Goal: Task Accomplishment & Management: Use online tool/utility

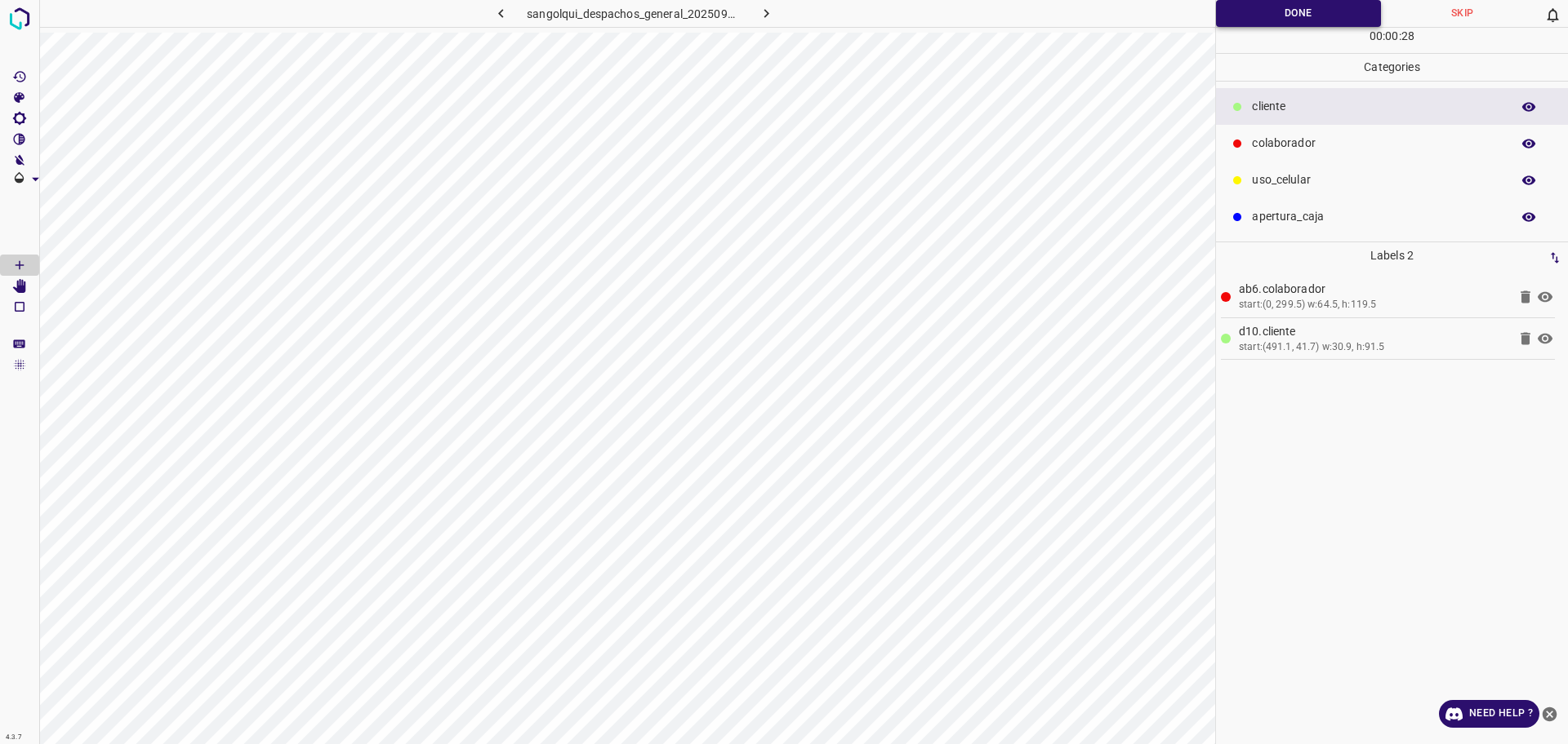
click at [1228, 11] on button "Done" at bounding box center [1299, 13] width 165 height 27
click at [775, 9] on icon "button" at bounding box center [767, 14] width 17 height 17
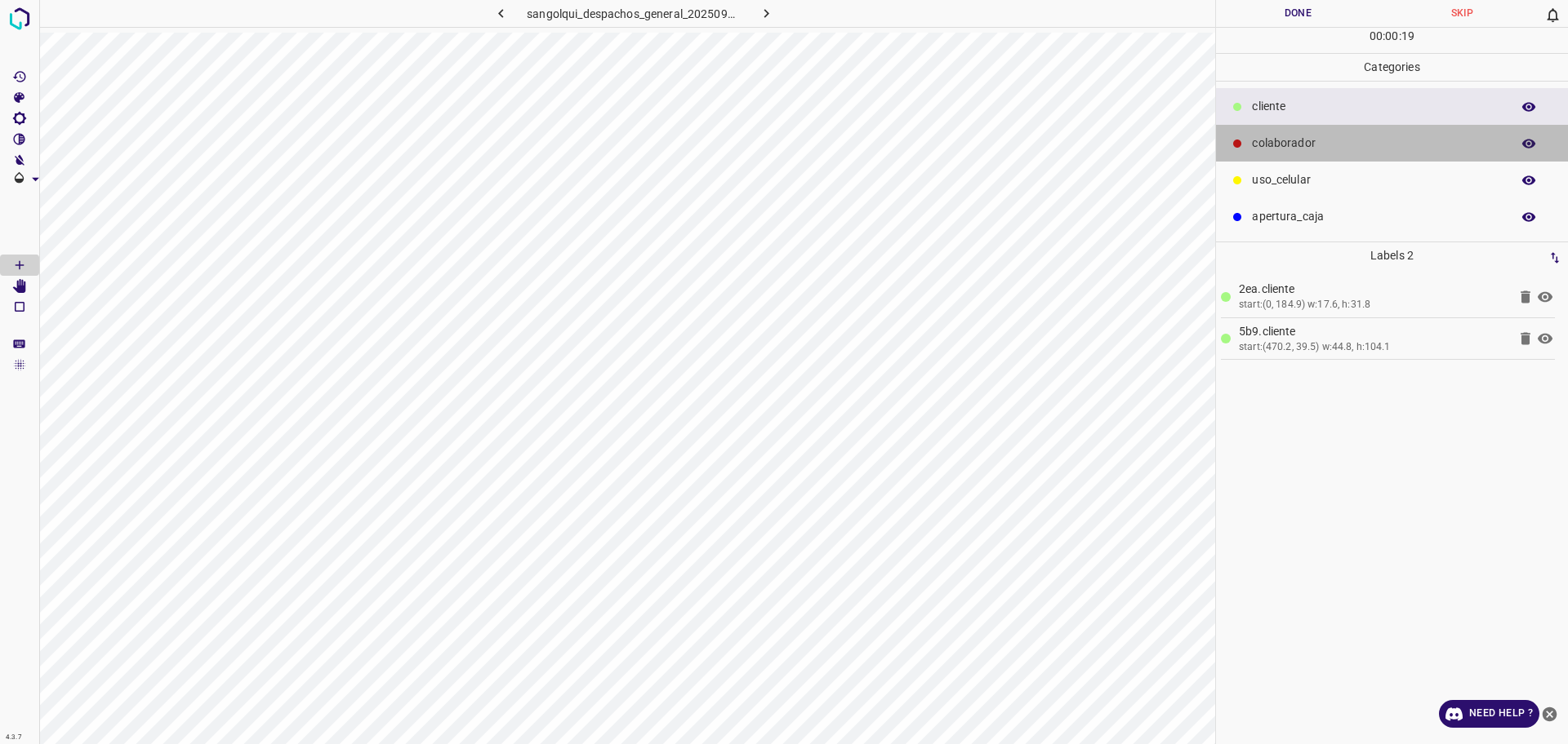
drag, startPoint x: 1285, startPoint y: 142, endPoint x: 1238, endPoint y: 165, distance: 52.3
click at [1285, 141] on p "colaborador" at bounding box center [1377, 143] width 251 height 17
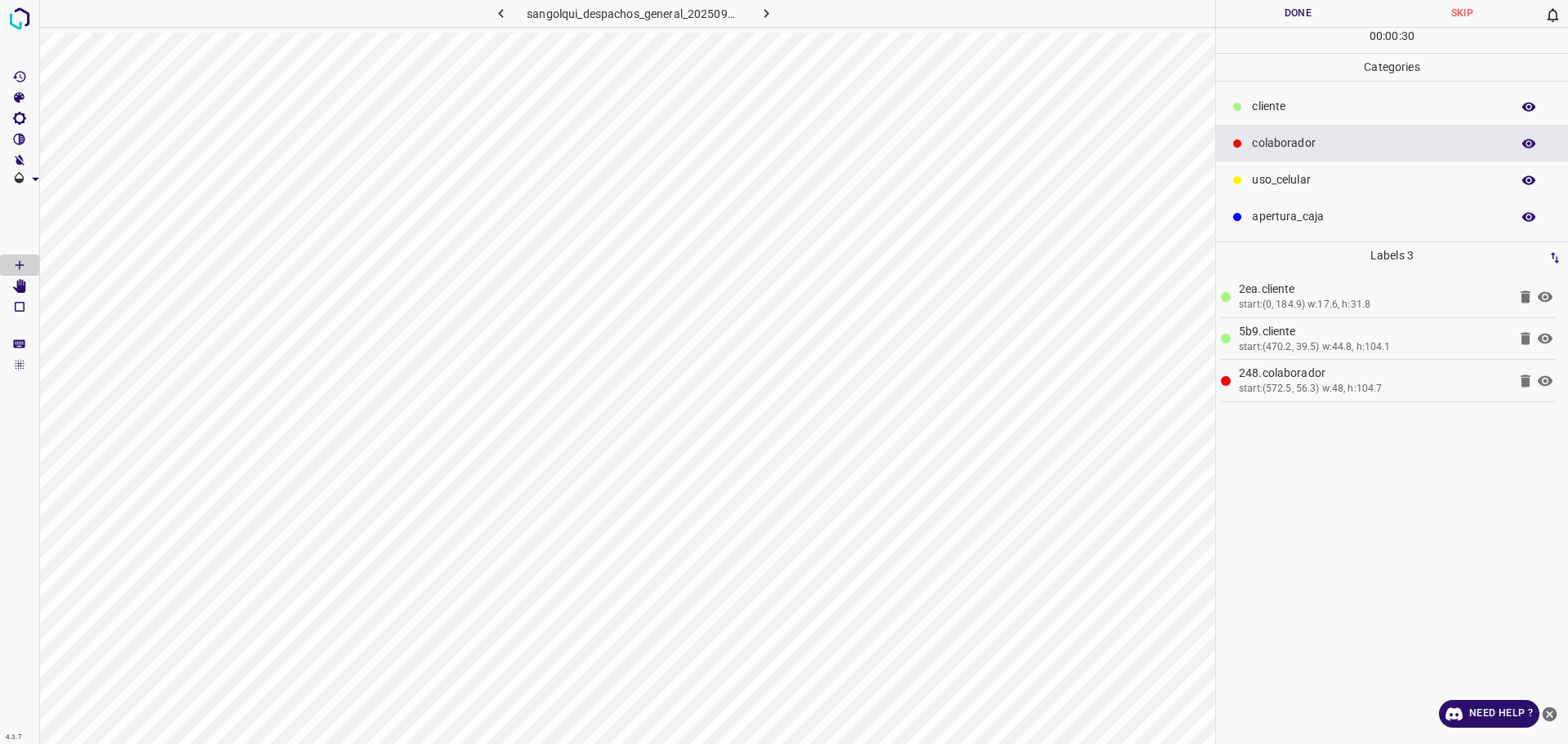
click at [1307, 27] on hr at bounding box center [1392, 27] width 352 height 1
click at [1304, 19] on button "Done" at bounding box center [1298, 13] width 164 height 27
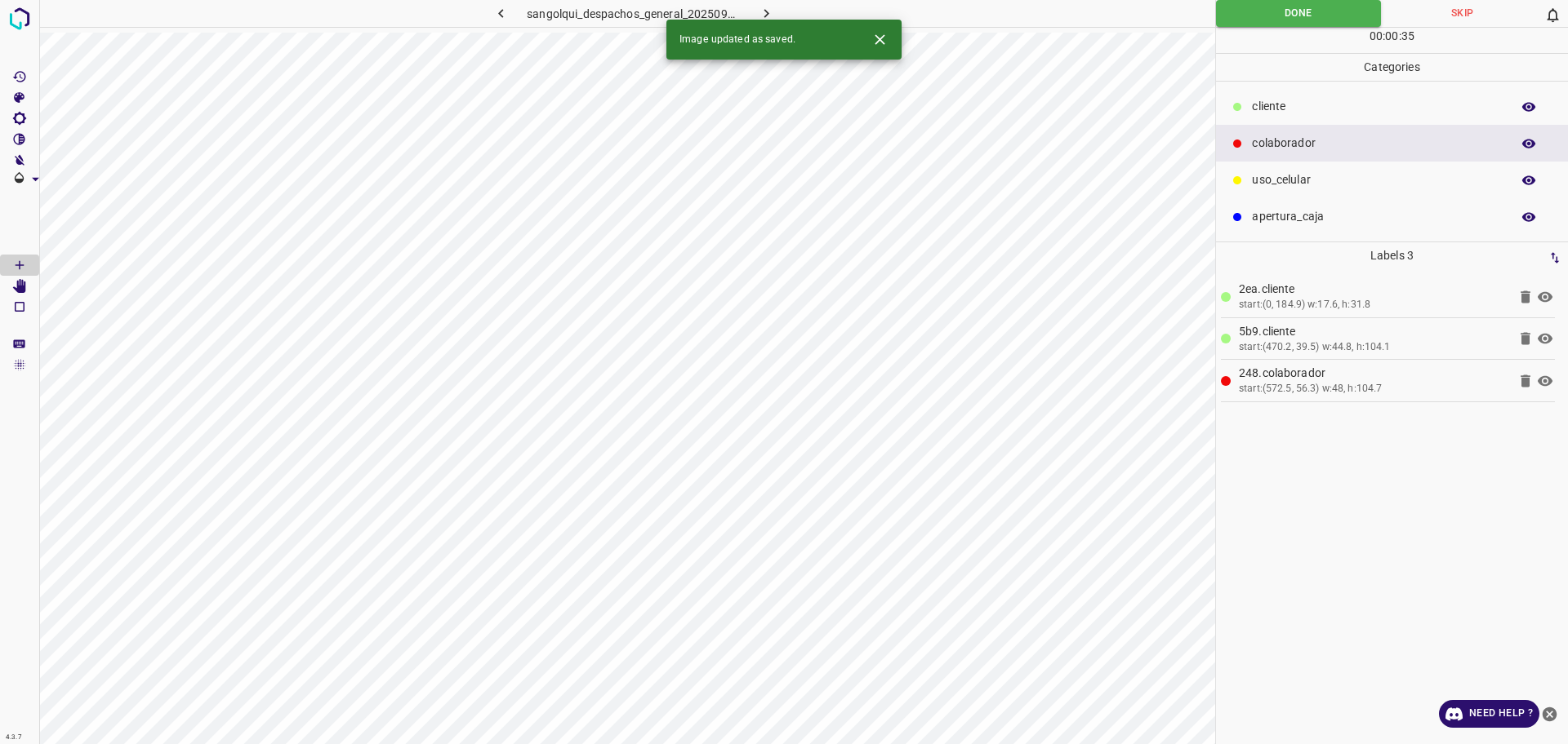
click at [763, 20] on div "Image updated as saved." at bounding box center [784, 40] width 236 height 40
click at [761, 15] on icon "button" at bounding box center [767, 14] width 17 height 17
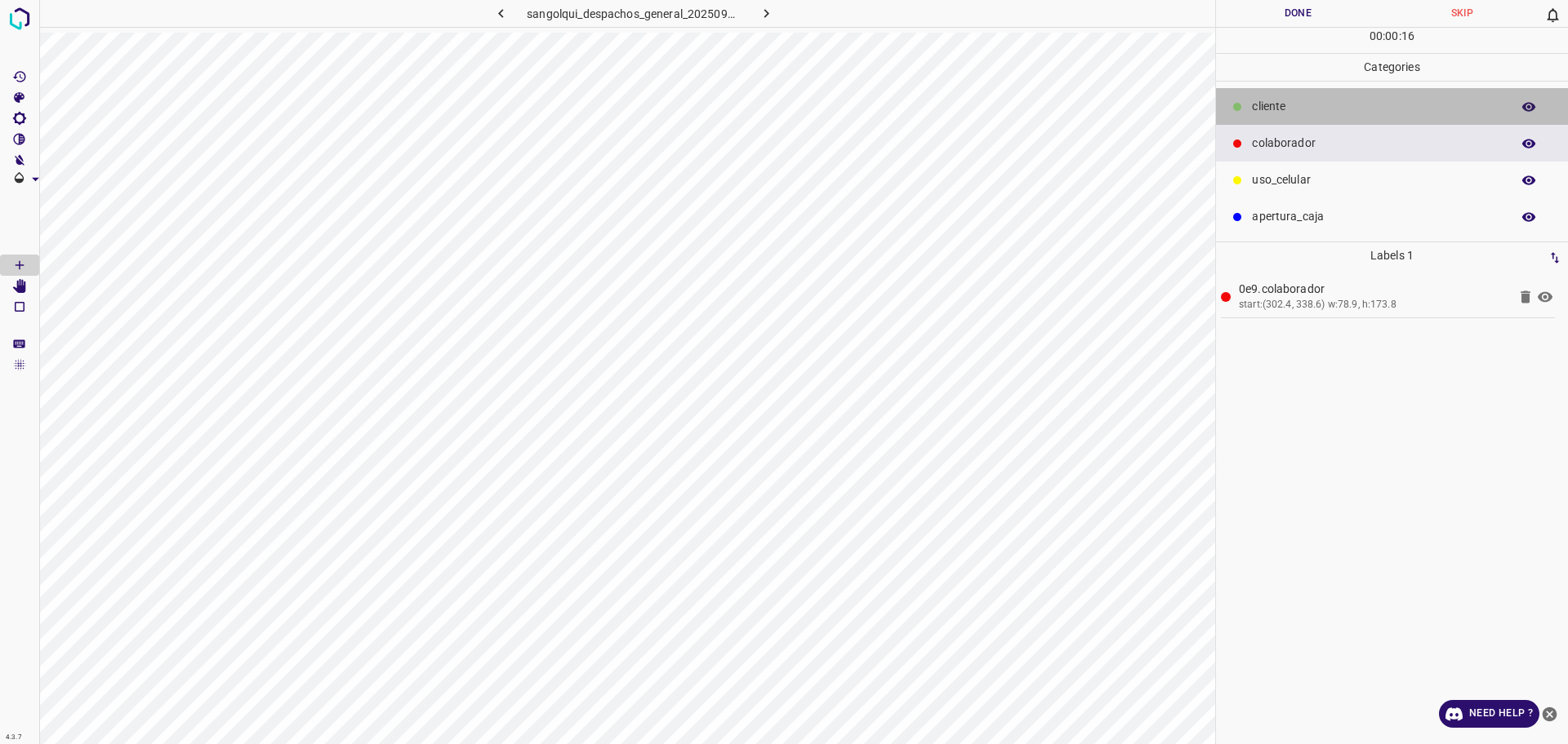
click at [1299, 107] on p "cliente" at bounding box center [1377, 107] width 251 height 17
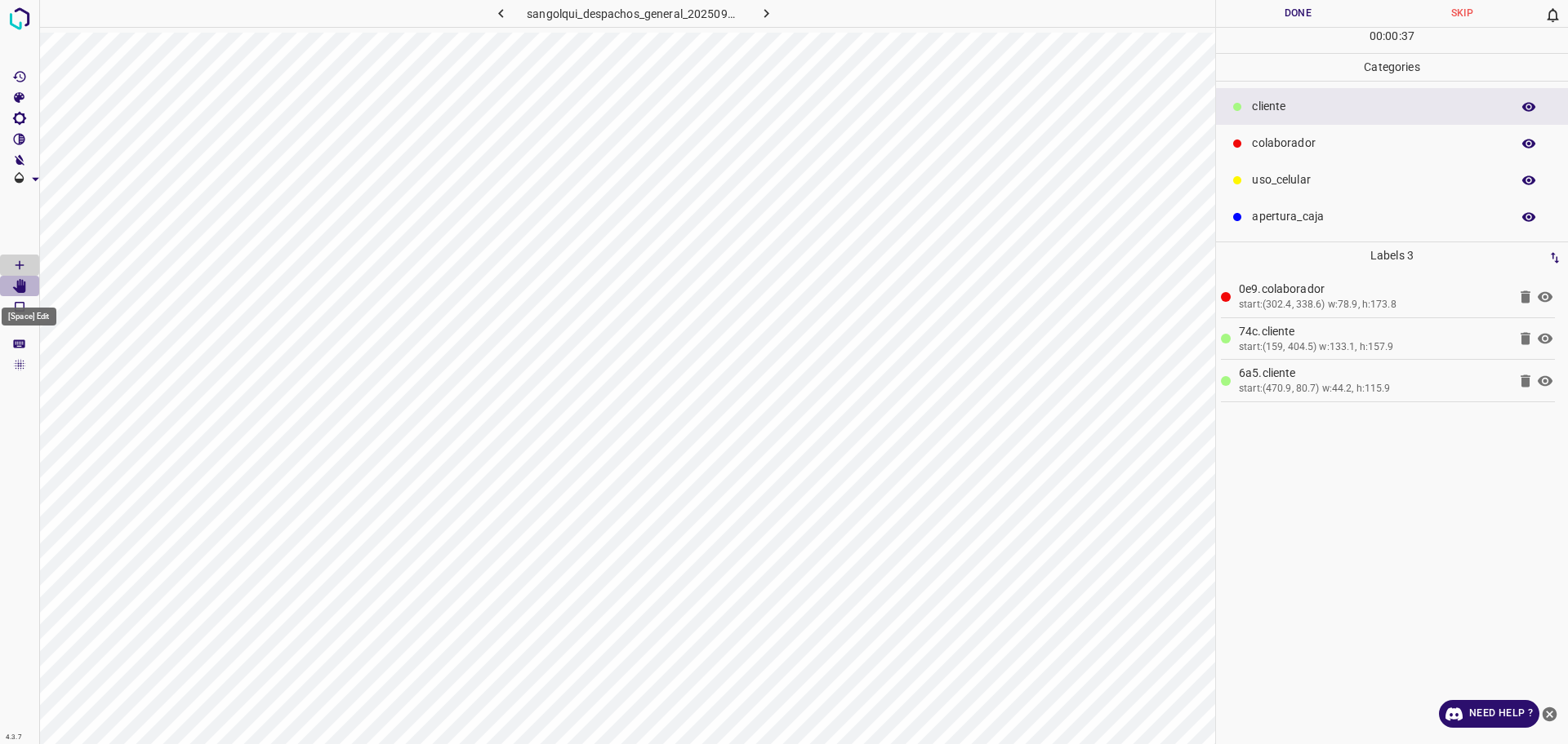
click at [21, 286] on icon "[Space] Edit" at bounding box center [19, 286] width 13 height 15
click at [10, 266] on Draw"] "[Space] Draw" at bounding box center [20, 265] width 40 height 21
click at [1314, 19] on button "Done" at bounding box center [1298, 13] width 164 height 27
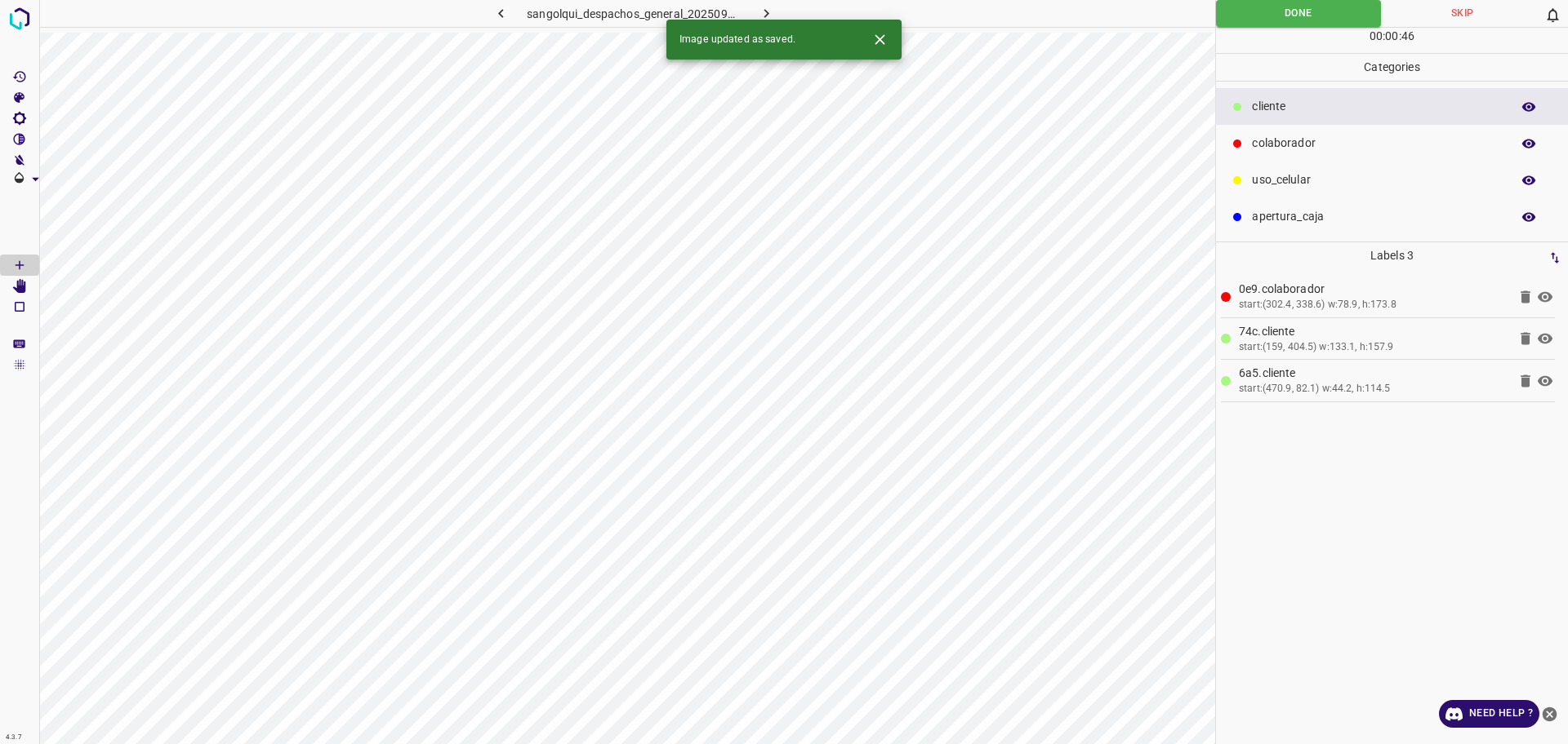
click at [769, 13] on icon "button" at bounding box center [767, 14] width 17 height 17
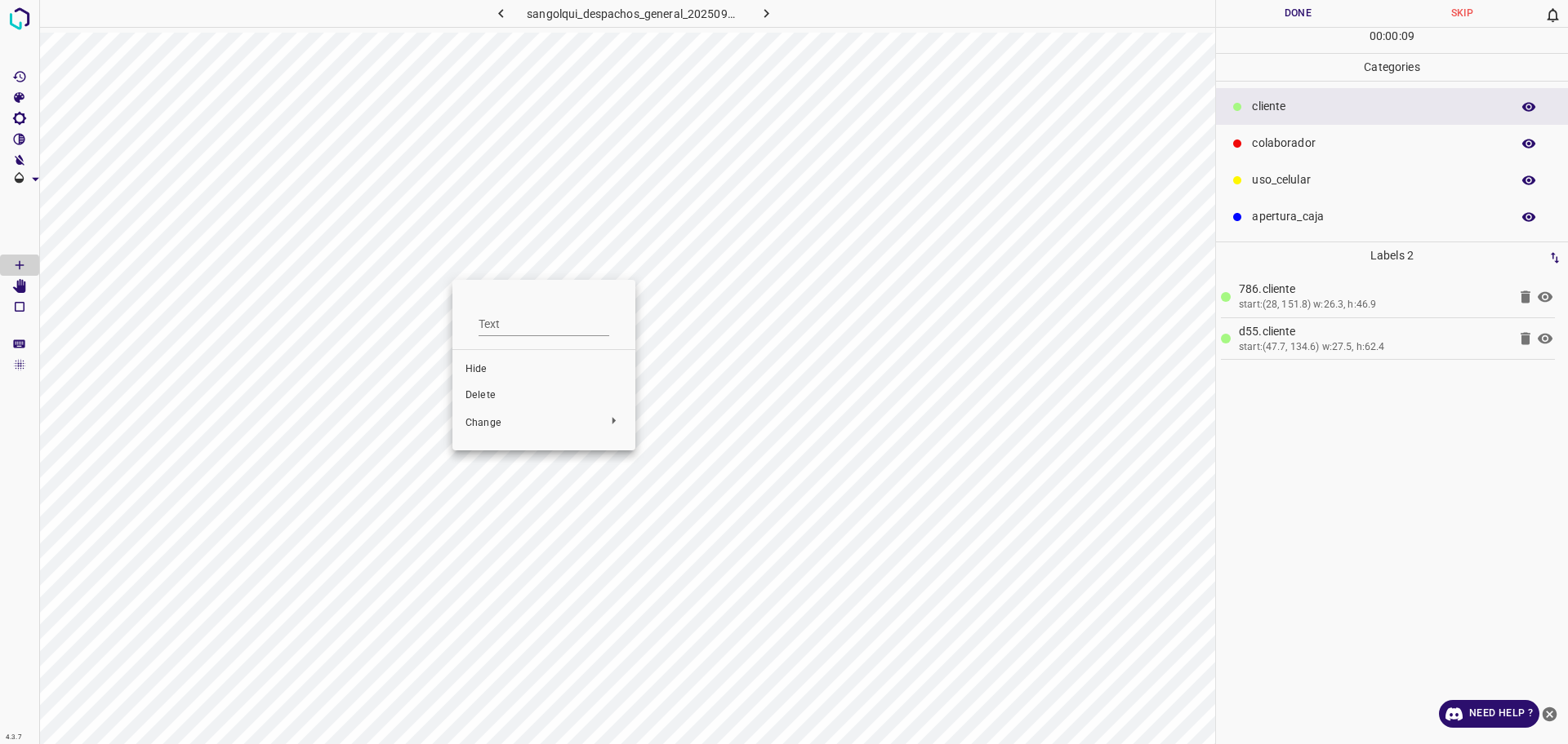
click at [505, 393] on span "Delete" at bounding box center [544, 395] width 156 height 15
click at [1269, 131] on div "colaborador" at bounding box center [1392, 143] width 352 height 37
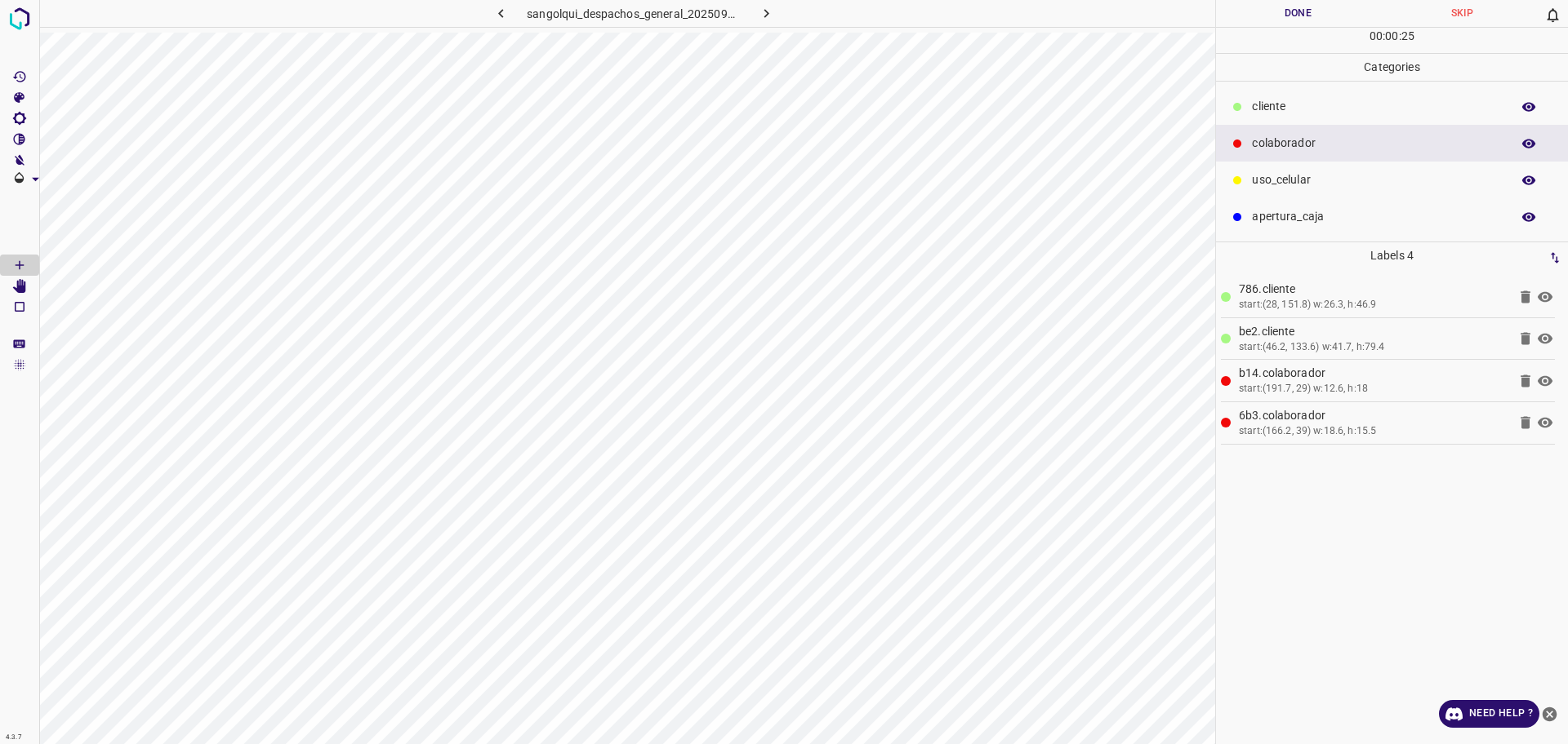
click at [1219, 17] on button "Done" at bounding box center [1298, 13] width 164 height 27
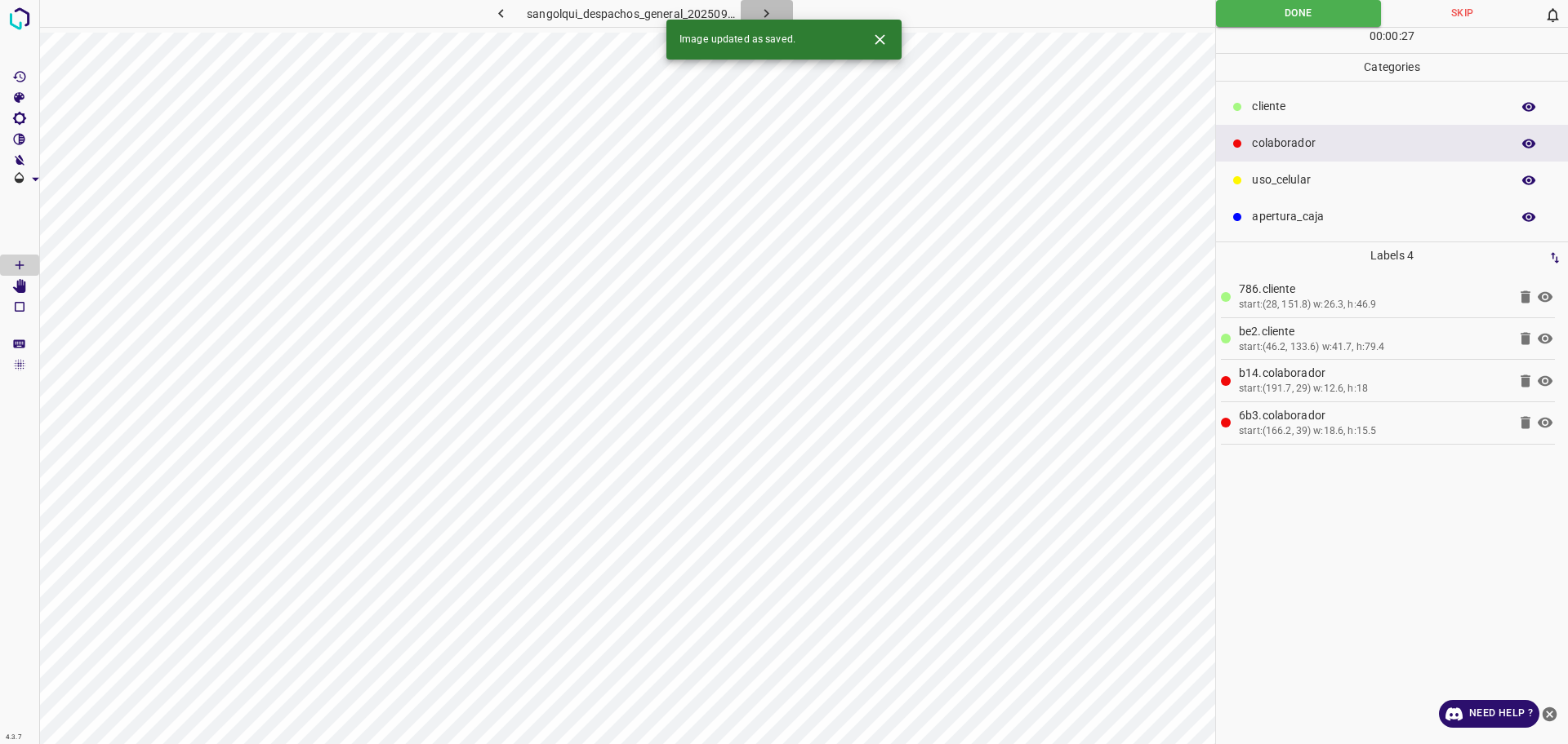
click at [769, 18] on icon "button" at bounding box center [767, 14] width 17 height 17
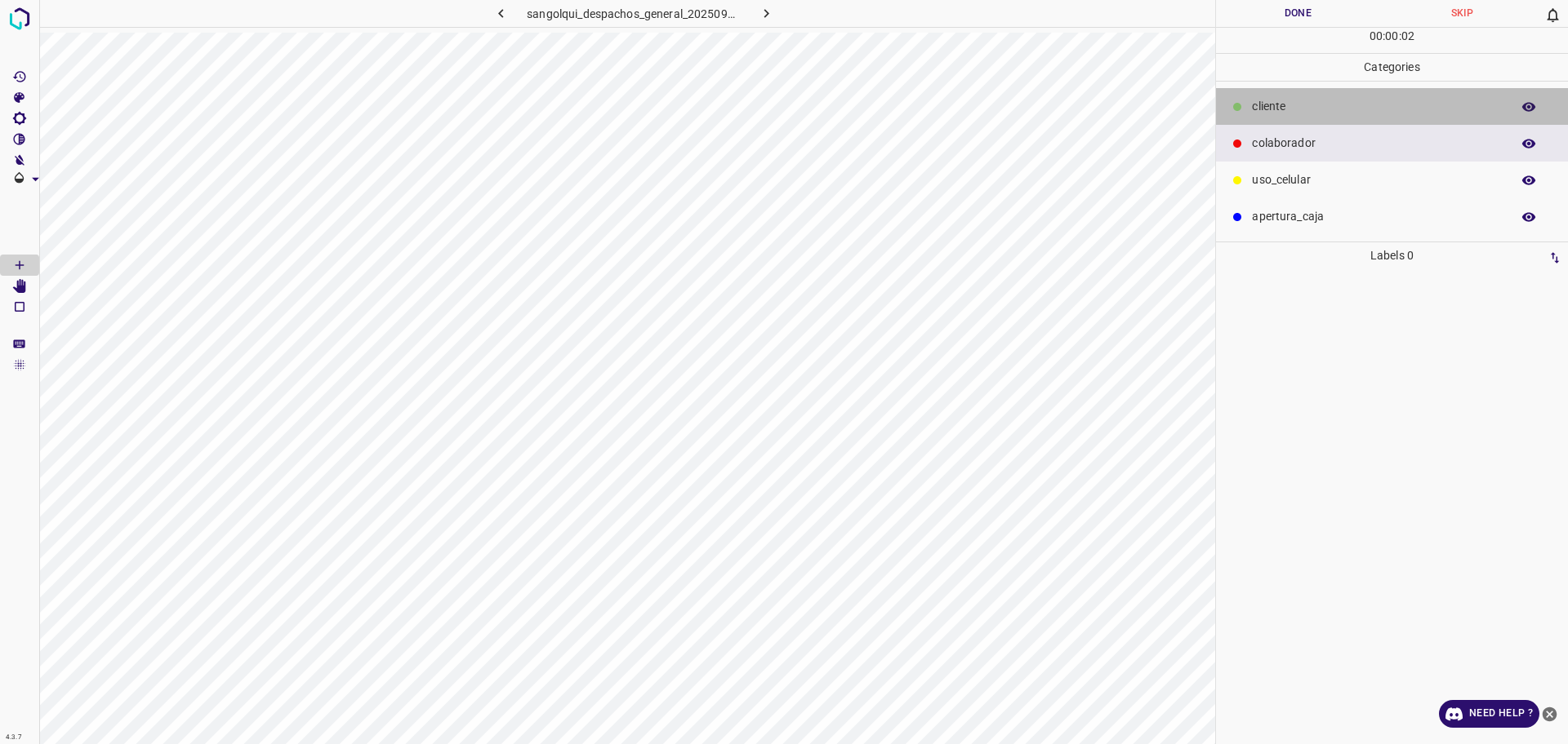
drag, startPoint x: 1351, startPoint y: 113, endPoint x: 1241, endPoint y: 146, distance: 114.8
click at [1351, 113] on p "cliente" at bounding box center [1377, 107] width 251 height 17
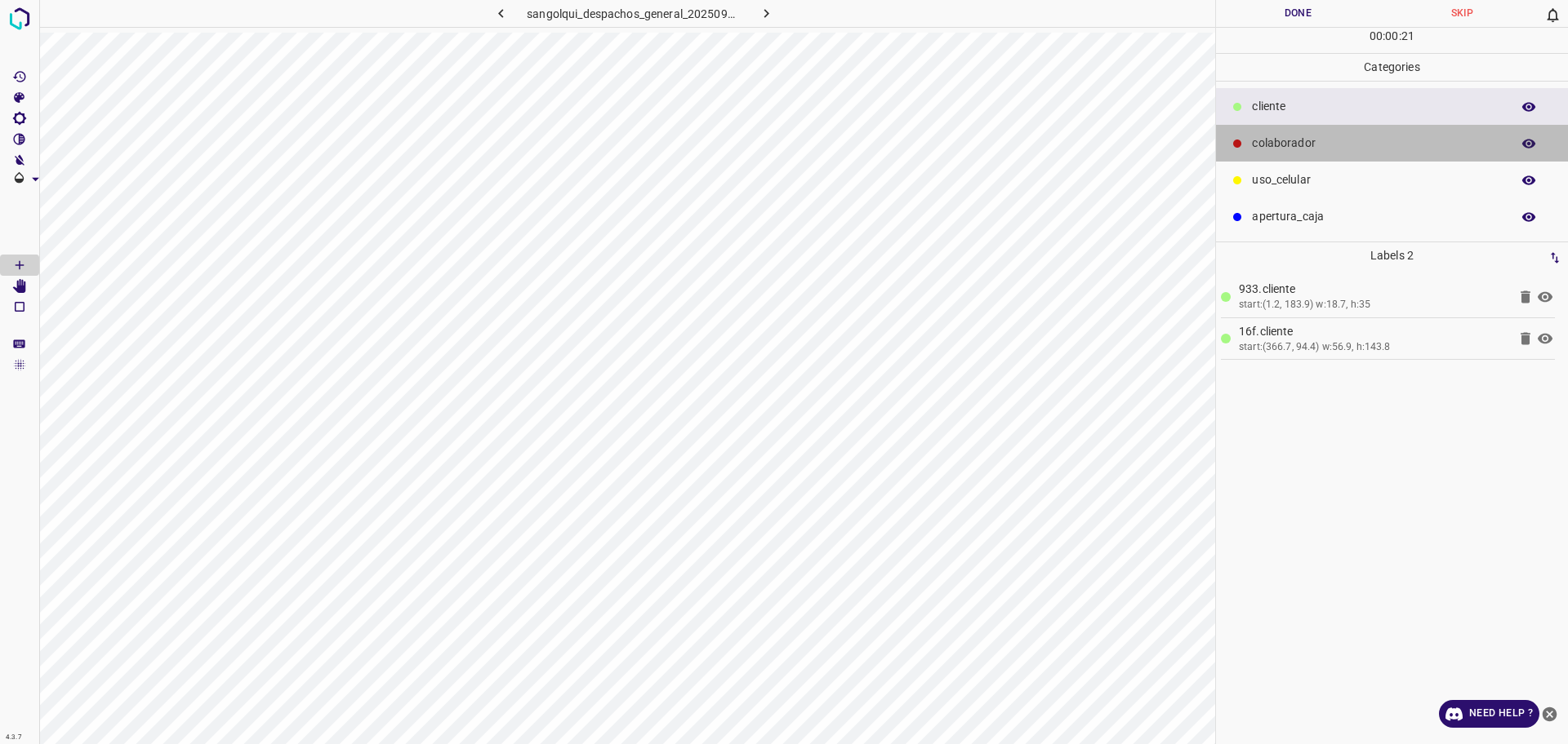
click at [1259, 131] on div "colaborador" at bounding box center [1392, 143] width 352 height 37
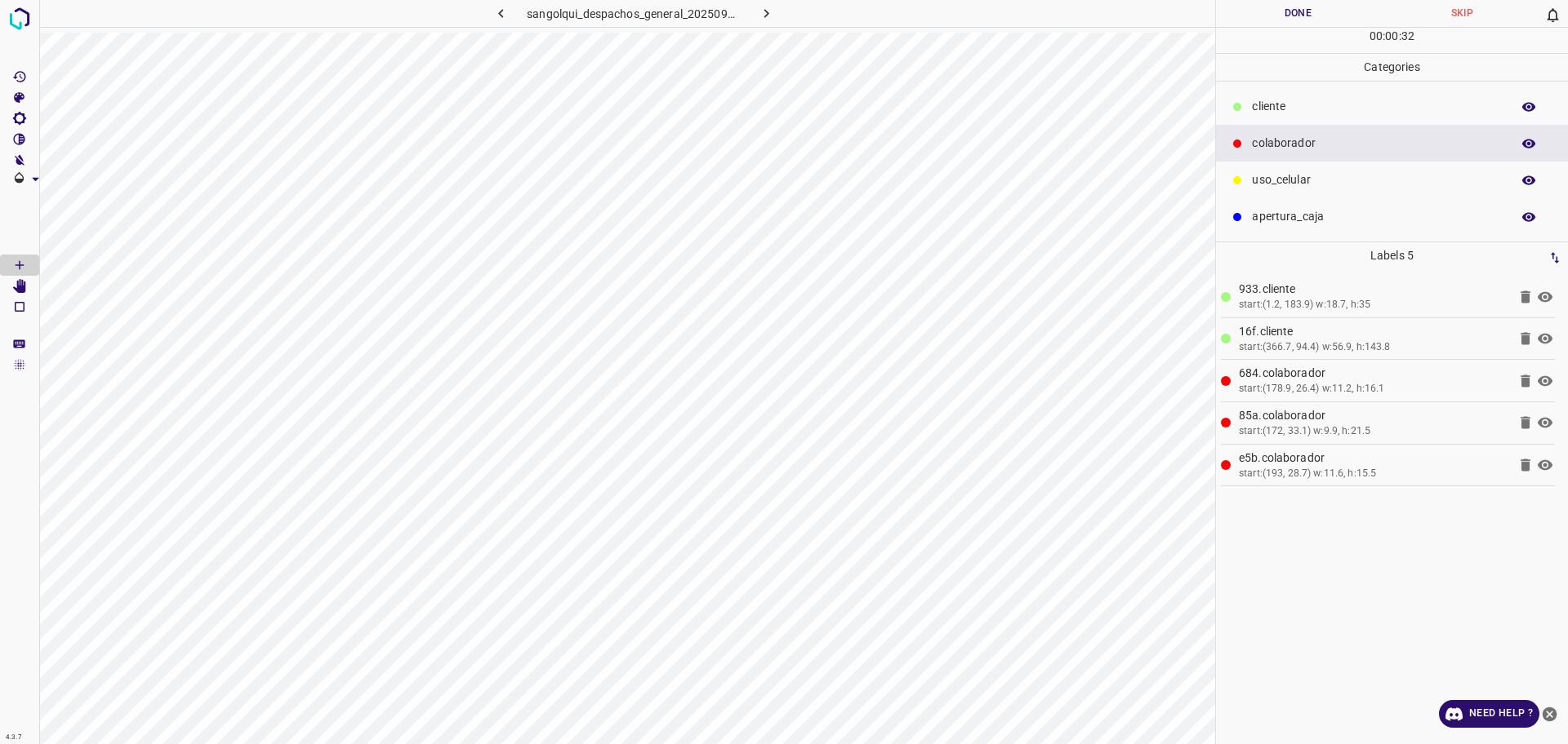
click at [1251, 17] on button "Done" at bounding box center [1298, 13] width 164 height 27
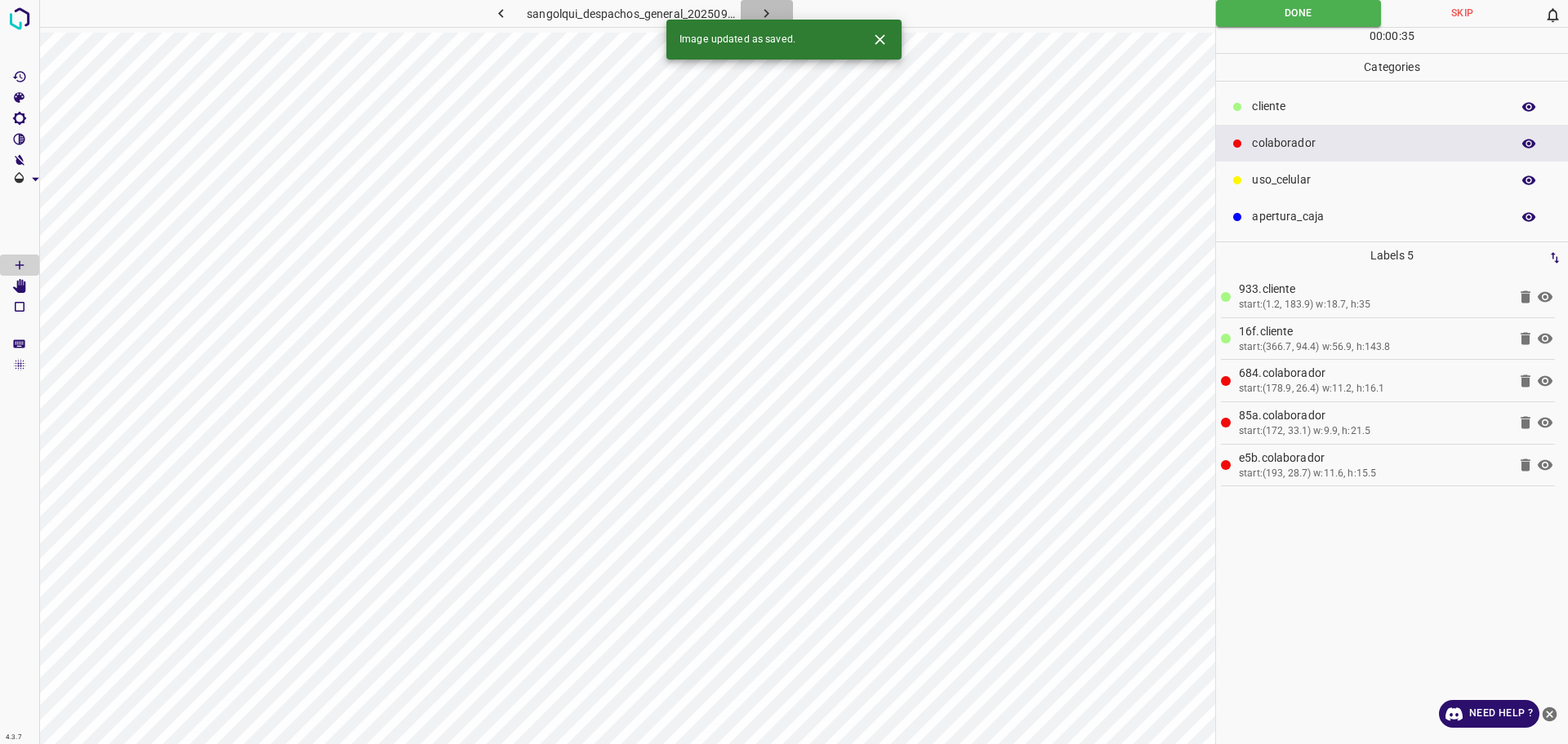
click at [762, 7] on icon "button" at bounding box center [767, 14] width 17 height 17
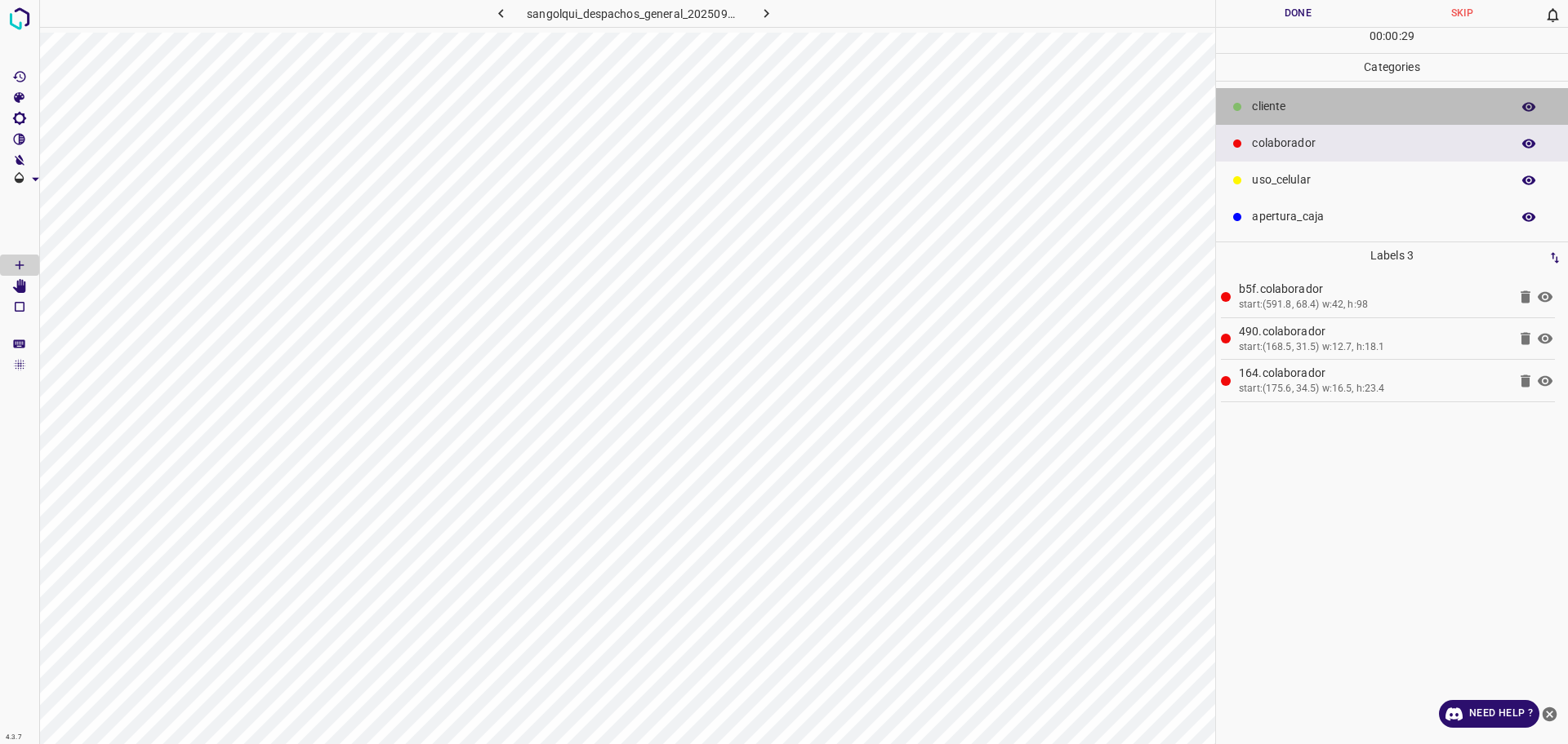
click at [1314, 115] on p "cliente" at bounding box center [1377, 107] width 251 height 17
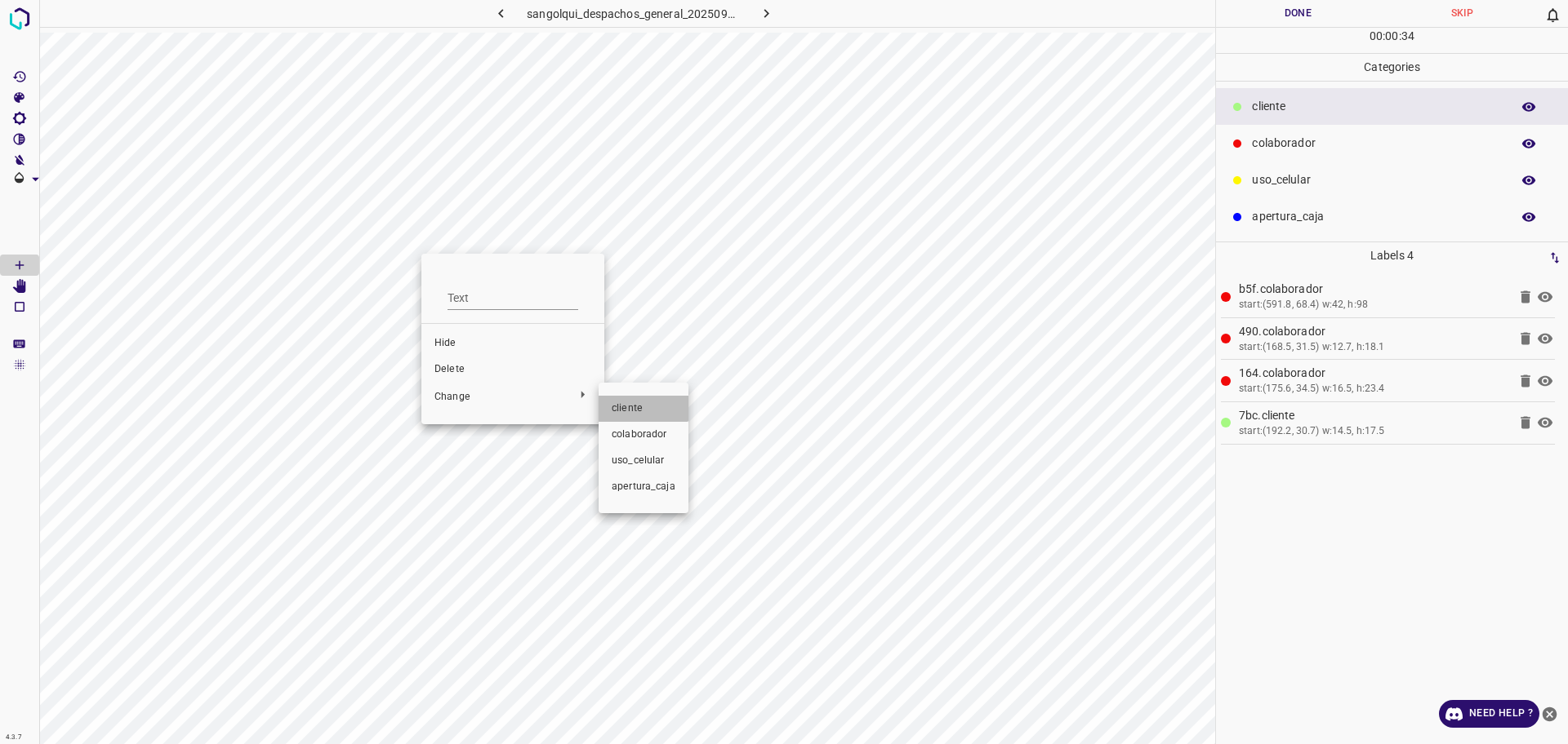
click at [639, 400] on li "cliente" at bounding box center [643, 409] width 90 height 26
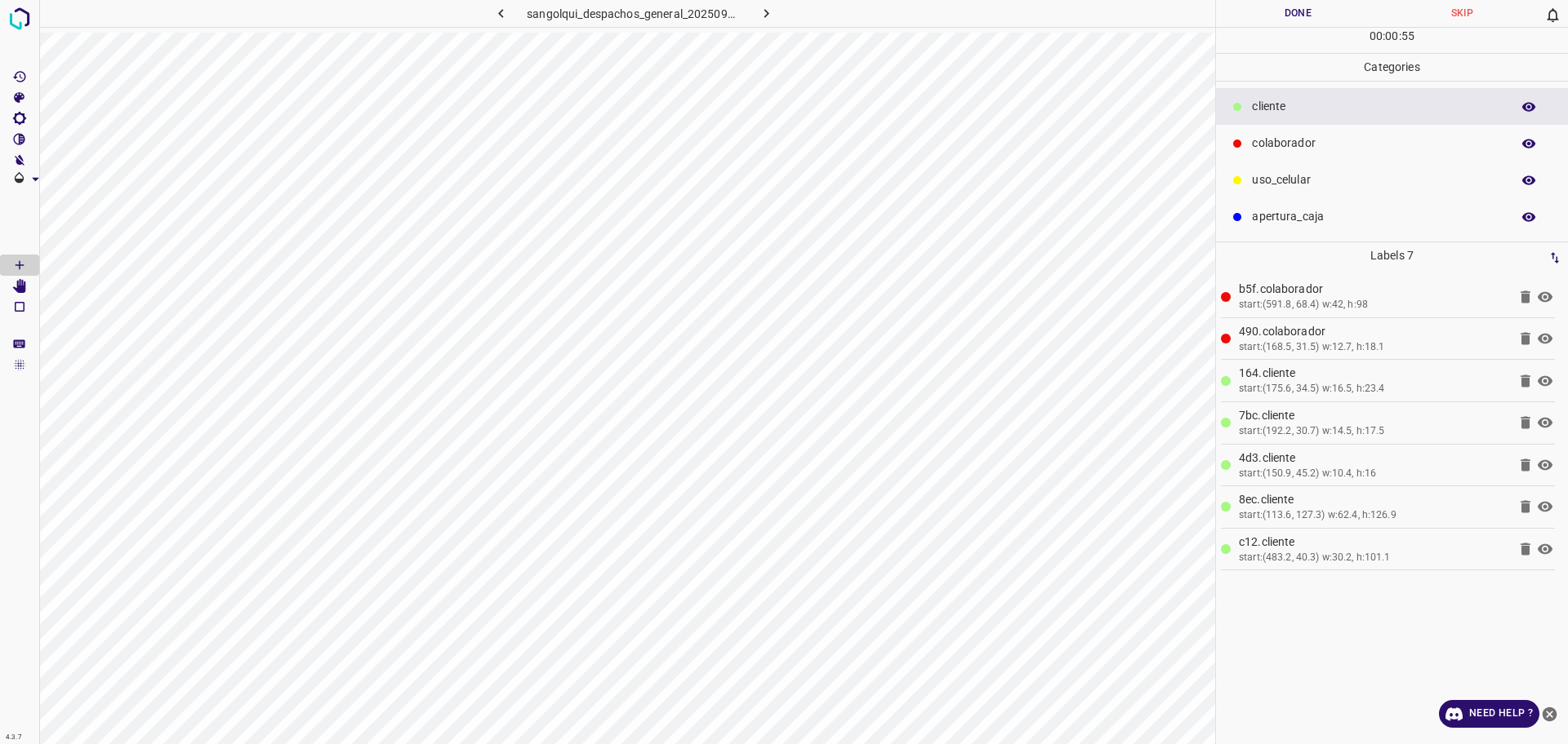
click at [1267, 17] on button "Done" at bounding box center [1298, 13] width 164 height 27
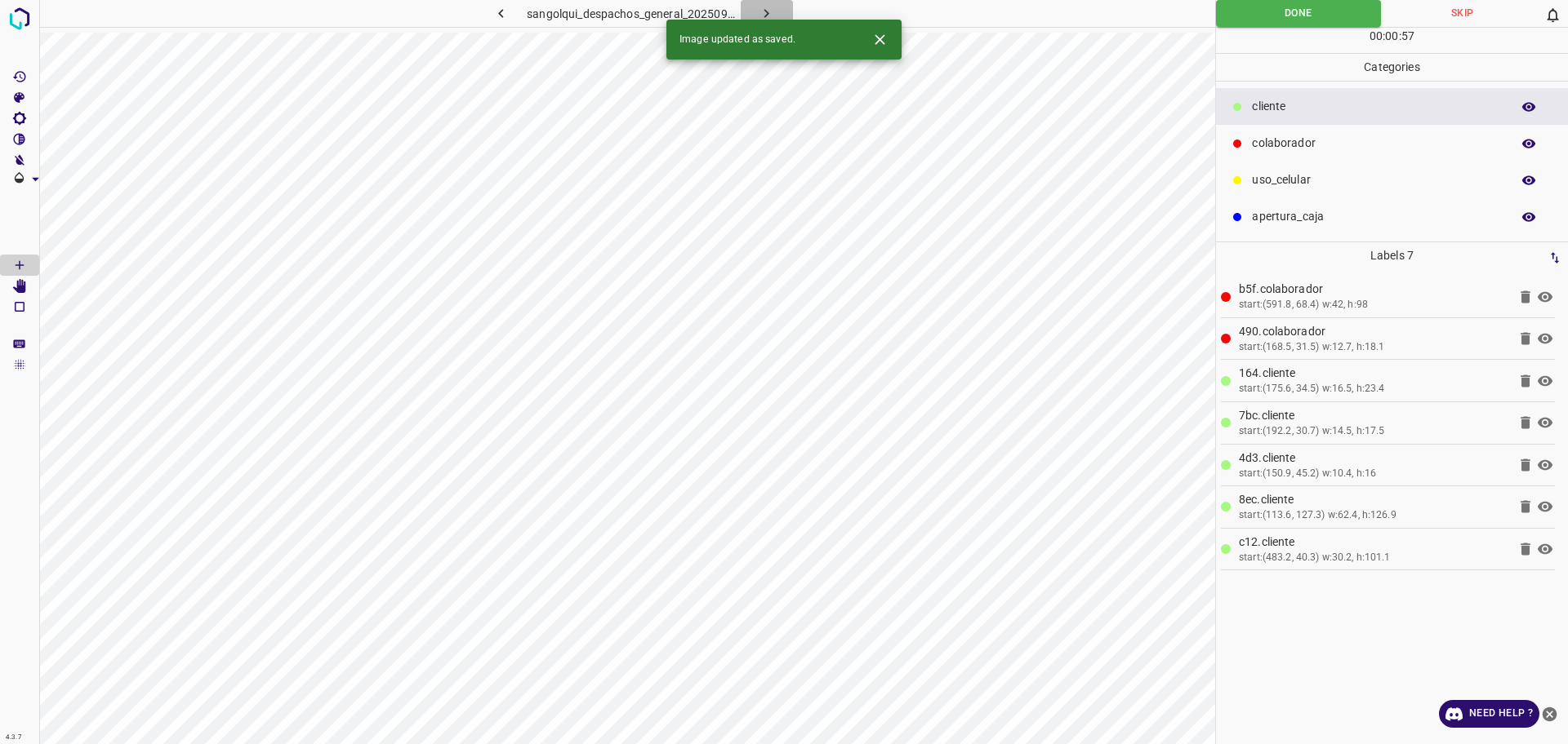
click at [781, 6] on button "button" at bounding box center [767, 13] width 52 height 27
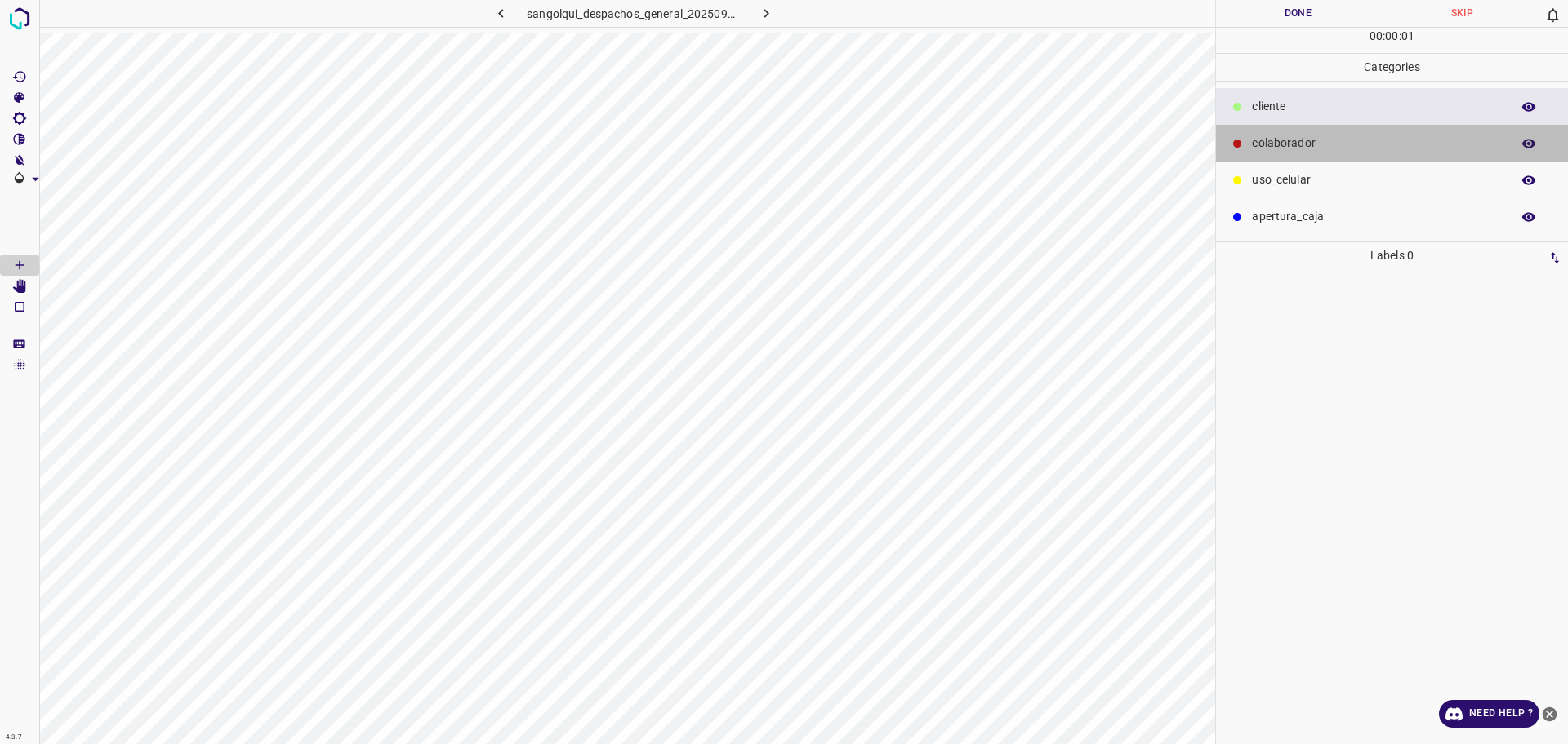
click at [1234, 158] on div "colaborador" at bounding box center [1392, 143] width 352 height 37
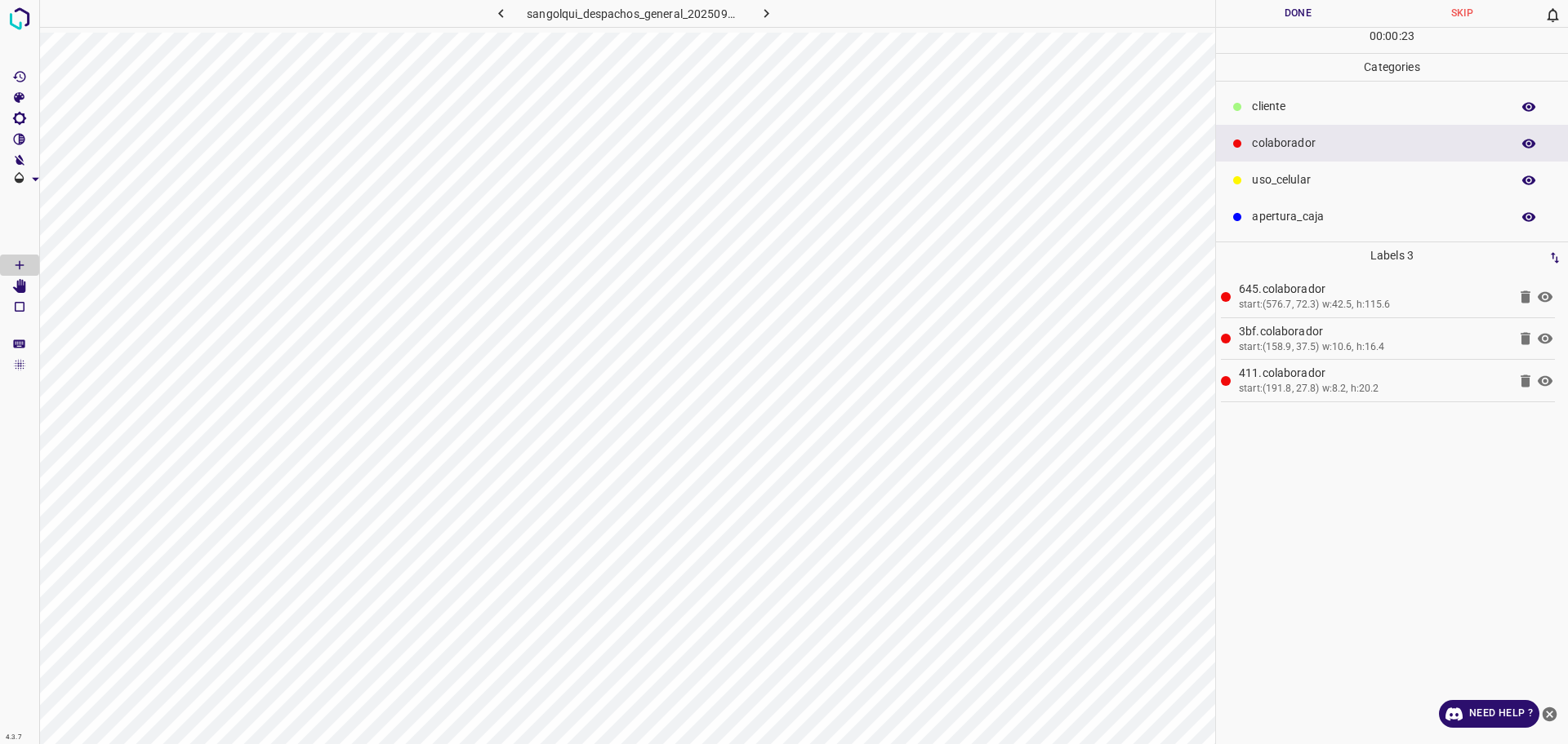
click at [1292, 113] on p "cliente" at bounding box center [1377, 107] width 251 height 17
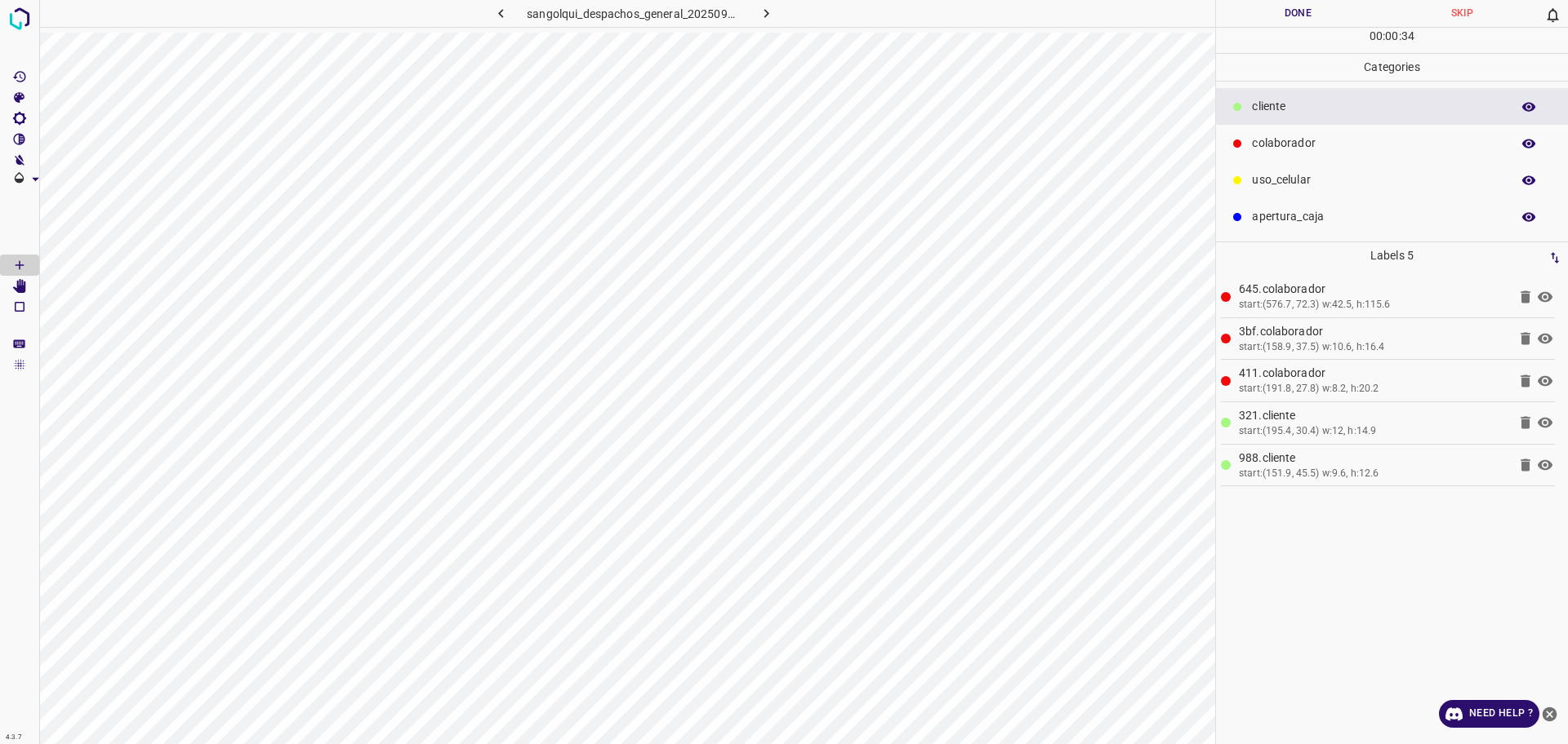
click at [1289, 21] on button "Done" at bounding box center [1298, 13] width 164 height 27
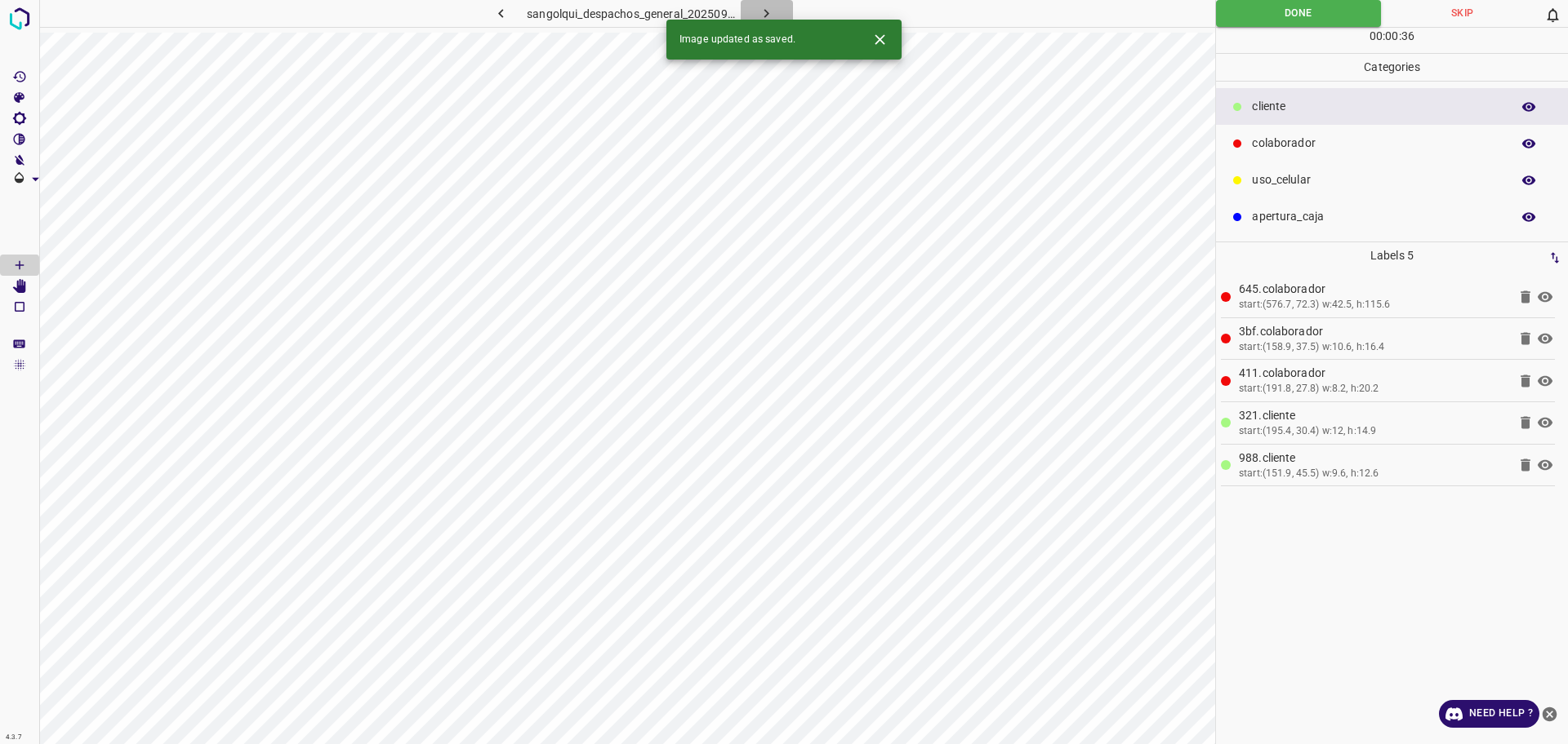
click at [775, 15] on button "button" at bounding box center [767, 13] width 52 height 27
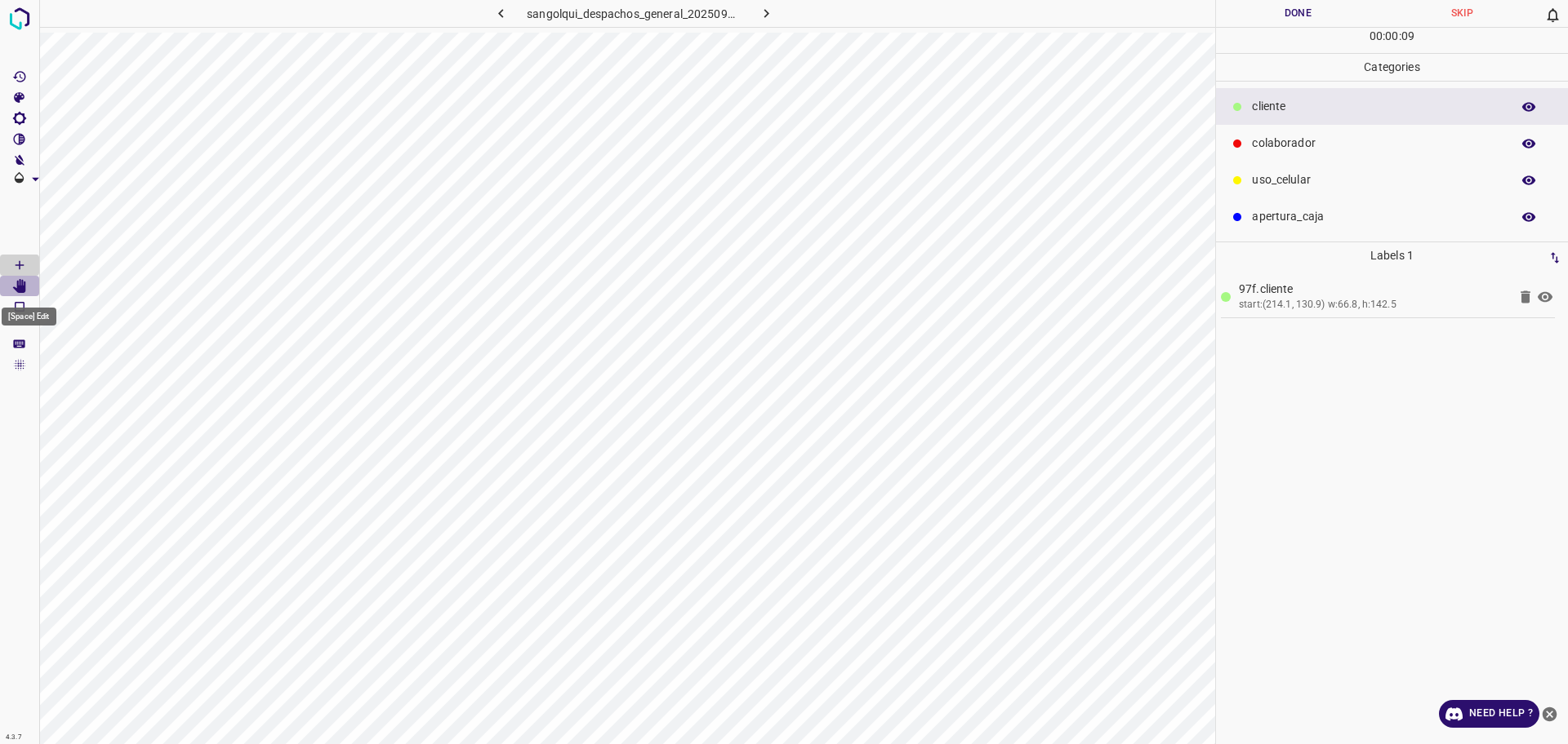
click at [30, 282] on Edit"] "[Space] Edit" at bounding box center [20, 286] width 40 height 21
click at [25, 258] on icon "[Space] Draw" at bounding box center [19, 265] width 15 height 15
click at [24, 258] on icon "[Space] Draw" at bounding box center [19, 265] width 15 height 15
click at [1258, 143] on p "colaborador" at bounding box center [1377, 143] width 251 height 17
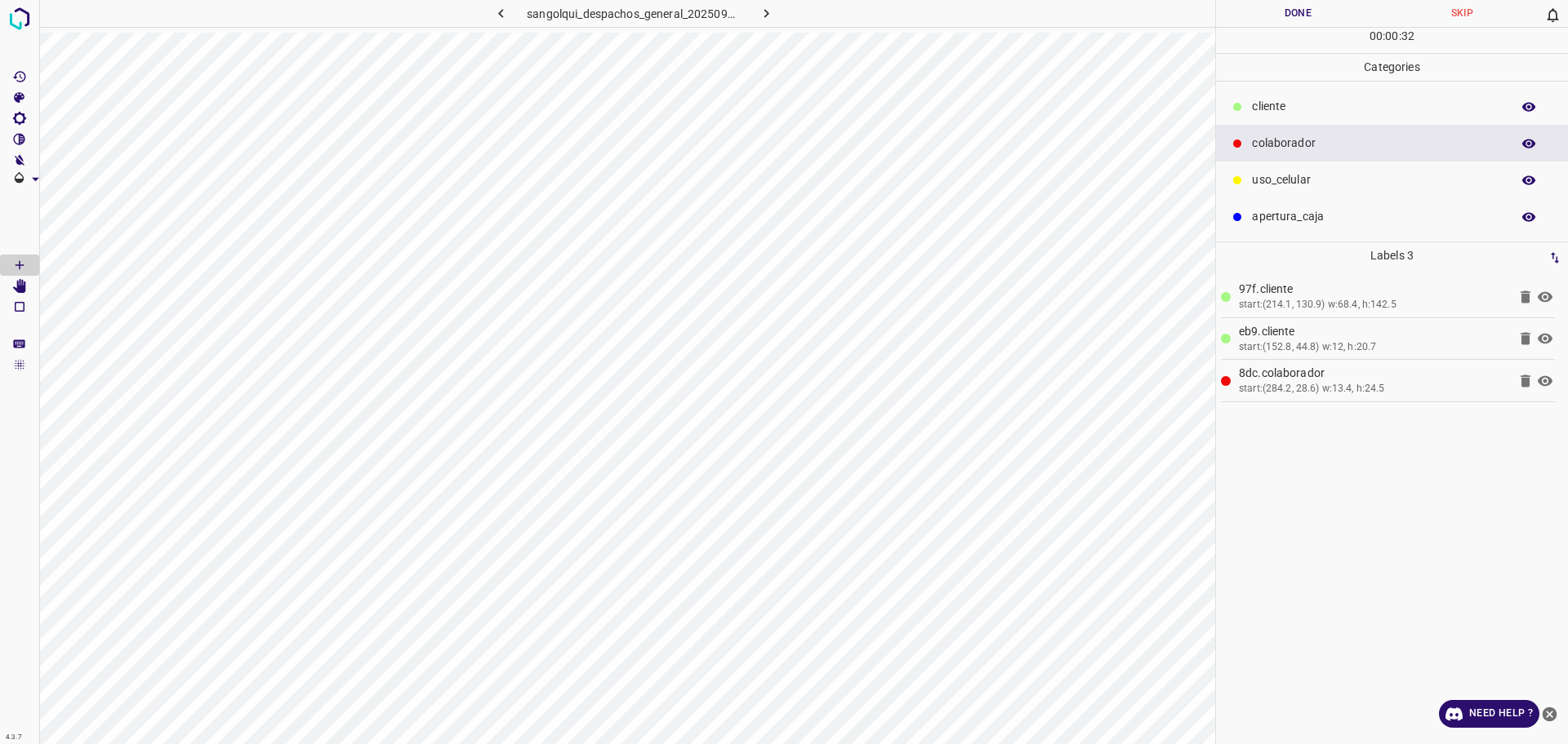
click at [1271, 12] on button "Done" at bounding box center [1298, 13] width 164 height 27
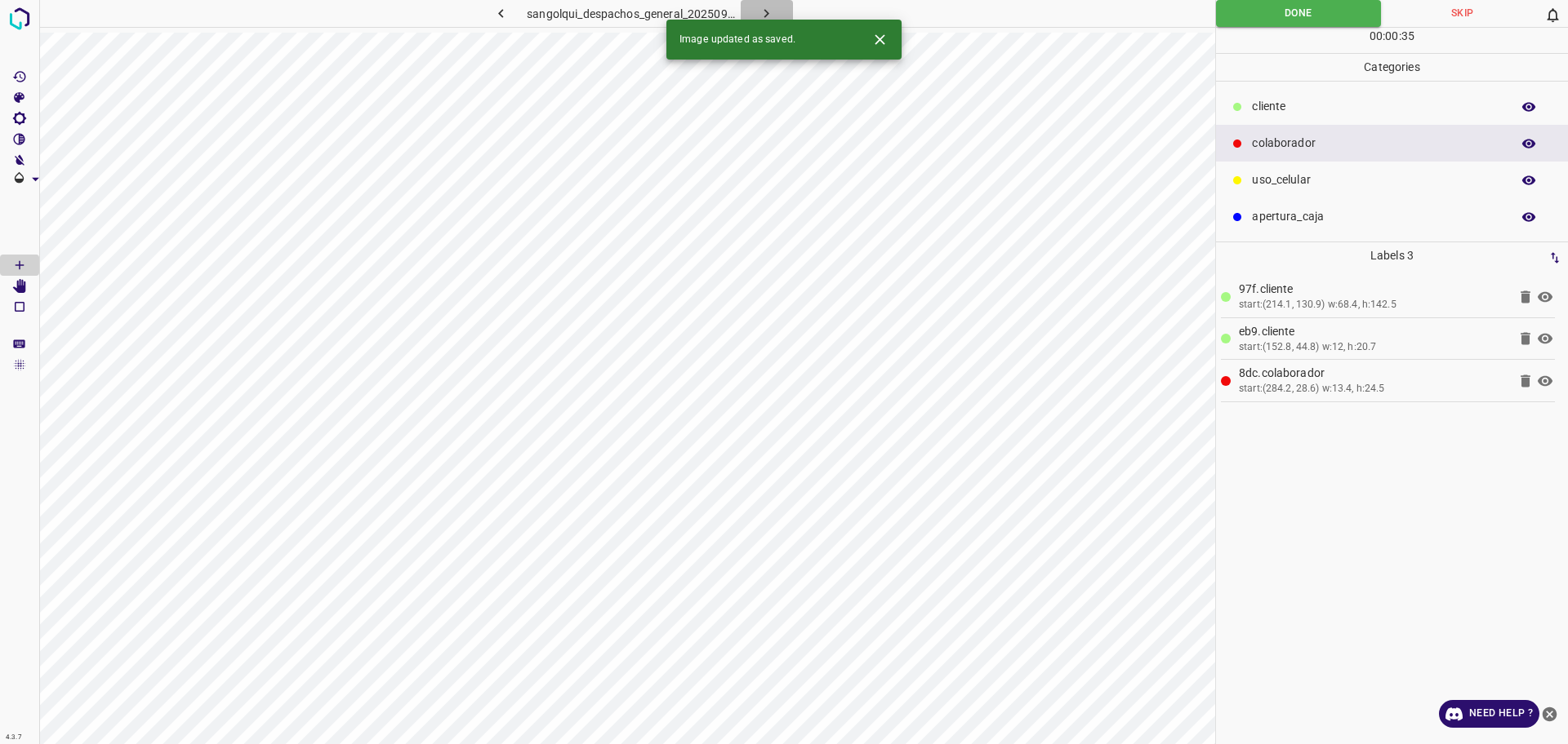
click at [758, 11] on icon "button" at bounding box center [767, 14] width 17 height 17
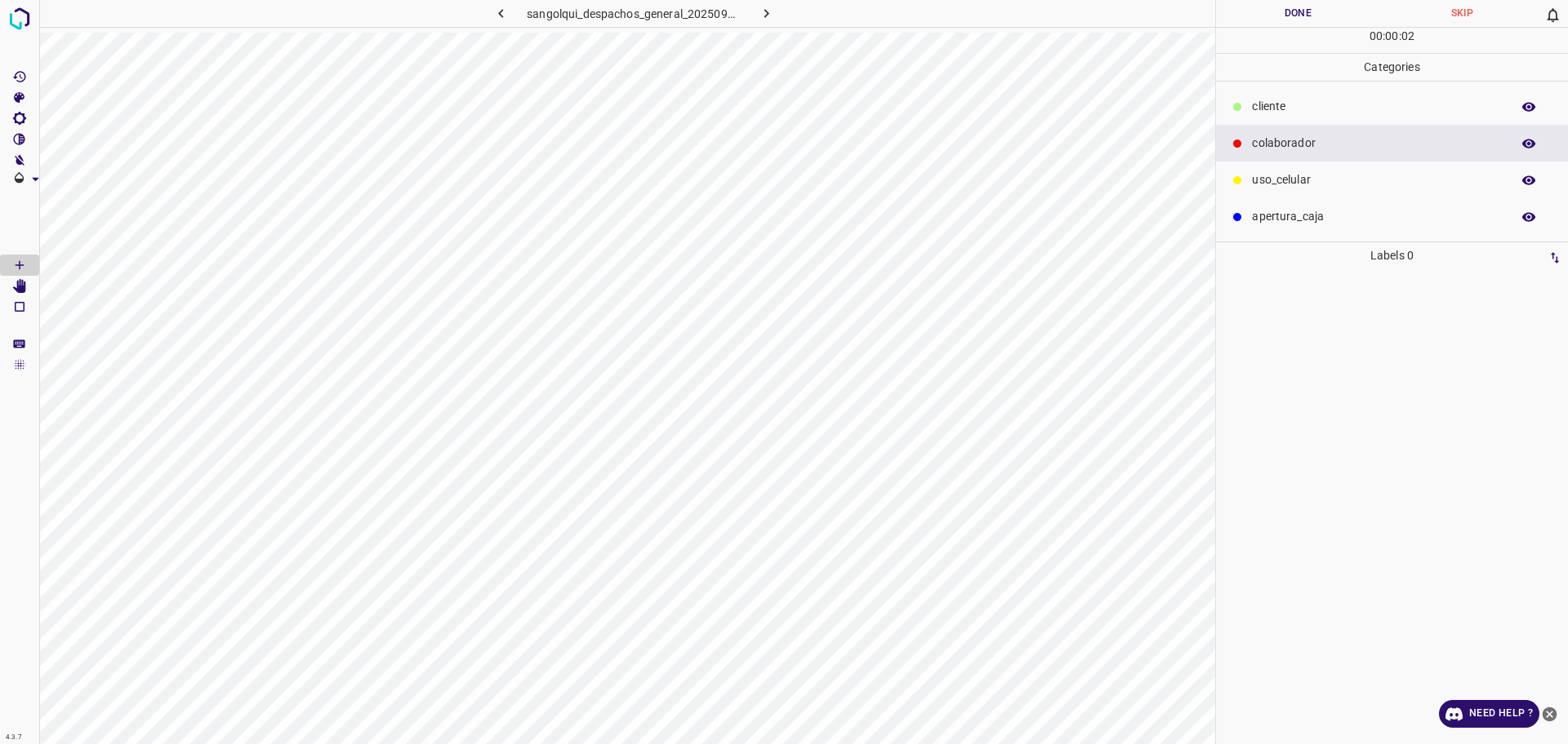
click at [1240, 133] on div "colaborador" at bounding box center [1392, 143] width 352 height 37
click at [1242, 106] on icon at bounding box center [1237, 107] width 9 height 9
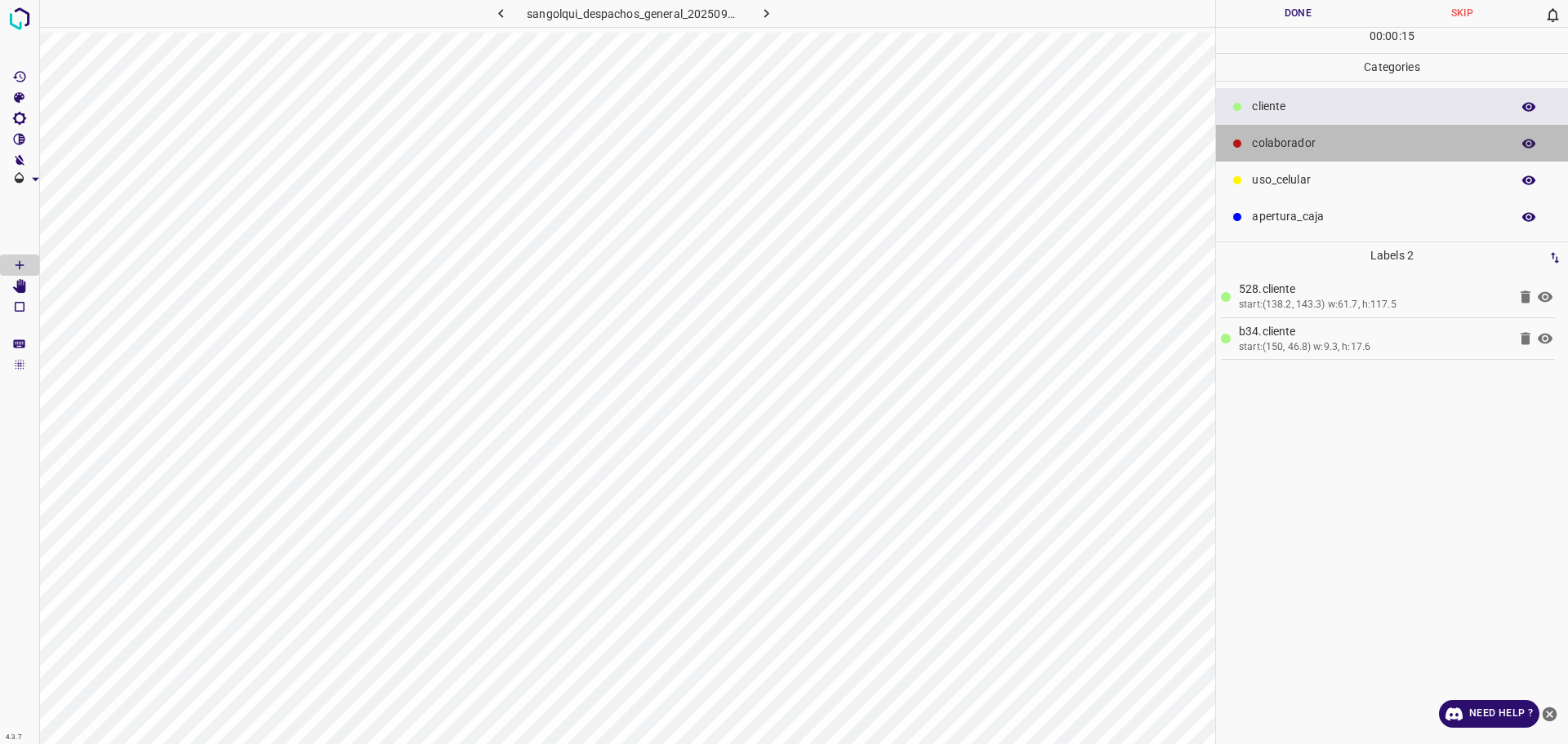
click at [1318, 146] on p "colaborador" at bounding box center [1377, 143] width 251 height 17
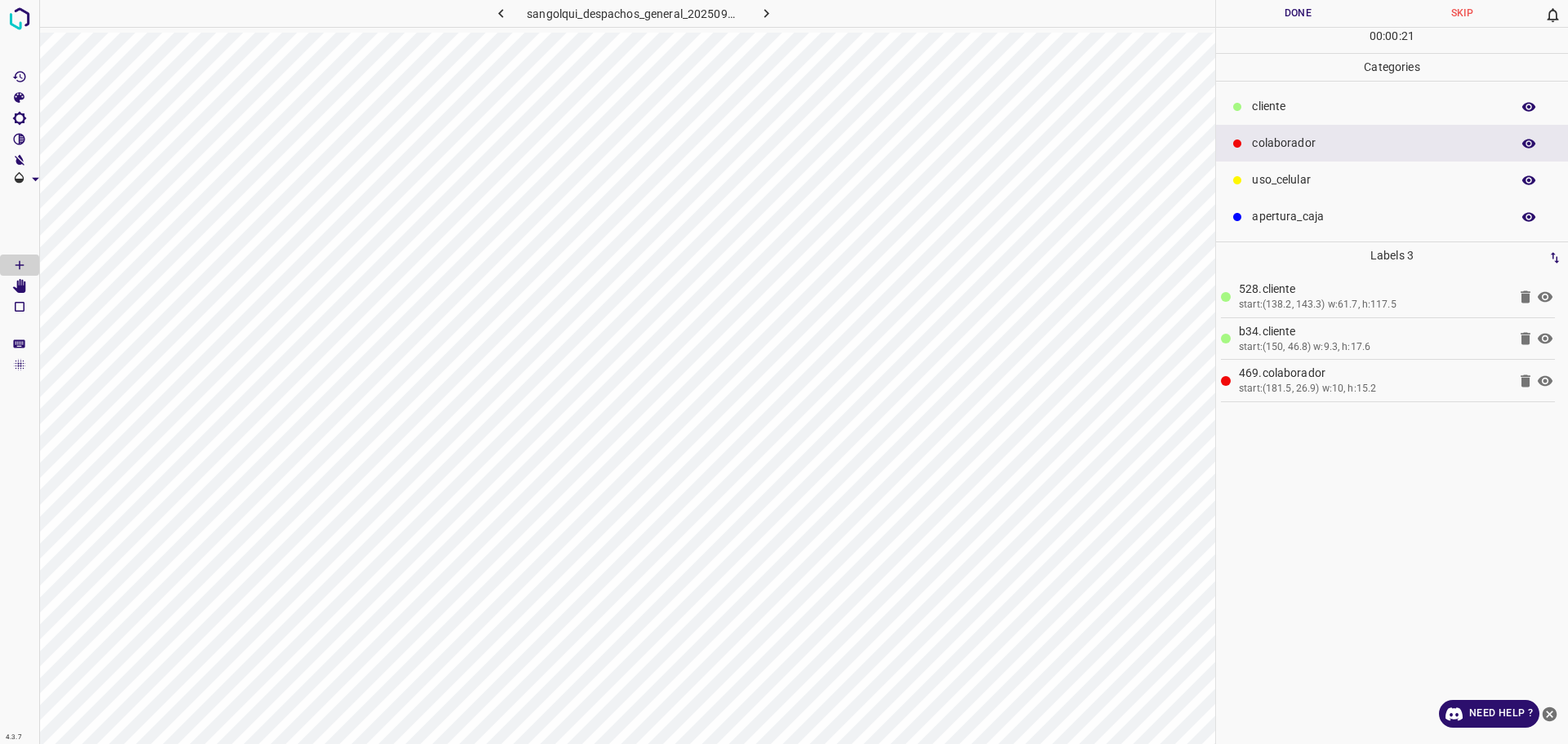
click at [1271, 14] on button "Done" at bounding box center [1298, 13] width 164 height 27
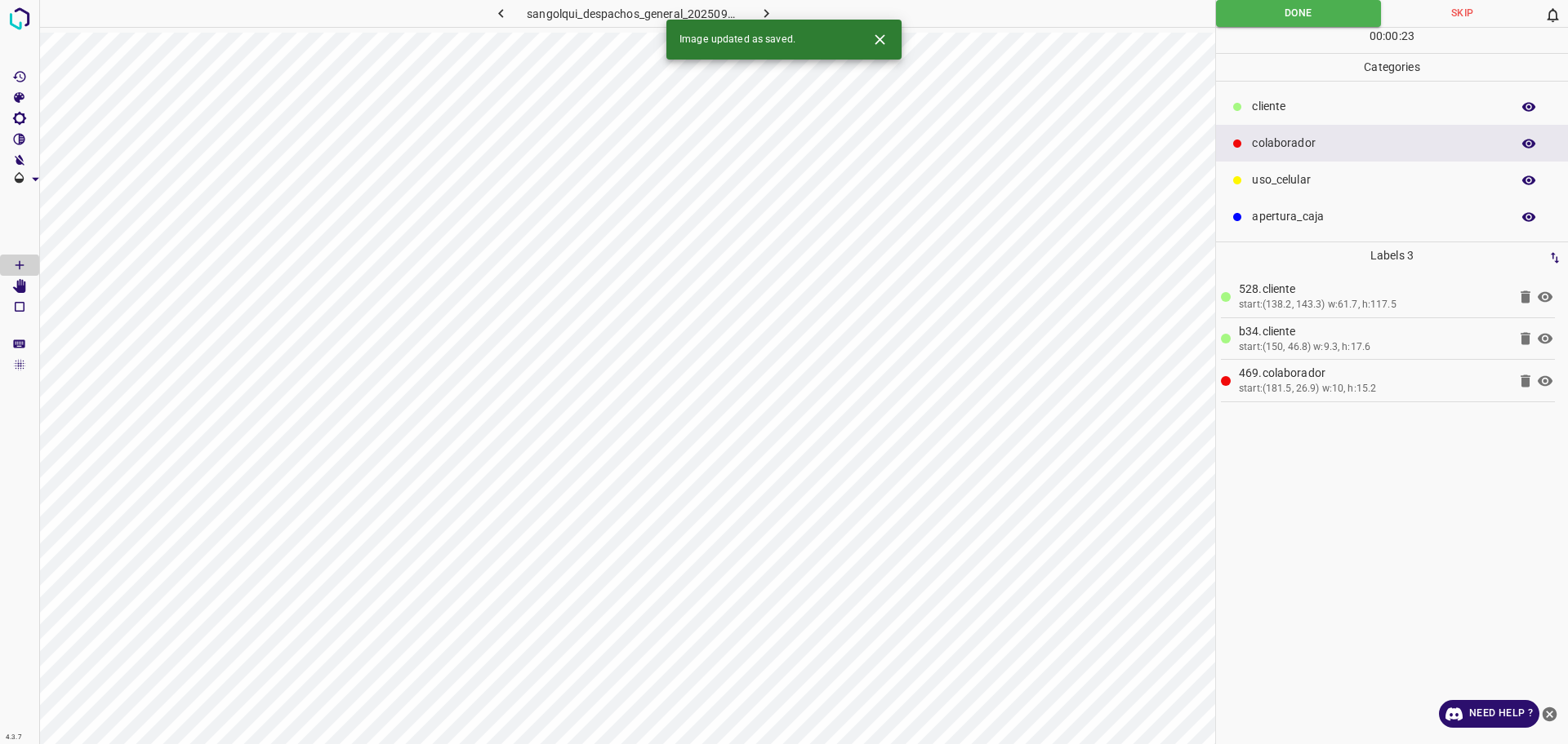
click at [762, 11] on icon "button" at bounding box center [767, 14] width 17 height 17
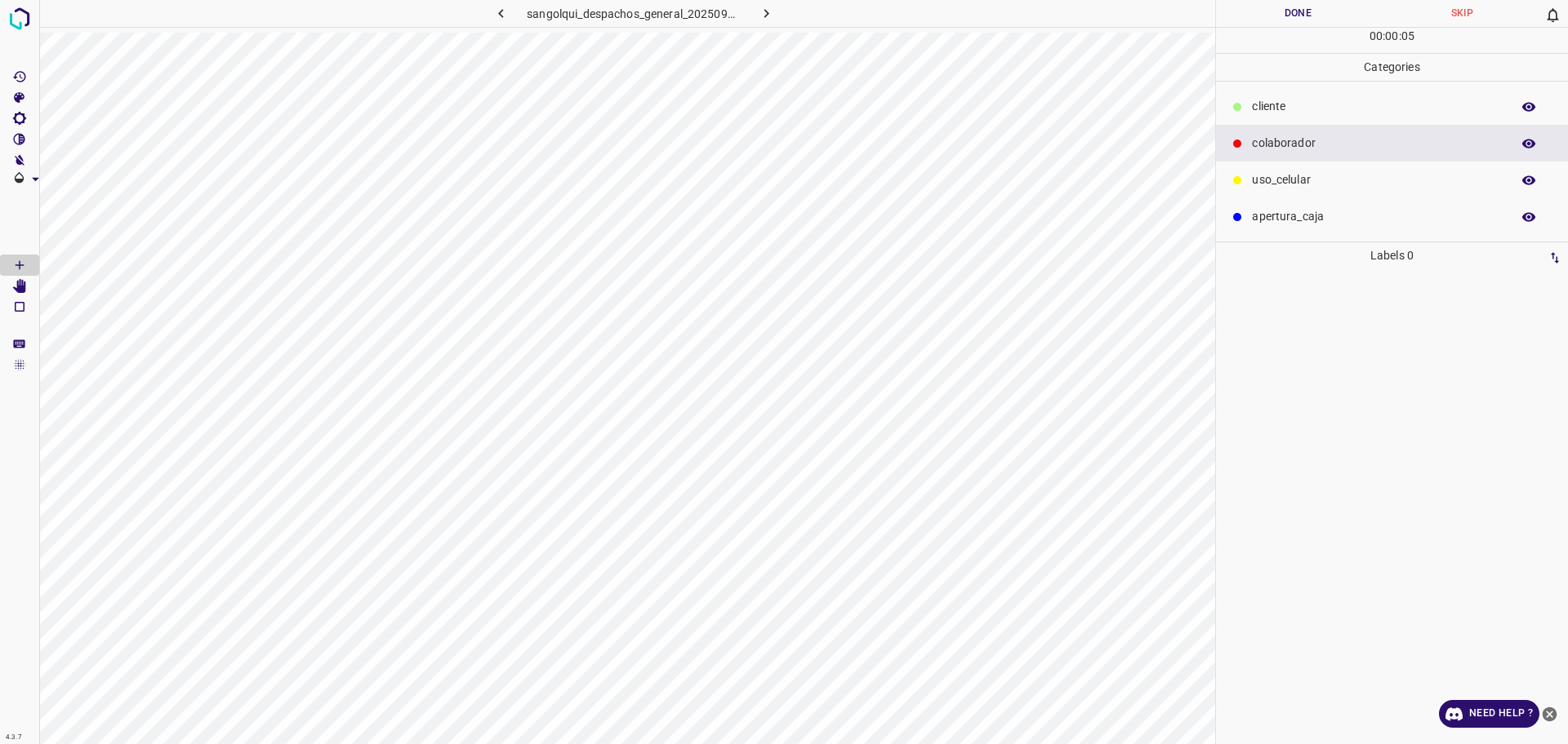
click at [1298, 114] on p "cliente" at bounding box center [1377, 107] width 251 height 17
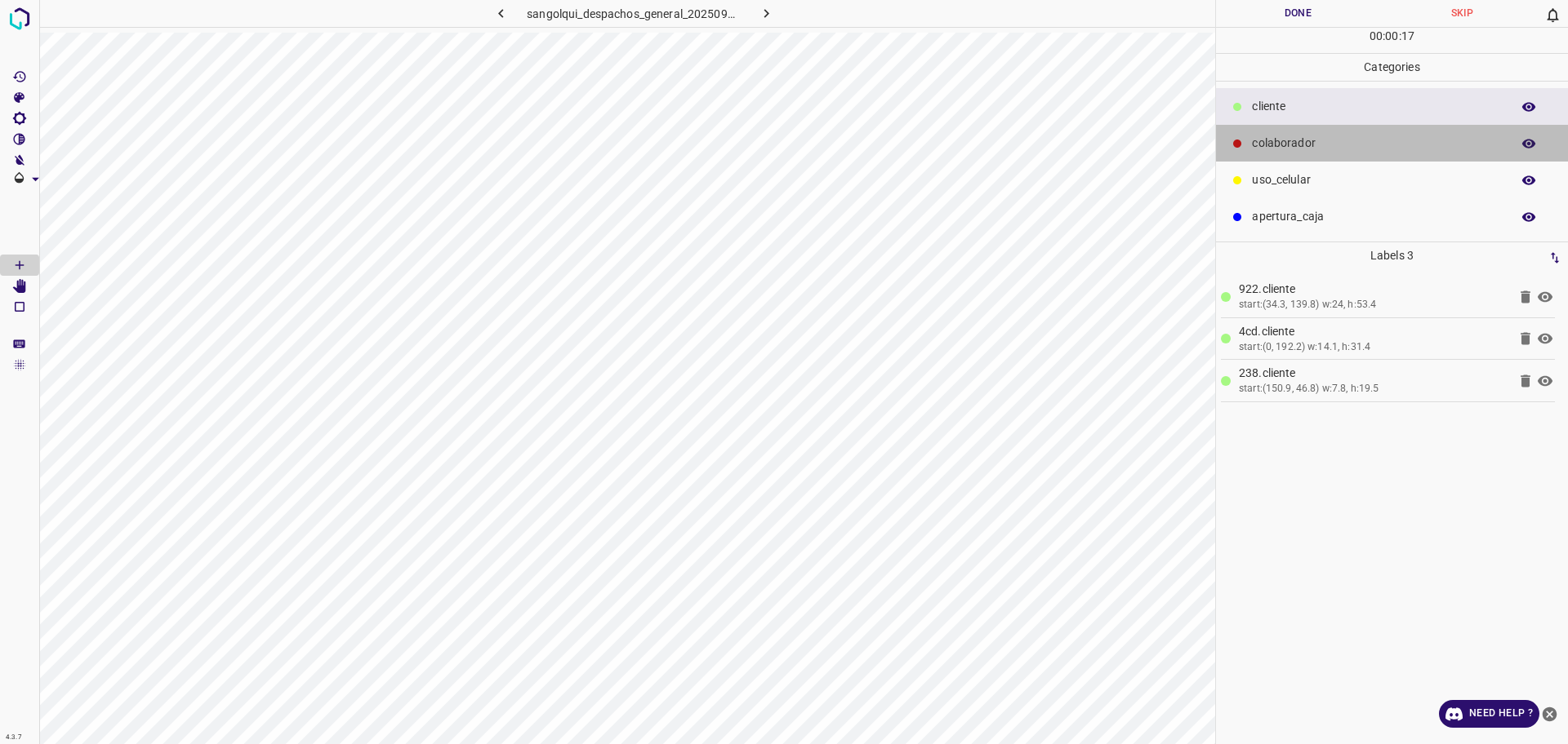
click at [1329, 143] on p "colaborador" at bounding box center [1377, 143] width 251 height 17
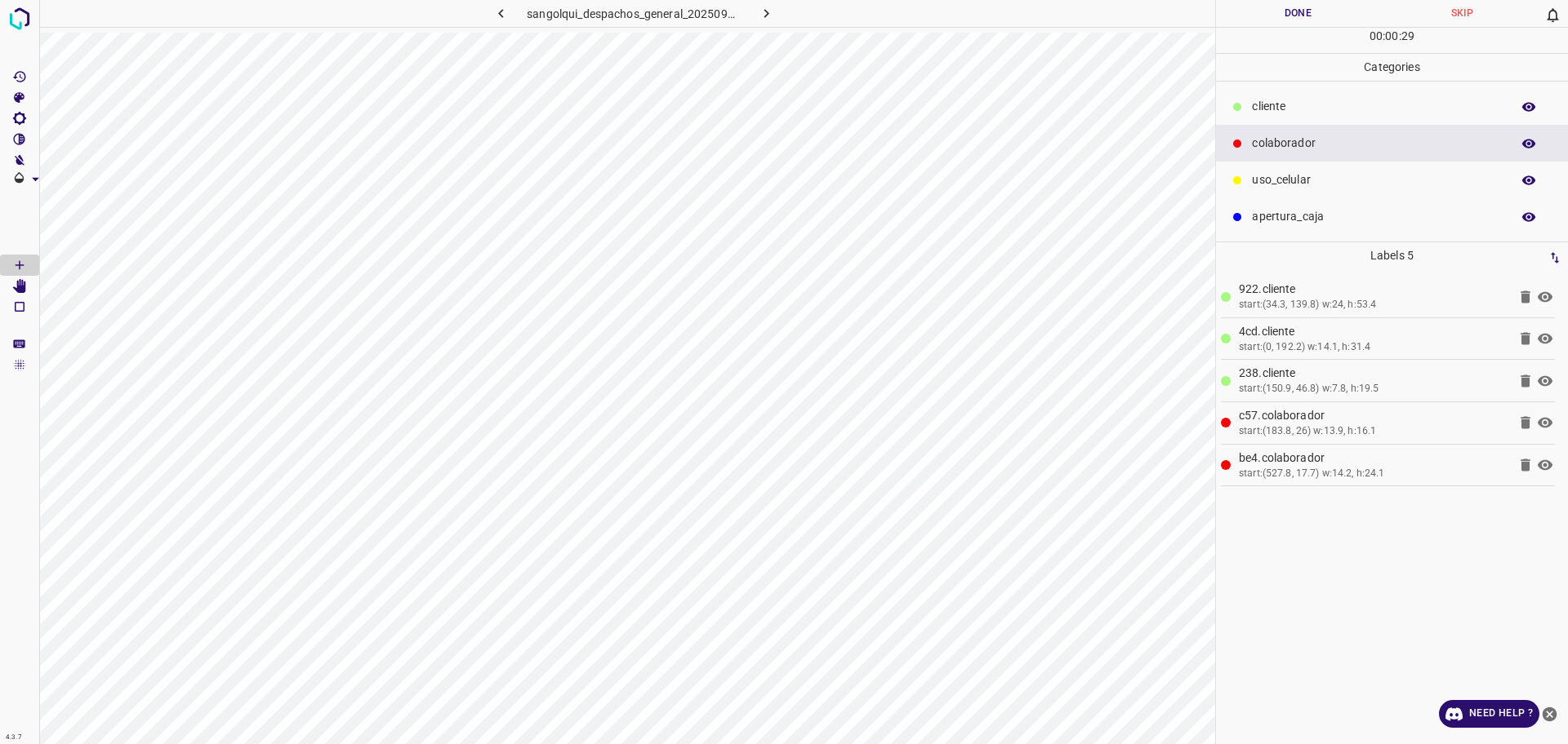
click at [1306, 121] on div "cliente" at bounding box center [1392, 107] width 352 height 37
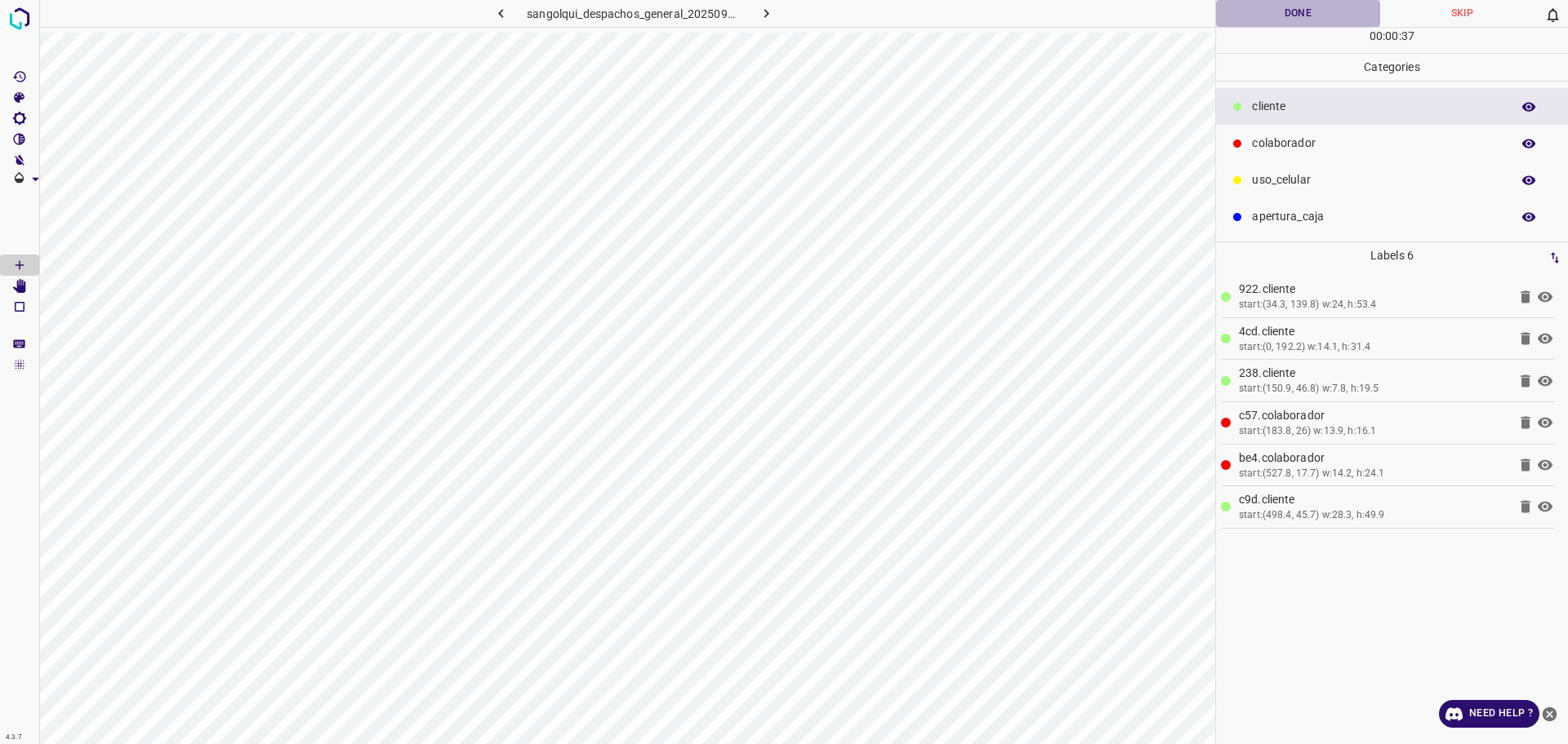
click at [1305, 18] on button "Done" at bounding box center [1298, 13] width 164 height 27
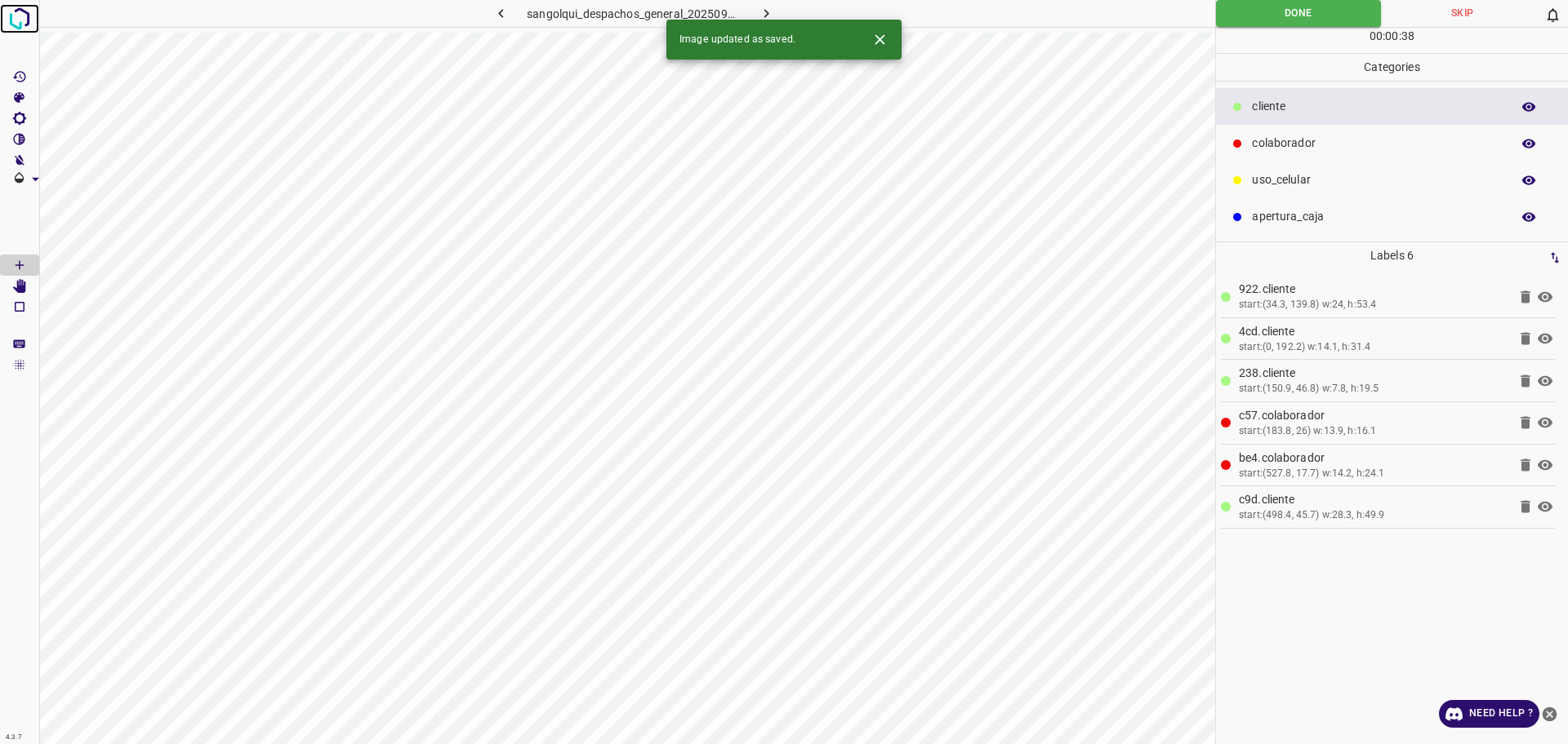
click at [7, 13] on img at bounding box center [20, 19] width 29 height 29
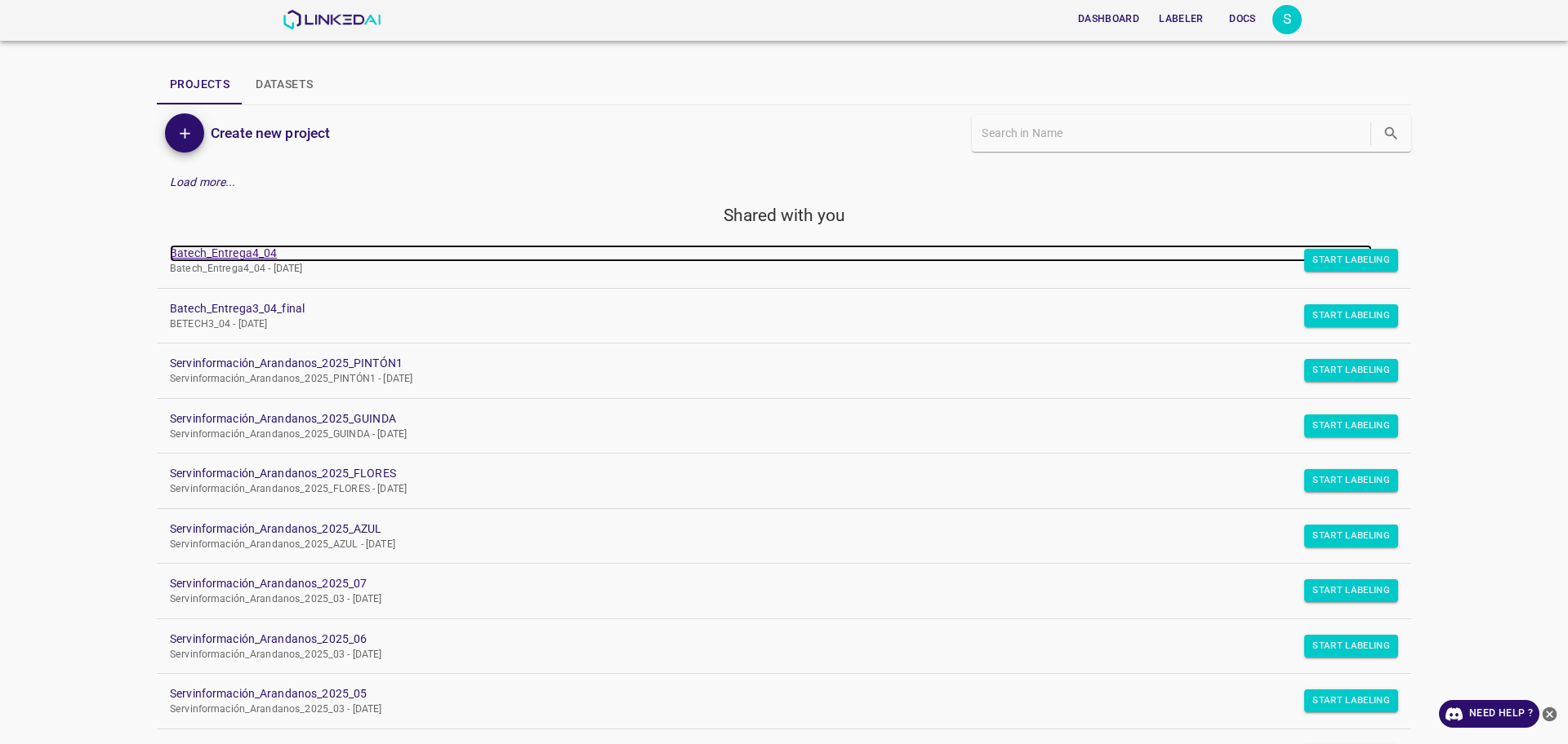
click at [188, 252] on link "Batech_Entrega4_04" at bounding box center [771, 253] width 1203 height 17
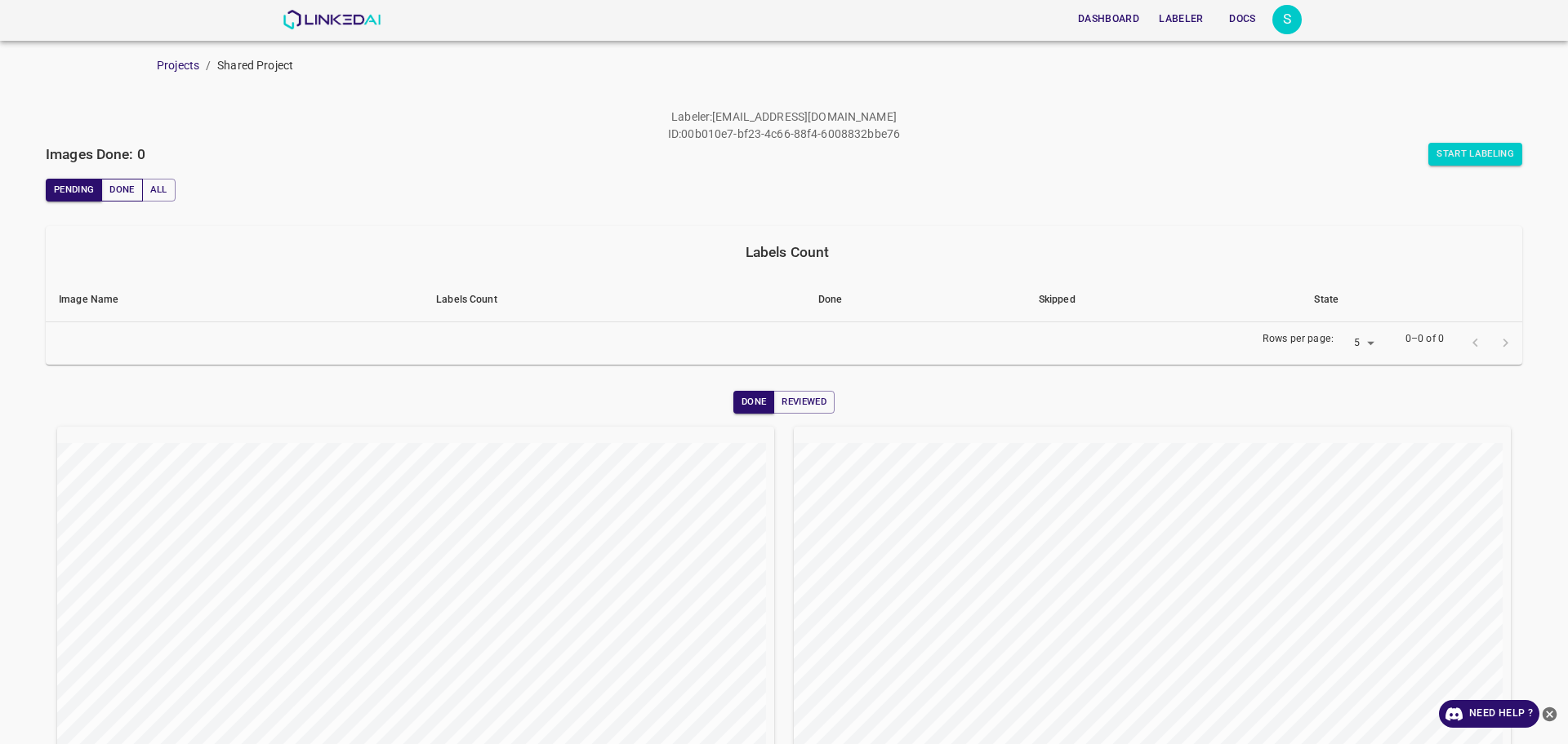
click at [123, 194] on button "Done" at bounding box center [122, 190] width 41 height 23
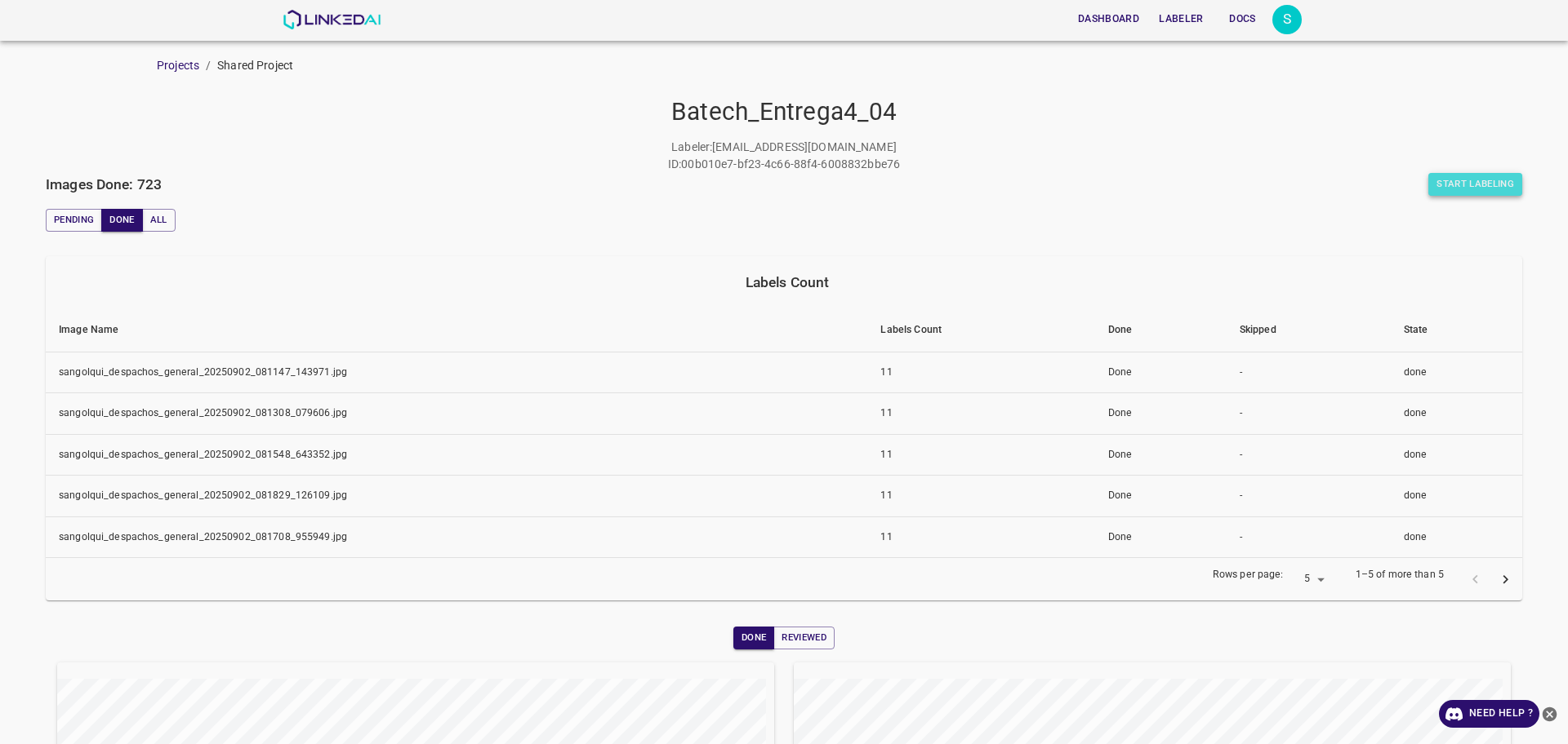
click at [1456, 189] on button "Start Labeling" at bounding box center [1475, 184] width 94 height 23
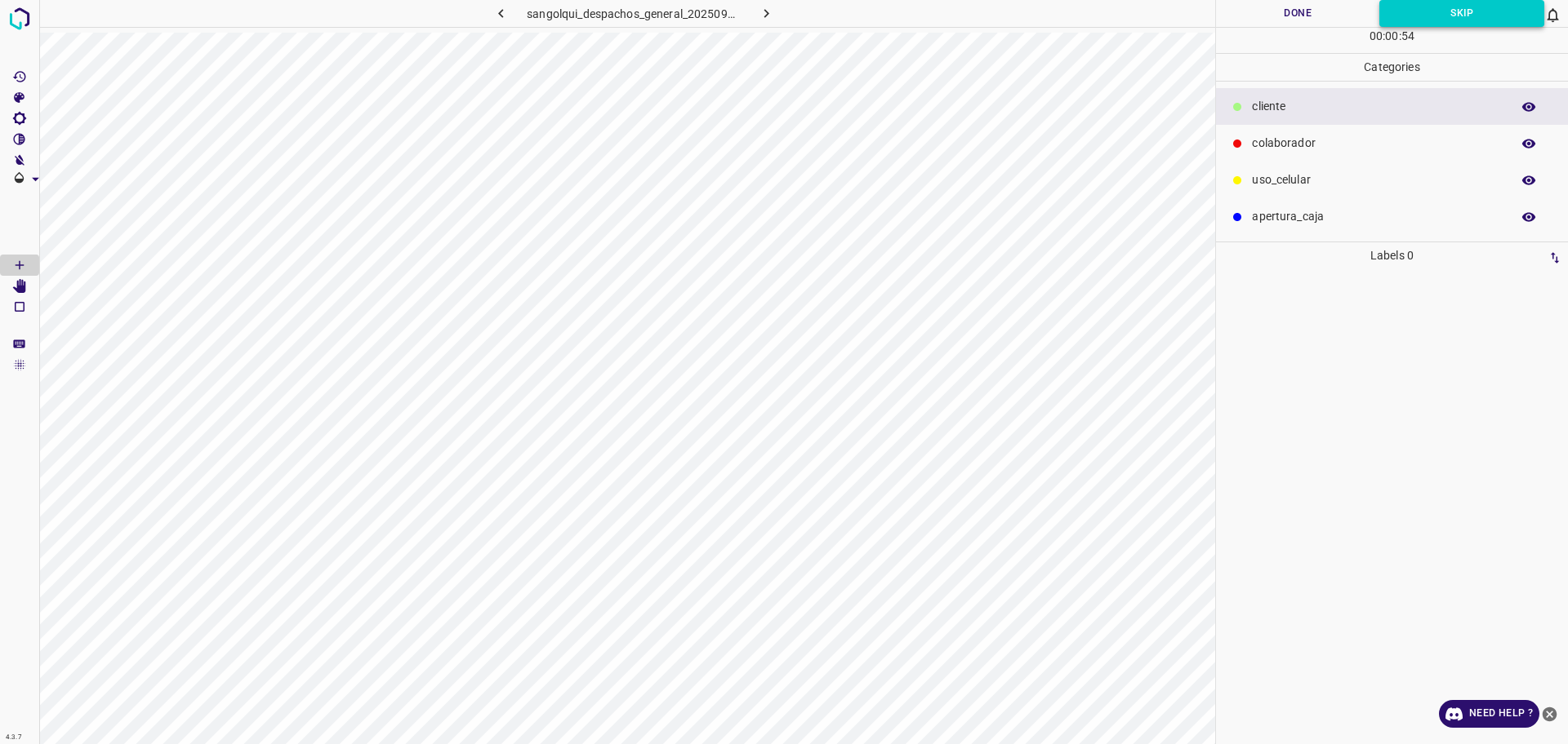
click at [1431, 15] on button "Skip" at bounding box center [1462, 13] width 165 height 27
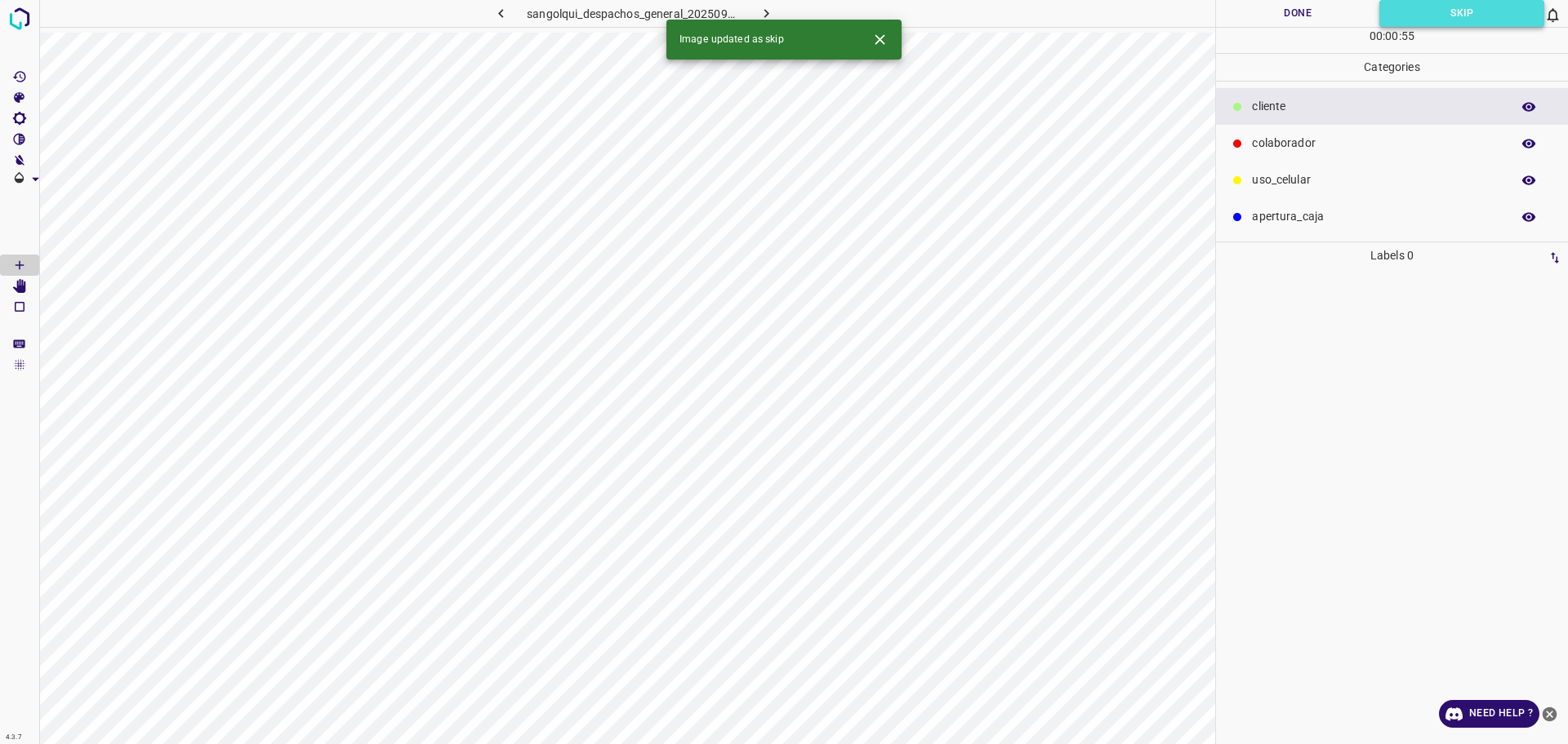
click at [1431, 15] on button "Skip" at bounding box center [1462, 13] width 165 height 27
click at [768, 9] on icon "button" at bounding box center [767, 14] width 17 height 17
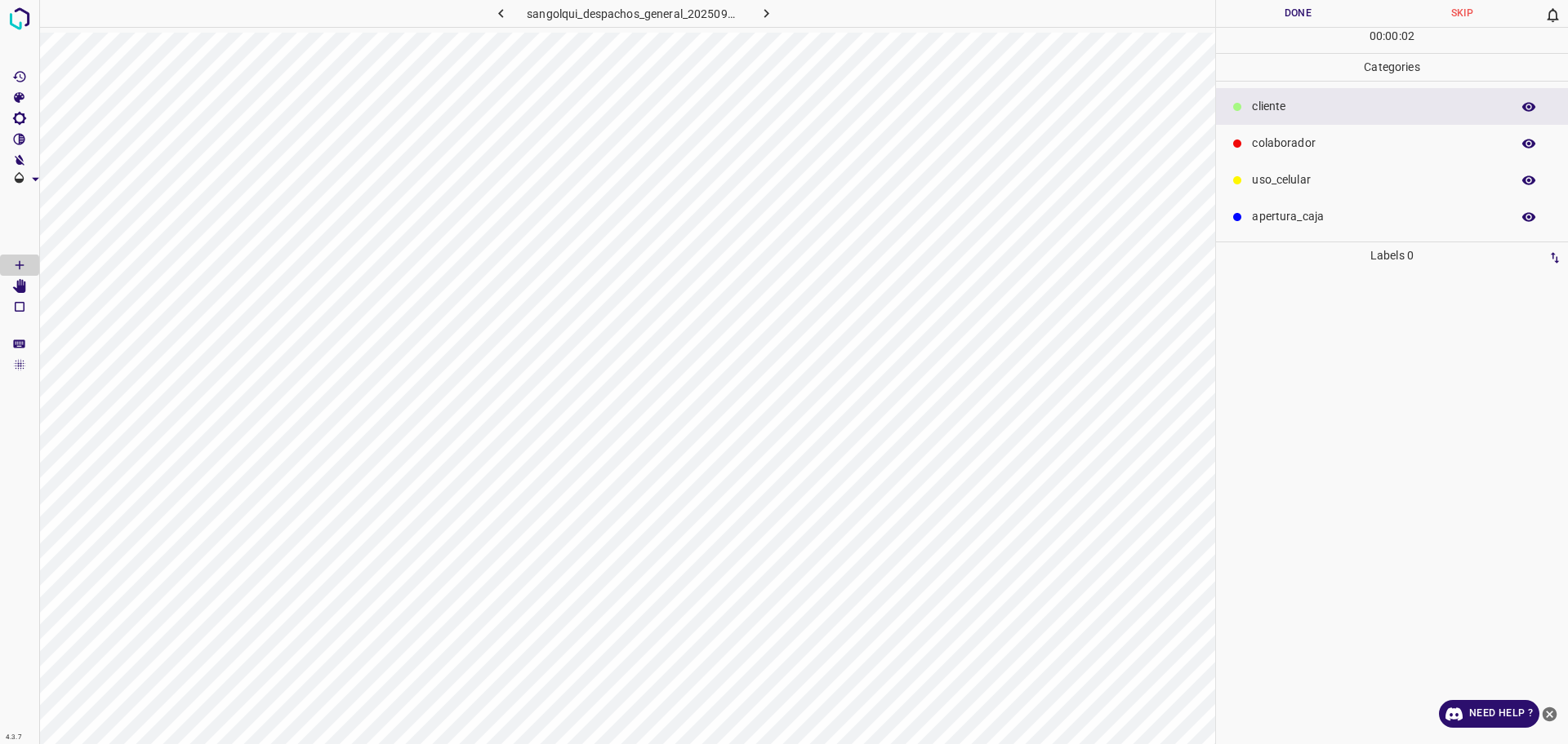
click at [1281, 151] on p "colaborador" at bounding box center [1377, 143] width 251 height 17
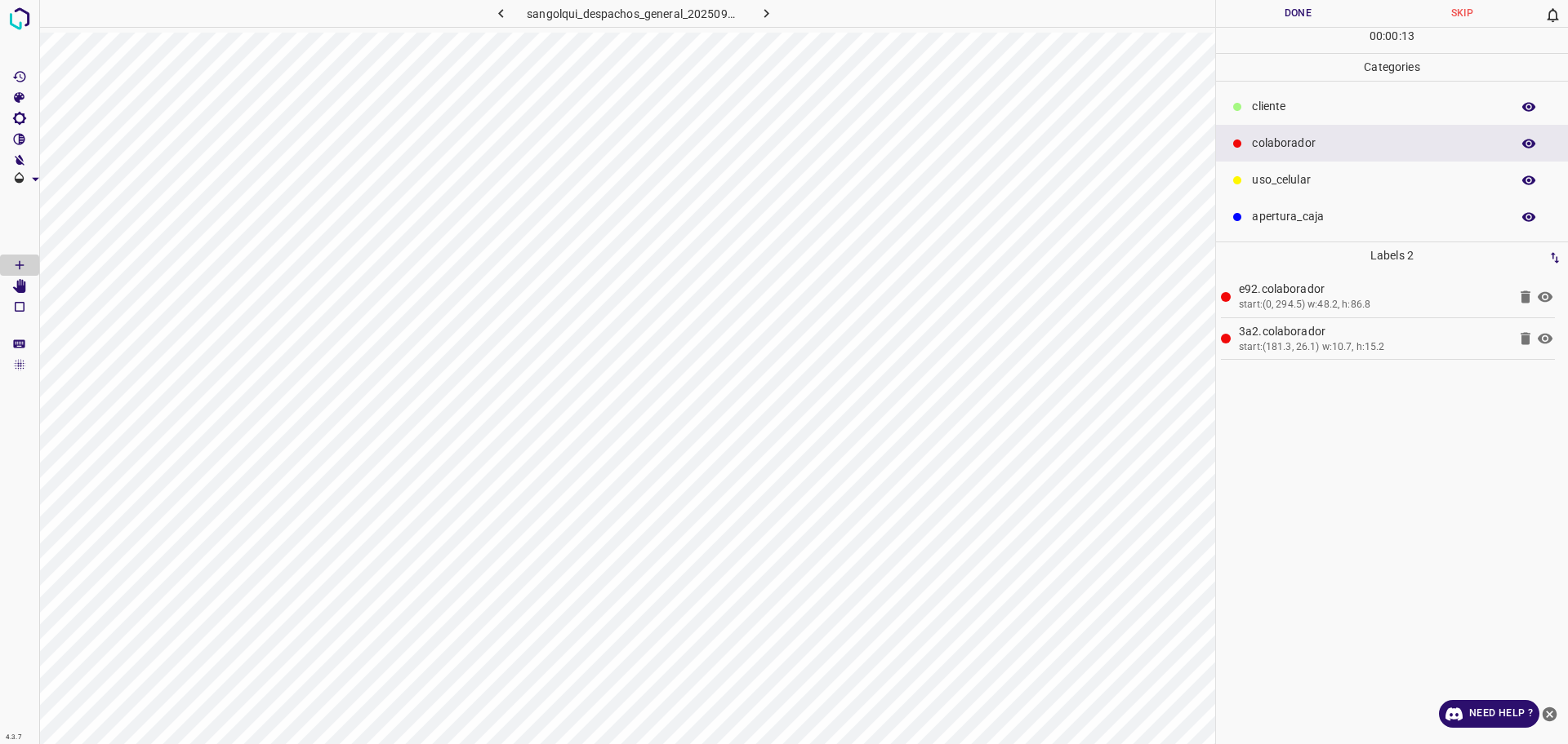
click at [1255, 107] on p "cliente" at bounding box center [1377, 107] width 251 height 17
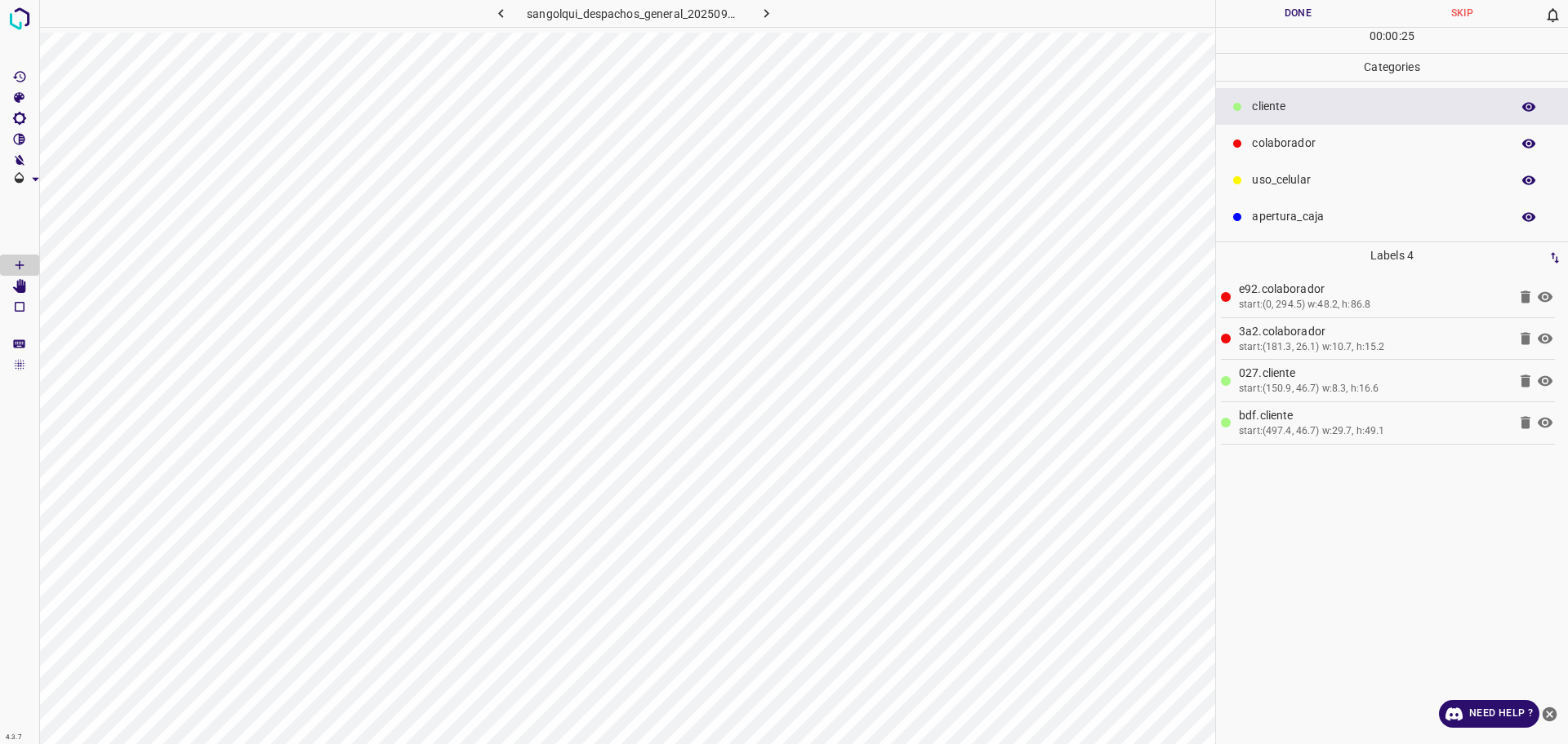
click at [1312, 149] on p "colaborador" at bounding box center [1377, 143] width 251 height 17
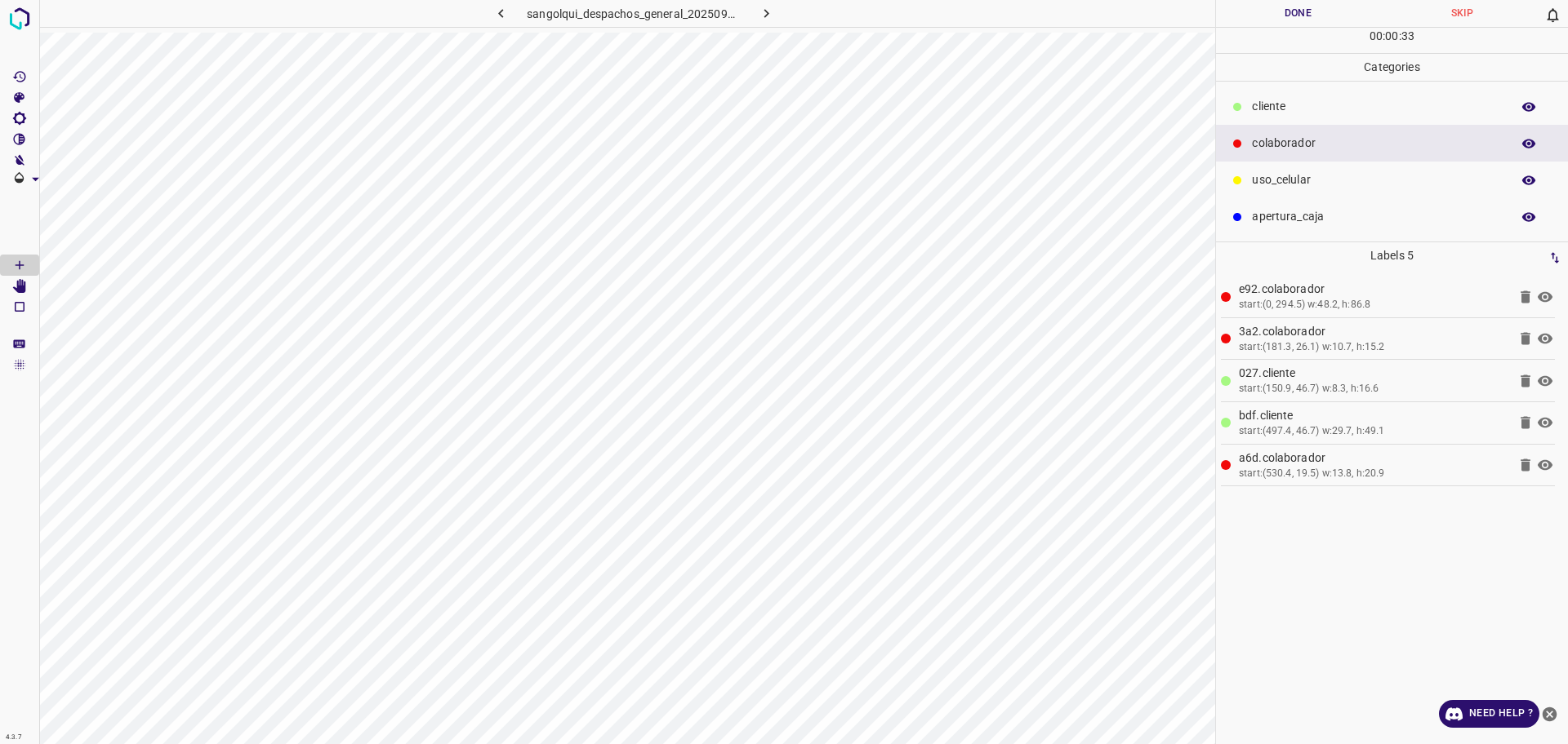
click at [1314, 32] on div "00 : 00 : 33" at bounding box center [1392, 40] width 352 height 25
click at [1301, 22] on button "Done" at bounding box center [1298, 13] width 164 height 27
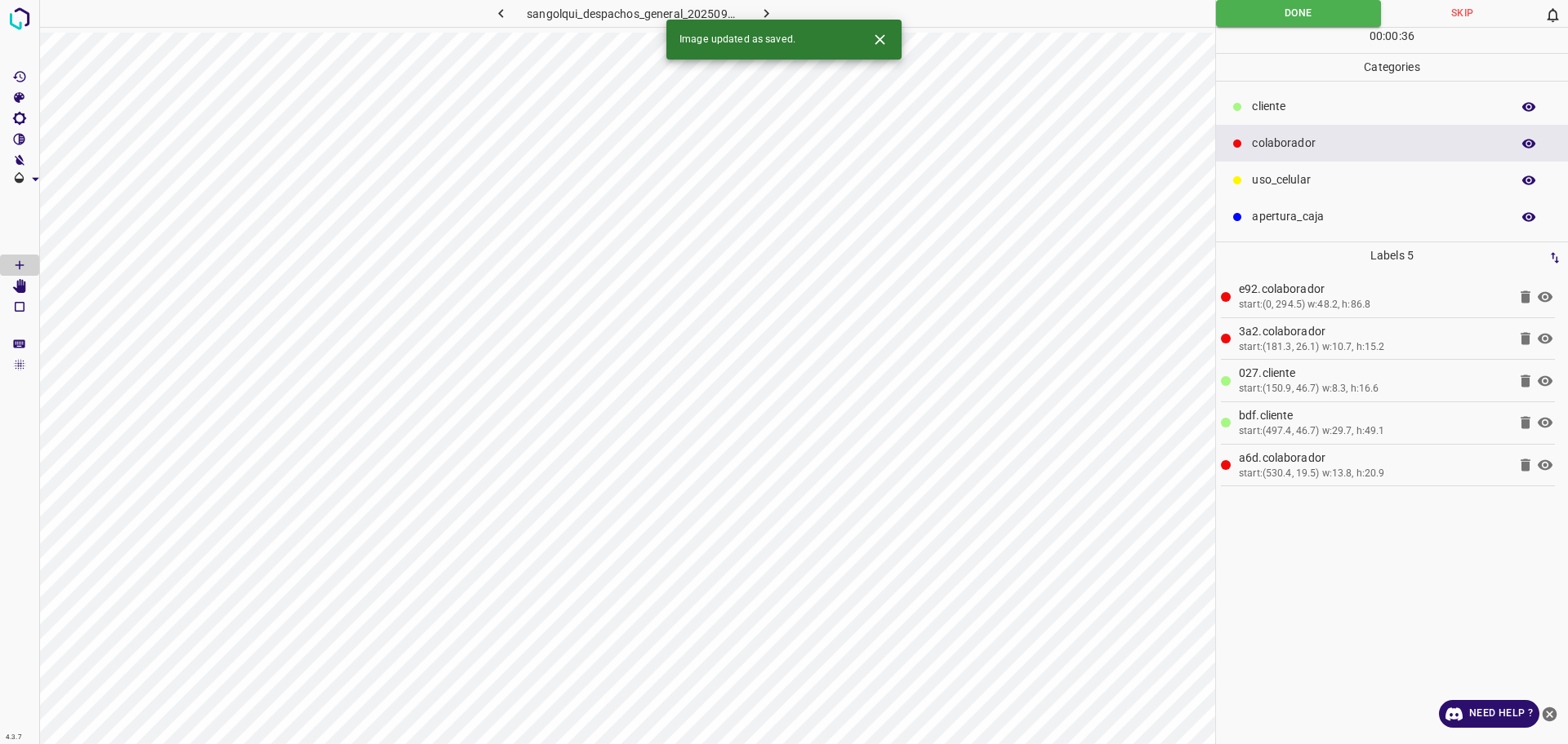
click at [760, 14] on icon "button" at bounding box center [767, 14] width 17 height 17
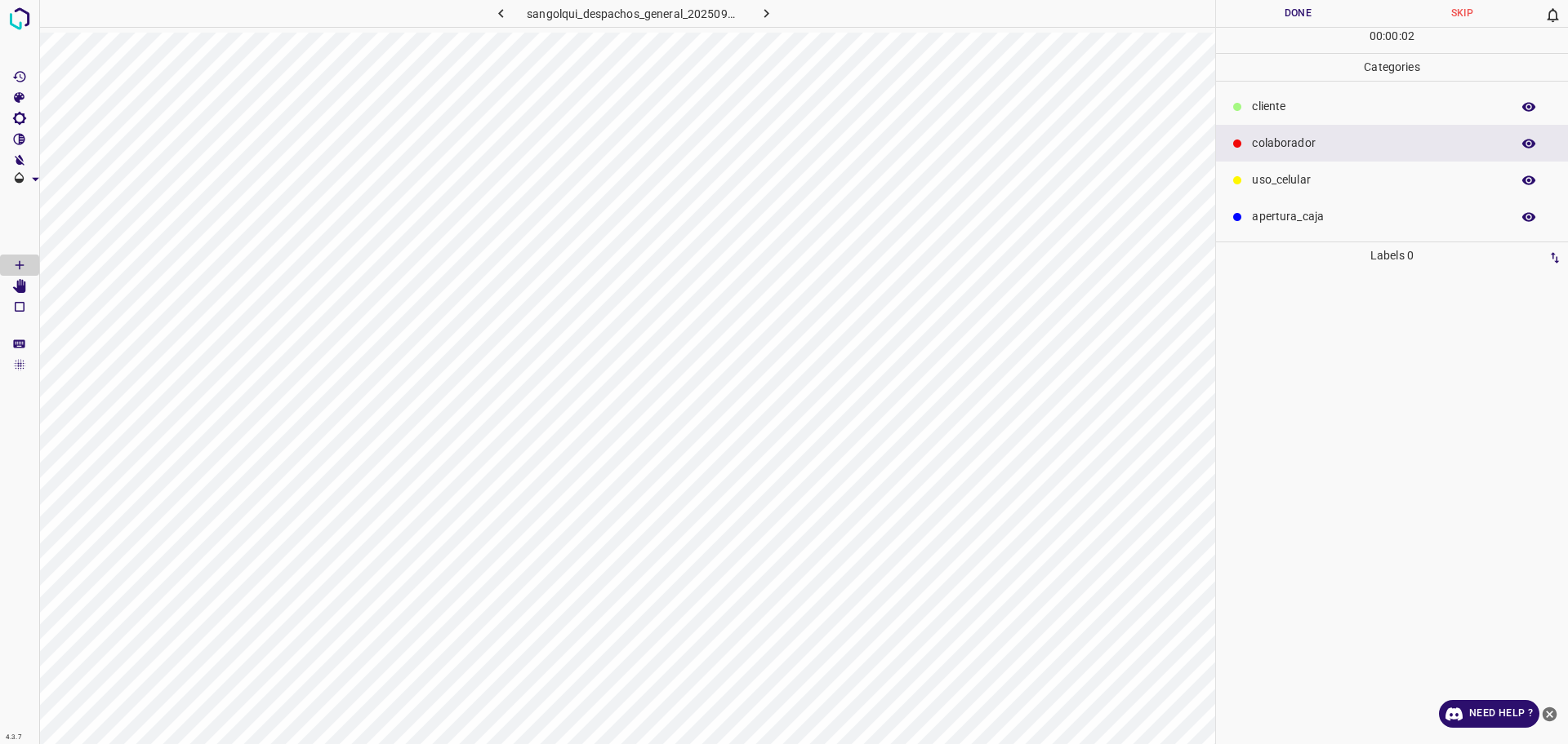
click at [1277, 106] on p "cliente" at bounding box center [1377, 107] width 251 height 17
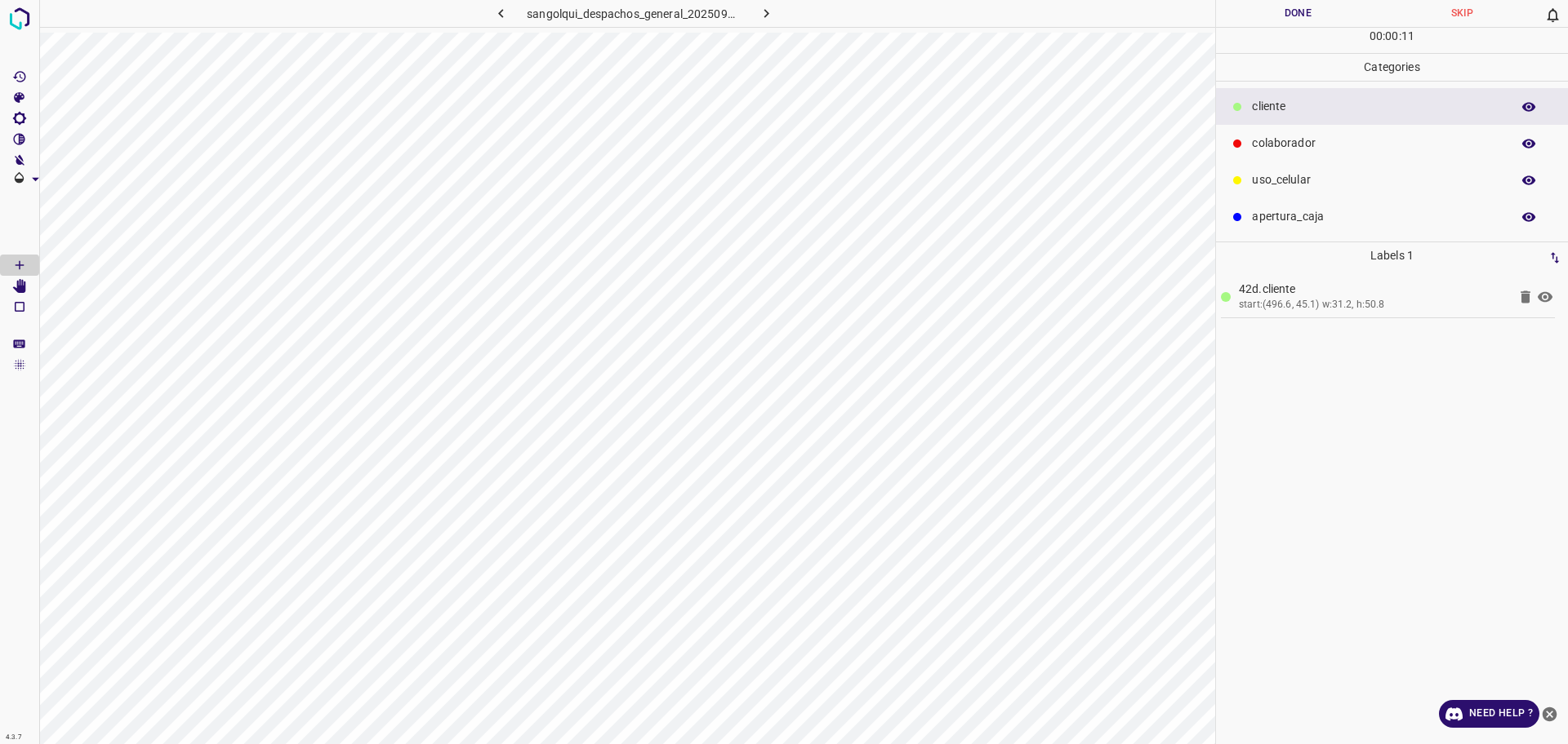
click at [1412, 149] on p "colaborador" at bounding box center [1377, 143] width 251 height 17
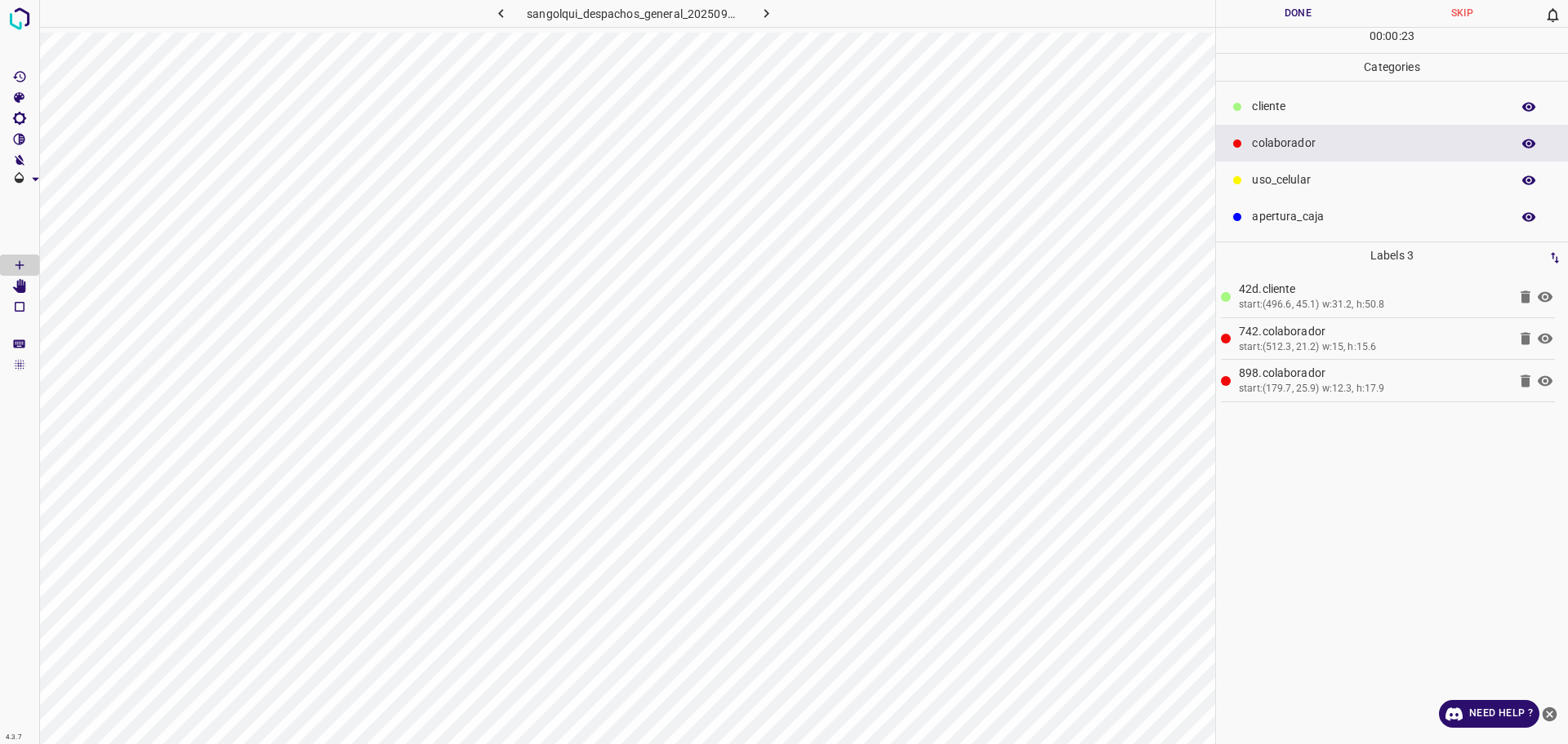
click at [1265, 115] on p "cliente" at bounding box center [1377, 107] width 251 height 17
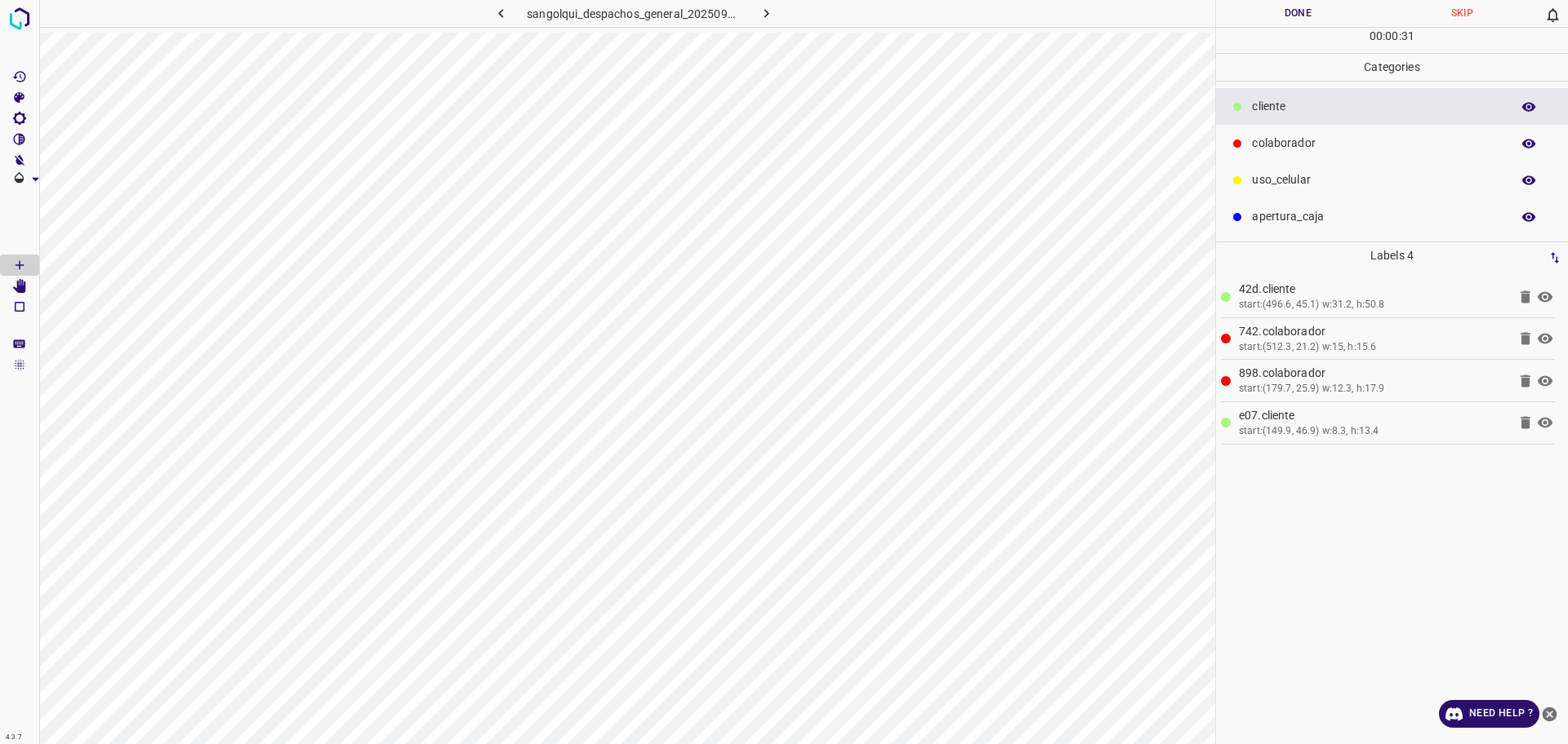
click at [1262, 26] on button "Done" at bounding box center [1298, 13] width 164 height 27
click at [761, 21] on icon "button" at bounding box center [767, 14] width 17 height 17
drag, startPoint x: 1320, startPoint y: 145, endPoint x: 1302, endPoint y: 152, distance: 19.3
click at [1321, 144] on p "colaborador" at bounding box center [1377, 143] width 251 height 17
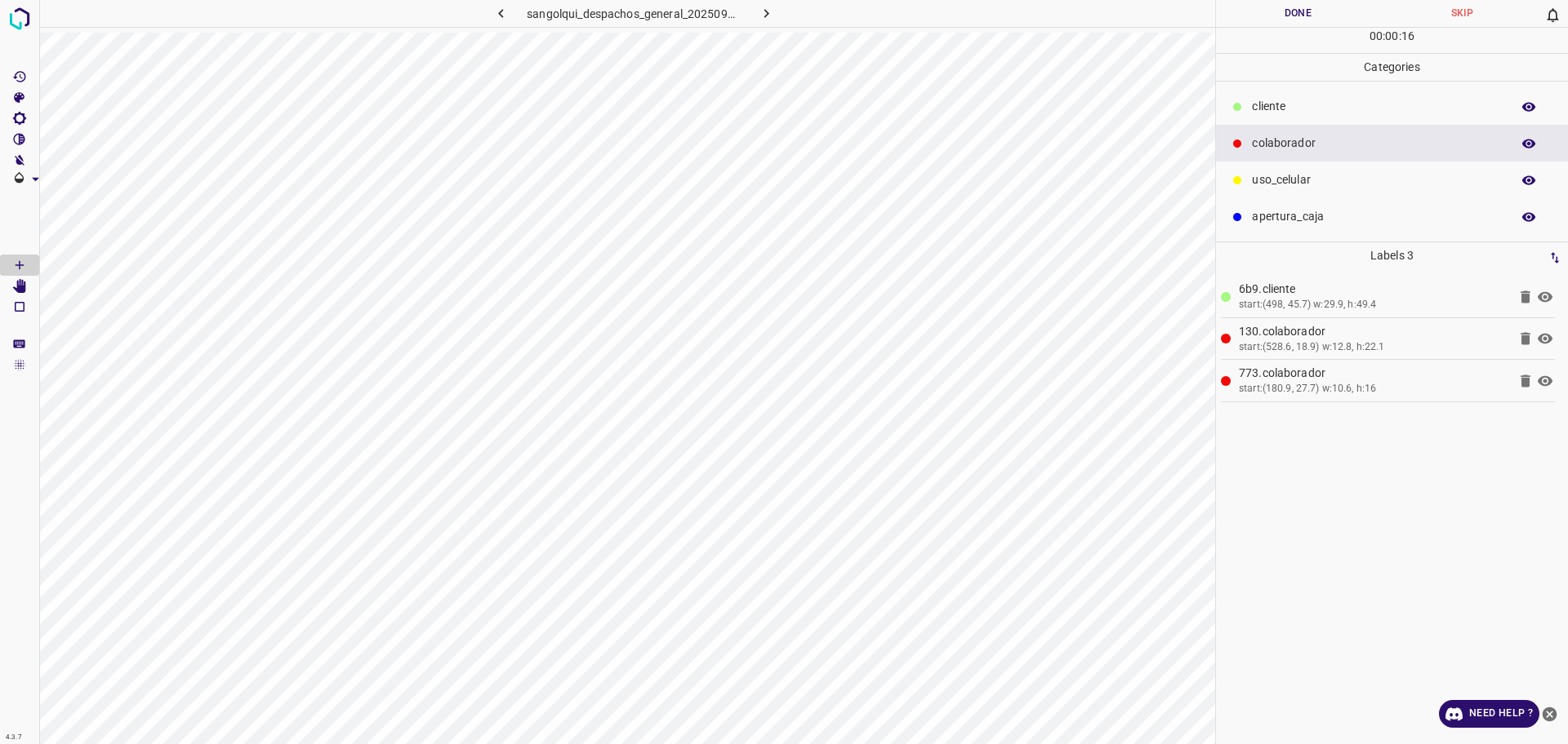
click at [1277, 104] on p "cliente" at bounding box center [1377, 107] width 251 height 17
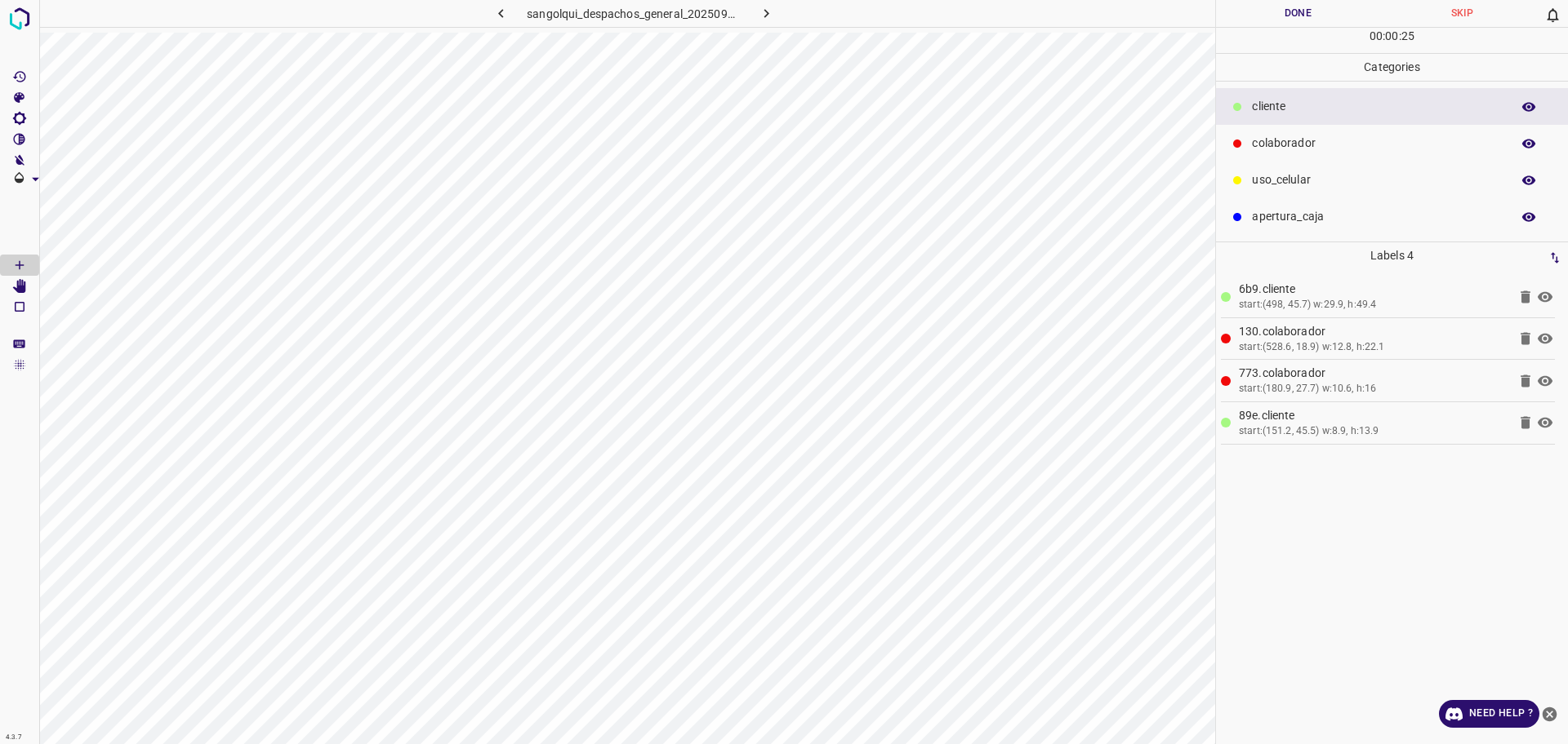
click at [1334, 141] on p "colaborador" at bounding box center [1377, 143] width 251 height 17
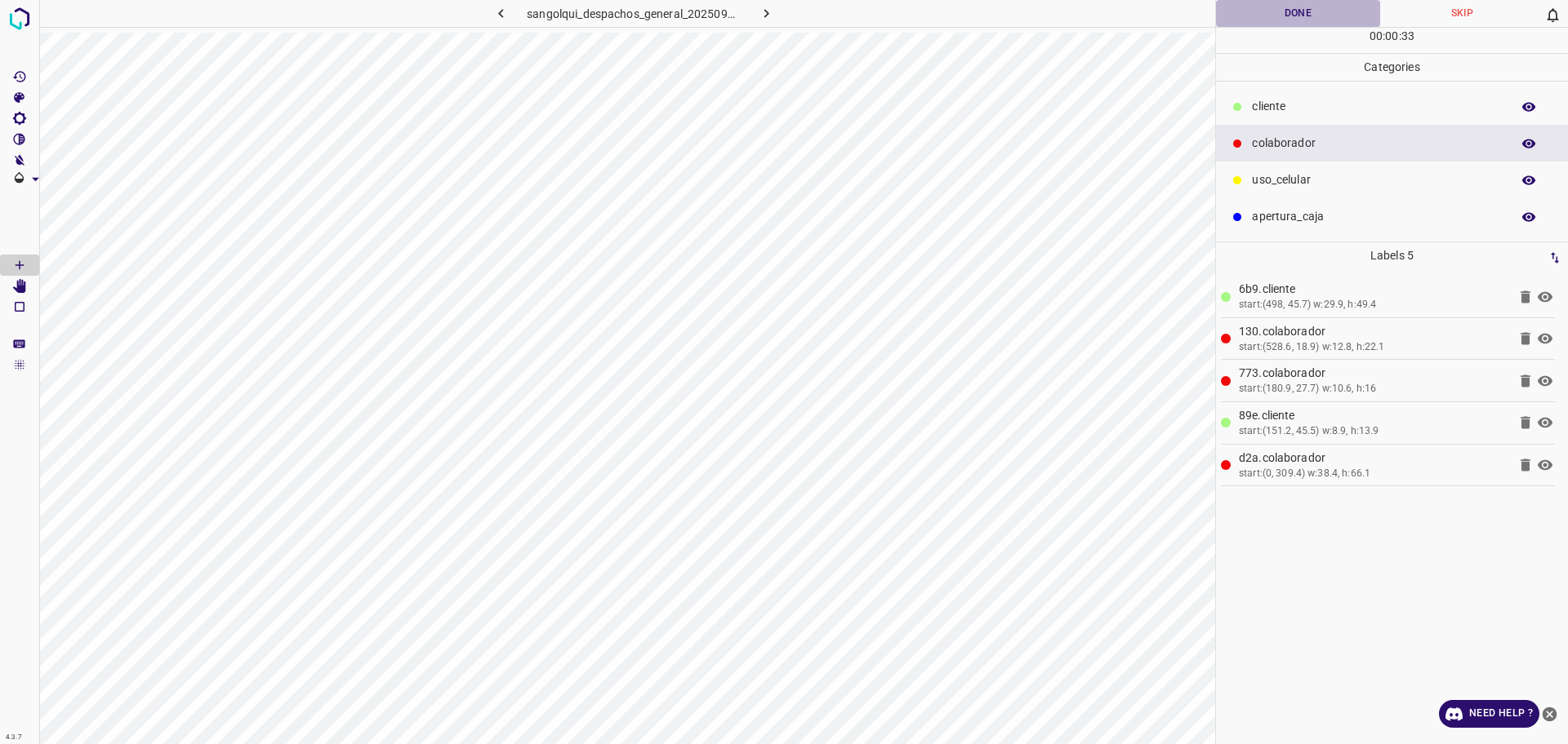
click at [1282, 11] on button "Done" at bounding box center [1298, 13] width 164 height 27
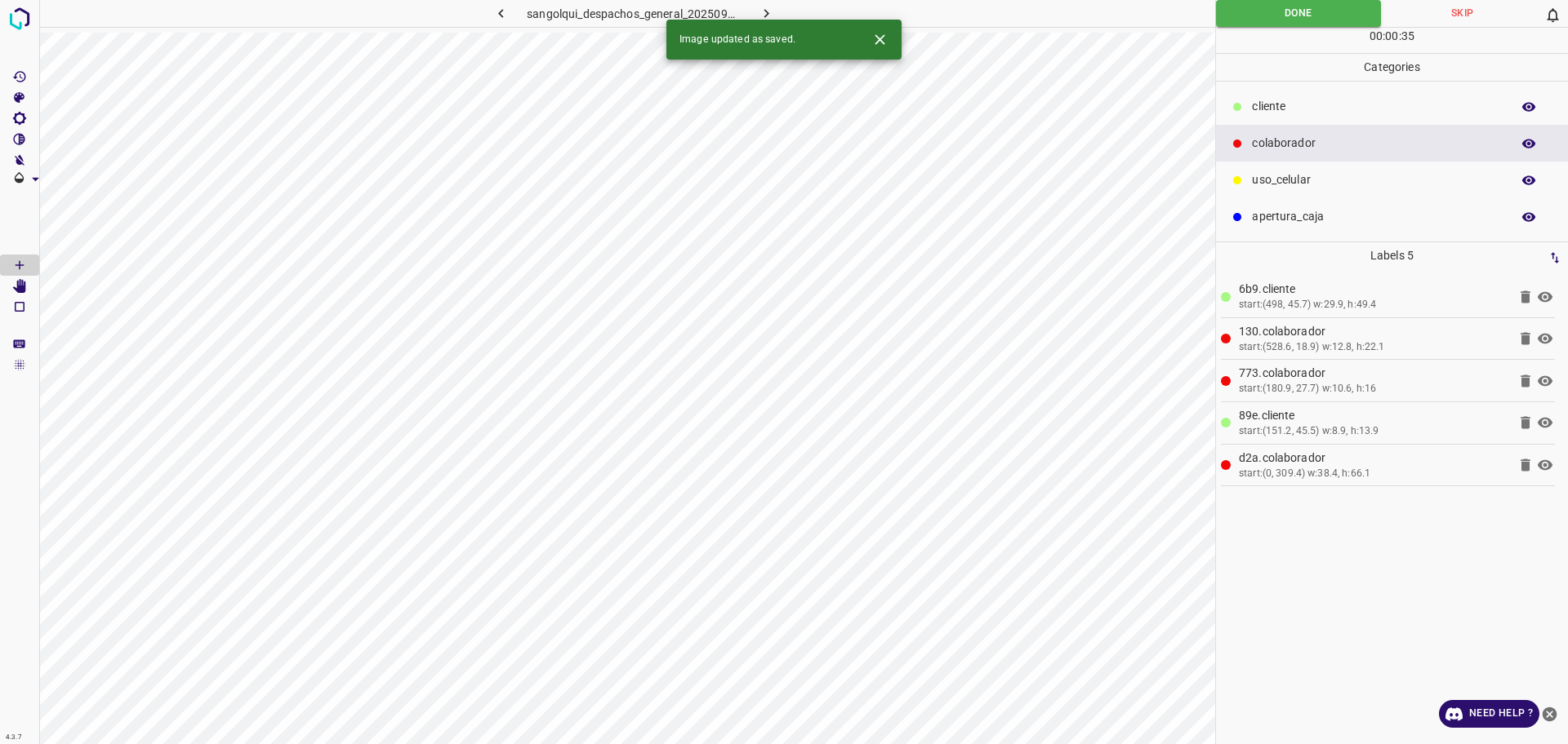
click at [779, 11] on button "button" at bounding box center [767, 13] width 52 height 27
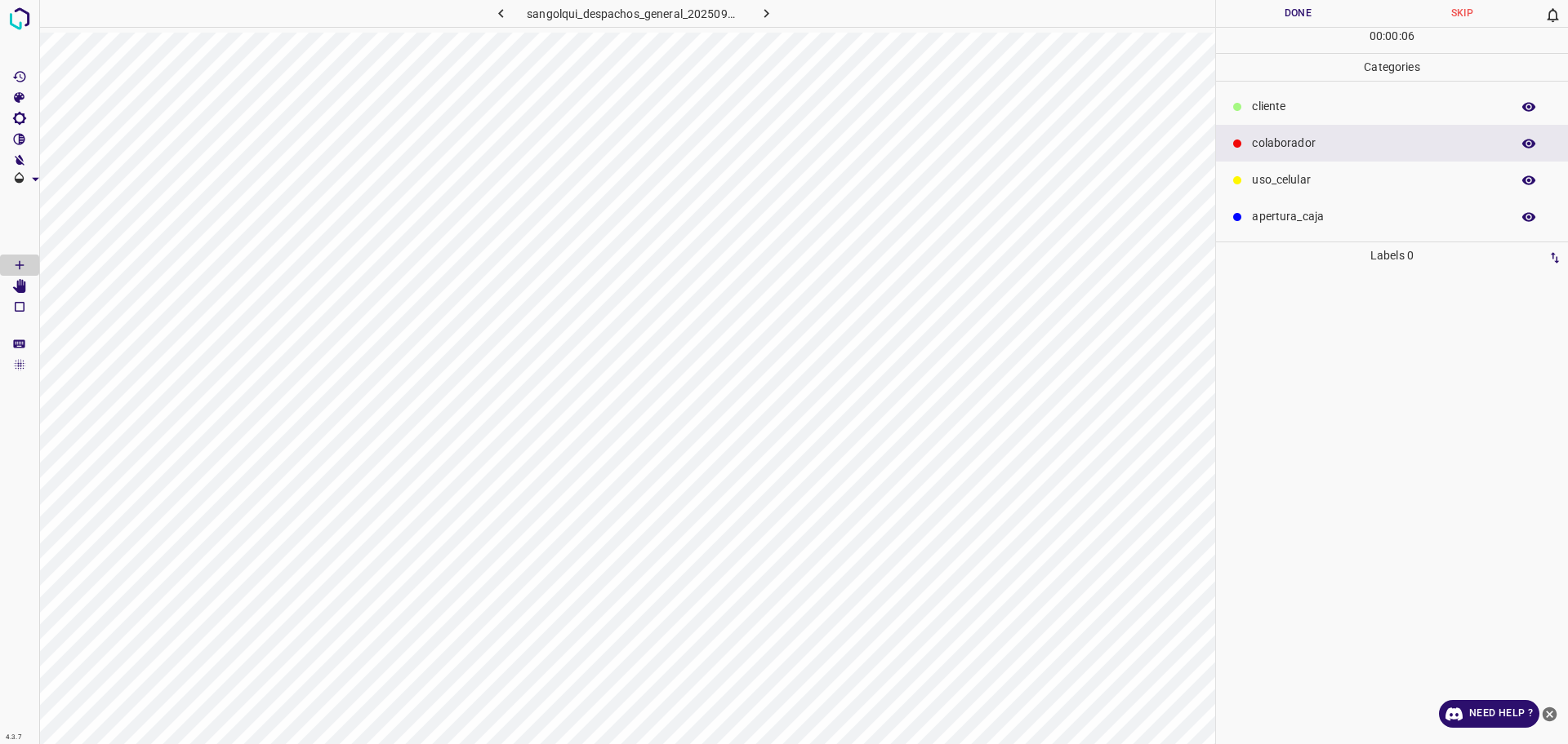
click at [1289, 107] on p "cliente" at bounding box center [1377, 107] width 251 height 17
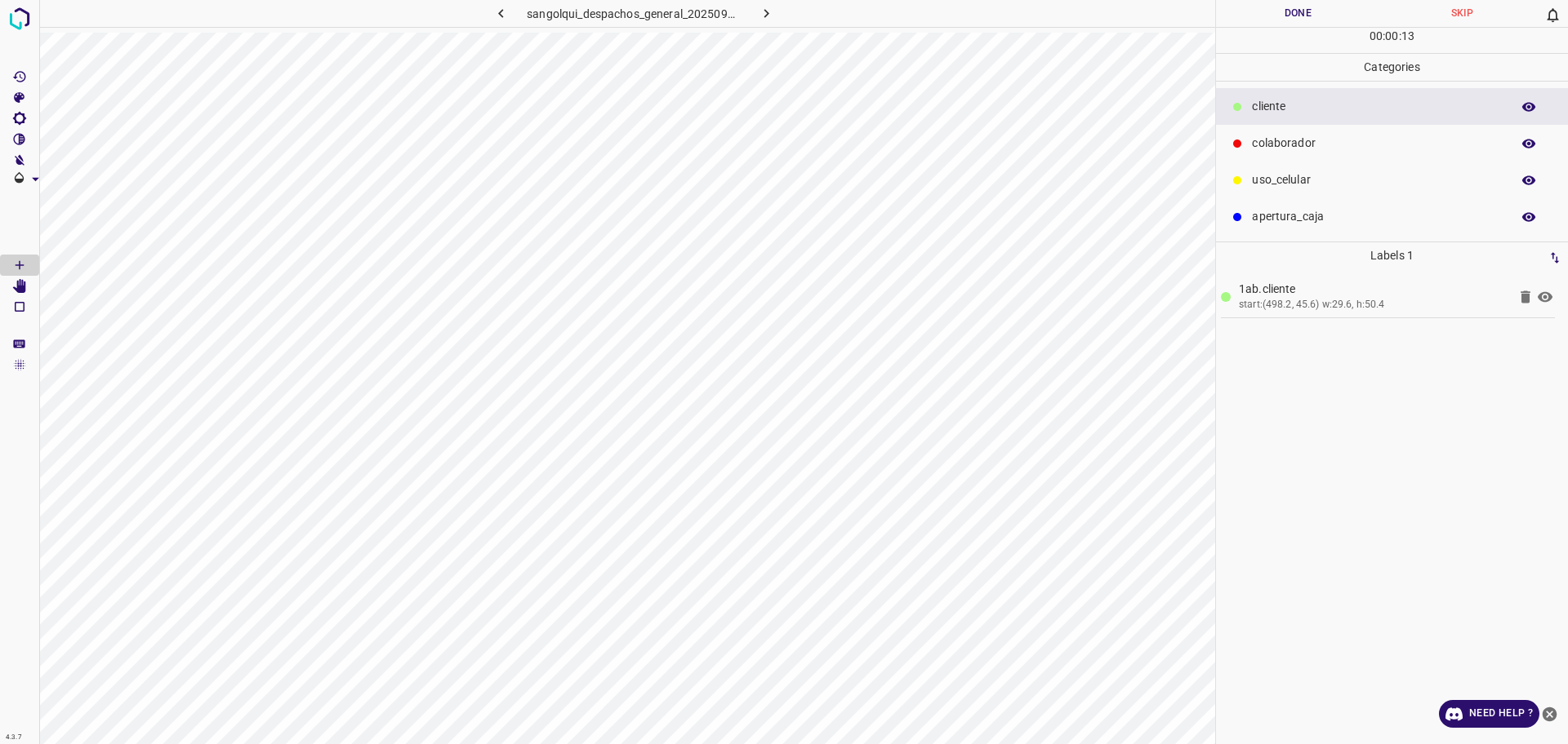
click at [1250, 138] on div "colaborador" at bounding box center [1392, 143] width 352 height 37
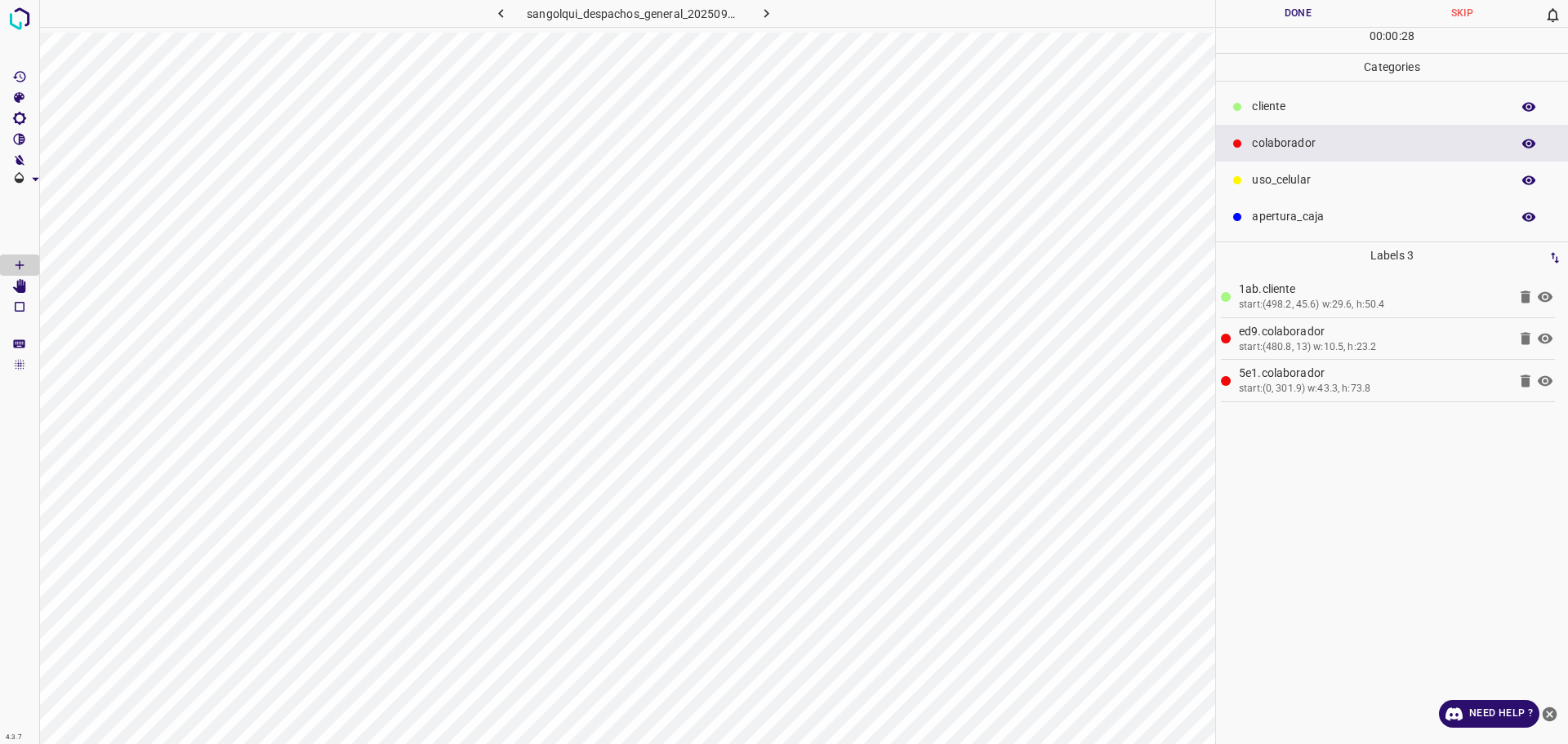
click at [1299, 119] on div "cliente" at bounding box center [1392, 107] width 352 height 37
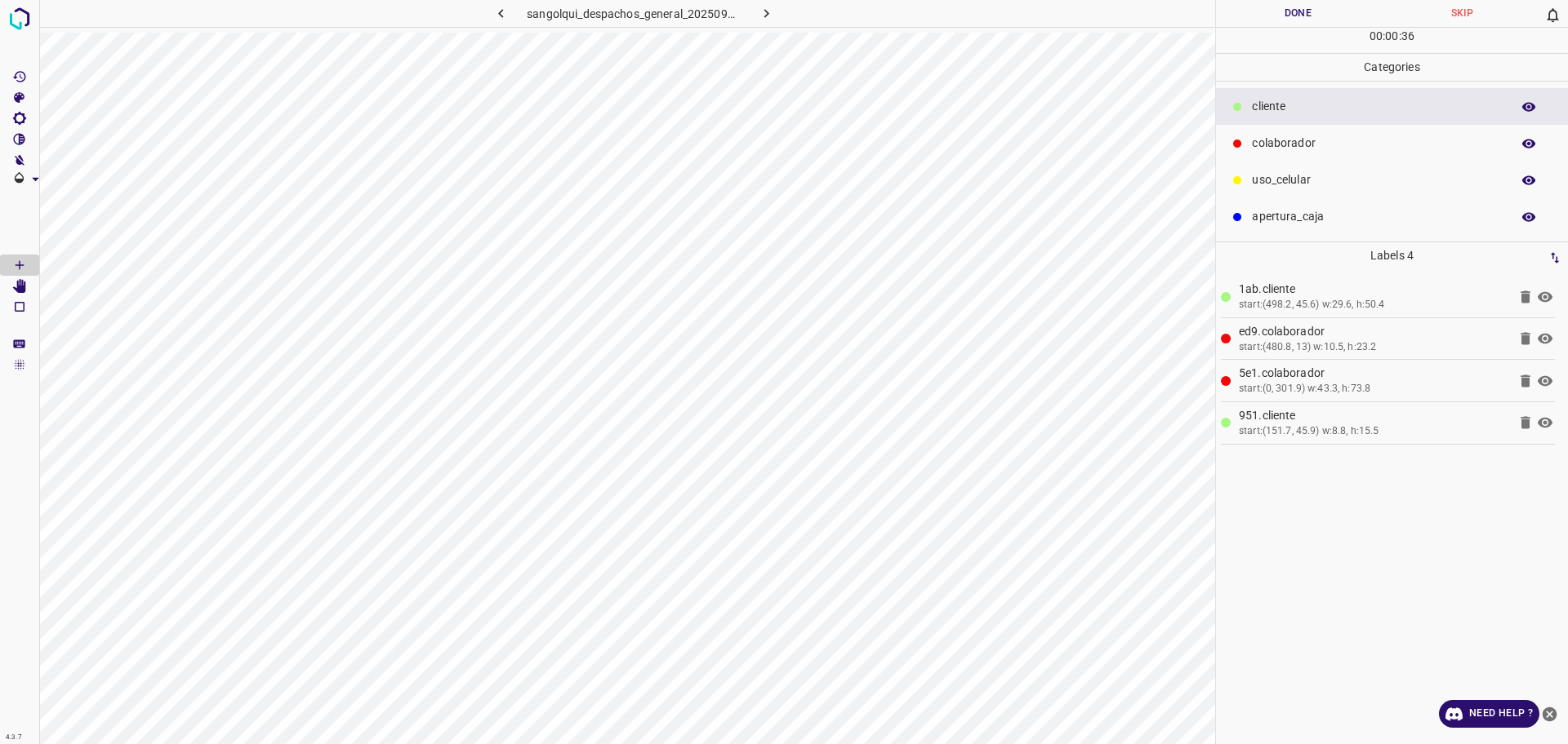
click at [1266, 22] on button "Done" at bounding box center [1298, 13] width 164 height 27
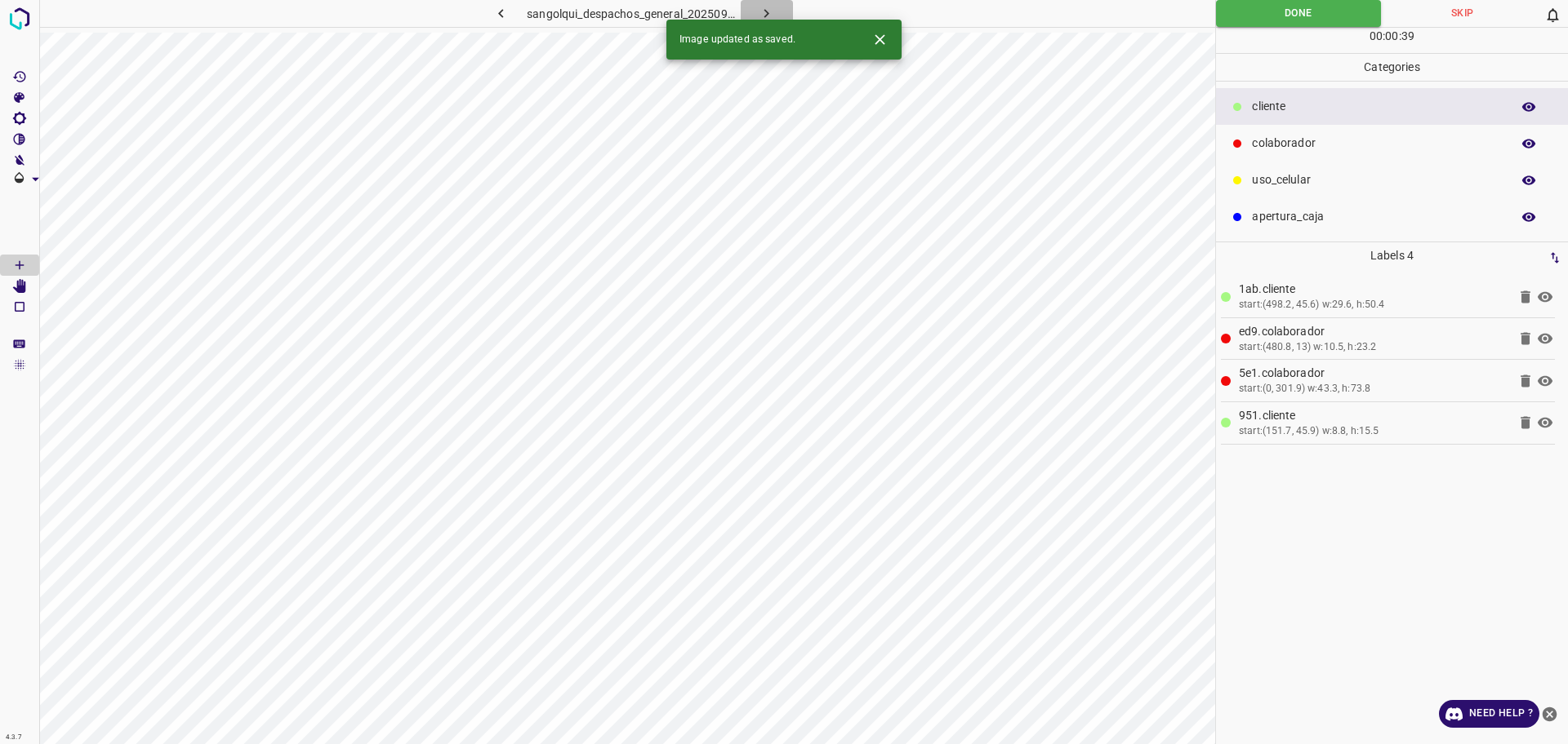
click at [766, 12] on icon "button" at bounding box center [767, 14] width 17 height 17
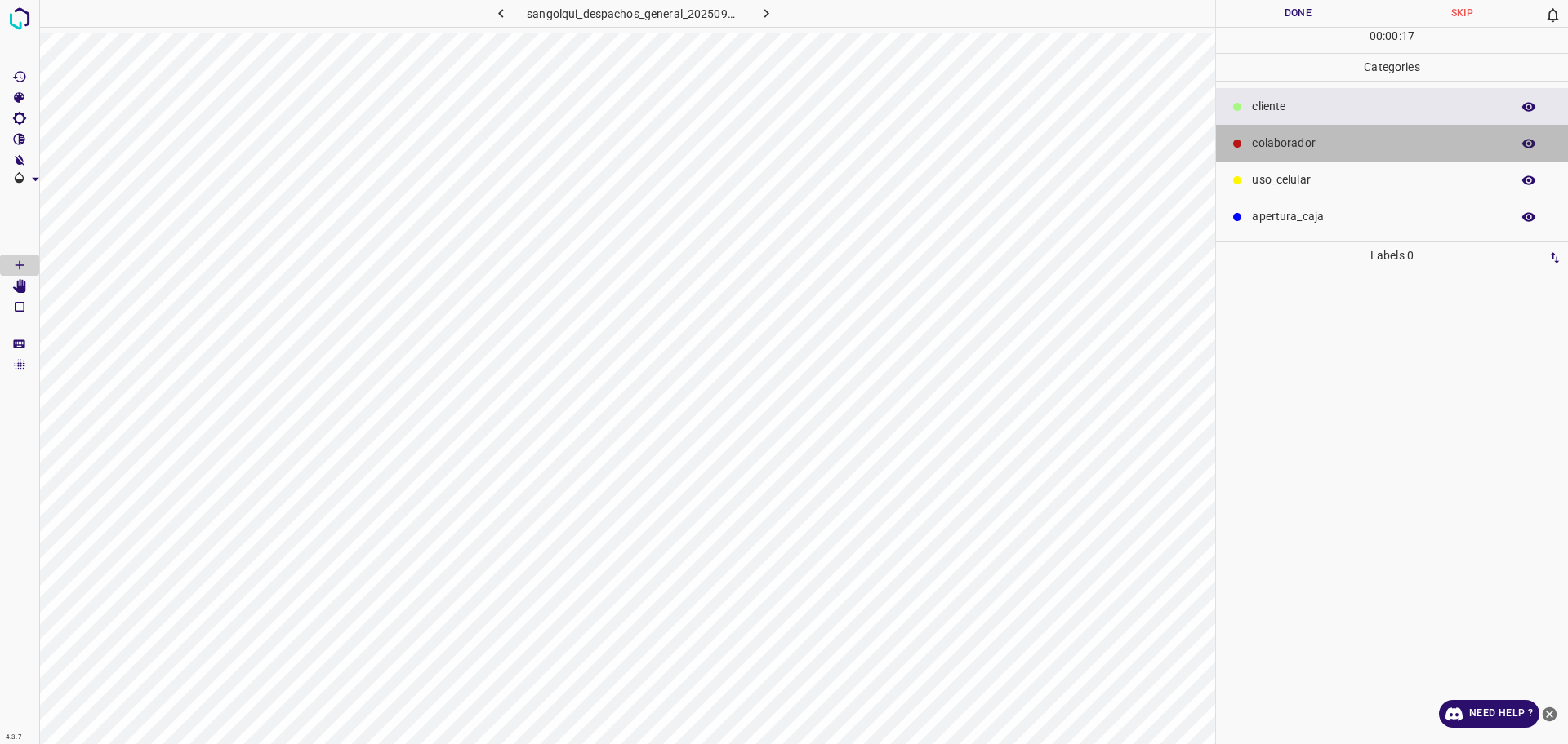
click at [1283, 139] on p "colaborador" at bounding box center [1377, 143] width 251 height 17
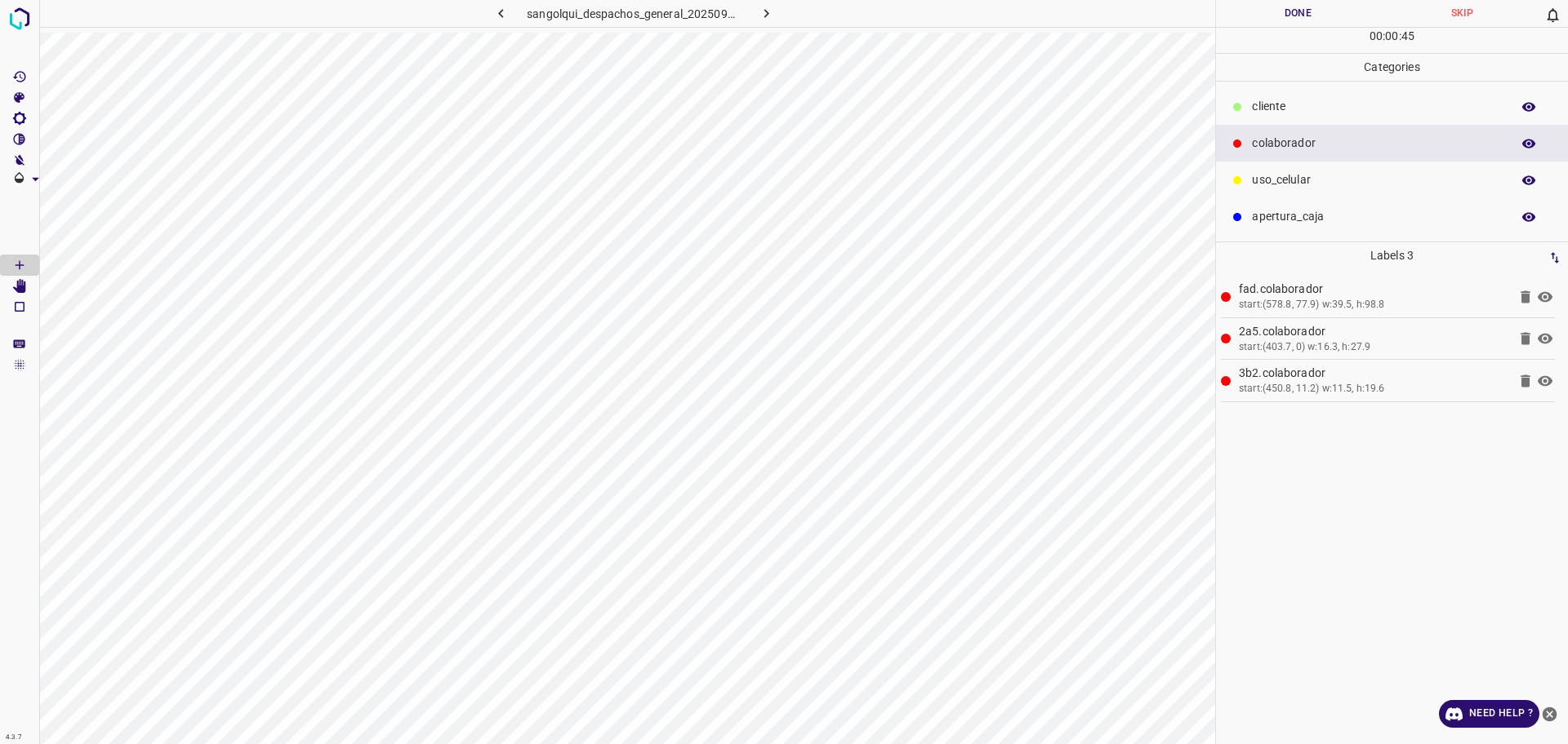
click at [1312, 116] on div "cliente" at bounding box center [1392, 107] width 352 height 37
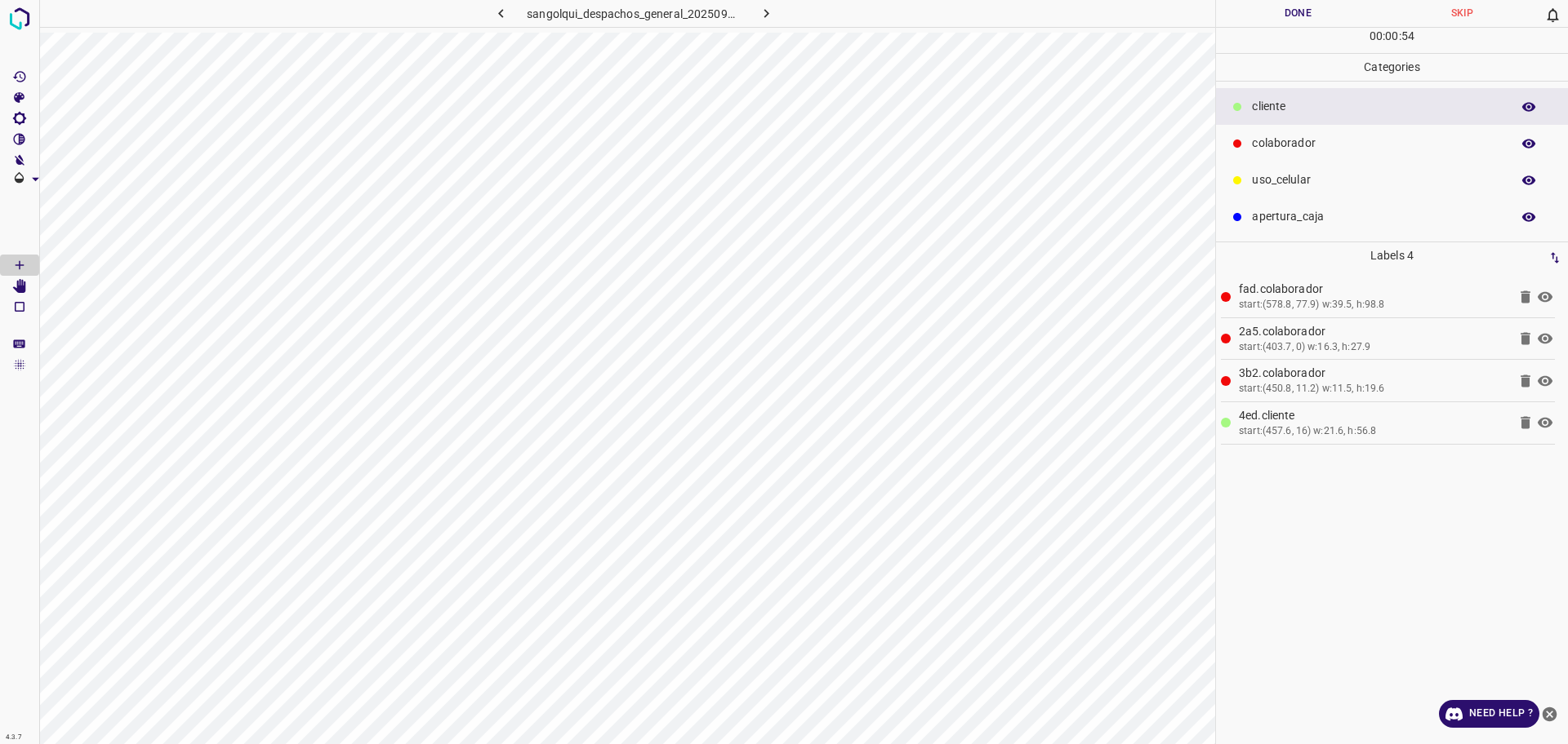
click at [1308, 9] on button "Done" at bounding box center [1298, 13] width 164 height 27
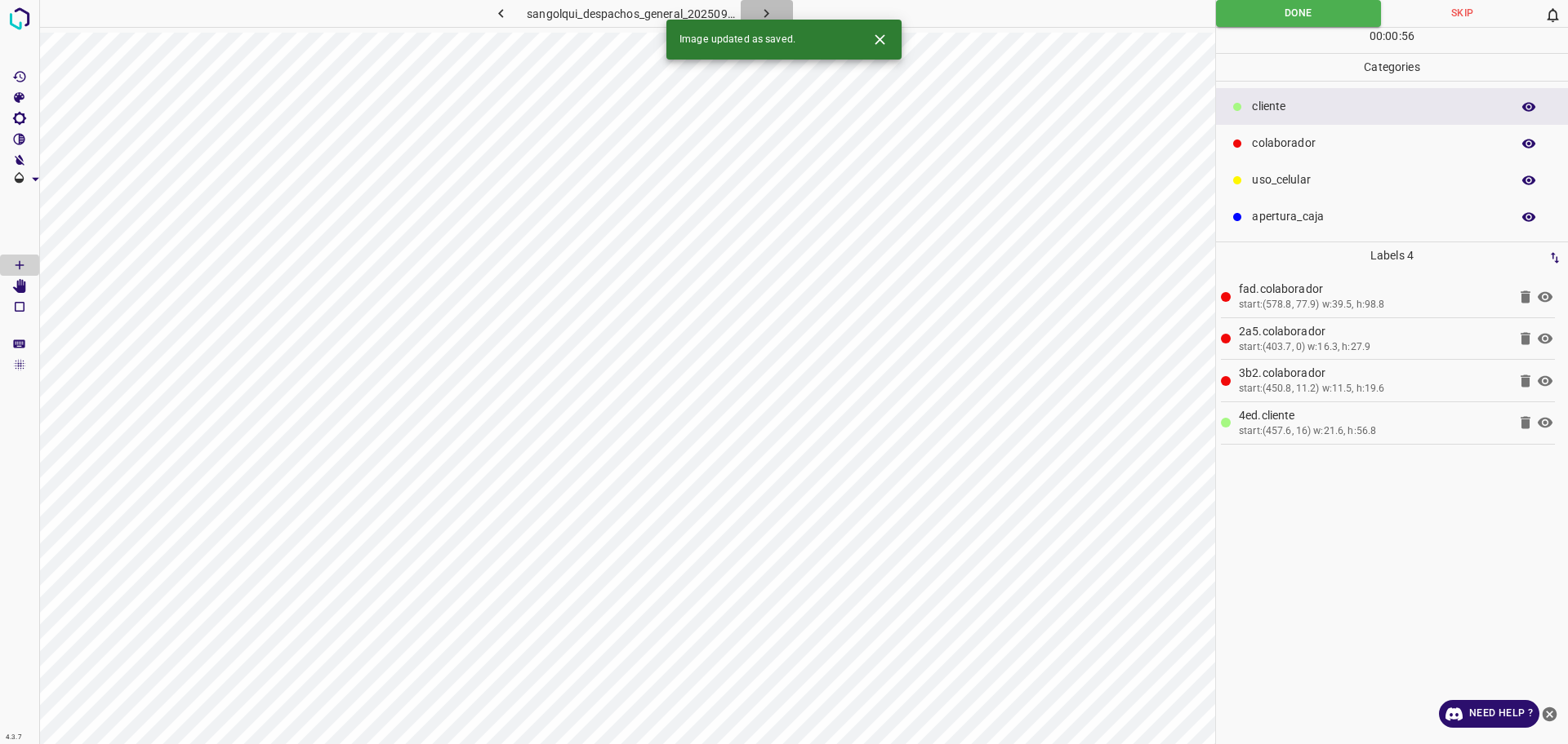
click at [761, 10] on icon "button" at bounding box center [767, 14] width 17 height 17
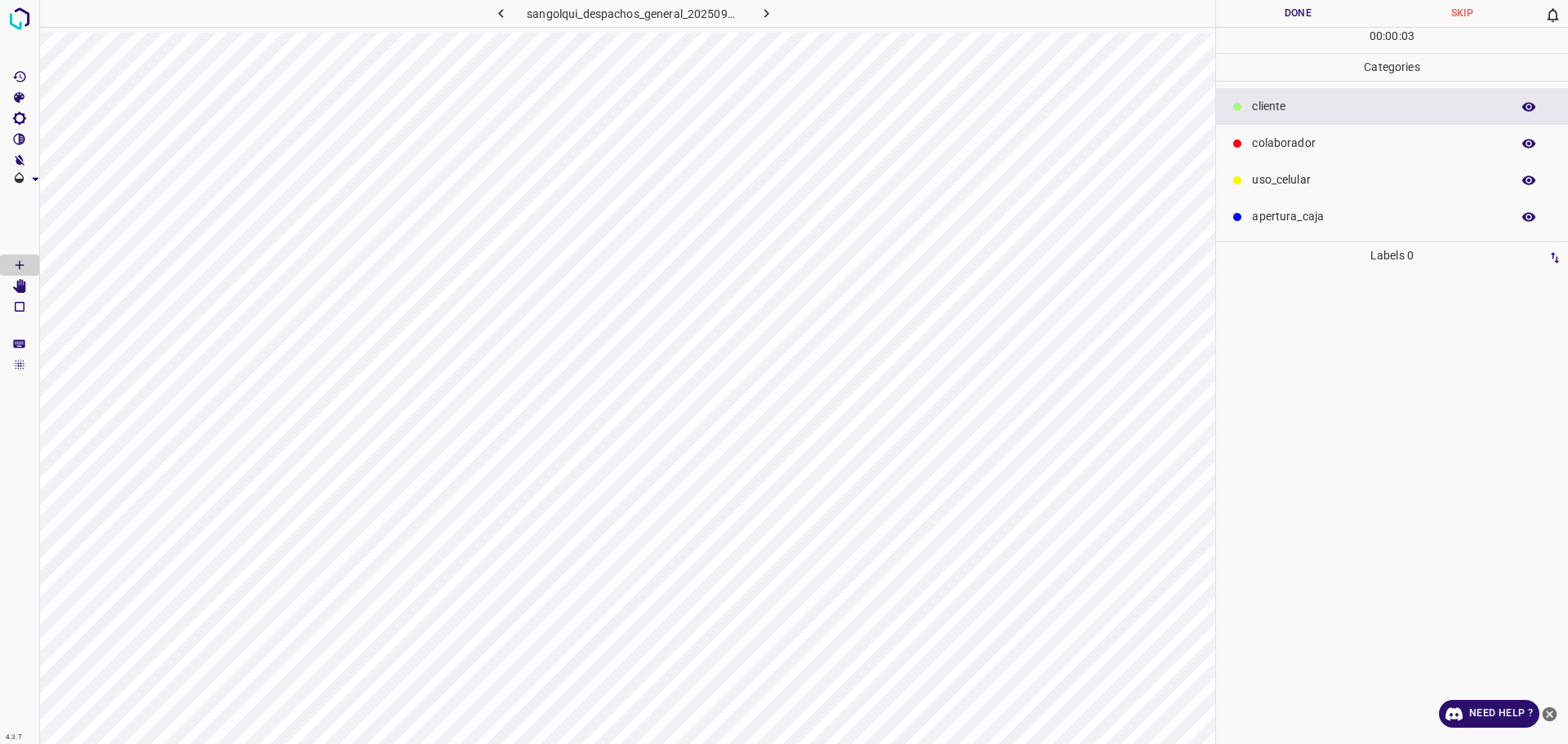
click at [1284, 143] on p "colaborador" at bounding box center [1377, 143] width 251 height 17
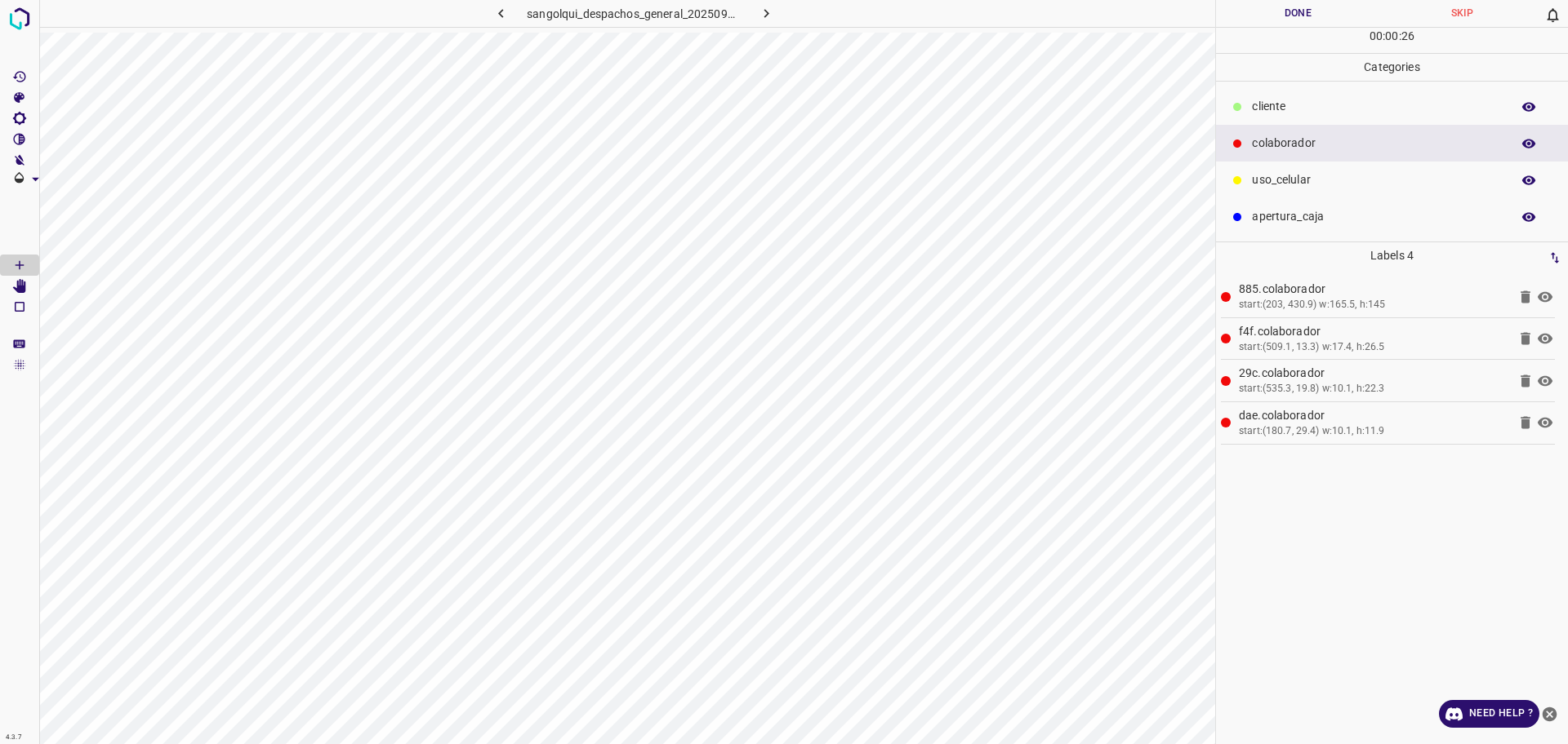
click at [1248, 110] on div "cliente" at bounding box center [1392, 107] width 352 height 37
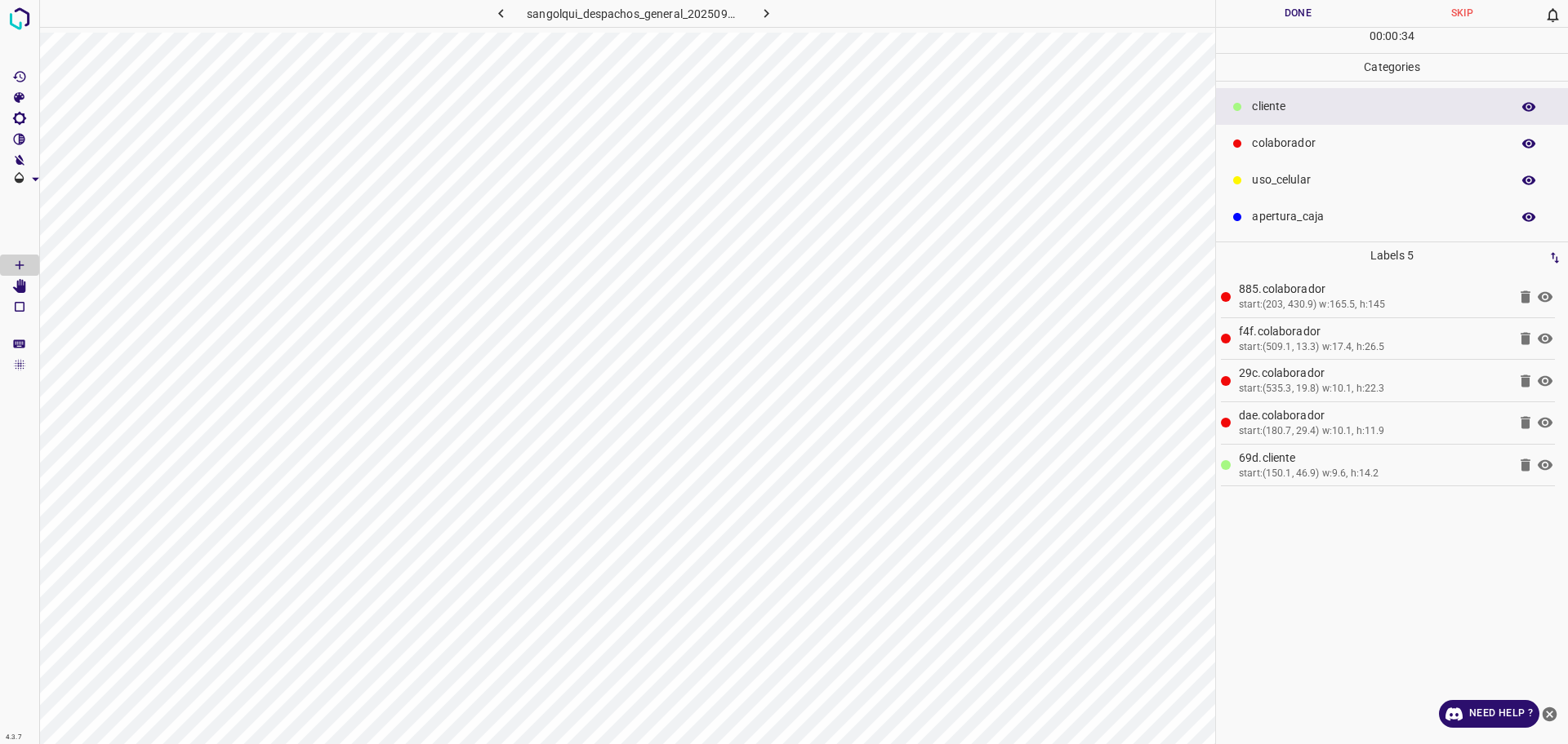
click at [1291, 18] on button "Done" at bounding box center [1298, 13] width 164 height 27
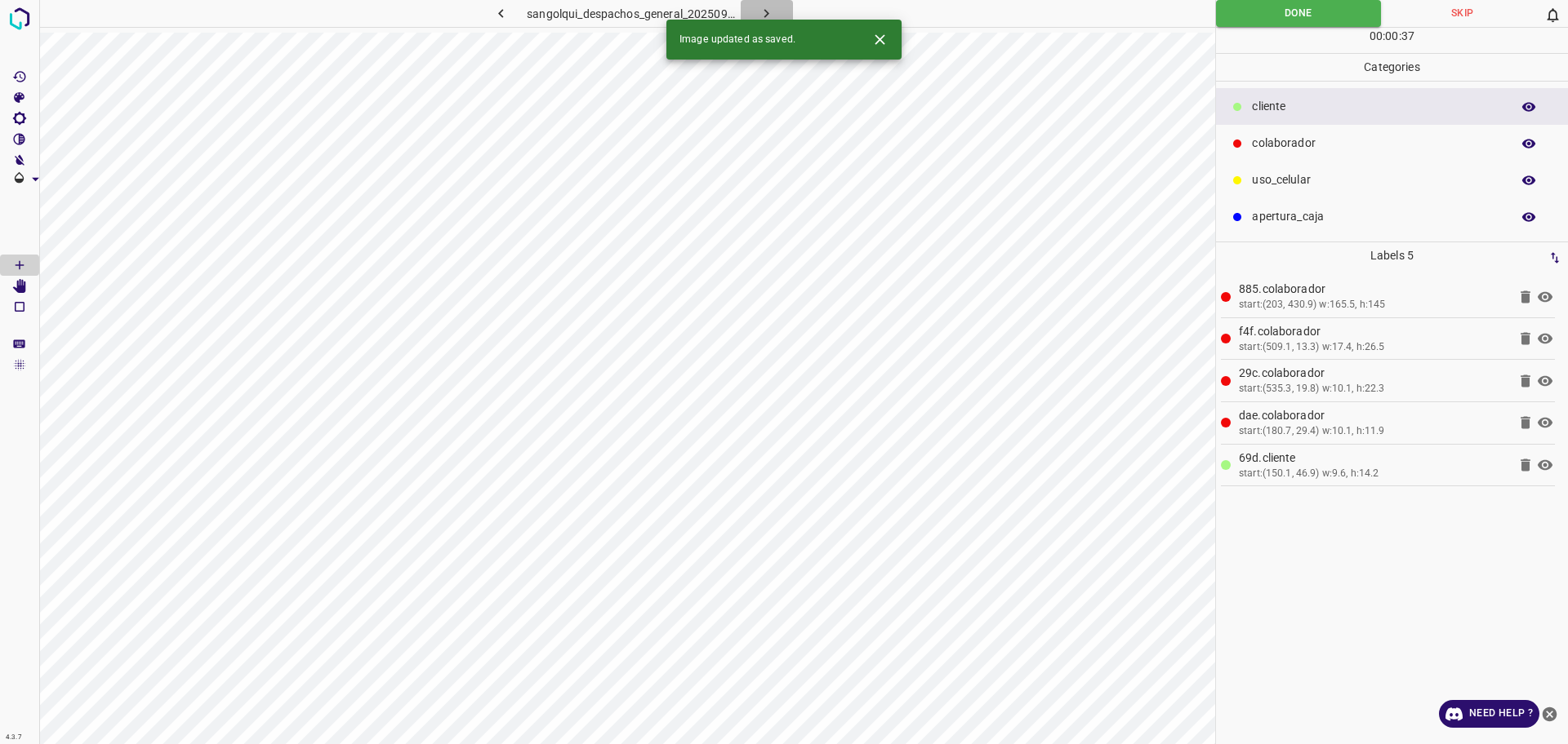
click at [766, 11] on icon "button" at bounding box center [767, 13] width 5 height 9
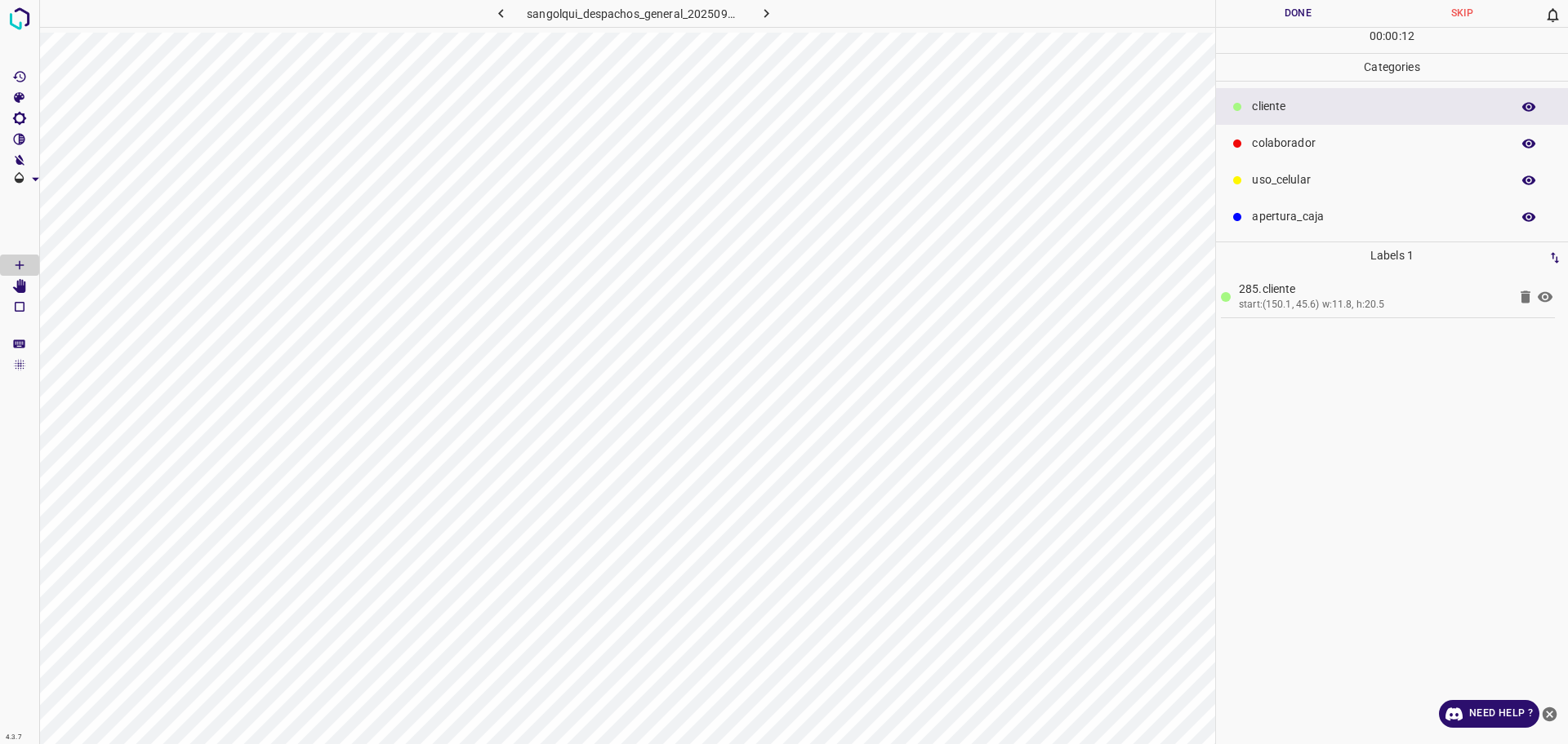
click at [1276, 142] on p "colaborador" at bounding box center [1377, 143] width 251 height 17
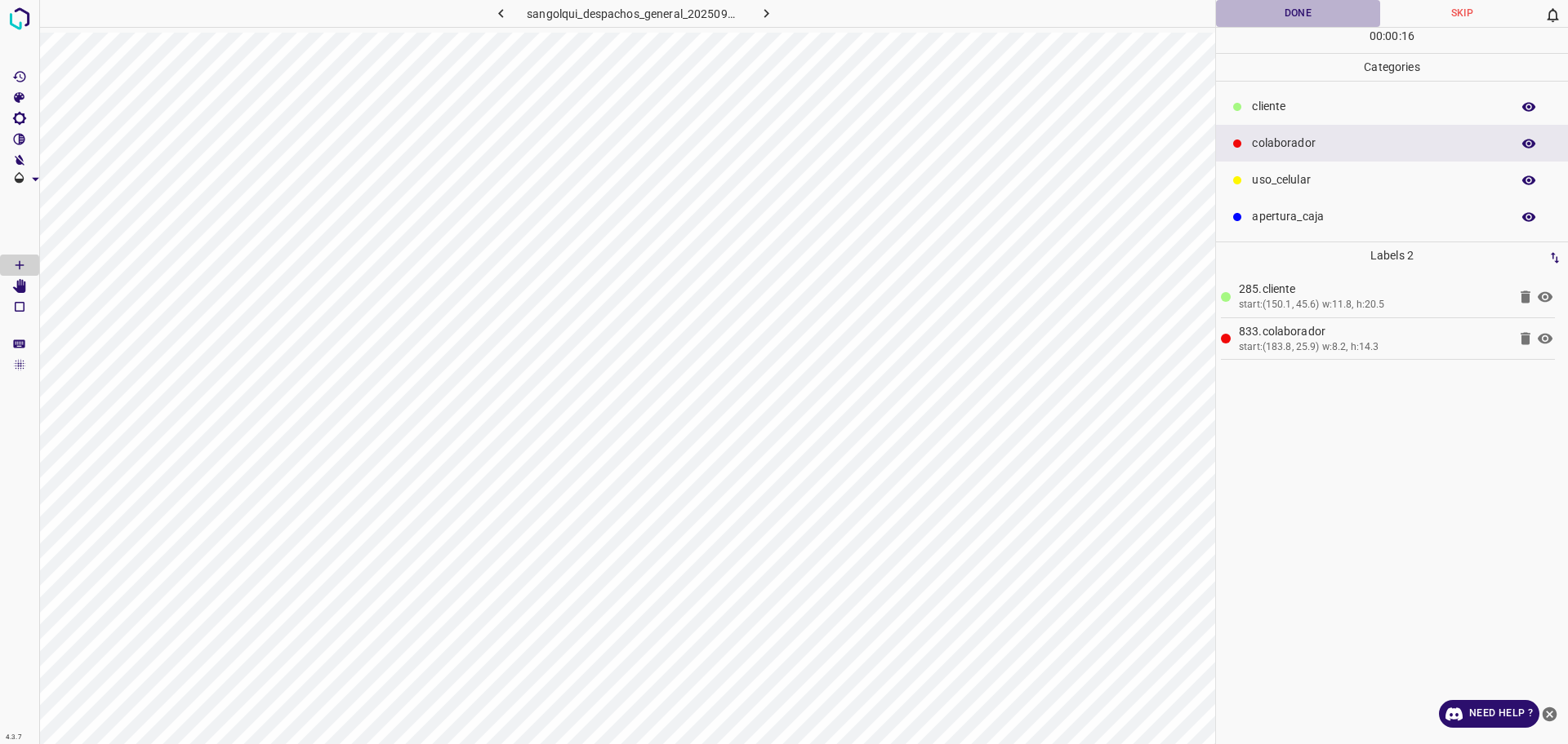
click at [1300, 9] on button "Done" at bounding box center [1298, 13] width 164 height 27
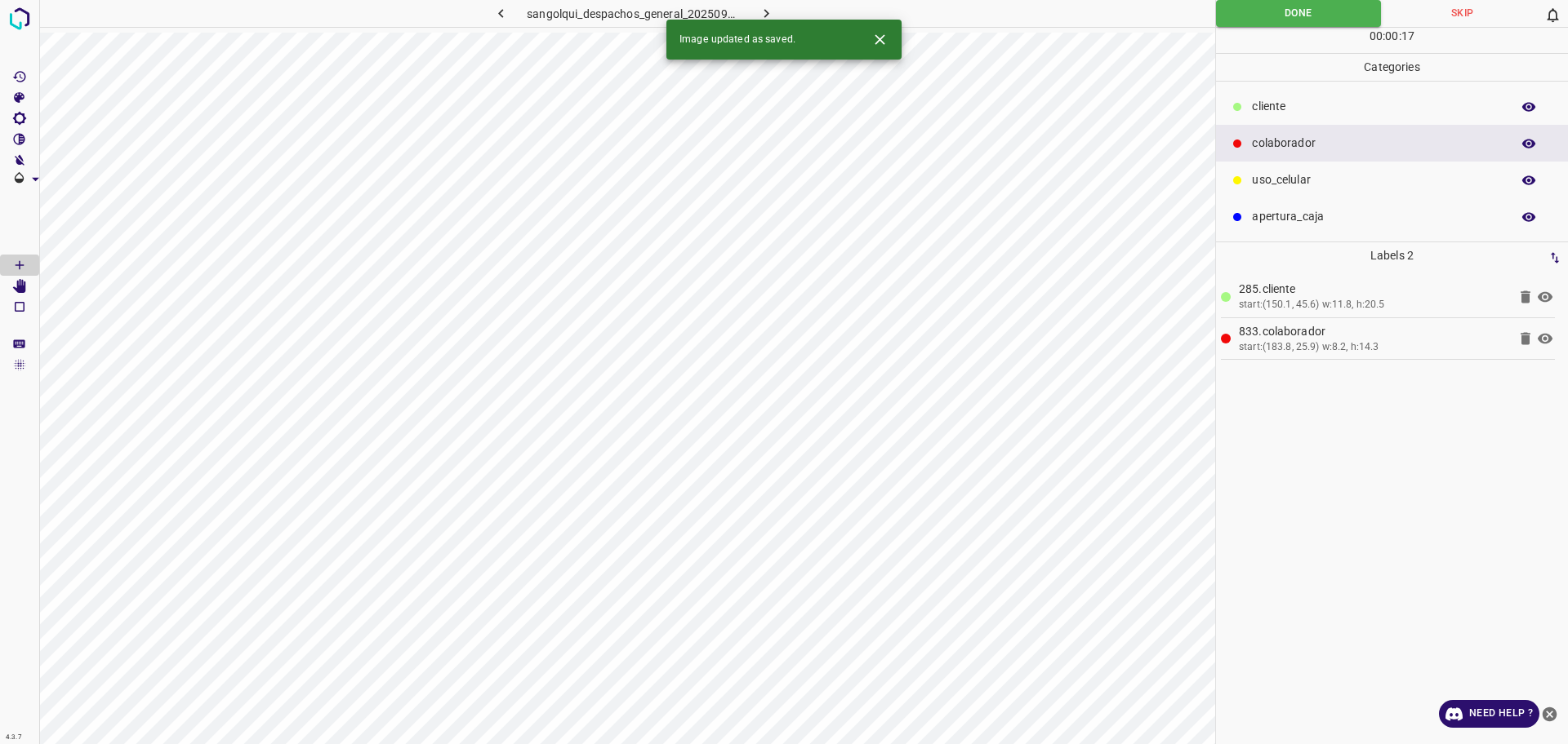
click at [766, 9] on icon "button" at bounding box center [767, 14] width 17 height 17
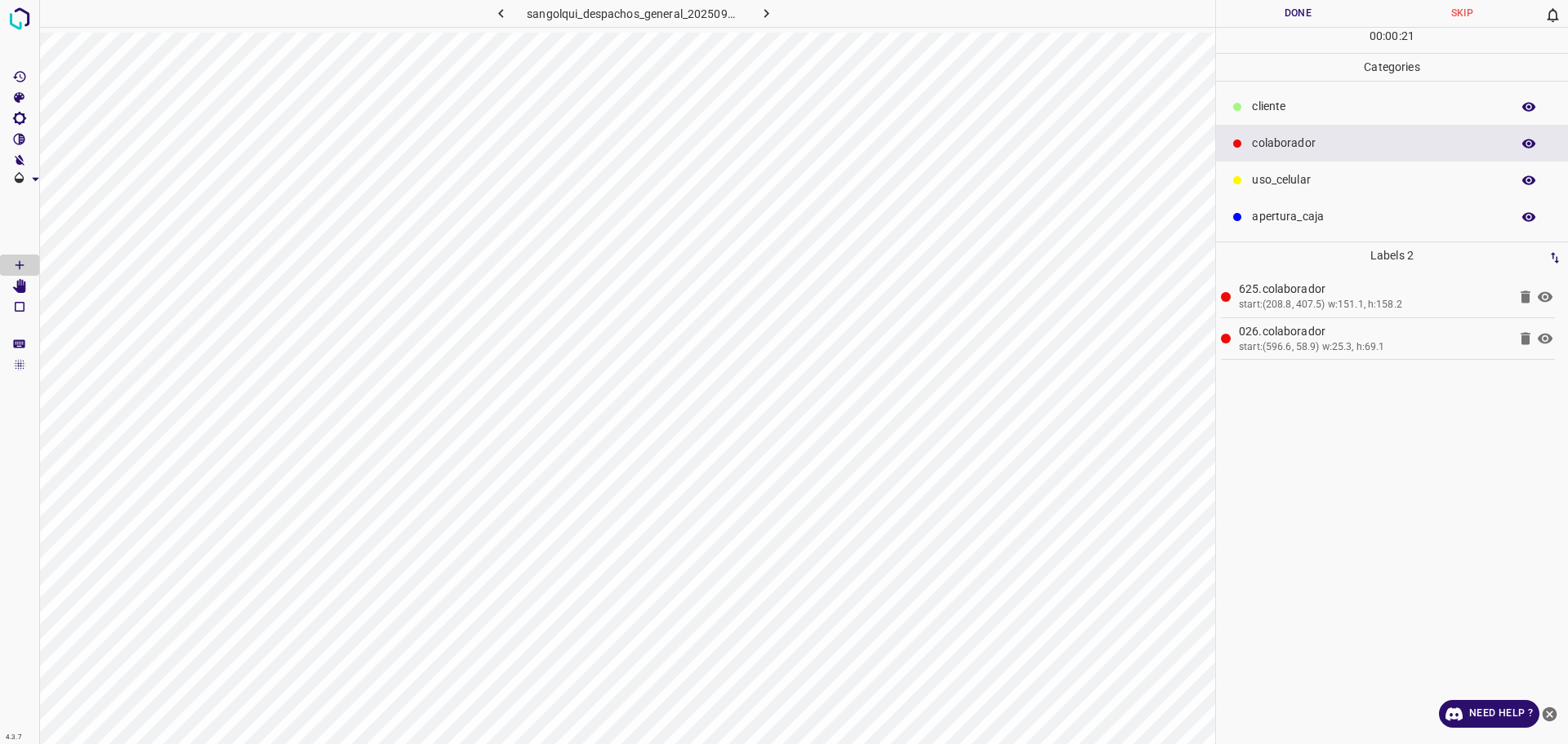
click at [1303, 21] on button "Done" at bounding box center [1298, 13] width 164 height 27
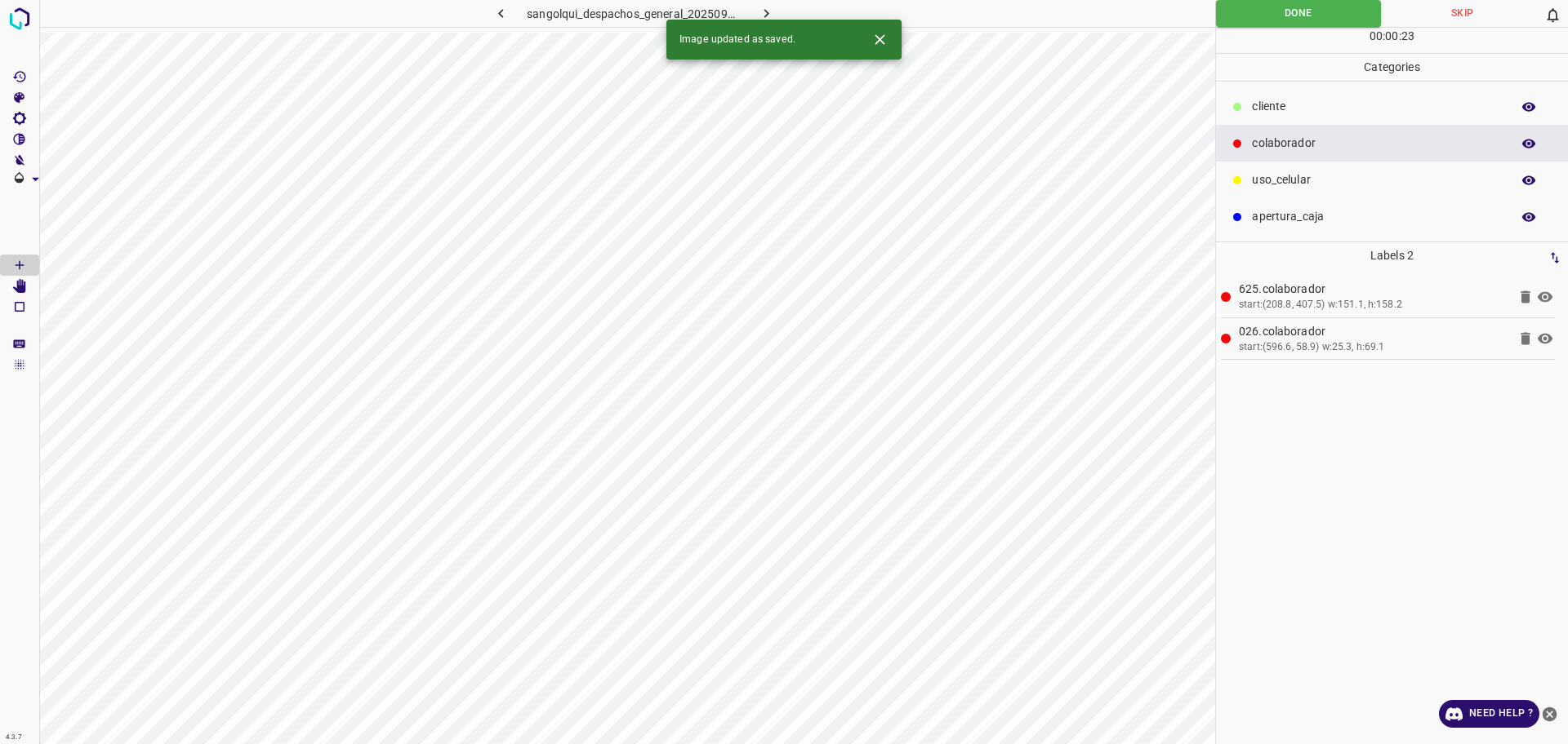
click at [771, 13] on icon "button" at bounding box center [767, 14] width 17 height 17
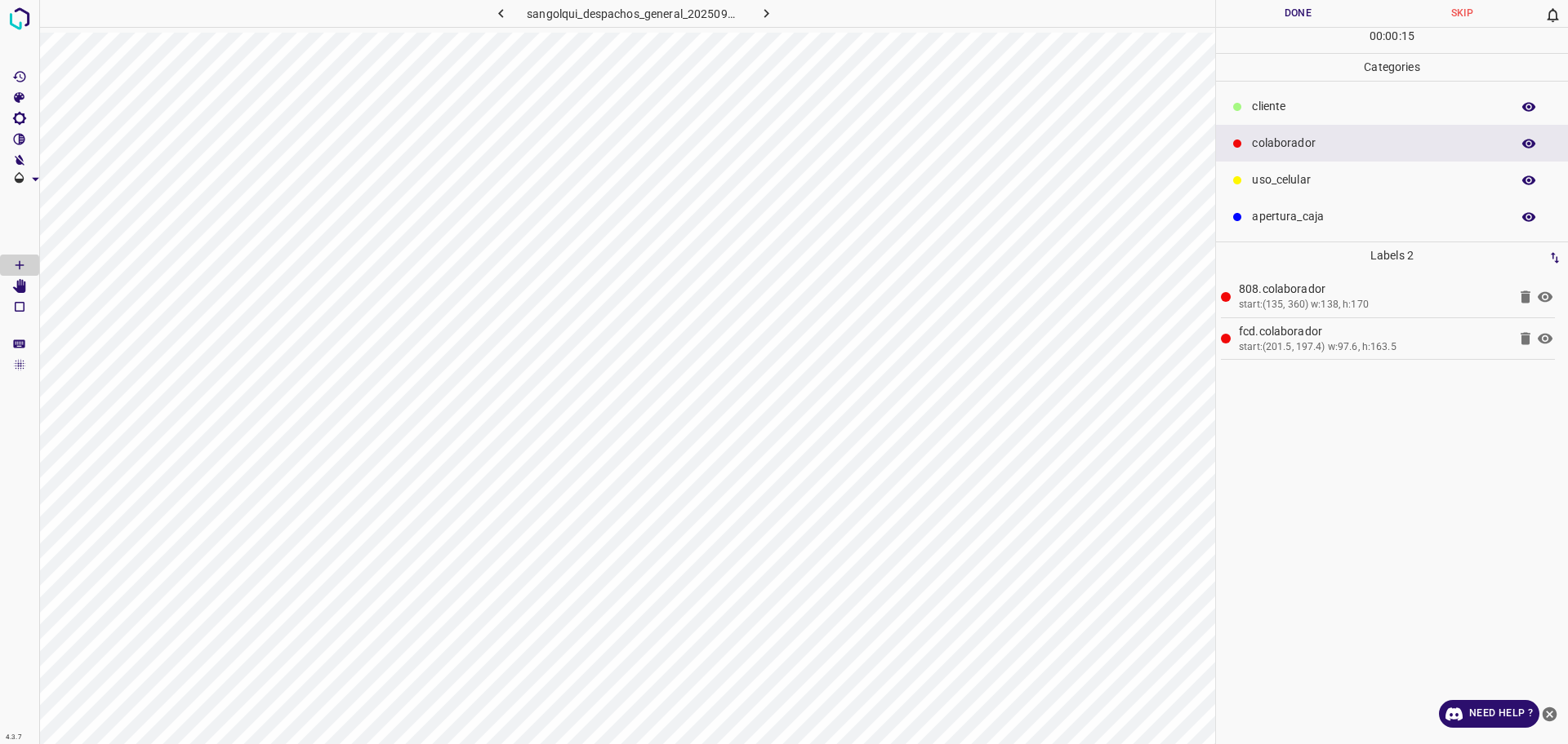
click at [1311, 104] on p "cliente" at bounding box center [1377, 107] width 251 height 17
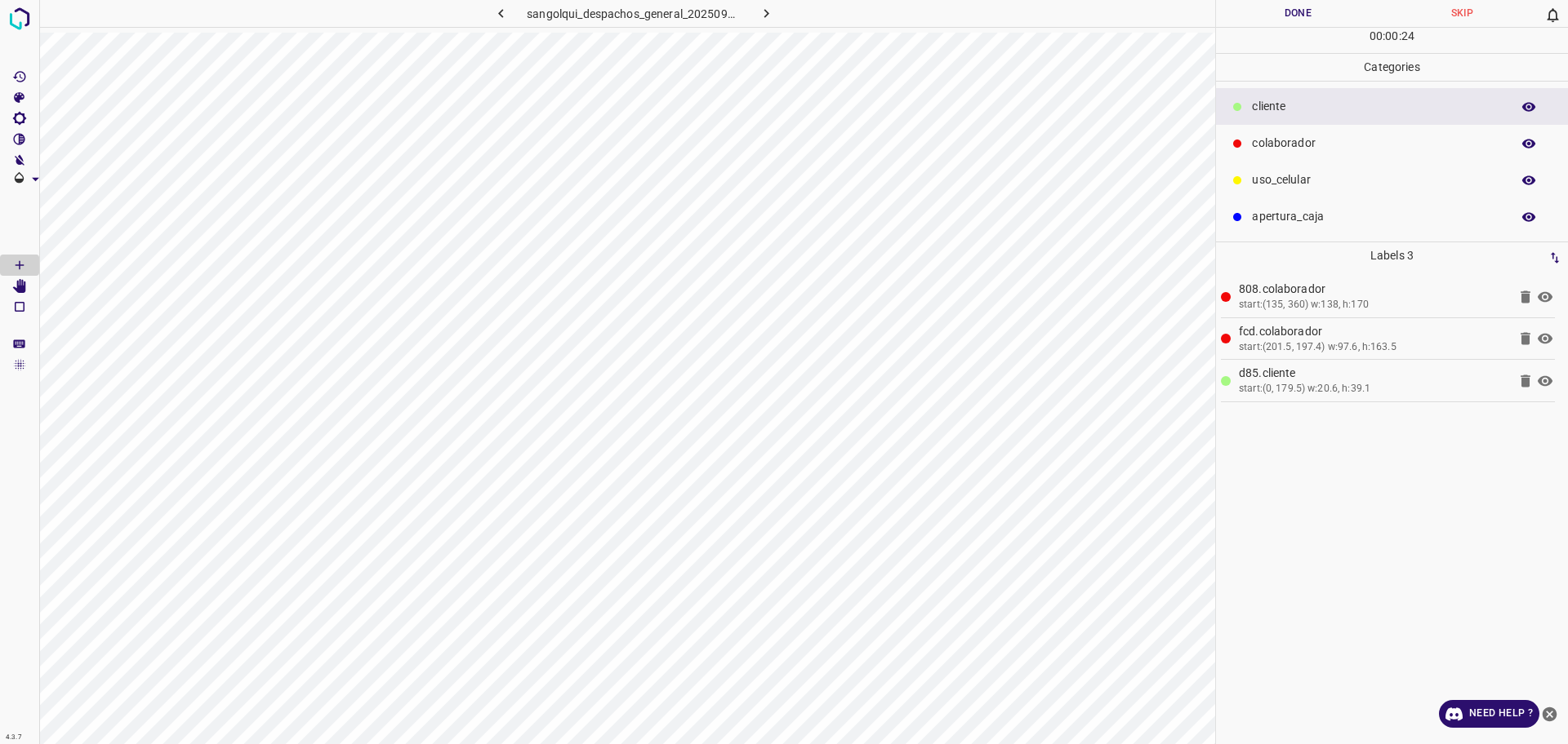
click at [1308, 135] on p "colaborador" at bounding box center [1377, 143] width 251 height 17
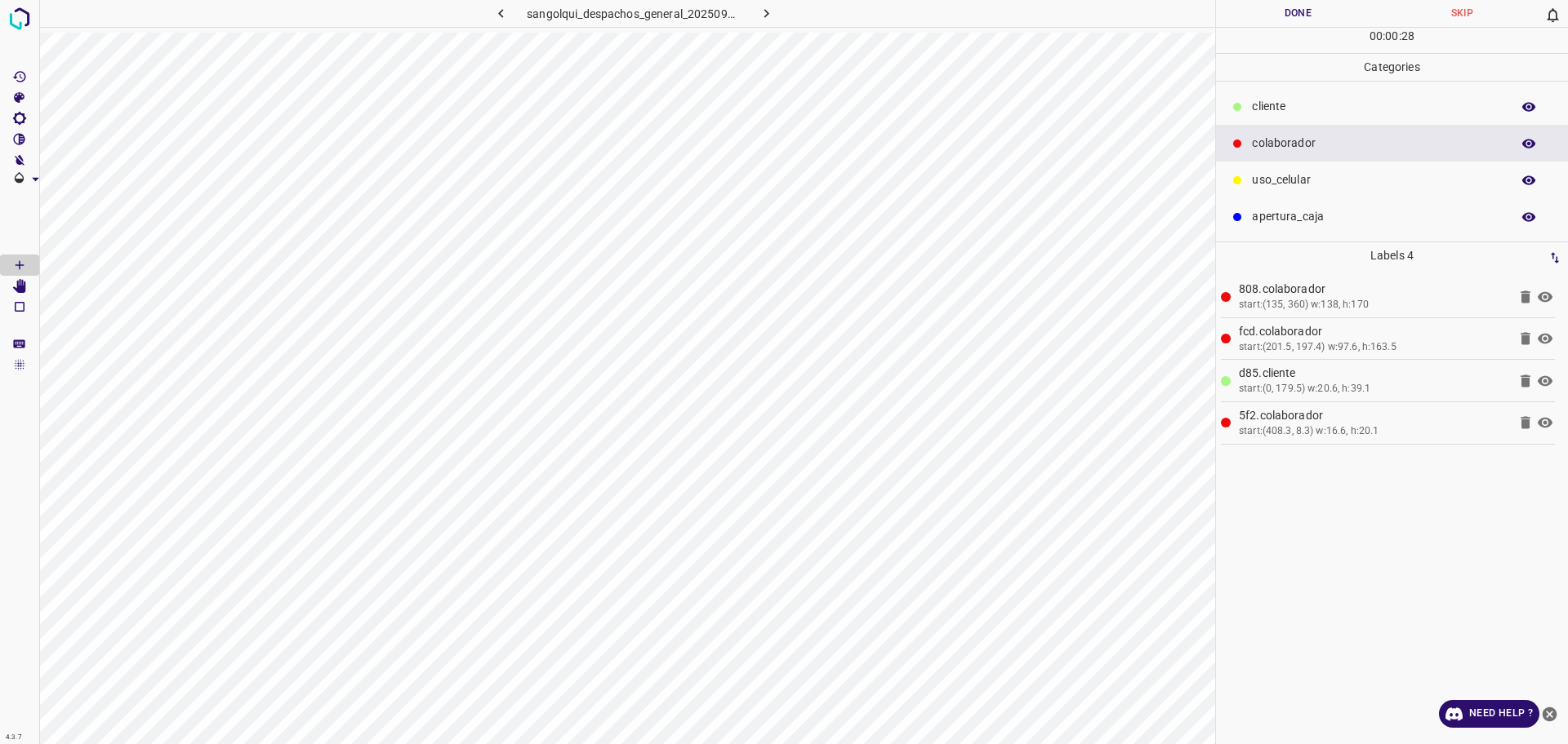
click at [1281, 13] on button "Done" at bounding box center [1298, 13] width 164 height 27
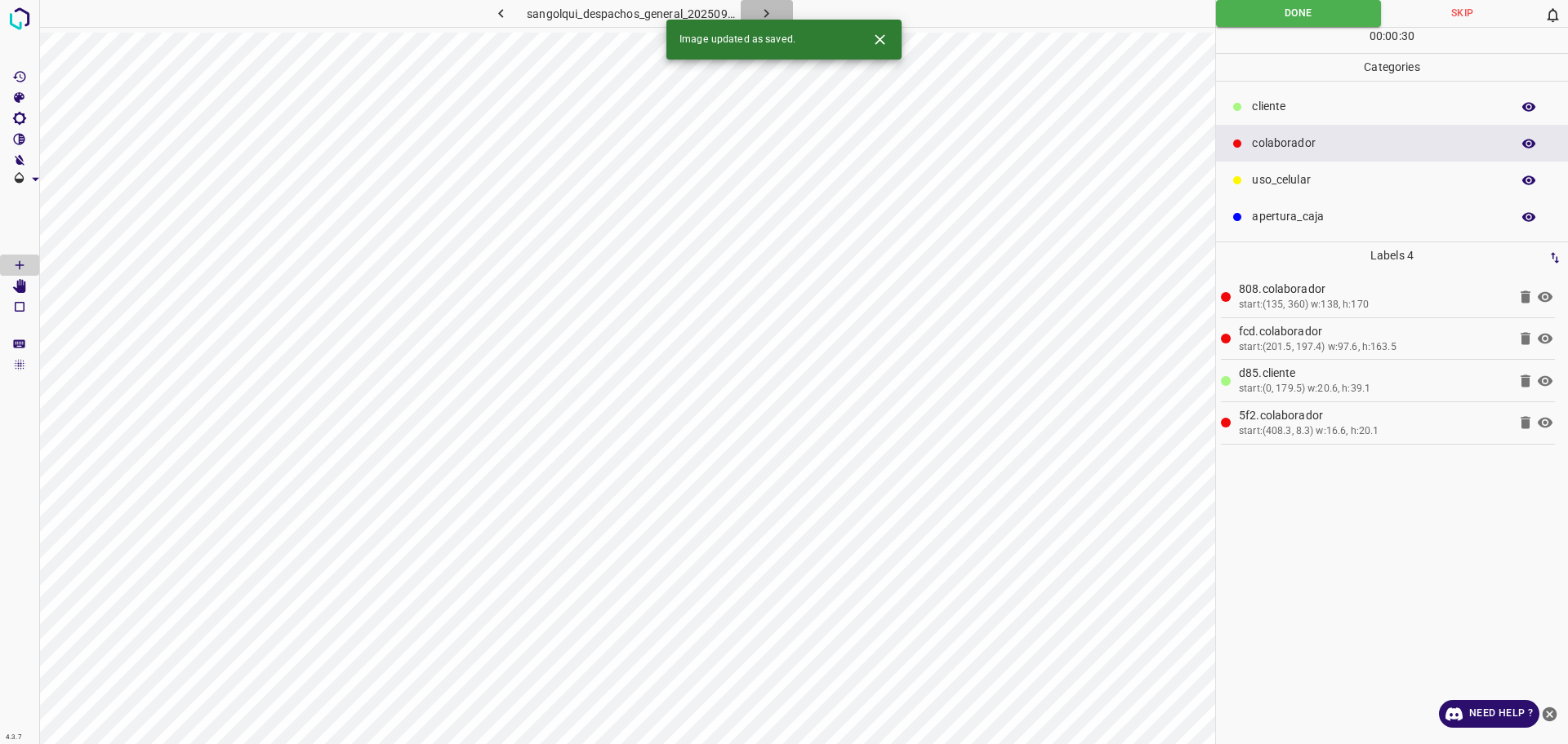
click at [774, 11] on icon "button" at bounding box center [767, 14] width 17 height 17
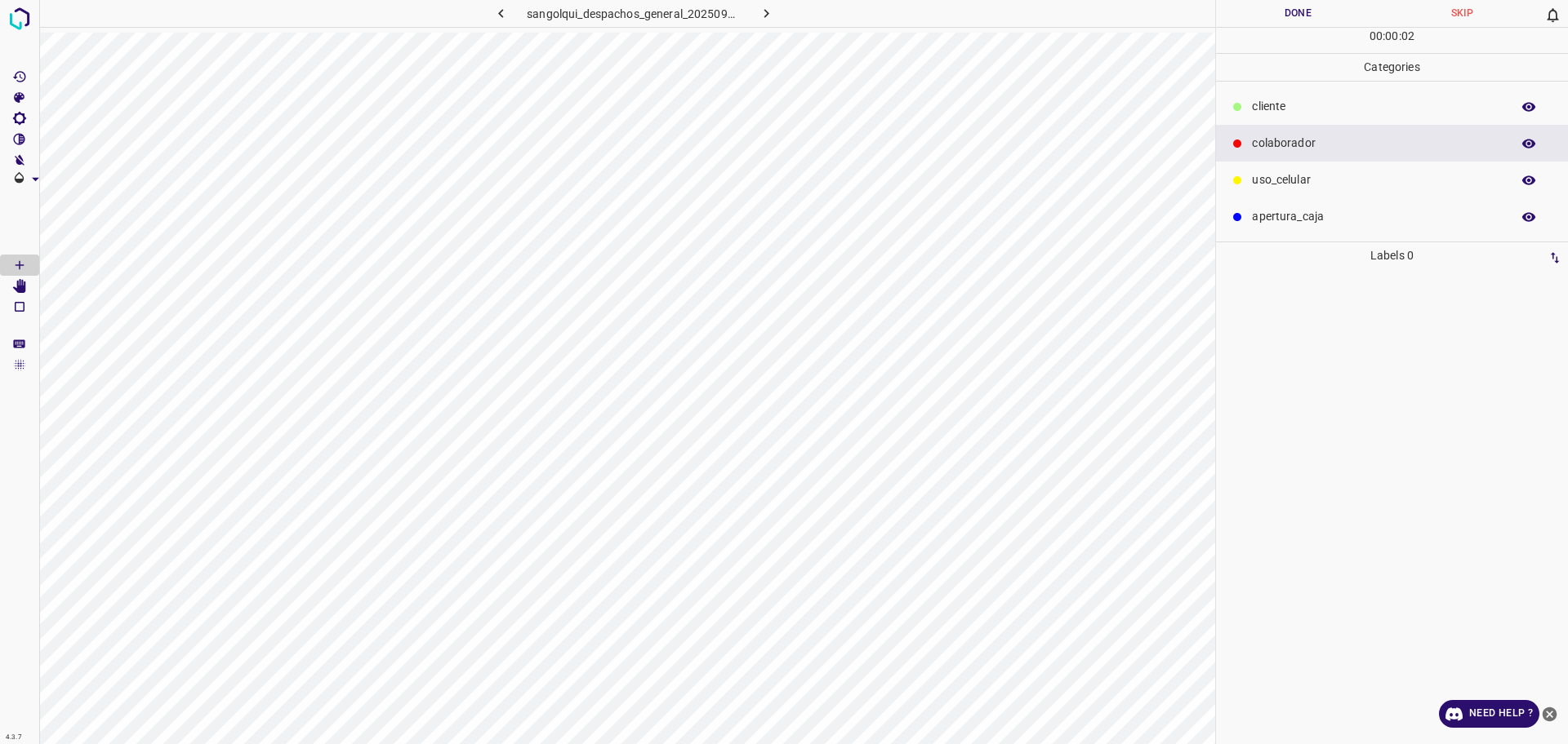
click at [1264, 101] on p "cliente" at bounding box center [1377, 107] width 251 height 17
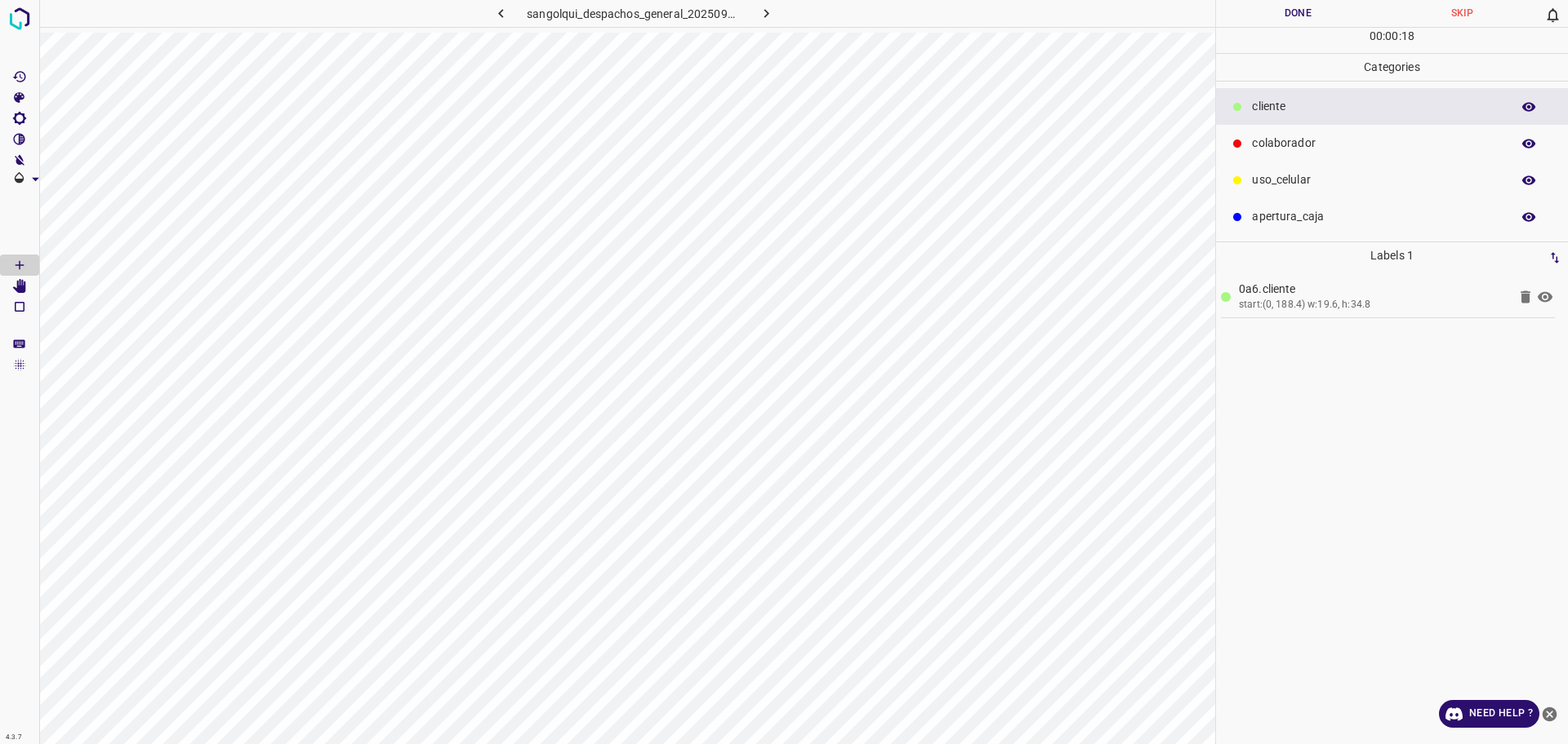
click at [1271, 144] on p "colaborador" at bounding box center [1377, 143] width 251 height 17
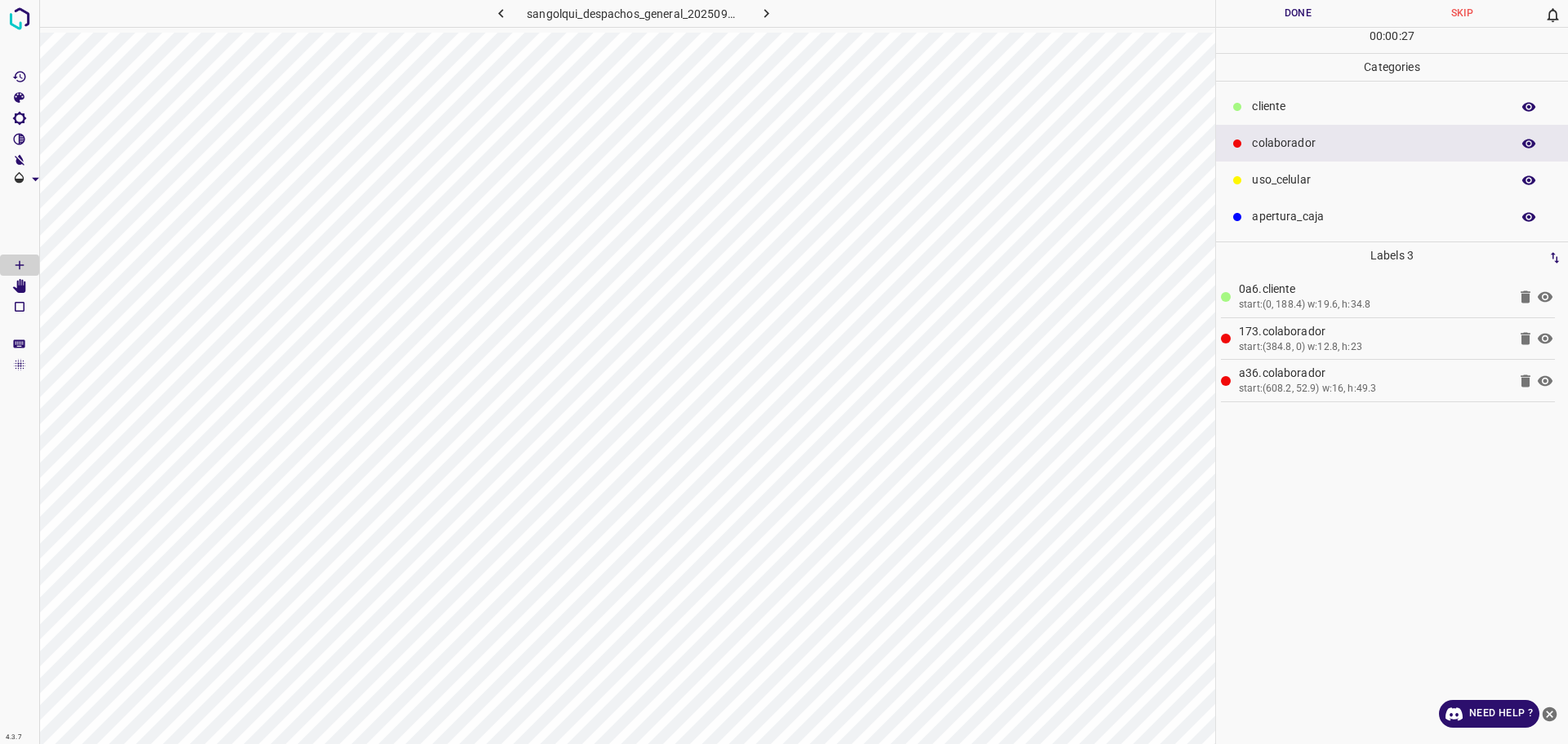
click at [1270, 13] on button "Done" at bounding box center [1298, 13] width 164 height 27
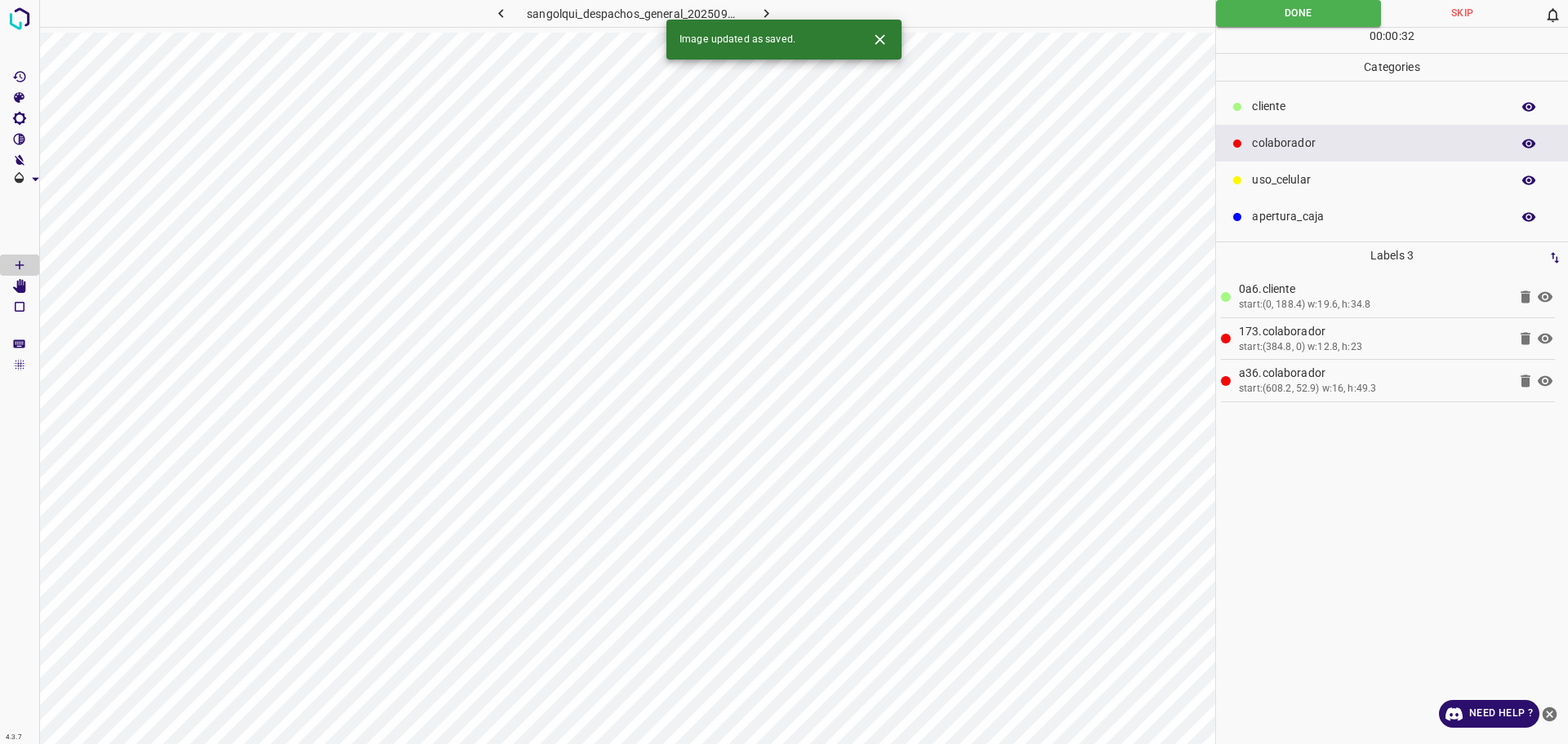
click at [775, 11] on icon "button" at bounding box center [767, 14] width 17 height 17
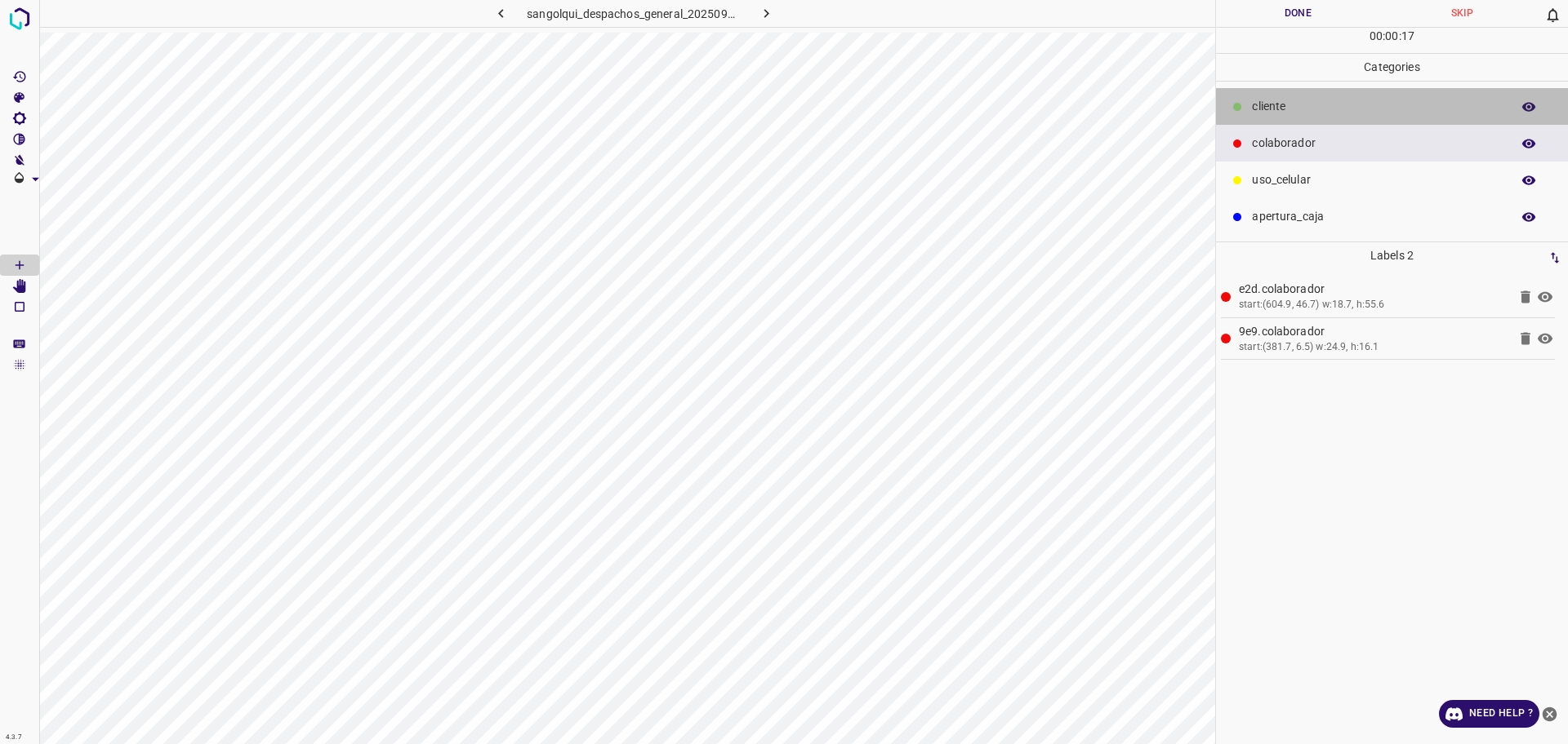
click at [1265, 107] on p "cliente" at bounding box center [1377, 107] width 251 height 17
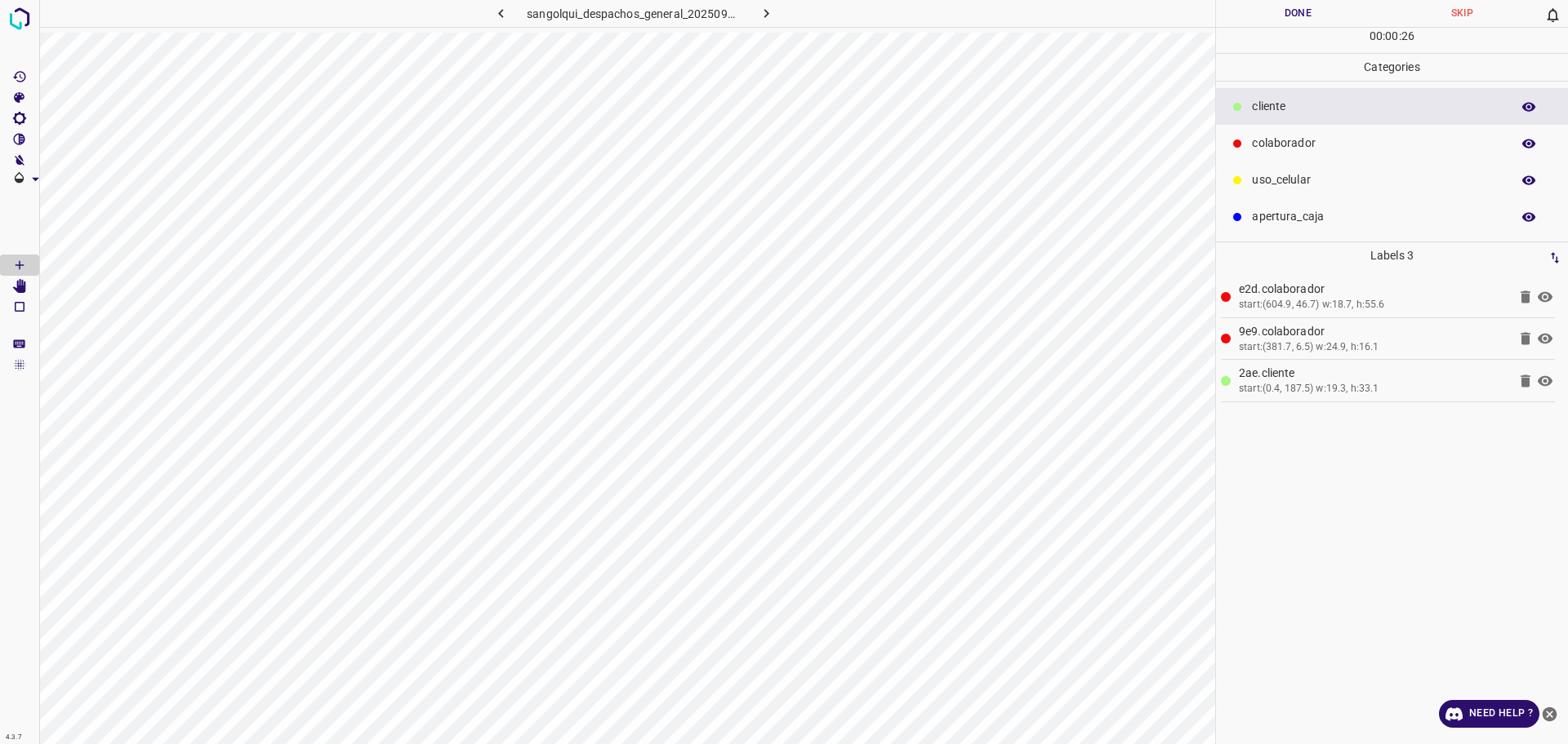
click at [1252, 15] on button "Done" at bounding box center [1298, 13] width 164 height 27
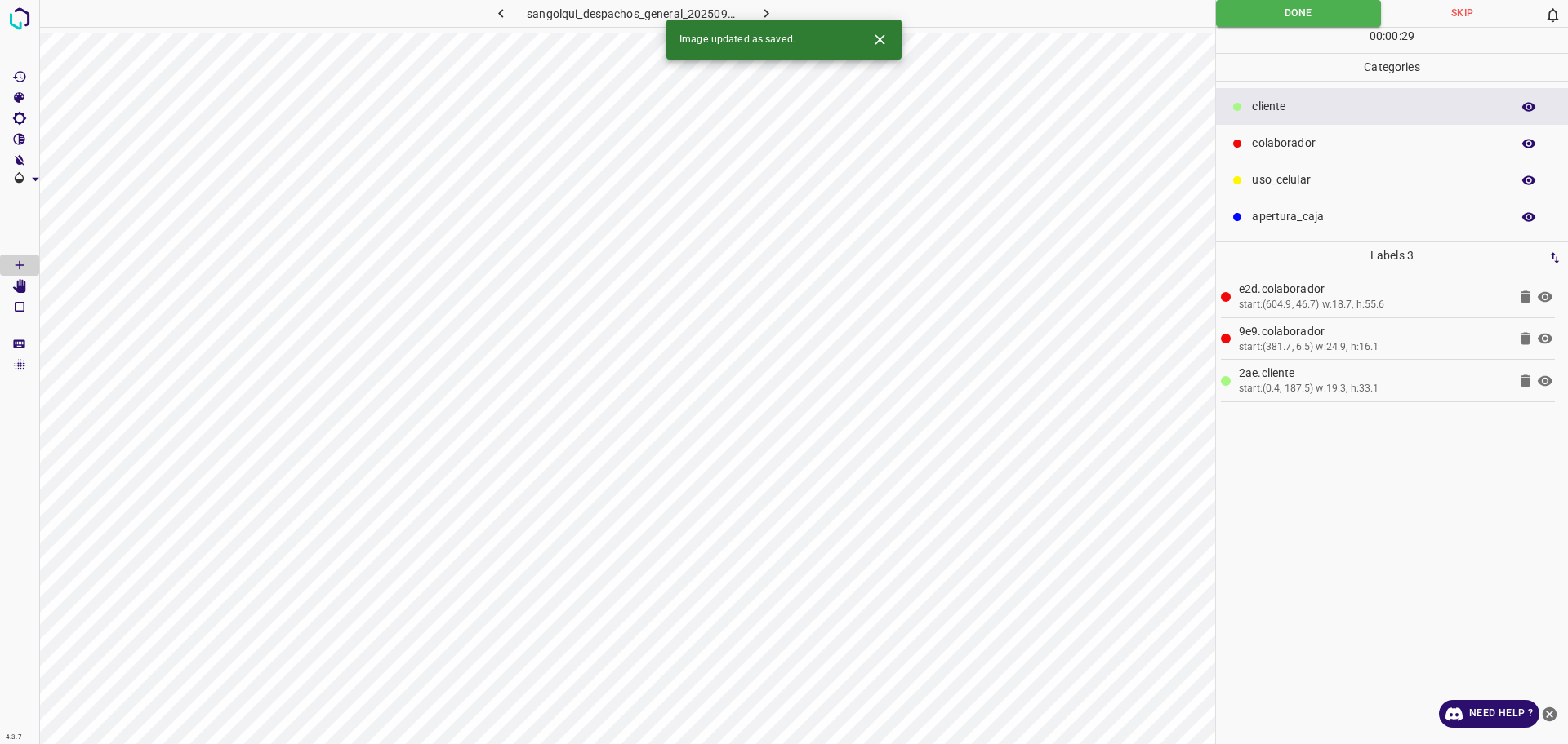
click at [767, 9] on icon "button" at bounding box center [767, 14] width 17 height 17
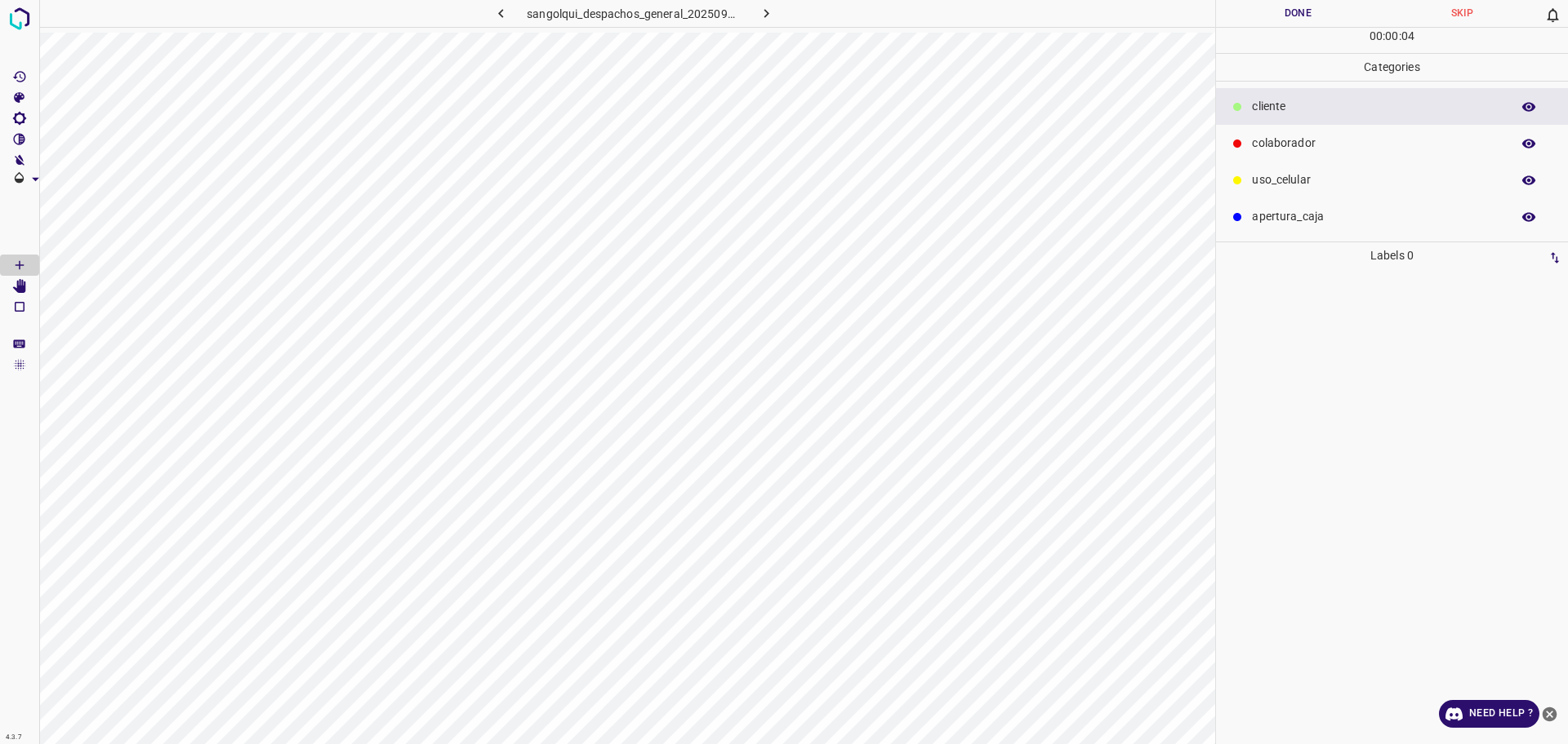
click at [1274, 149] on p "colaborador" at bounding box center [1377, 143] width 251 height 17
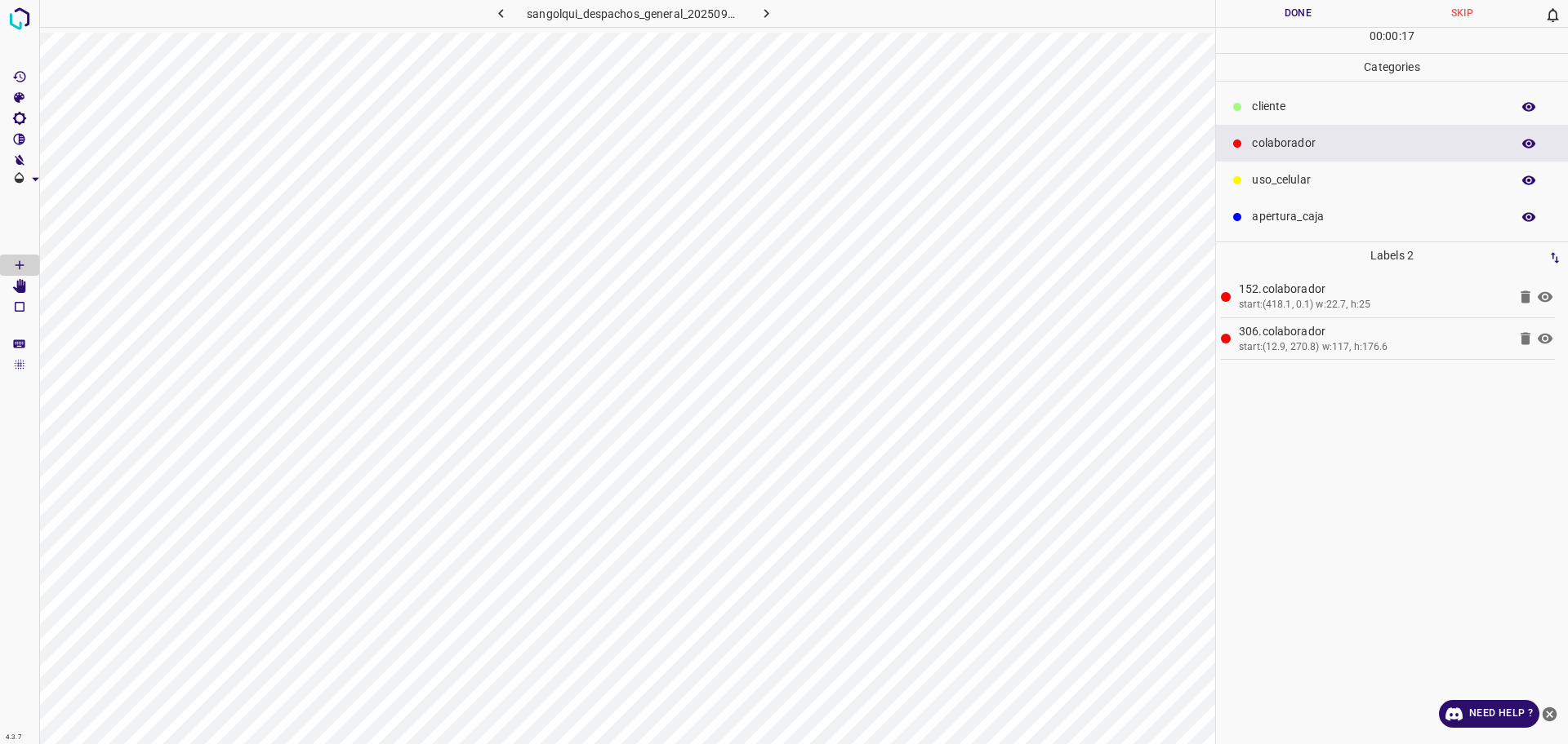
click at [1293, 101] on p "cliente" at bounding box center [1377, 107] width 251 height 17
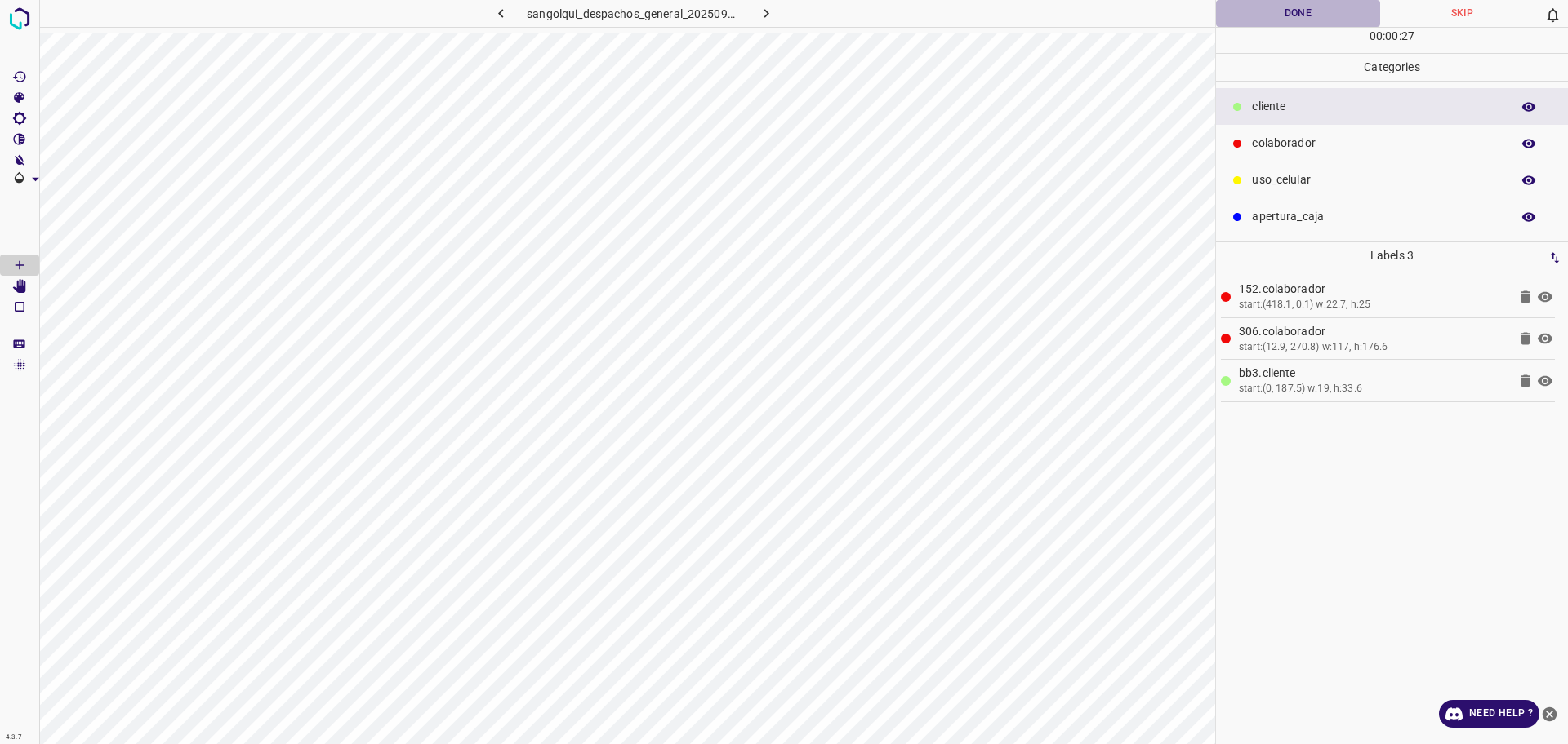
click at [1293, 21] on button "Done" at bounding box center [1298, 13] width 164 height 27
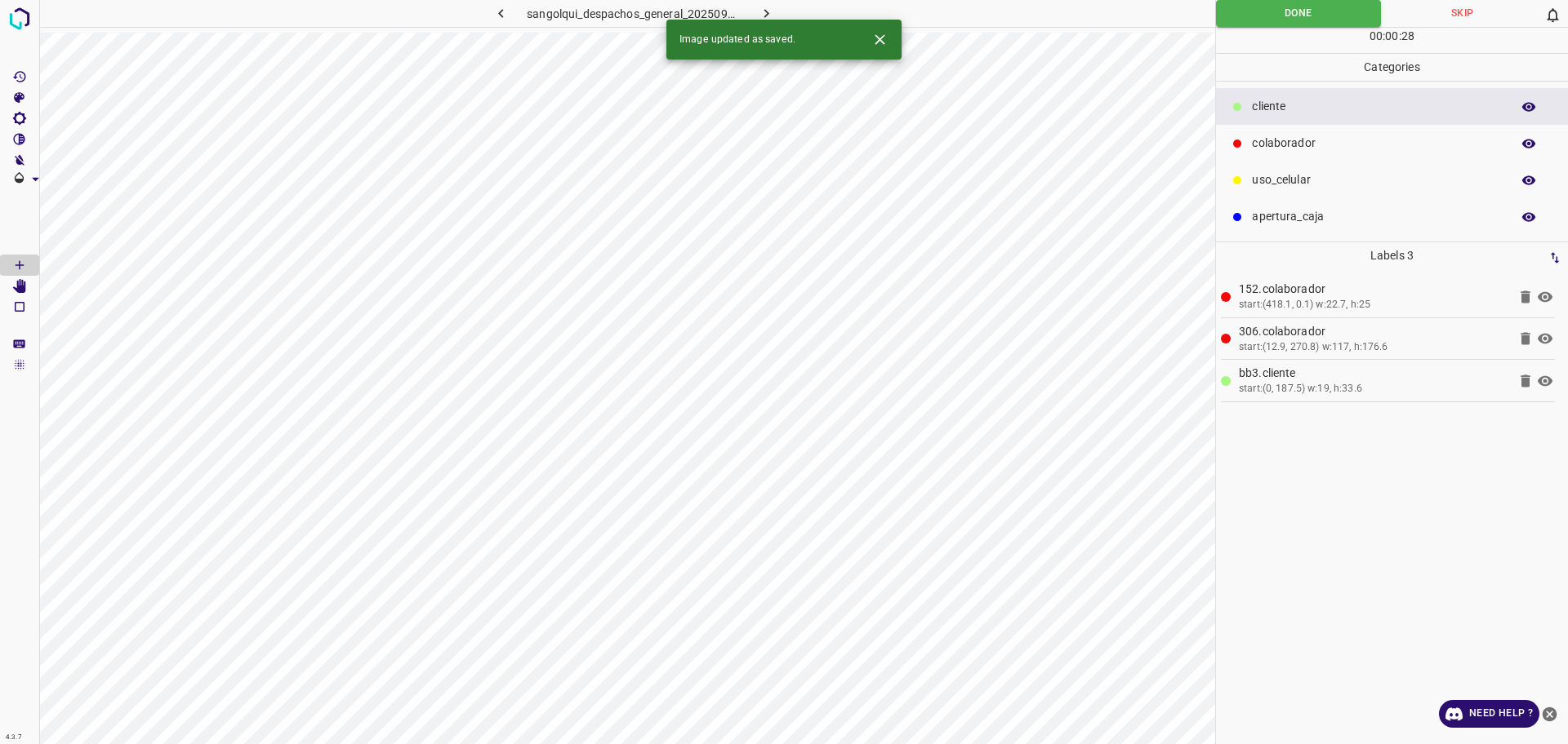
click at [767, 15] on icon "button" at bounding box center [767, 13] width 5 height 9
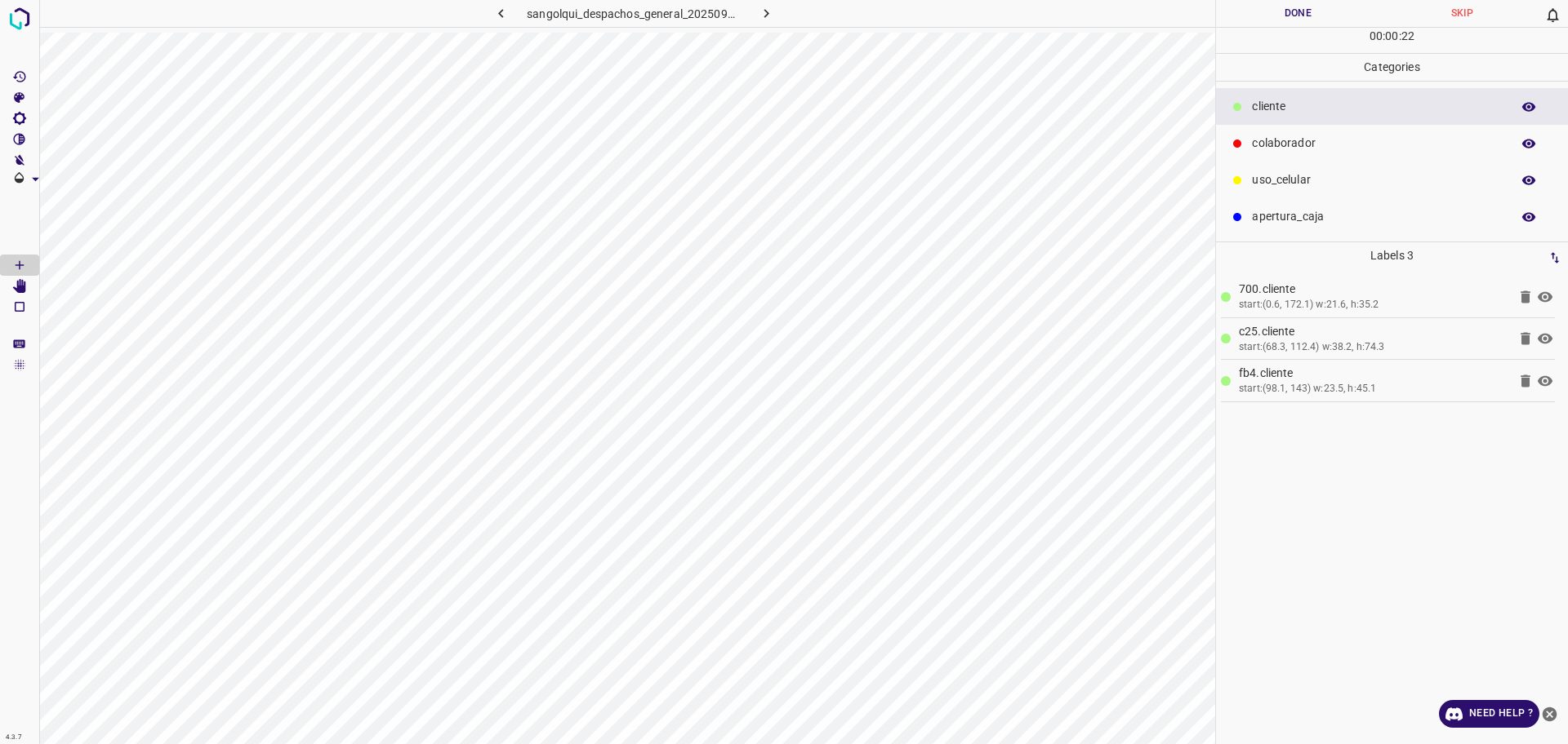
click at [1253, 0] on button "Done" at bounding box center [1298, 13] width 164 height 27
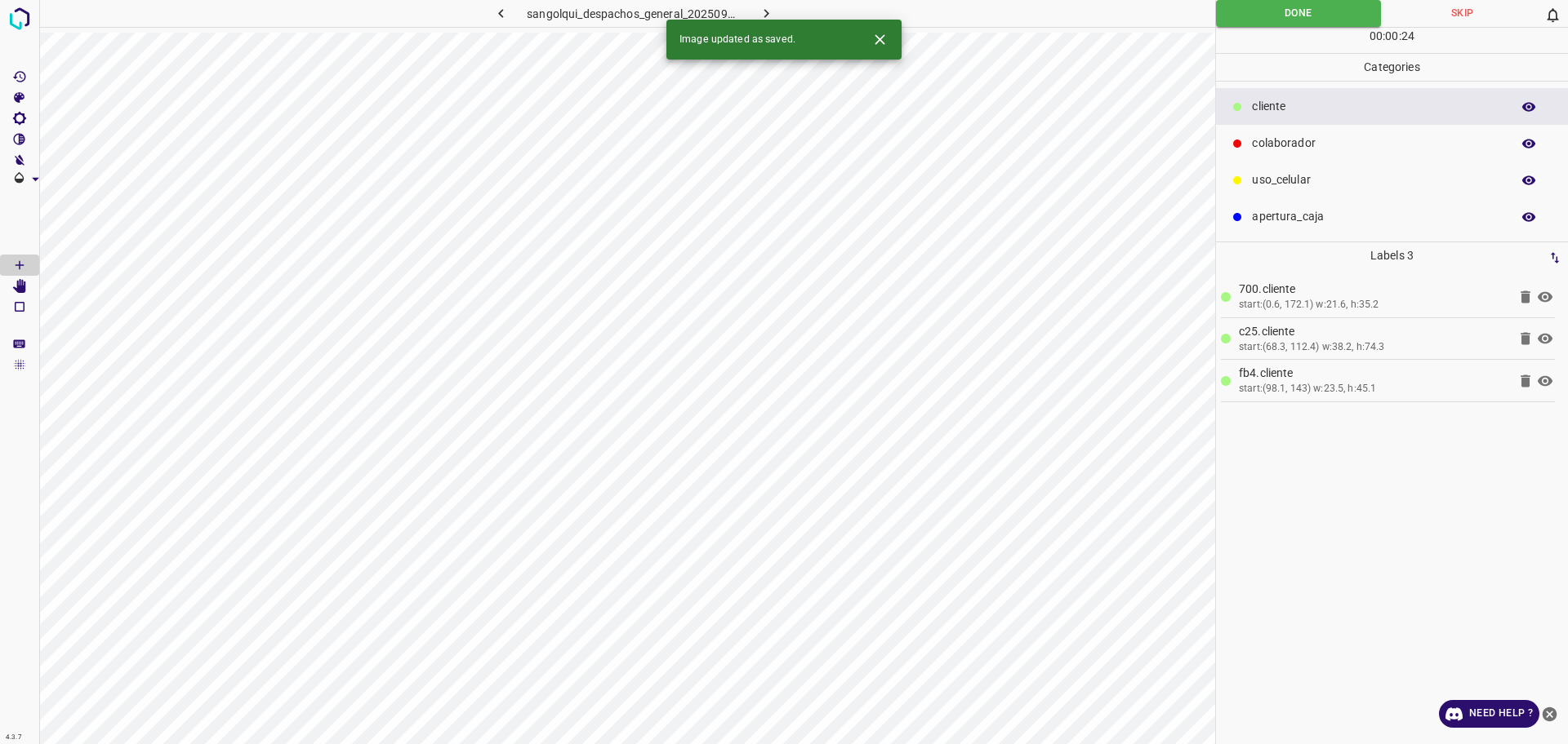
click at [767, 13] on icon "button" at bounding box center [767, 14] width 17 height 17
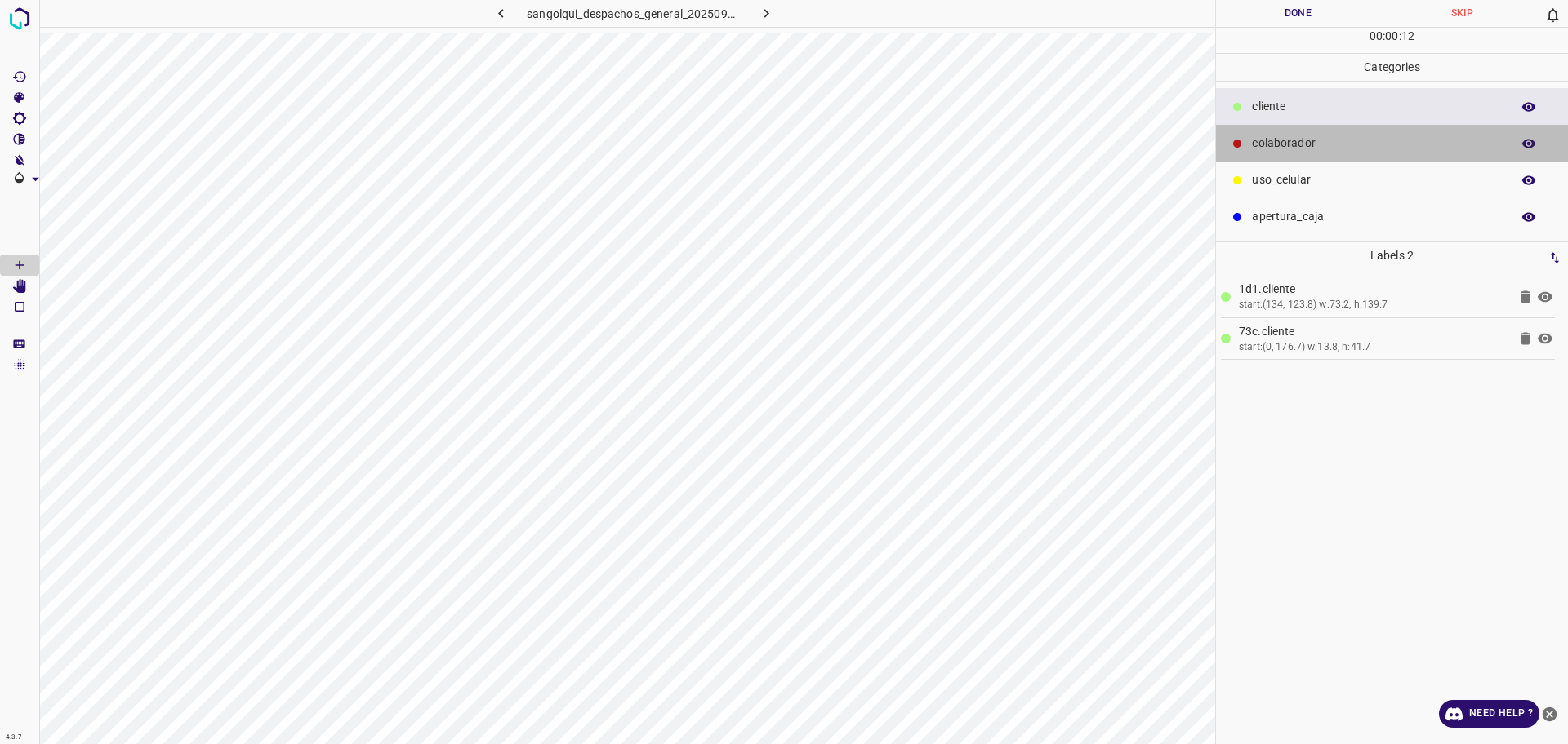
click at [1283, 141] on p "colaborador" at bounding box center [1377, 143] width 251 height 17
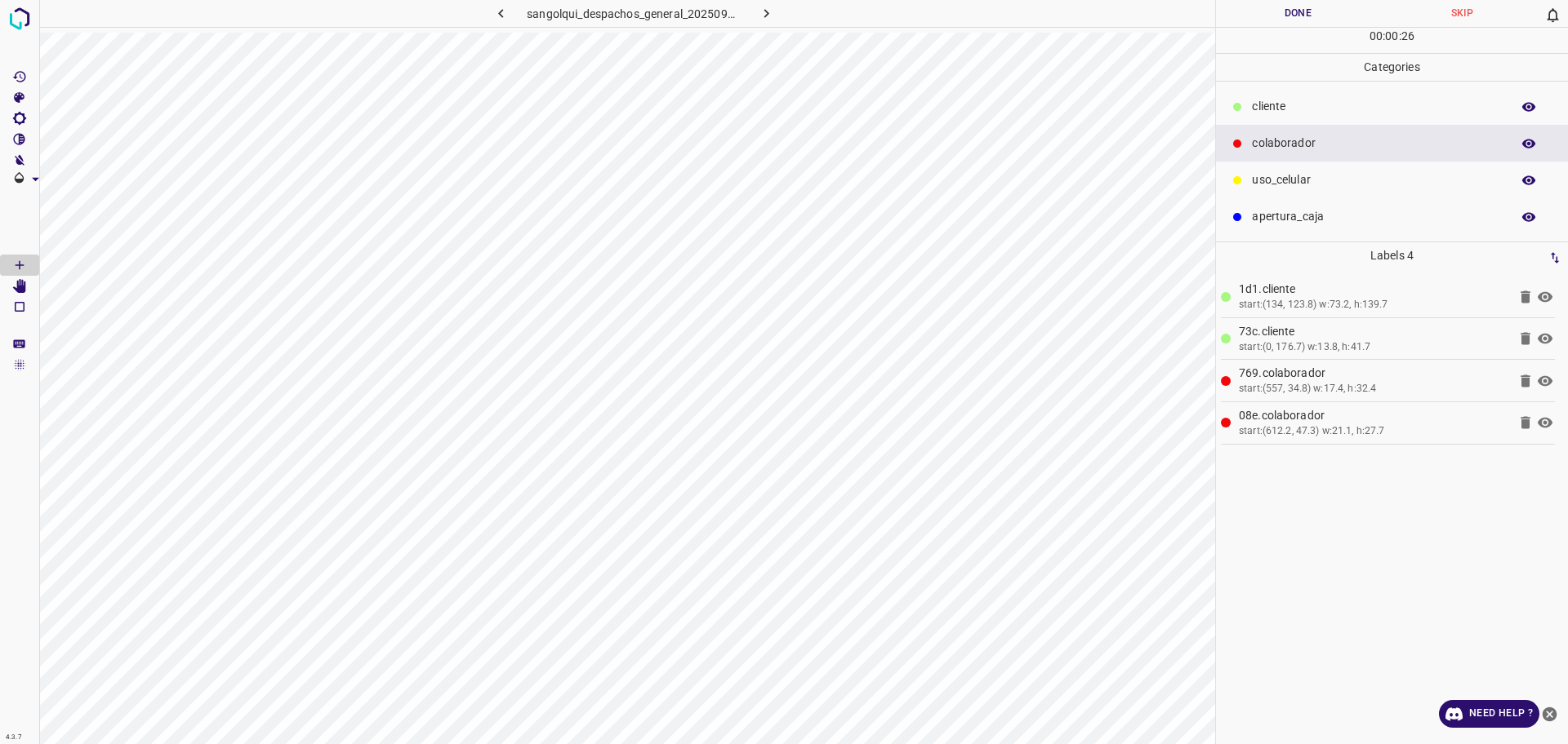
click at [1296, 15] on button "Done" at bounding box center [1298, 13] width 164 height 27
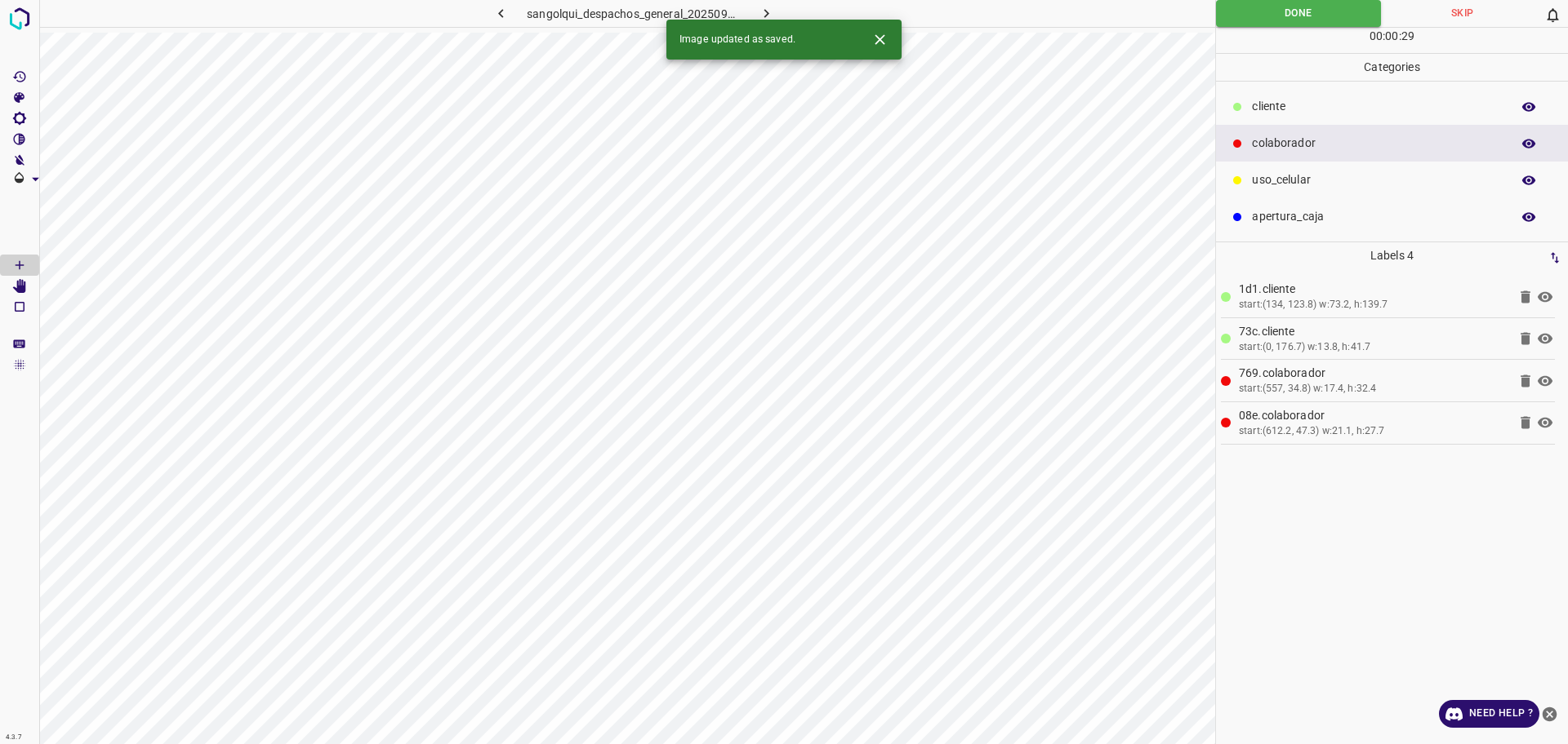
click at [779, 11] on button "button" at bounding box center [767, 13] width 52 height 27
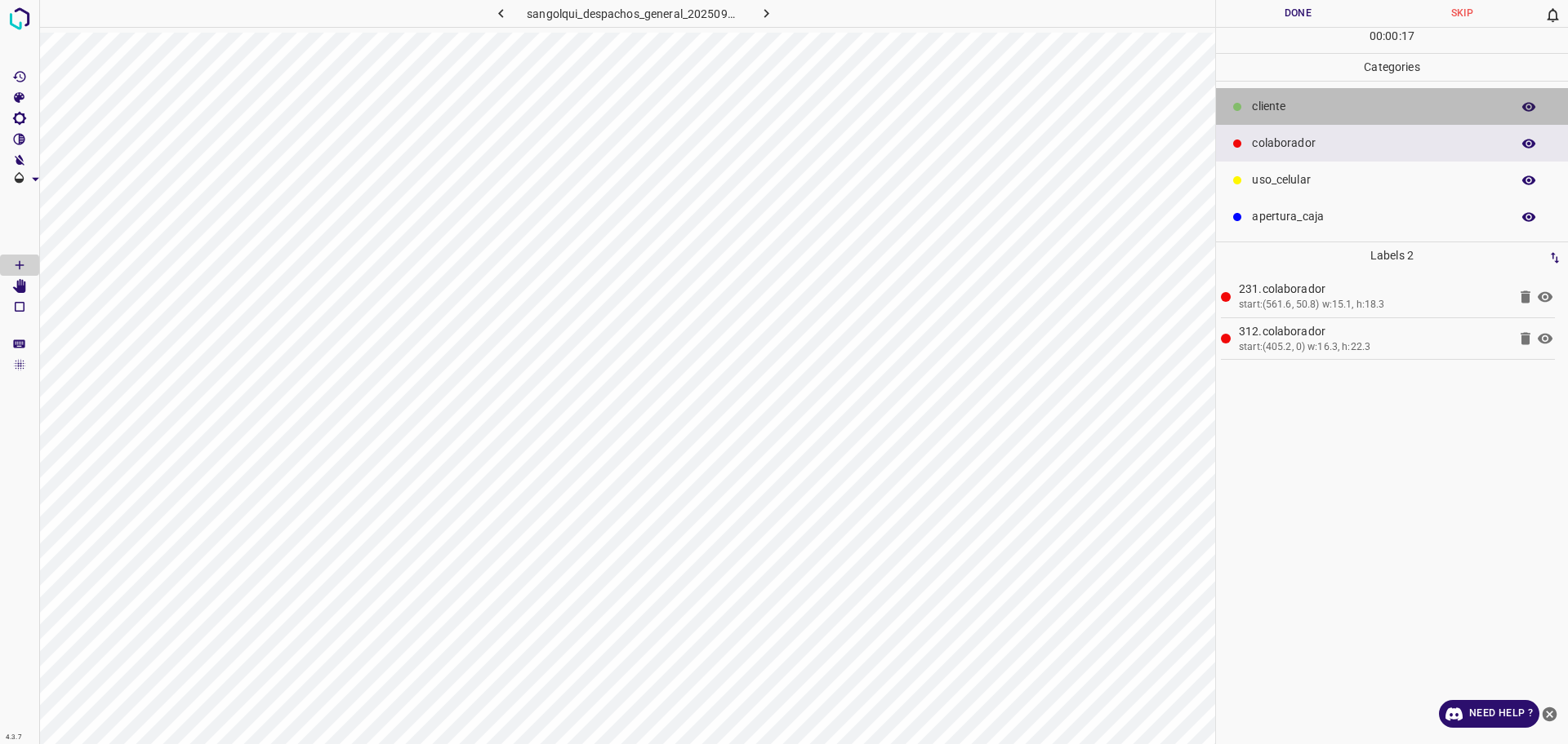
click at [1330, 106] on p "cliente" at bounding box center [1377, 107] width 251 height 17
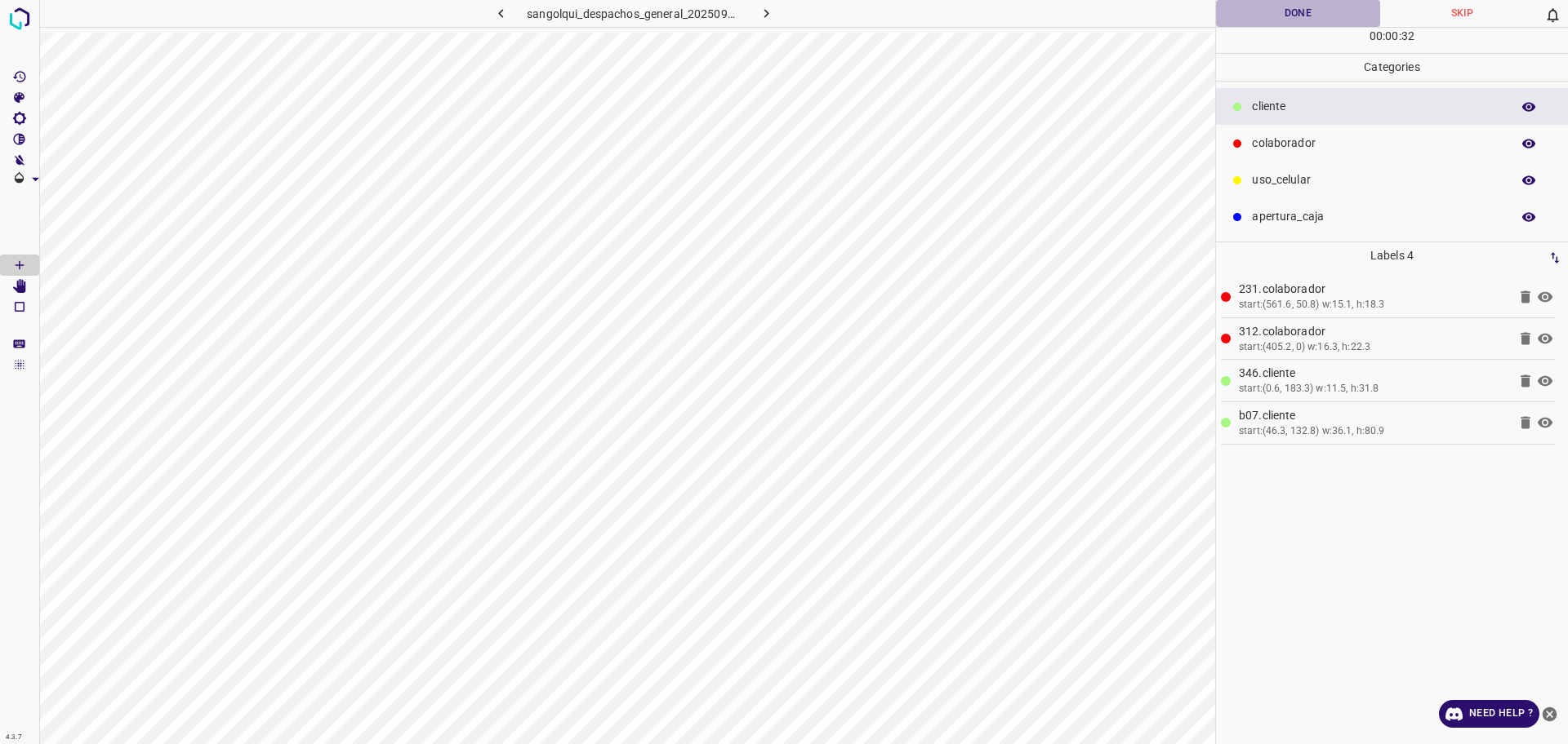
click at [1298, 22] on button "Done" at bounding box center [1298, 13] width 164 height 27
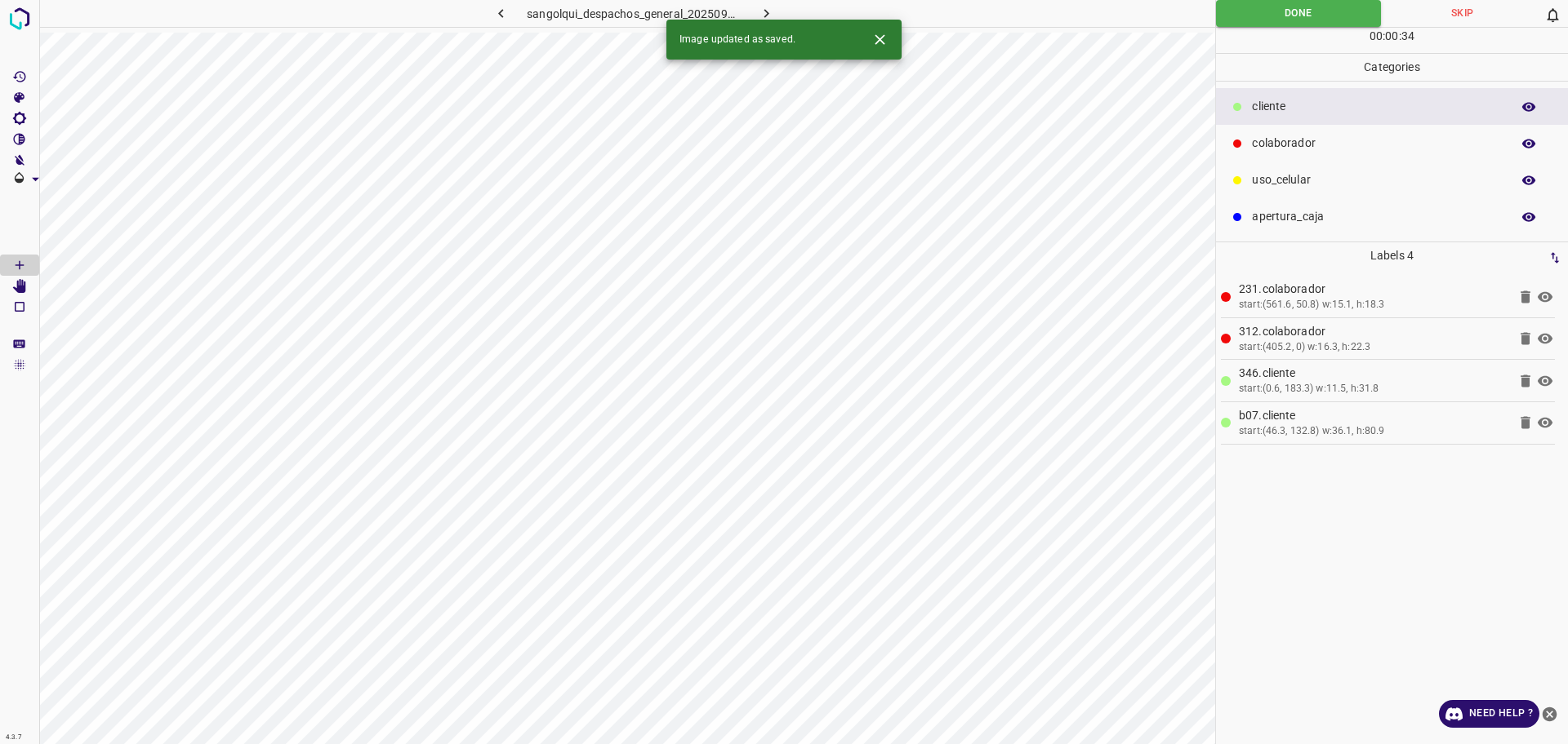
click at [769, 16] on icon "button" at bounding box center [767, 14] width 17 height 17
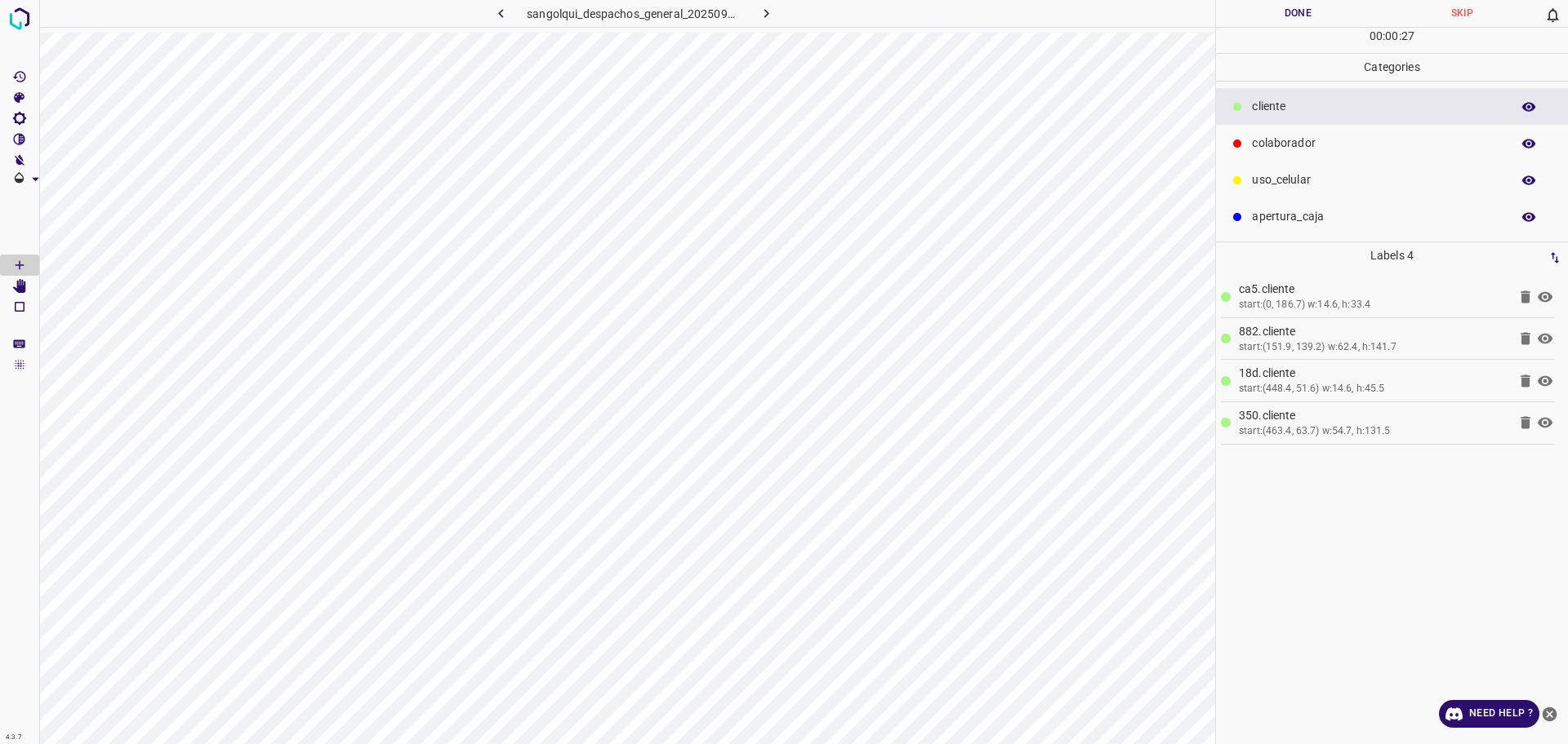
click at [1311, 134] on div "colaborador" at bounding box center [1392, 143] width 352 height 37
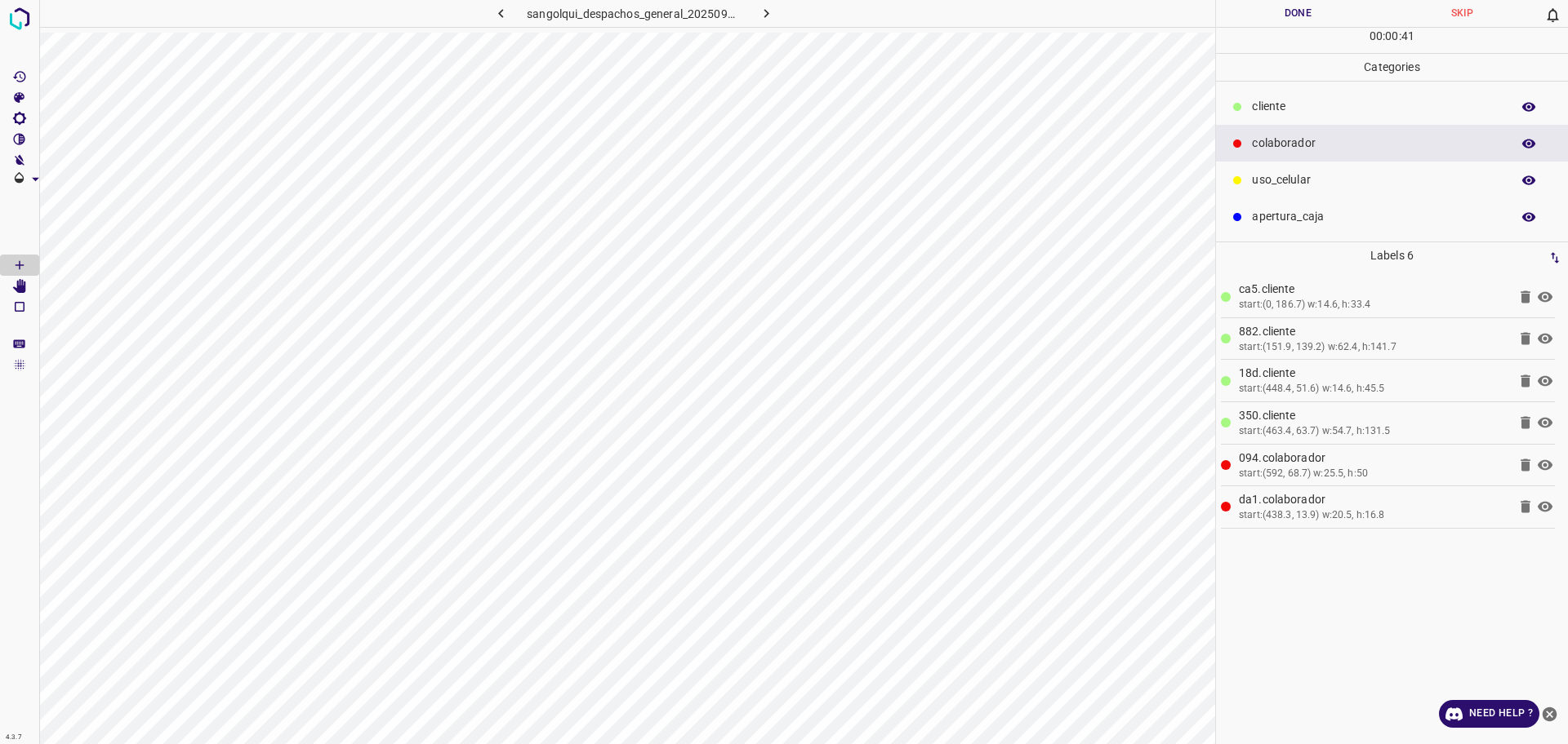
click at [1290, 15] on button "Done" at bounding box center [1298, 13] width 164 height 27
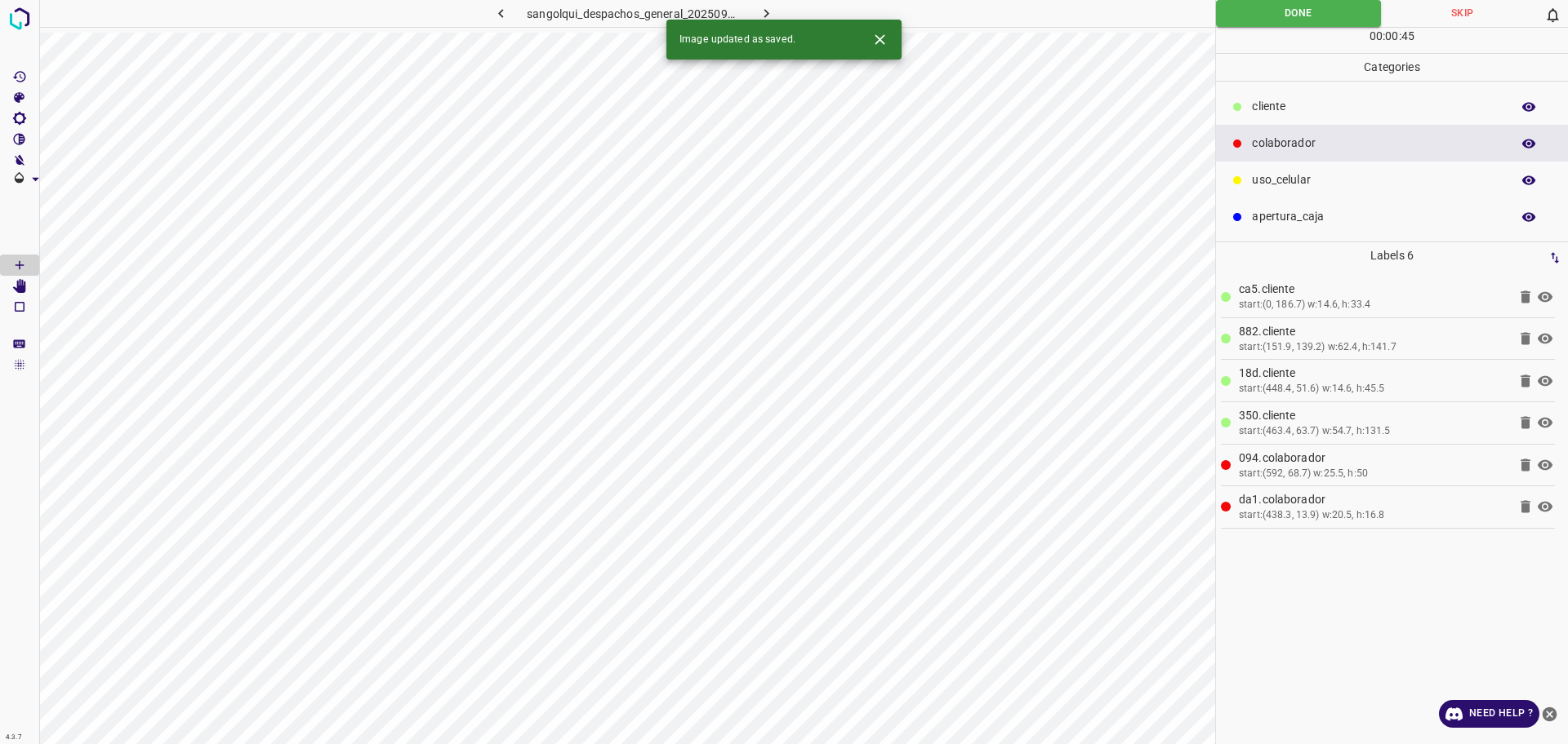
click at [776, 10] on button "button" at bounding box center [767, 13] width 52 height 27
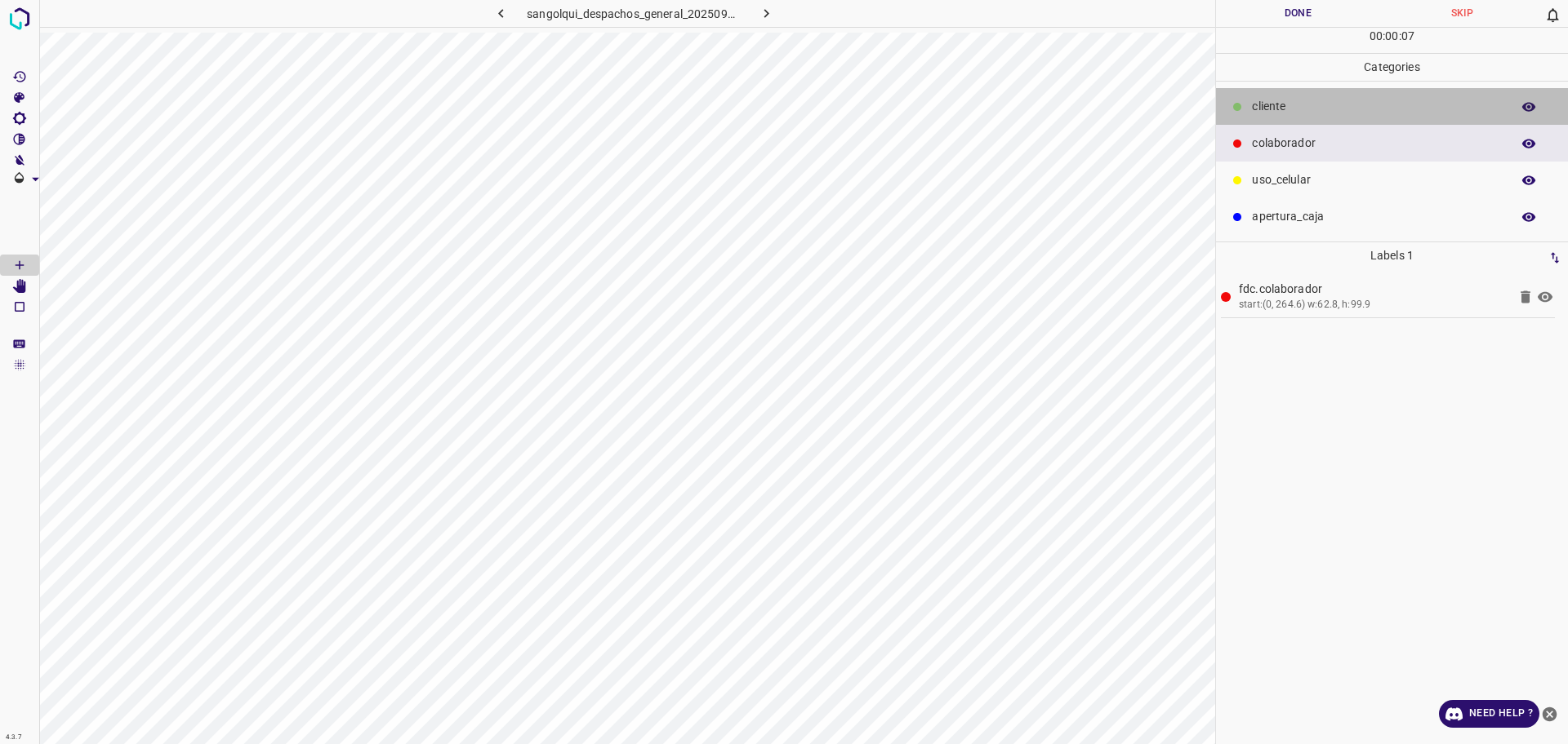
click at [1329, 114] on div "cliente" at bounding box center [1392, 107] width 352 height 37
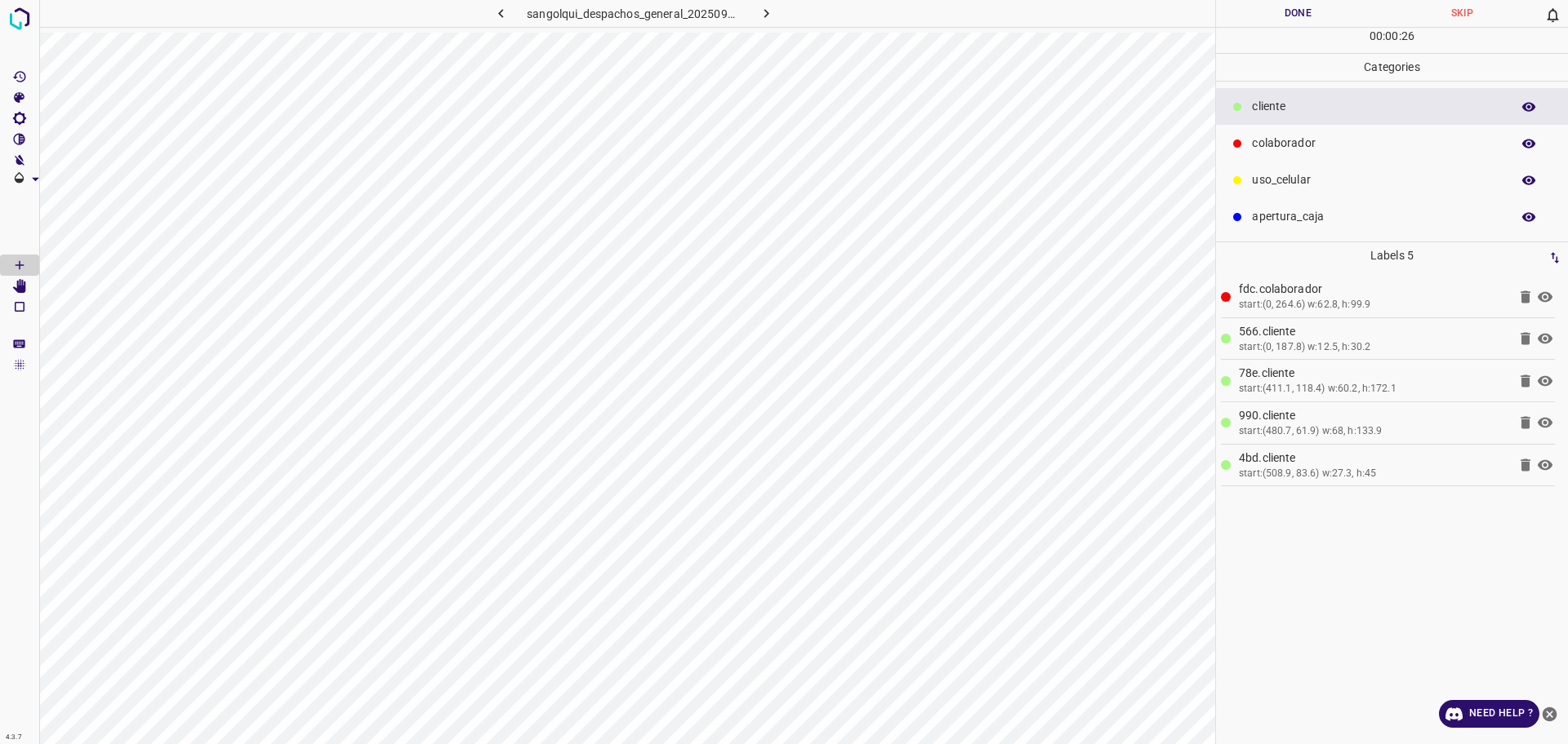
click at [1229, 151] on div at bounding box center [1237, 143] width 16 height 16
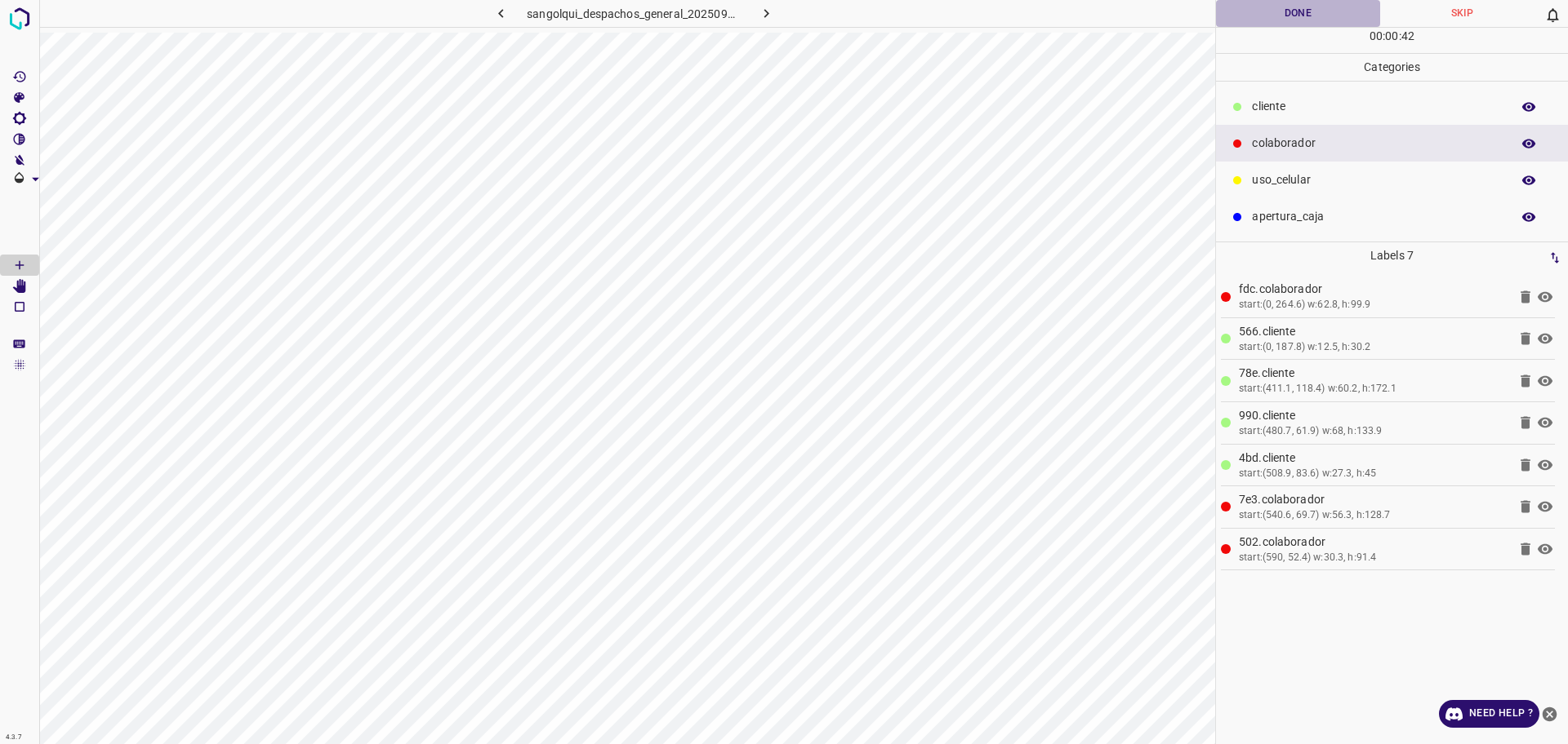
click at [1282, 23] on button "Done" at bounding box center [1298, 13] width 164 height 27
click at [1283, 20] on button "Done" at bounding box center [1298, 13] width 164 height 27
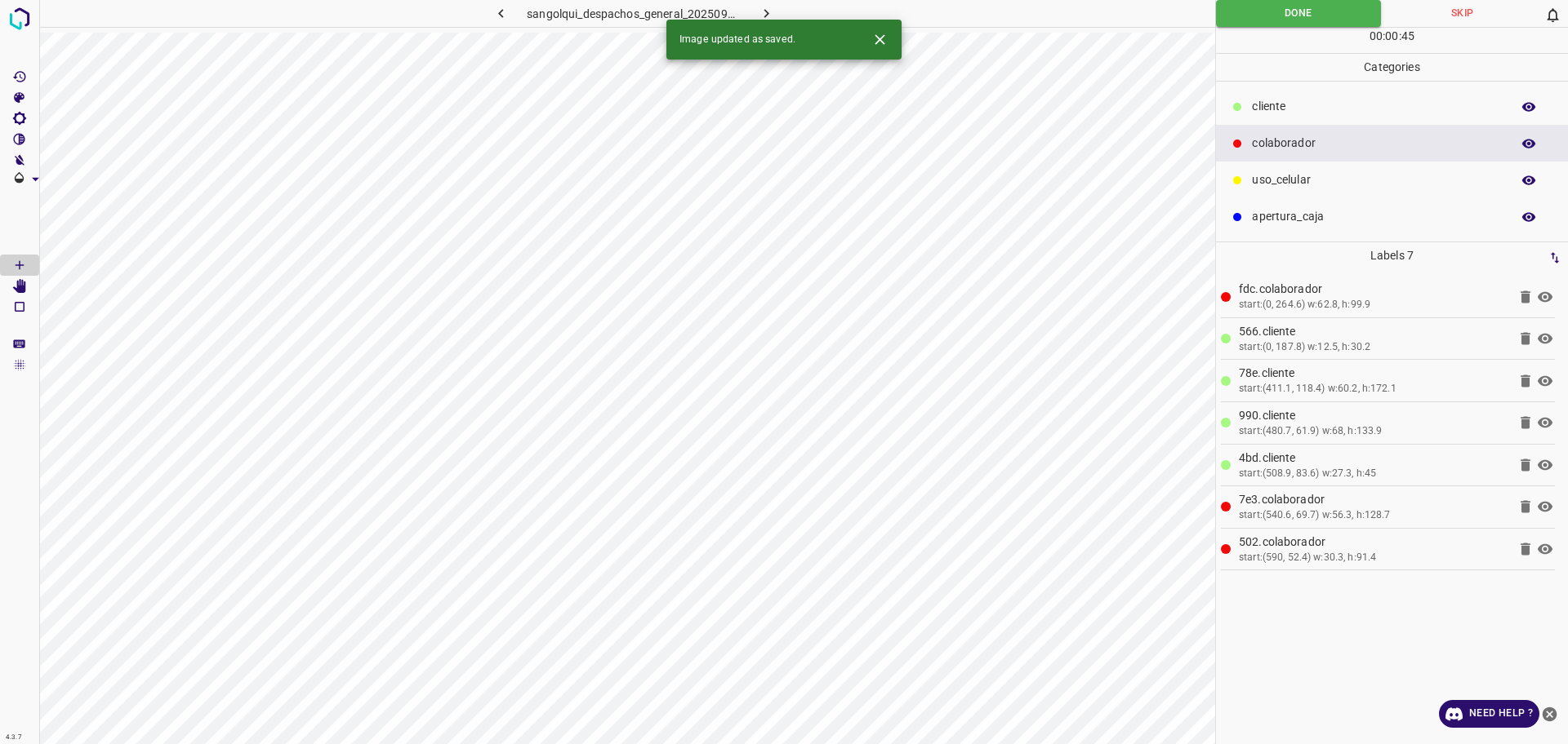
click at [757, 3] on button "button" at bounding box center [767, 13] width 52 height 27
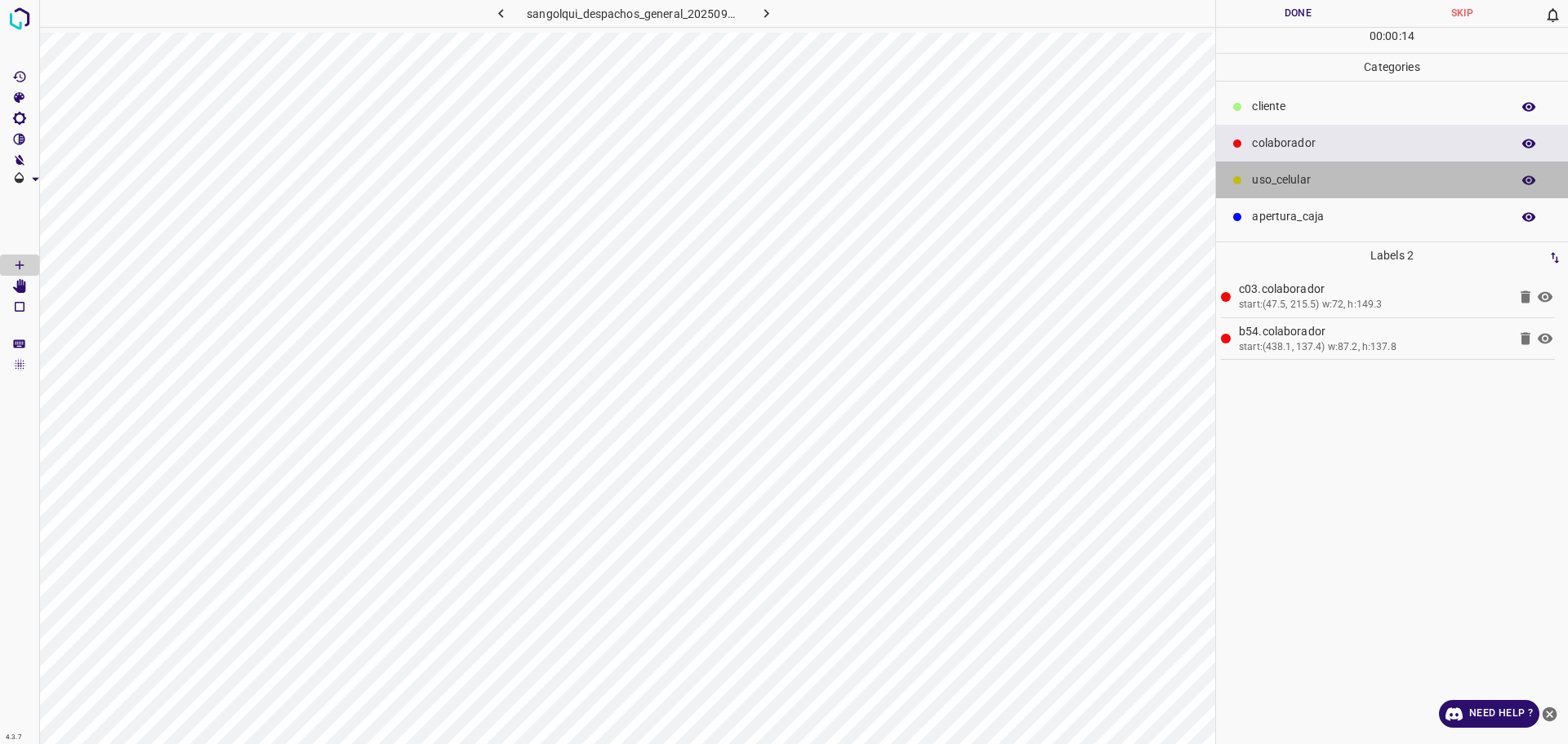
click at [1301, 175] on p "uso_celular" at bounding box center [1377, 180] width 251 height 17
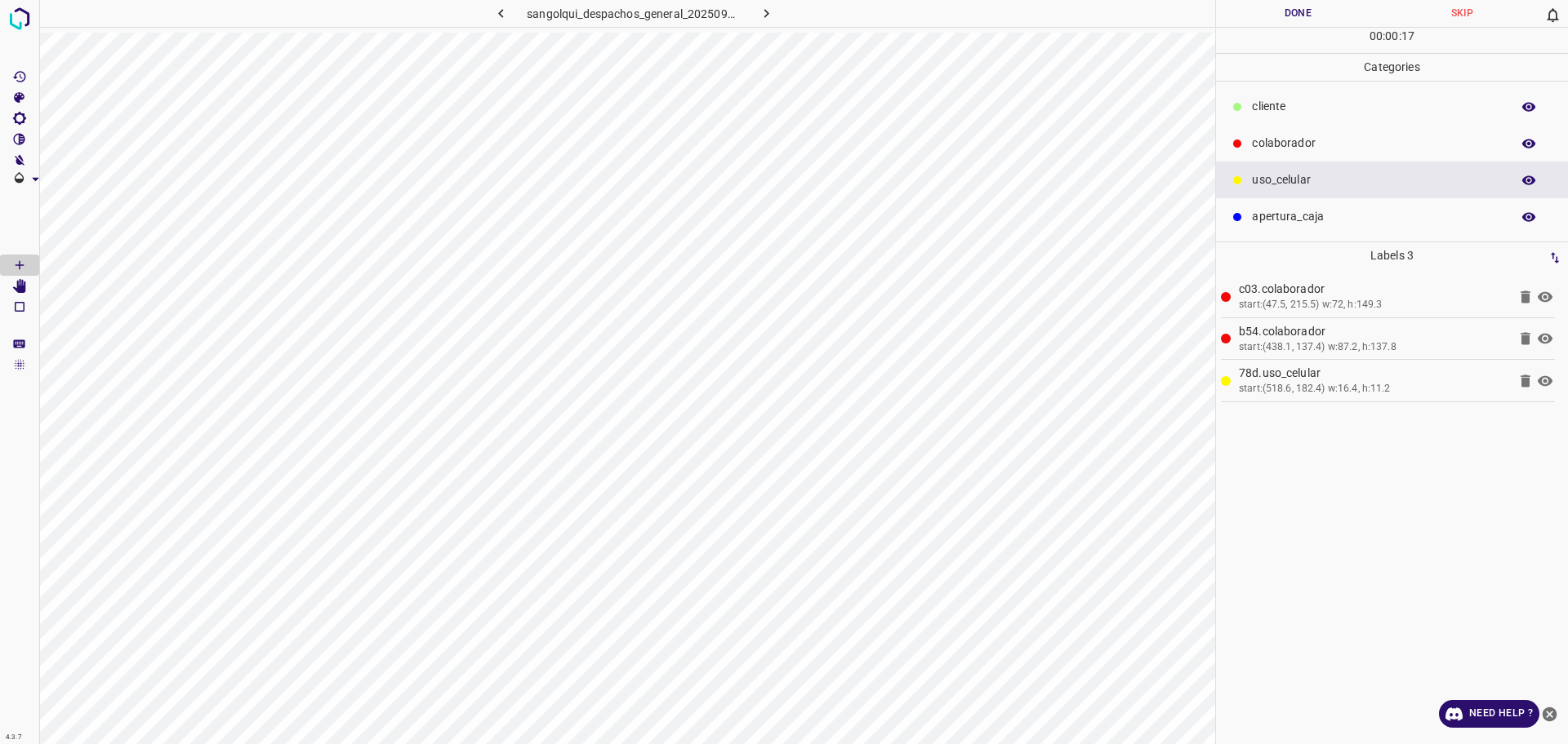
click at [1256, 111] on p "cliente" at bounding box center [1377, 107] width 251 height 17
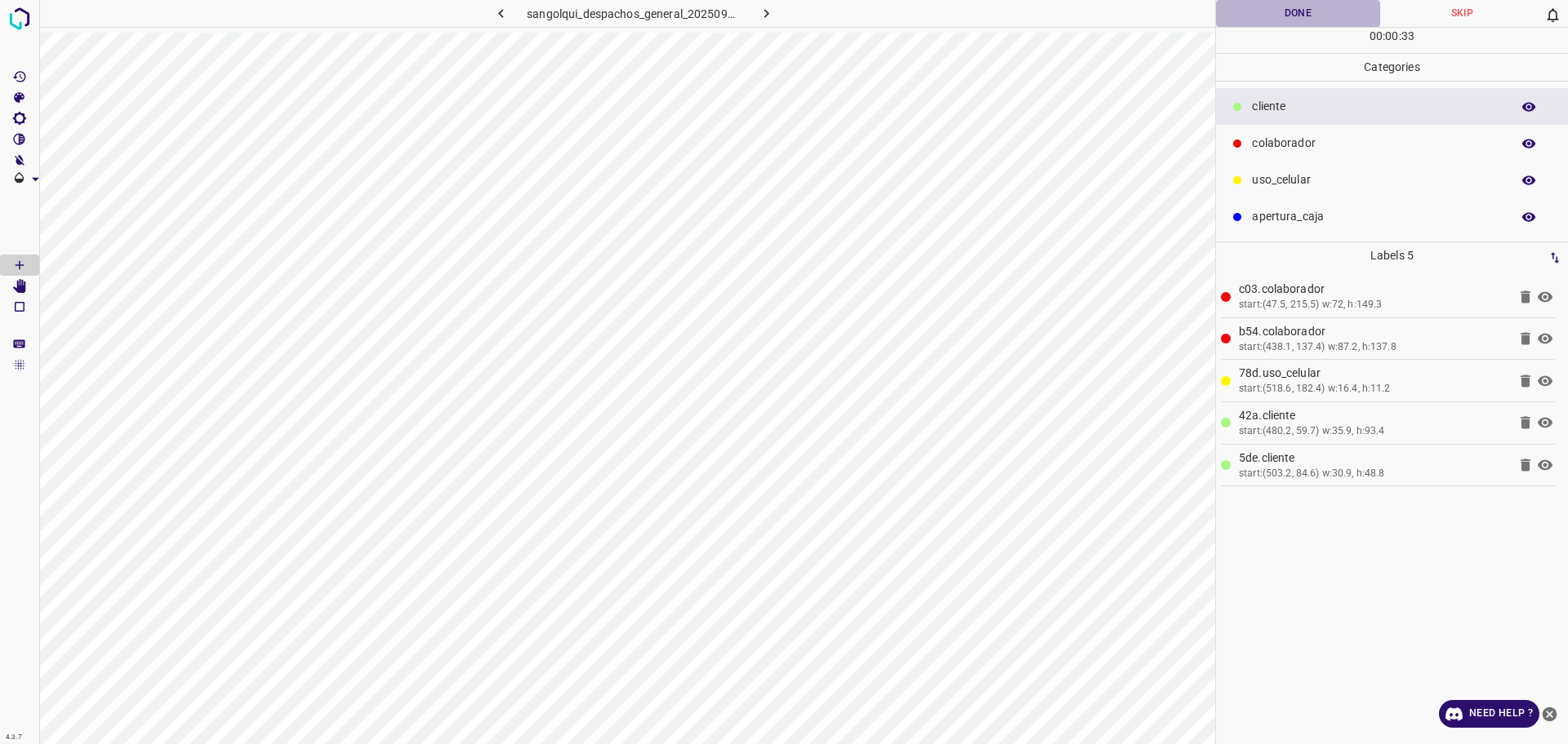
click at [1292, 11] on button "Done" at bounding box center [1298, 13] width 164 height 27
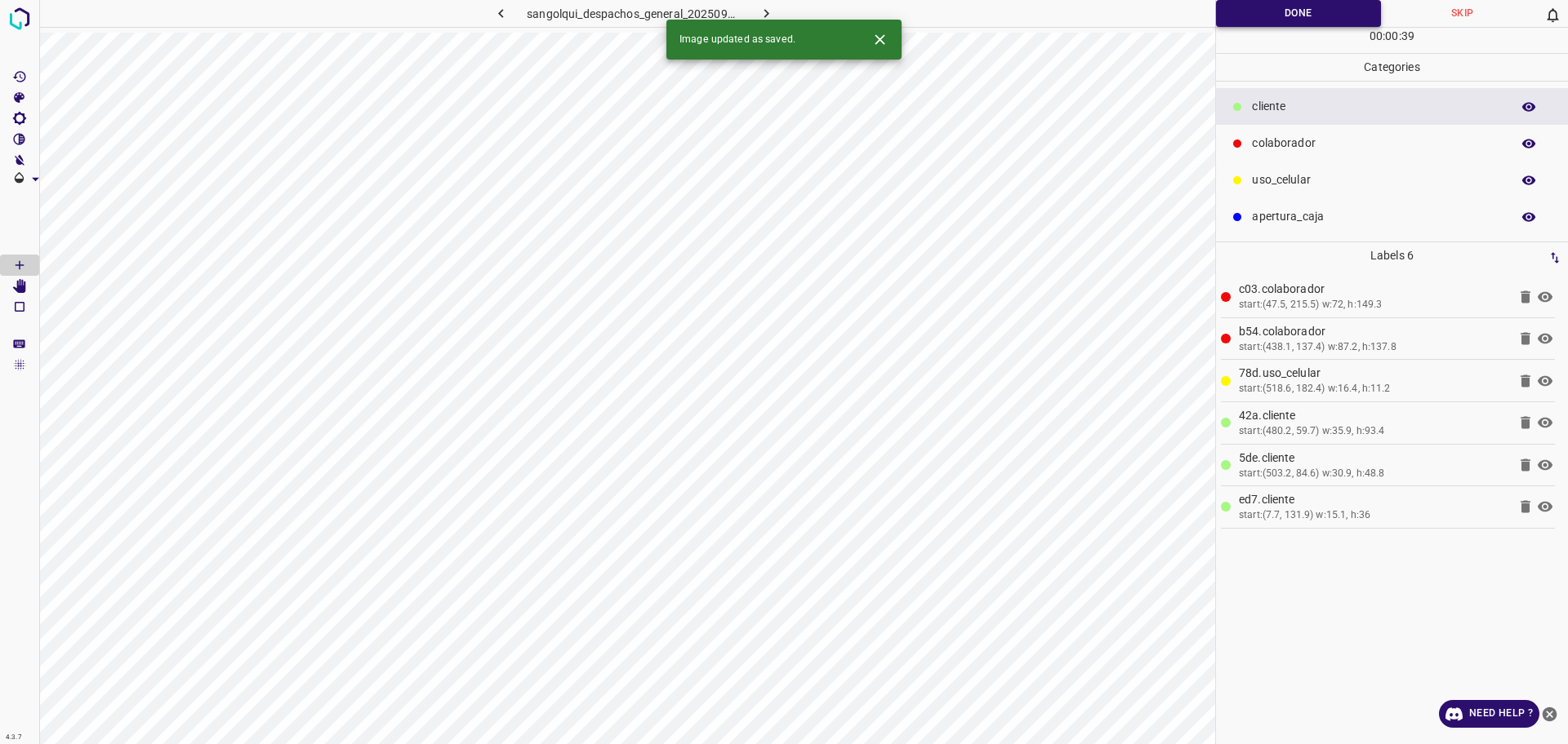
click at [1239, 12] on button "Done" at bounding box center [1299, 13] width 165 height 27
click at [1240, 12] on button "Done" at bounding box center [1299, 13] width 165 height 27
click at [778, 5] on button "button" at bounding box center [767, 13] width 52 height 27
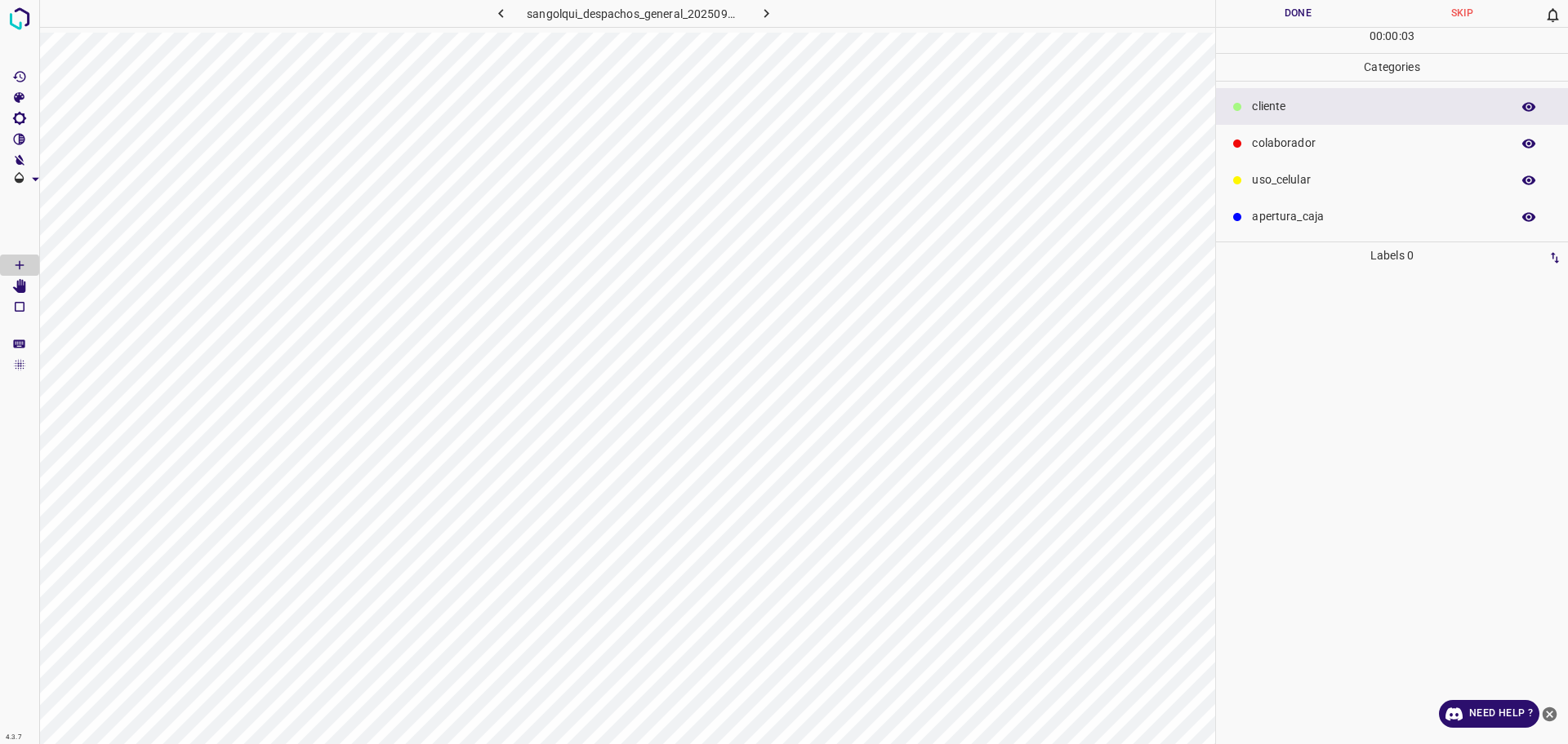
click at [1315, 153] on div "colaborador" at bounding box center [1392, 143] width 352 height 37
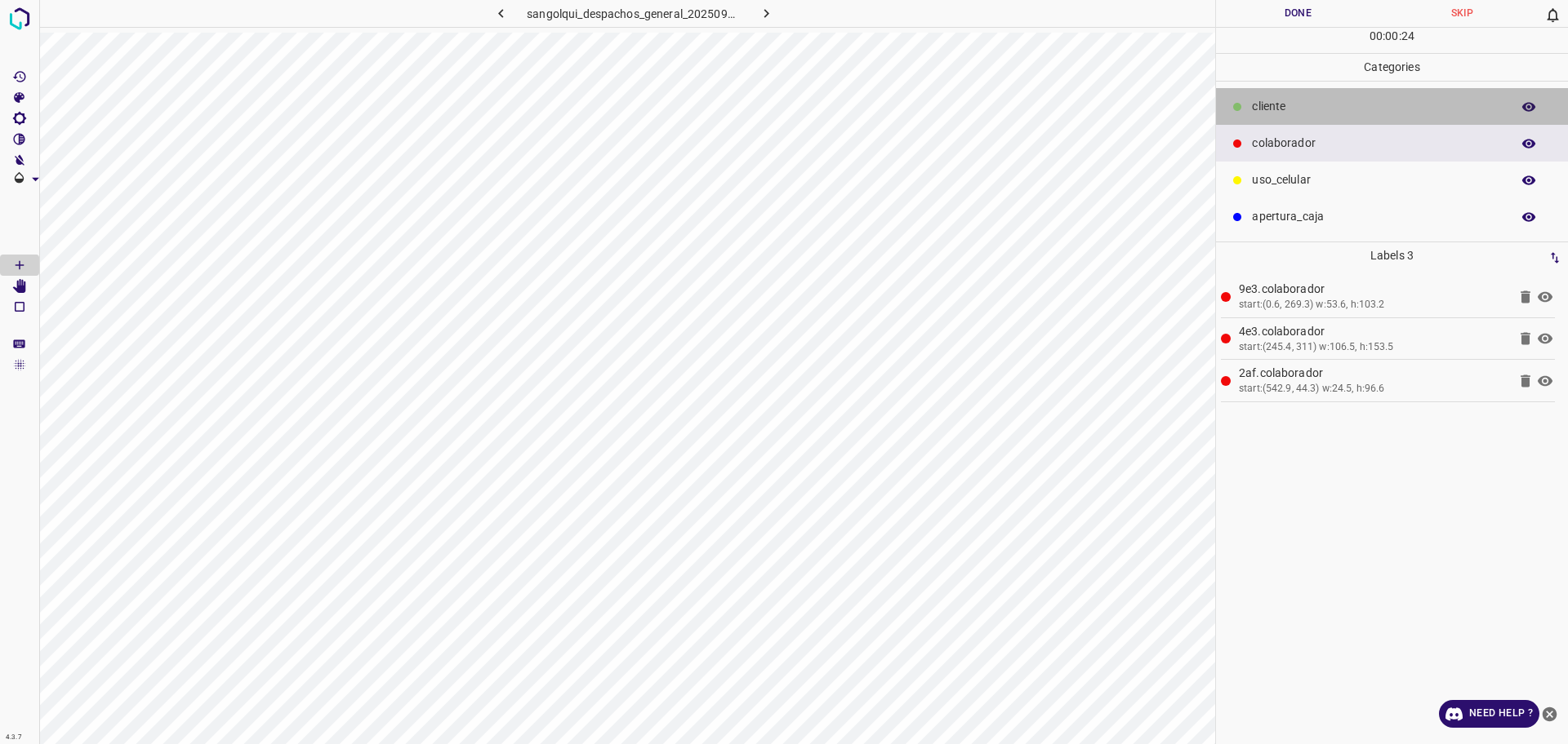
click at [1265, 119] on div "cliente" at bounding box center [1392, 107] width 352 height 37
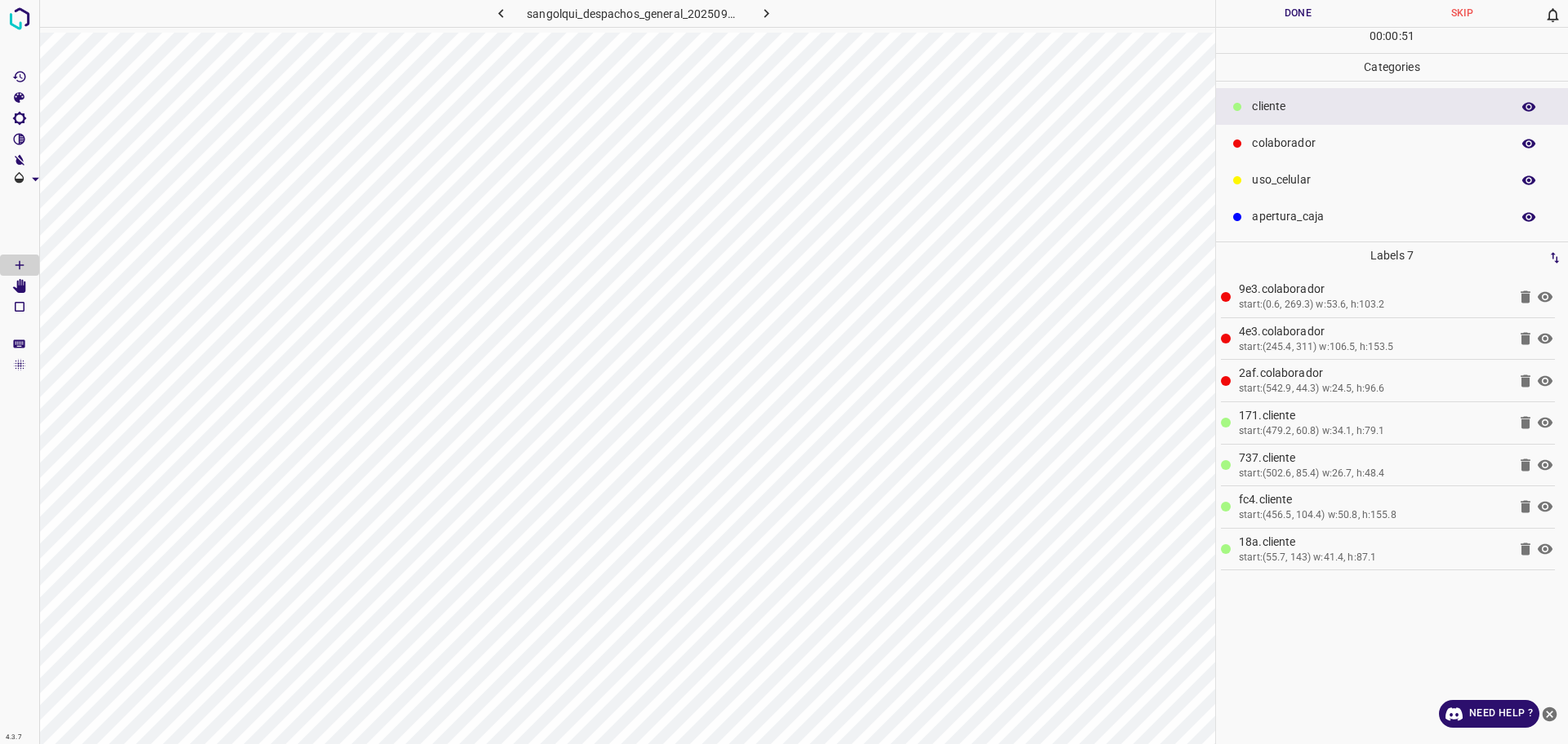
click at [1271, 13] on button "Done" at bounding box center [1298, 13] width 164 height 27
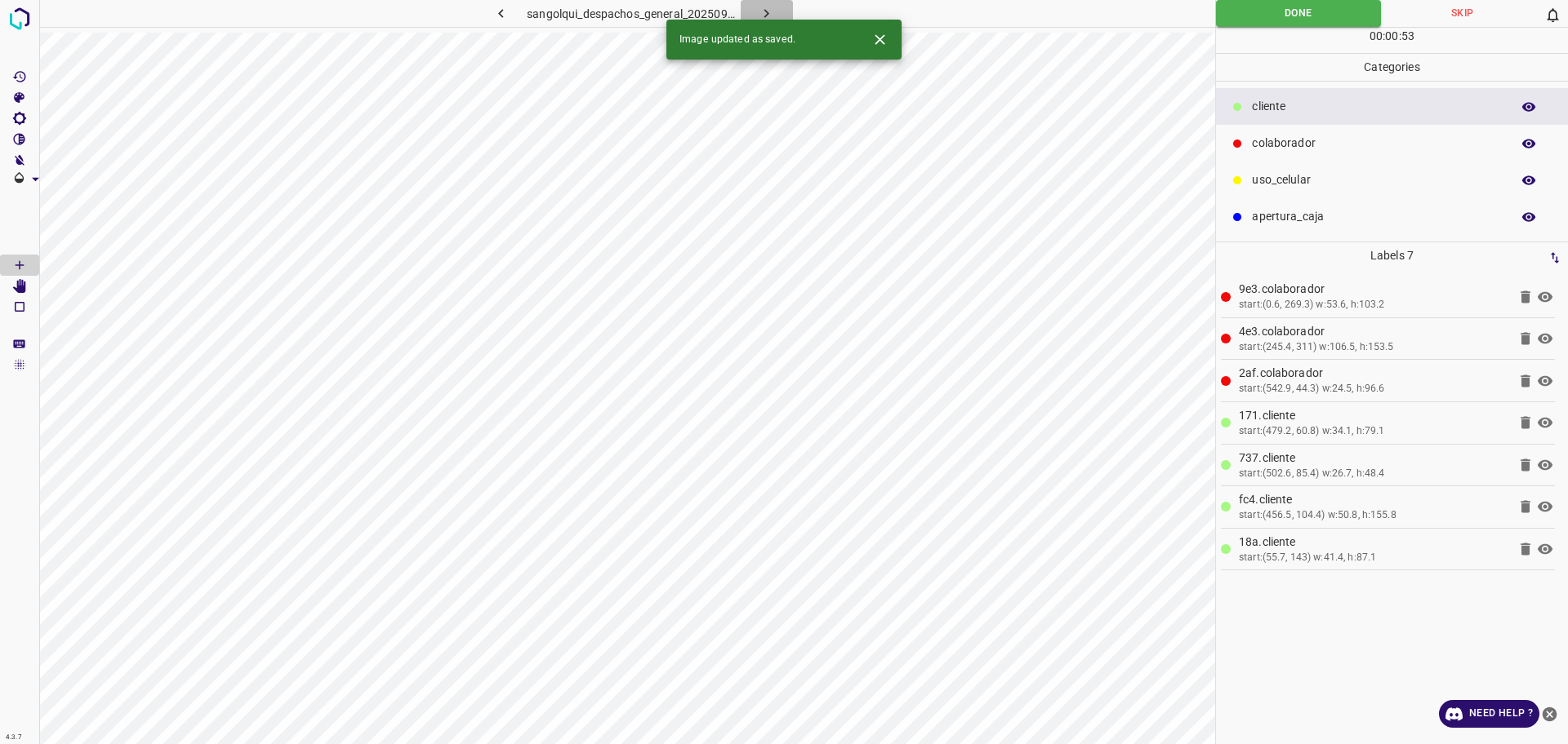
click at [767, 13] on icon "button" at bounding box center [767, 14] width 17 height 17
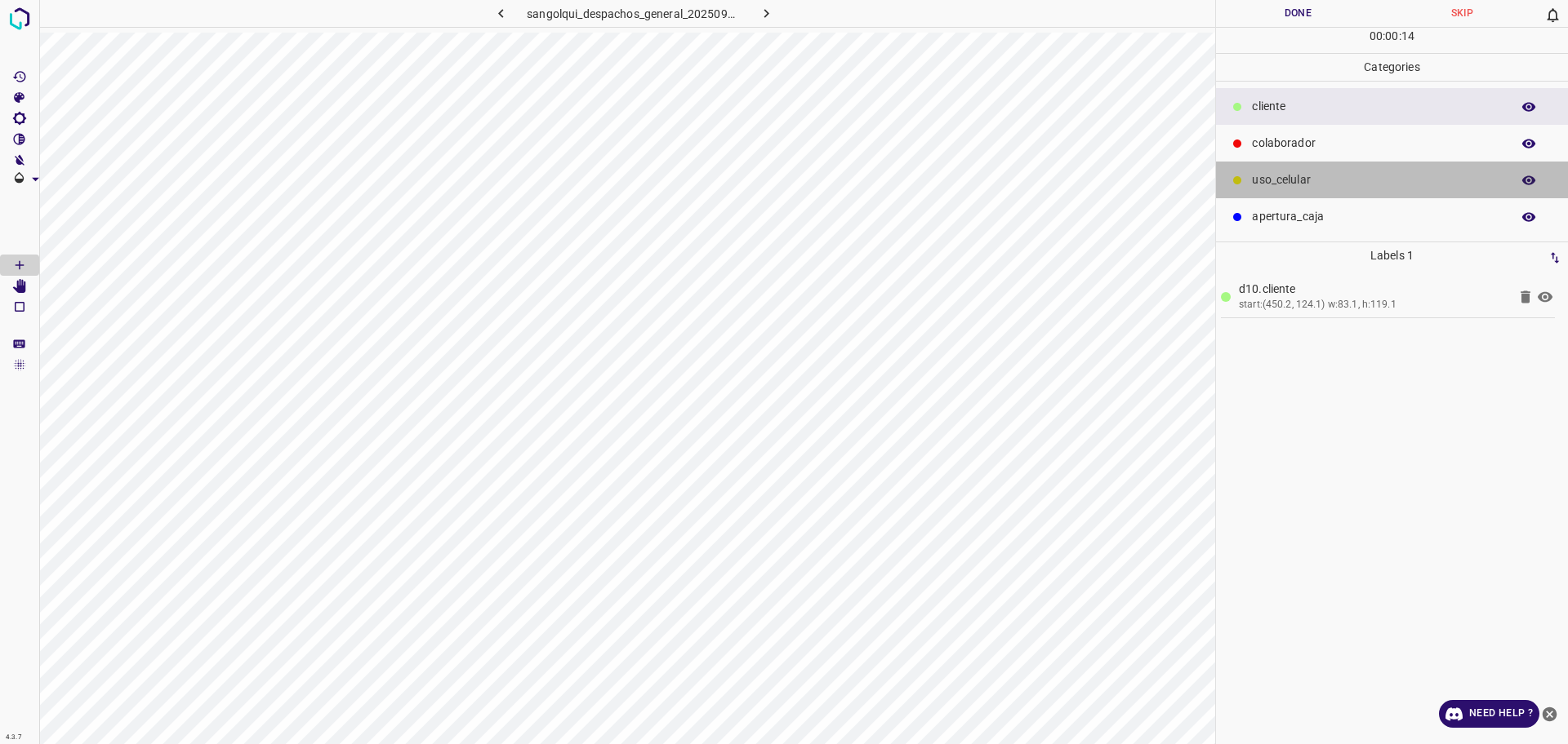
click at [1337, 178] on p "uso_celular" at bounding box center [1377, 180] width 251 height 17
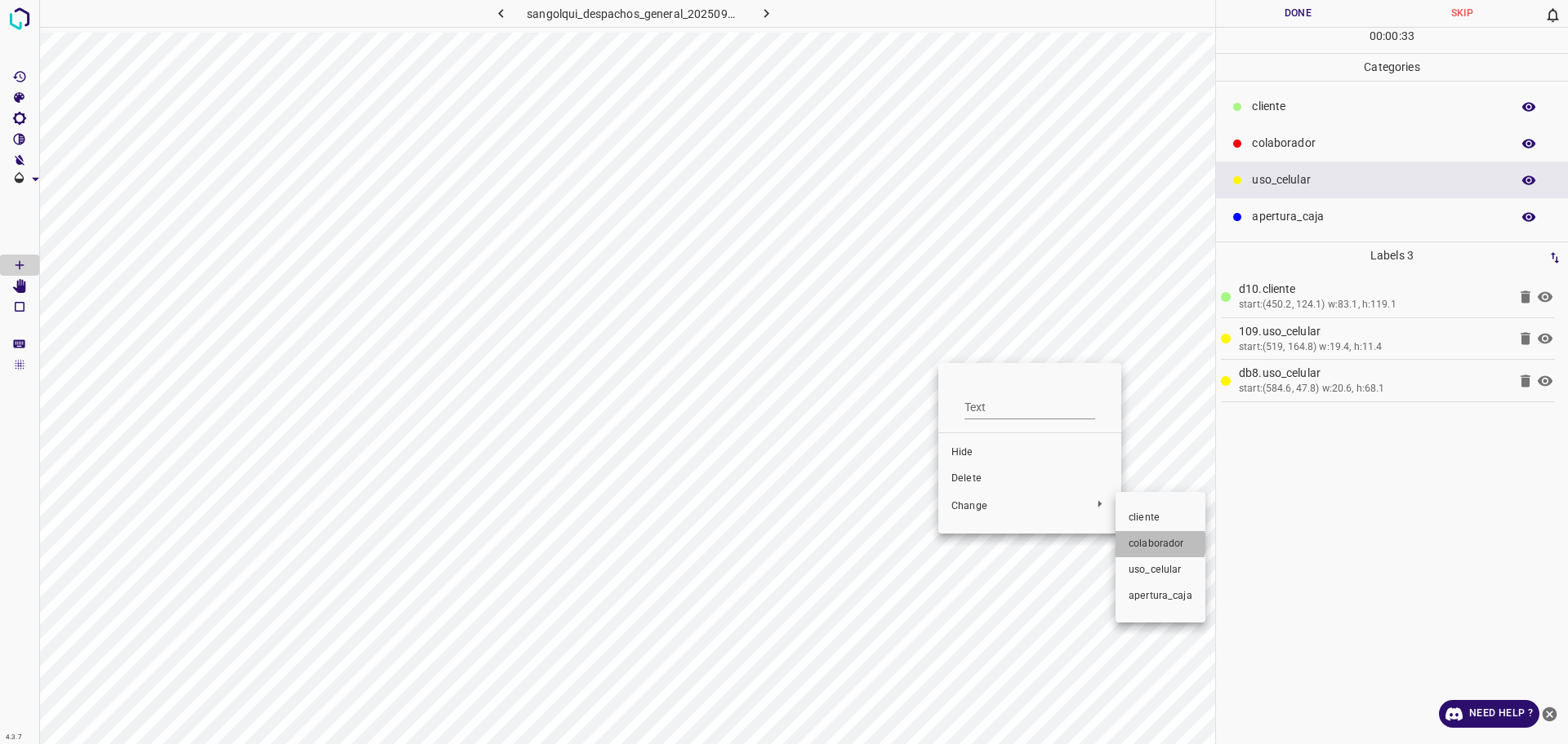
drag, startPoint x: 1152, startPoint y: 544, endPoint x: 1154, endPoint y: 488, distance: 56.0
click at [1150, 544] on span "colaborador" at bounding box center [1161, 544] width 64 height 15
click at [1321, 124] on div "cliente" at bounding box center [1392, 107] width 352 height 37
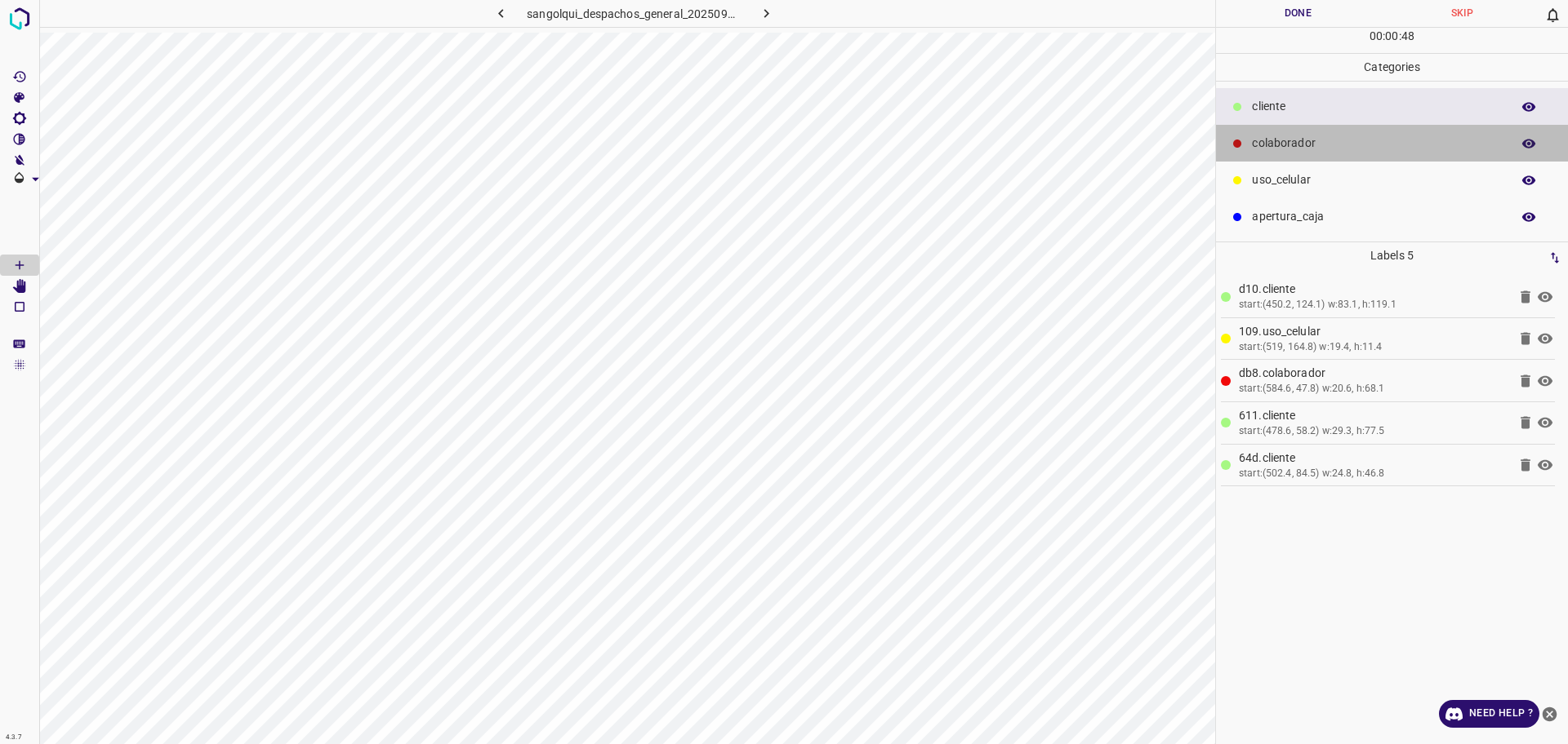
drag, startPoint x: 1280, startPoint y: 155, endPoint x: 1235, endPoint y: 172, distance: 48.1
click at [1281, 155] on div "colaborador" at bounding box center [1392, 143] width 352 height 37
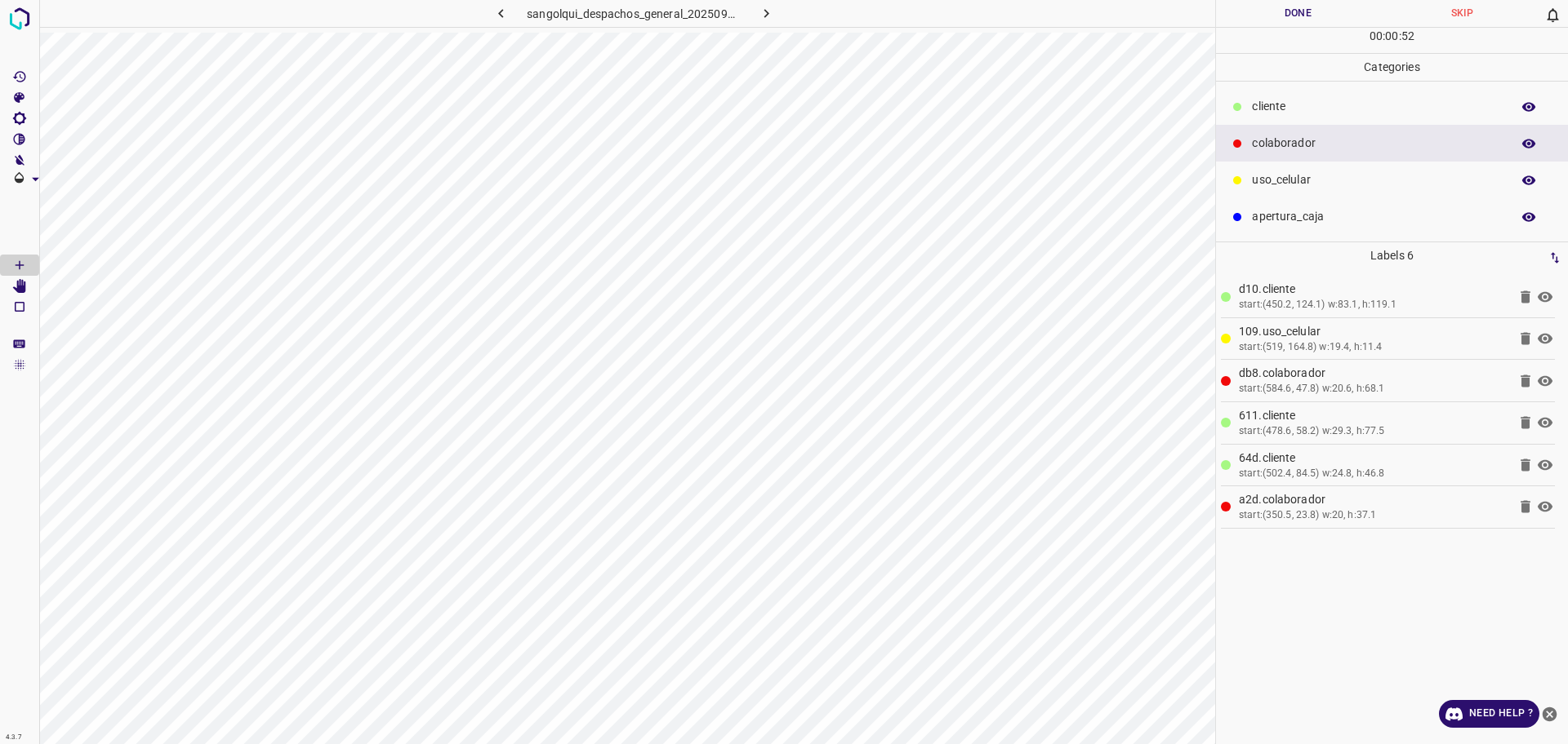
click at [1301, 25] on button "Done" at bounding box center [1298, 13] width 164 height 27
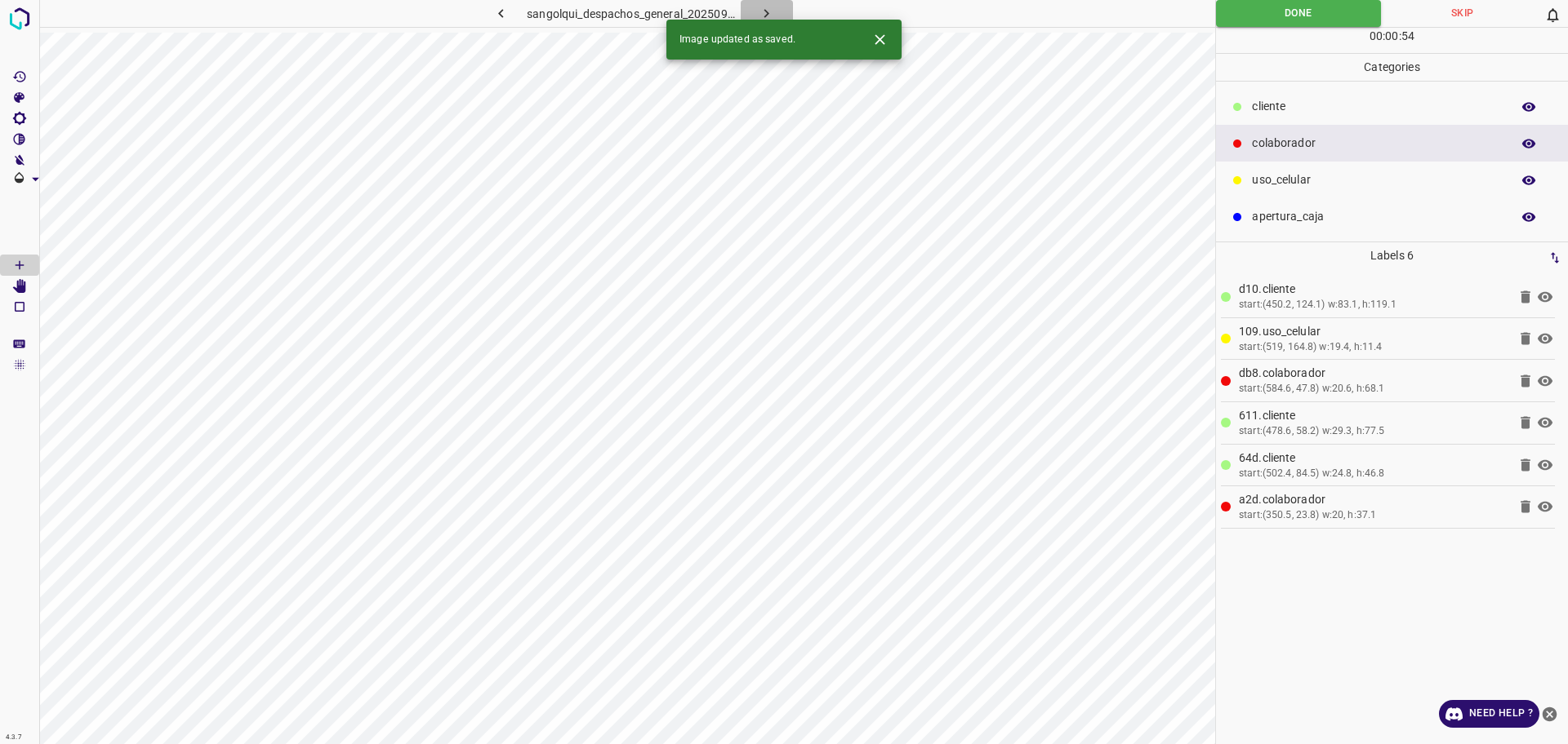
click at [763, 14] on icon "button" at bounding box center [767, 14] width 17 height 17
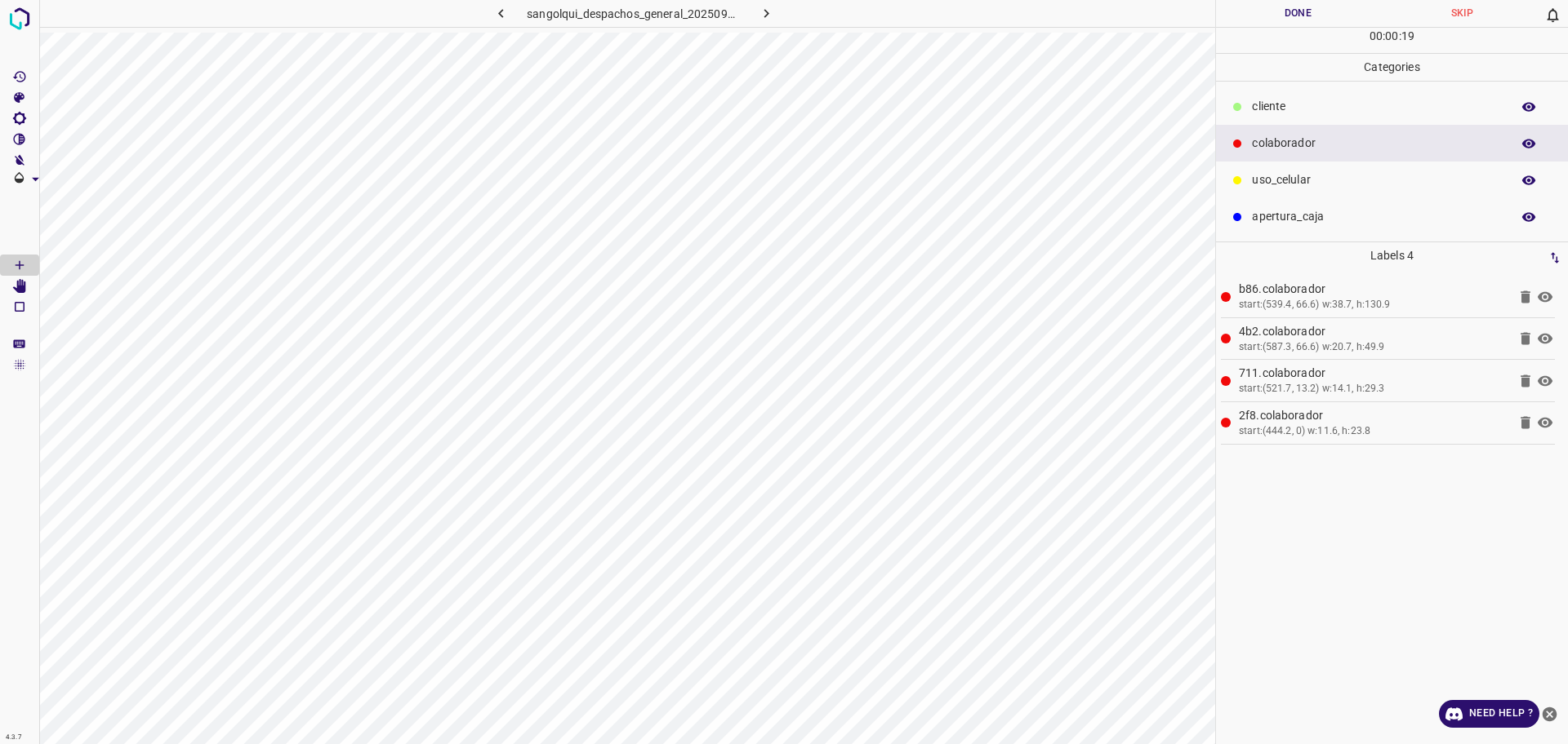
click at [1280, 99] on p "cliente" at bounding box center [1377, 107] width 251 height 17
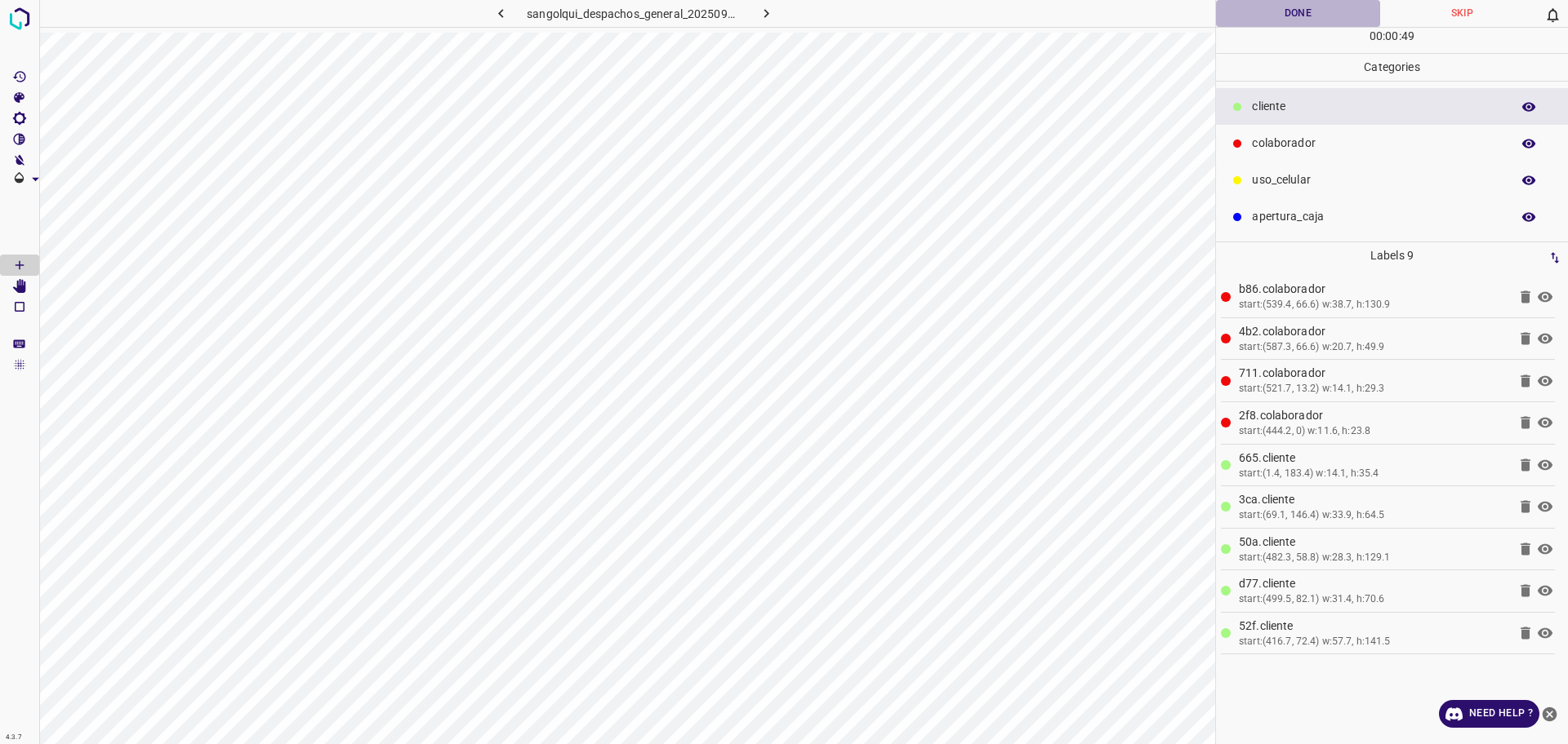
click at [1308, 23] on button "Done" at bounding box center [1298, 13] width 164 height 27
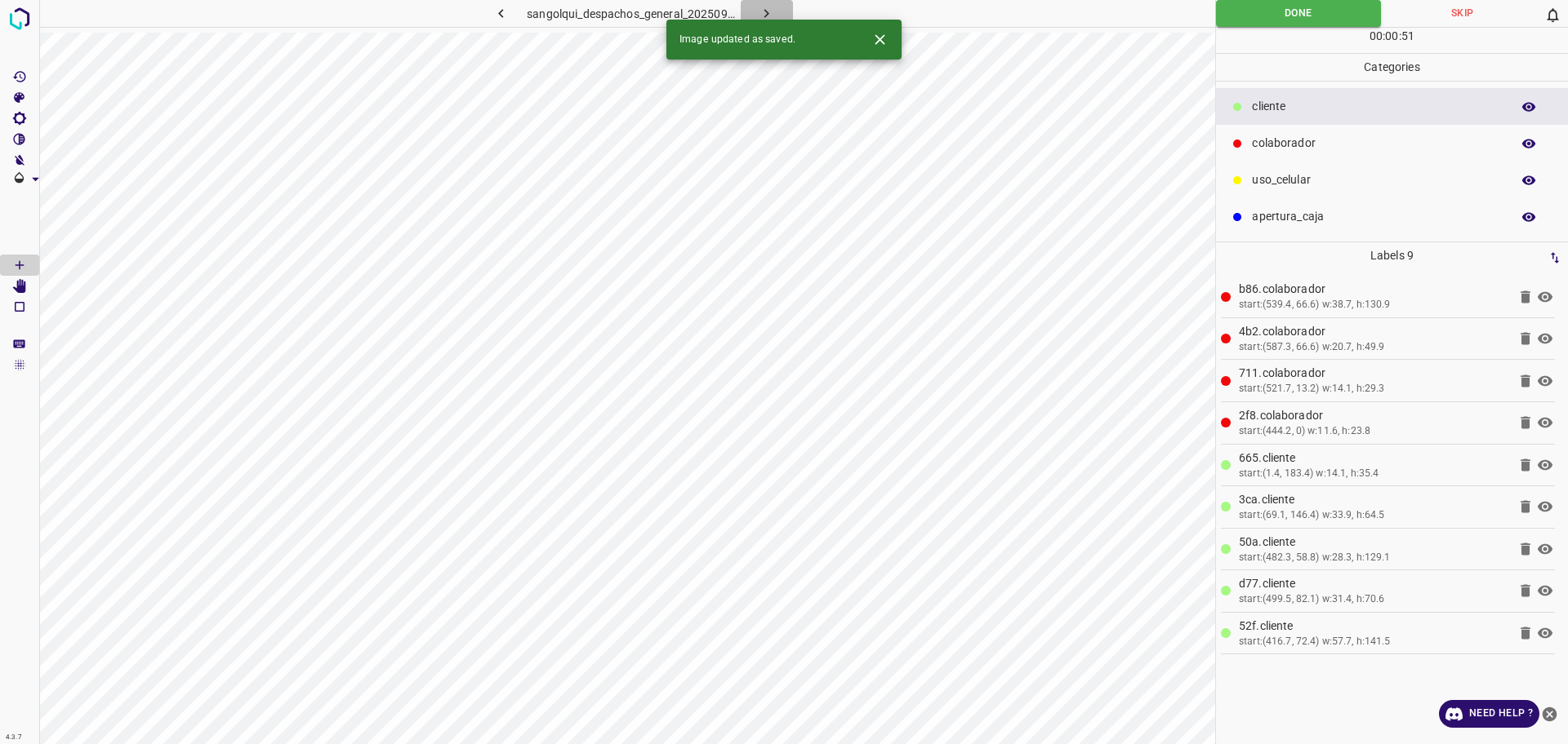
click at [768, 11] on icon "button" at bounding box center [767, 14] width 17 height 17
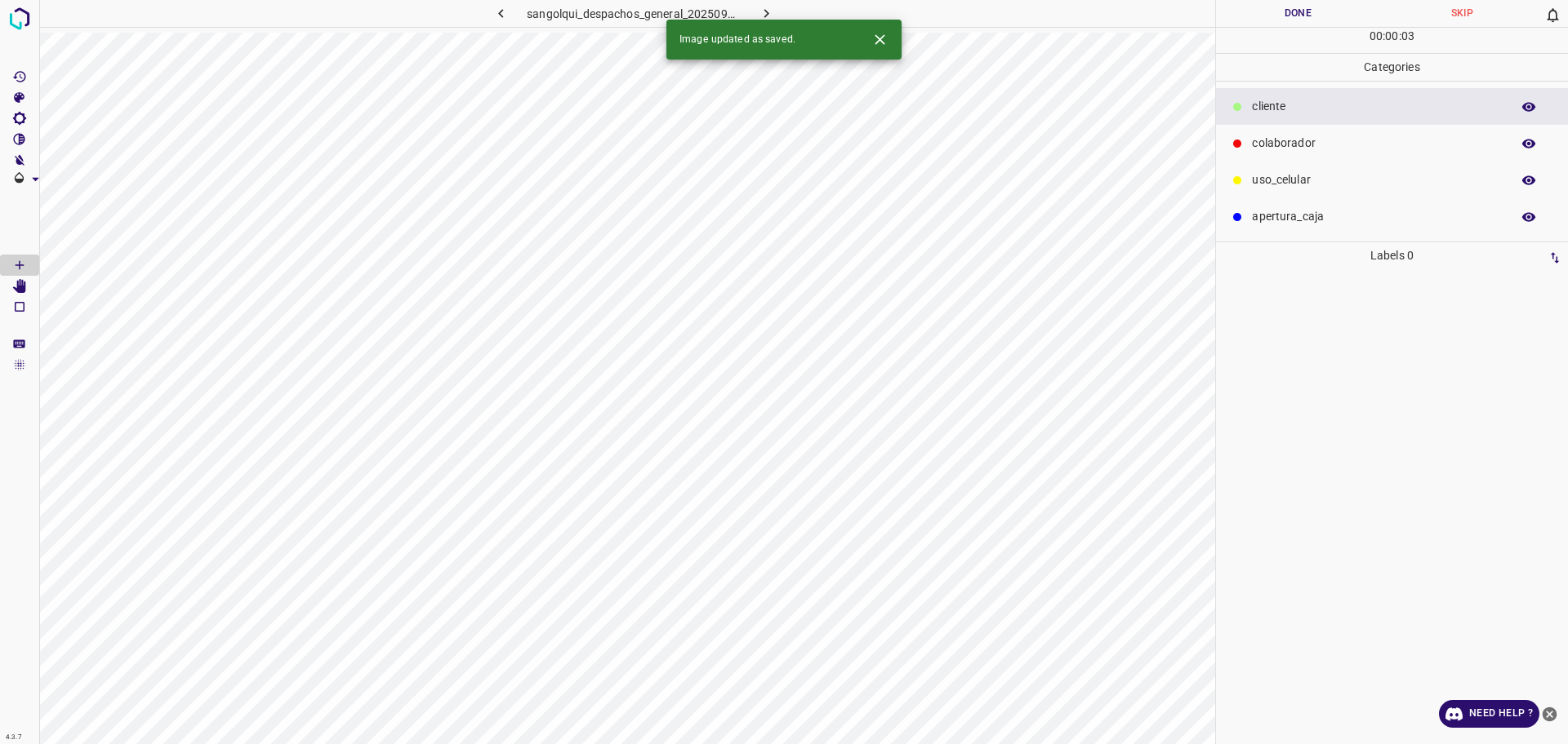
click at [1286, 134] on div "colaborador" at bounding box center [1392, 143] width 352 height 37
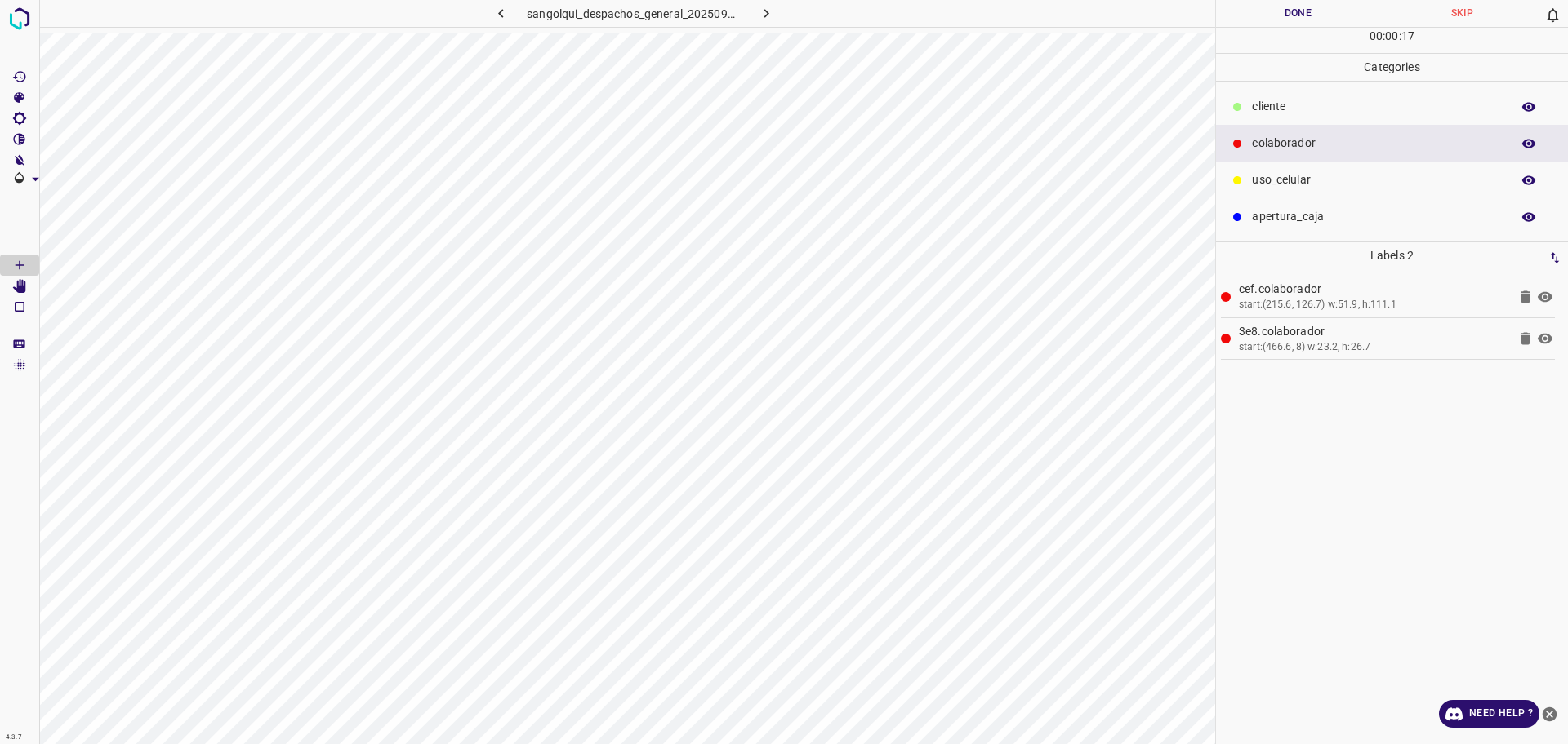
click at [1305, 107] on p "cliente" at bounding box center [1377, 107] width 251 height 17
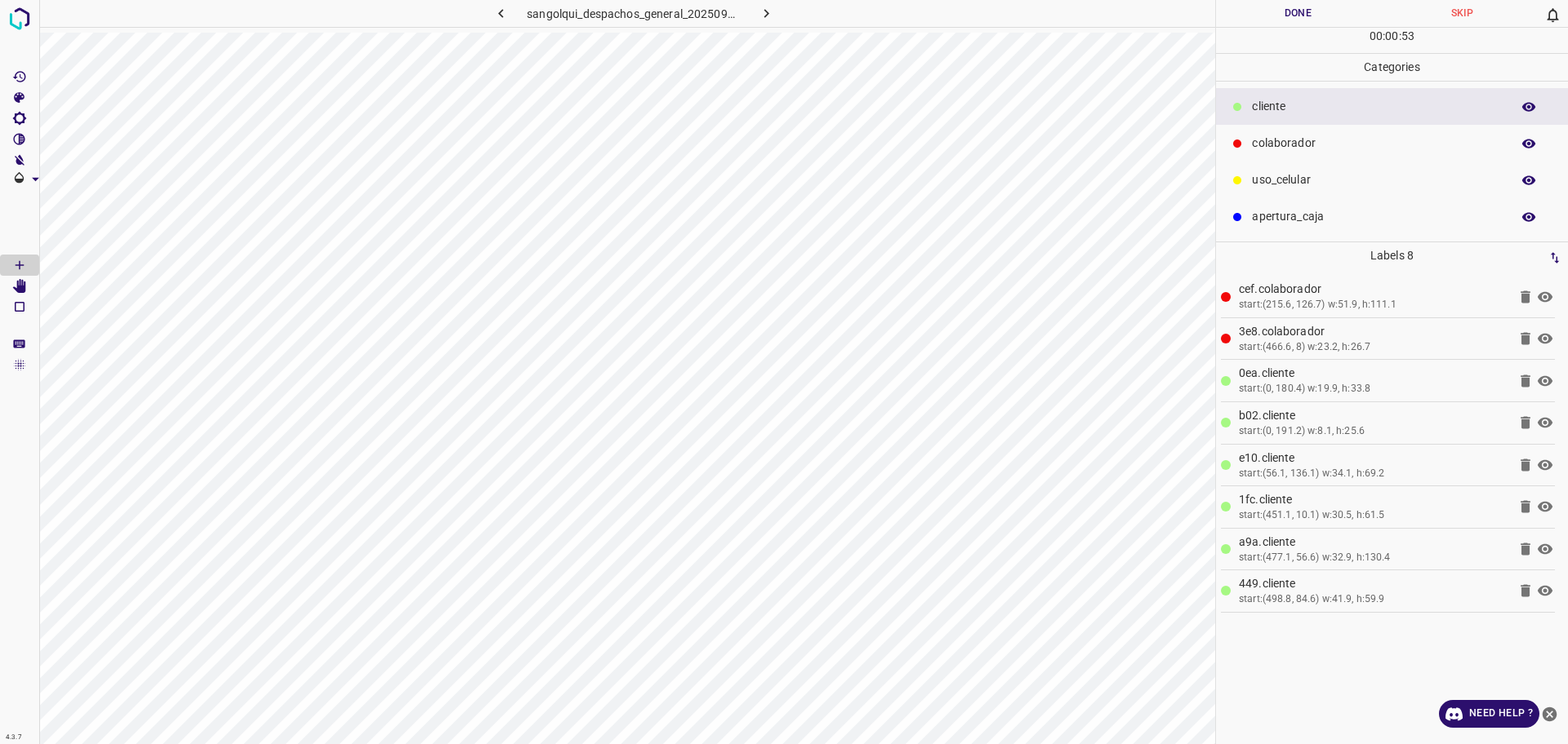
click at [1293, 11] on button "Done" at bounding box center [1298, 13] width 164 height 27
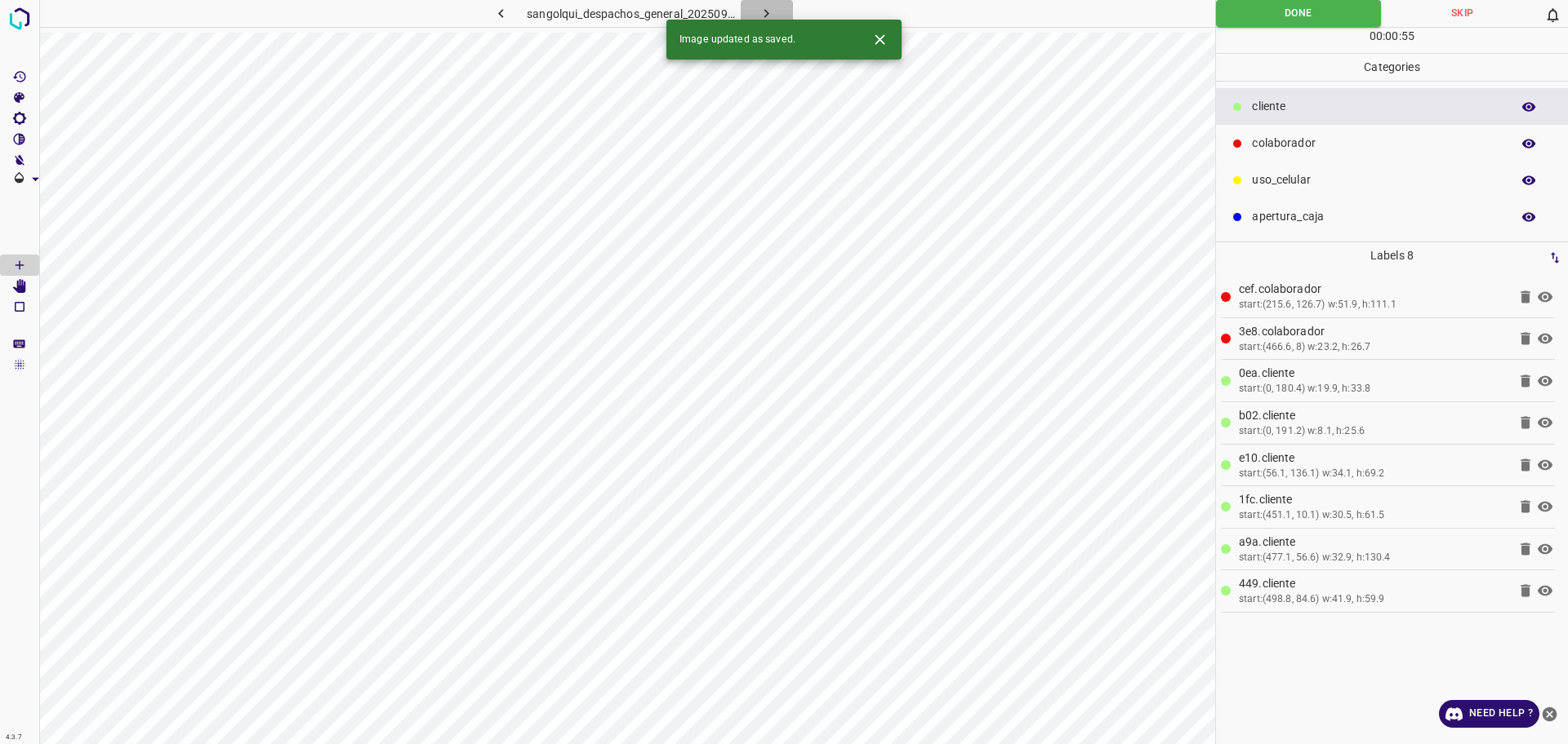
click at [777, 9] on button "button" at bounding box center [767, 13] width 52 height 27
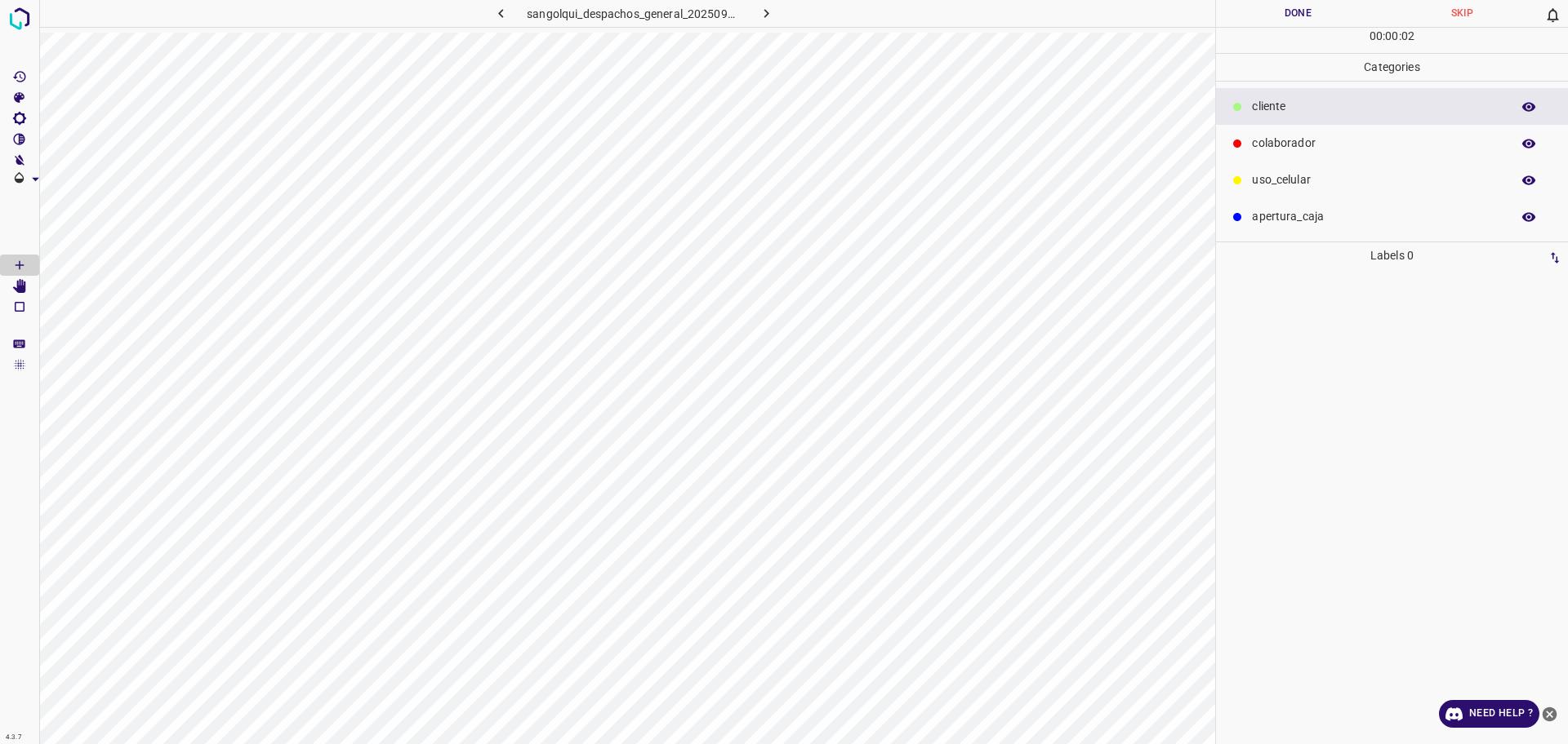
click at [1265, 135] on p "colaborador" at bounding box center [1377, 143] width 251 height 17
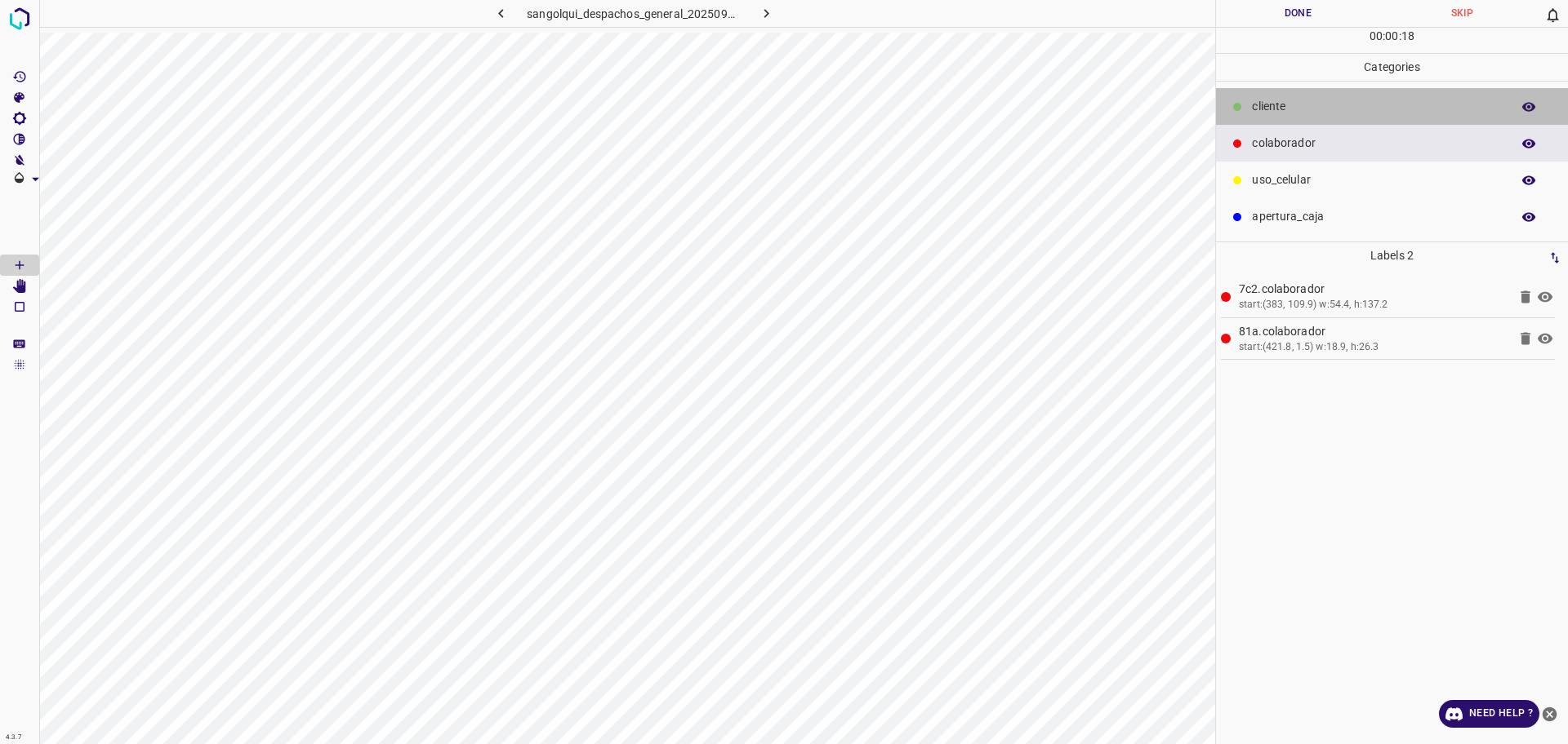
click at [1313, 95] on div "cliente" at bounding box center [1392, 107] width 352 height 37
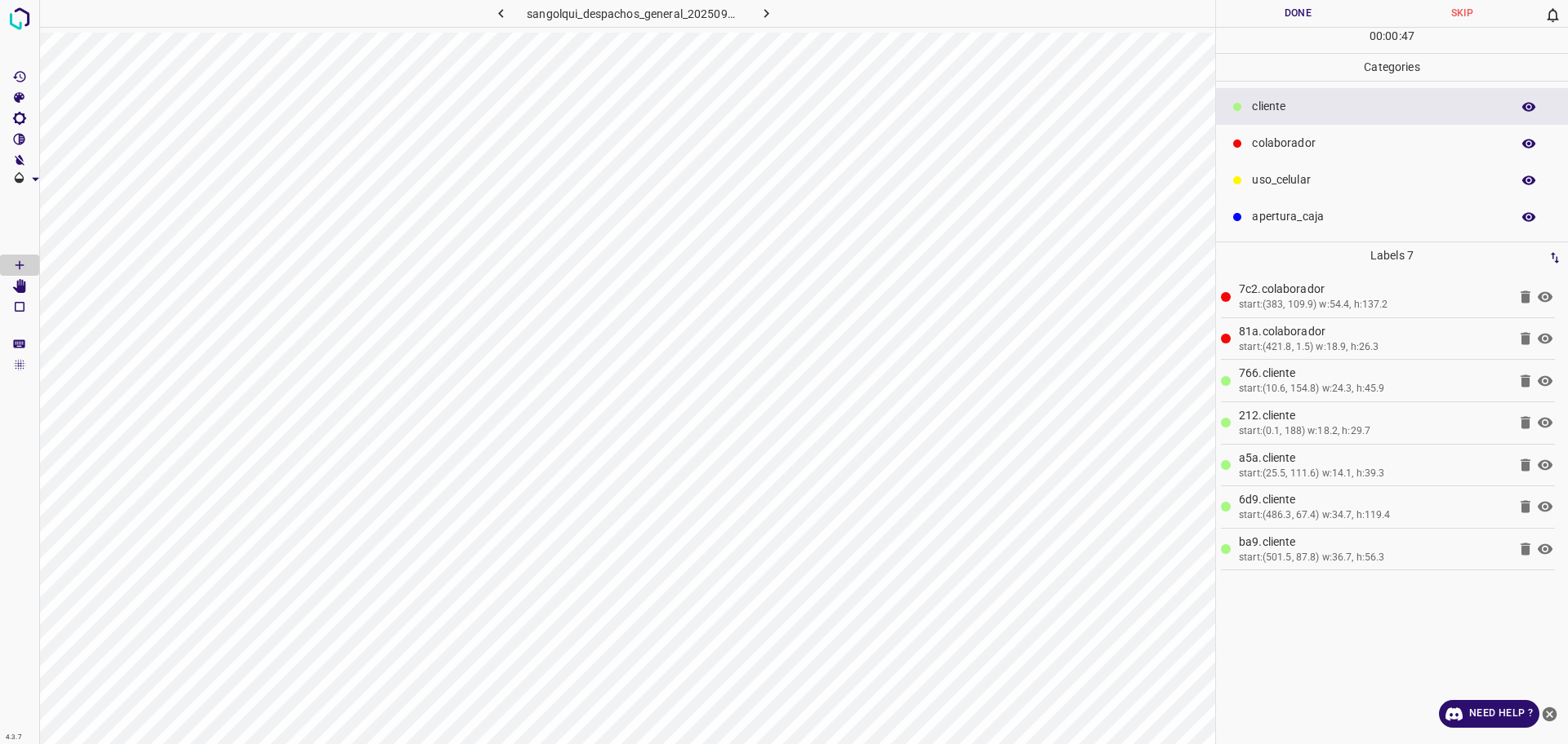
click at [1294, 26] on button "Done" at bounding box center [1298, 13] width 164 height 27
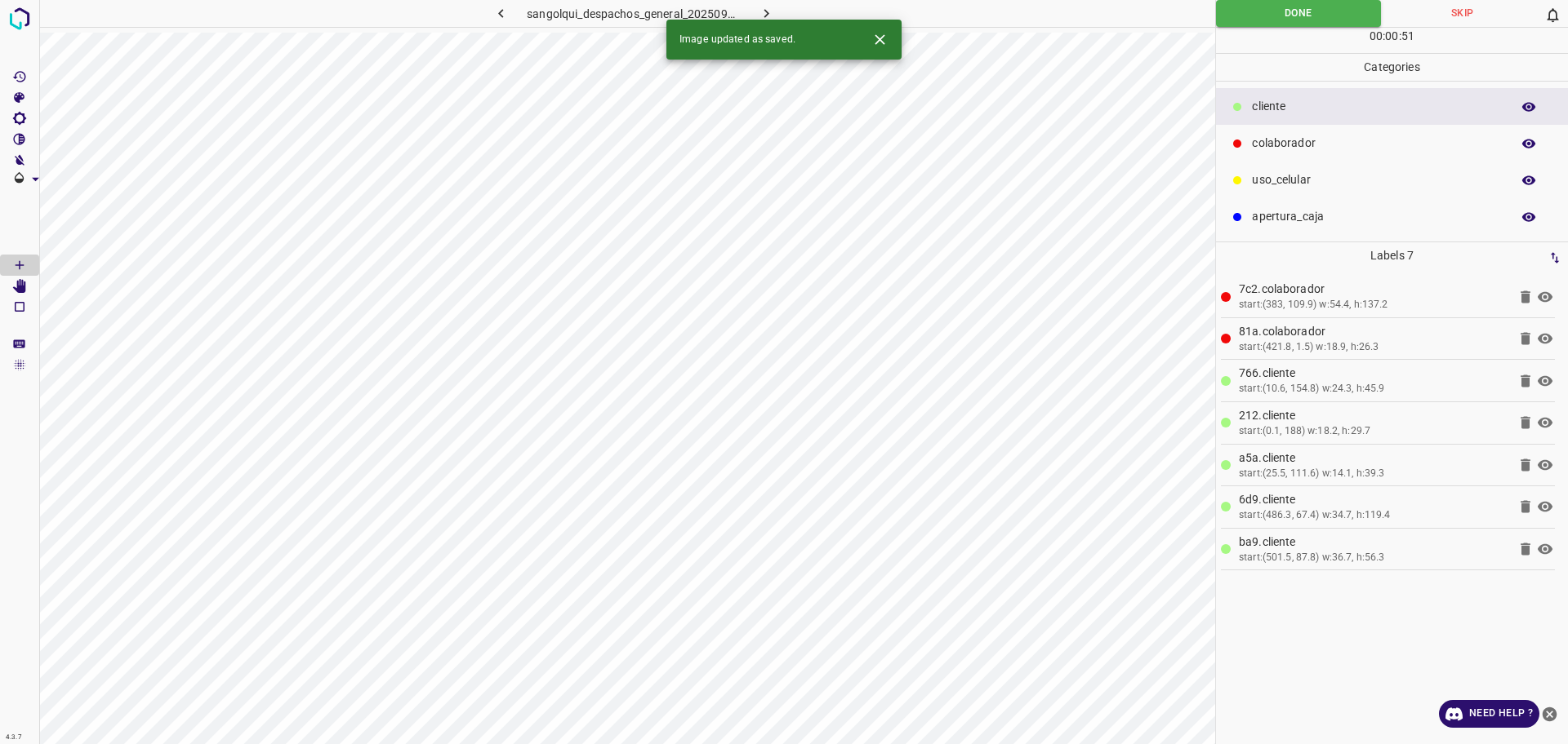
click at [774, 9] on icon "button" at bounding box center [767, 14] width 17 height 17
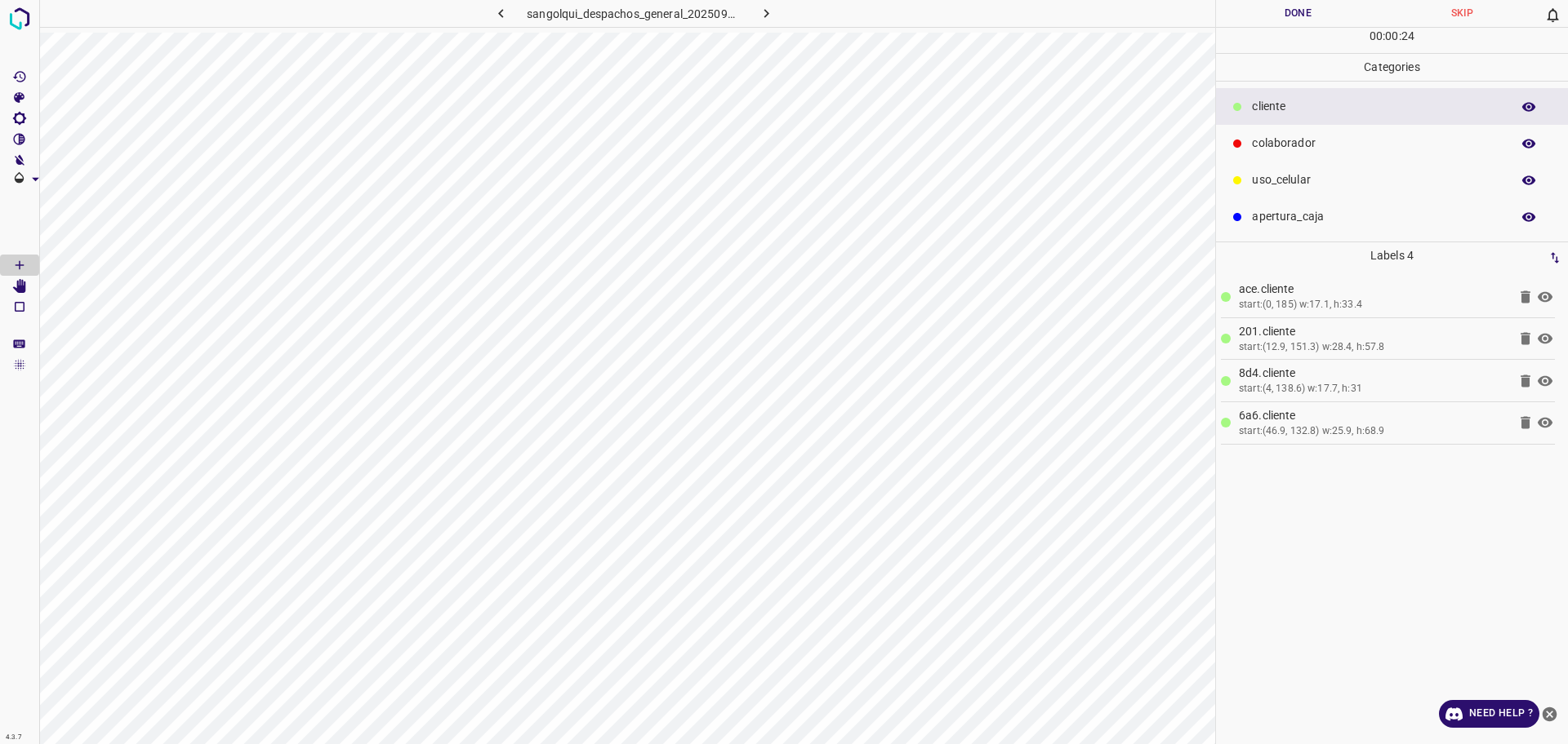
click at [1284, 145] on p "colaborador" at bounding box center [1377, 143] width 251 height 17
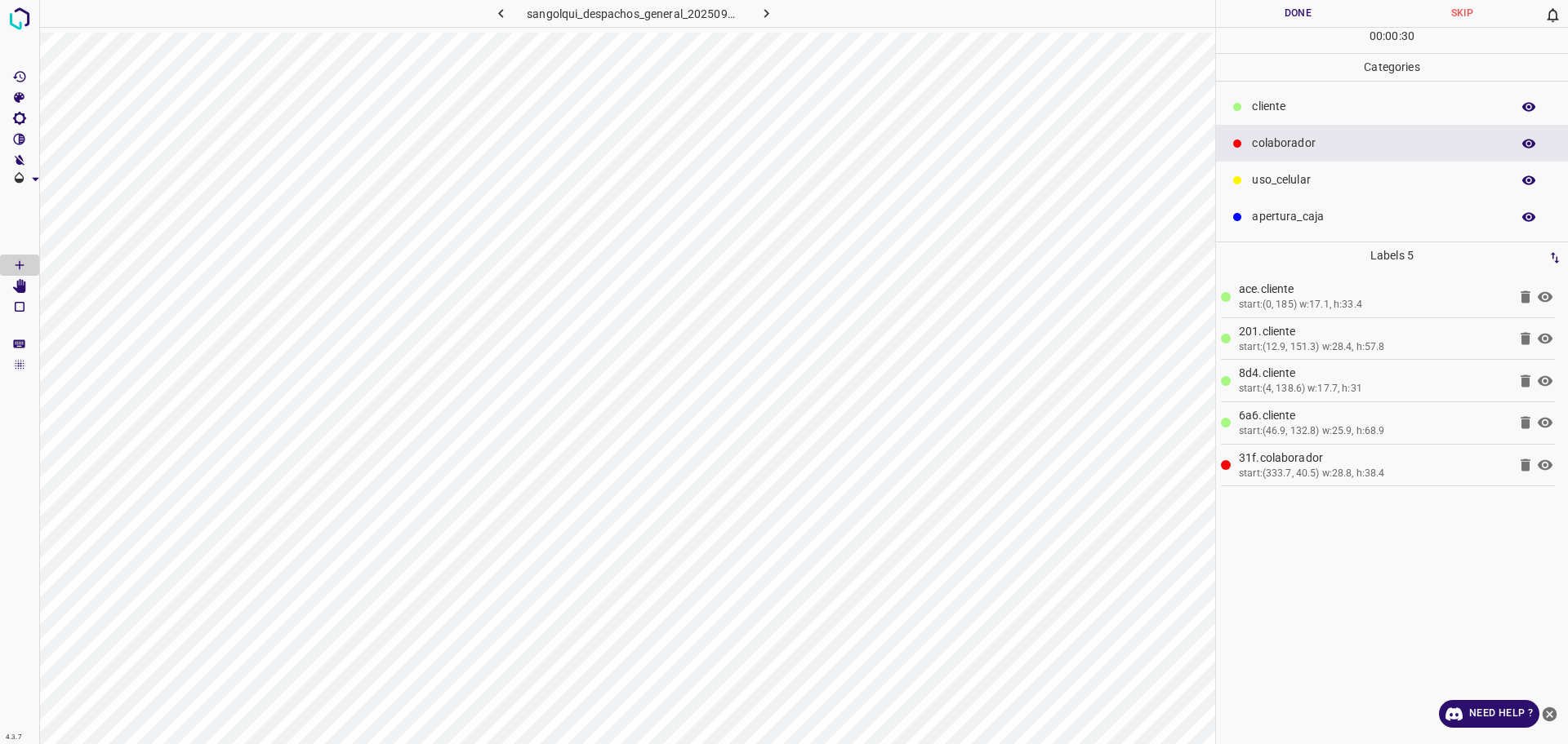
click at [1311, 108] on p "cliente" at bounding box center [1377, 107] width 251 height 17
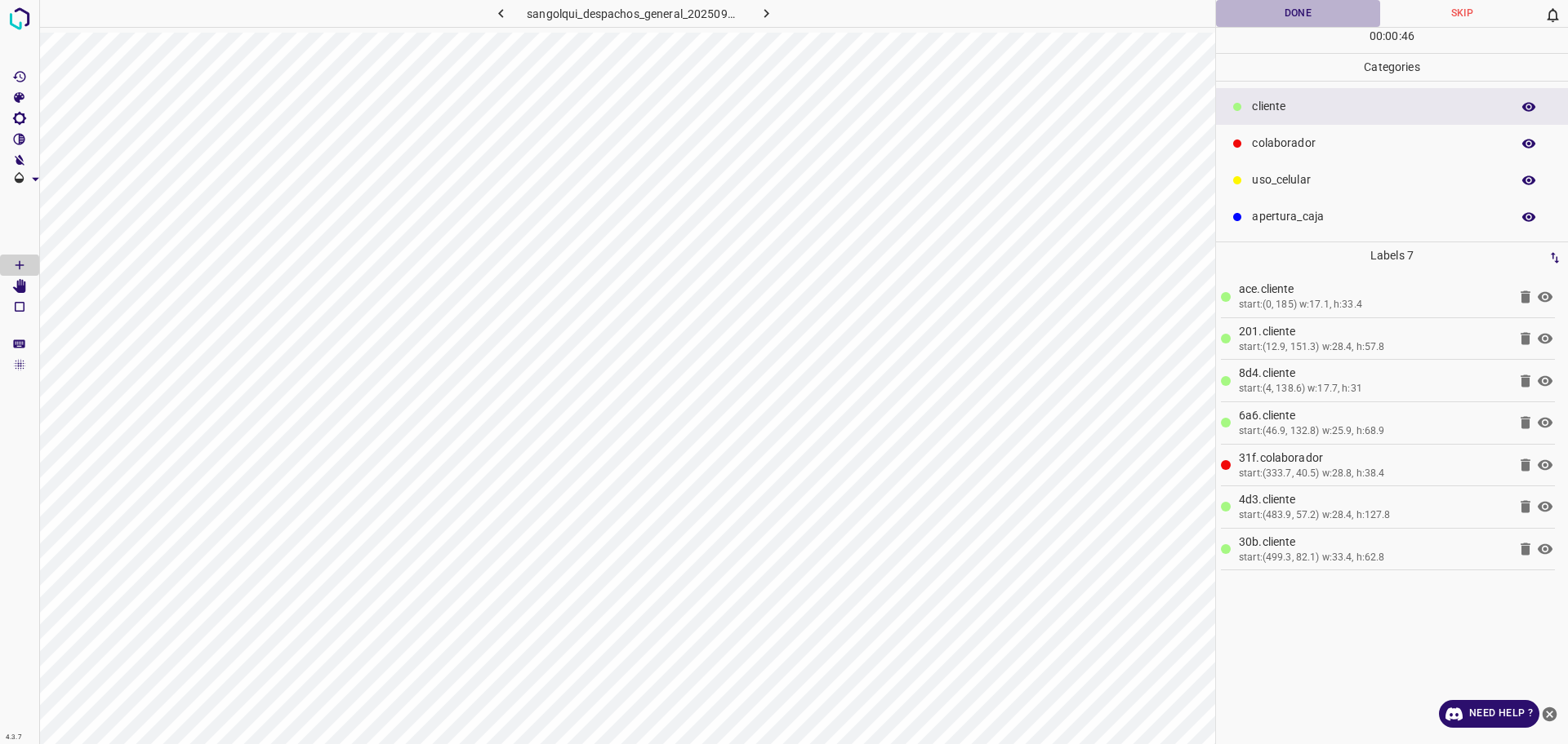
click at [1276, 17] on button "Done" at bounding box center [1298, 13] width 164 height 27
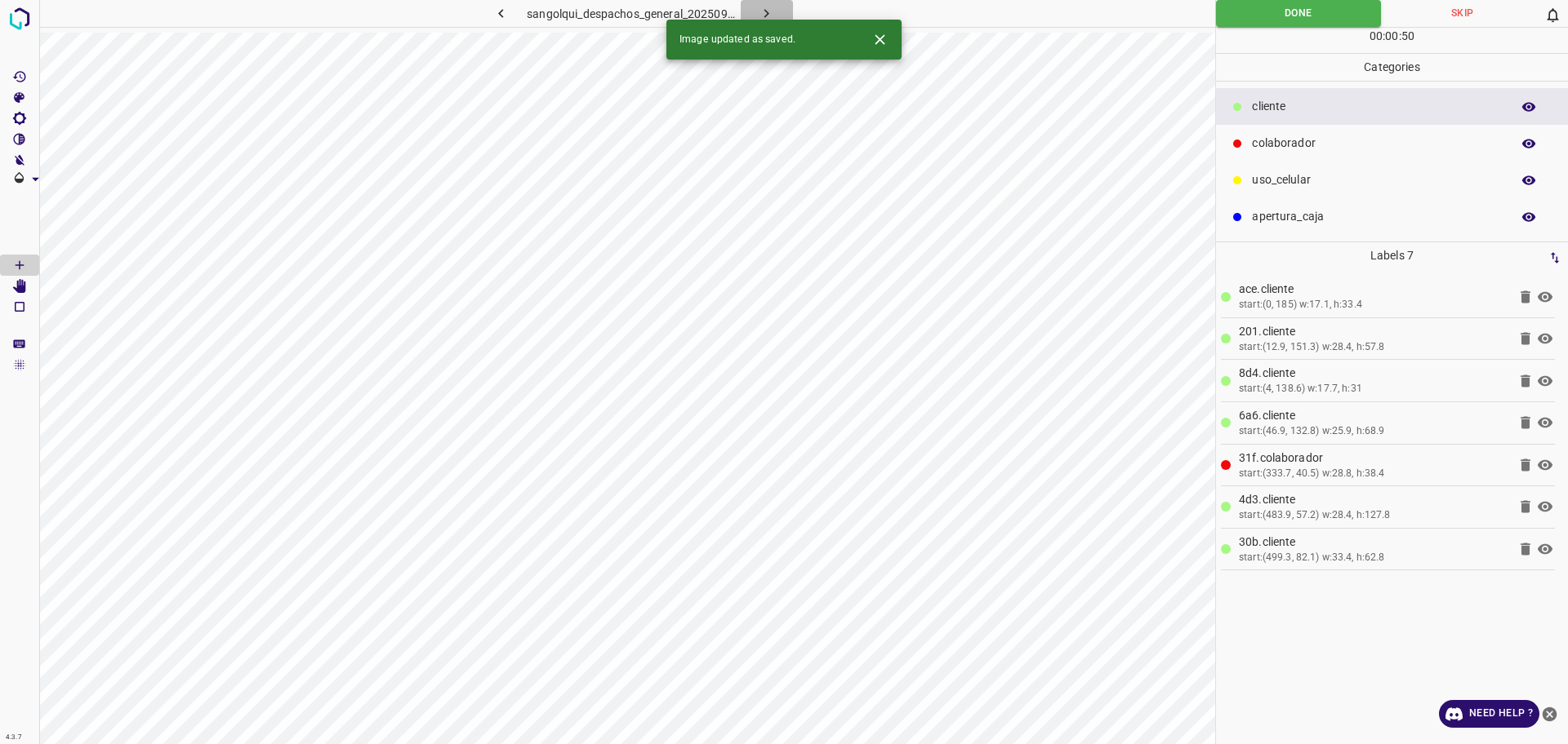
click at [777, 16] on button "button" at bounding box center [767, 13] width 52 height 27
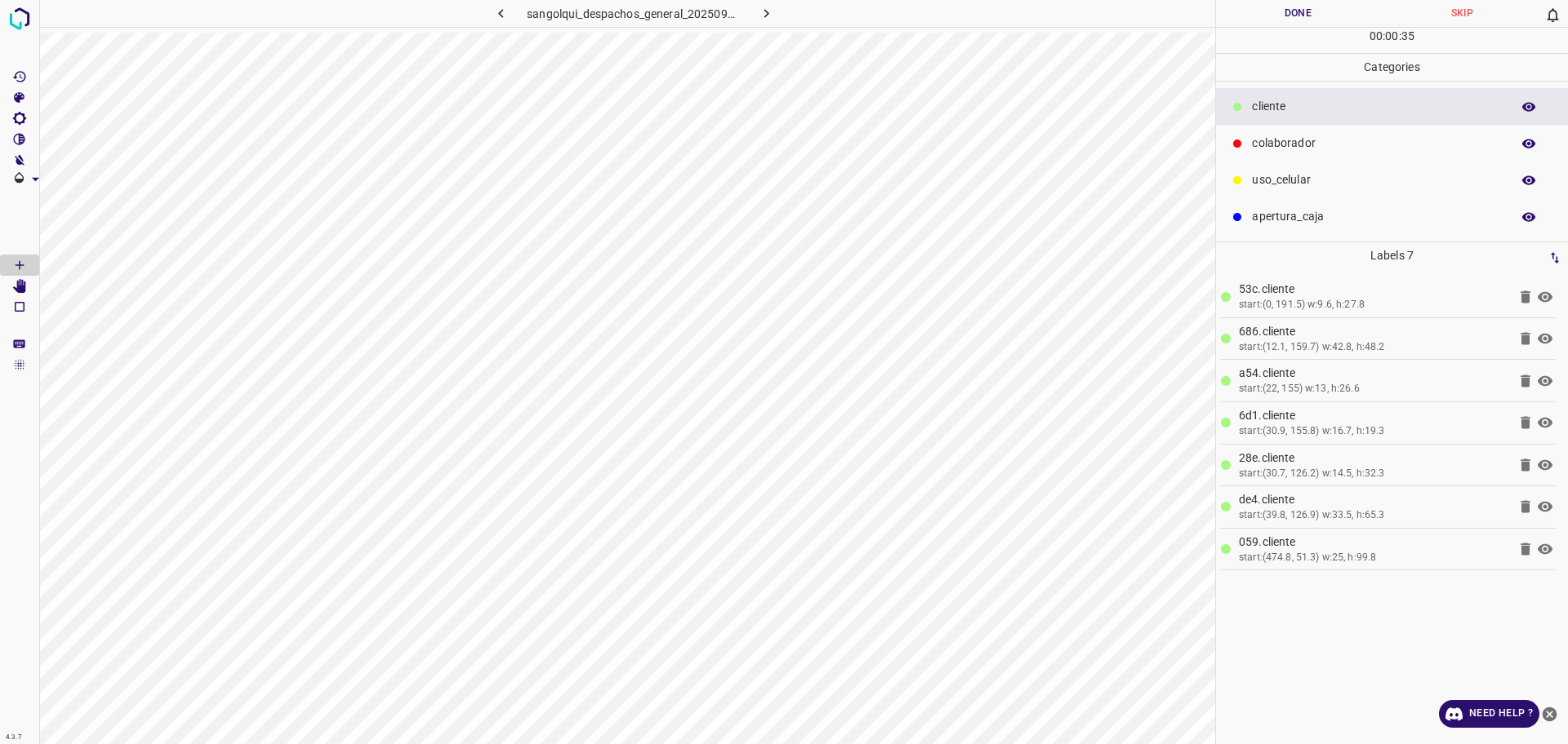
click at [1369, 143] on p "colaborador" at bounding box center [1377, 143] width 251 height 17
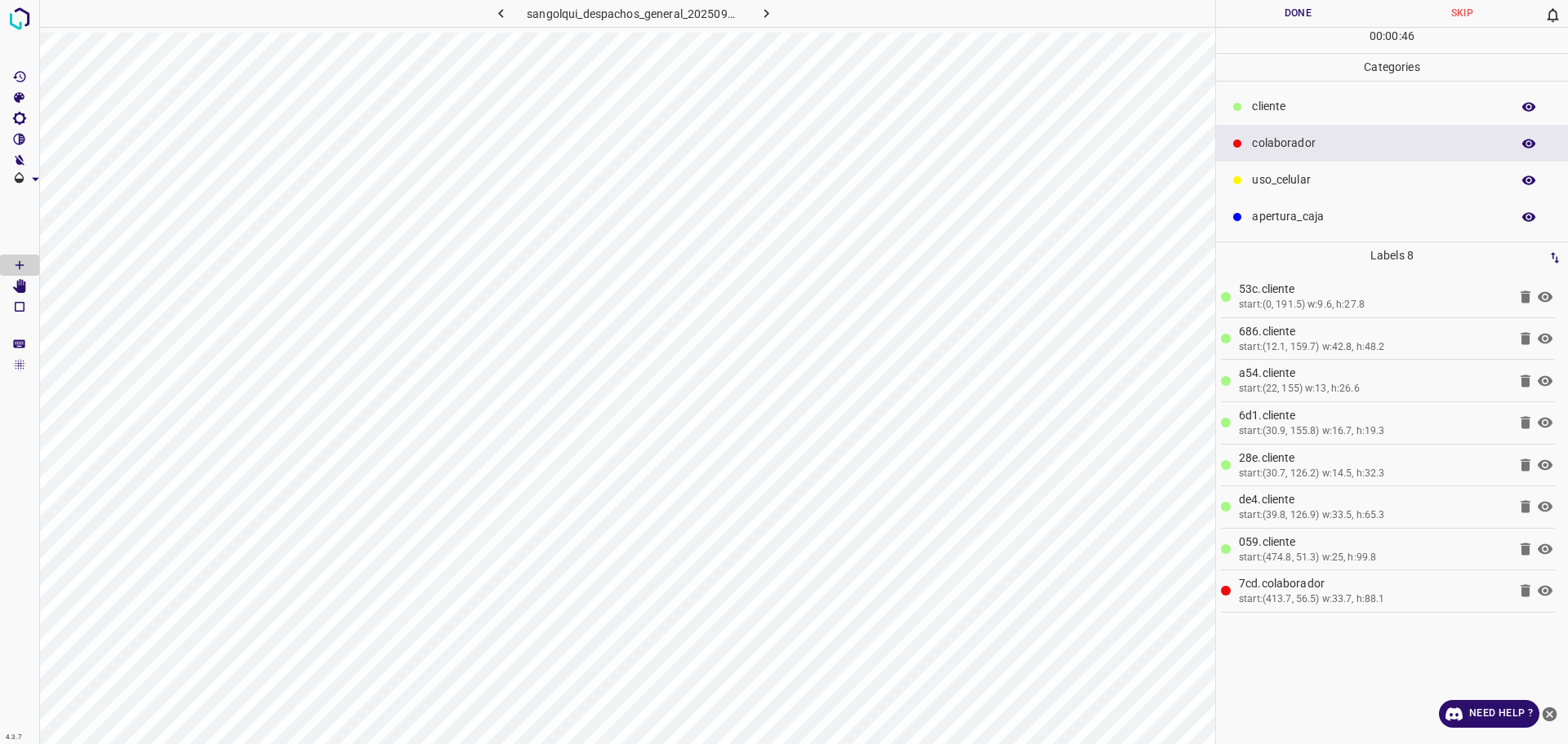
click at [1252, 15] on button "Done" at bounding box center [1298, 13] width 164 height 27
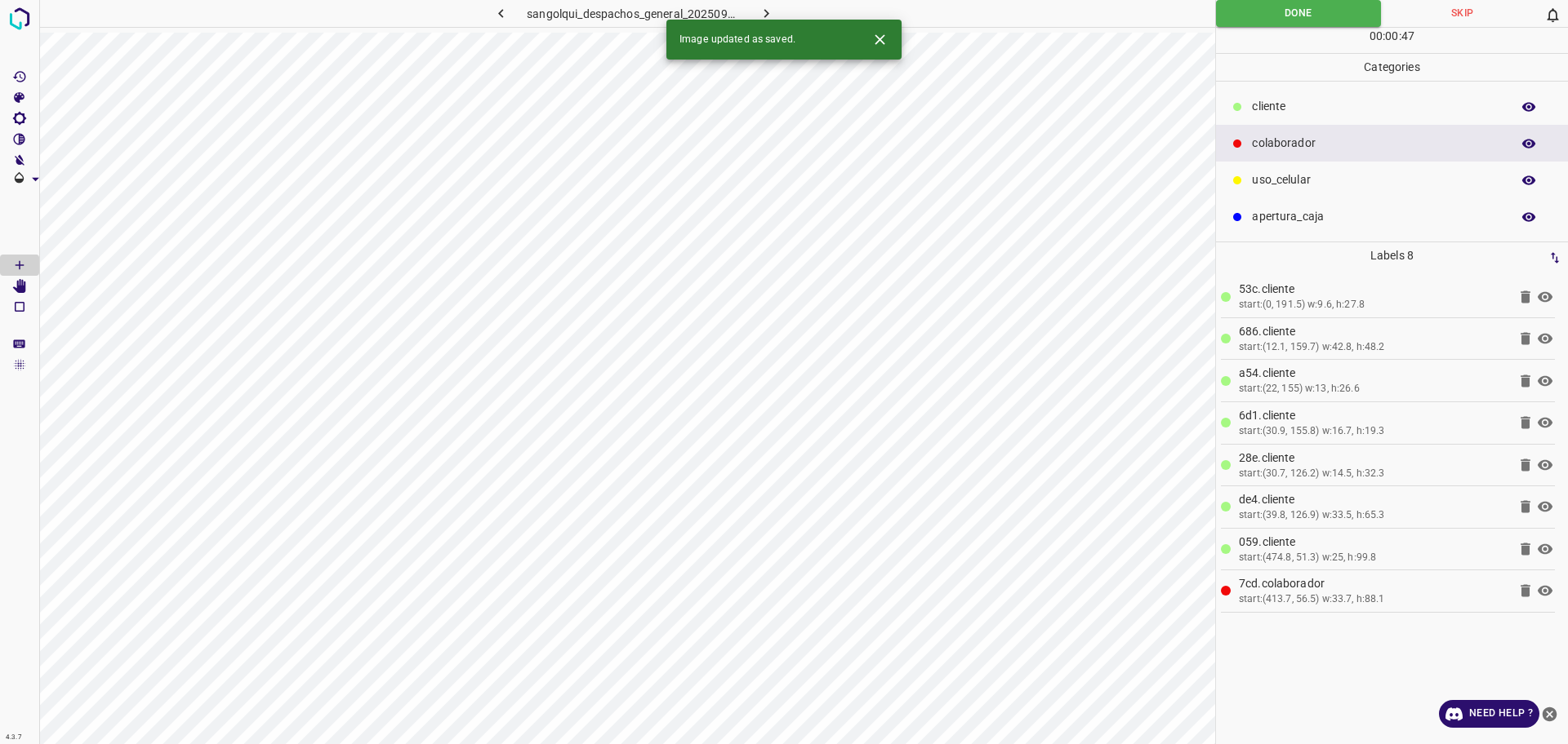
click at [775, 9] on icon "button" at bounding box center [767, 14] width 17 height 17
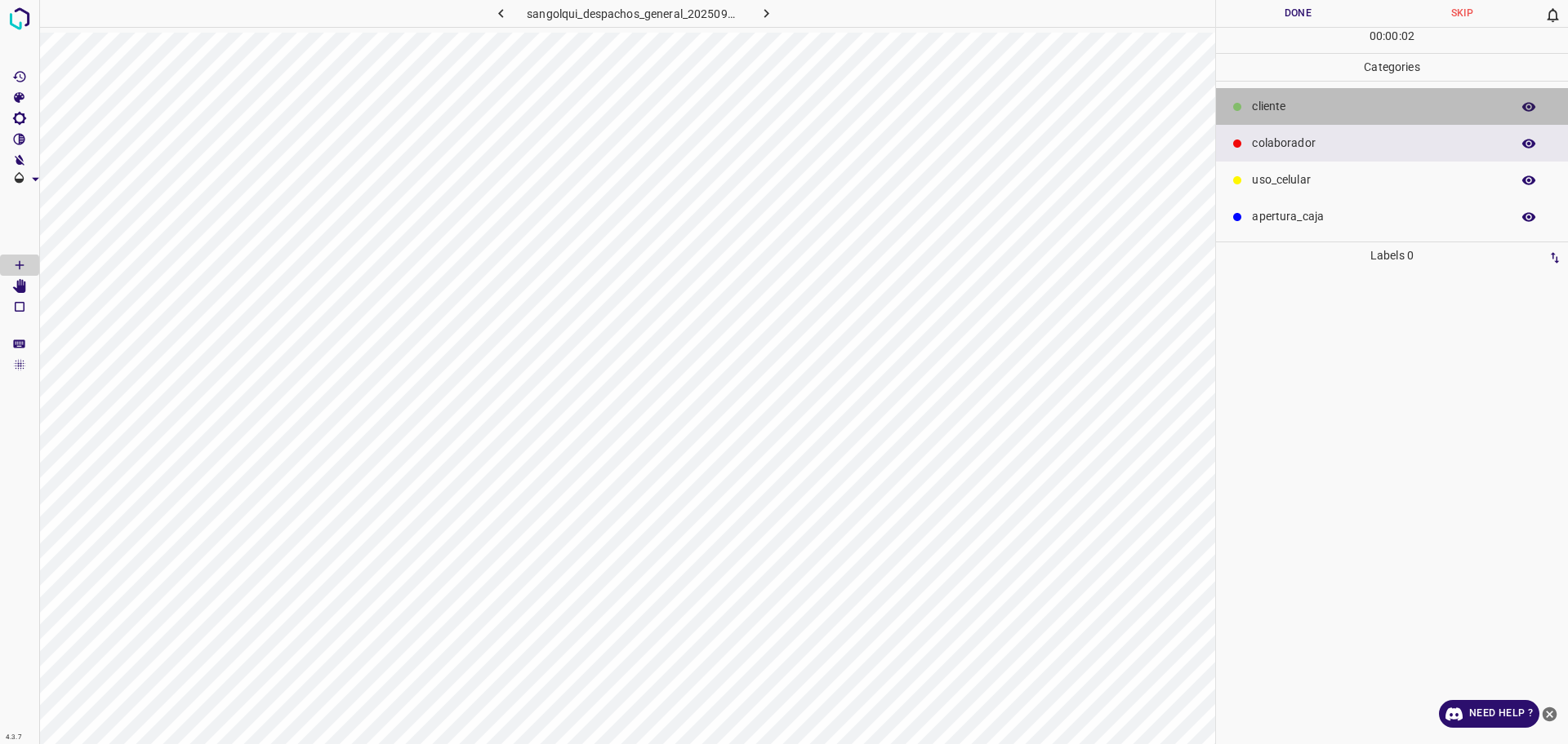
click at [1275, 92] on div "cliente" at bounding box center [1392, 107] width 352 height 37
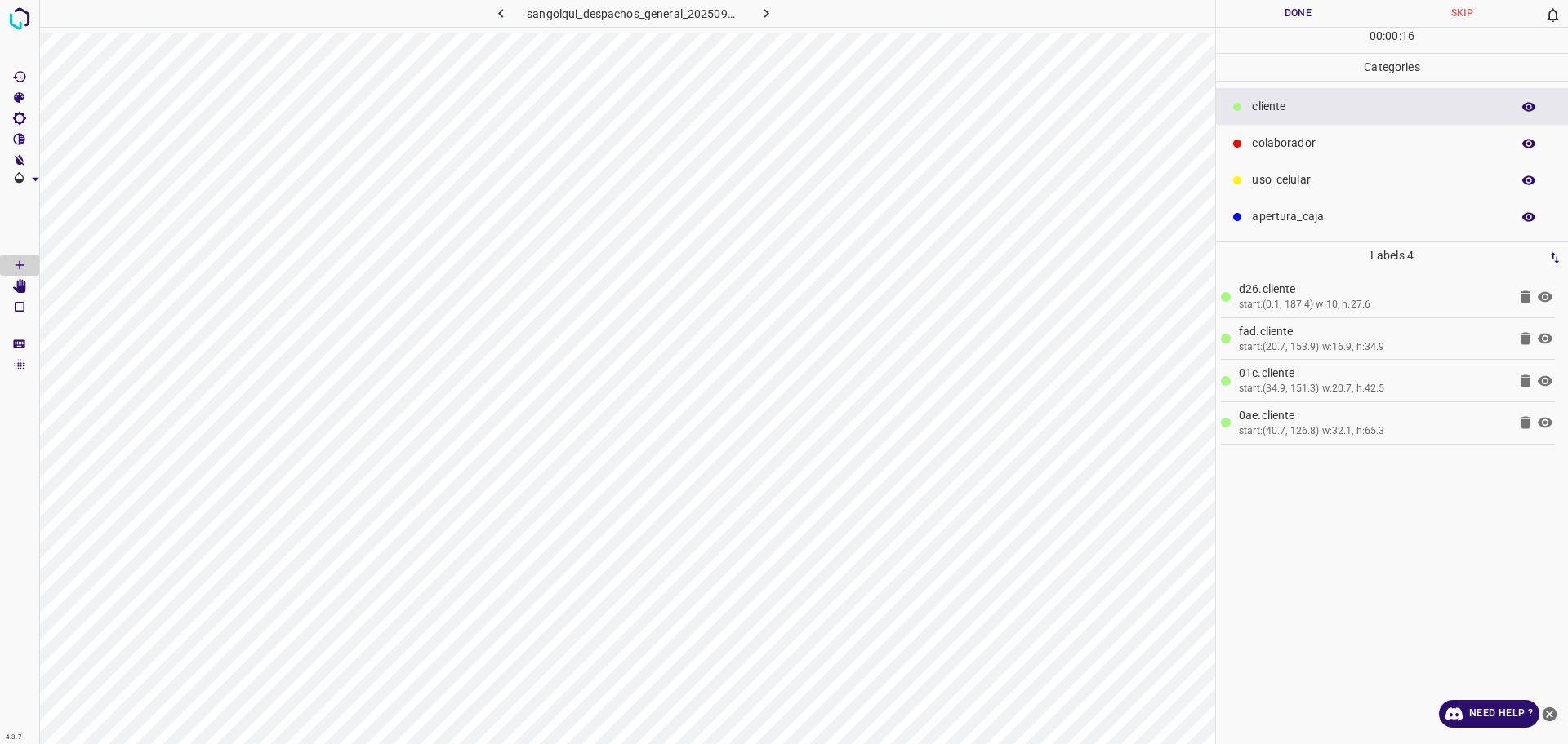
click at [1295, 143] on p "colaborador" at bounding box center [1377, 143] width 251 height 17
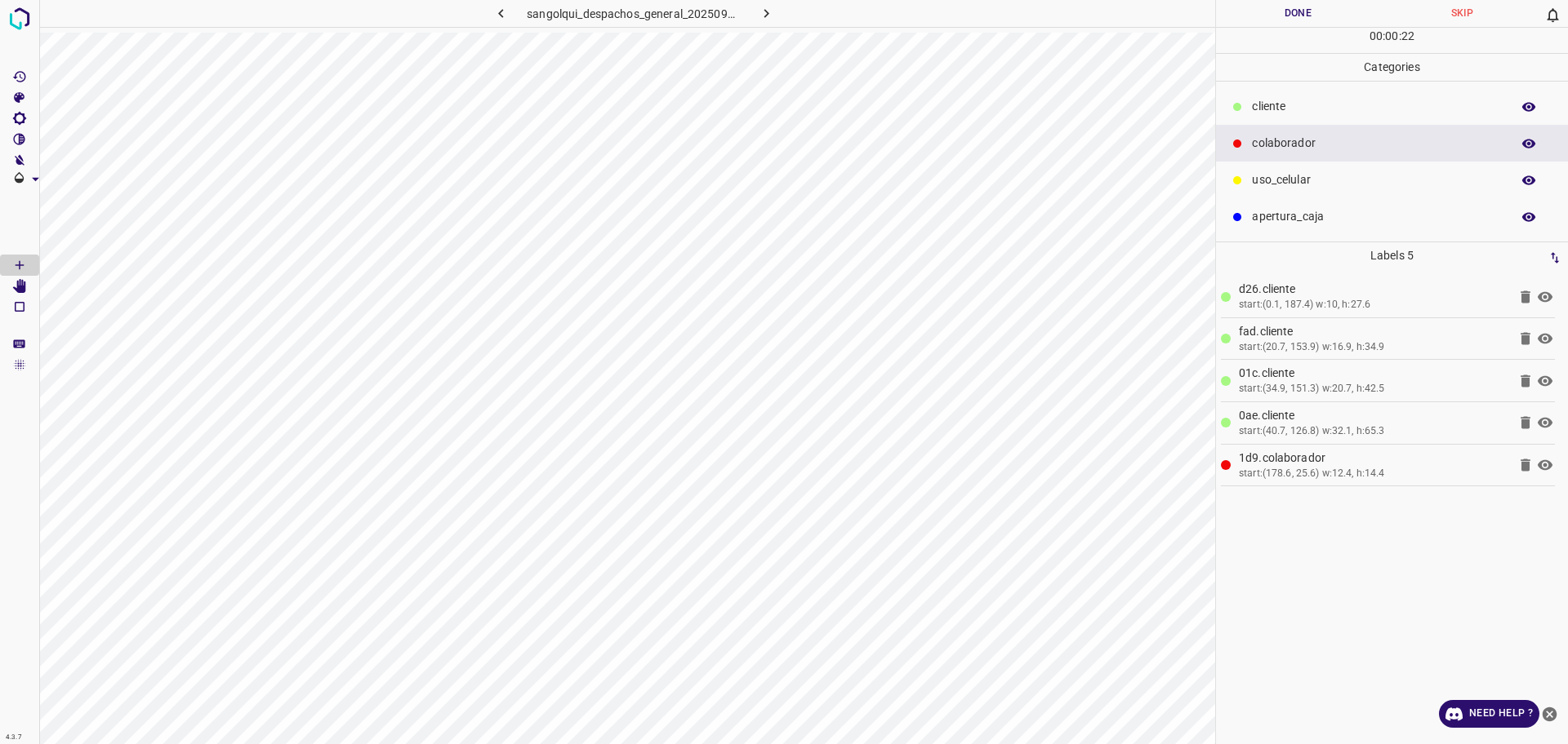
click at [1283, 106] on p "cliente" at bounding box center [1377, 107] width 251 height 17
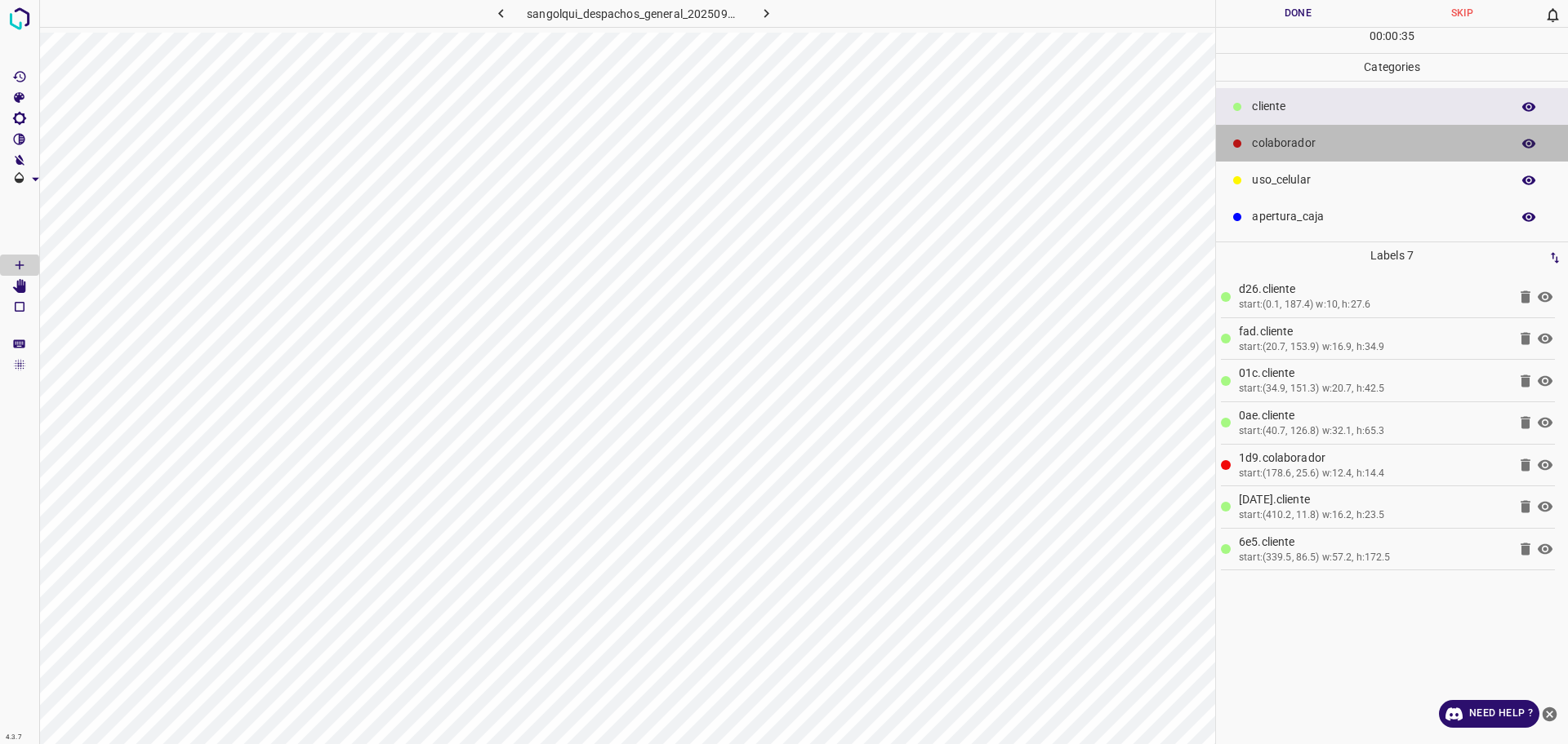
click at [1315, 146] on p "colaborador" at bounding box center [1377, 143] width 251 height 17
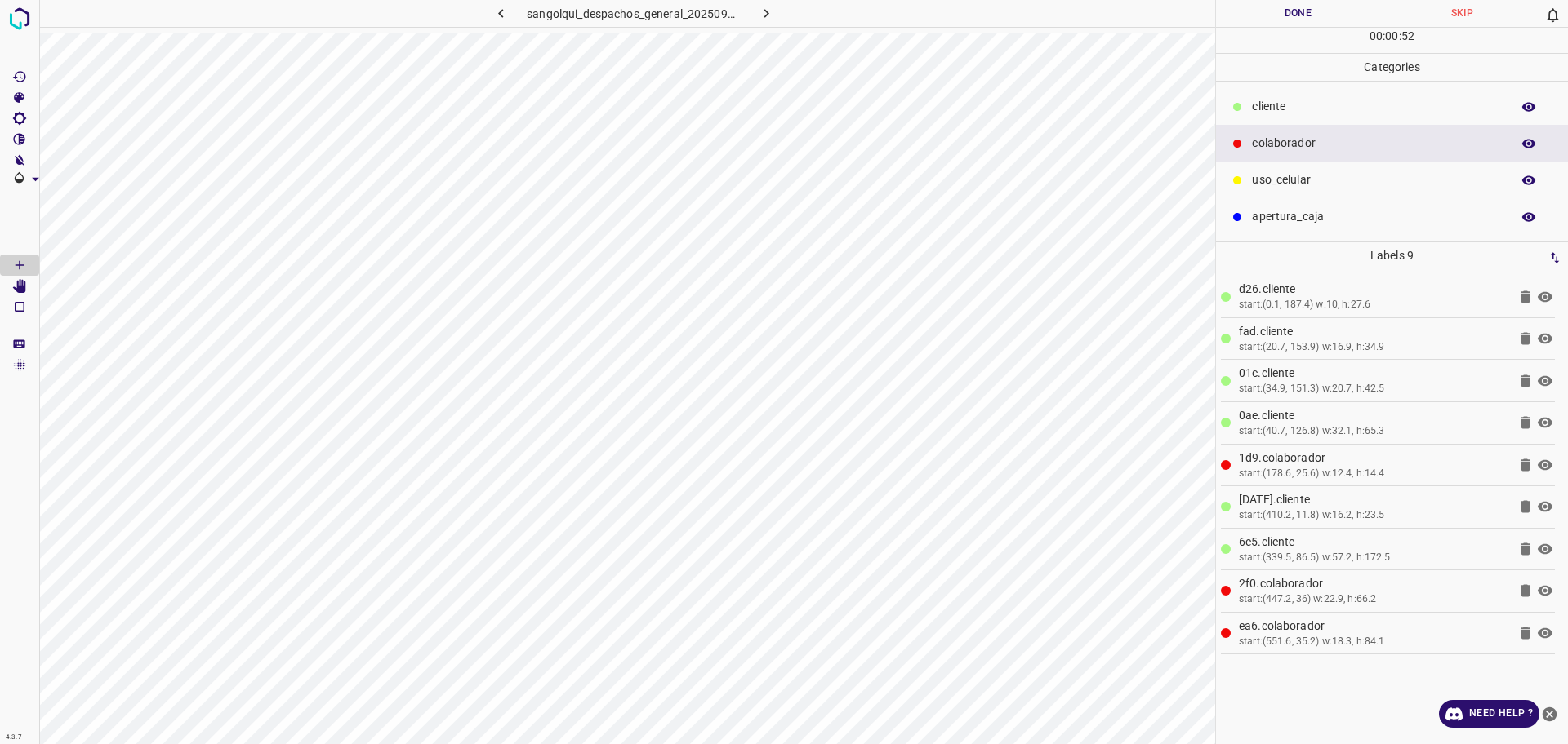
click at [1289, 115] on p "cliente" at bounding box center [1377, 107] width 251 height 17
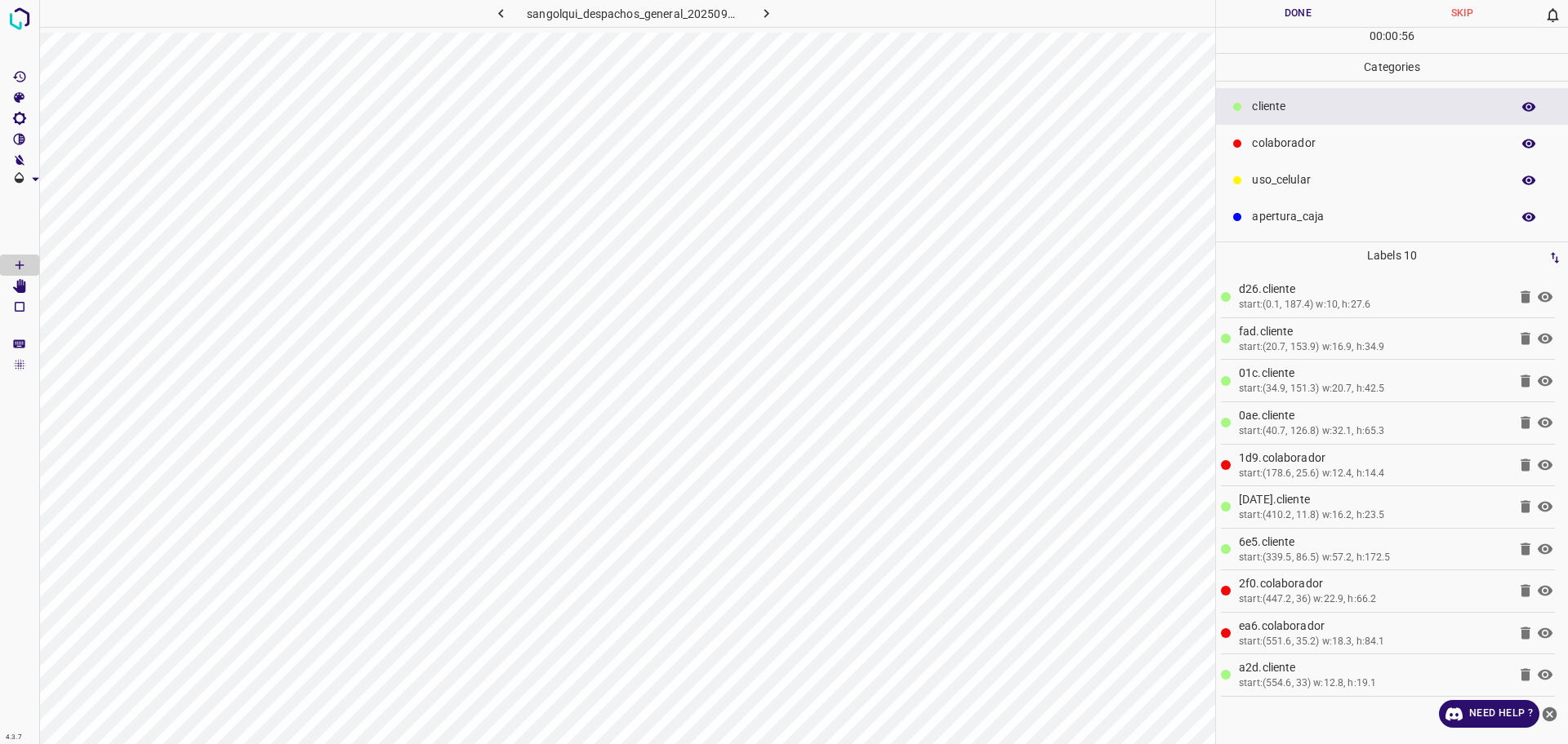
click at [1325, 11] on button "Done" at bounding box center [1298, 13] width 164 height 27
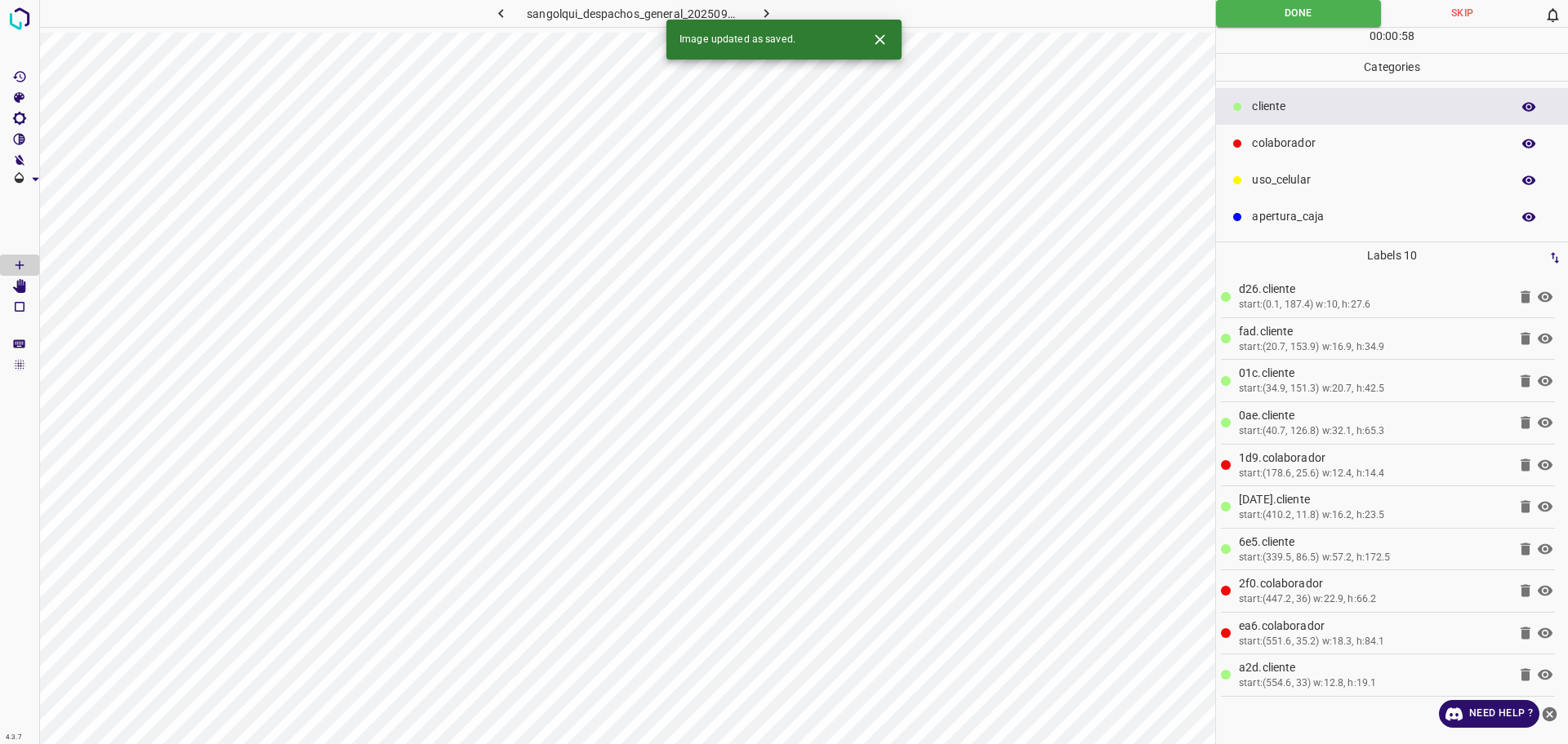
click at [767, 12] on icon "button" at bounding box center [767, 13] width 5 height 9
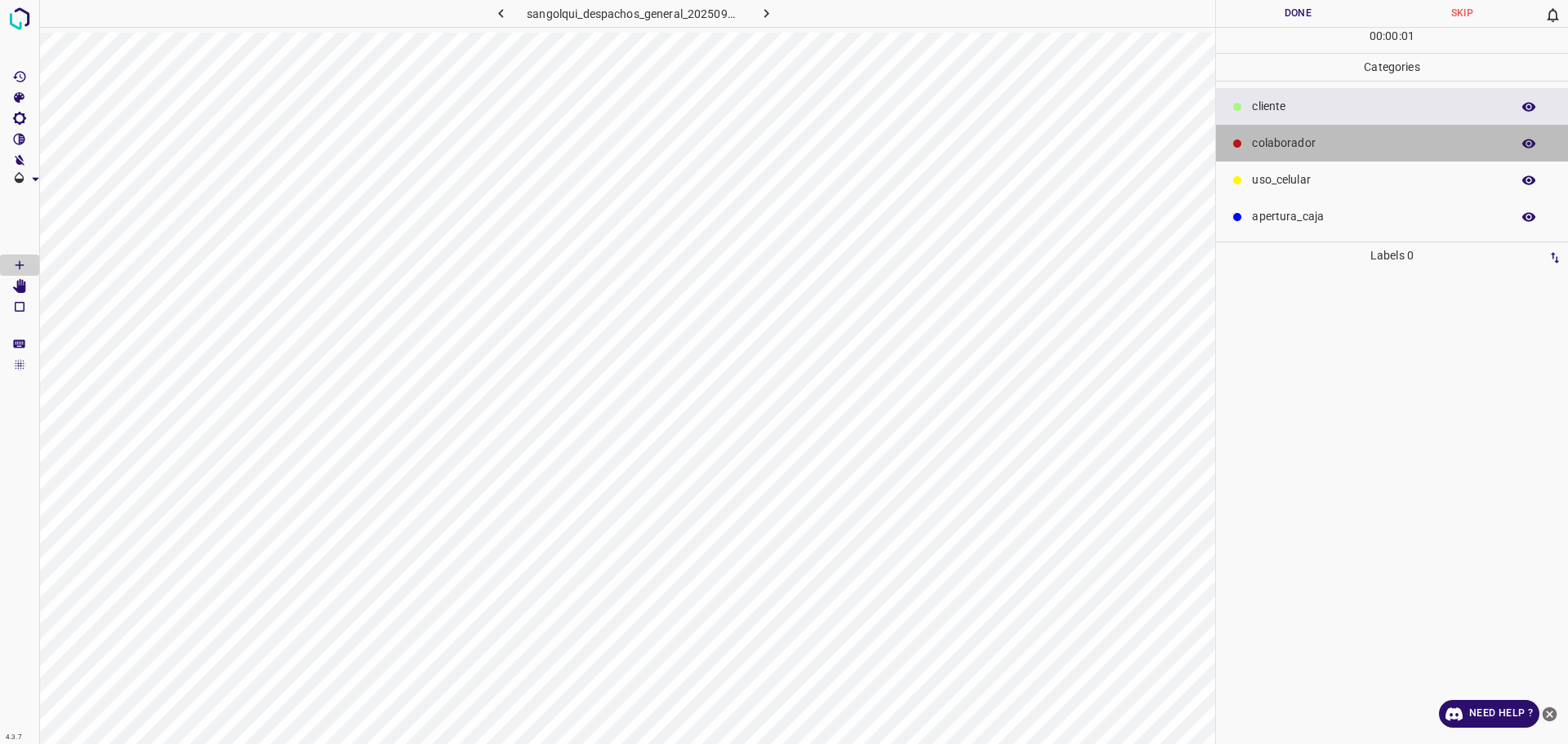
click at [1274, 137] on p "colaborador" at bounding box center [1377, 143] width 251 height 17
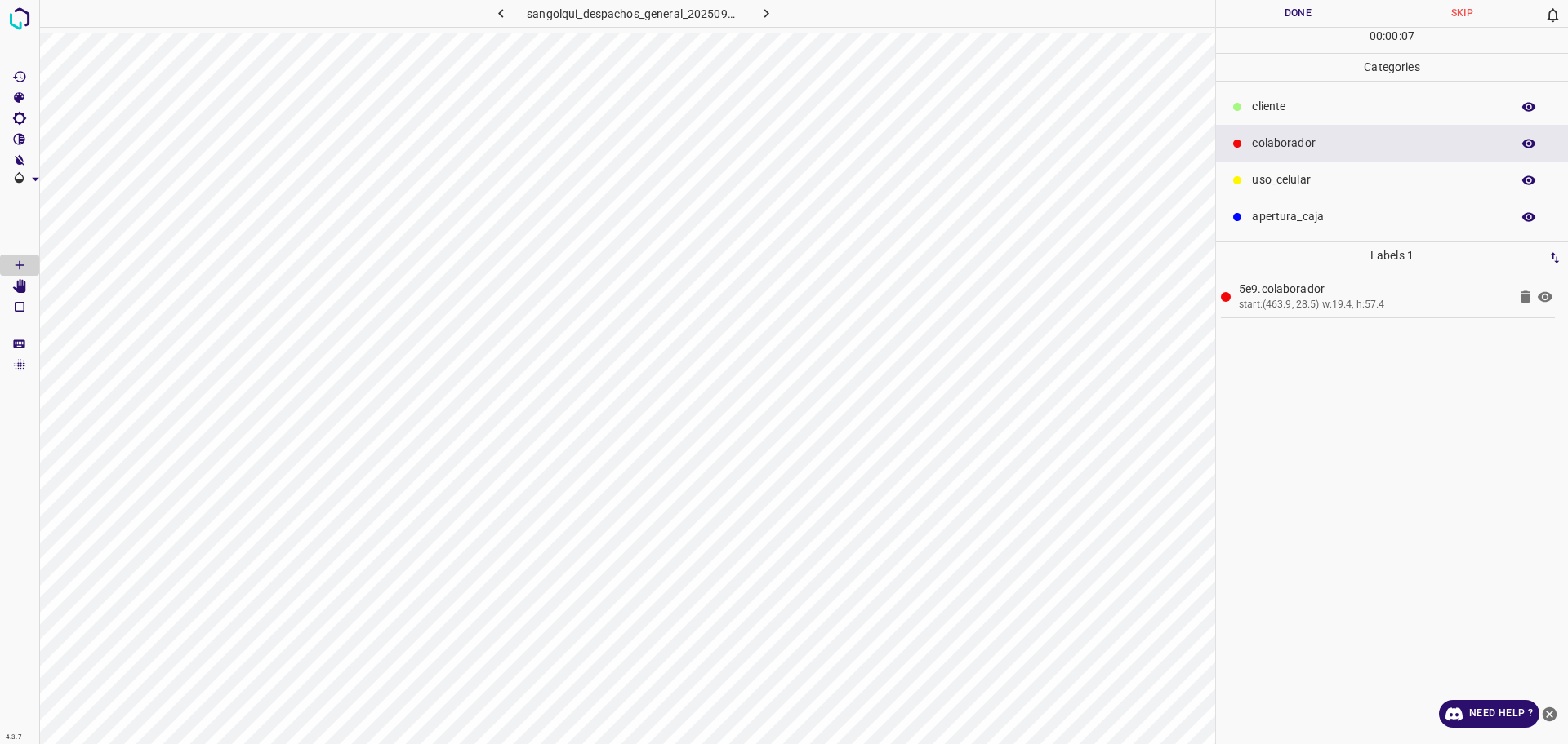
drag, startPoint x: 1309, startPoint y: 112, endPoint x: 1247, endPoint y: 131, distance: 64.8
click at [1308, 111] on p "cliente" at bounding box center [1377, 107] width 251 height 17
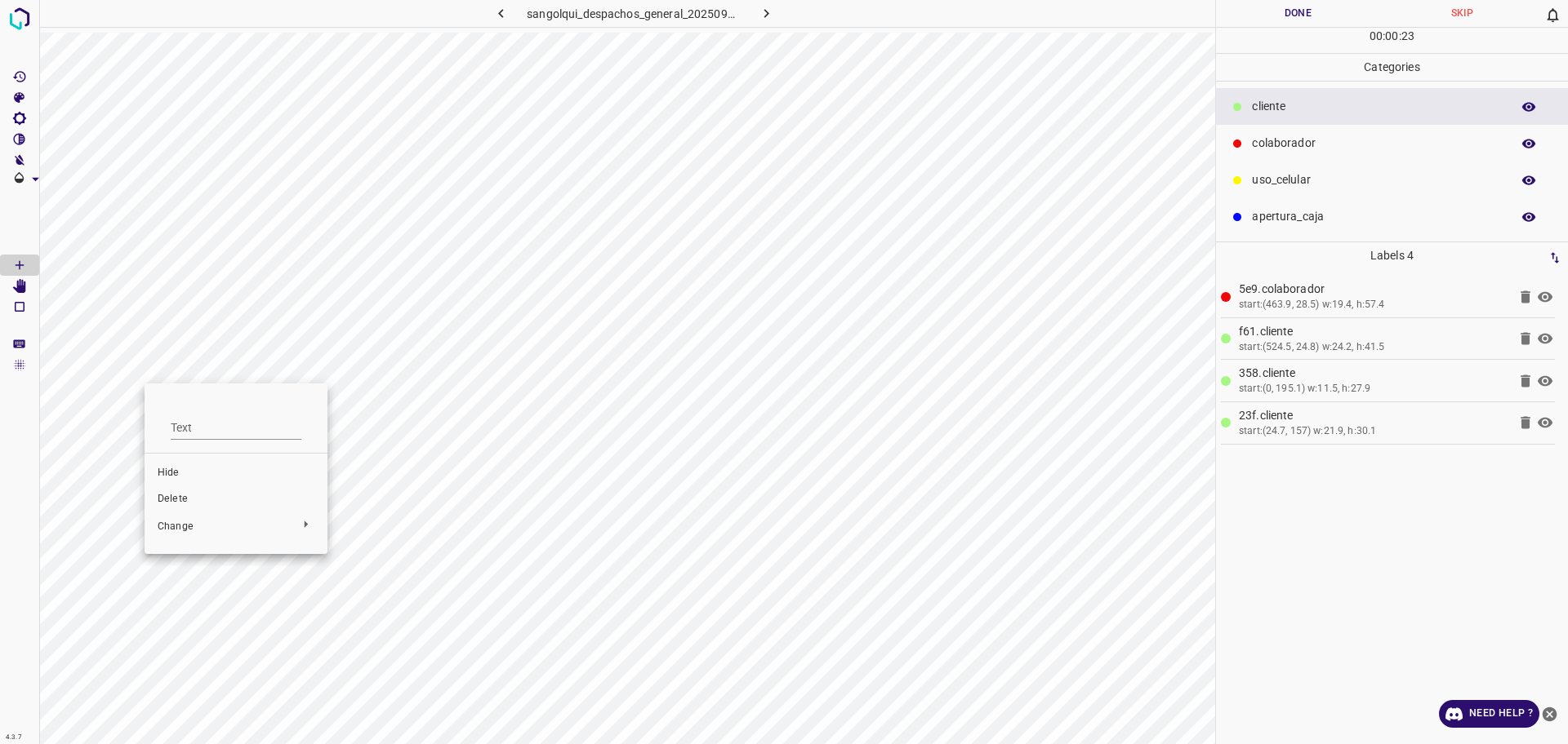
click at [173, 492] on span "Delete" at bounding box center [236, 499] width 156 height 15
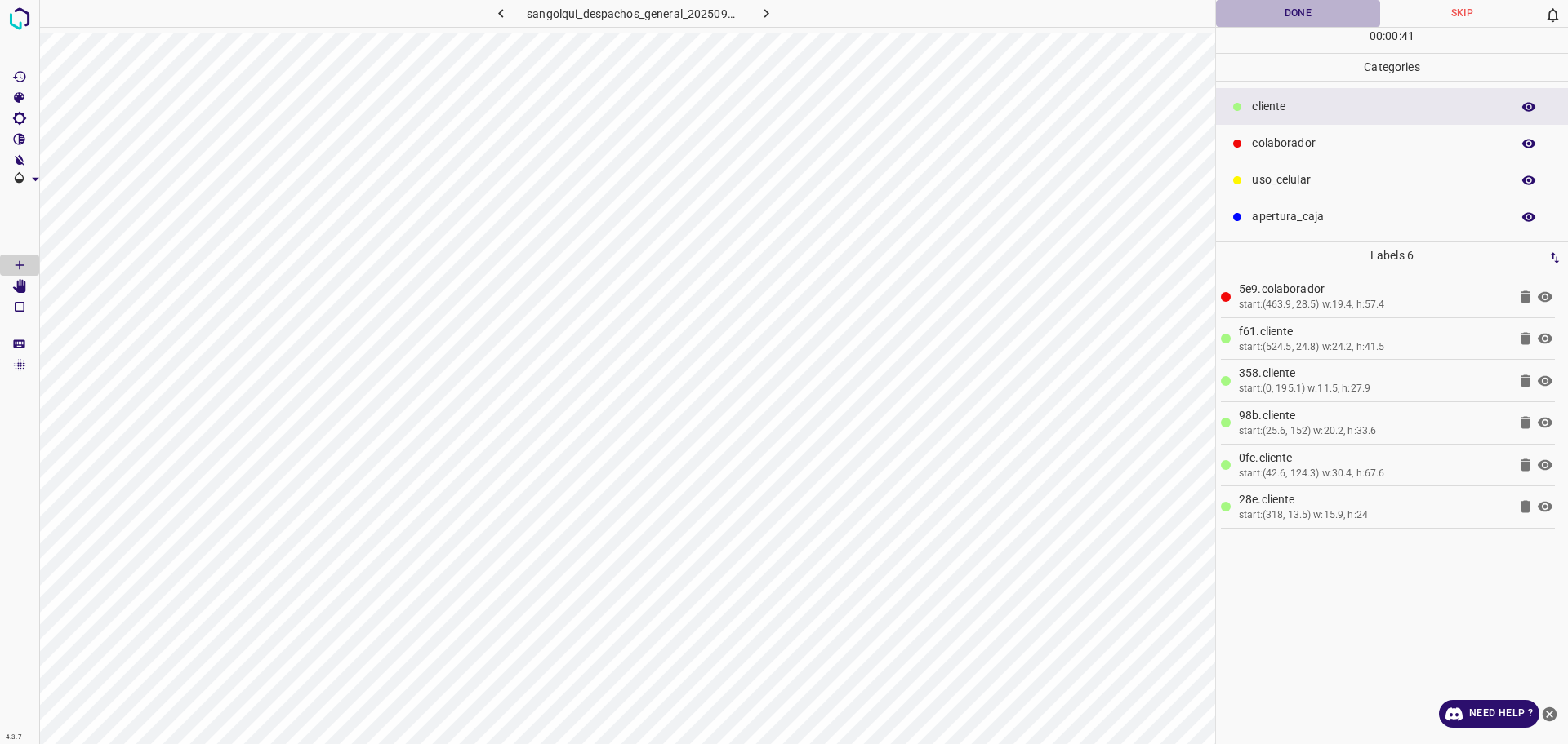
click at [1302, 22] on button "Done" at bounding box center [1298, 13] width 164 height 27
click at [773, 8] on icon "button" at bounding box center [767, 14] width 17 height 17
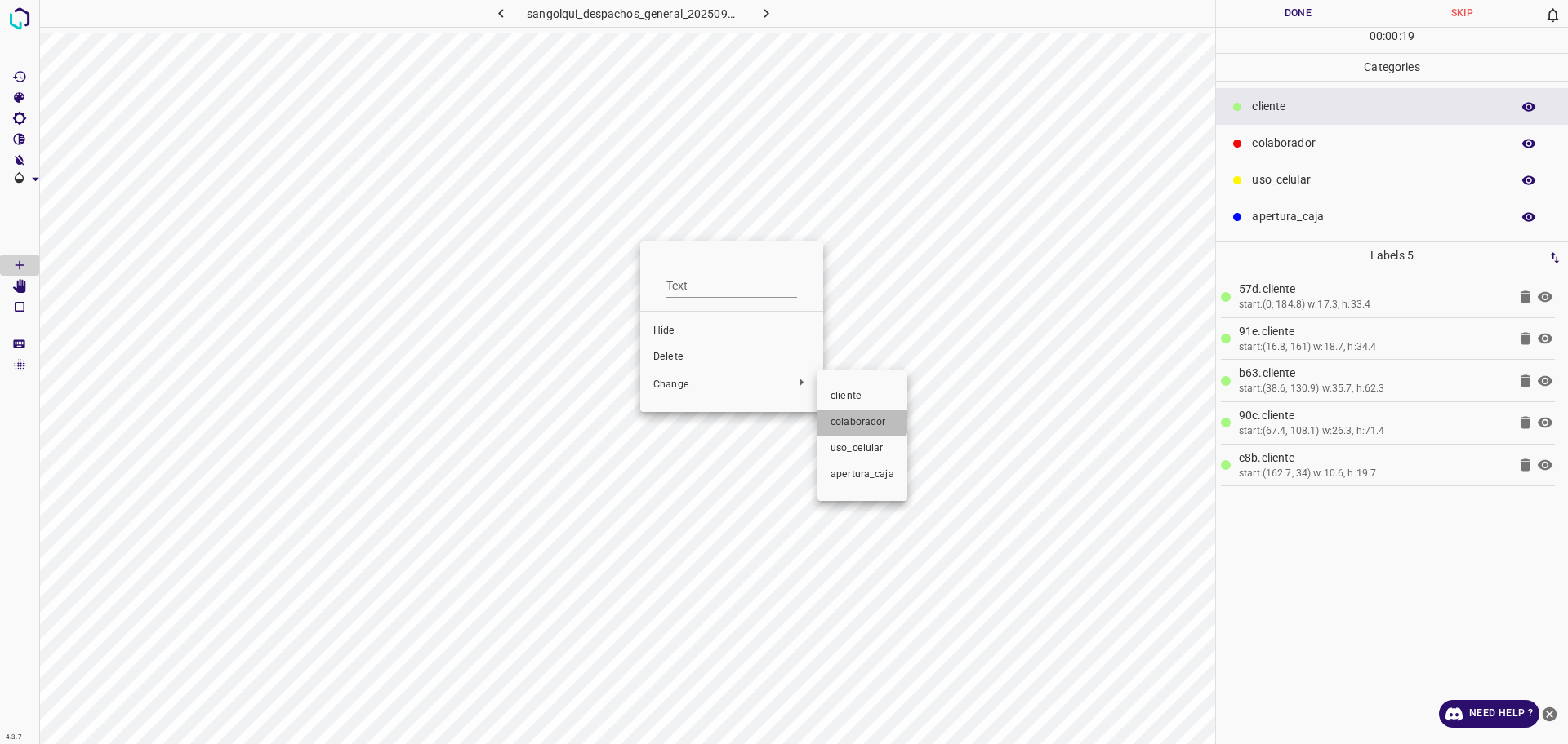
drag, startPoint x: 845, startPoint y: 416, endPoint x: 761, endPoint y: 388, distance: 88.5
click at [848, 416] on span "colaborador" at bounding box center [862, 423] width 64 height 15
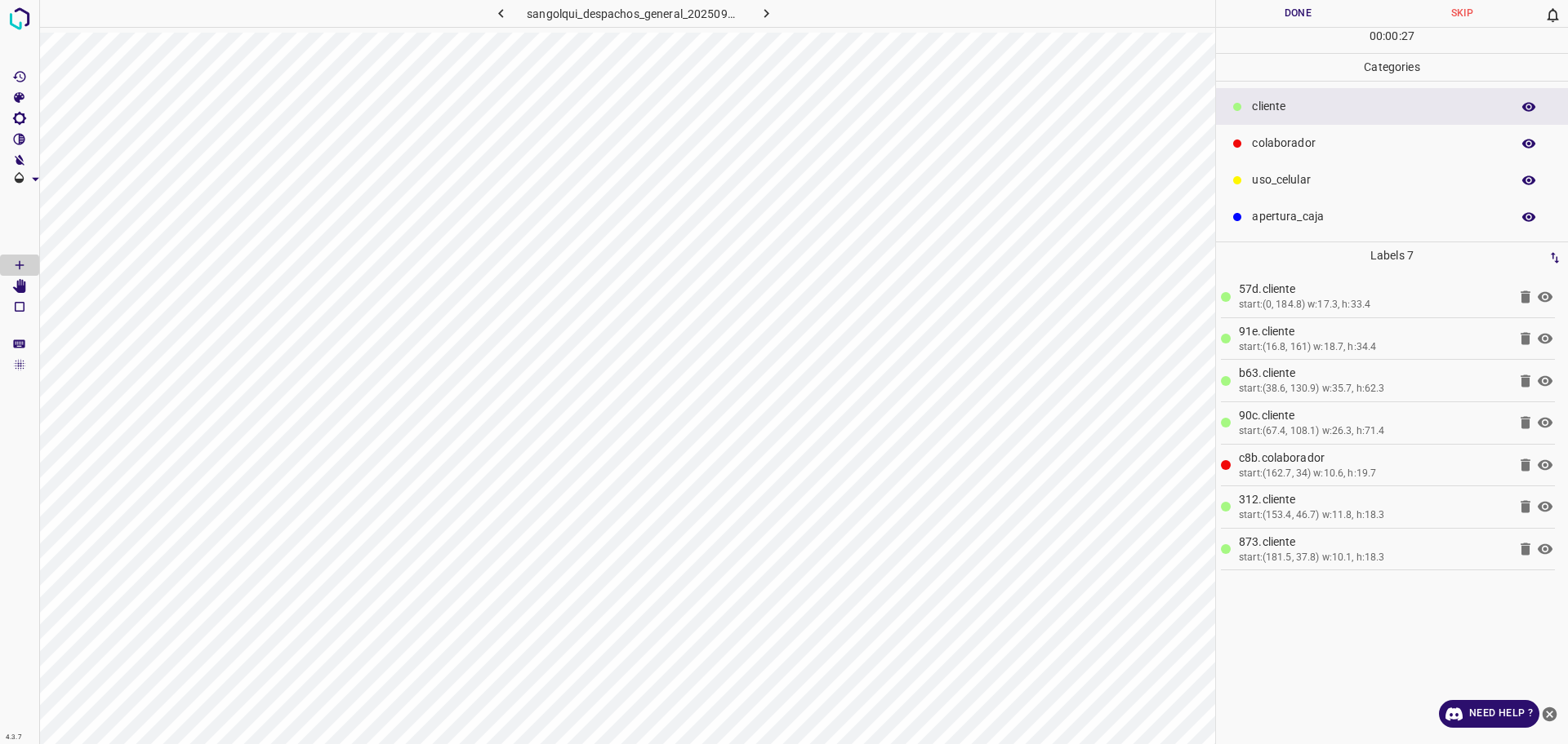
click at [1335, 123] on div "cliente" at bounding box center [1392, 107] width 352 height 37
click at [1269, 146] on p "colaborador" at bounding box center [1377, 143] width 251 height 17
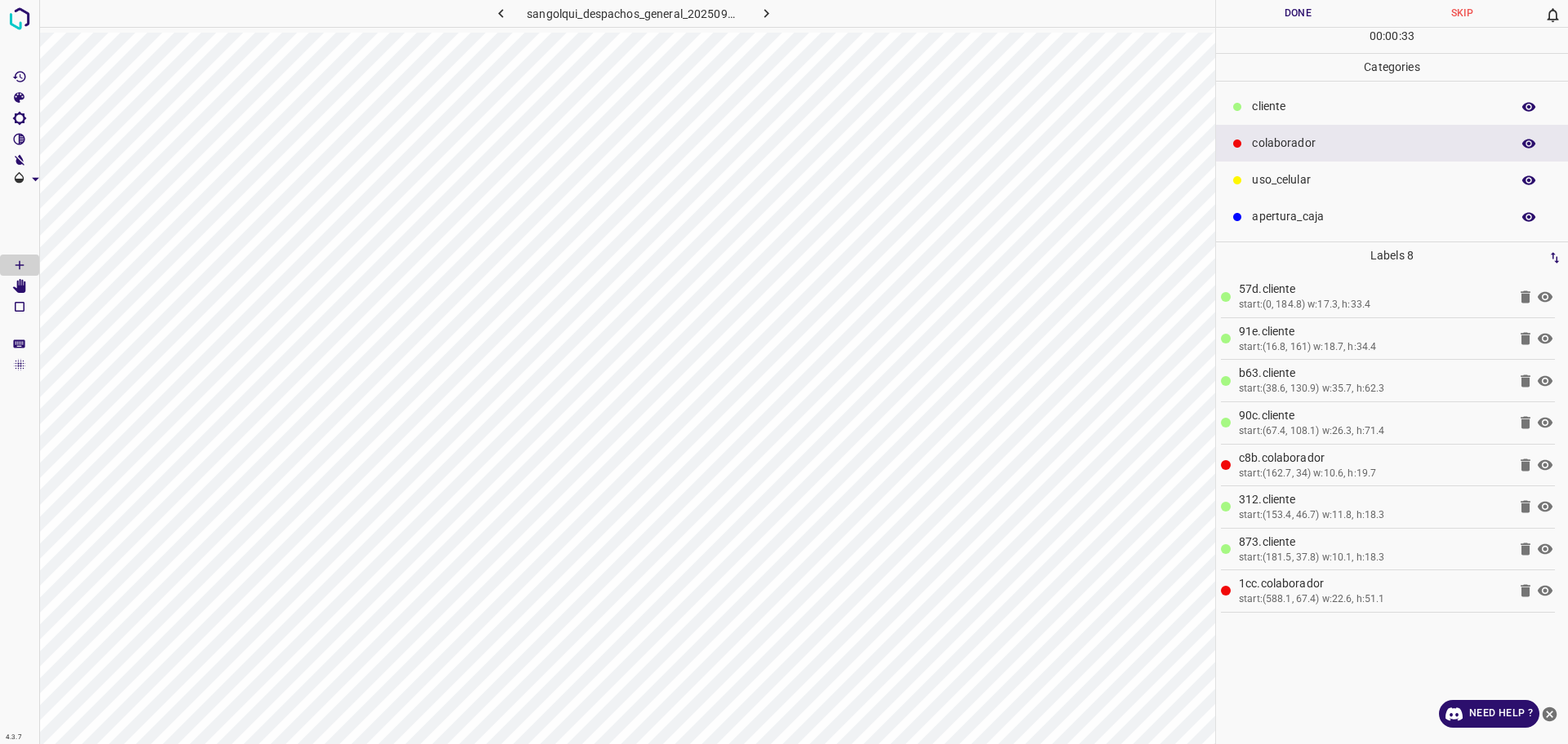
click at [1302, 29] on div "00 : 00 : 33" at bounding box center [1392, 40] width 352 height 25
click at [1295, 12] on button "Done" at bounding box center [1298, 13] width 164 height 27
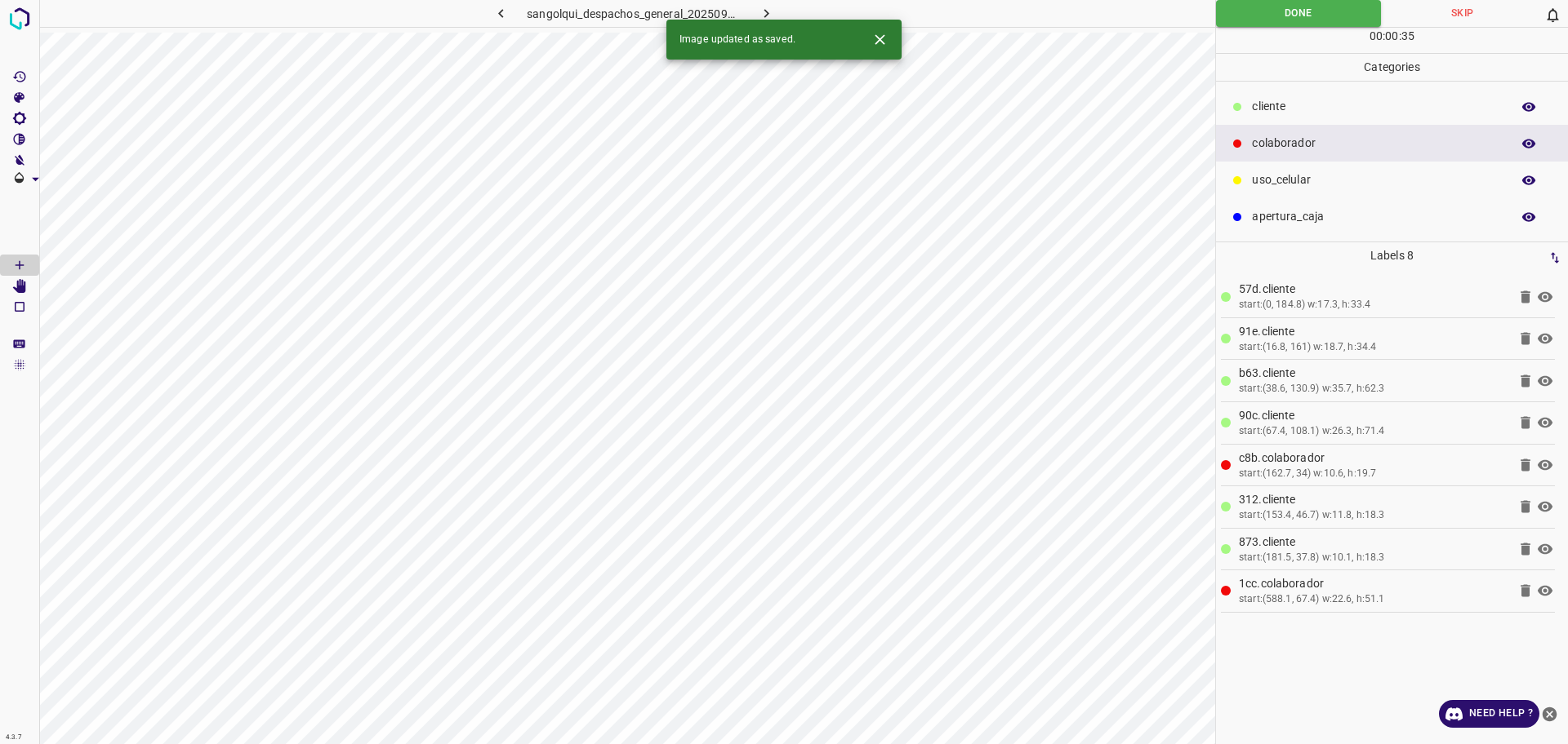
click at [783, 7] on button "button" at bounding box center [767, 13] width 52 height 27
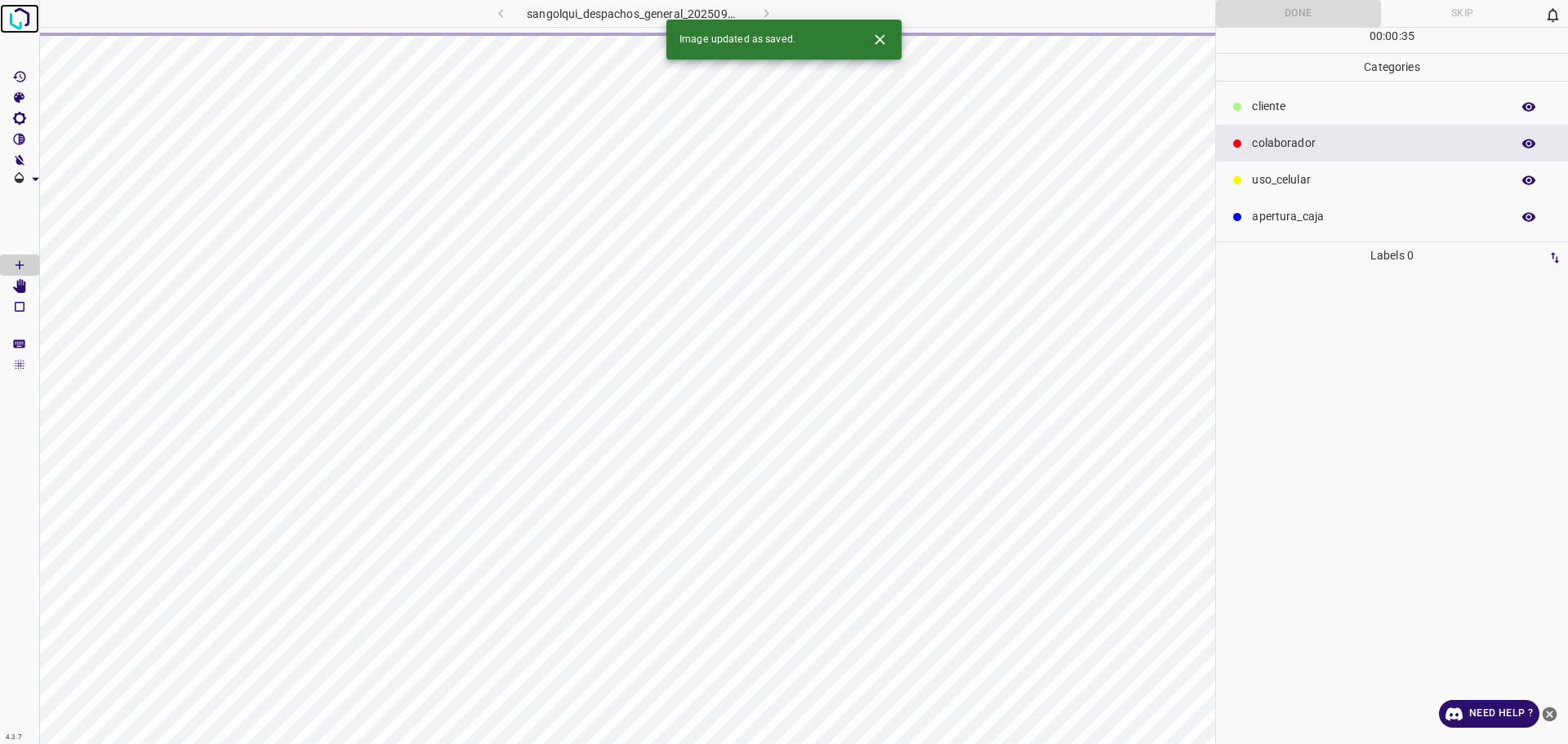
click at [23, 15] on img at bounding box center [20, 19] width 29 height 29
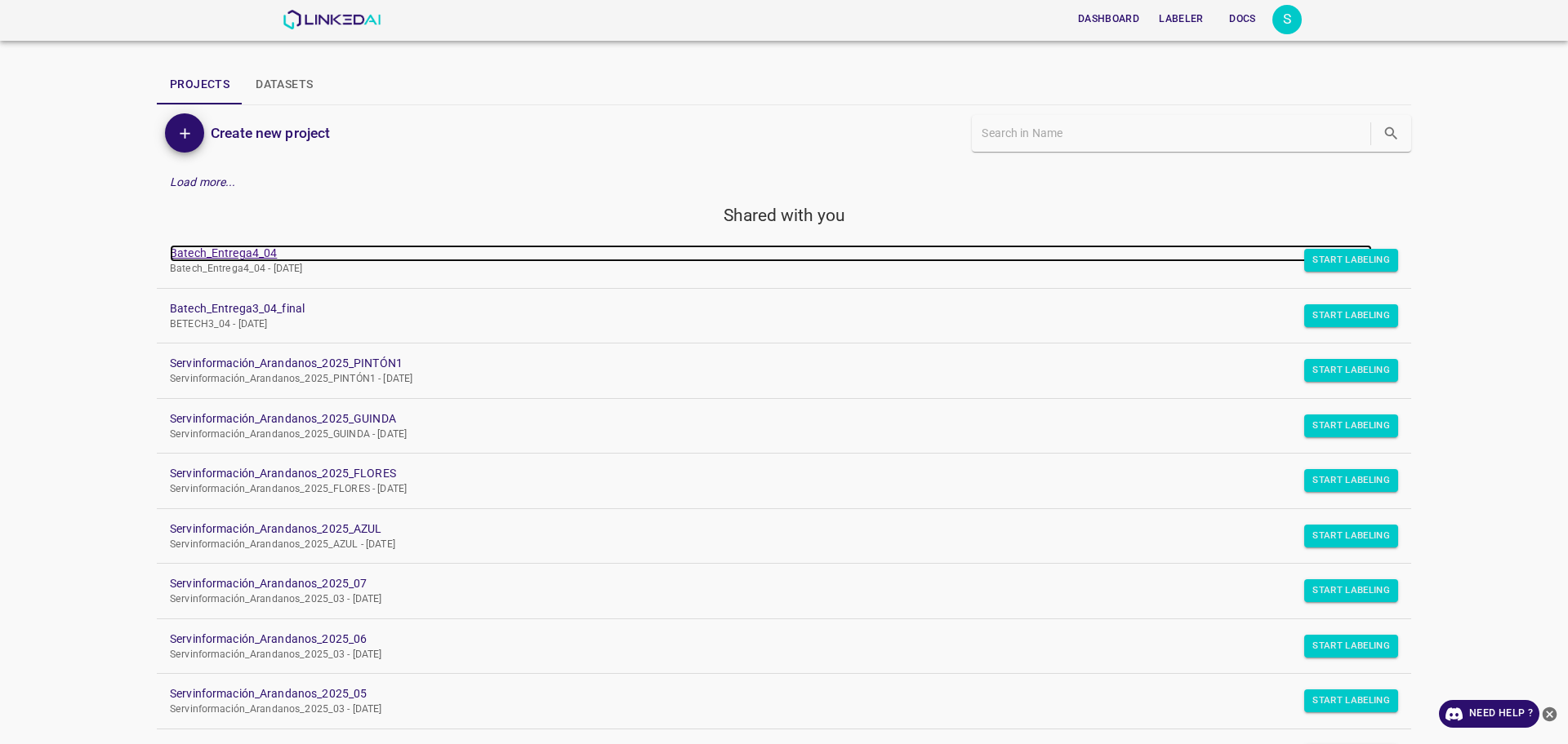
click at [189, 250] on link "Batech_Entrega4_04" at bounding box center [771, 253] width 1203 height 17
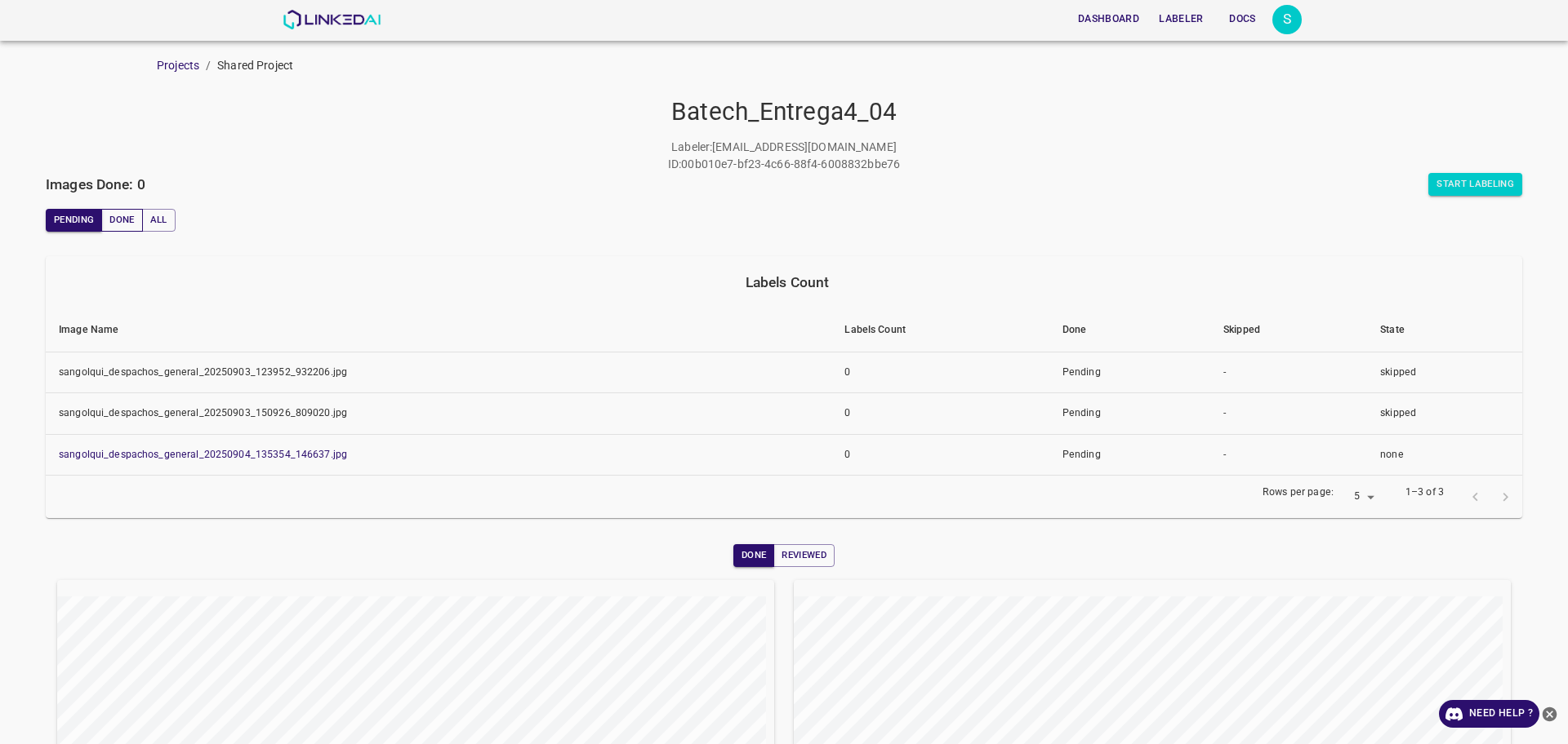
click at [132, 212] on button "Done" at bounding box center [122, 220] width 41 height 23
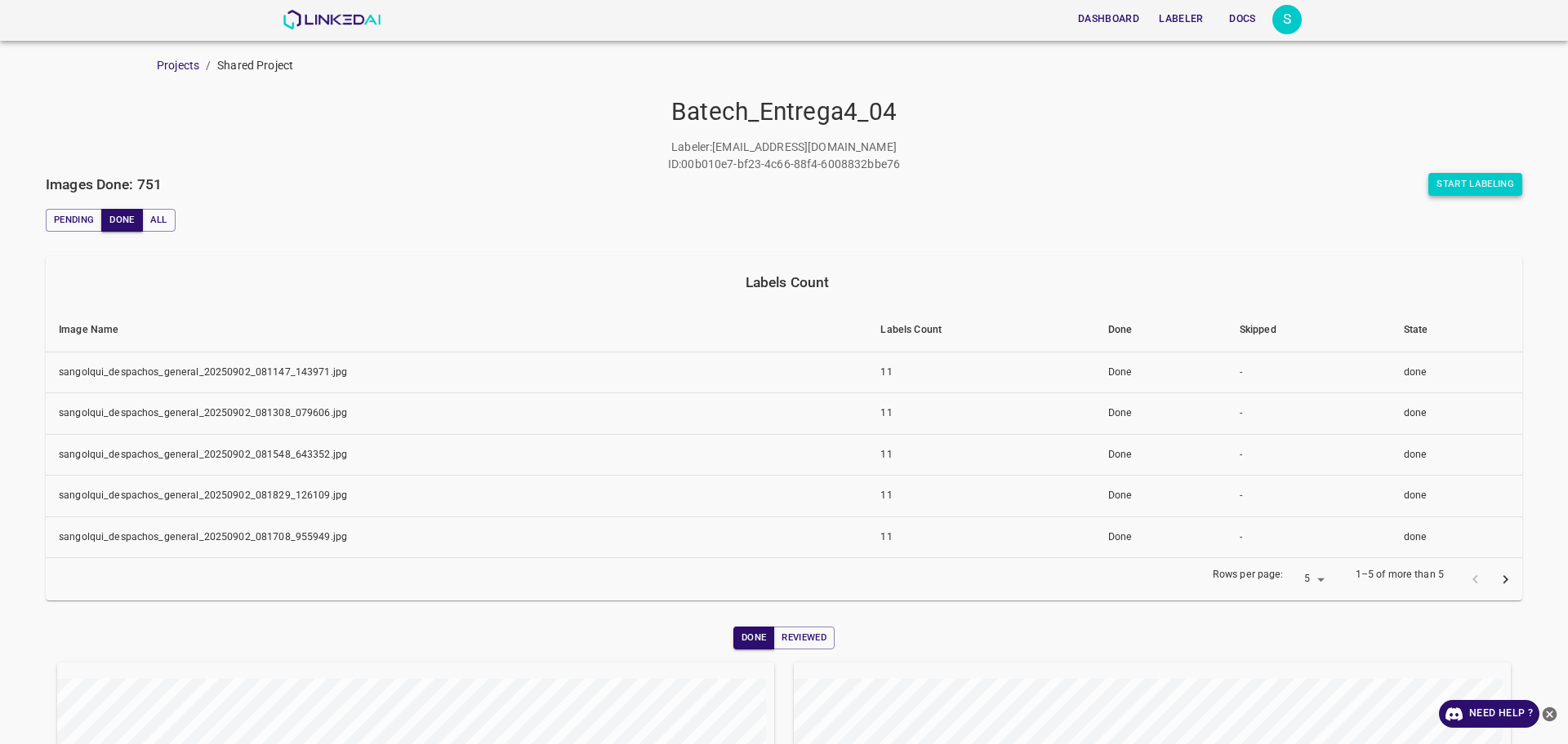
click at [1449, 186] on button "Start Labeling" at bounding box center [1475, 184] width 94 height 23
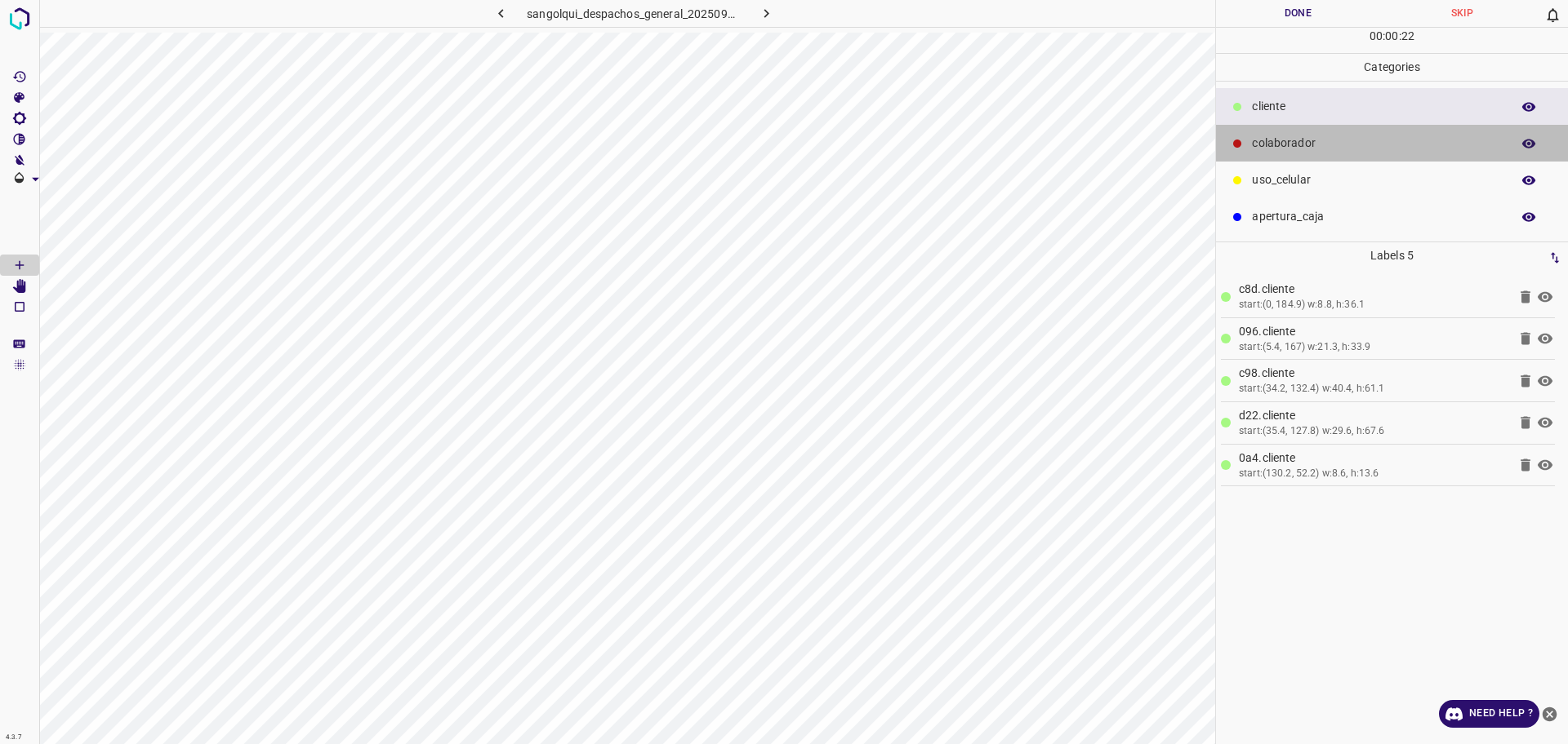
drag, startPoint x: 1263, startPoint y: 139, endPoint x: 1223, endPoint y: 151, distance: 41.8
click at [1263, 140] on p "colaborador" at bounding box center [1377, 143] width 251 height 17
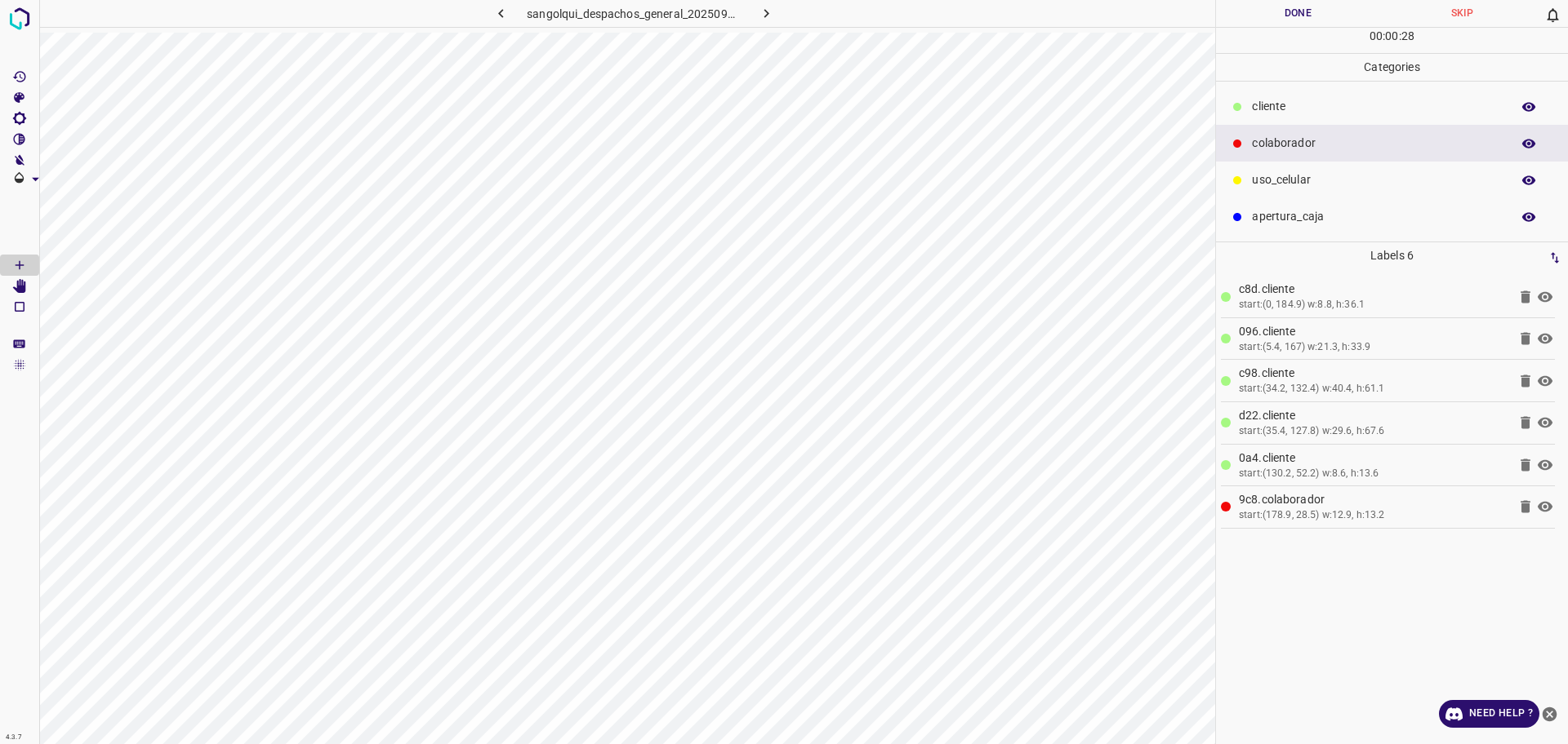
click at [1281, 21] on button "Done" at bounding box center [1298, 13] width 164 height 27
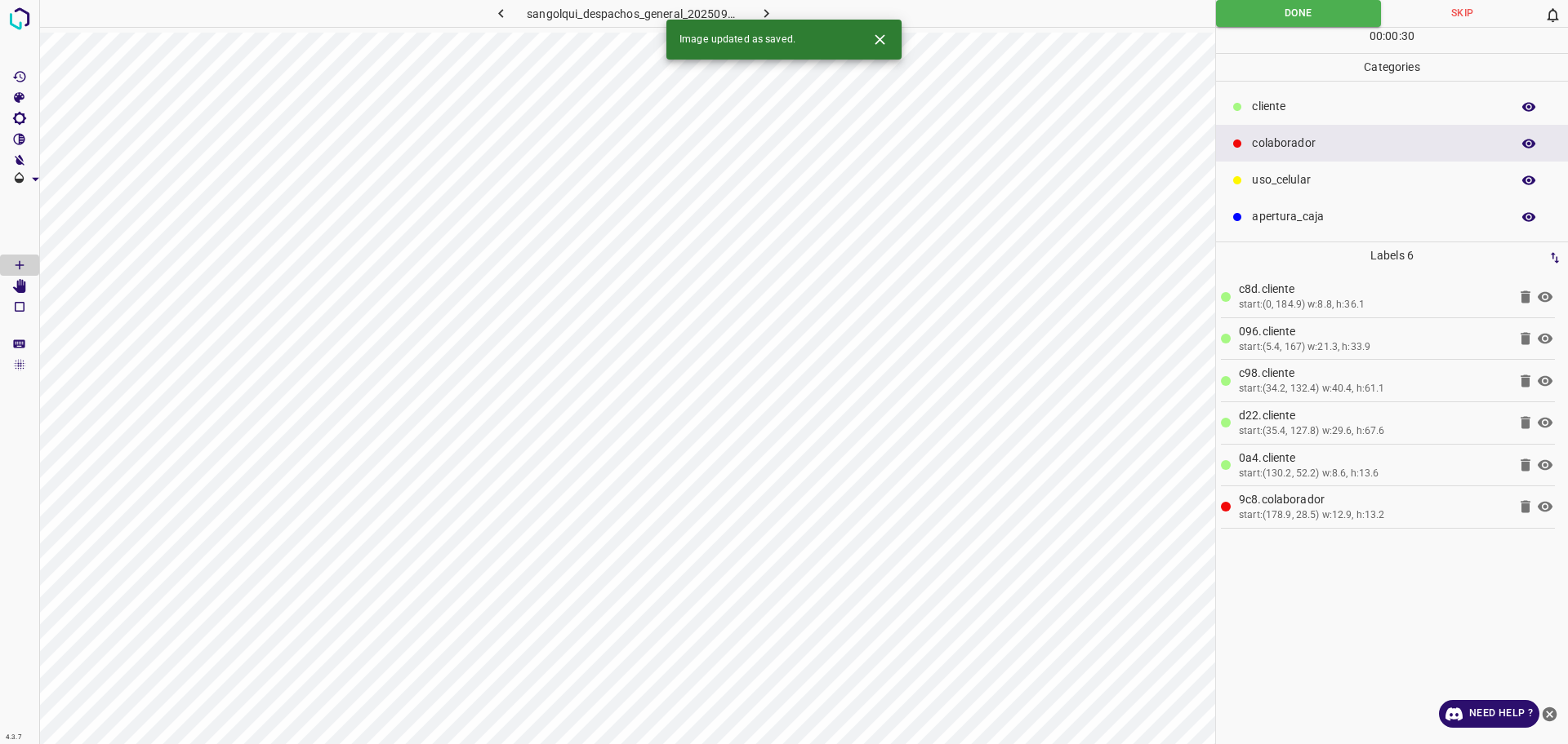
click at [761, 15] on icon "button" at bounding box center [767, 14] width 17 height 17
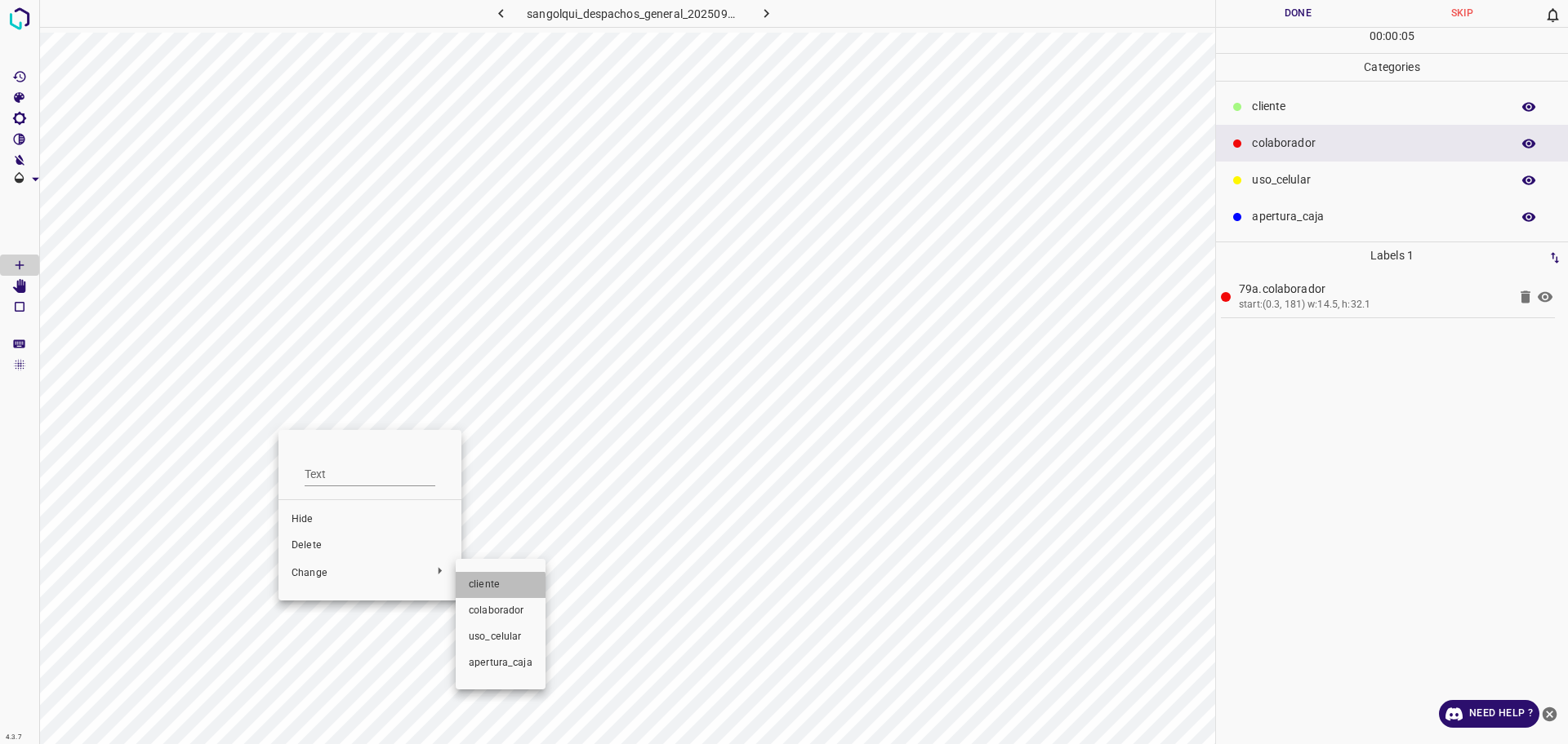
click at [494, 590] on span "cliente" at bounding box center [500, 585] width 64 height 15
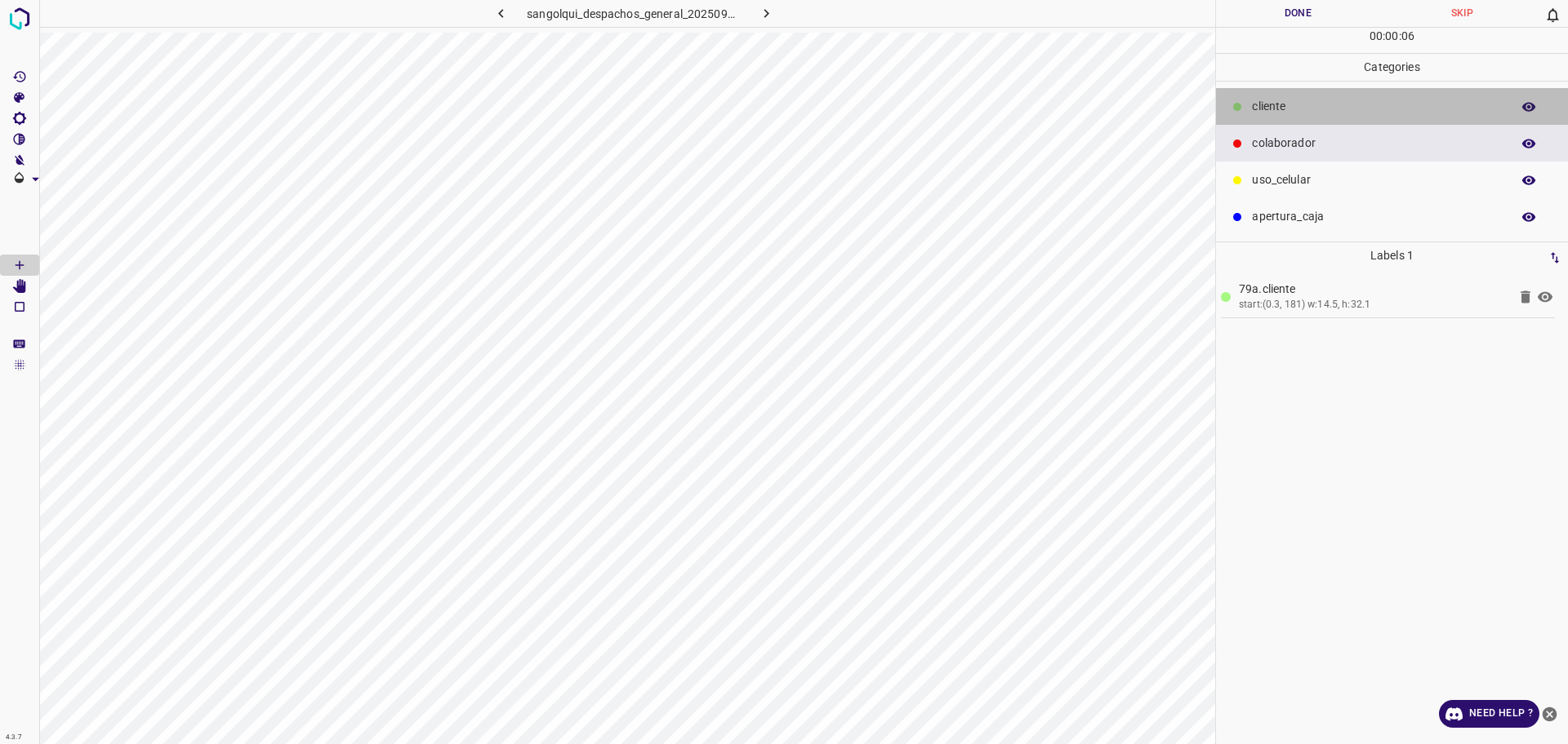
click at [1330, 96] on div "cliente" at bounding box center [1392, 107] width 352 height 37
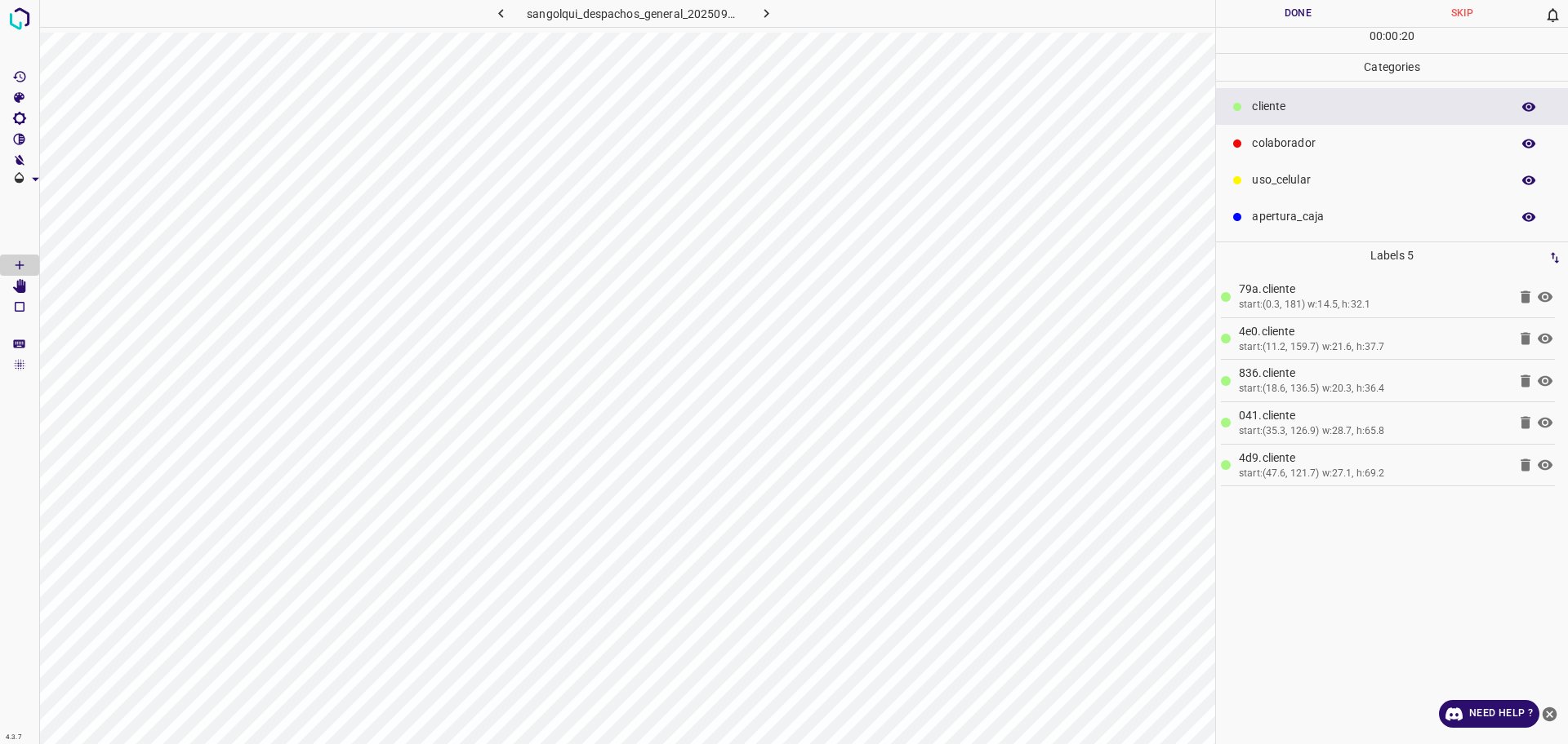
click at [1290, 140] on p "colaborador" at bounding box center [1377, 143] width 251 height 17
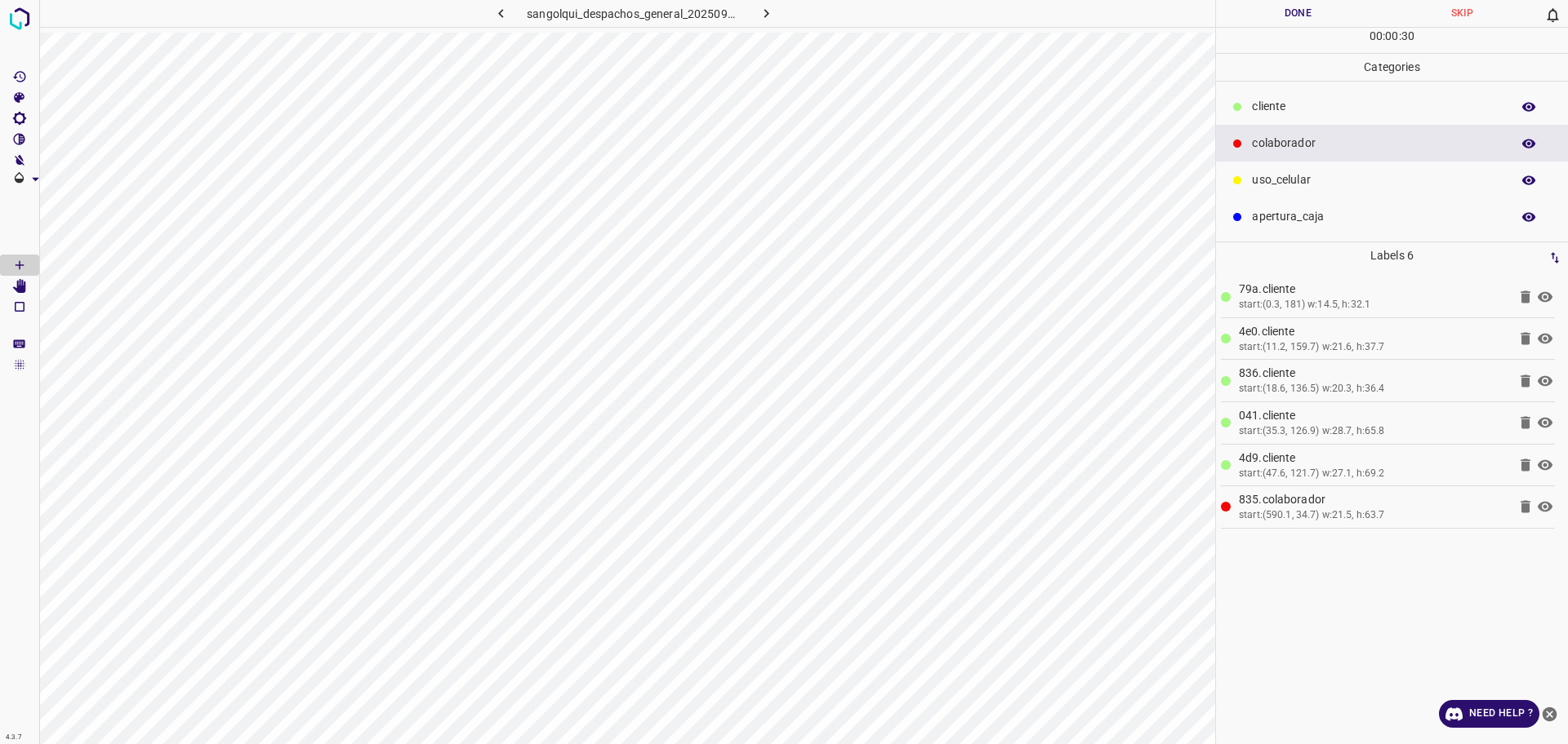
click at [1332, 27] on hr at bounding box center [1392, 27] width 352 height 1
click at [1320, 21] on button "Done" at bounding box center [1298, 13] width 164 height 27
click at [1320, 20] on button "Done" at bounding box center [1298, 13] width 164 height 27
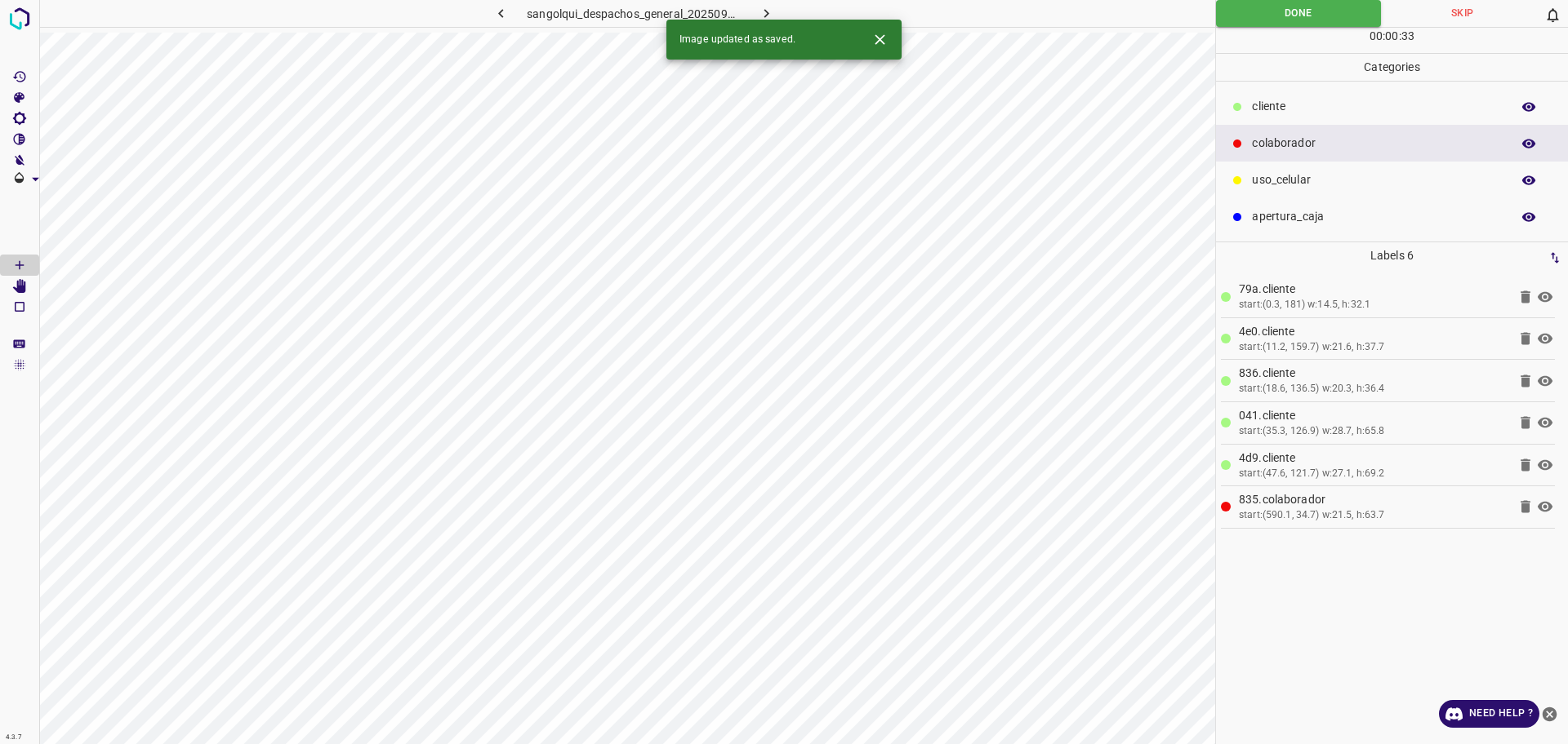
click at [771, 12] on icon "button" at bounding box center [767, 14] width 17 height 17
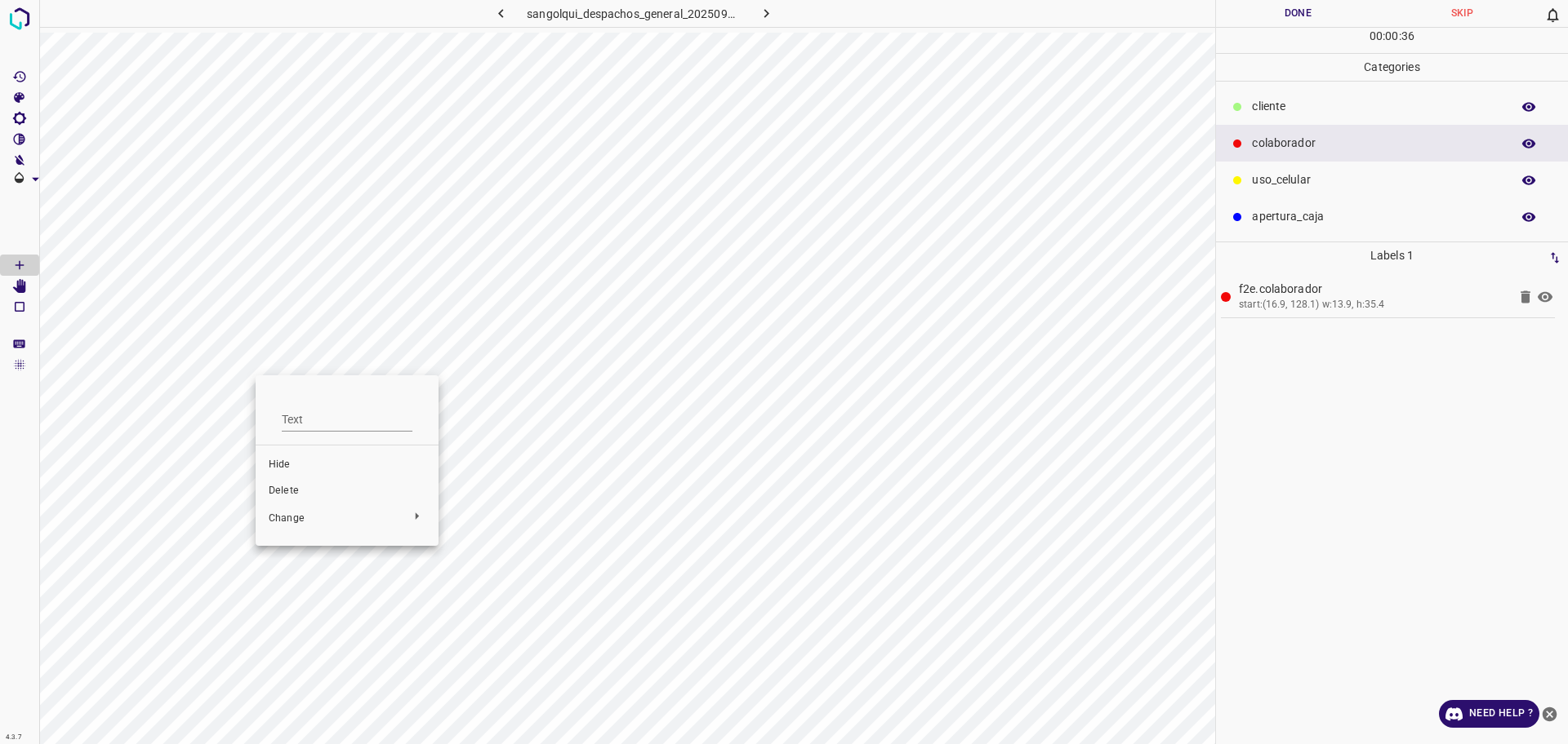
click at [288, 487] on span "Delete" at bounding box center [347, 491] width 156 height 15
click at [1318, 108] on p "cliente" at bounding box center [1377, 107] width 251 height 17
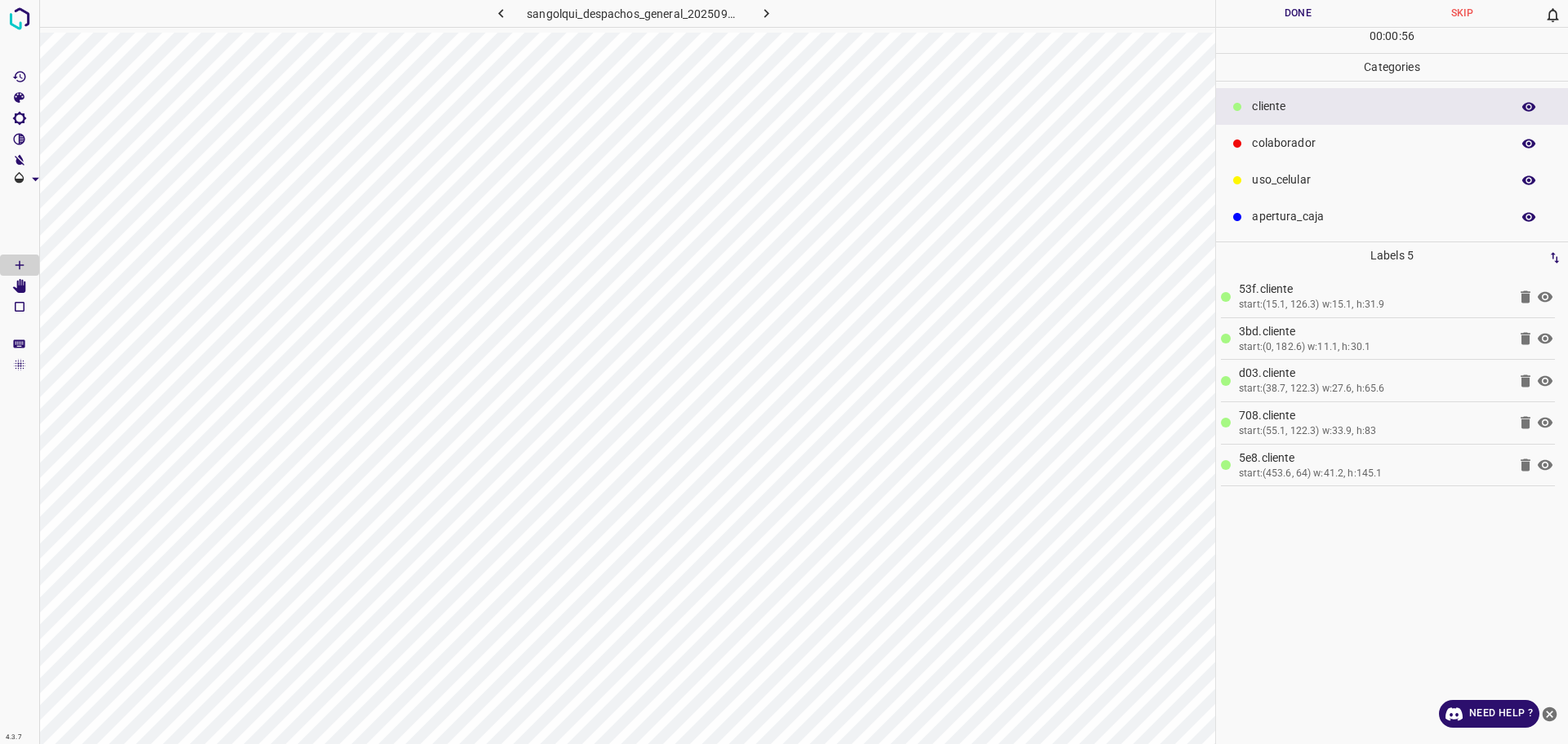
click at [1272, 151] on p "colaborador" at bounding box center [1377, 143] width 251 height 17
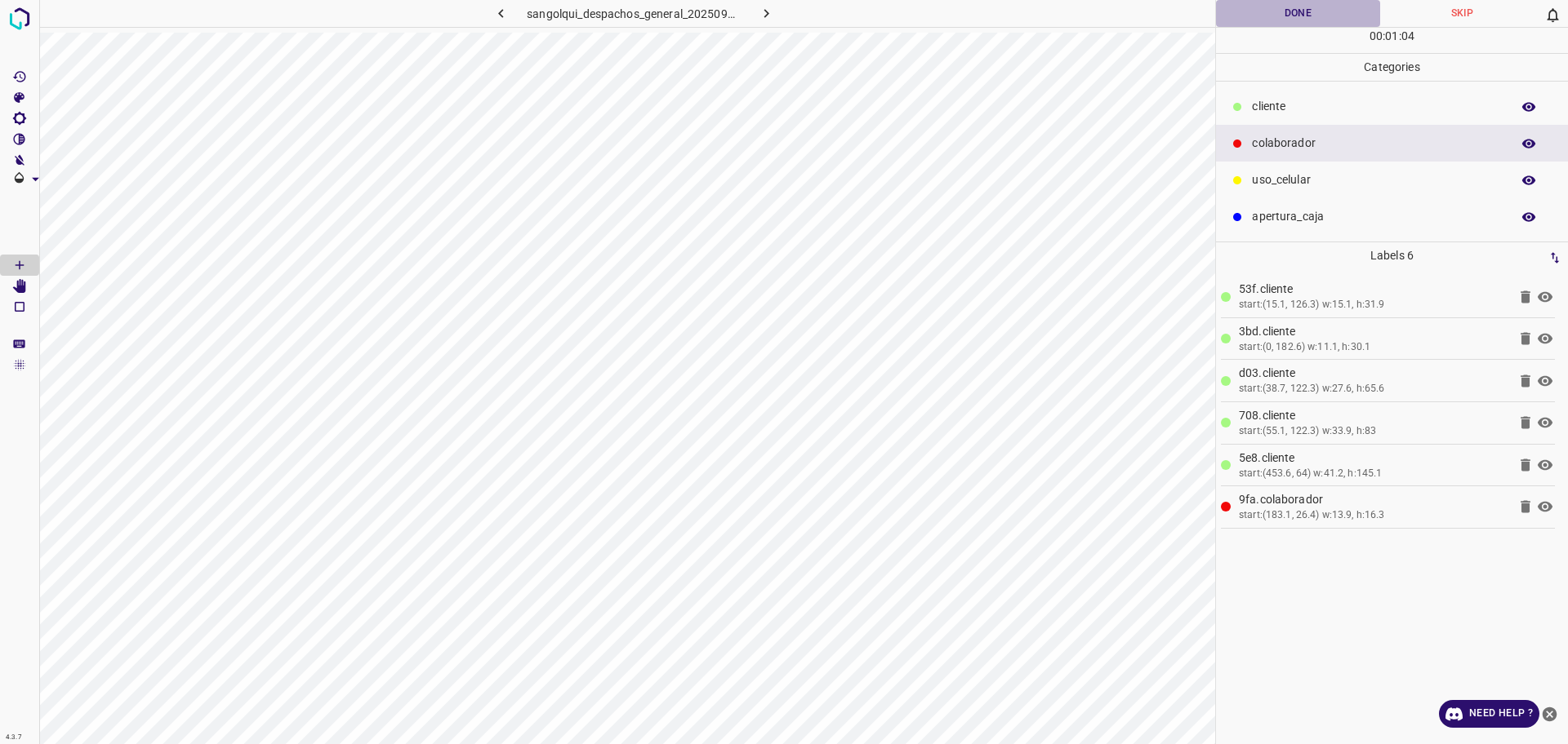
click at [1295, 15] on button "Done" at bounding box center [1298, 13] width 164 height 27
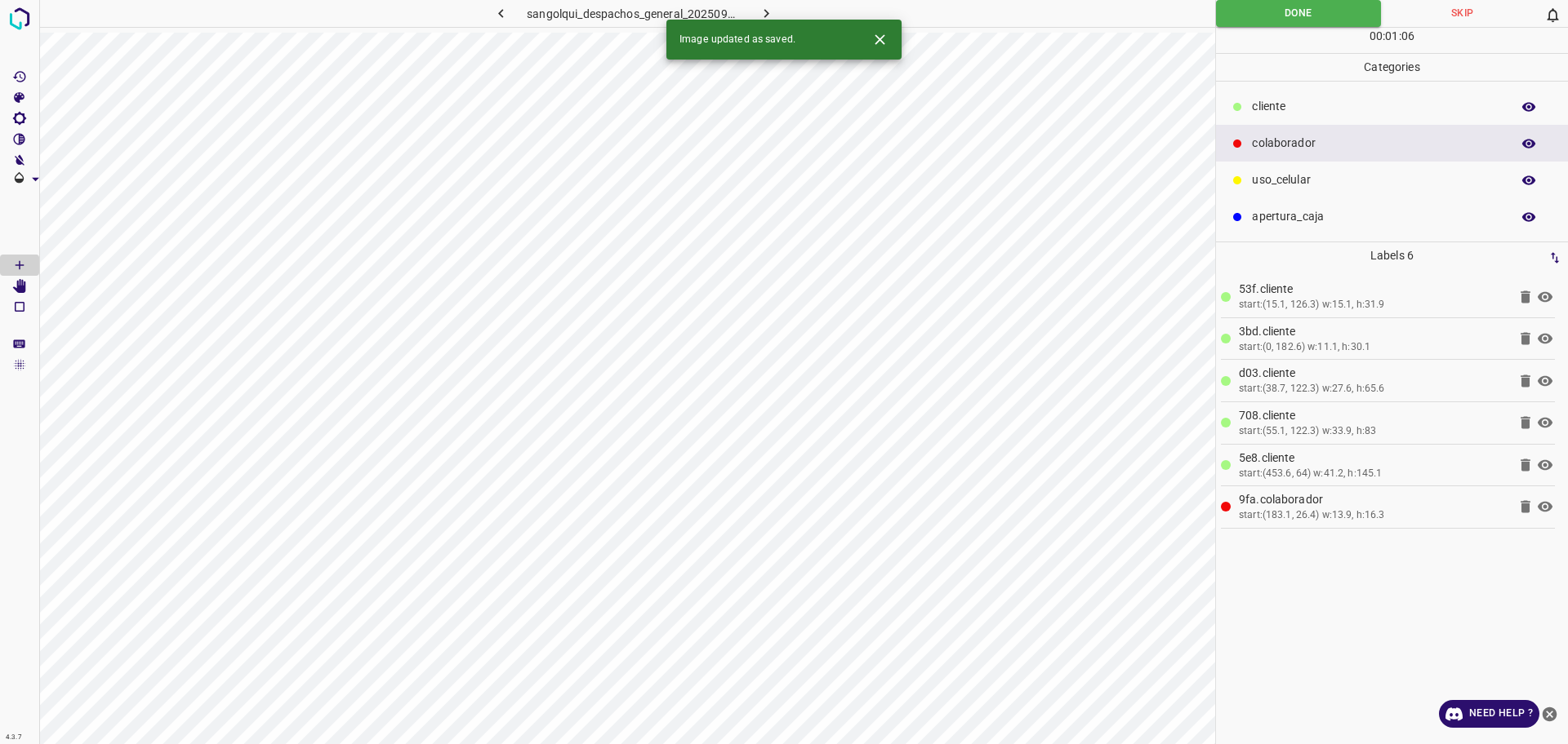
click at [761, 16] on icon "button" at bounding box center [767, 14] width 17 height 17
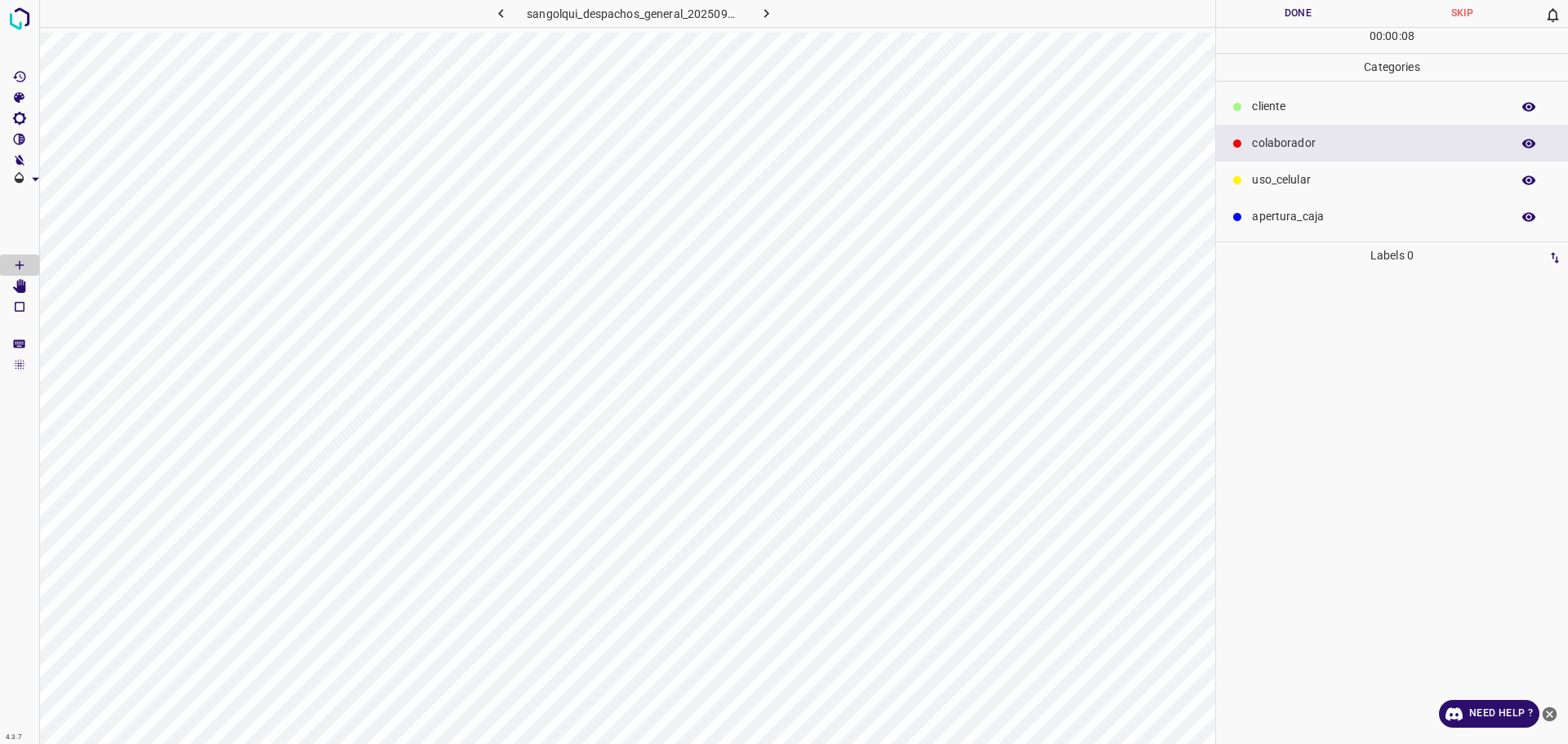
click at [1363, 101] on p "cliente" at bounding box center [1377, 107] width 251 height 17
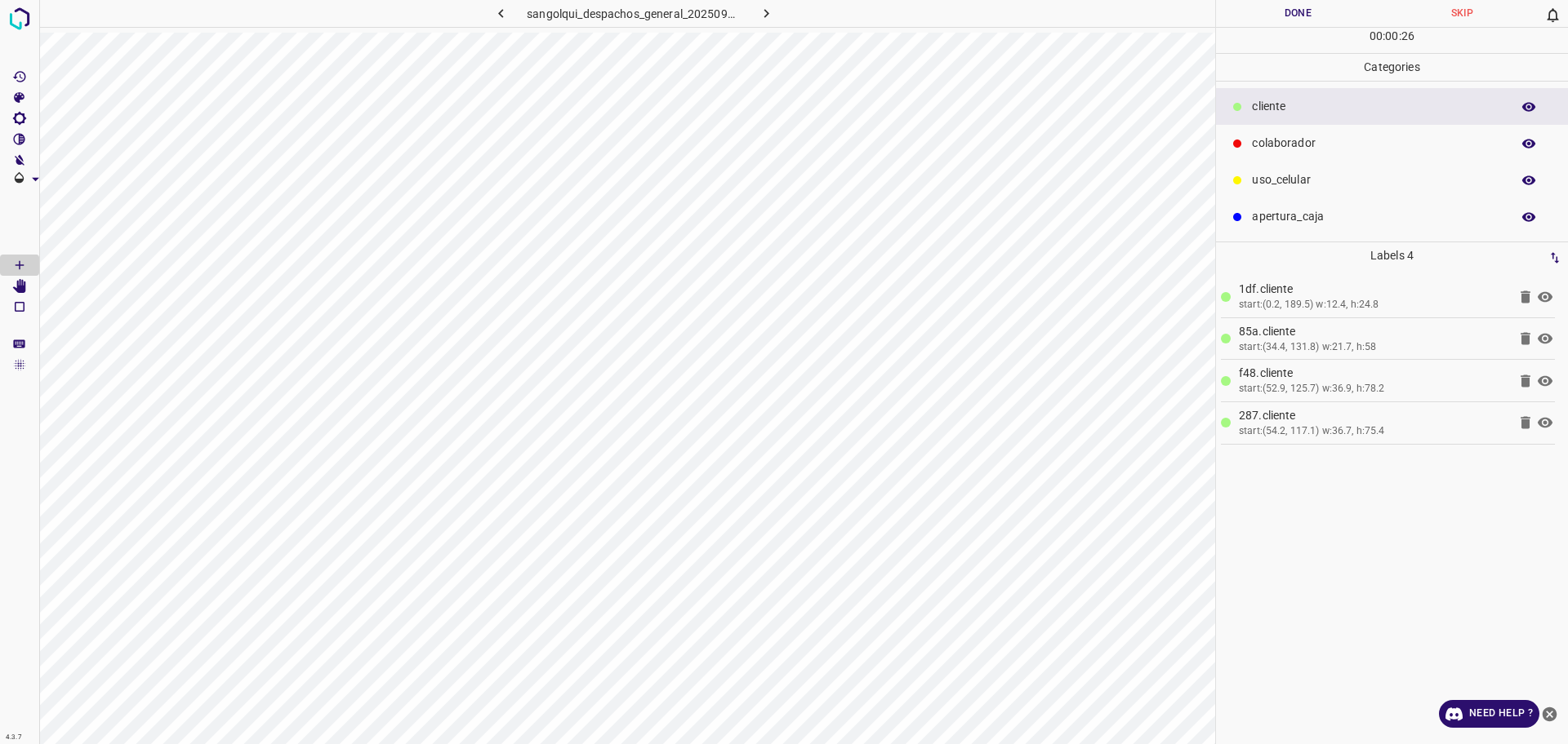
click at [1277, 143] on p "colaborador" at bounding box center [1377, 143] width 251 height 17
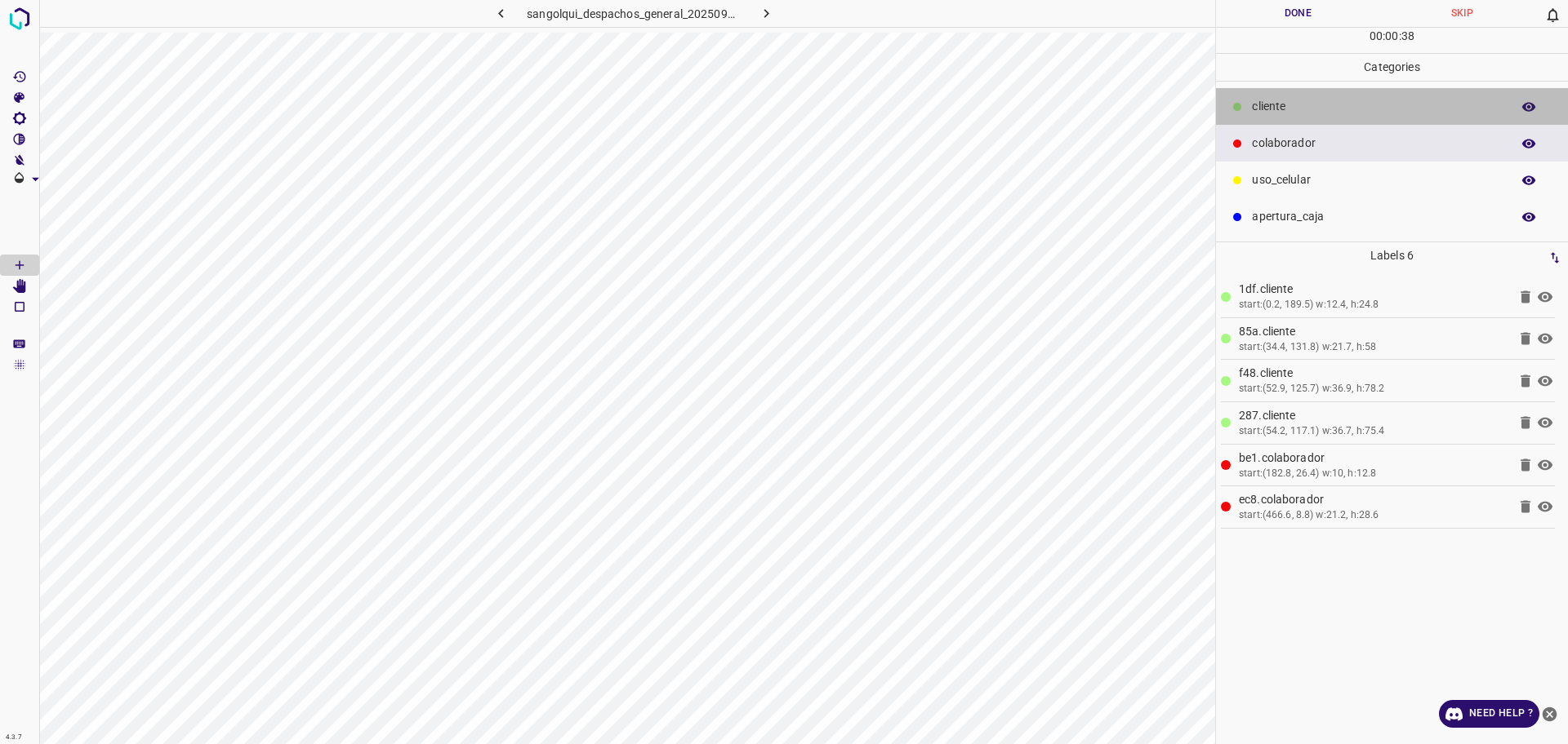
click at [1299, 114] on p "cliente" at bounding box center [1377, 107] width 251 height 17
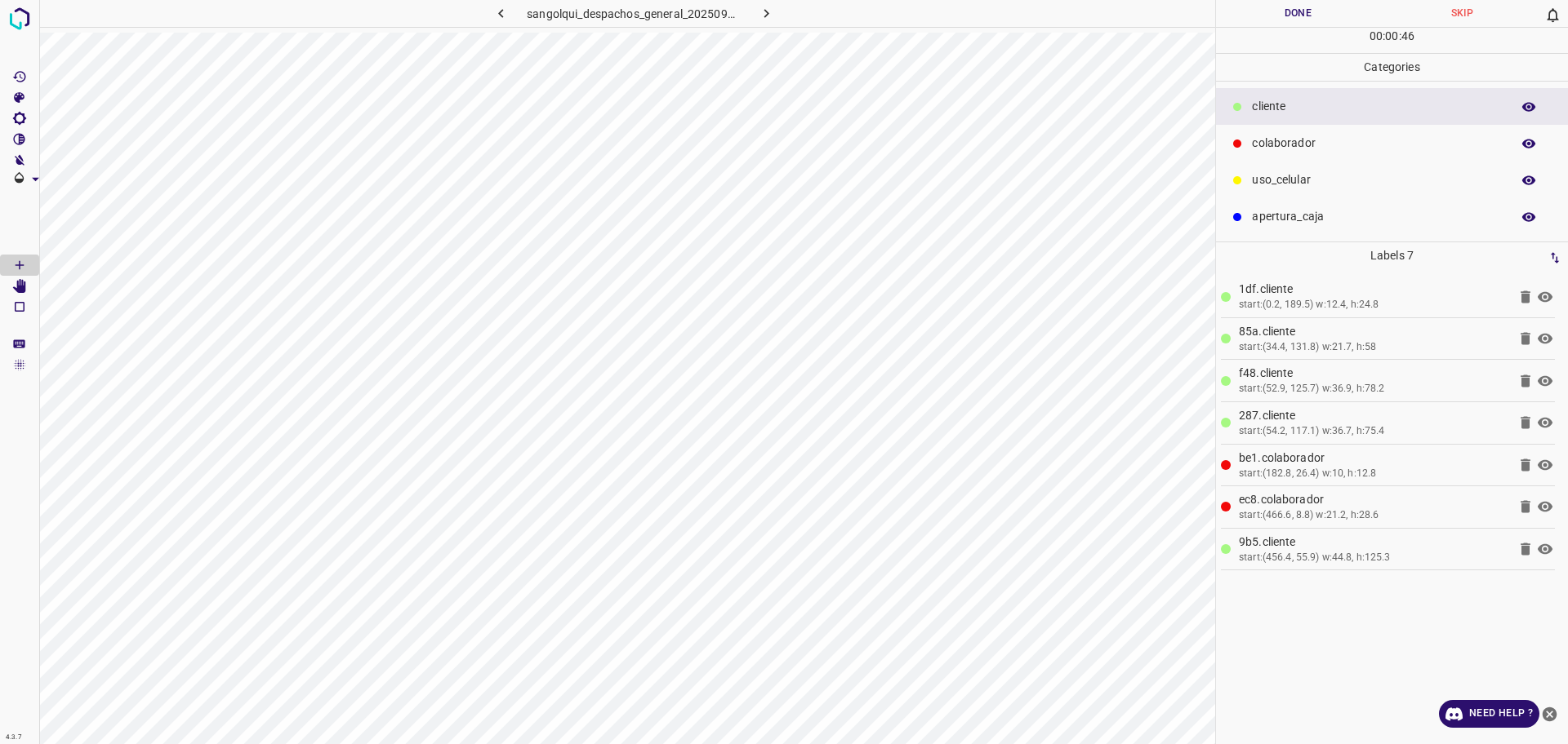
click at [1277, 20] on button "Done" at bounding box center [1298, 13] width 164 height 27
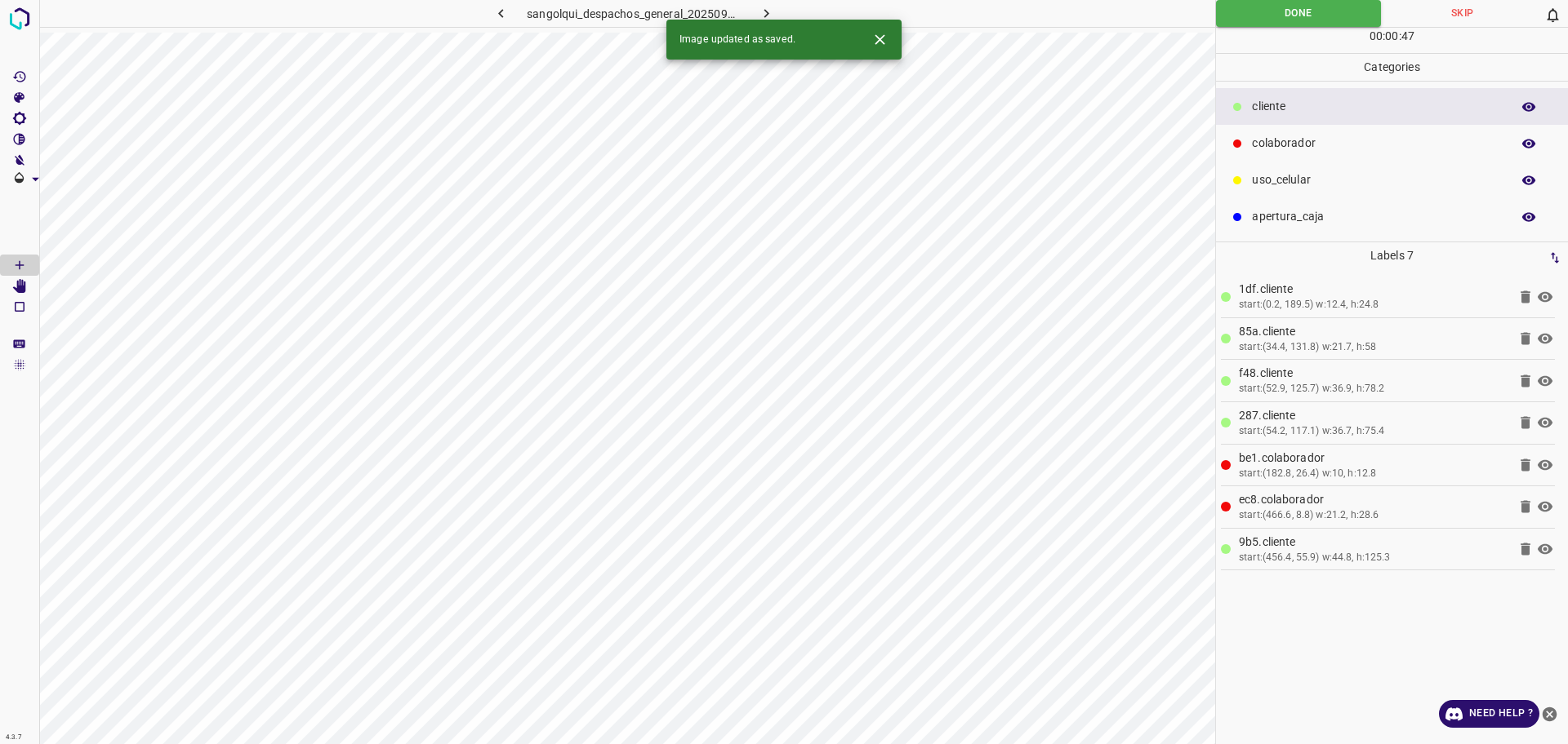
click at [769, 21] on div "Image updated as saved." at bounding box center [784, 40] width 236 height 40
click at [758, 13] on icon "button" at bounding box center [767, 14] width 17 height 17
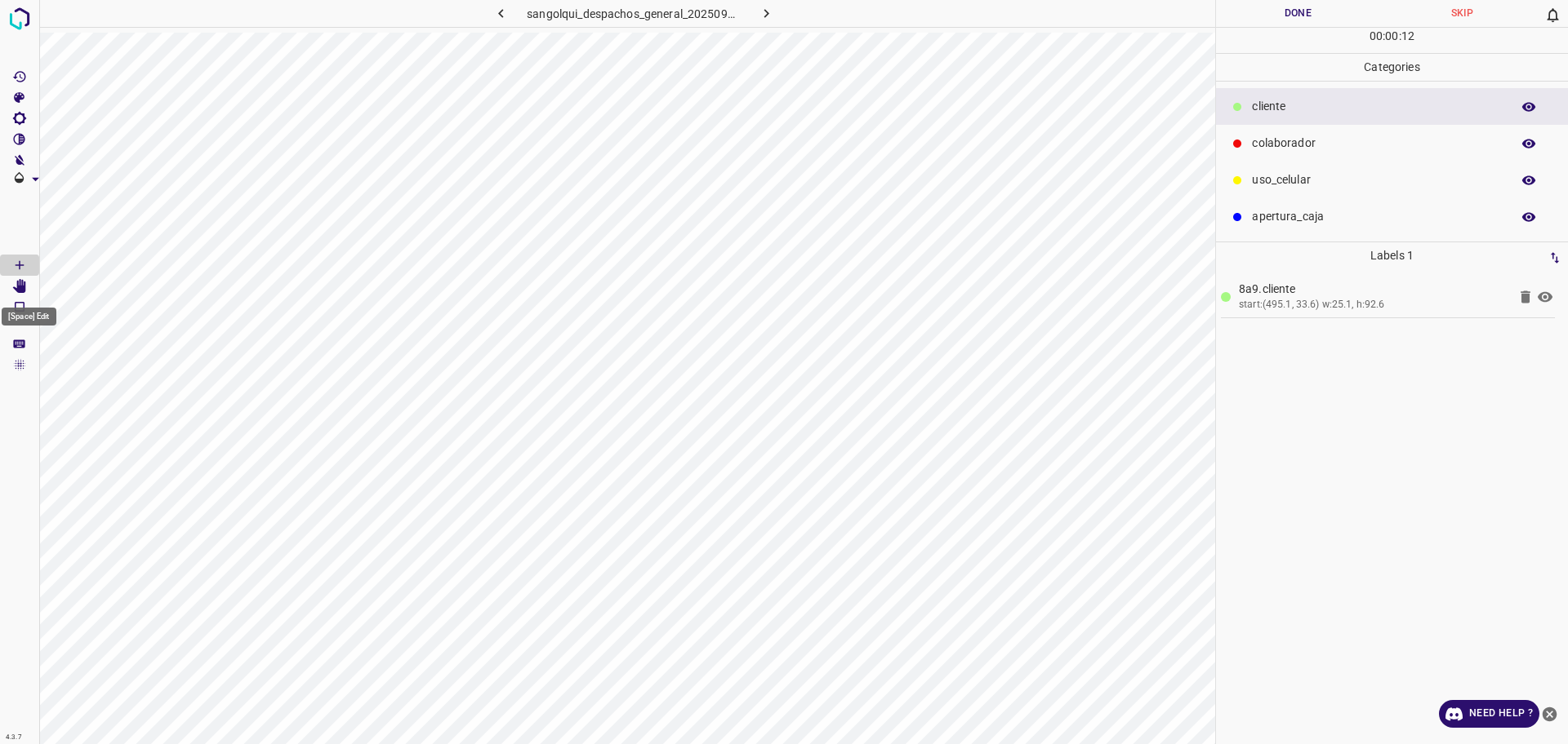
click at [22, 290] on icon "[Space] Edit" at bounding box center [19, 286] width 13 height 15
click at [1281, 144] on p "colaborador" at bounding box center [1377, 143] width 251 height 17
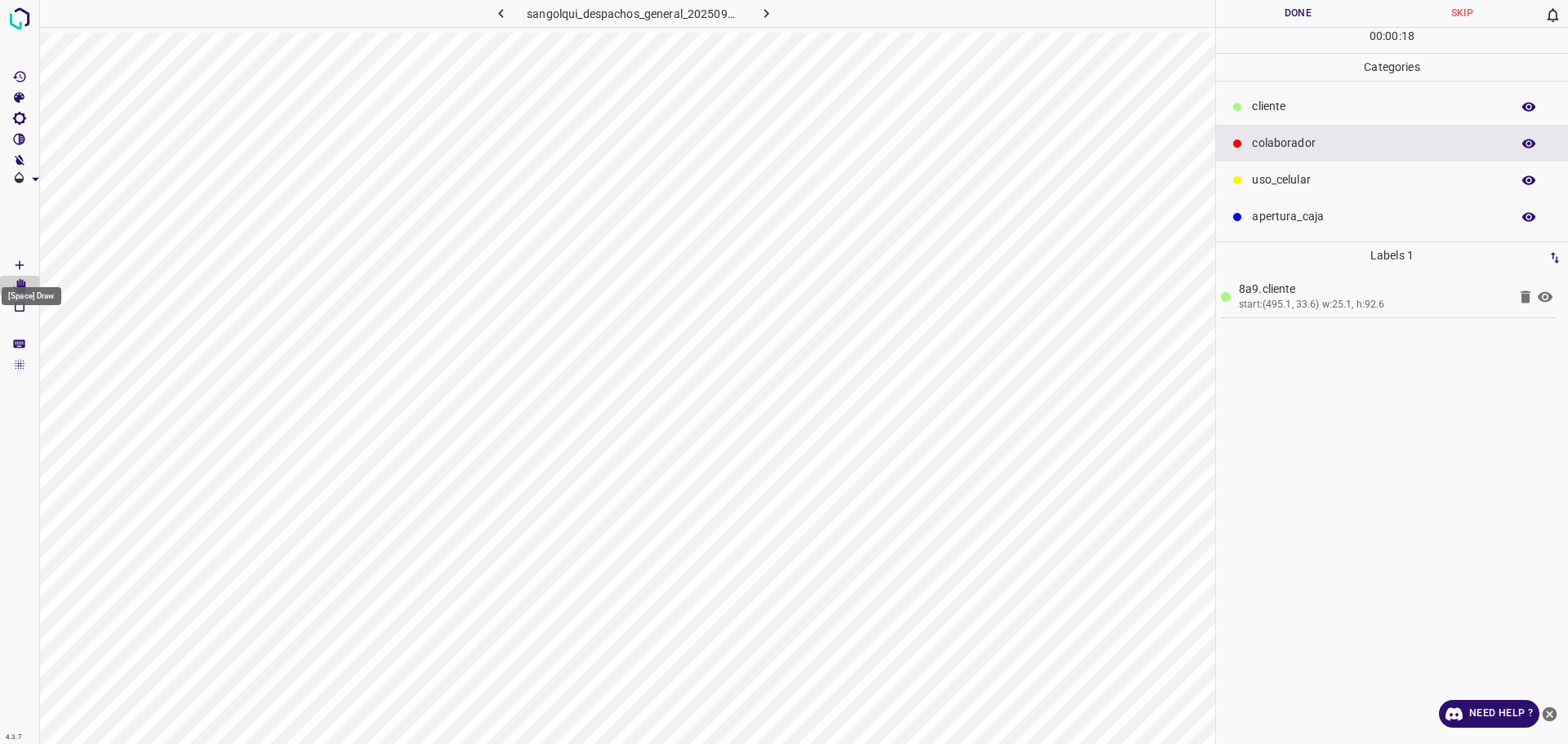
click at [19, 268] on icon "[Space] Draw" at bounding box center [19, 265] width 15 height 15
click at [1339, 109] on p "cliente" at bounding box center [1377, 107] width 251 height 17
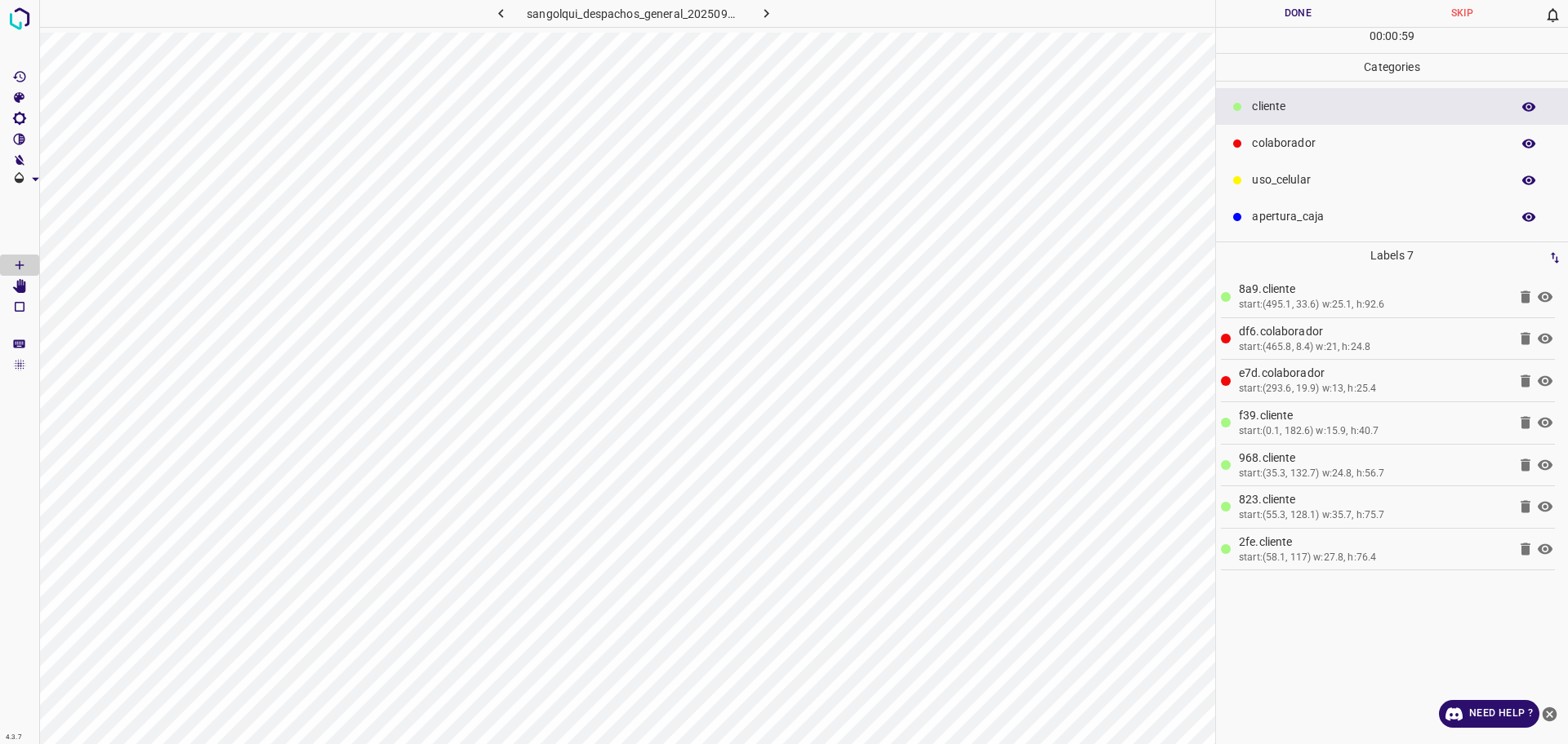
click at [1291, 15] on button "Done" at bounding box center [1298, 13] width 164 height 27
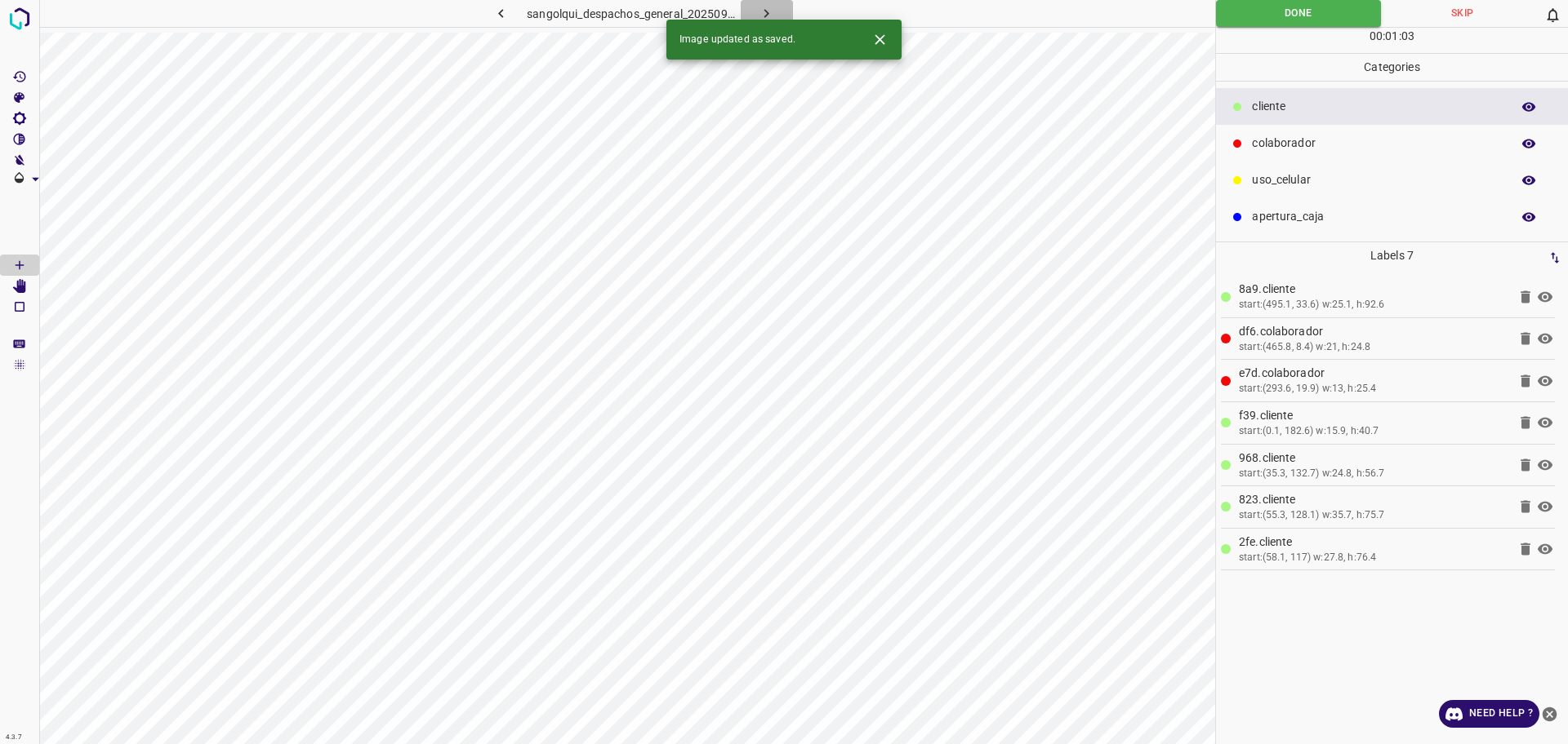
click at [766, 9] on icon "button" at bounding box center [767, 14] width 17 height 17
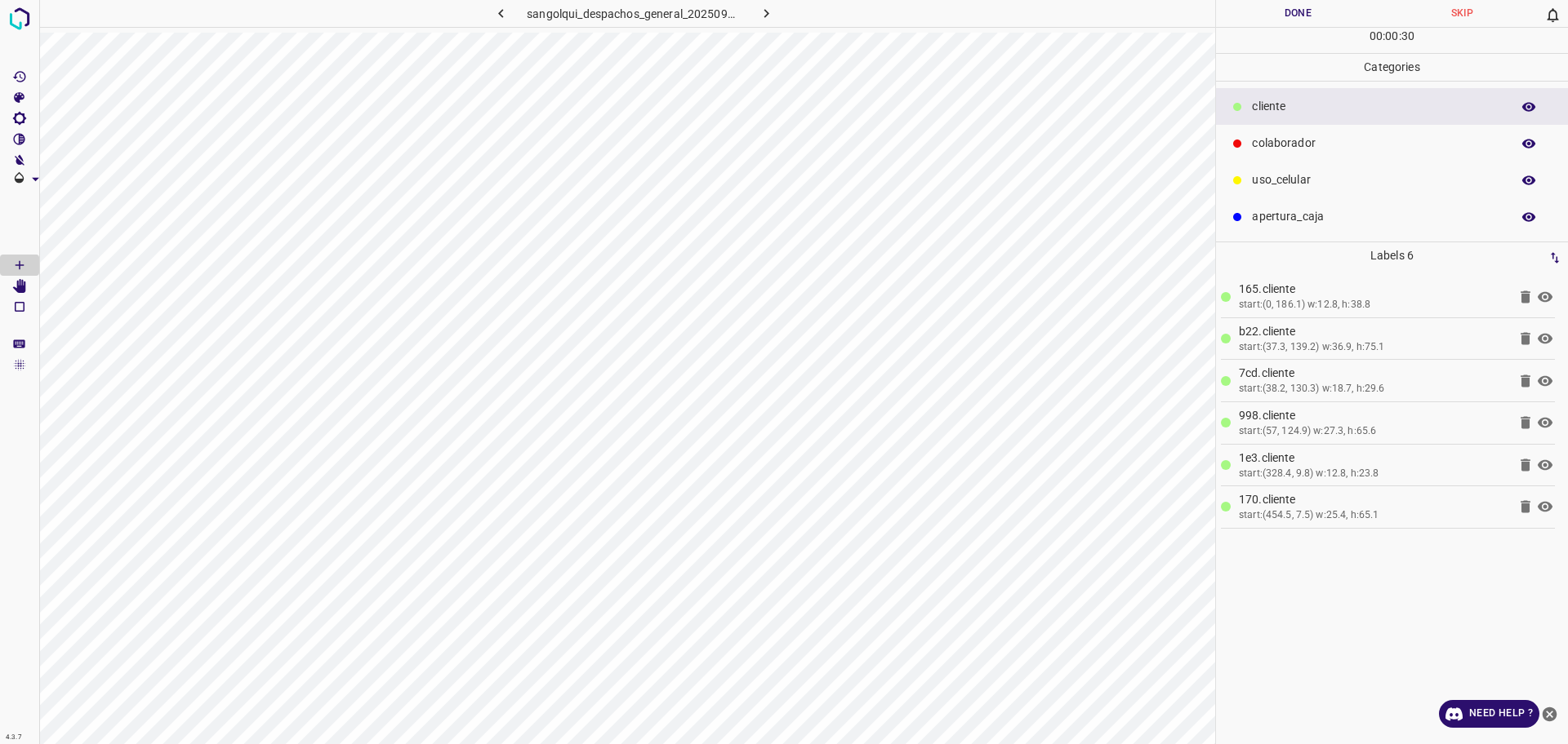
click at [1317, 141] on p "colaborador" at bounding box center [1377, 143] width 251 height 17
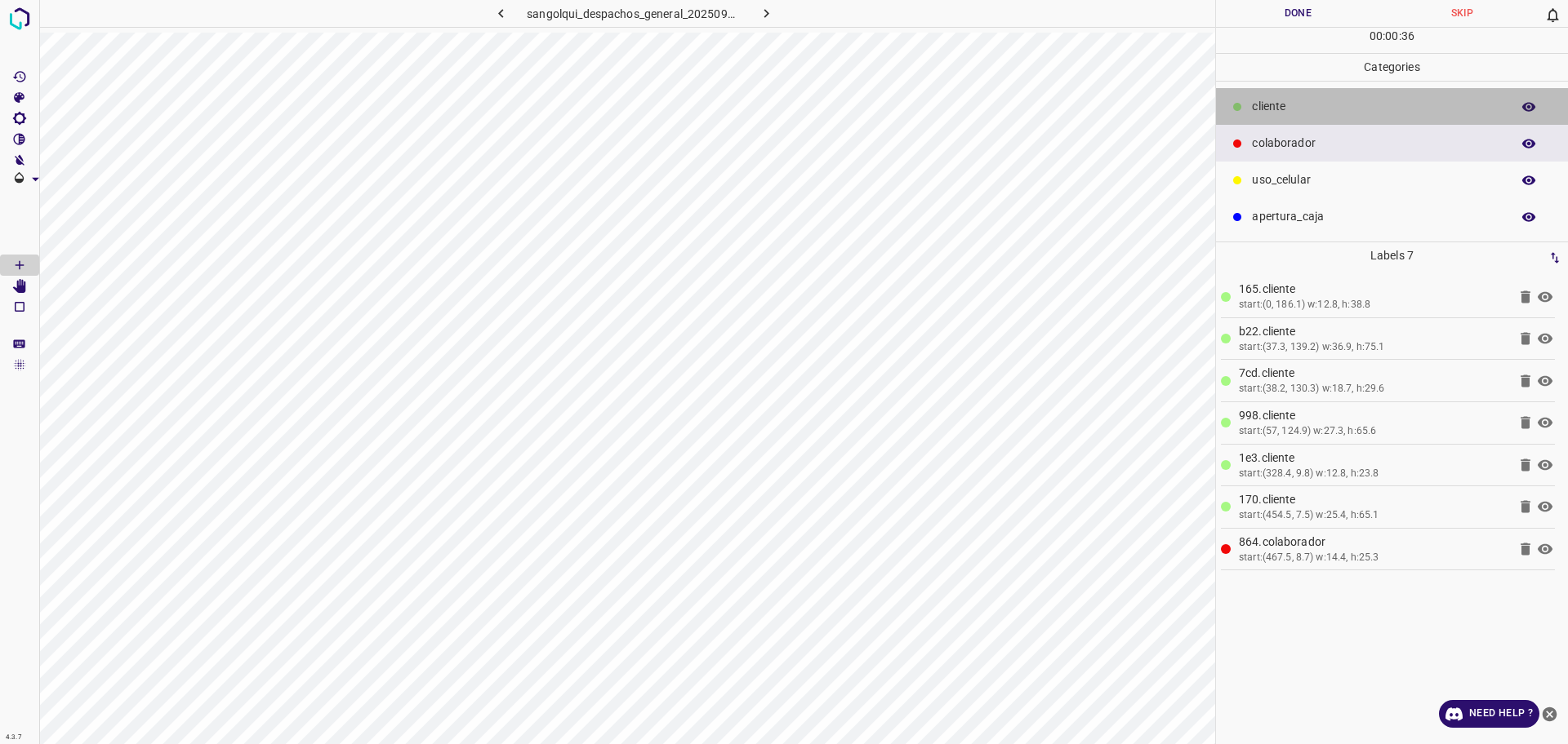
click at [1293, 102] on p "cliente" at bounding box center [1377, 107] width 251 height 17
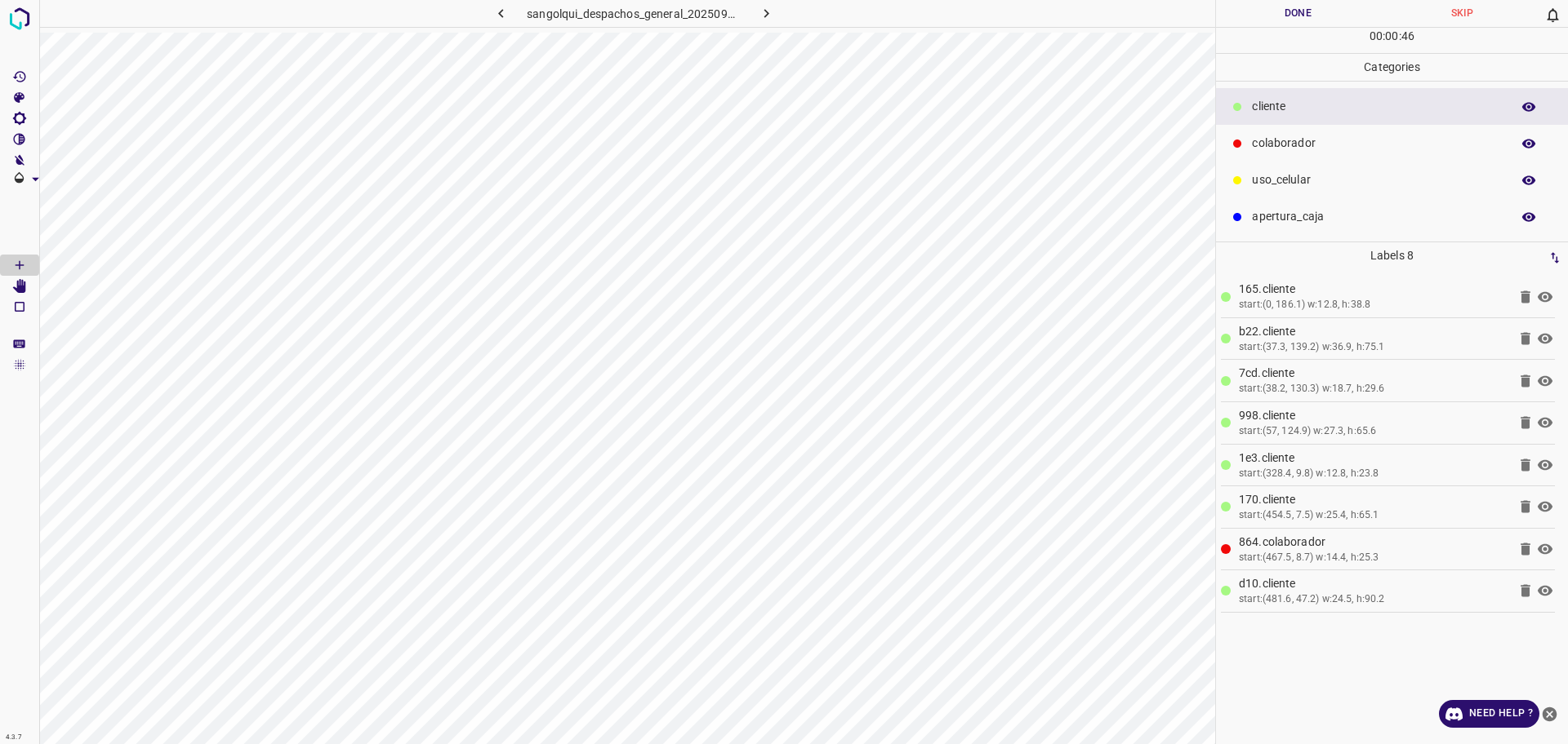
click at [1302, 25] on button "Done" at bounding box center [1298, 13] width 164 height 27
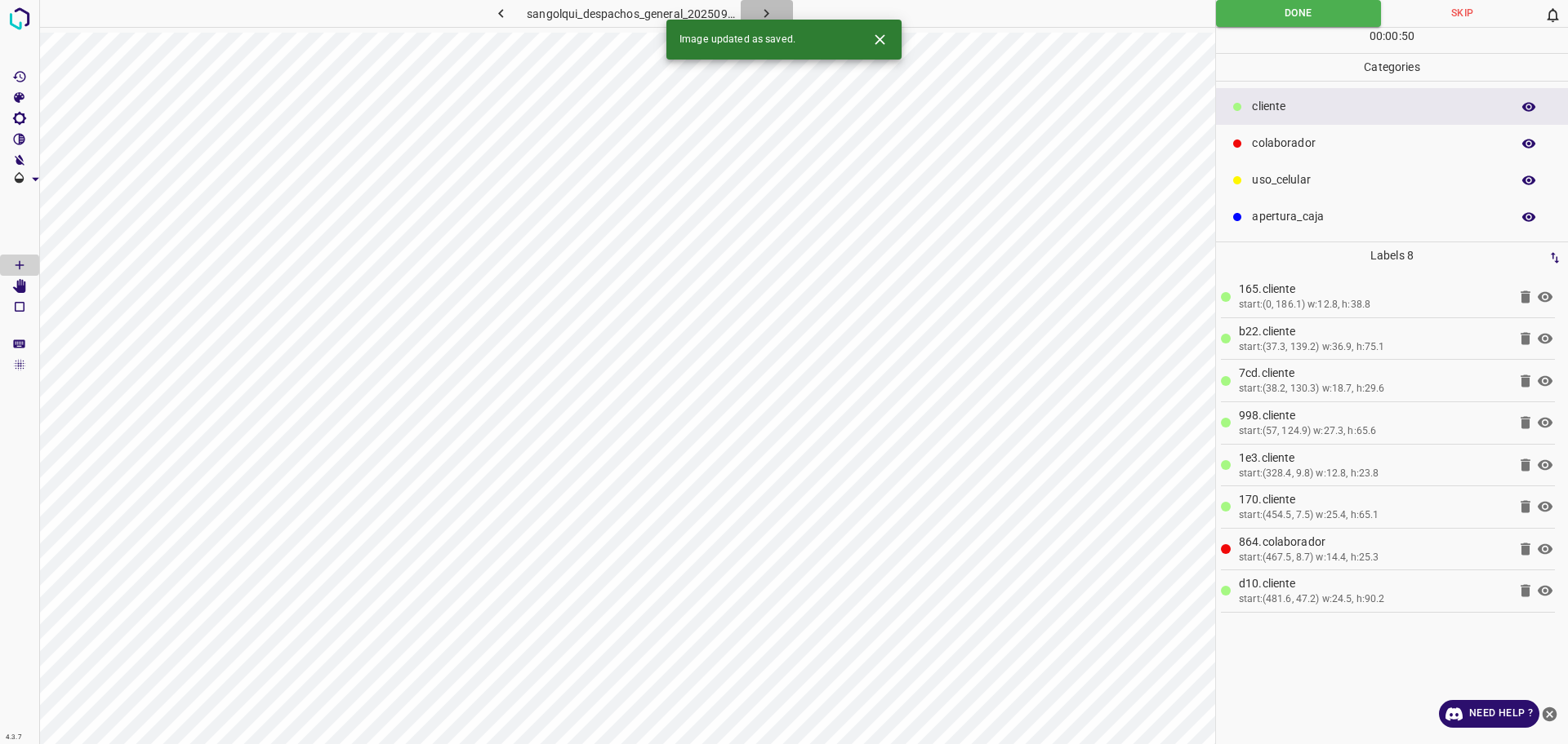
click at [775, 6] on icon "button" at bounding box center [767, 14] width 17 height 17
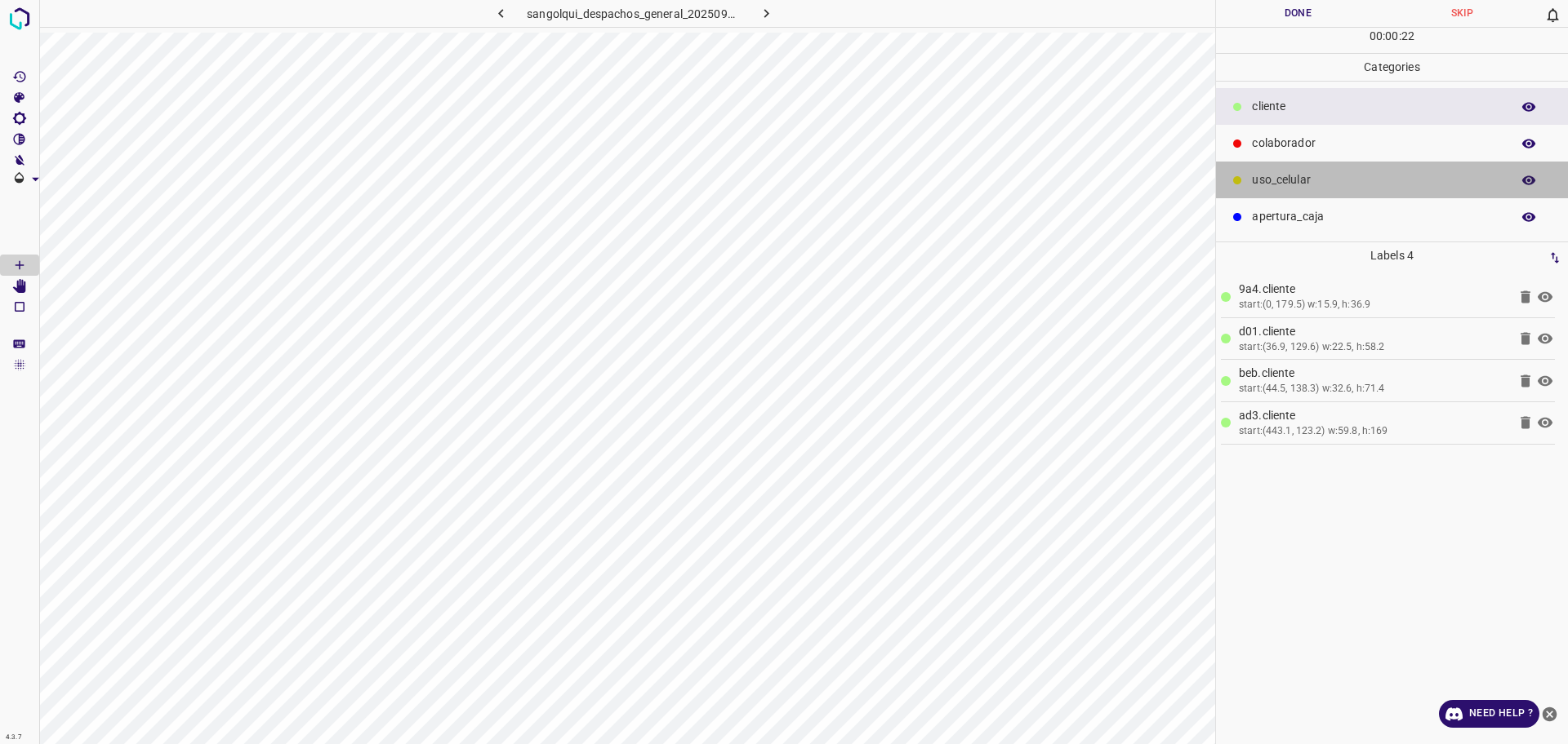
click at [1380, 193] on div "uso_celular" at bounding box center [1392, 180] width 352 height 37
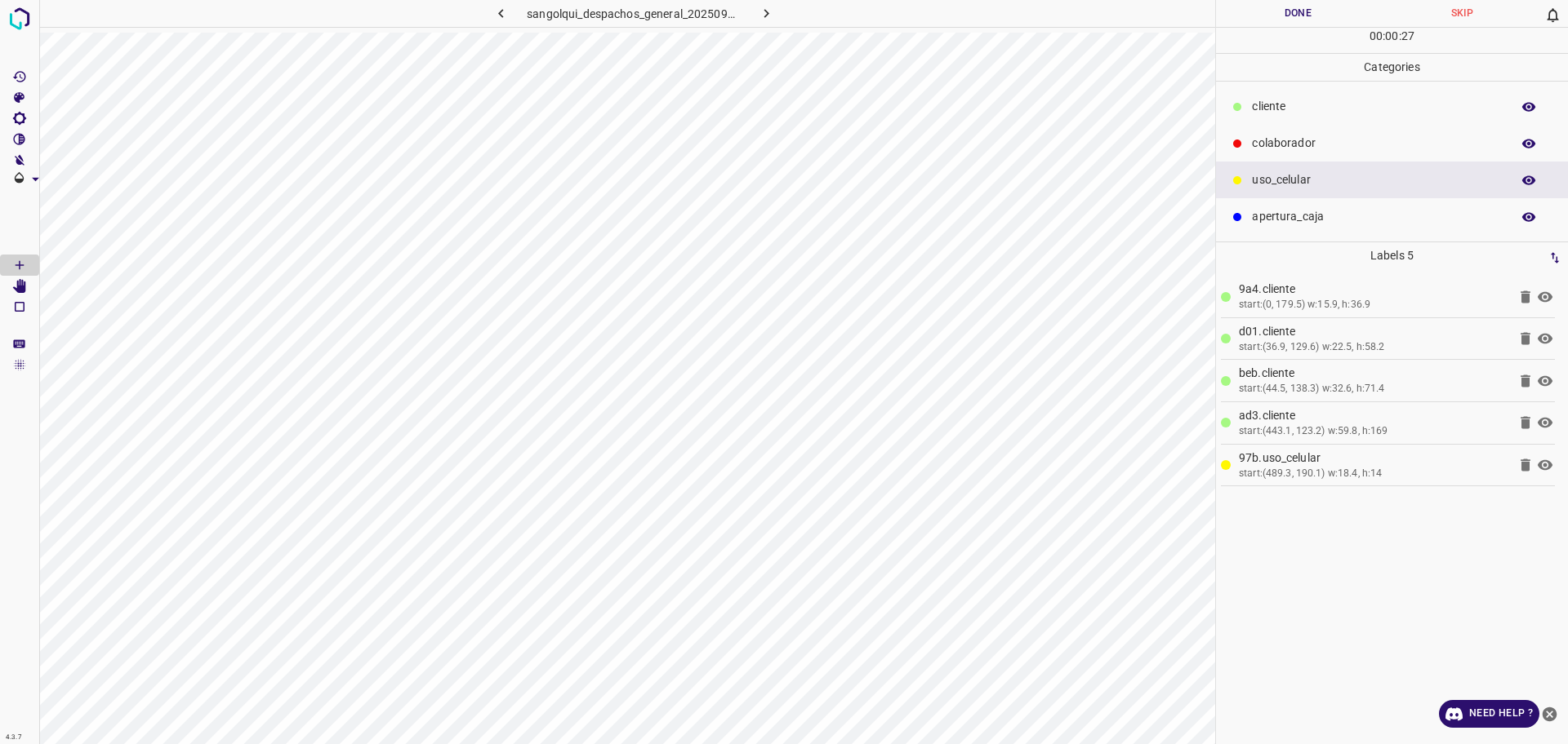
click at [1269, 110] on p "cliente" at bounding box center [1377, 107] width 251 height 17
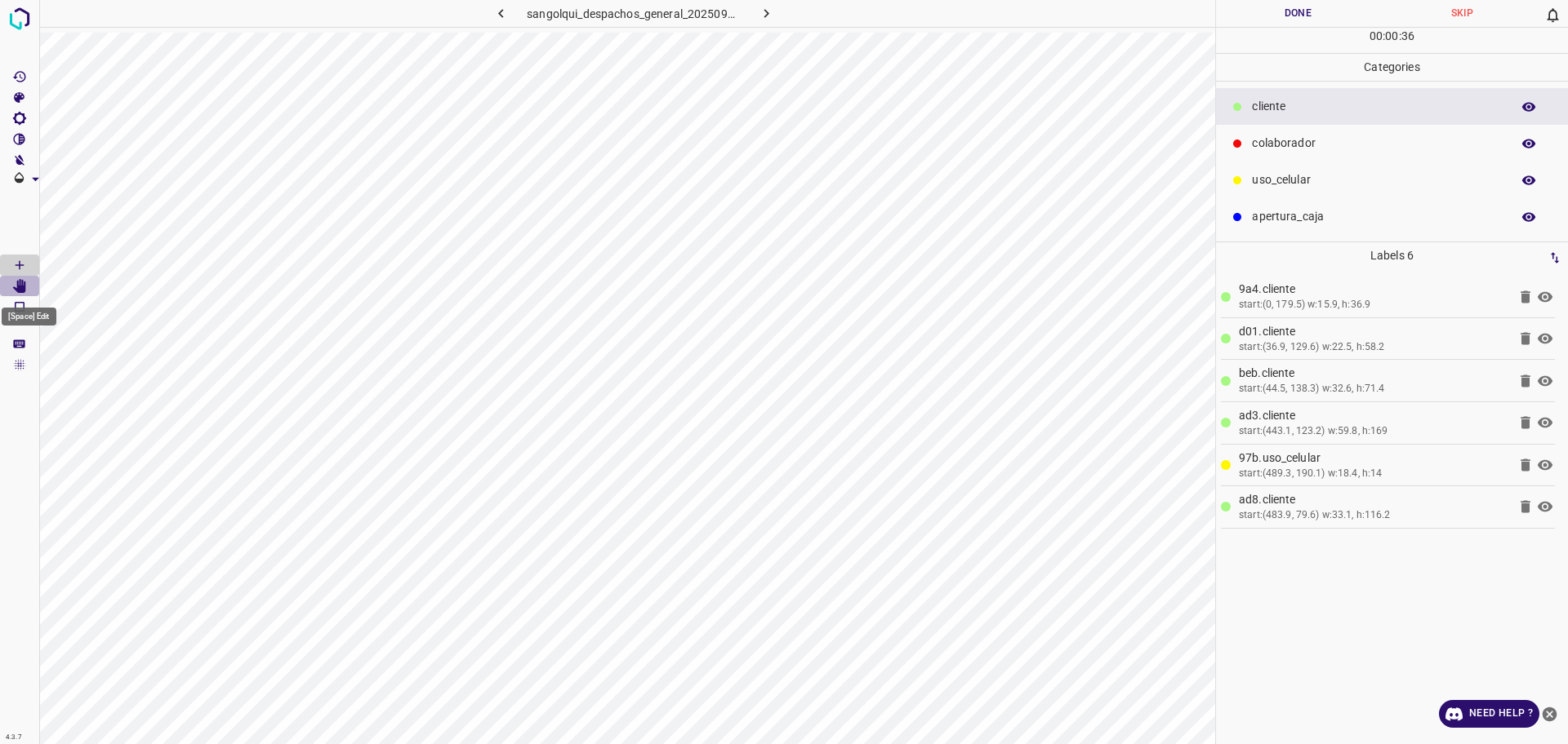
click at [25, 286] on icon "[Space] Edit" at bounding box center [19, 286] width 13 height 15
click at [18, 263] on icon "[Space] Draw" at bounding box center [19, 265] width 15 height 15
click at [1308, 147] on p "colaborador" at bounding box center [1377, 143] width 251 height 17
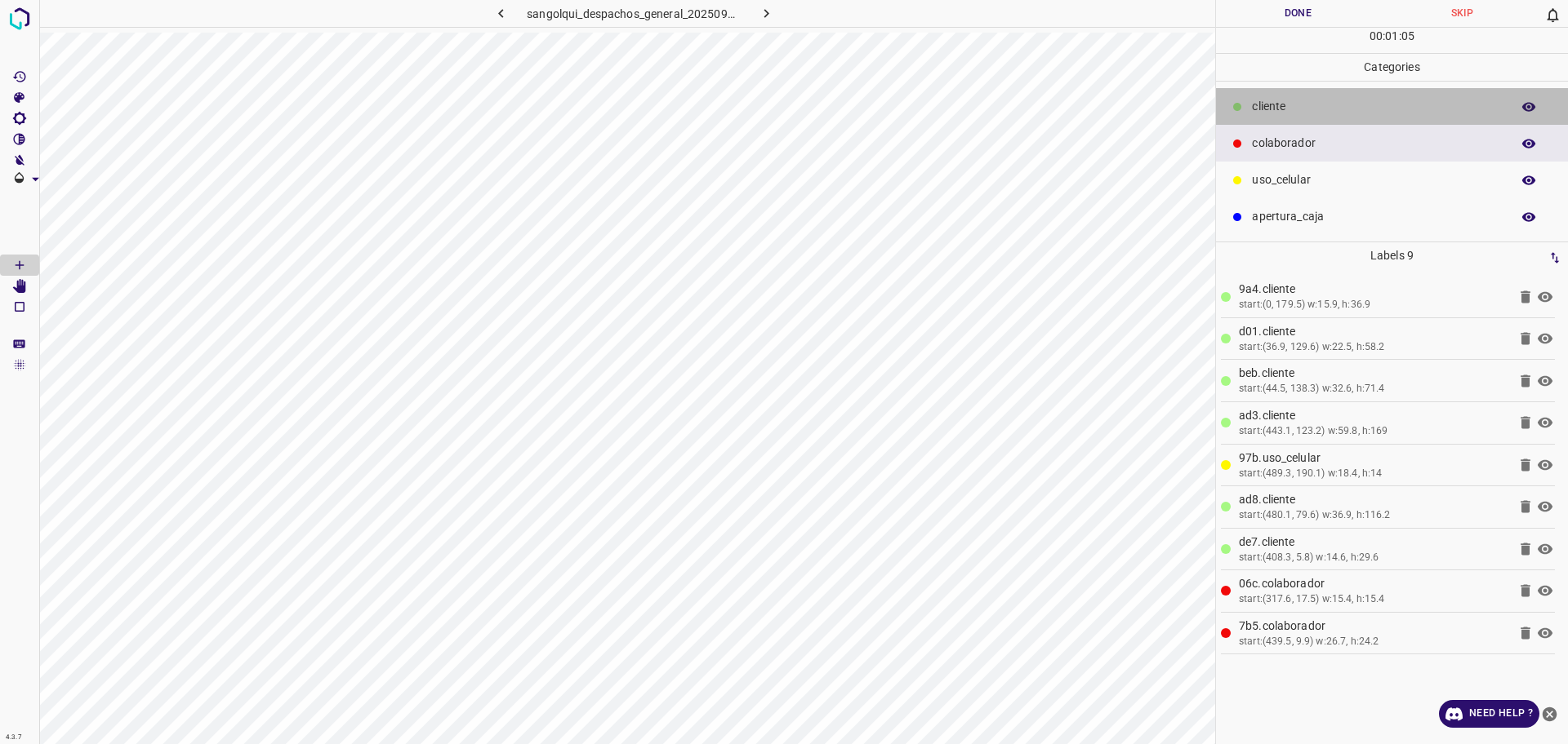
click at [1294, 111] on p "cliente" at bounding box center [1377, 107] width 251 height 17
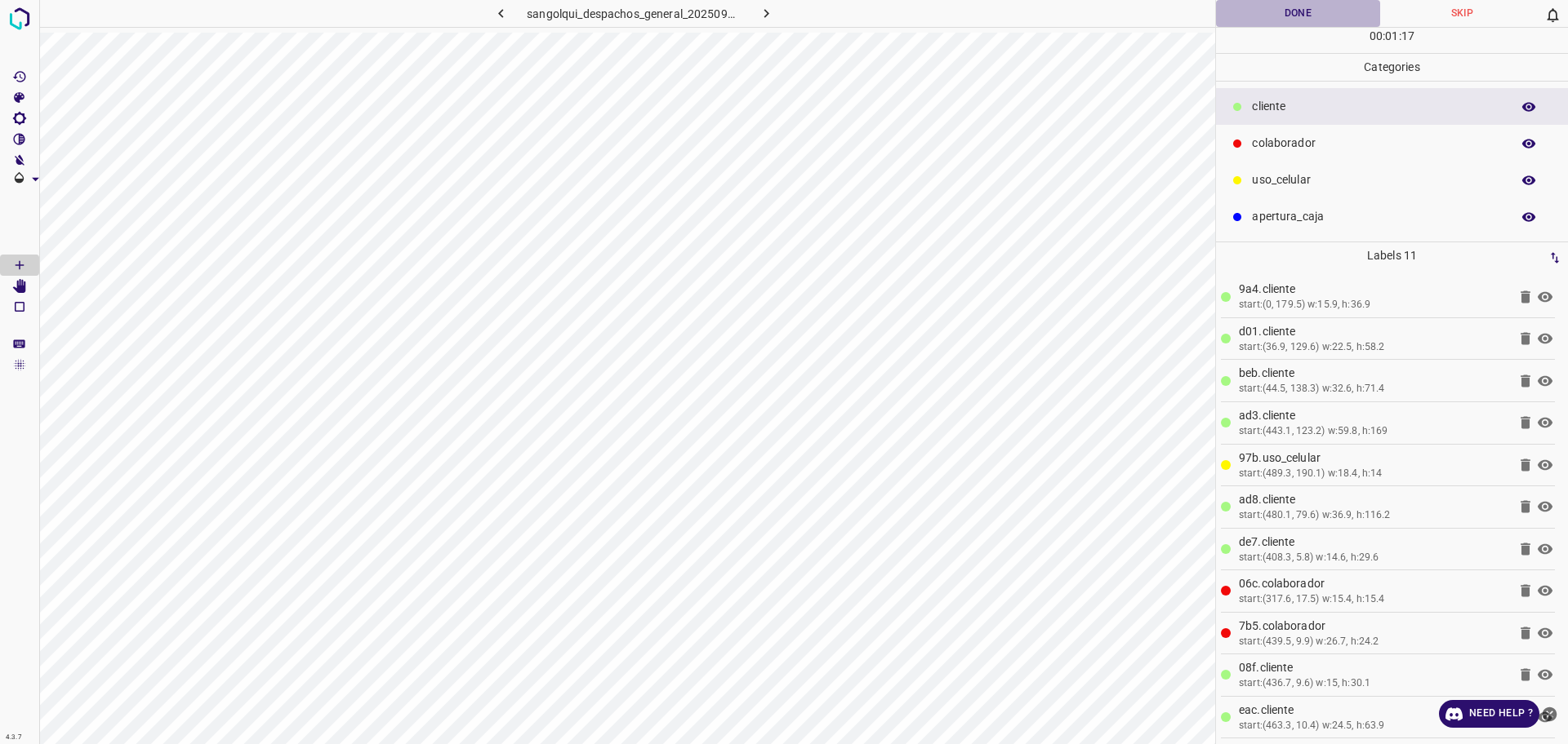
click at [1269, 13] on button "Done" at bounding box center [1298, 13] width 164 height 27
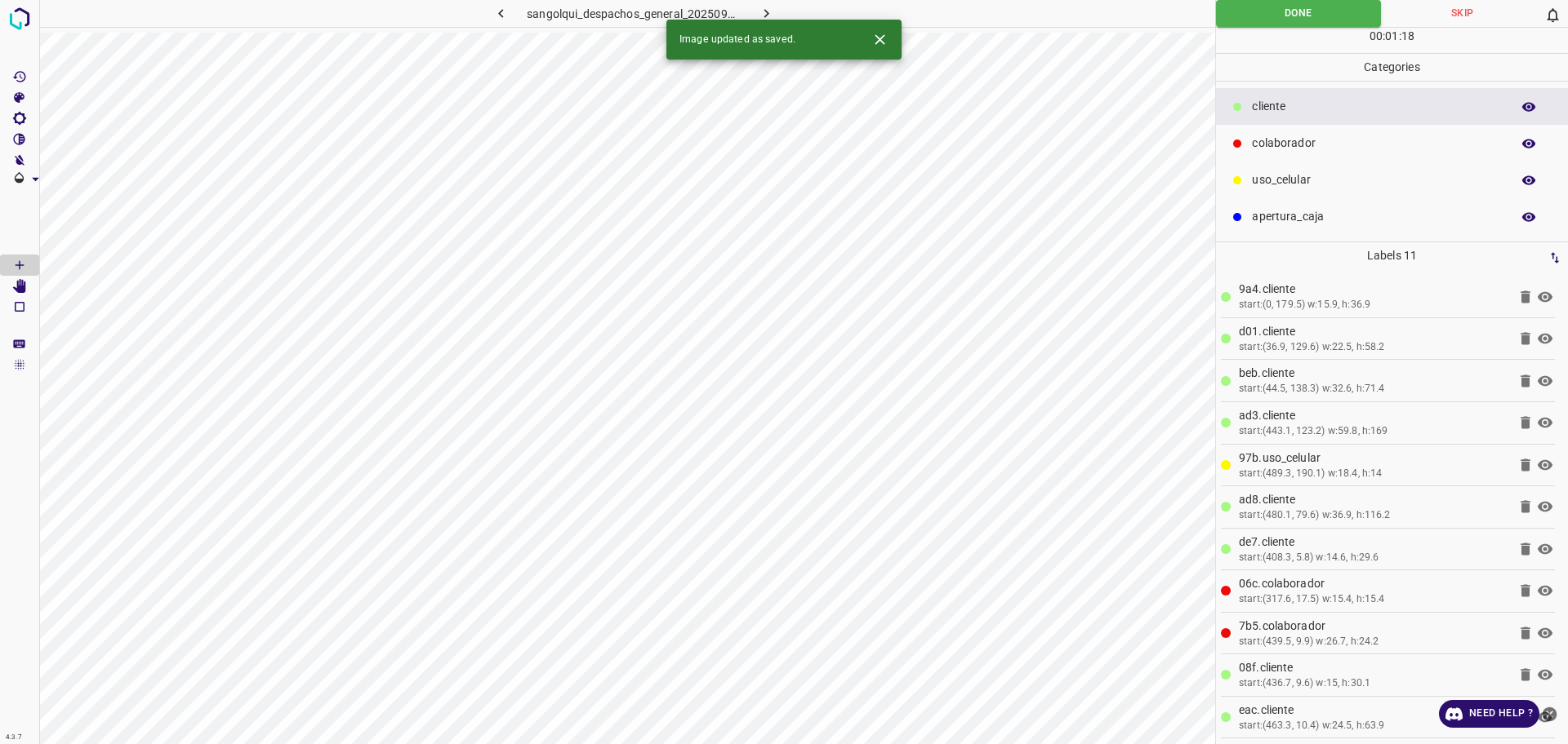
click at [773, 9] on icon "button" at bounding box center [767, 14] width 17 height 17
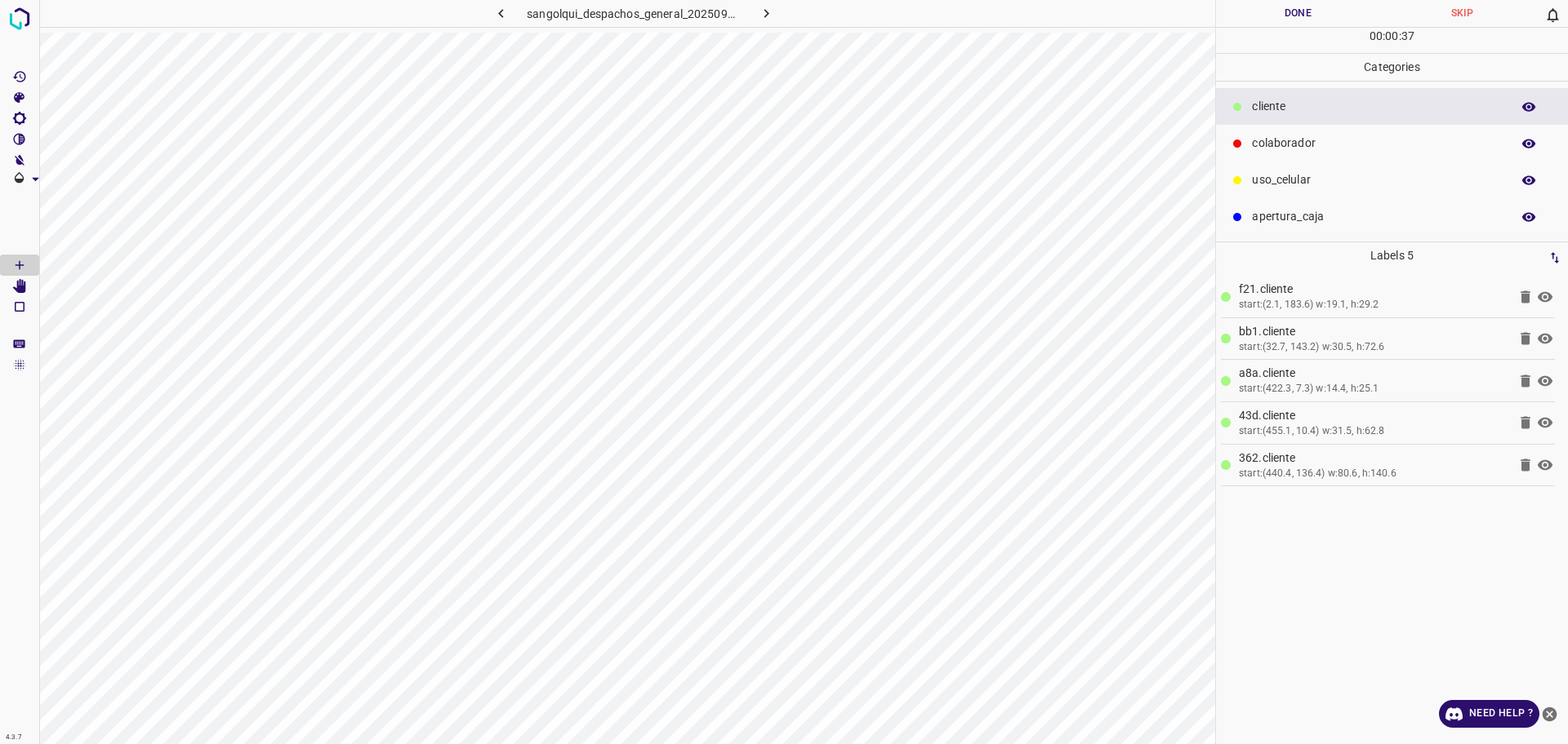
click at [1338, 164] on div "uso_celular" at bounding box center [1392, 180] width 352 height 37
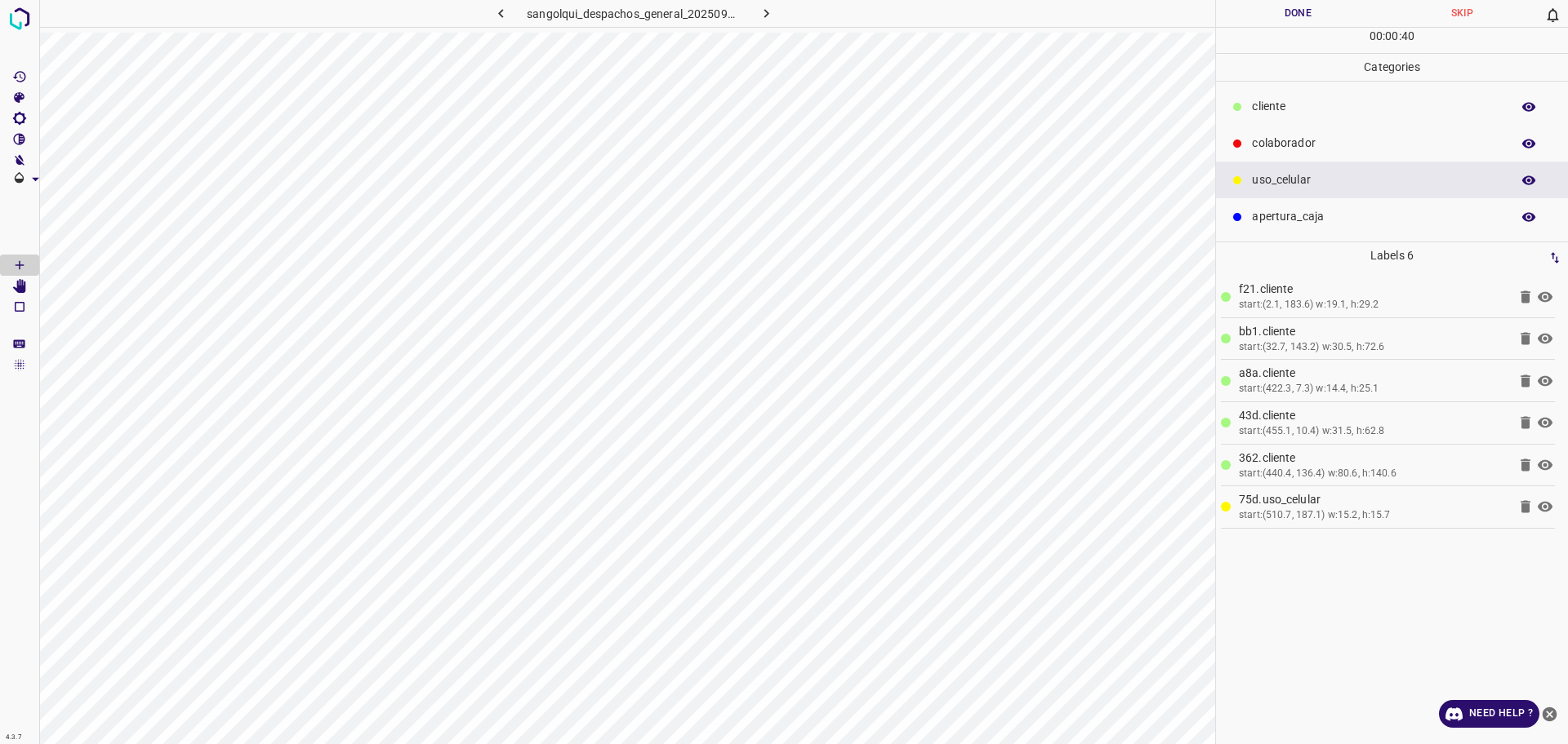
click at [1305, 140] on p "colaborador" at bounding box center [1377, 143] width 251 height 17
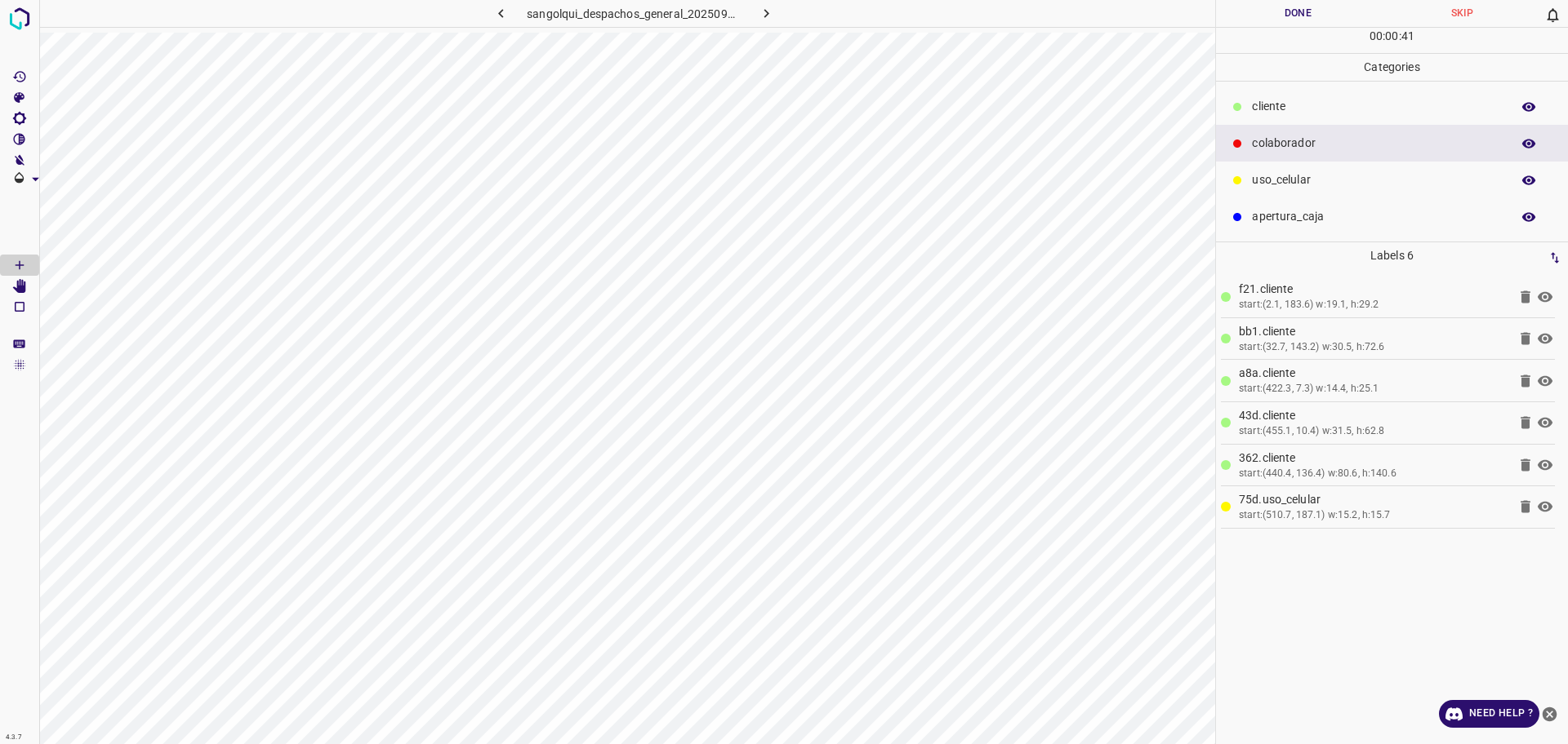
click at [1258, 192] on div "uso_celular" at bounding box center [1392, 180] width 352 height 37
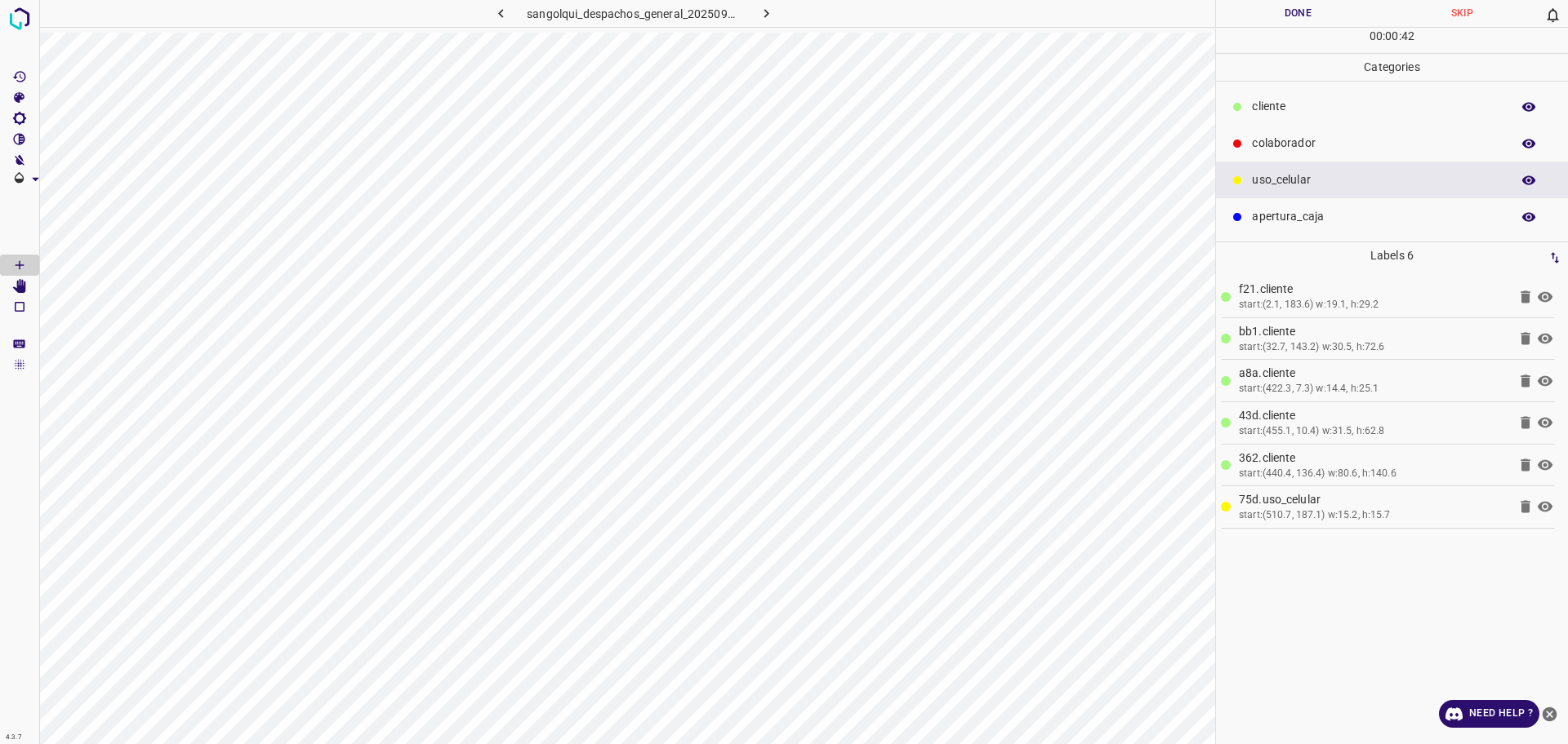
click at [1315, 110] on p "cliente" at bounding box center [1377, 107] width 251 height 17
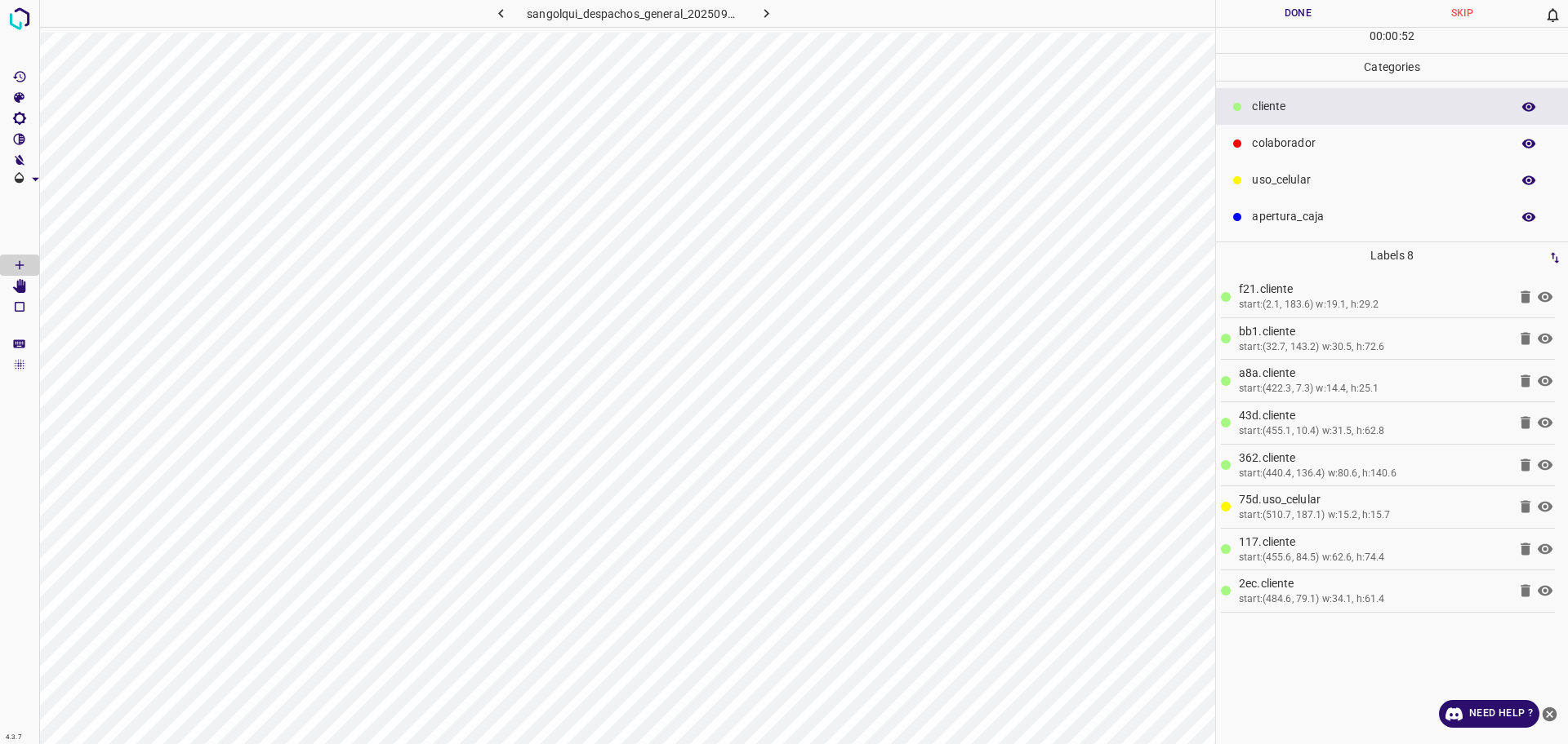
click at [1270, 147] on p "colaborador" at bounding box center [1377, 143] width 251 height 17
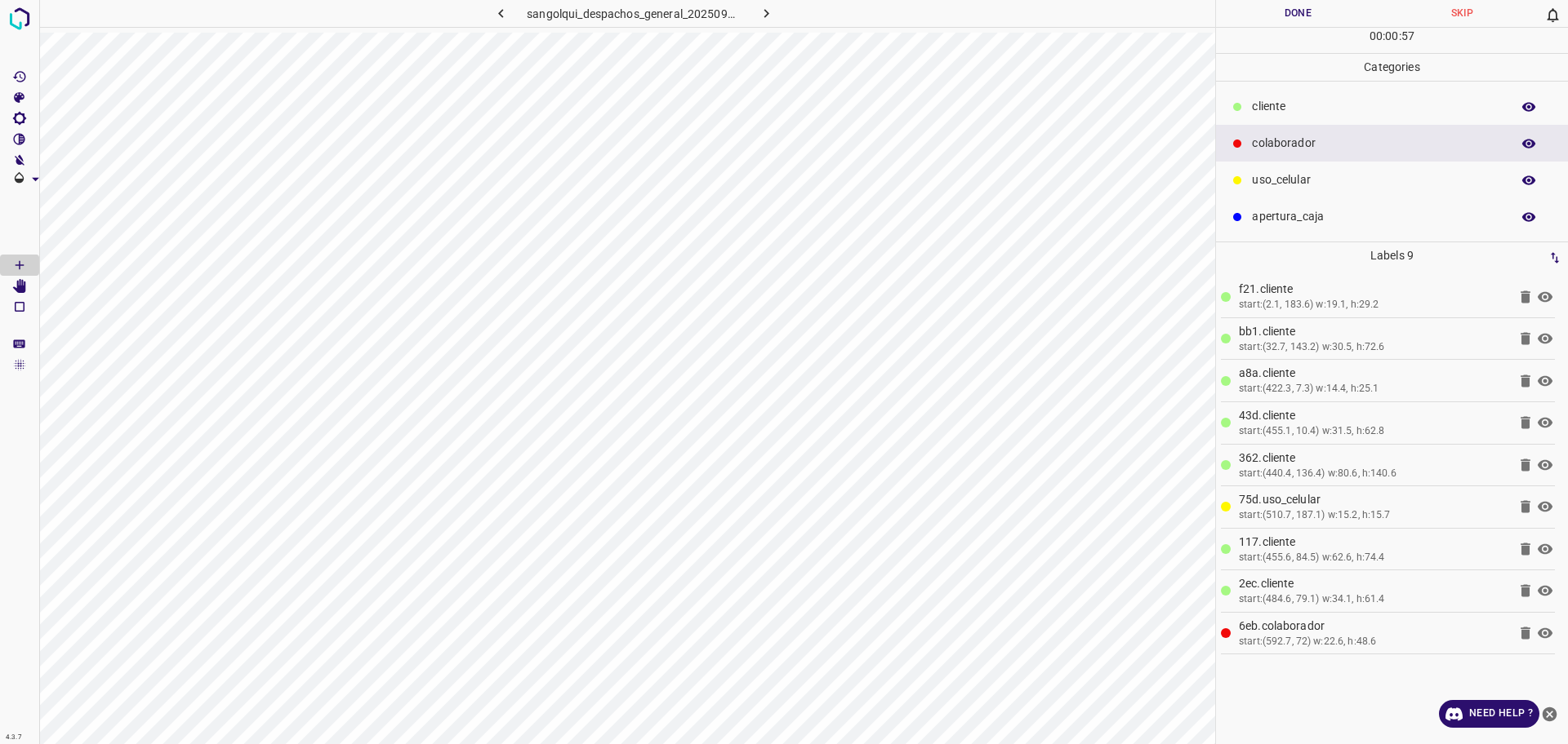
click at [1316, 9] on button "Done" at bounding box center [1298, 13] width 164 height 27
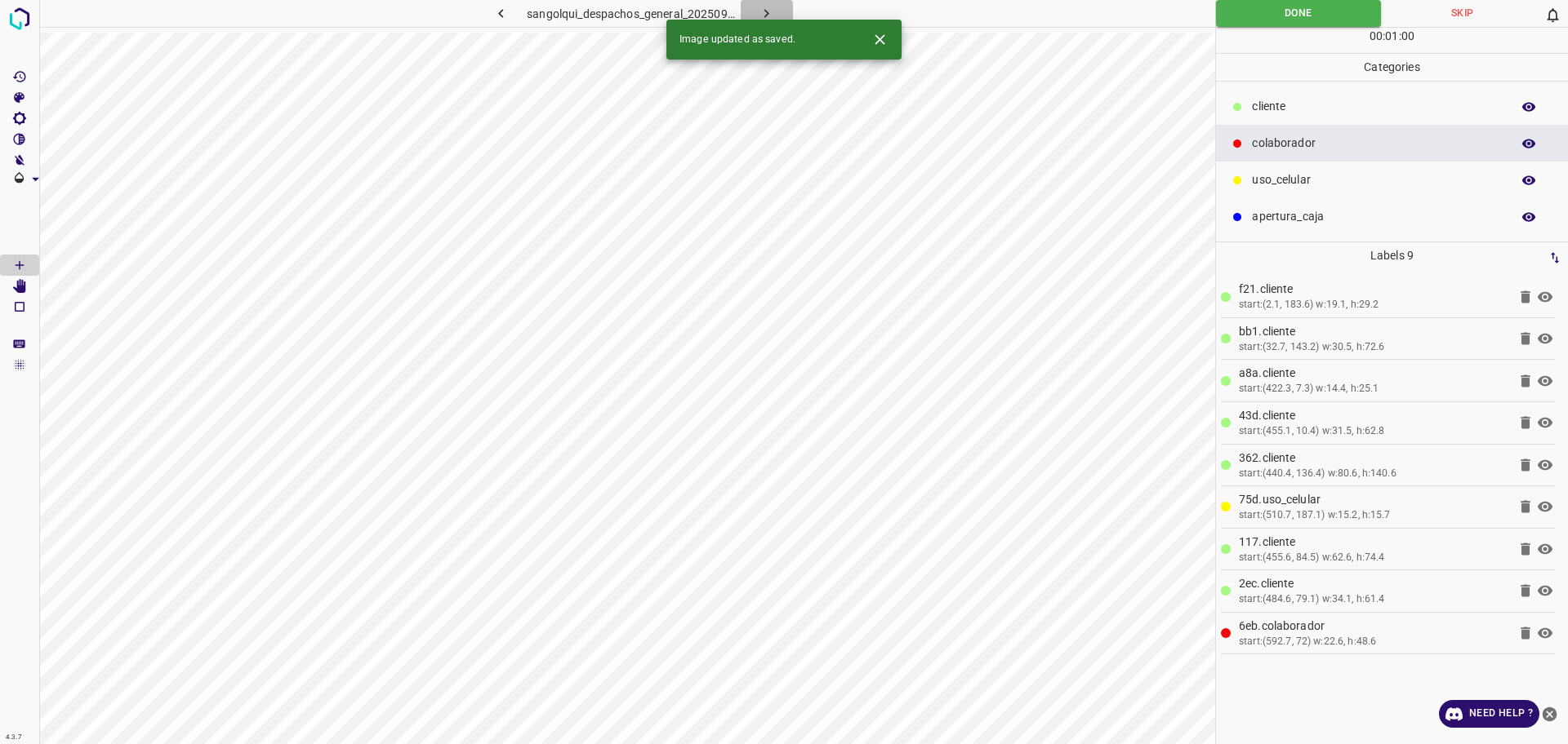
click at [773, 13] on icon "button" at bounding box center [767, 14] width 17 height 17
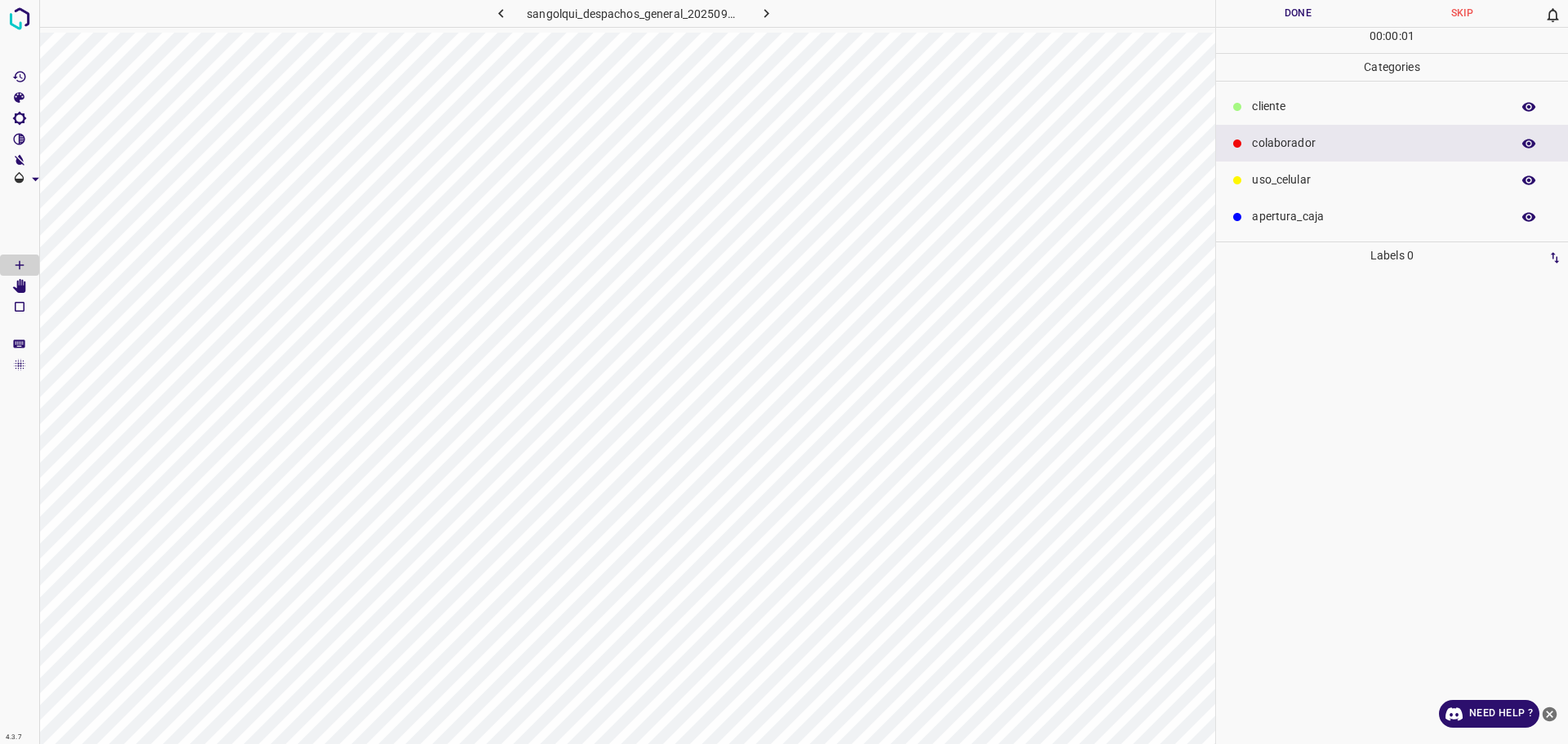
click at [1243, 183] on div at bounding box center [1237, 180] width 16 height 16
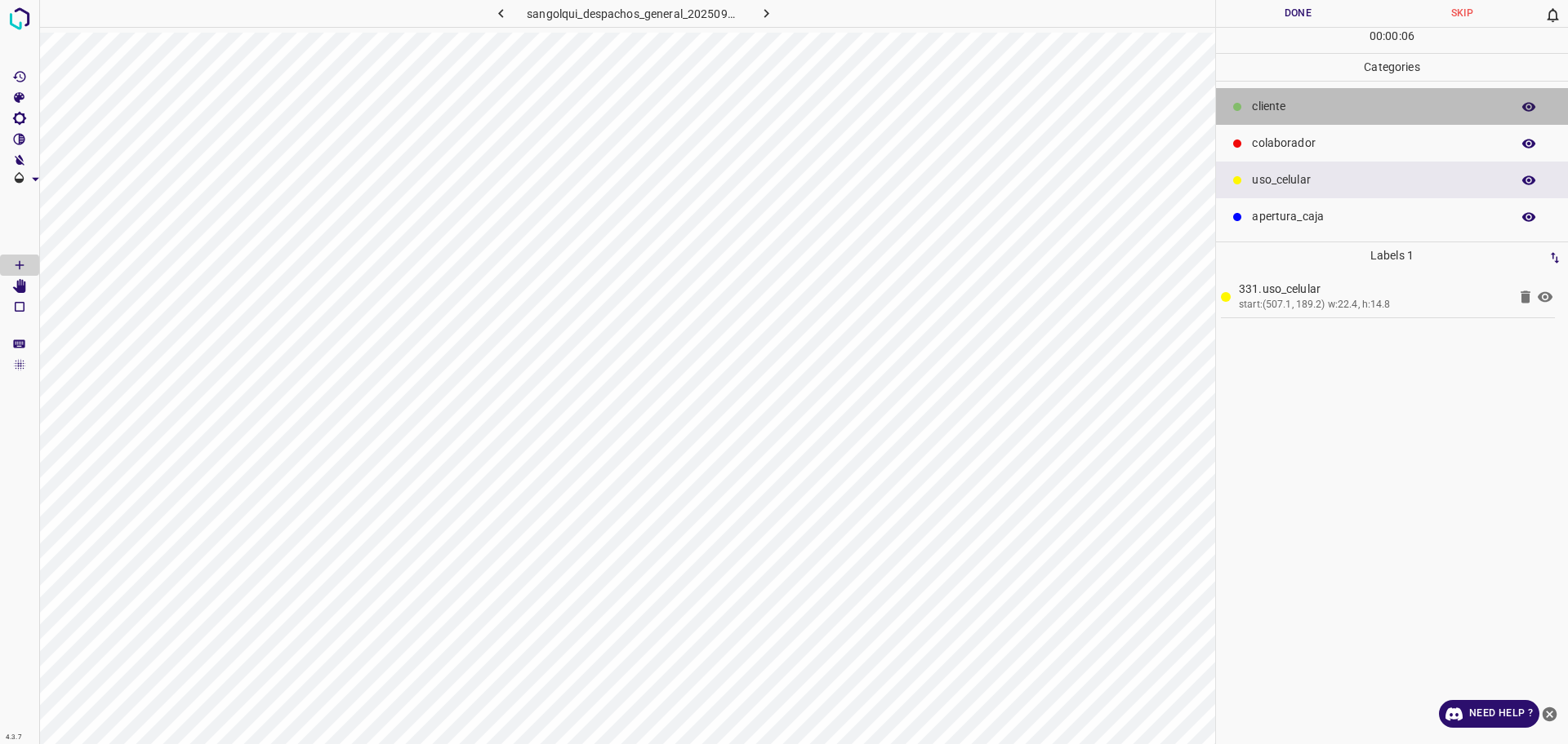
click at [1306, 107] on p "cliente" at bounding box center [1377, 107] width 251 height 17
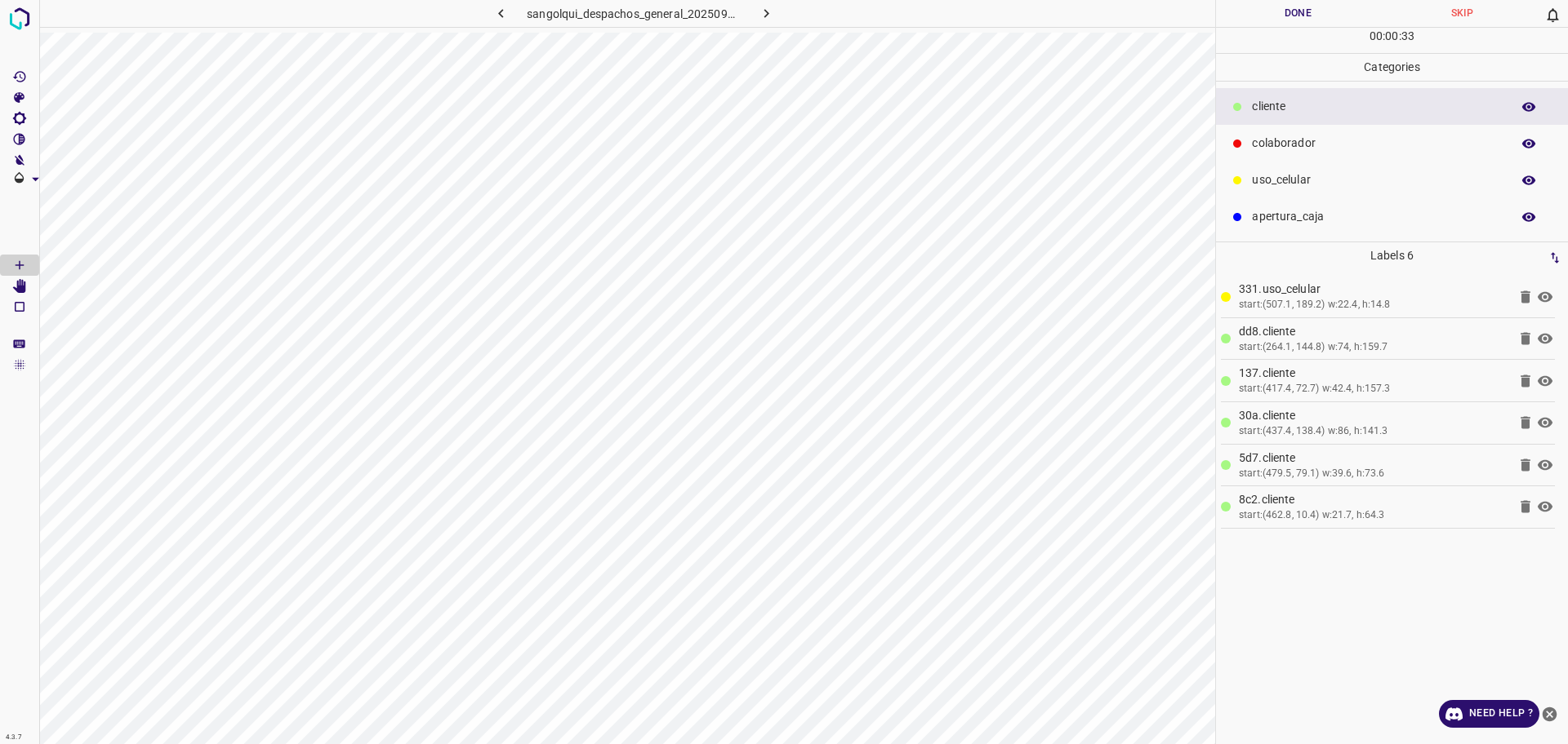
click at [1383, 142] on p "colaborador" at bounding box center [1377, 143] width 251 height 17
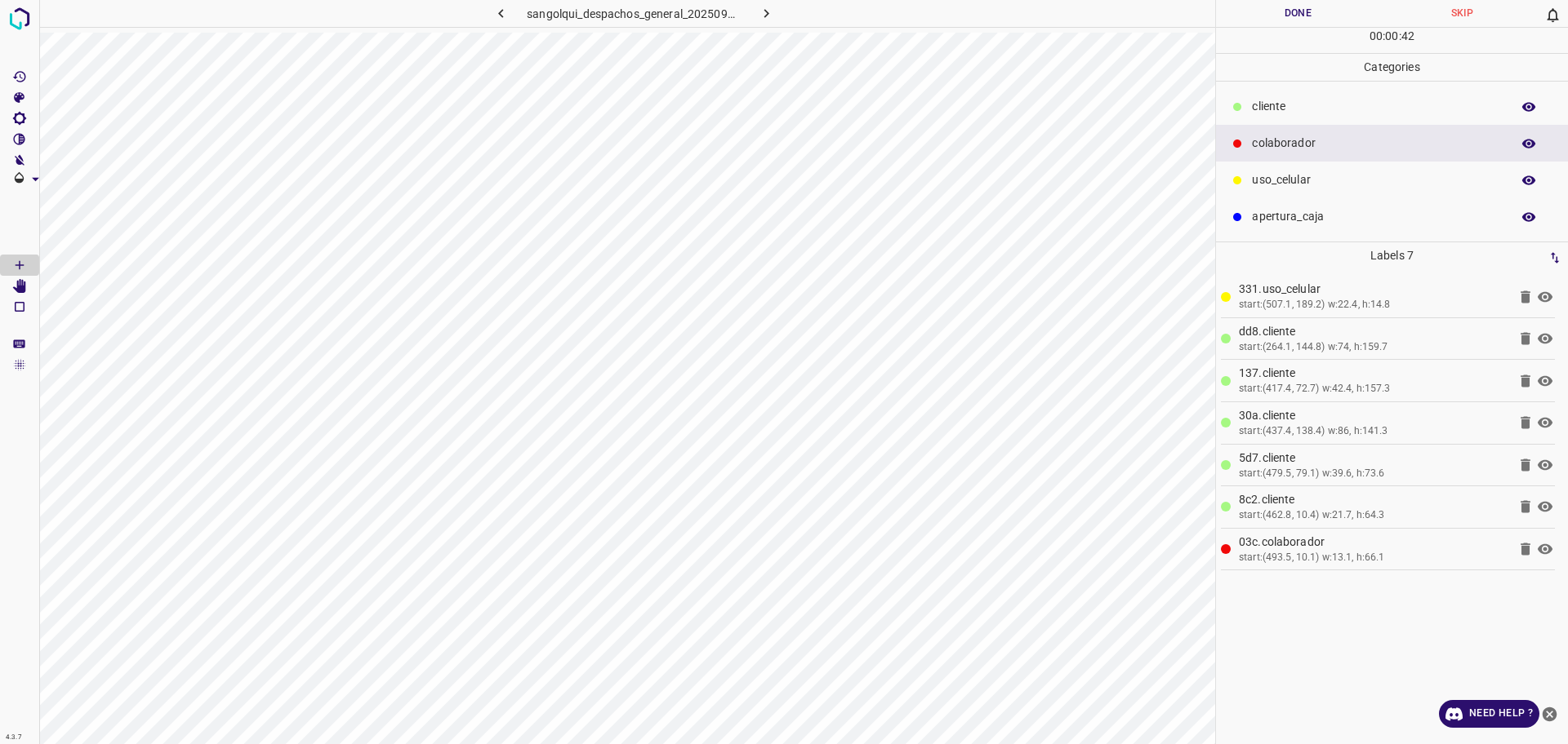
drag, startPoint x: 1254, startPoint y: 104, endPoint x: 1218, endPoint y: 128, distance: 43.3
click at [1254, 105] on p "cliente" at bounding box center [1377, 107] width 251 height 17
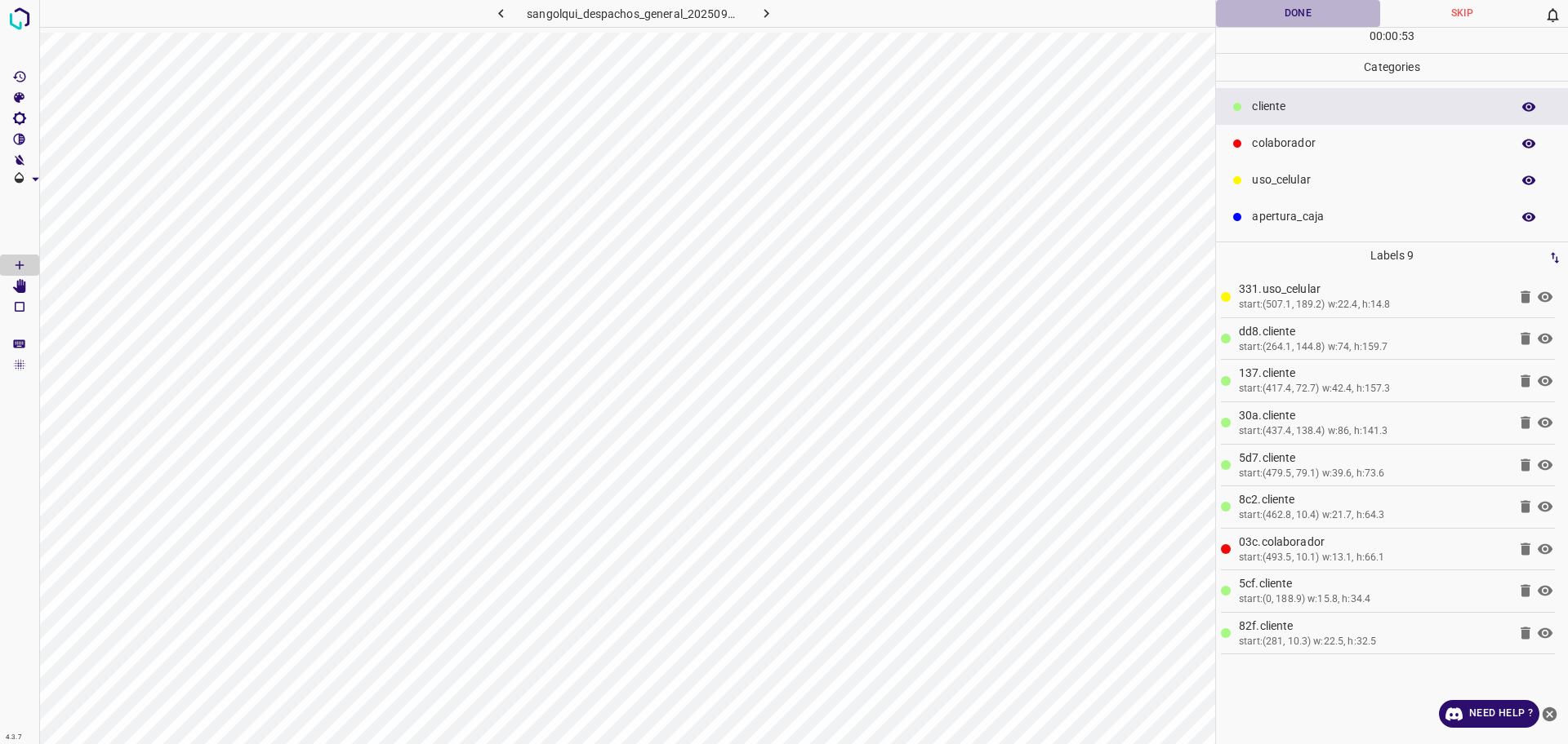
click at [1271, 18] on button "Done" at bounding box center [1298, 13] width 164 height 27
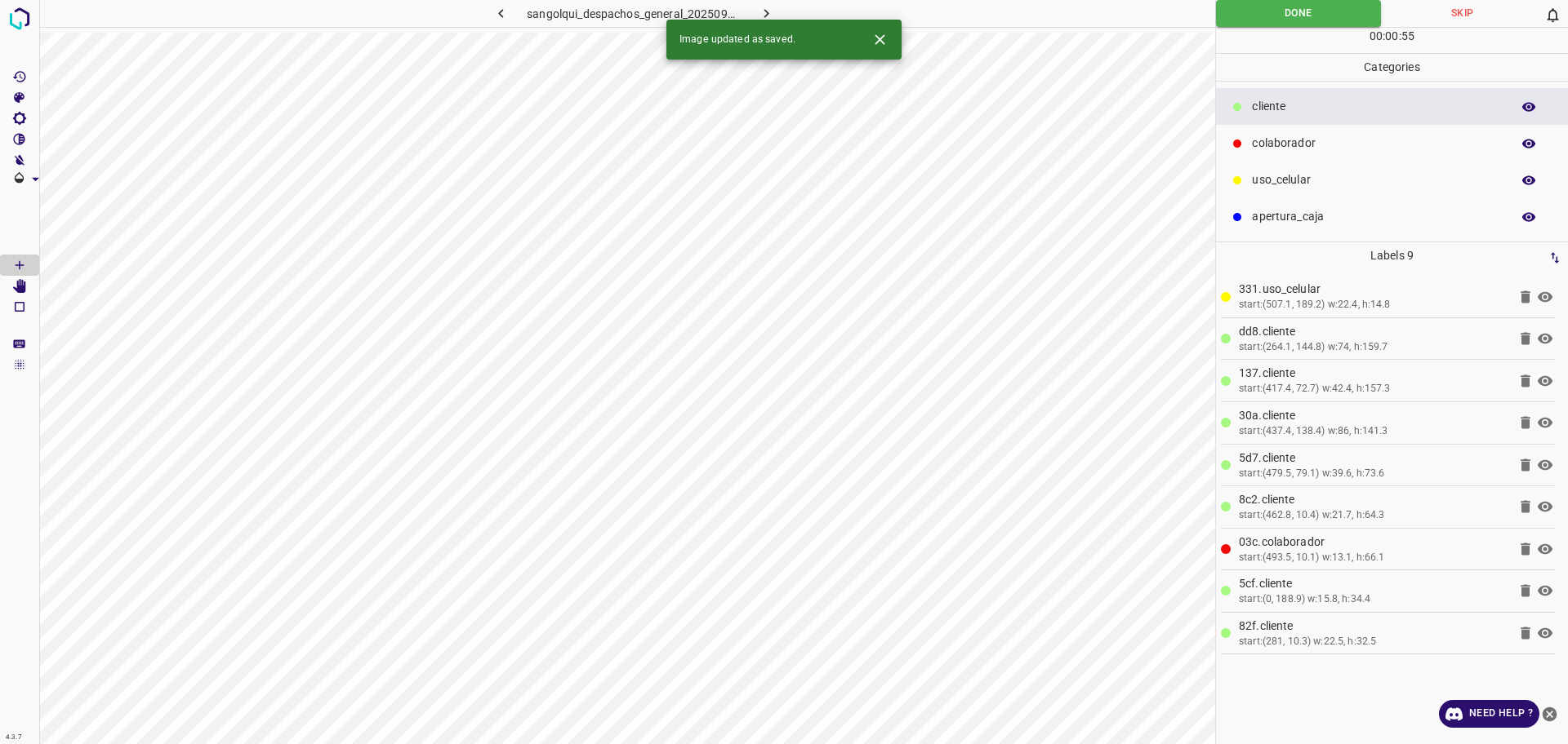
click at [773, 13] on icon "button" at bounding box center [767, 14] width 17 height 17
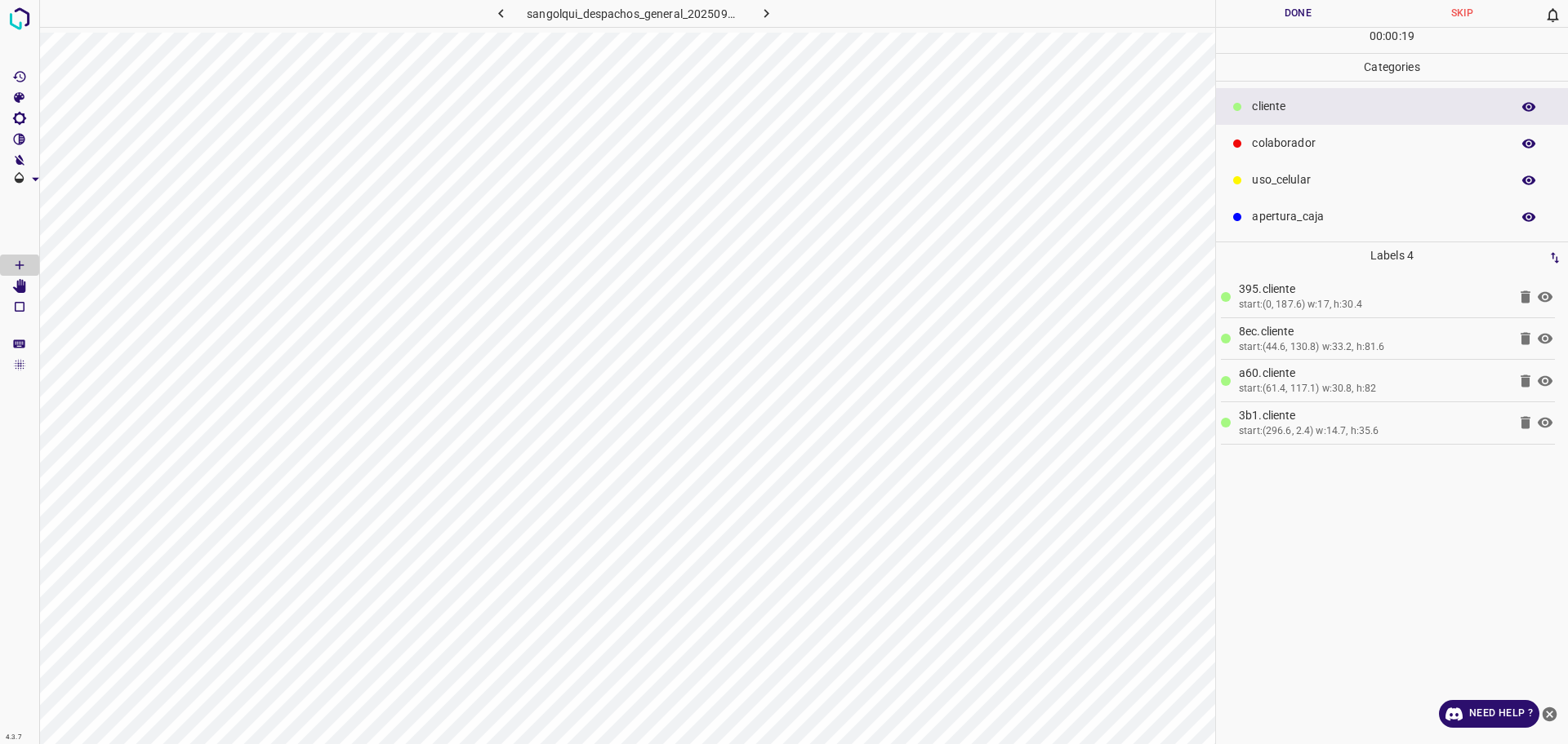
click at [1374, 134] on div "colaborador" at bounding box center [1392, 143] width 352 height 37
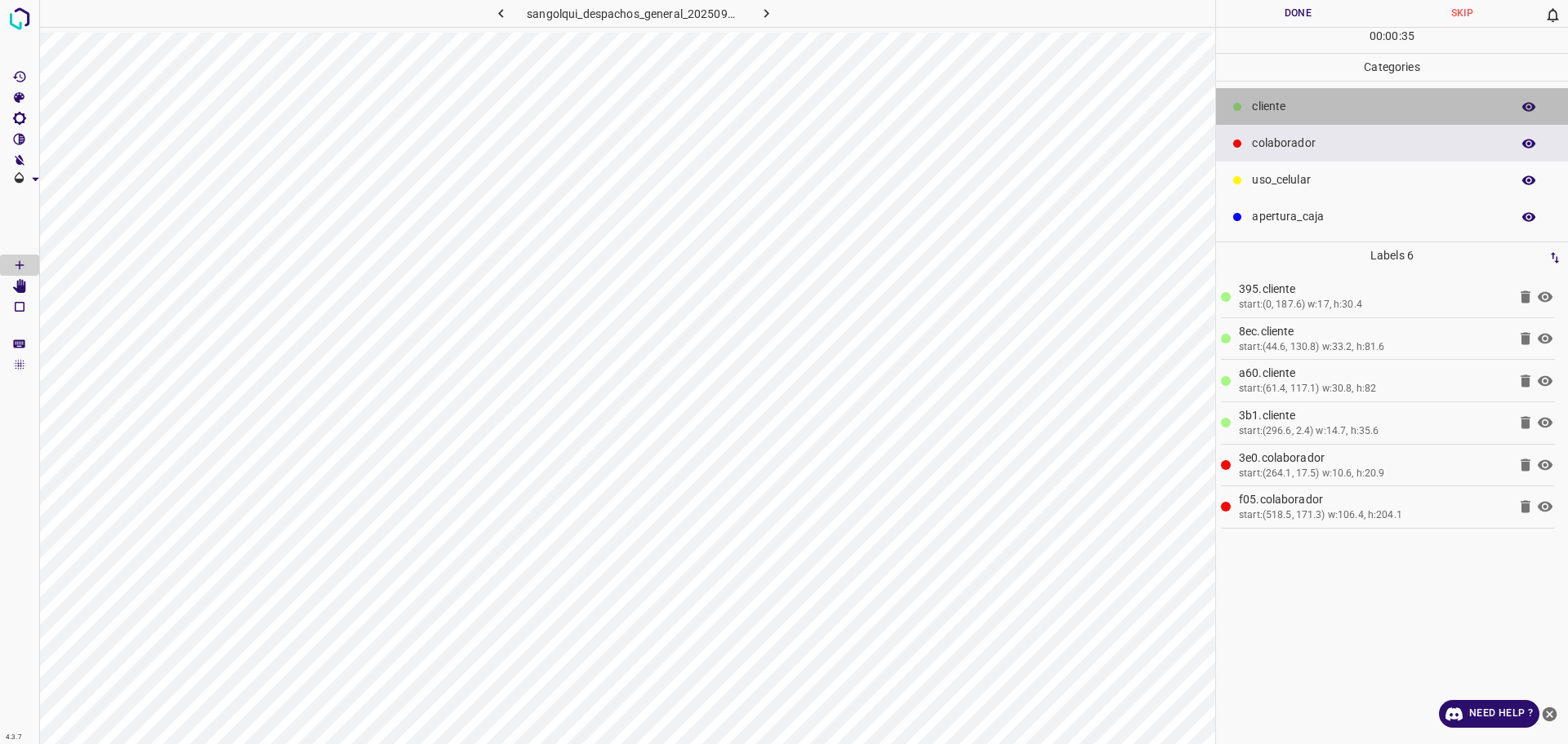
click at [1277, 112] on p "cliente" at bounding box center [1377, 107] width 251 height 17
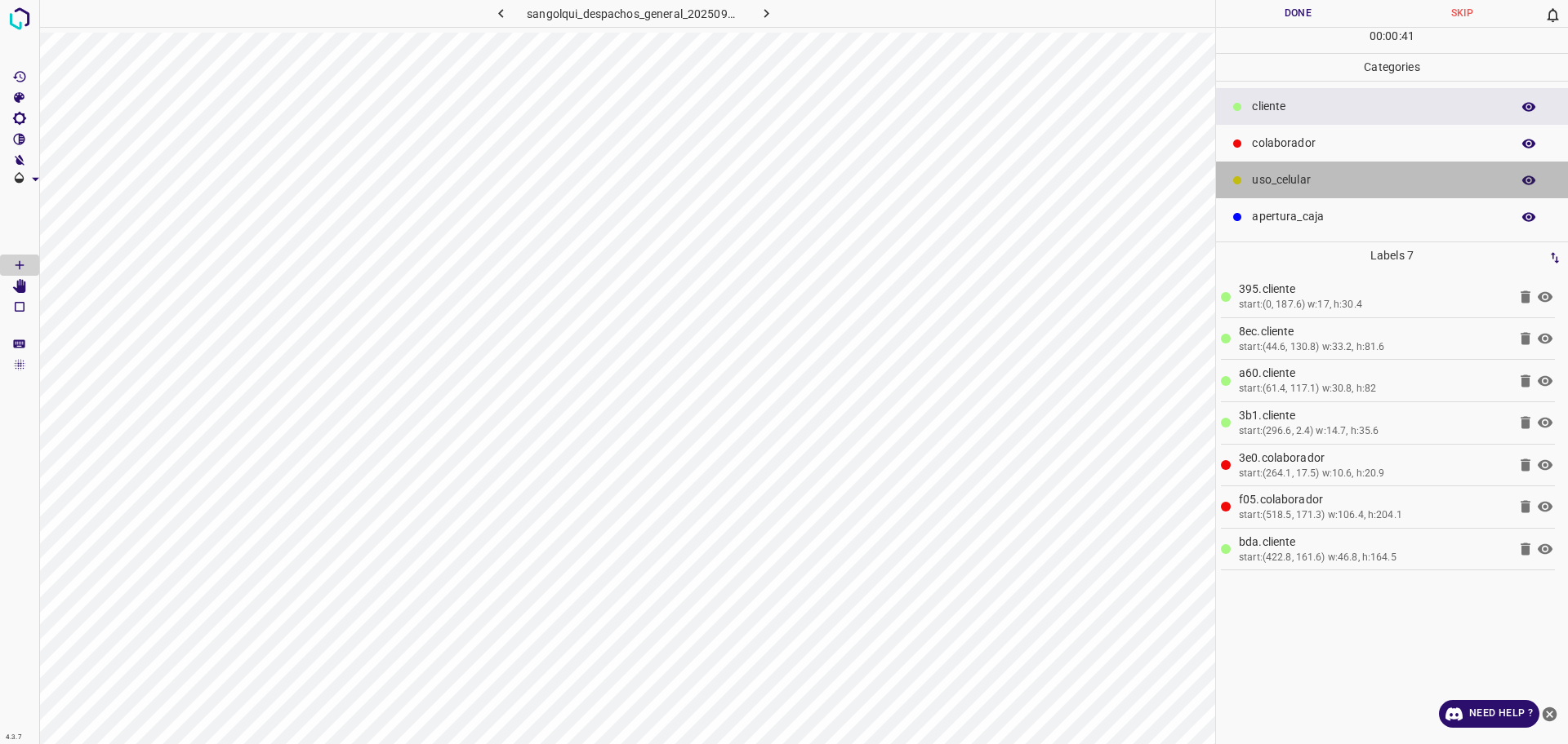
click at [1289, 171] on div "uso_celular" at bounding box center [1392, 180] width 352 height 37
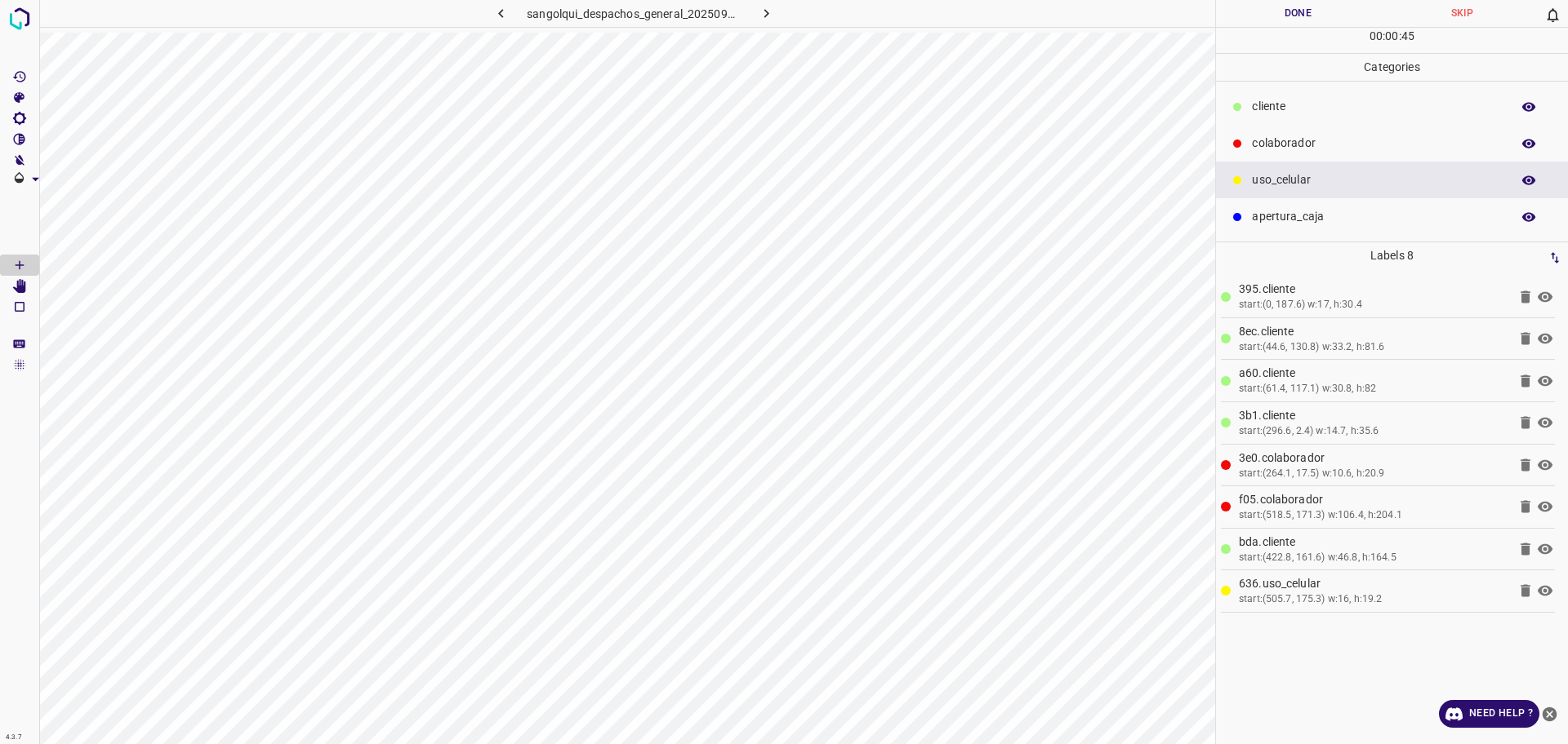
click at [1309, 154] on div "colaborador" at bounding box center [1392, 143] width 352 height 37
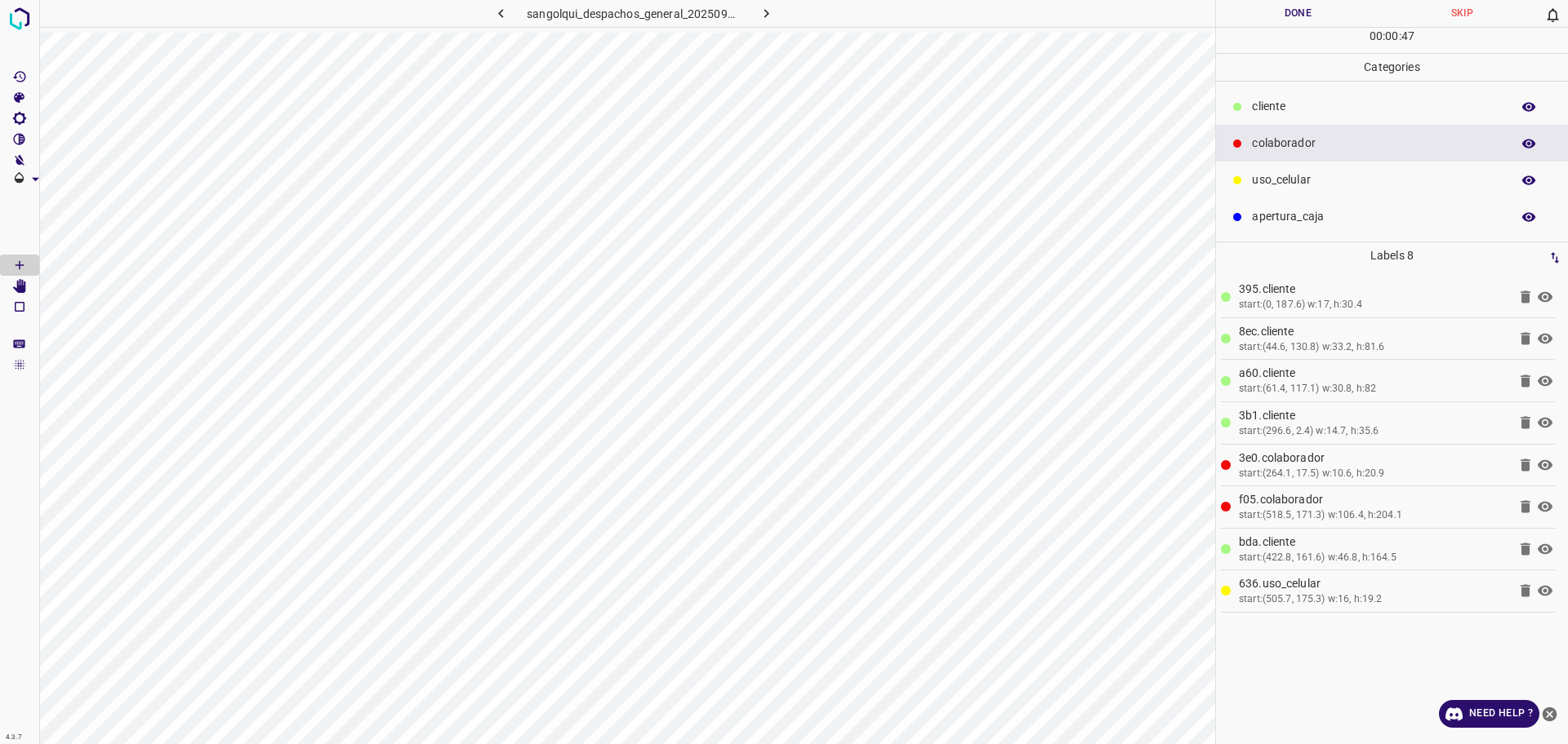
click at [1272, 106] on p "cliente" at bounding box center [1377, 107] width 251 height 17
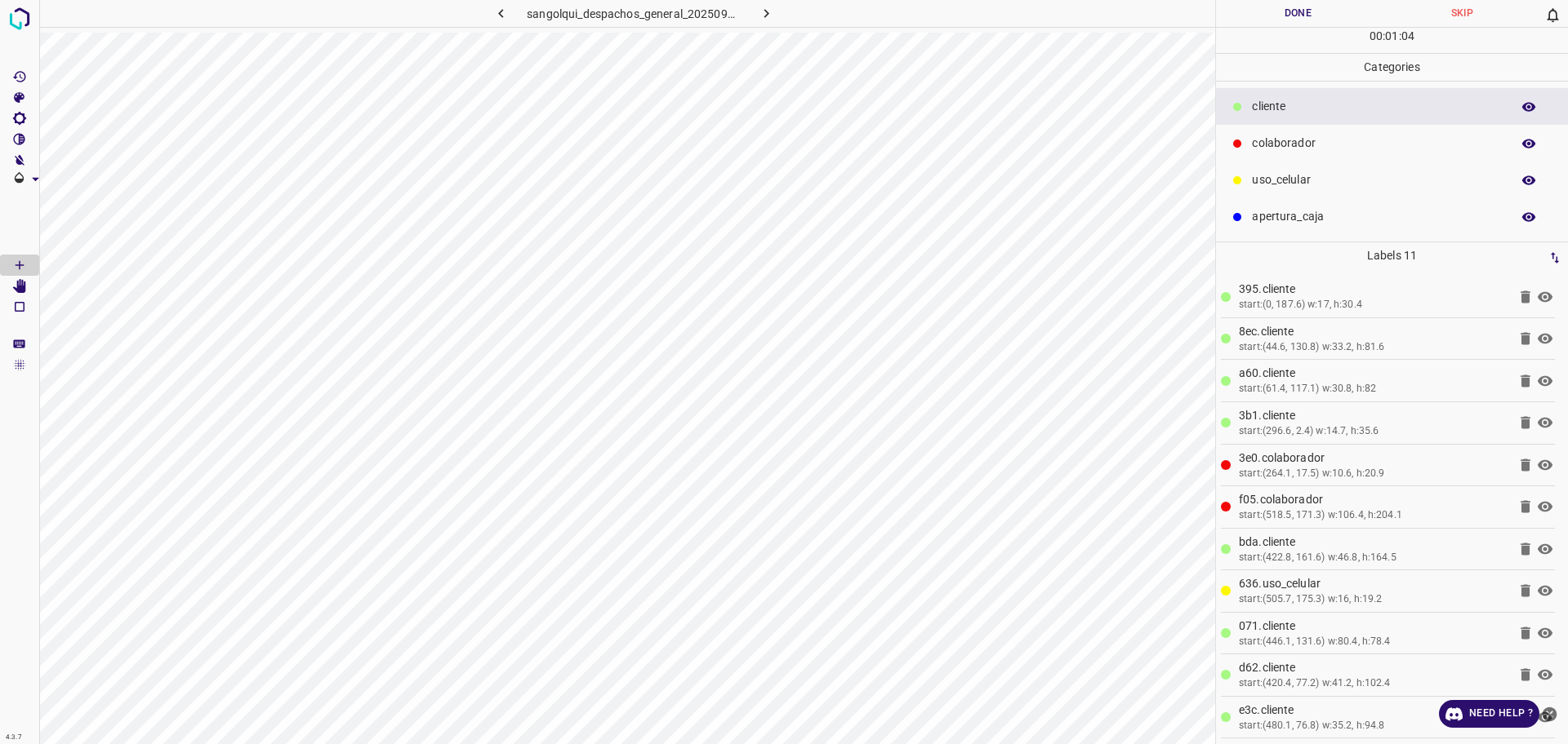
click at [1274, 19] on button "Done" at bounding box center [1298, 13] width 164 height 27
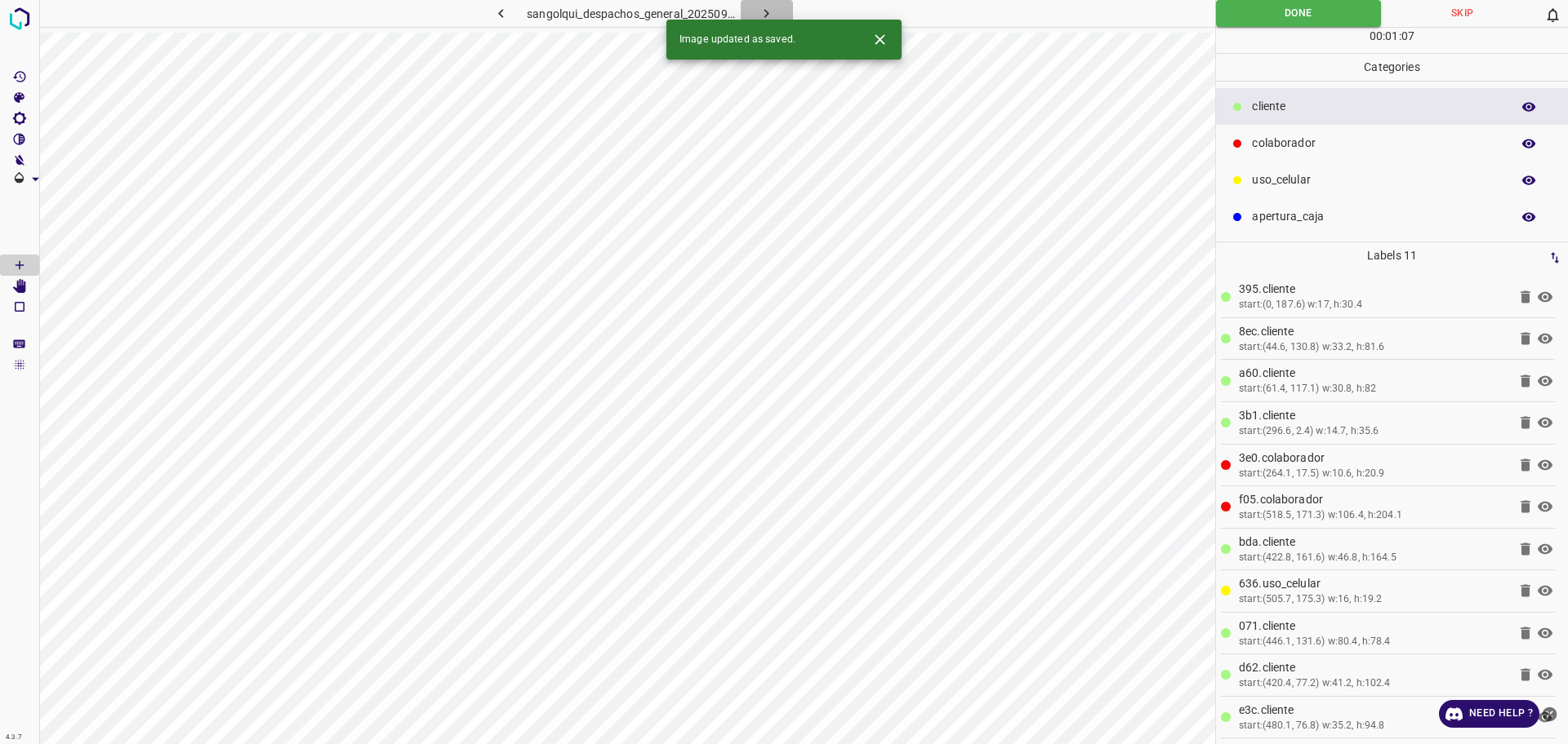
click at [777, 6] on button "button" at bounding box center [767, 13] width 52 height 27
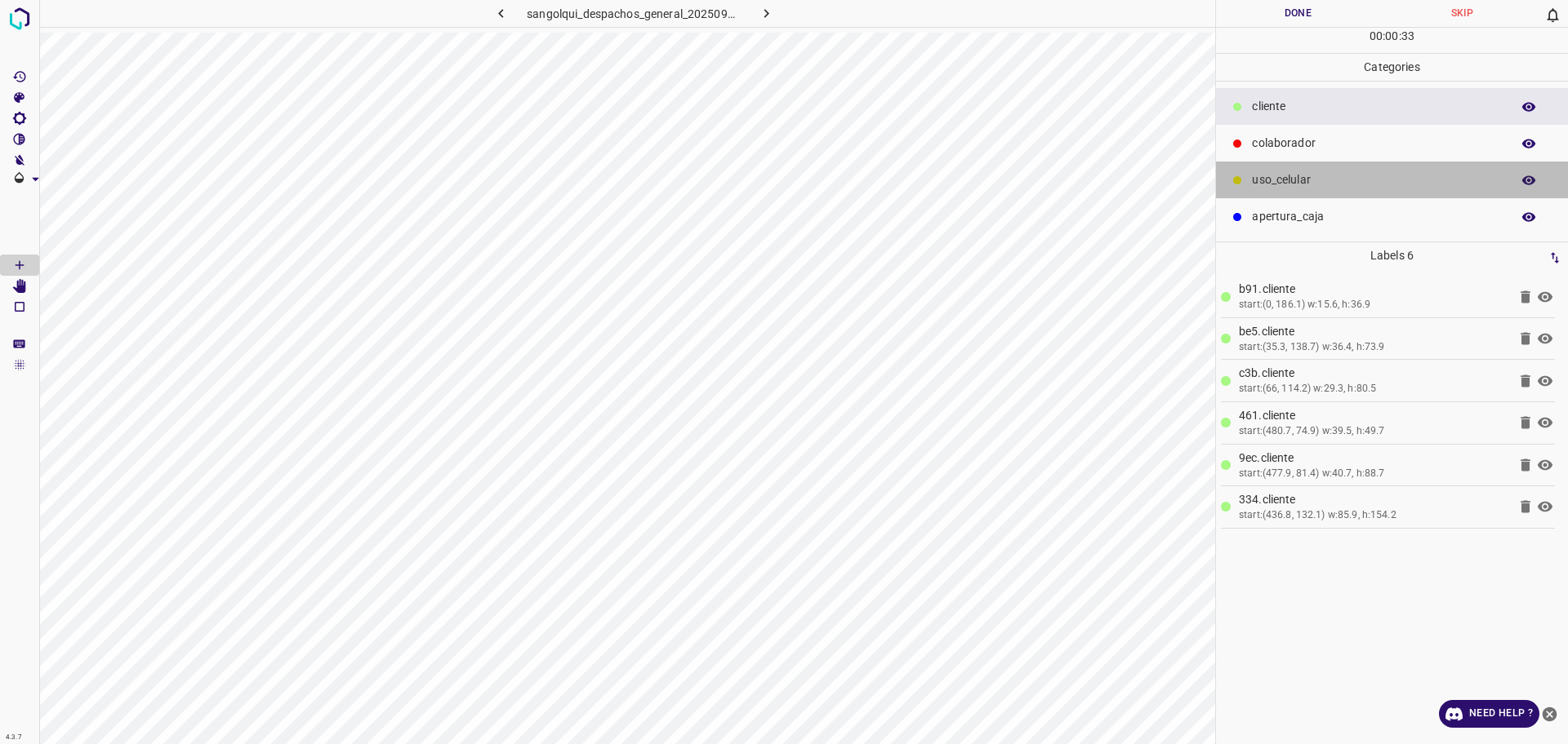
click at [1290, 180] on p "uso_celular" at bounding box center [1377, 180] width 251 height 17
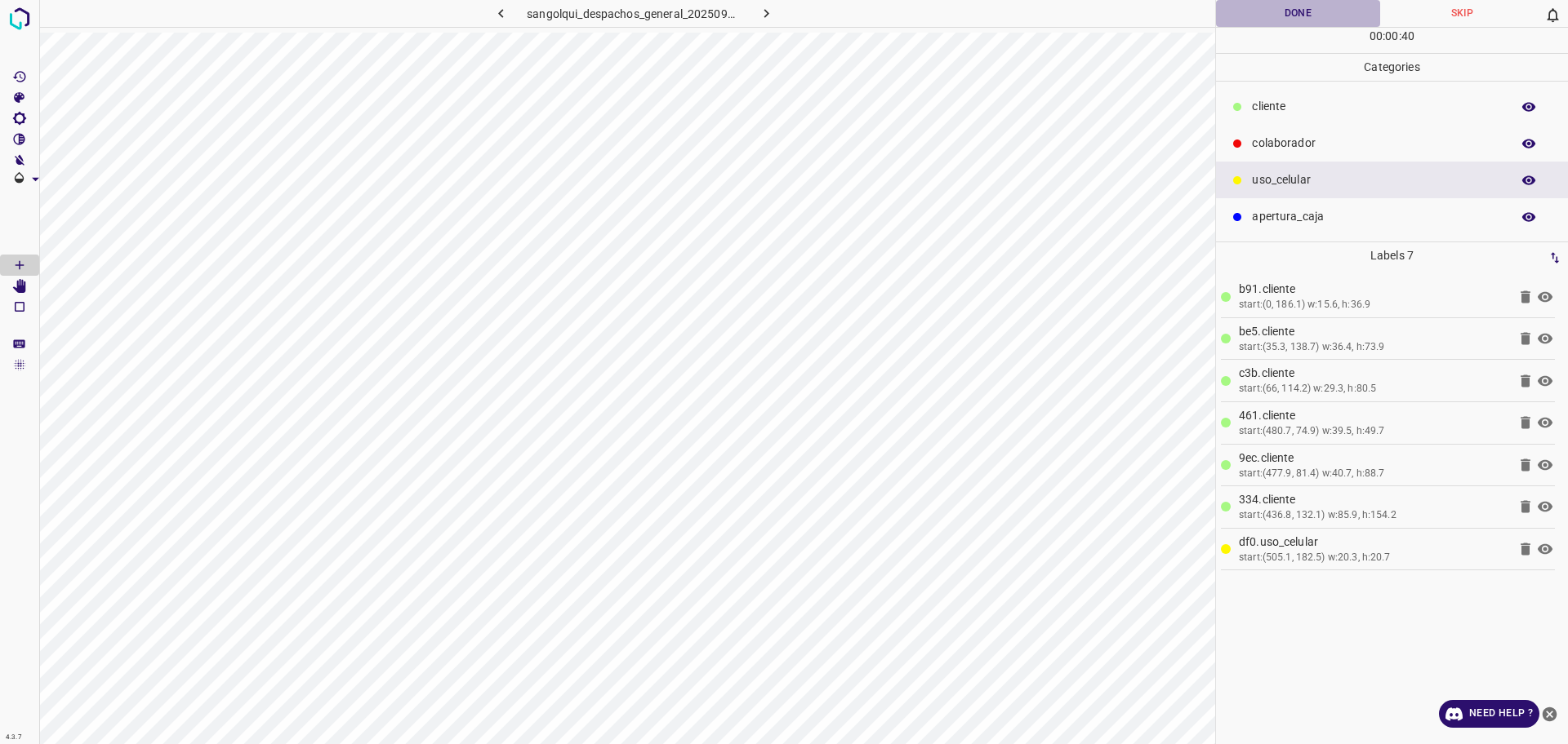
click at [1265, 23] on button "Done" at bounding box center [1298, 13] width 164 height 27
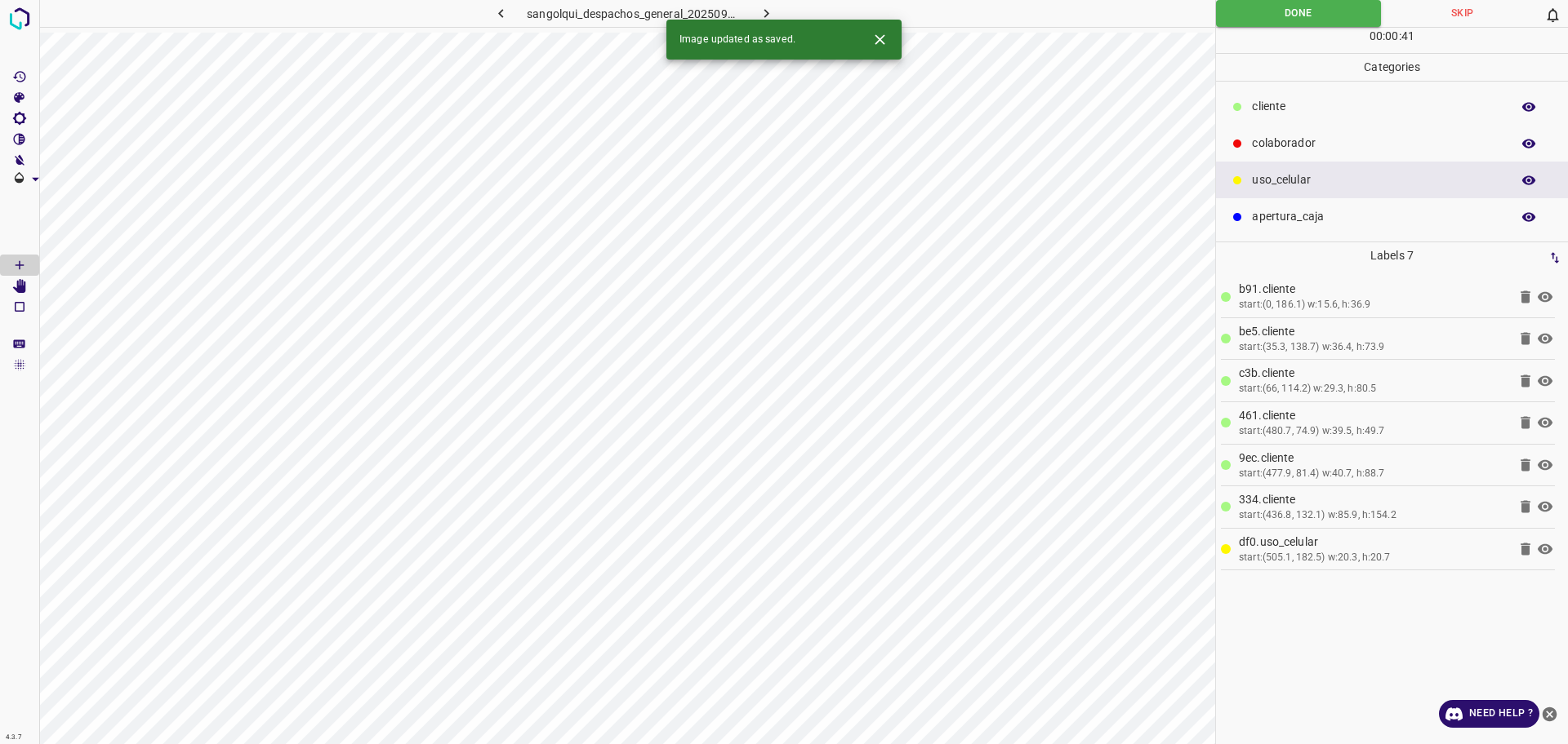
click at [765, 13] on icon "button" at bounding box center [767, 14] width 17 height 17
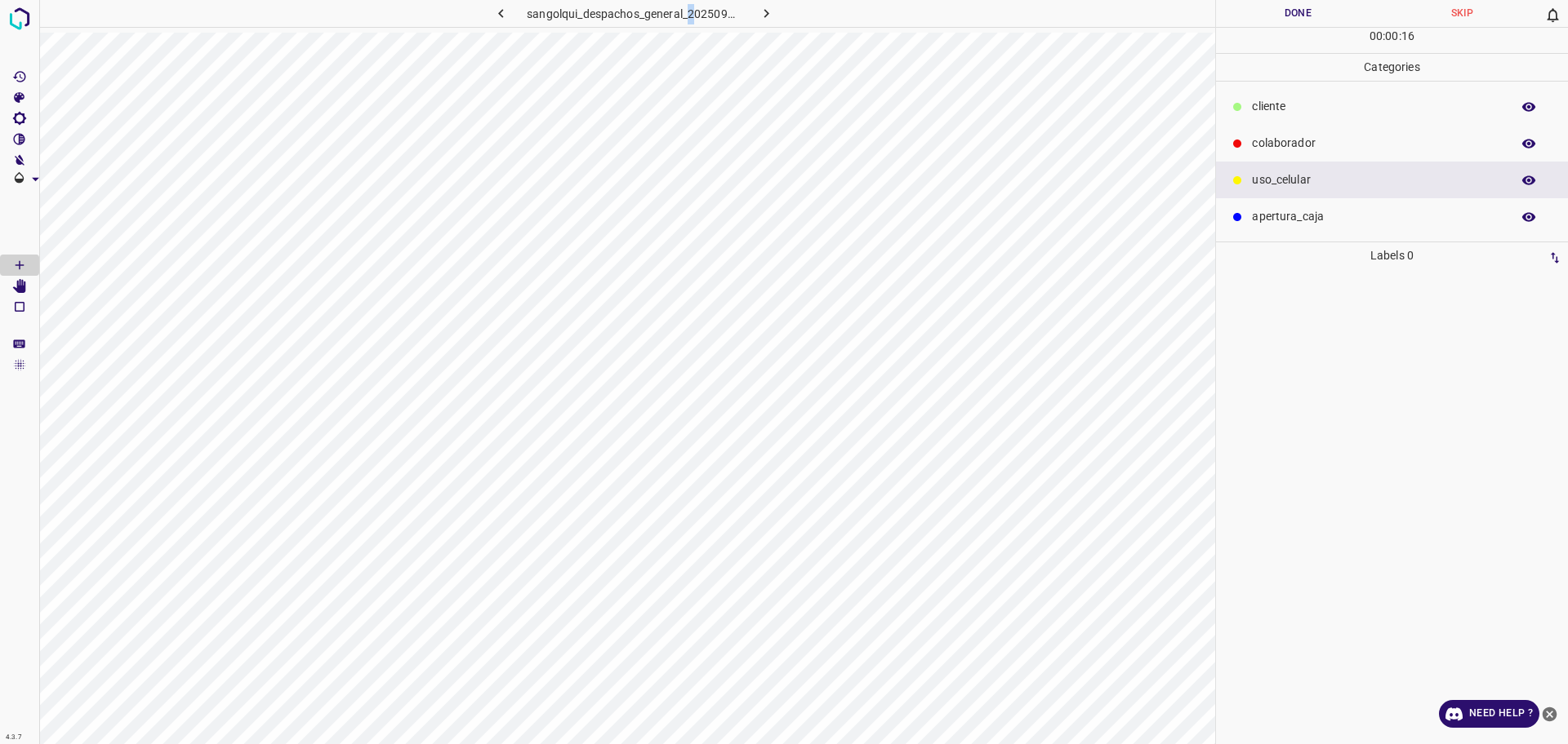
click at [692, 17] on h6 "sangolqui_despachos_general_20250904_140208_936017.jpg" at bounding box center [634, 15] width 214 height 23
click at [1284, 138] on p "colaborador" at bounding box center [1377, 143] width 251 height 17
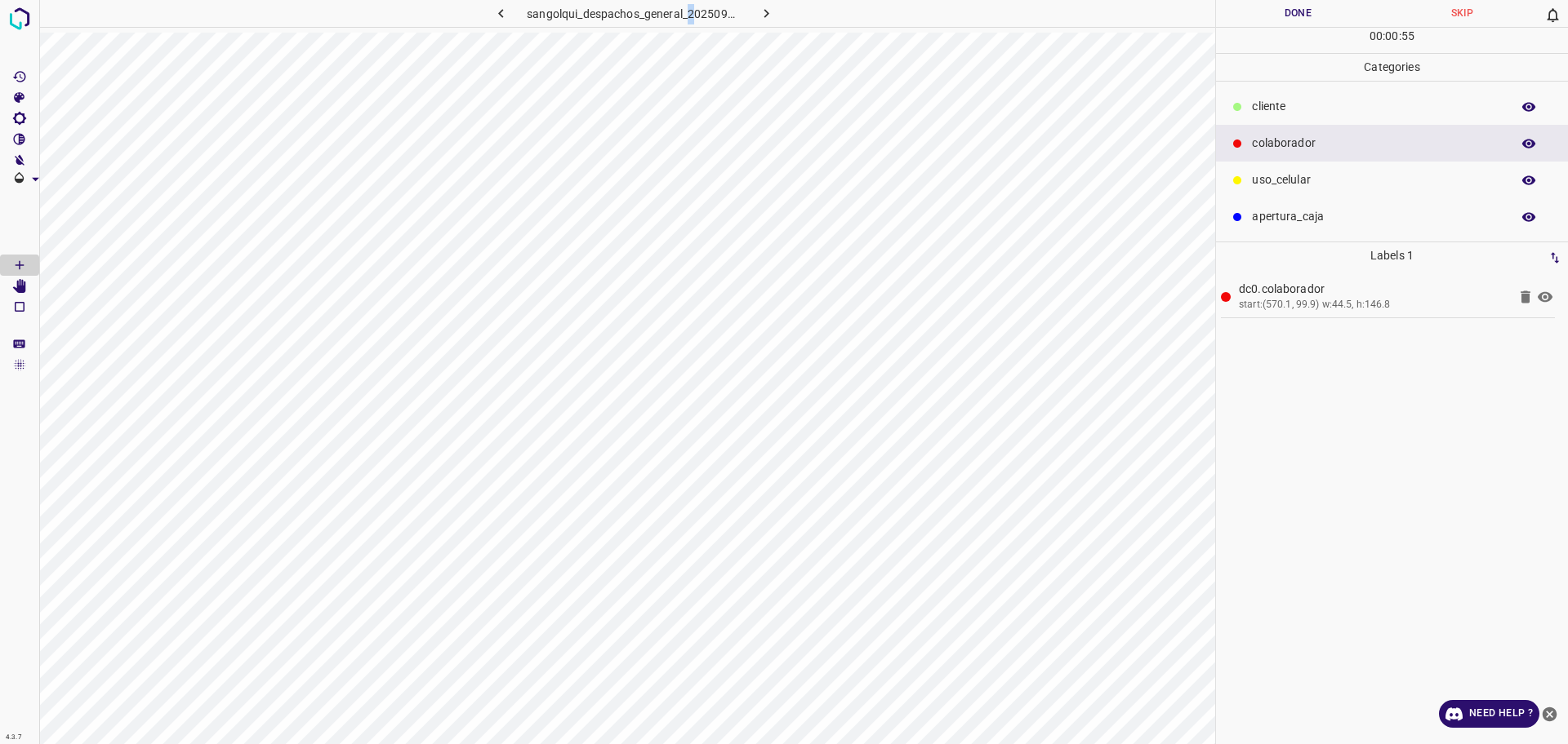
click at [1345, 93] on div "cliente" at bounding box center [1392, 107] width 352 height 37
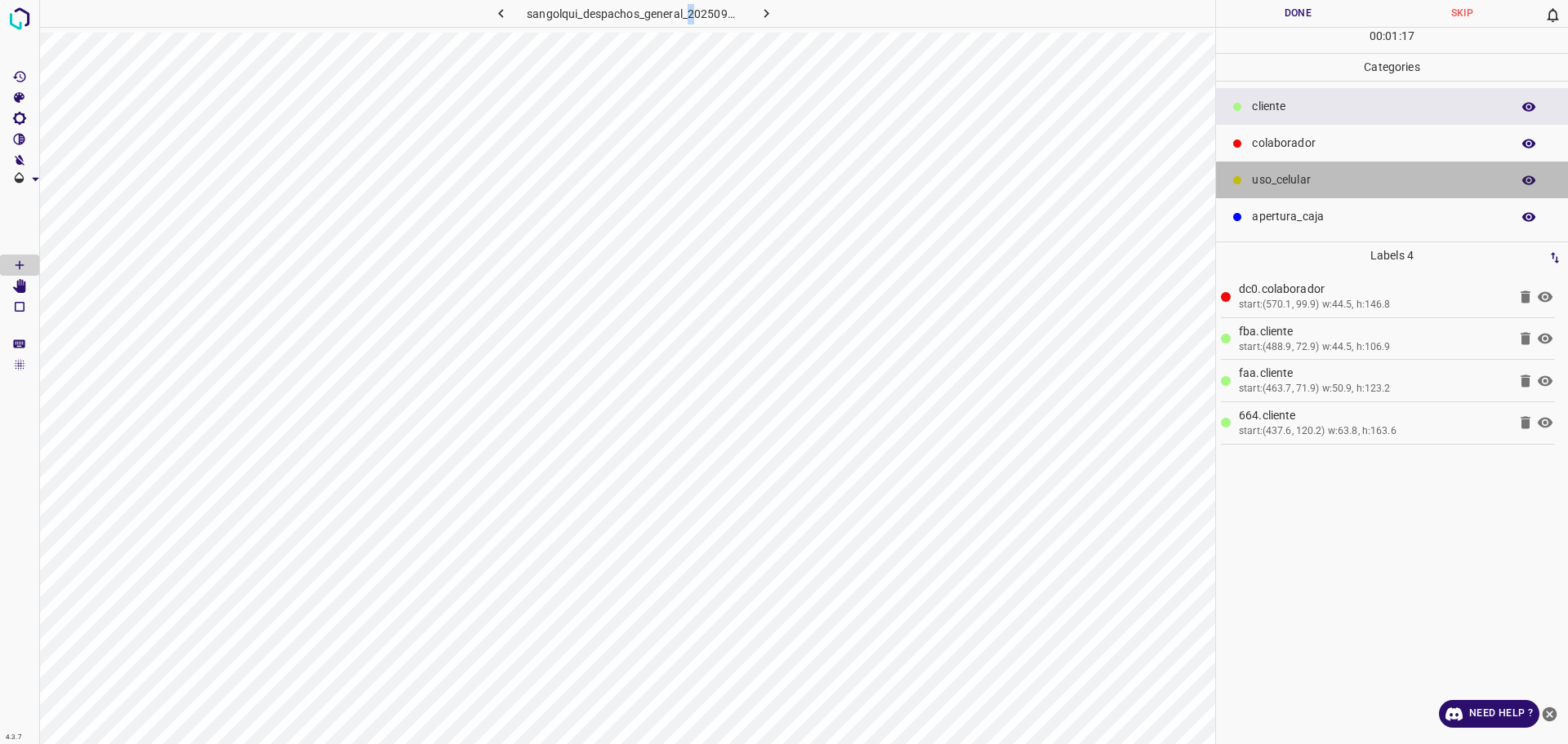
click at [1326, 173] on p "uso_celular" at bounding box center [1377, 180] width 251 height 17
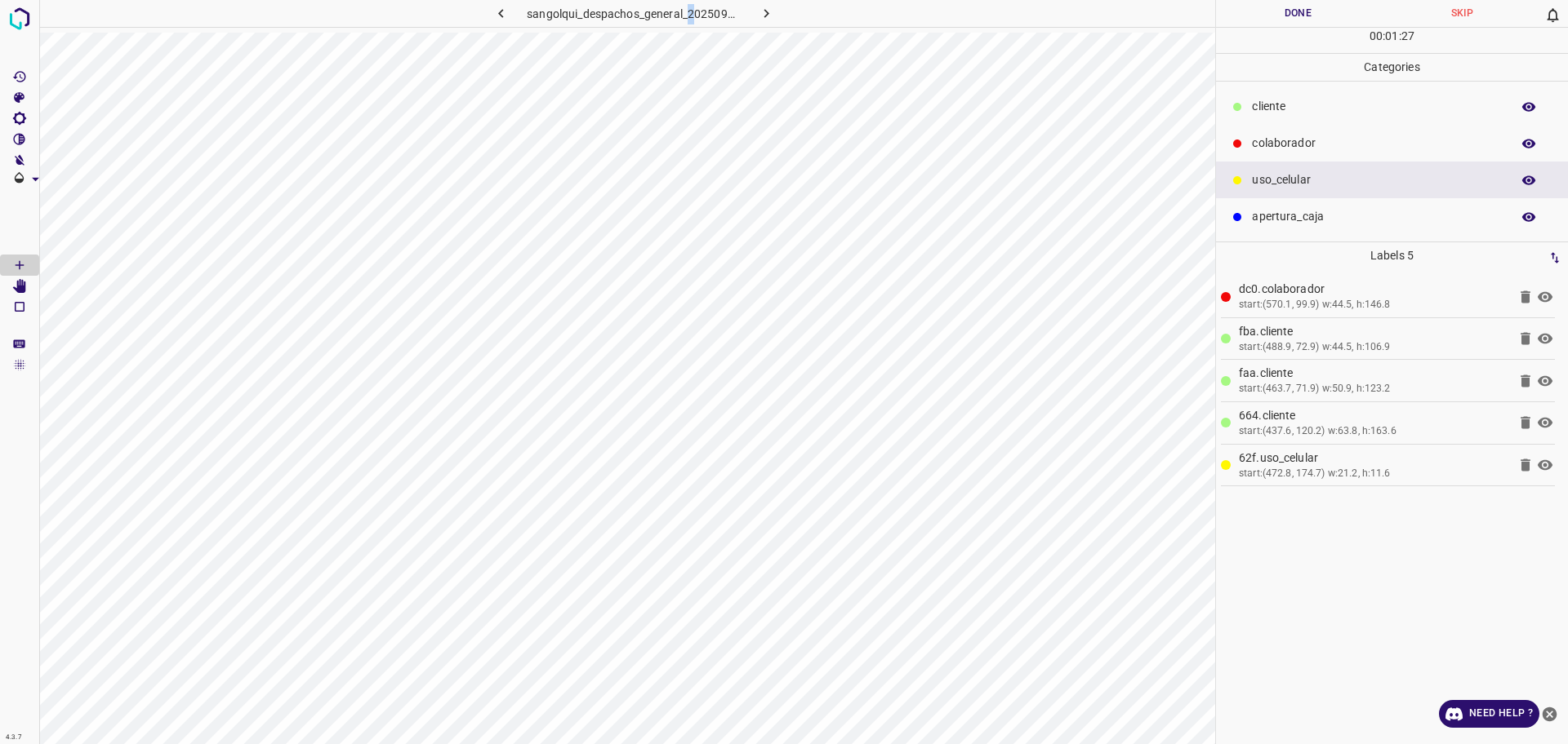
click at [1289, 106] on p "cliente" at bounding box center [1377, 107] width 251 height 17
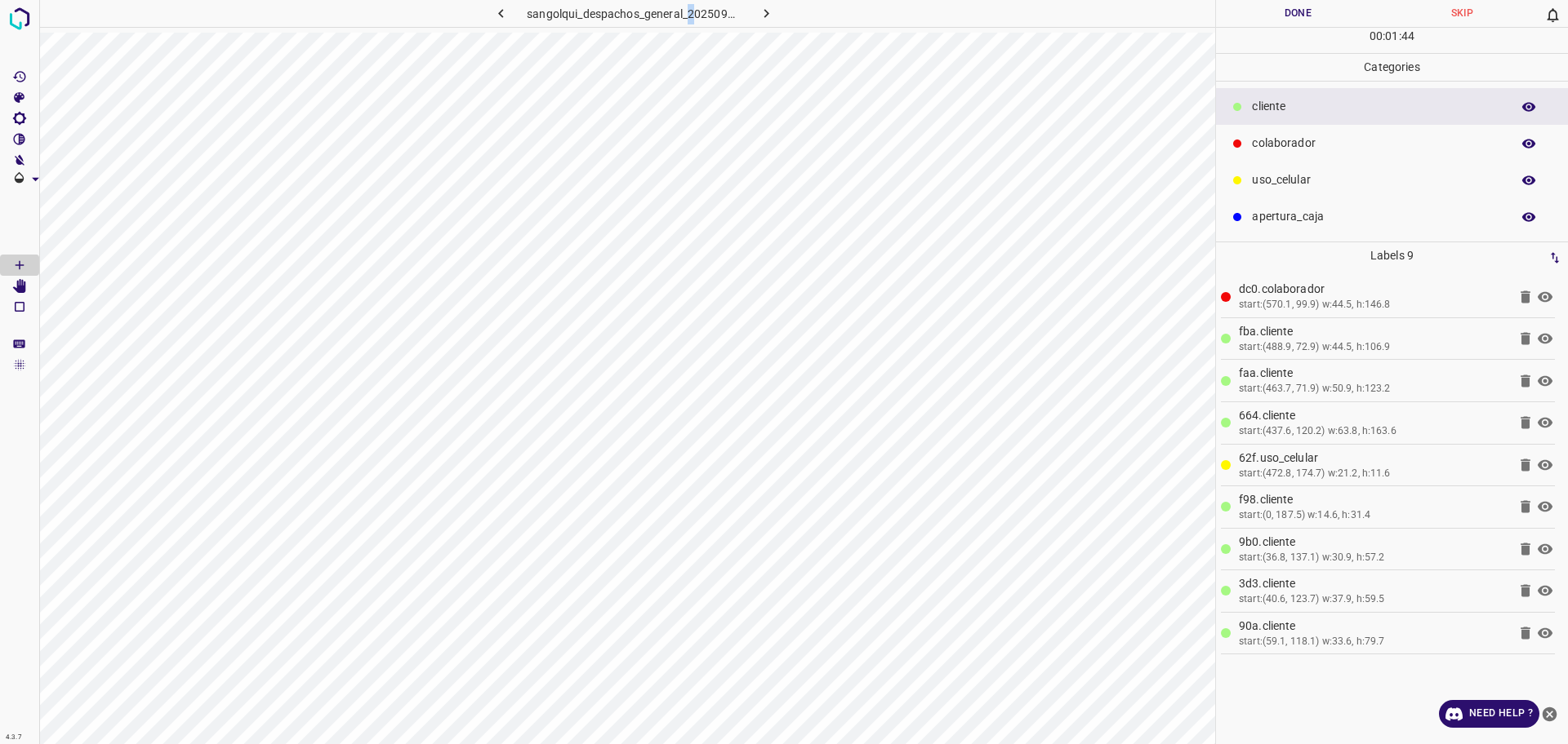
click at [1280, 14] on button "Done" at bounding box center [1298, 13] width 164 height 27
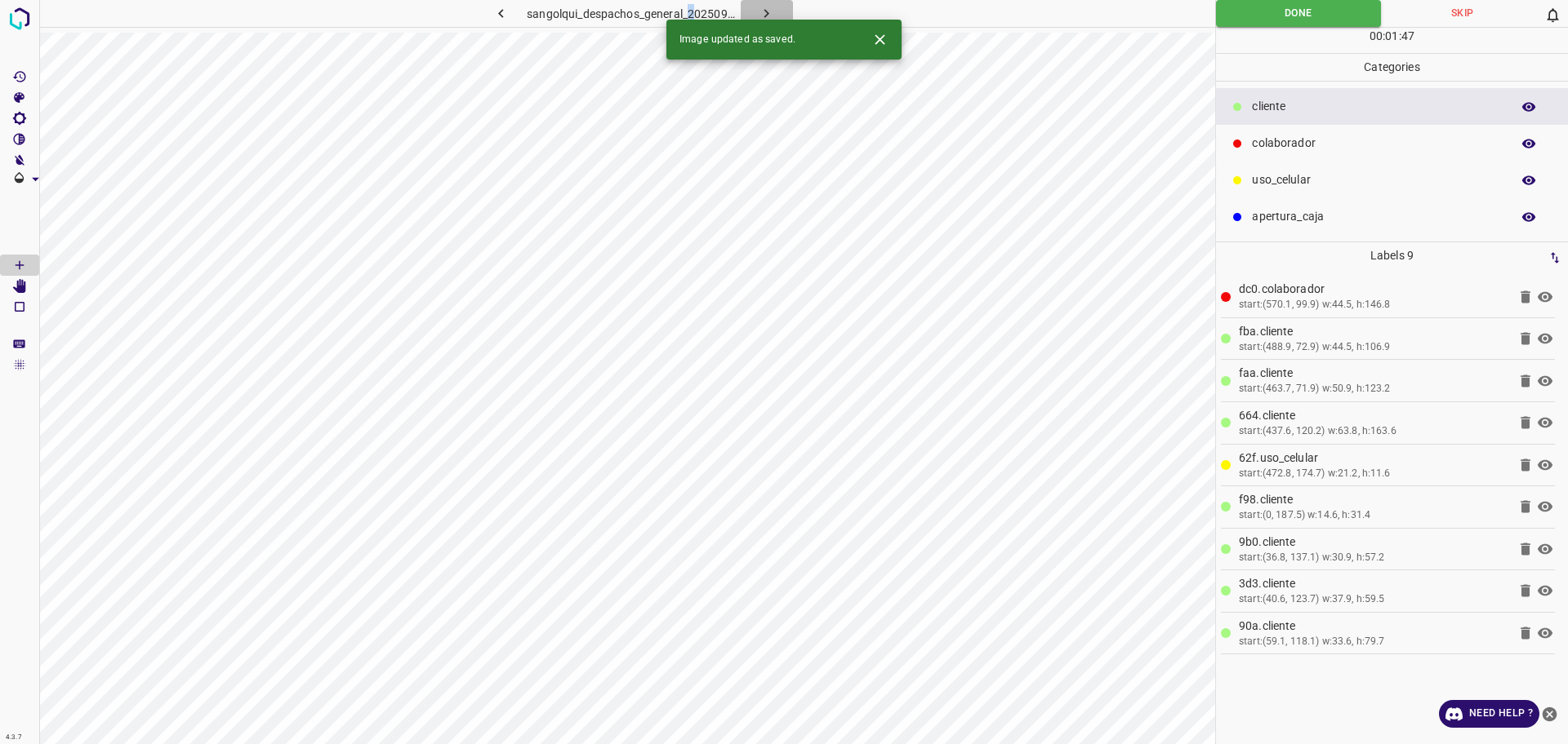
click at [762, 11] on icon "button" at bounding box center [767, 14] width 17 height 17
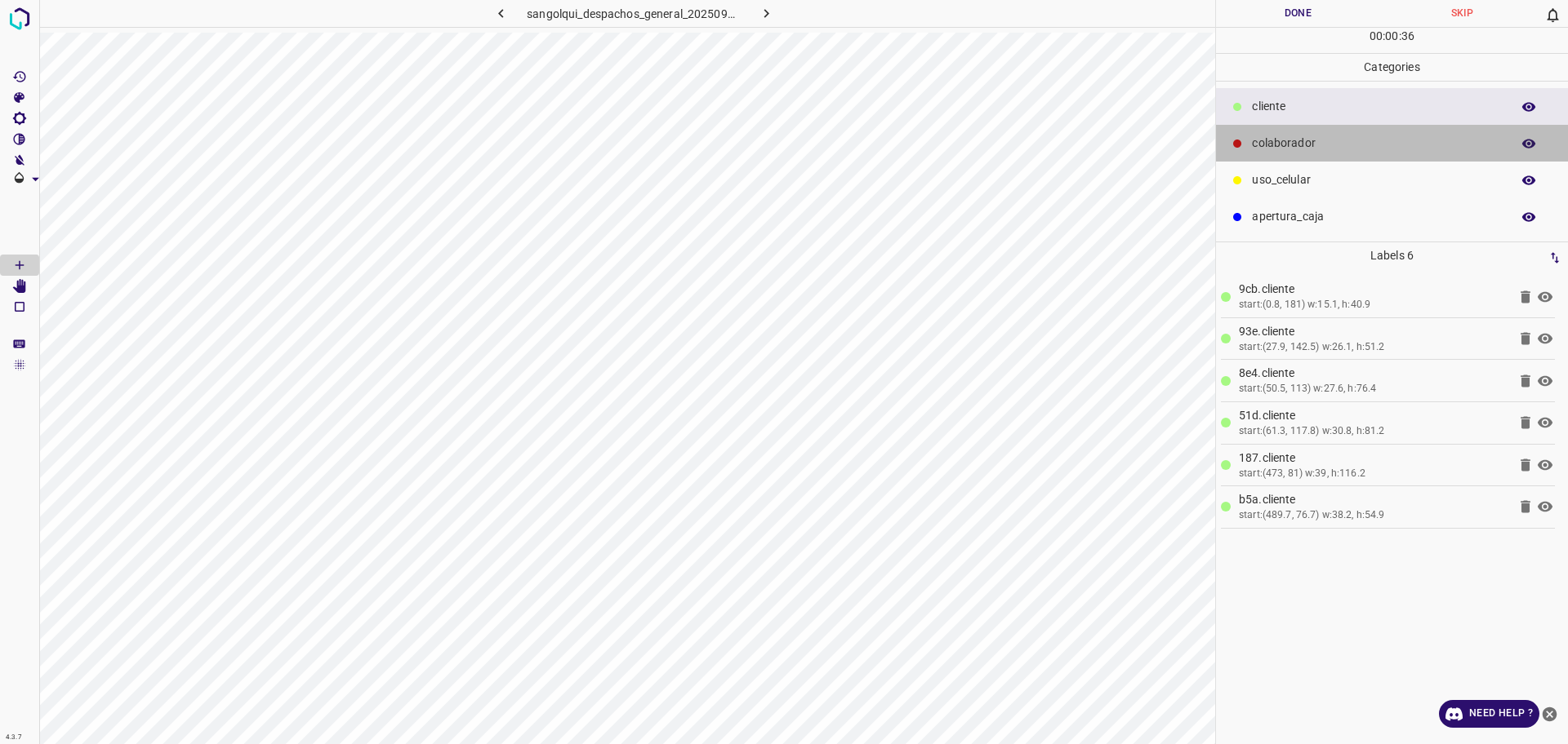
click at [1291, 137] on p "colaborador" at bounding box center [1377, 143] width 251 height 17
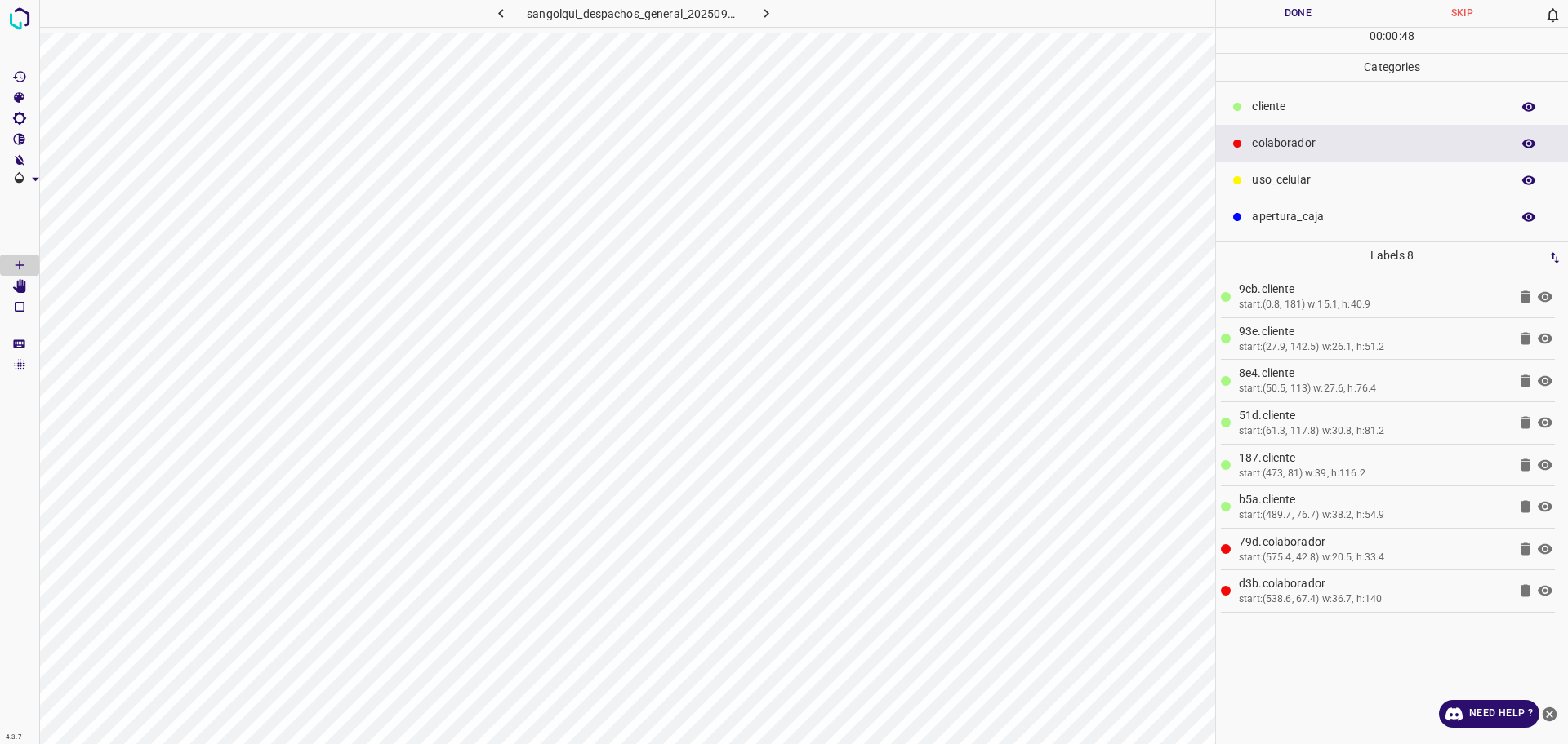
click at [1289, 21] on button "Done" at bounding box center [1298, 13] width 164 height 27
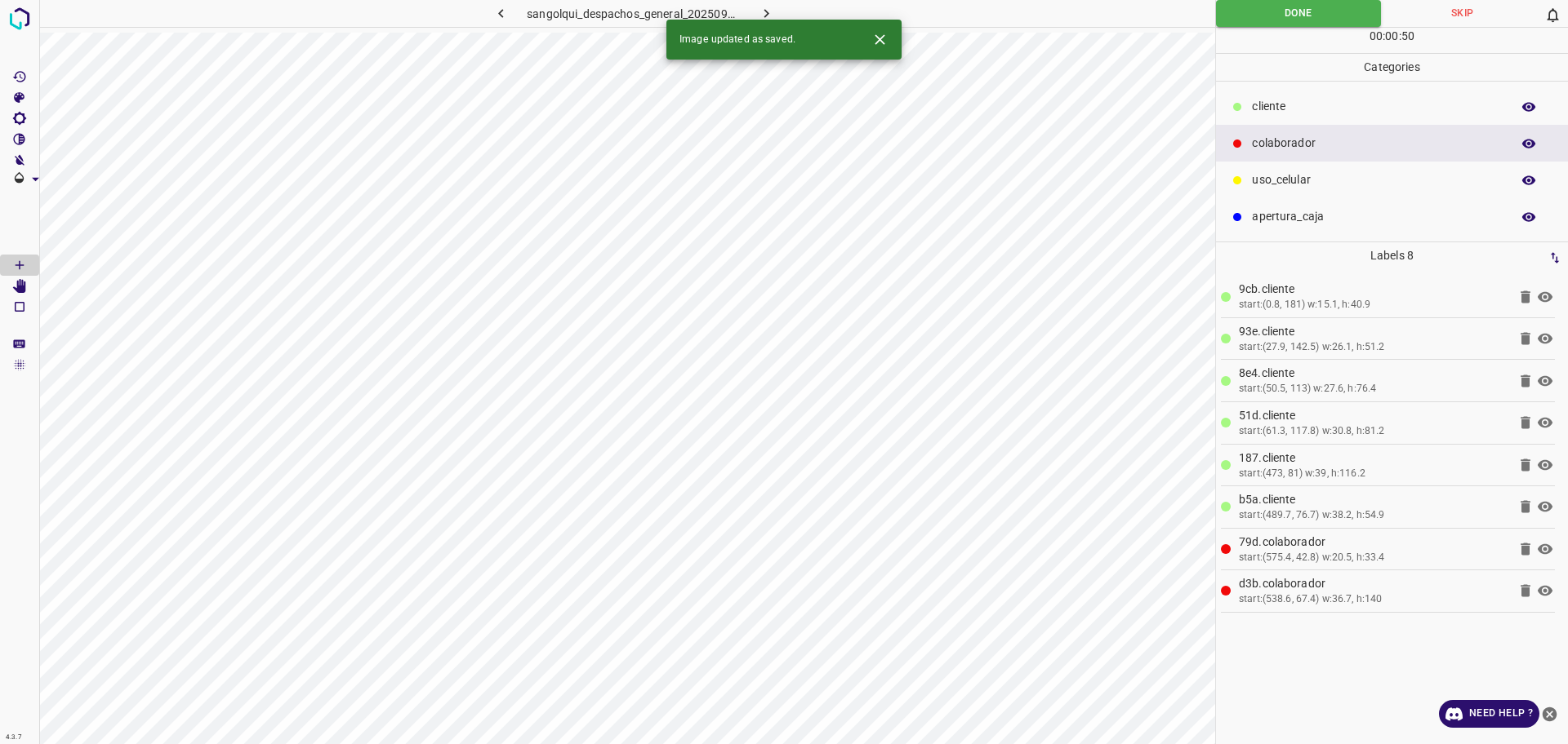
click at [758, 18] on icon "button" at bounding box center [767, 14] width 17 height 17
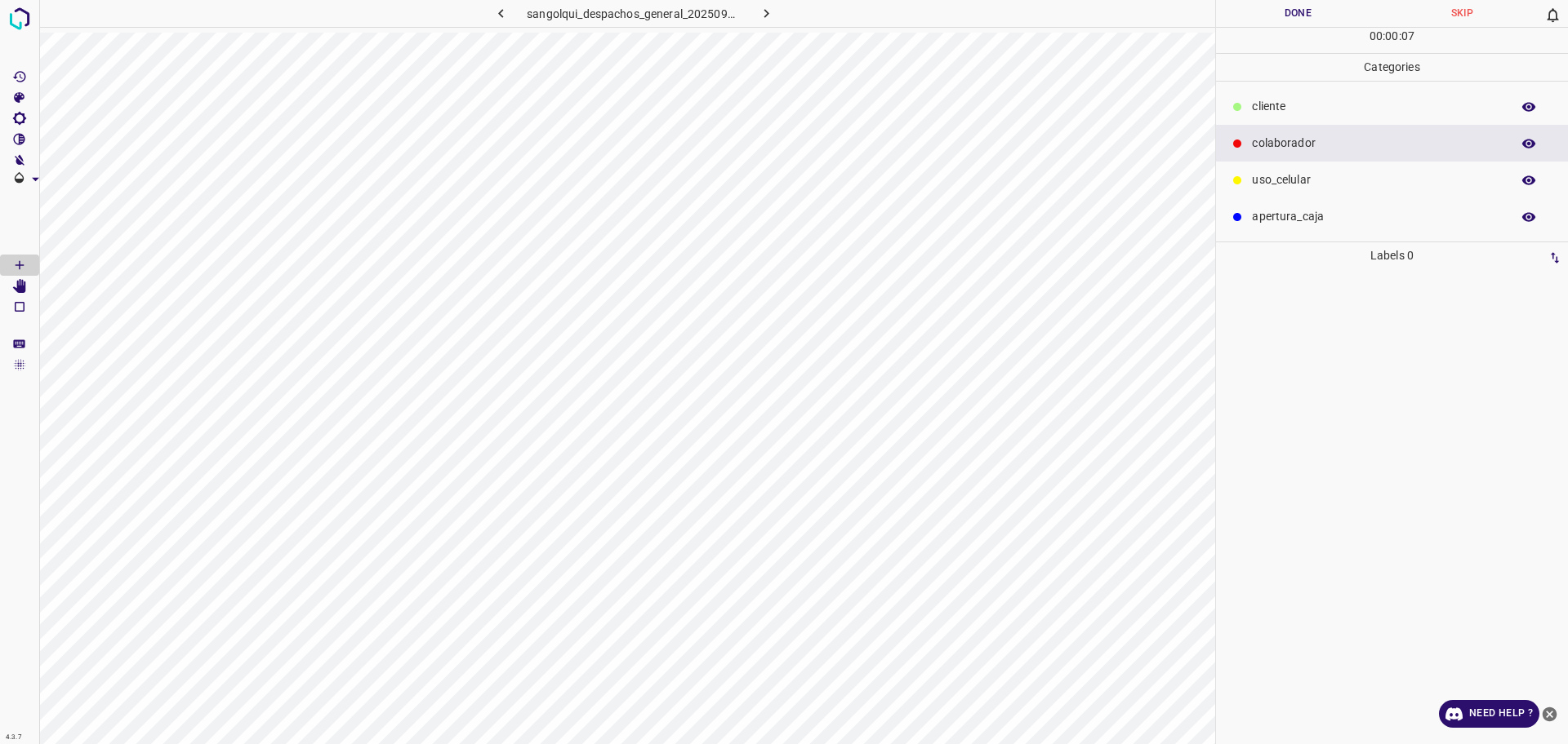
click at [1278, 120] on div "cliente" at bounding box center [1392, 107] width 352 height 37
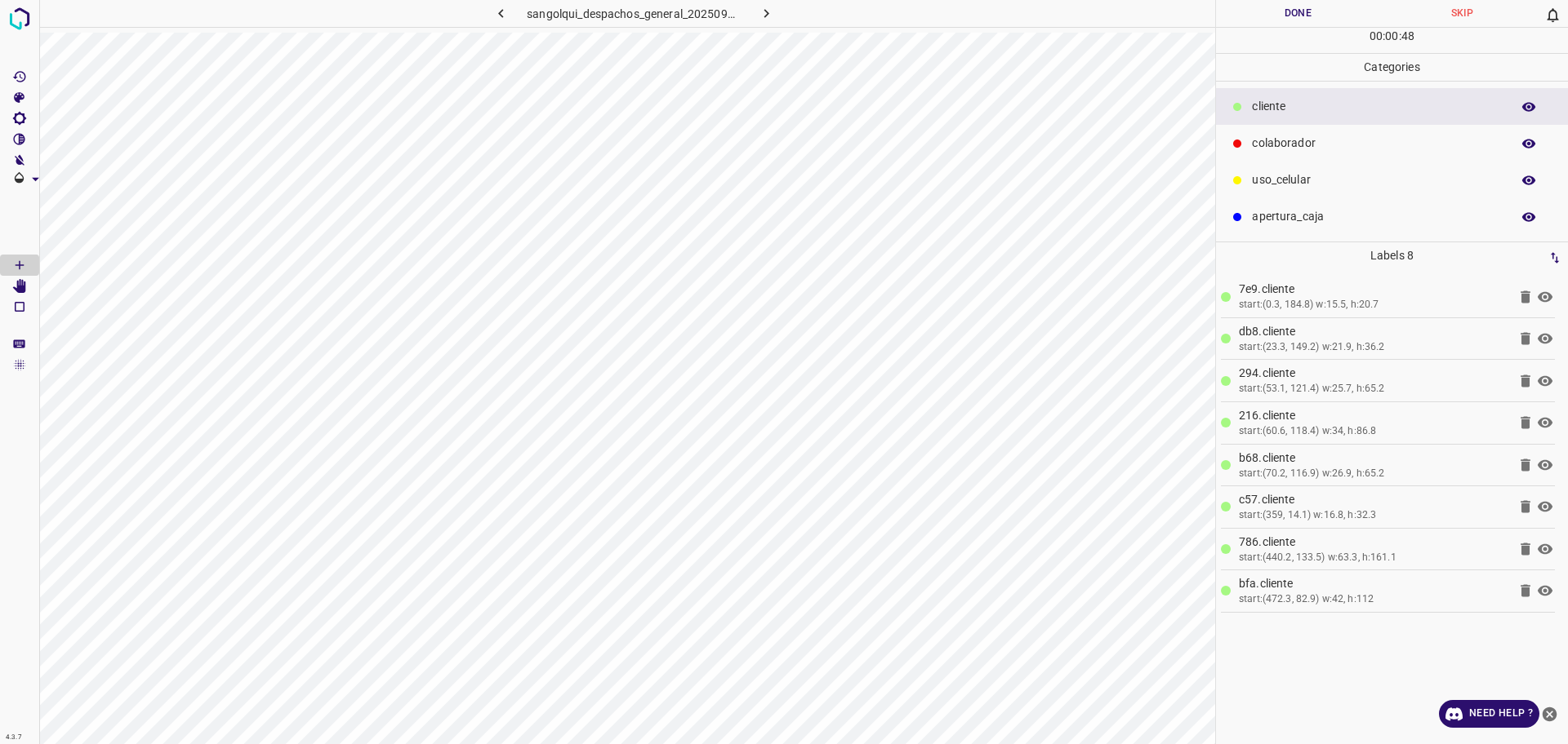
click at [1253, 20] on button "Done" at bounding box center [1298, 13] width 164 height 27
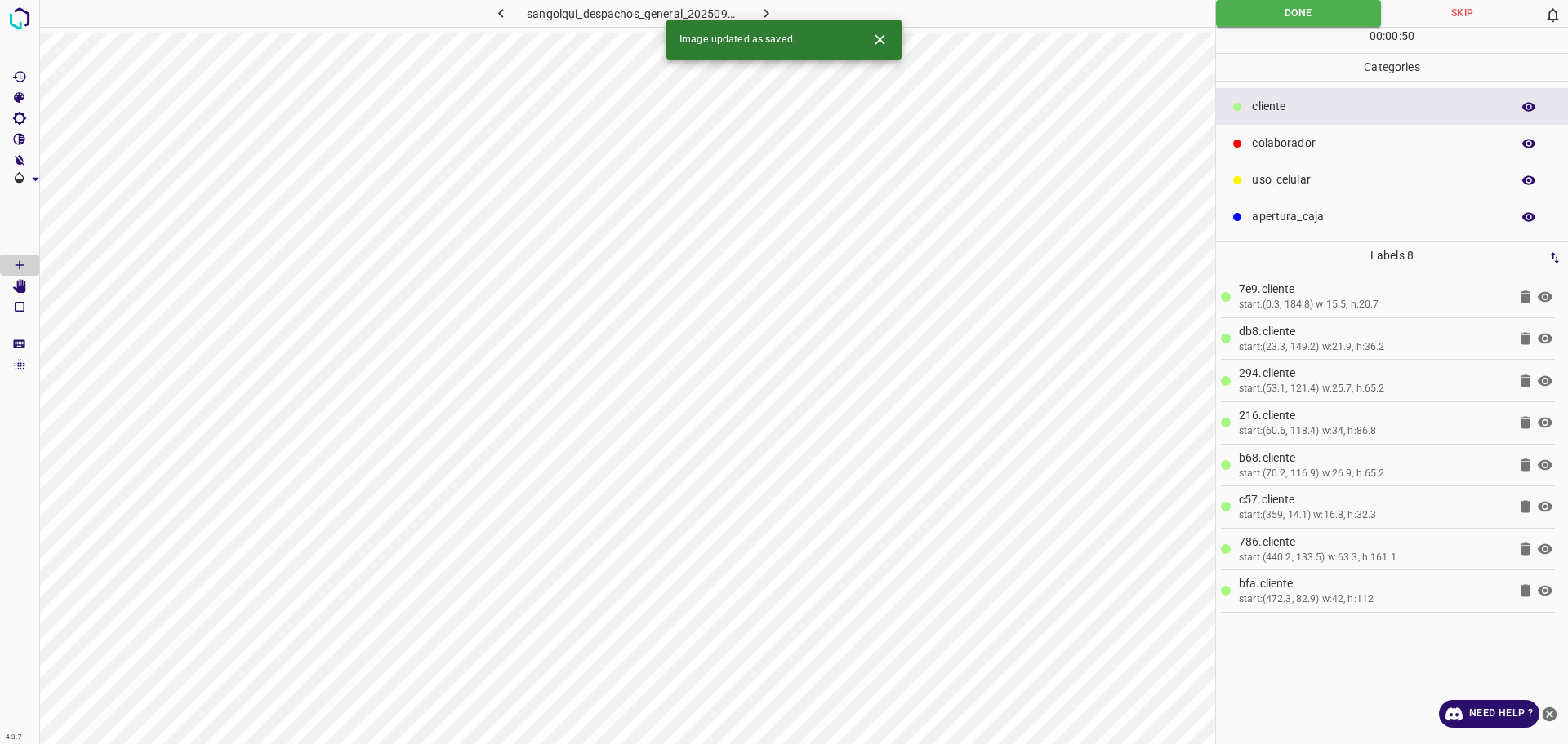
click at [771, 15] on icon "button" at bounding box center [767, 14] width 17 height 17
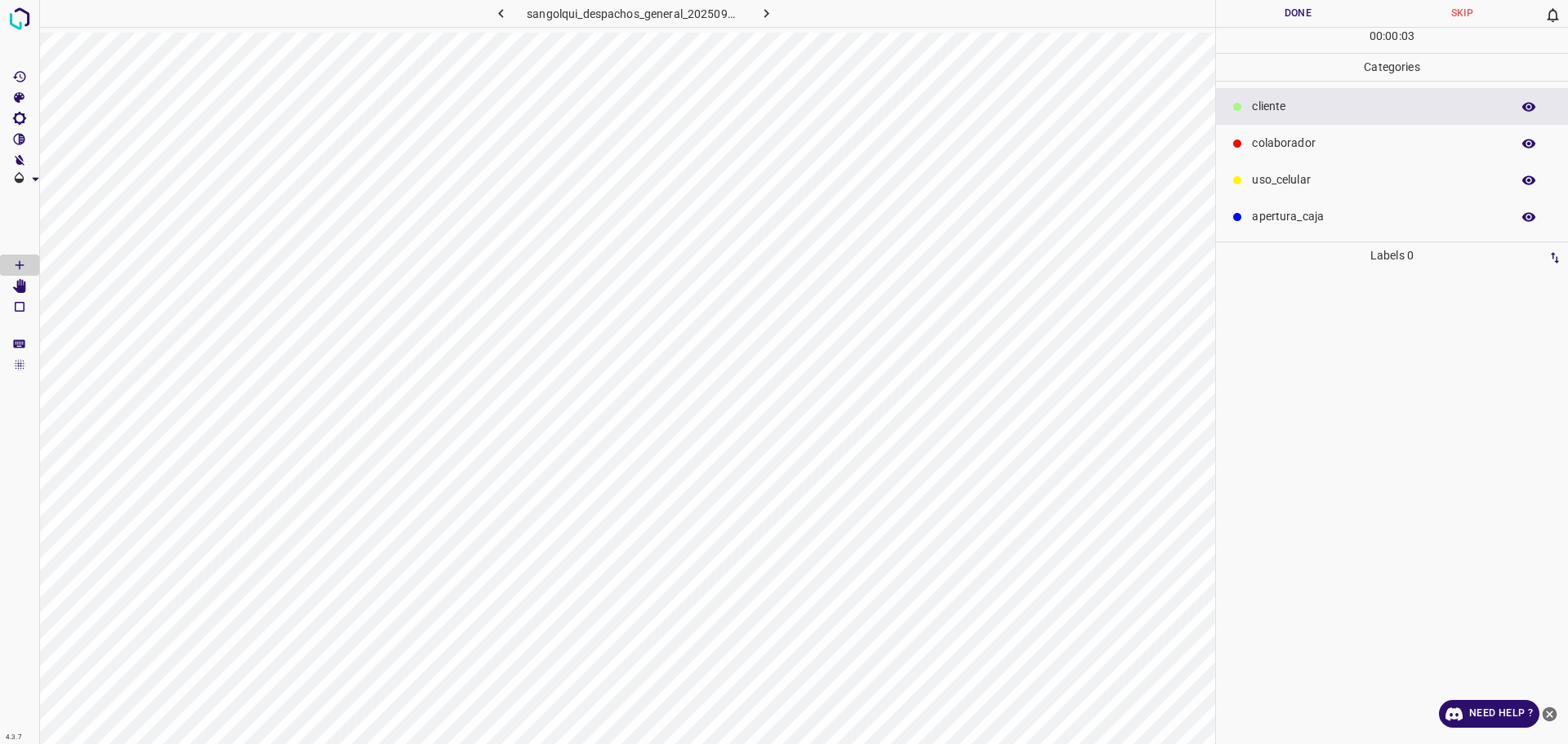
click at [1301, 144] on p "colaborador" at bounding box center [1377, 143] width 251 height 17
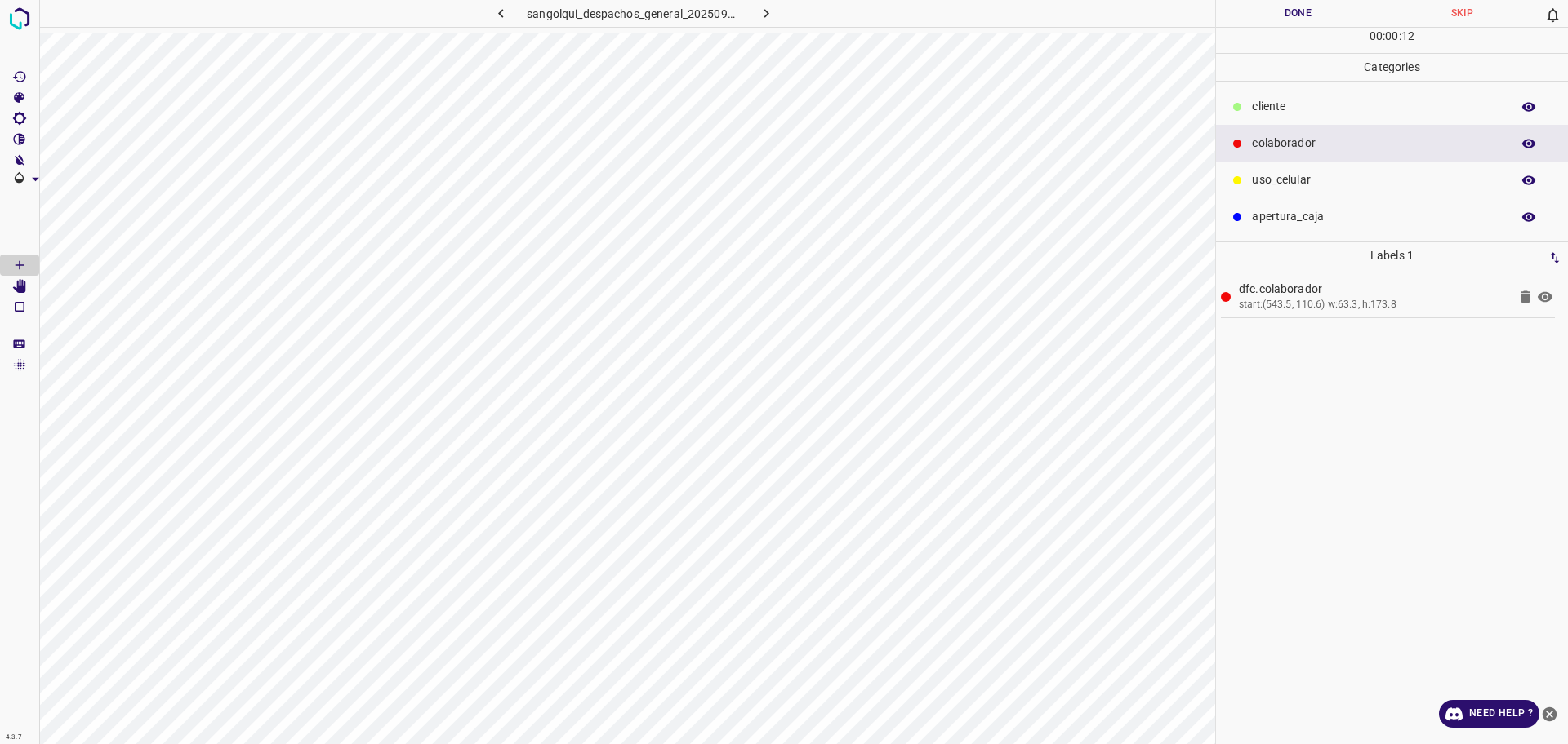
click at [1282, 111] on p "cliente" at bounding box center [1377, 107] width 251 height 17
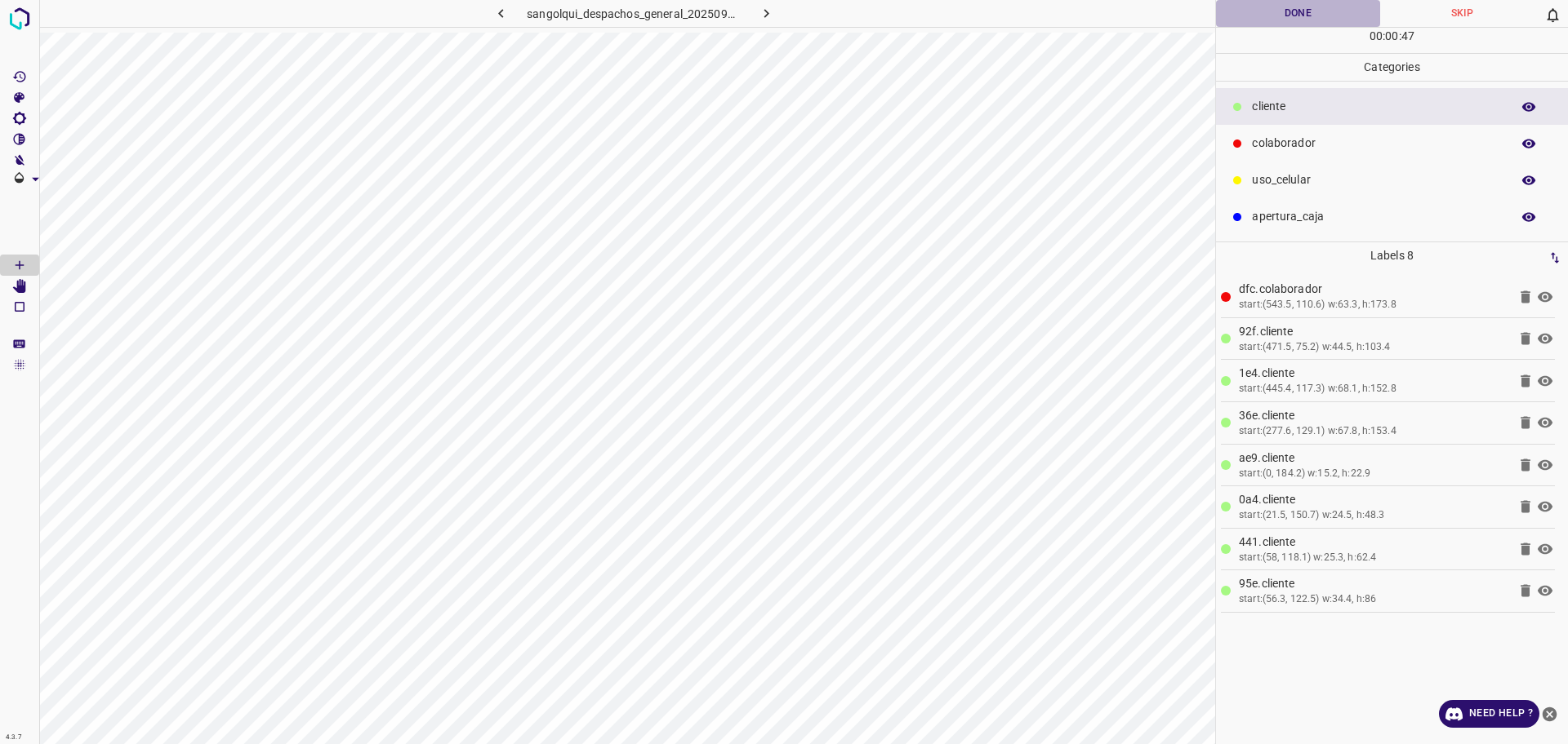
click at [1240, 23] on button "Done" at bounding box center [1298, 13] width 164 height 27
click at [1240, 24] on button "Done" at bounding box center [1298, 13] width 164 height 27
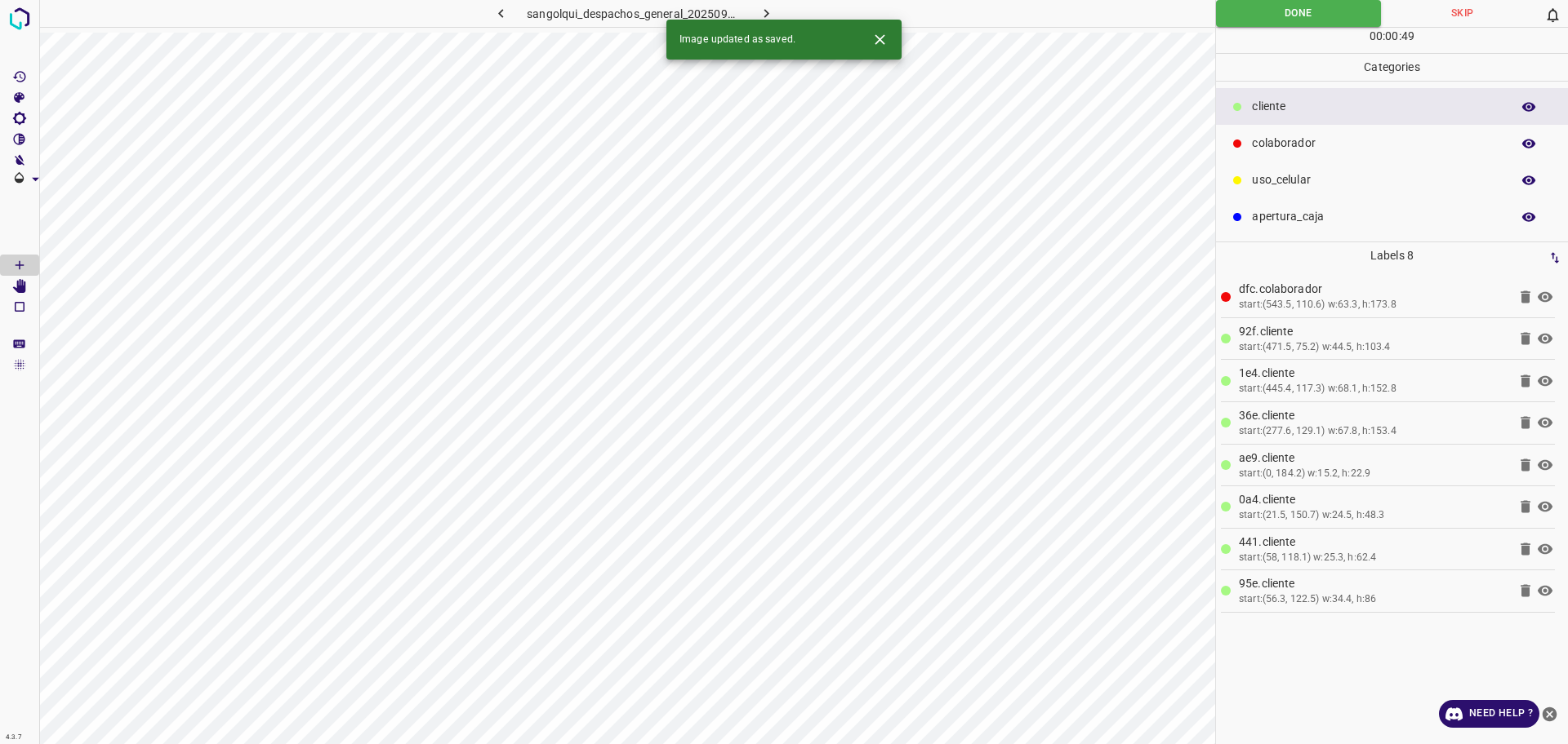
click at [770, 15] on icon "button" at bounding box center [767, 14] width 17 height 17
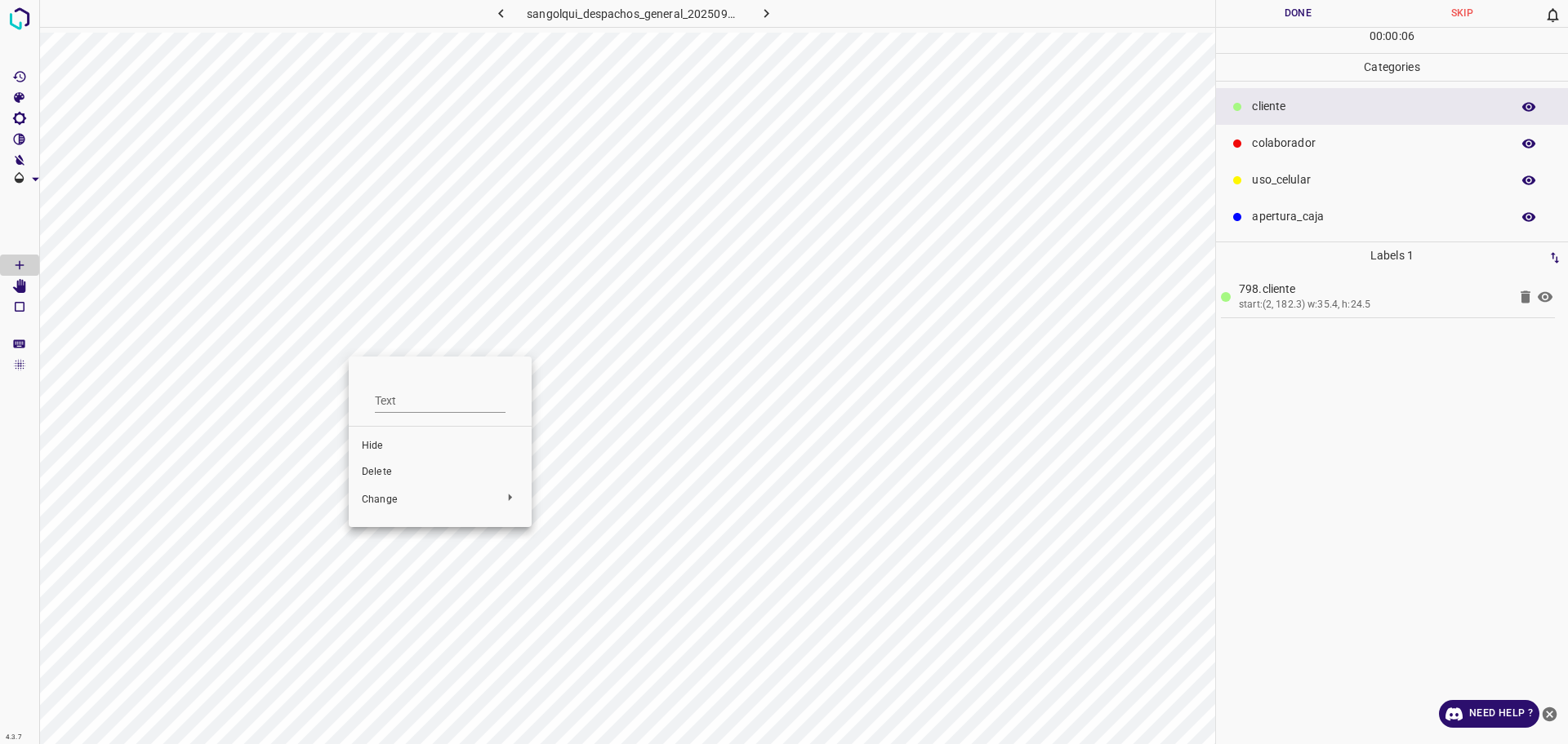
click at [389, 476] on span "Delete" at bounding box center [440, 473] width 156 height 15
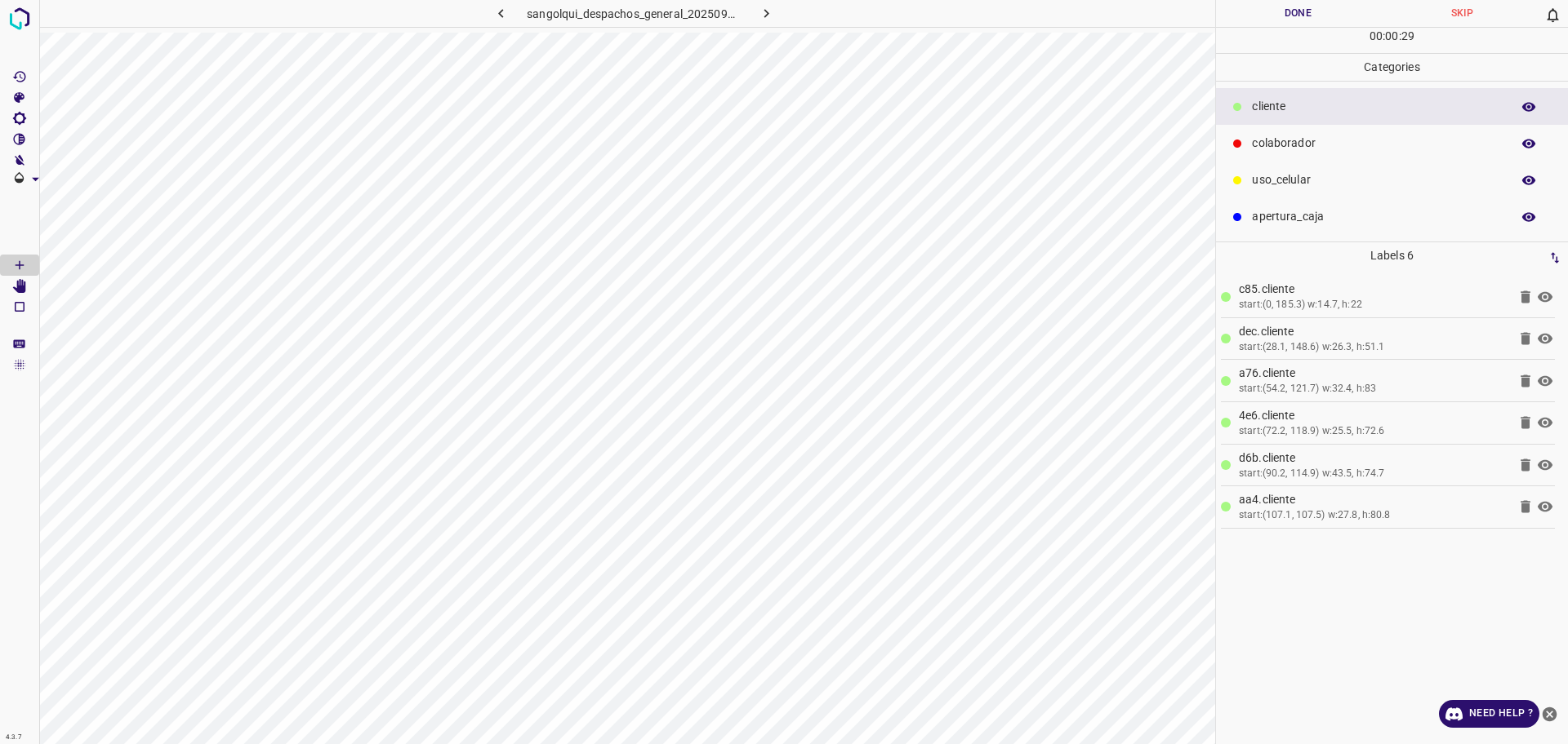
click at [1253, 28] on div "00 : 00 : 29" at bounding box center [1392, 40] width 352 height 25
click at [1253, 17] on button "Done" at bounding box center [1298, 13] width 164 height 27
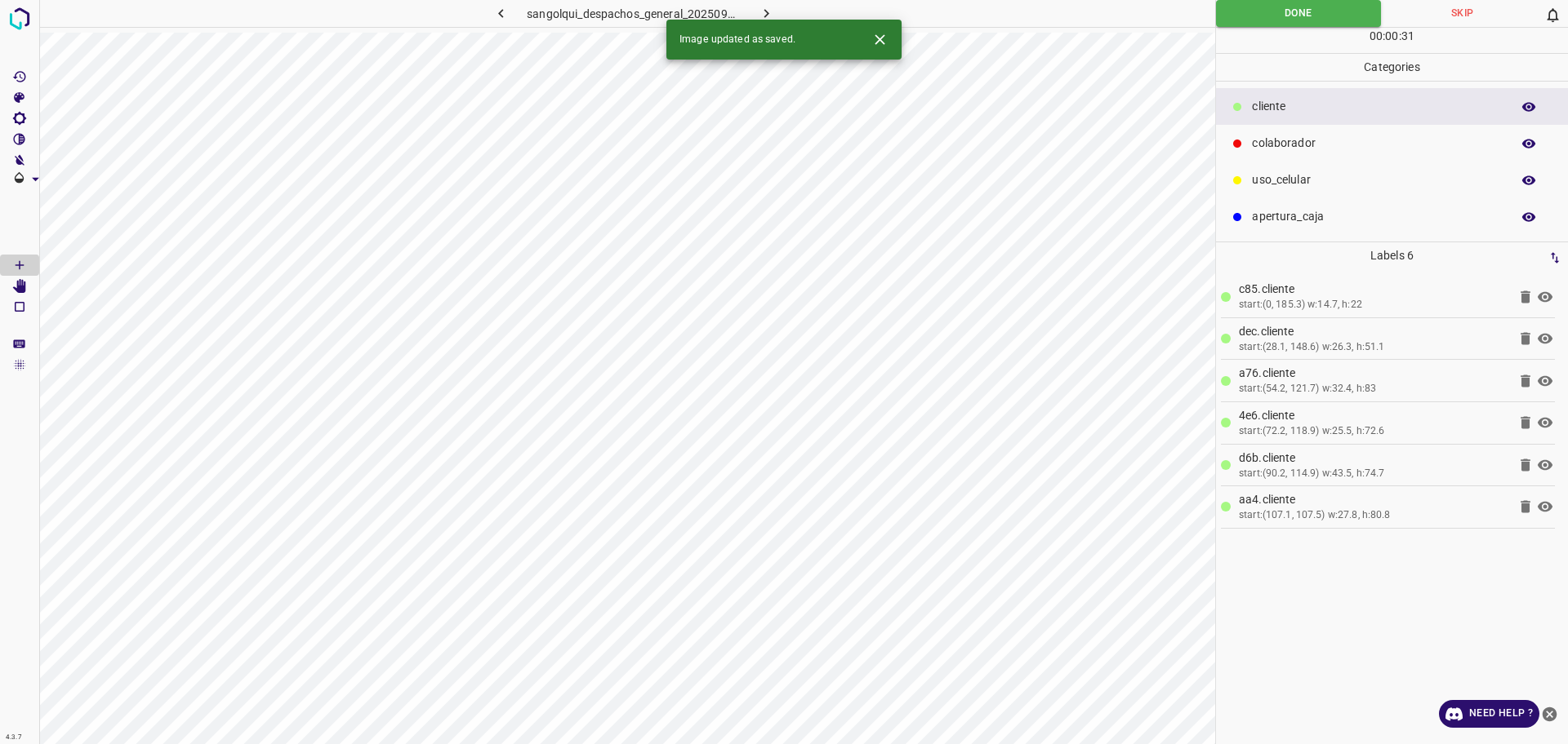
click at [765, 6] on icon "button" at bounding box center [767, 14] width 17 height 17
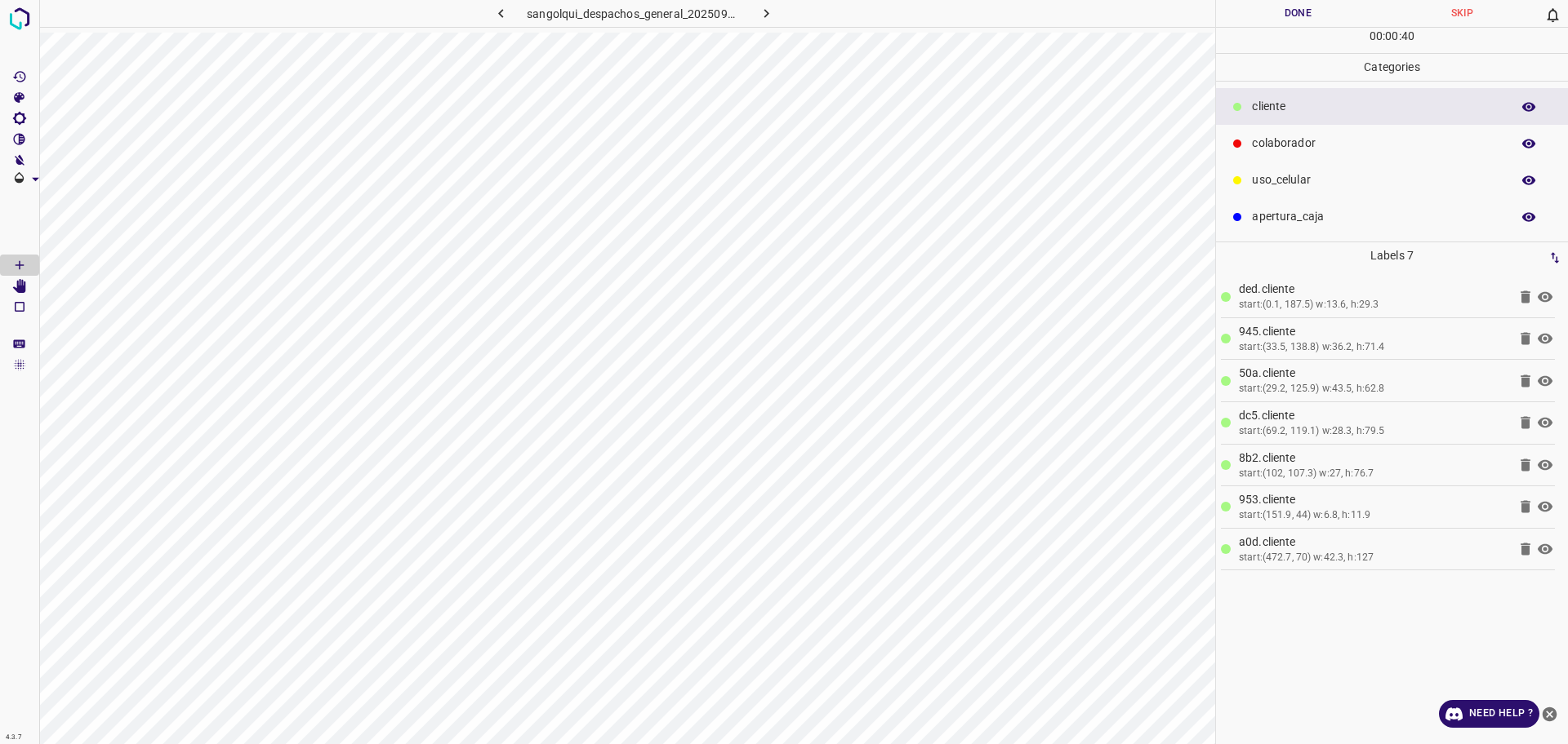
click at [1313, 149] on p "colaborador" at bounding box center [1377, 143] width 251 height 17
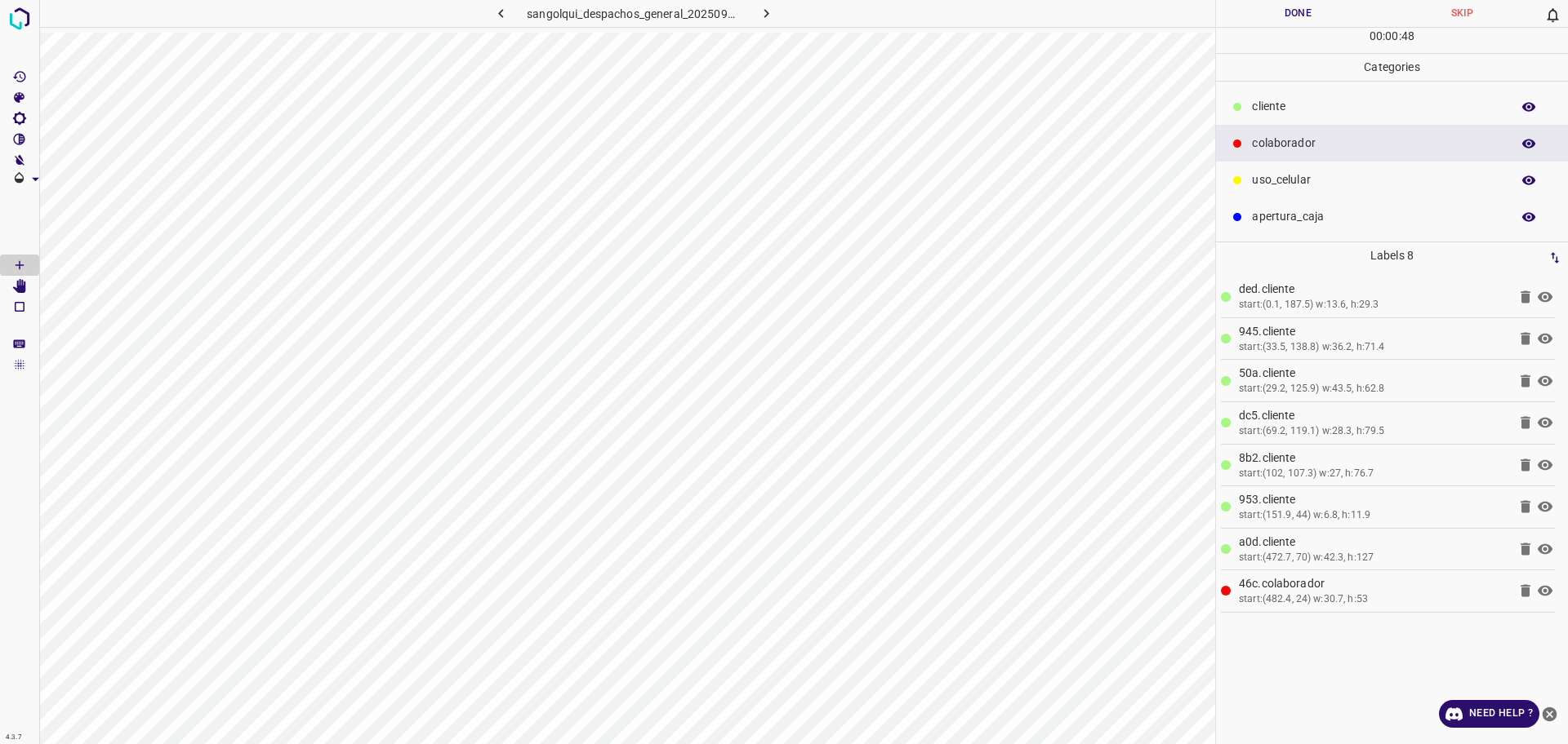
click at [1272, 15] on button "Done" at bounding box center [1298, 13] width 164 height 27
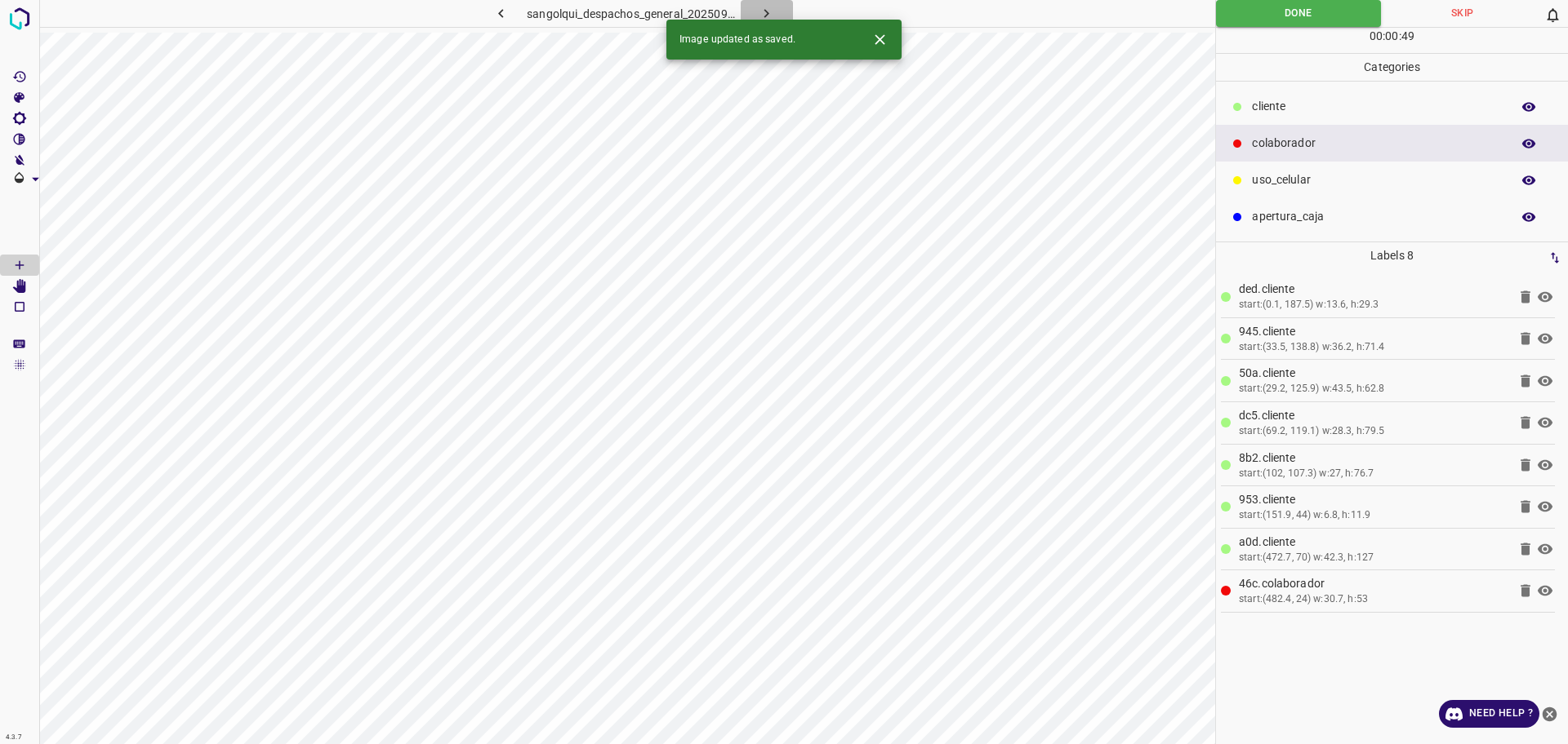
click at [766, 13] on icon "button" at bounding box center [767, 14] width 17 height 17
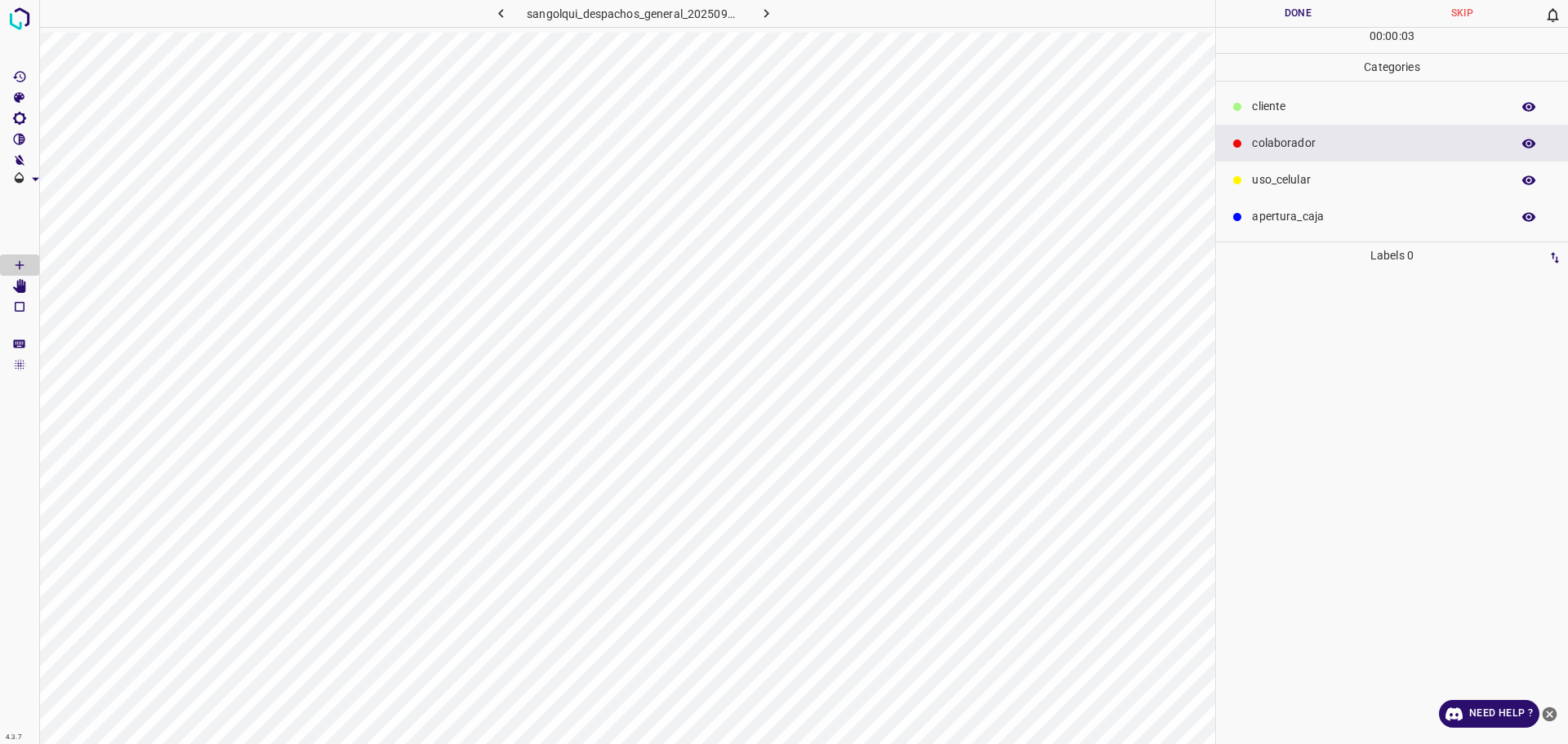
click at [1256, 113] on p "cliente" at bounding box center [1377, 107] width 251 height 17
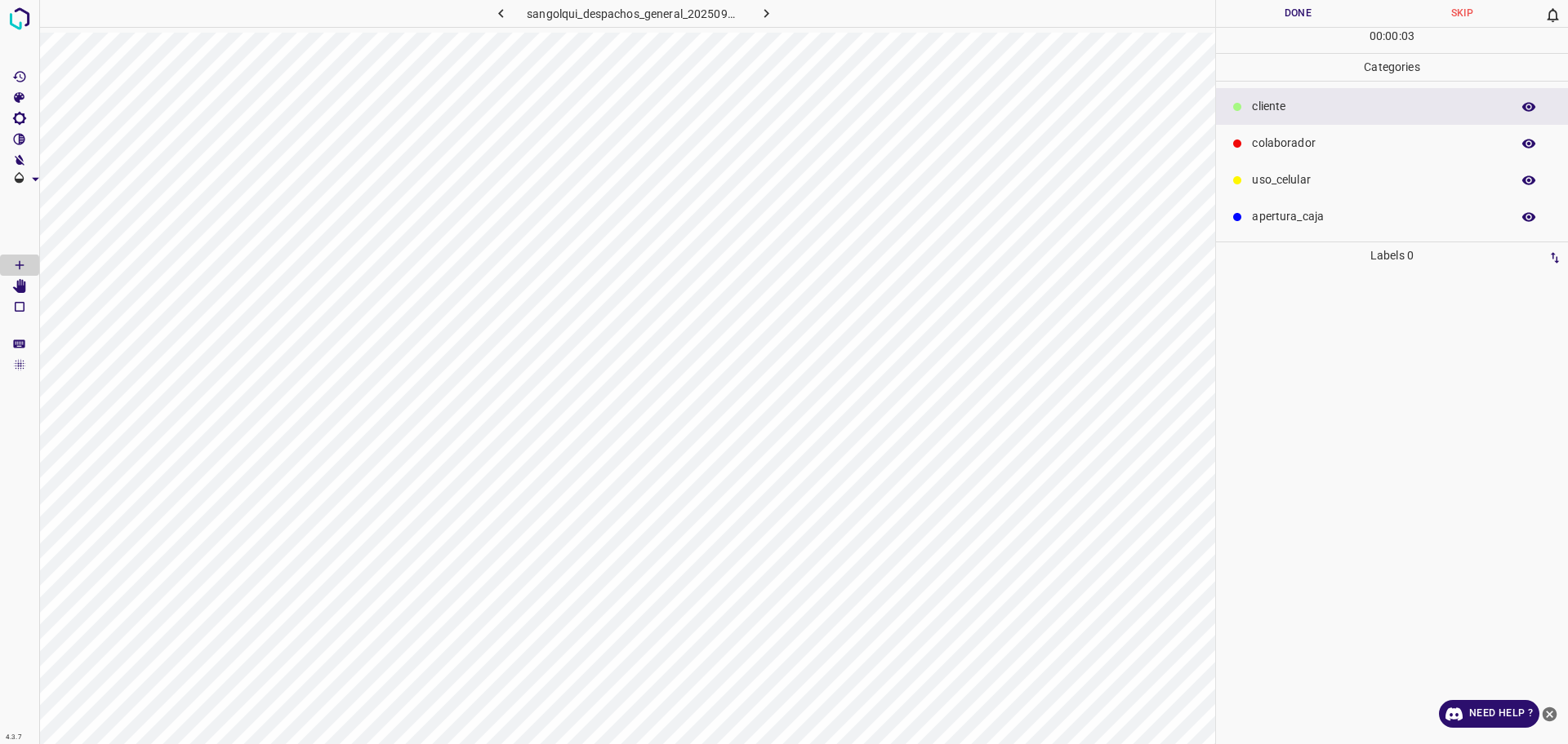
click at [1258, 144] on p "colaborador" at bounding box center [1377, 143] width 251 height 17
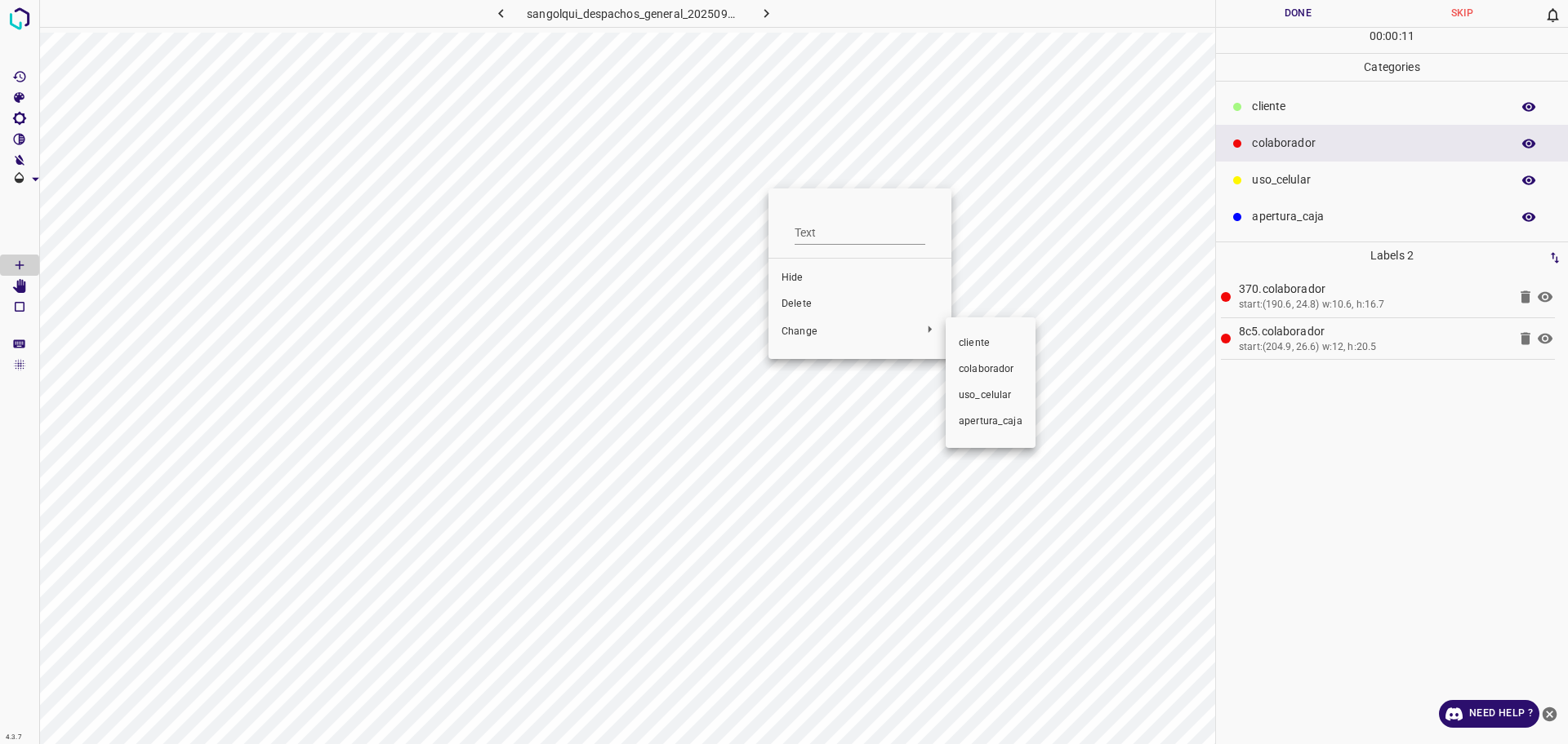
click at [988, 348] on span "cliente" at bounding box center [990, 343] width 64 height 15
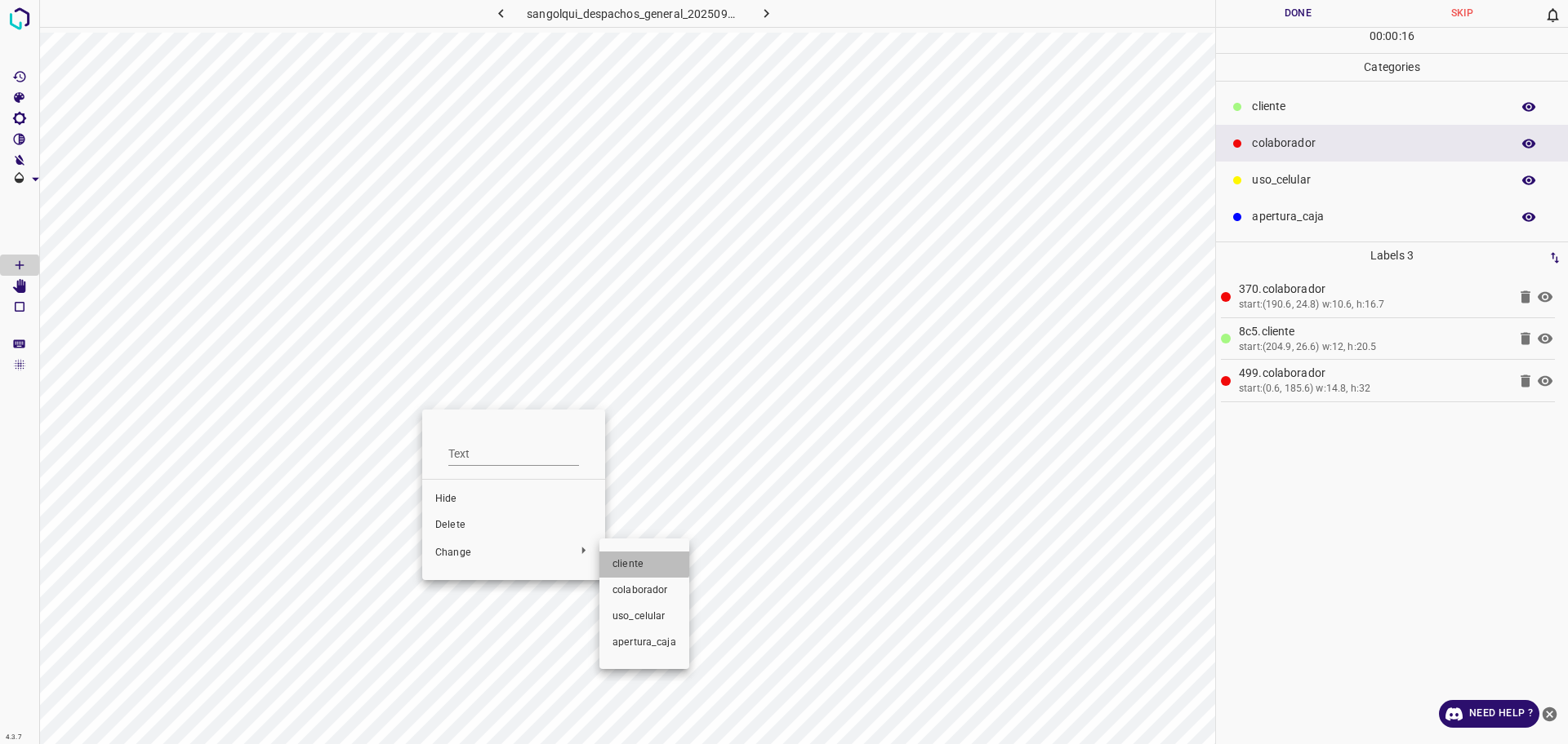
click at [633, 558] on span "cliente" at bounding box center [645, 564] width 64 height 15
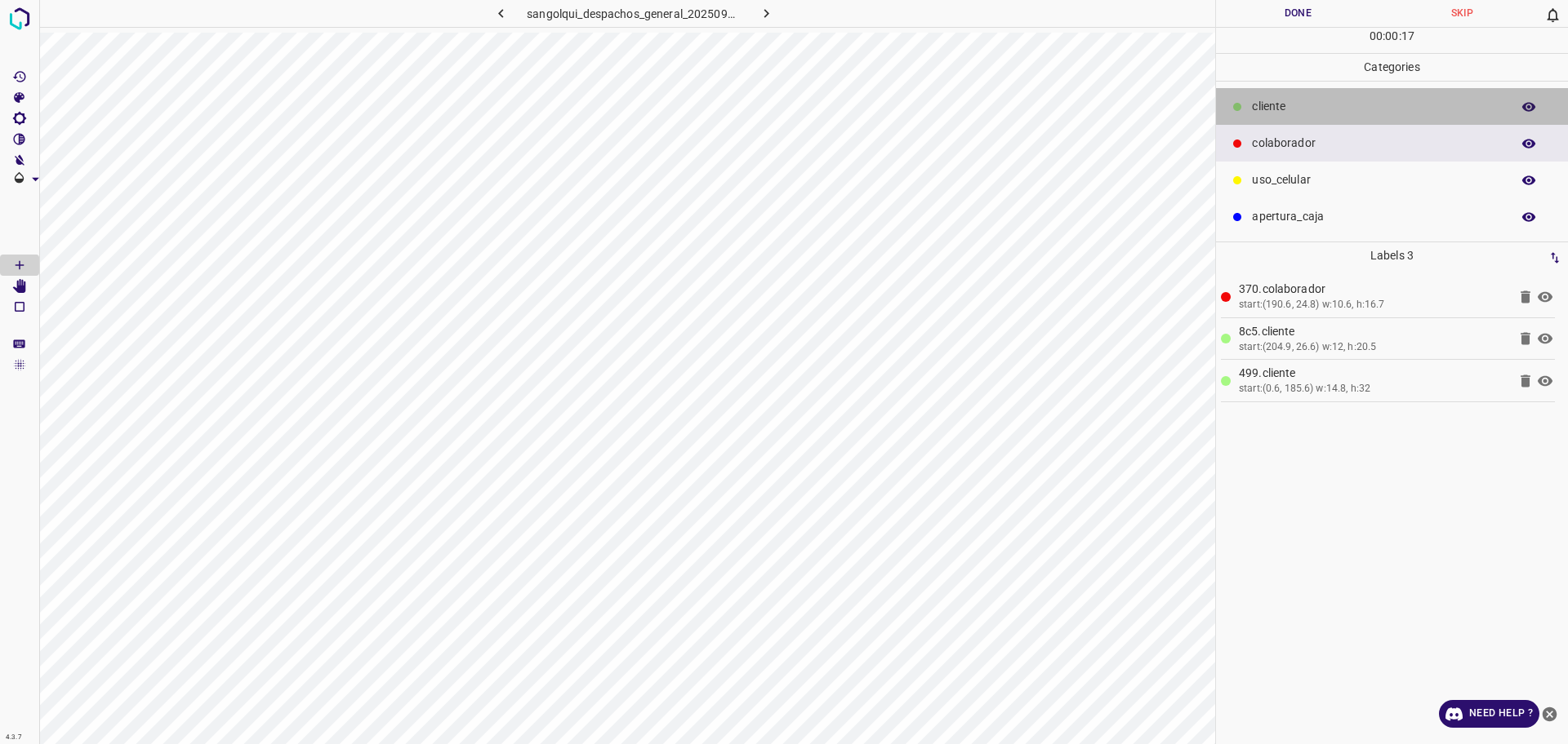
click at [1308, 113] on p "cliente" at bounding box center [1377, 107] width 251 height 17
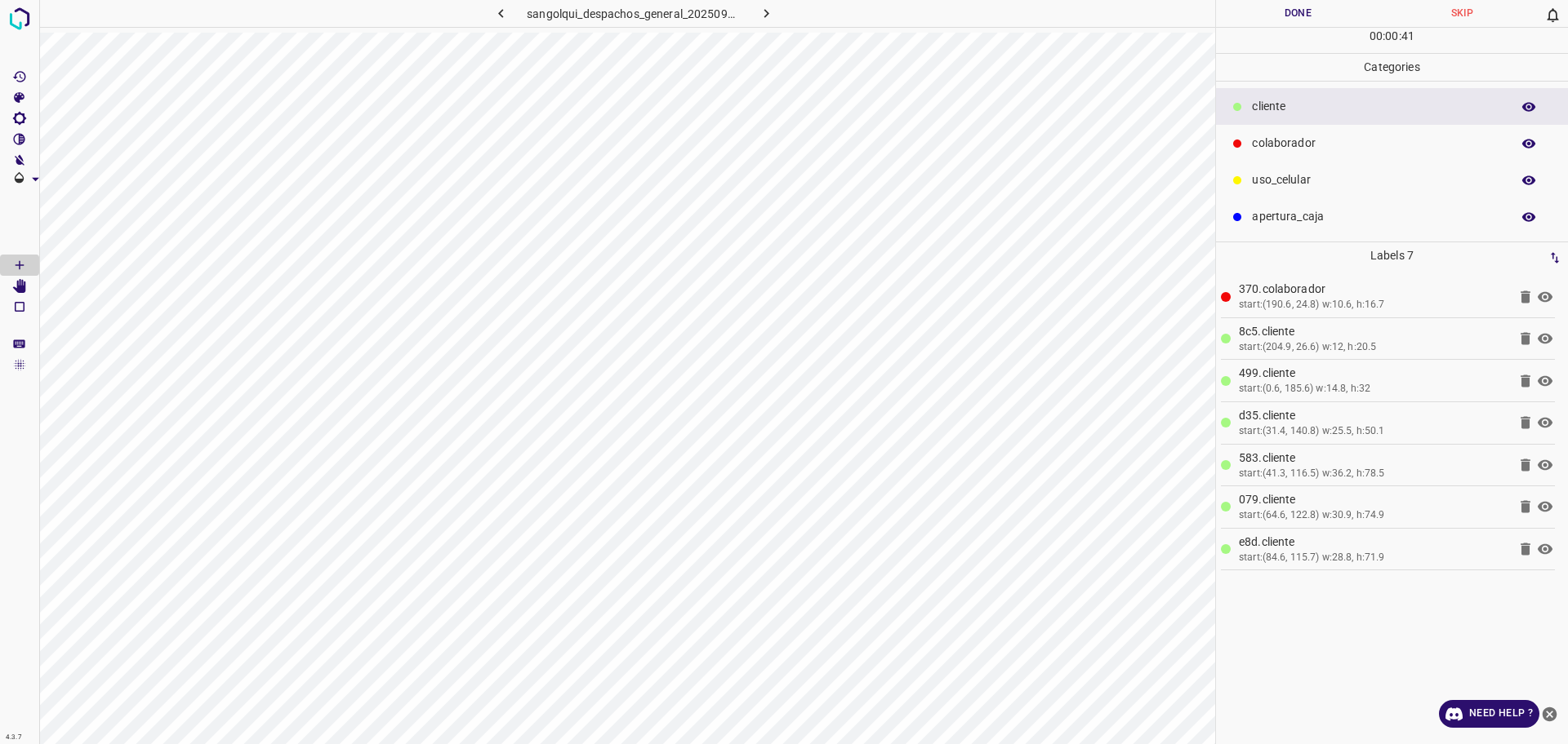
click at [1295, 136] on p "colaborador" at bounding box center [1377, 143] width 251 height 17
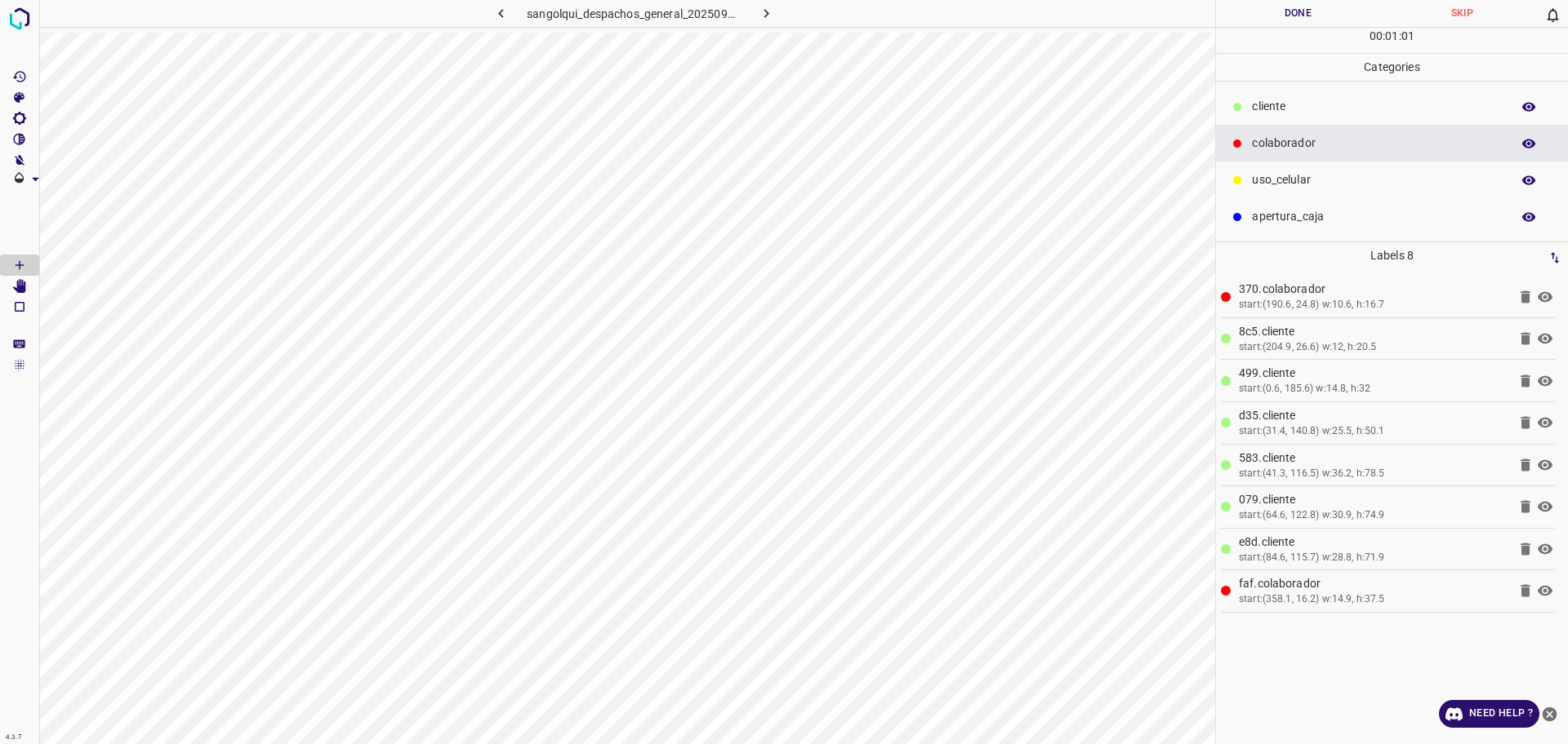
click at [1271, 107] on p "cliente" at bounding box center [1377, 107] width 251 height 17
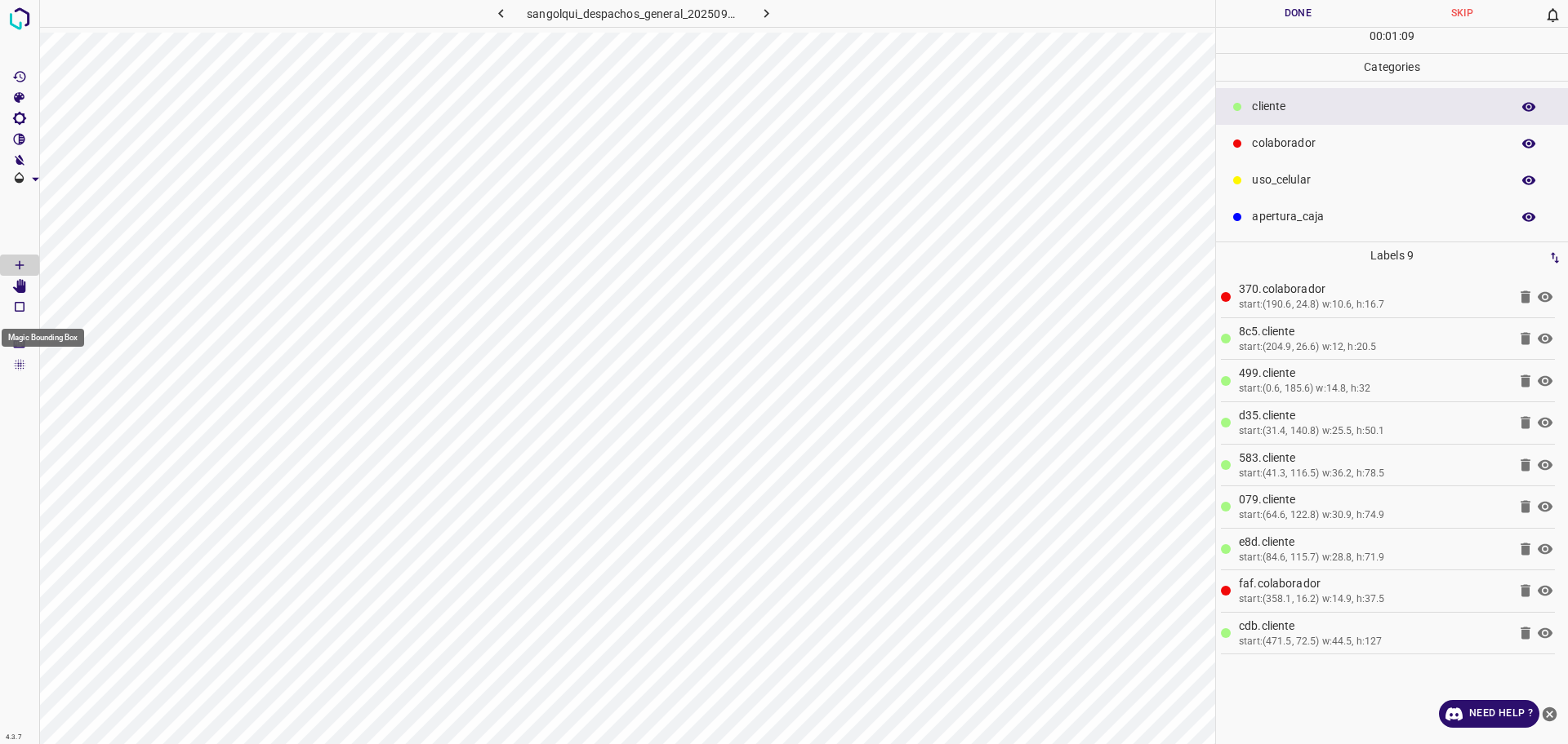
click at [17, 294] on Edit"] "[Space] Edit" at bounding box center [20, 286] width 40 height 21
click at [1271, 149] on p "colaborador" at bounding box center [1377, 143] width 251 height 17
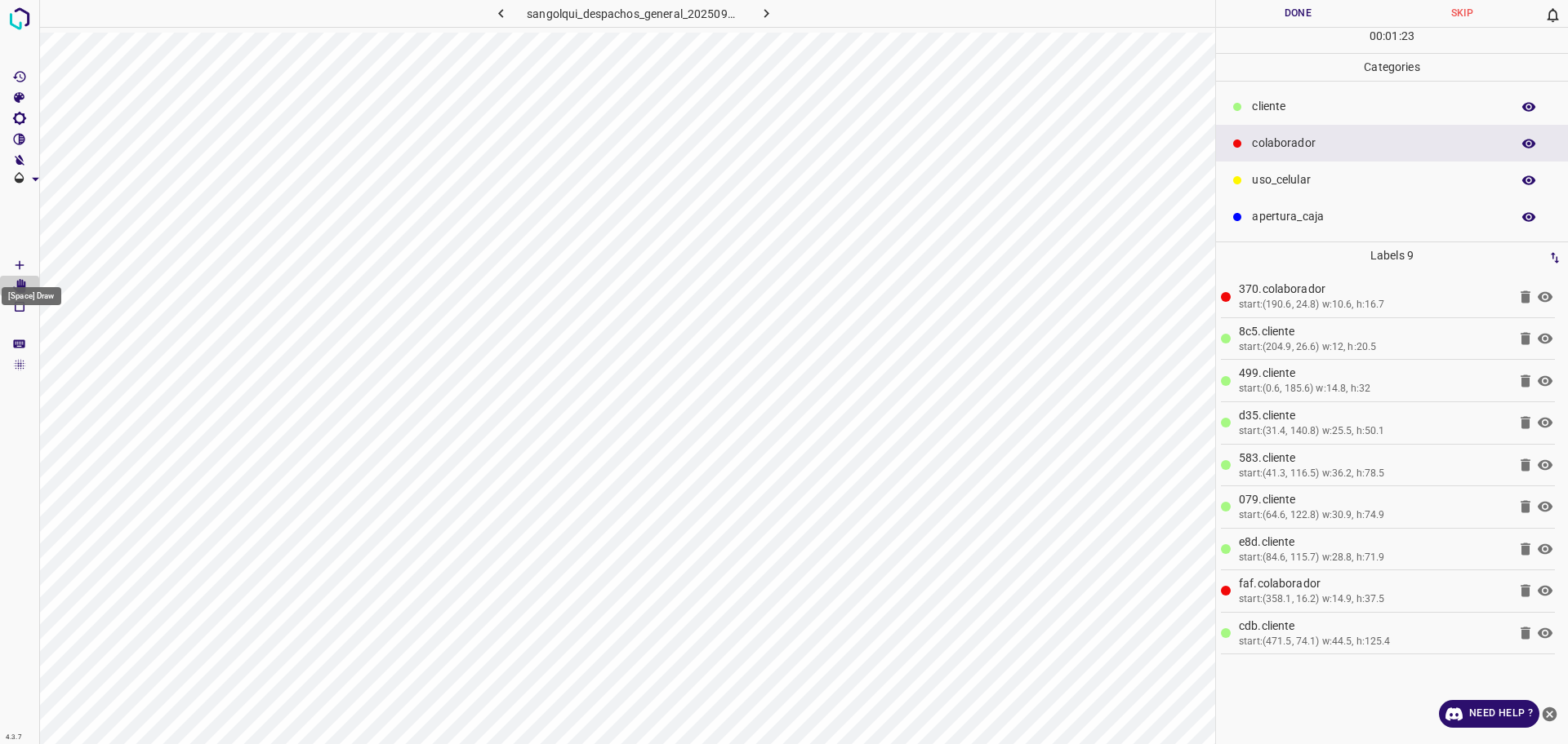
click at [28, 261] on Draw"] "[Space] Draw" at bounding box center [20, 265] width 40 height 21
click at [1265, 18] on button "Done" at bounding box center [1298, 13] width 164 height 27
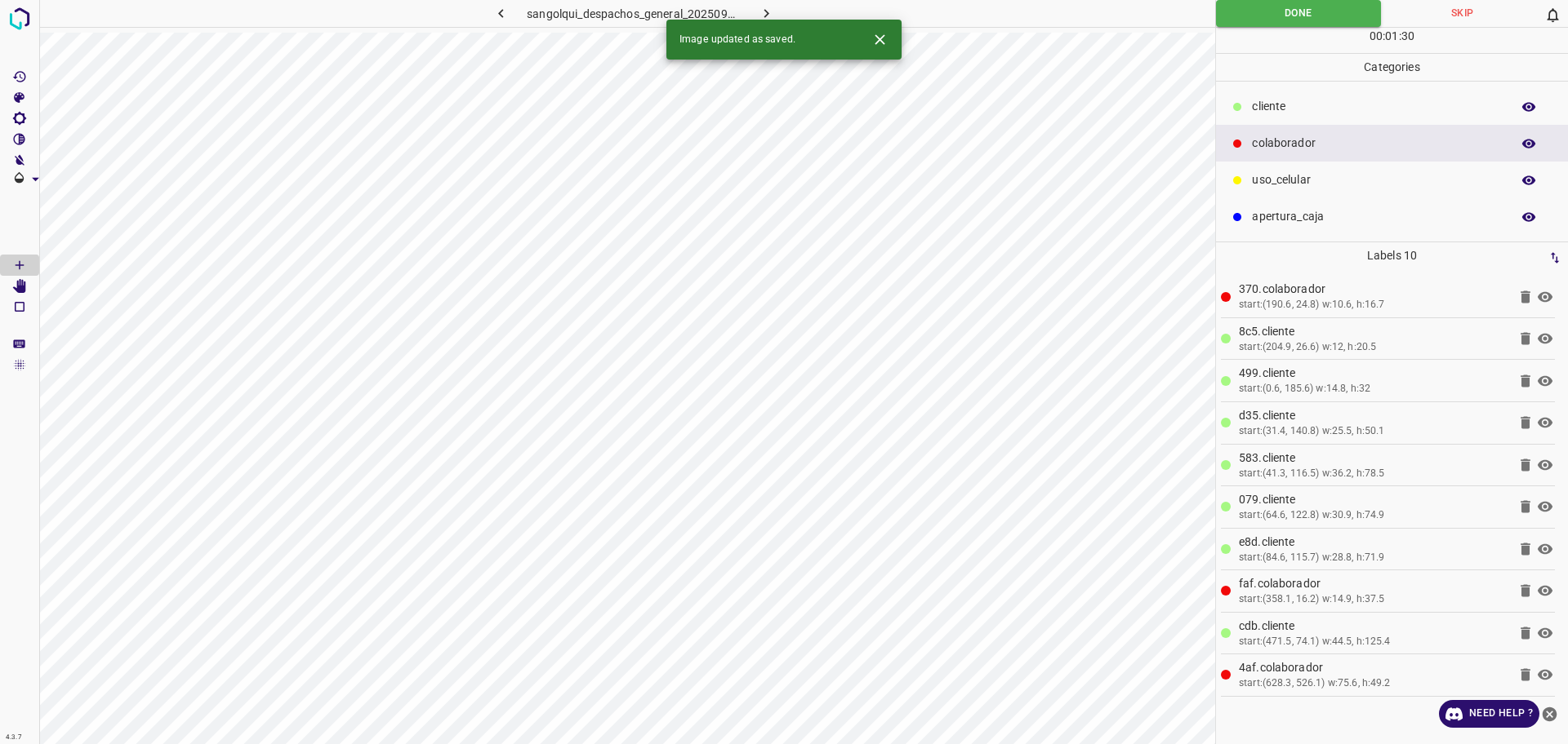
click at [762, 3] on button "button" at bounding box center [767, 13] width 52 height 27
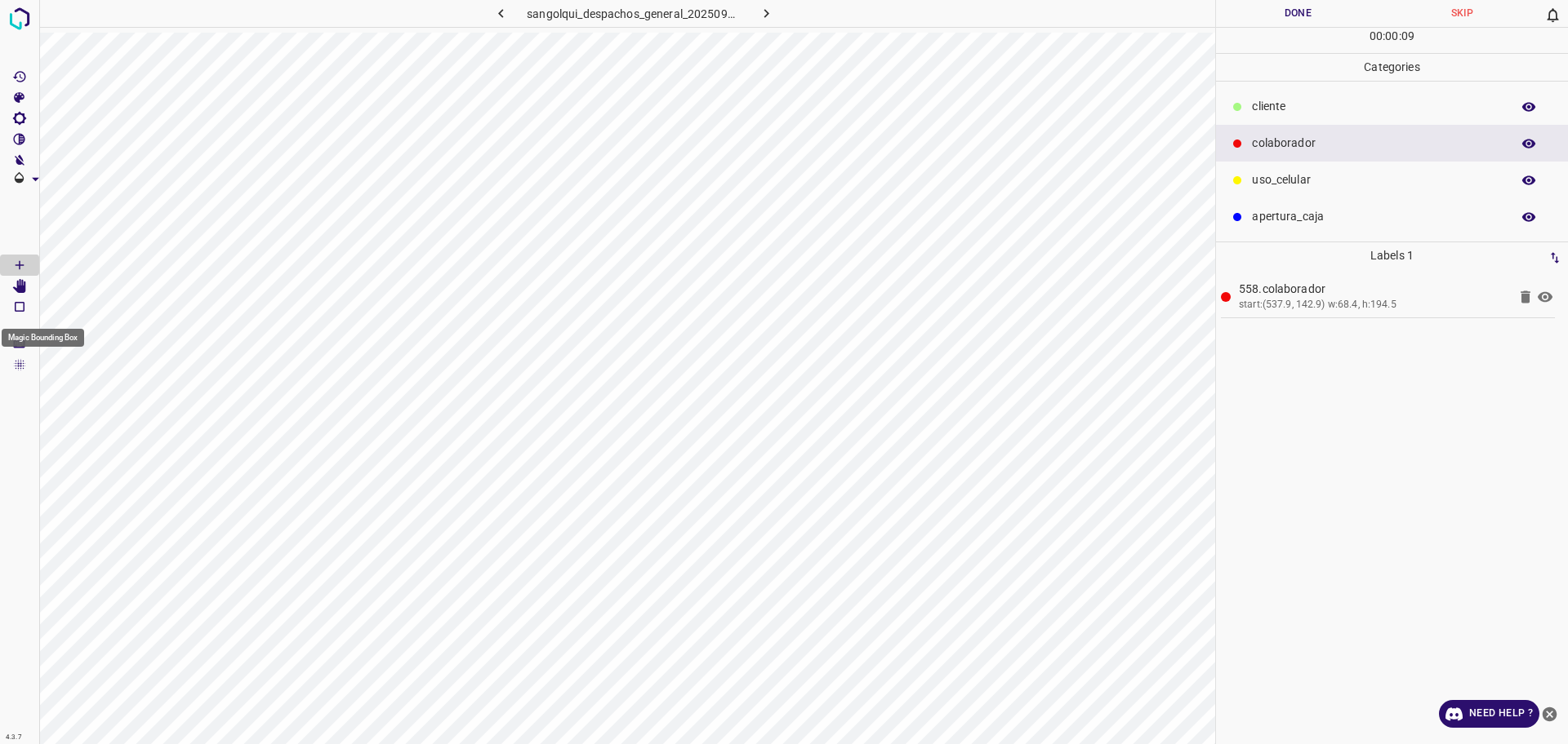
click at [8, 290] on Edit"] "[Space] Edit" at bounding box center [20, 286] width 40 height 21
click at [28, 267] on Draw"] "[Space] Draw" at bounding box center [20, 265] width 40 height 21
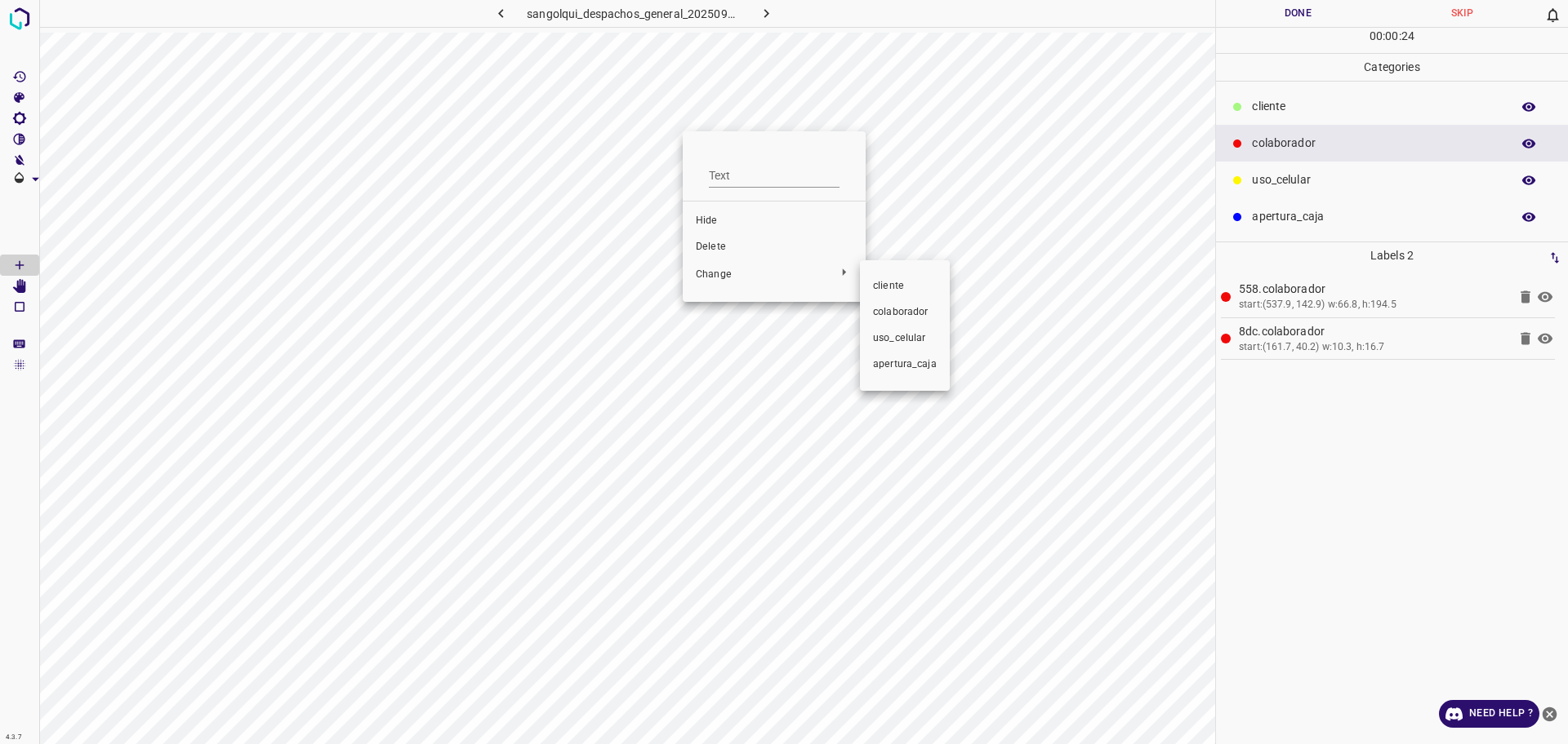
click at [874, 271] on ul "cliente colaborador uso_celular apertura_caja" at bounding box center [904, 326] width 90 height 118
click at [874, 284] on span "cliente" at bounding box center [905, 286] width 64 height 15
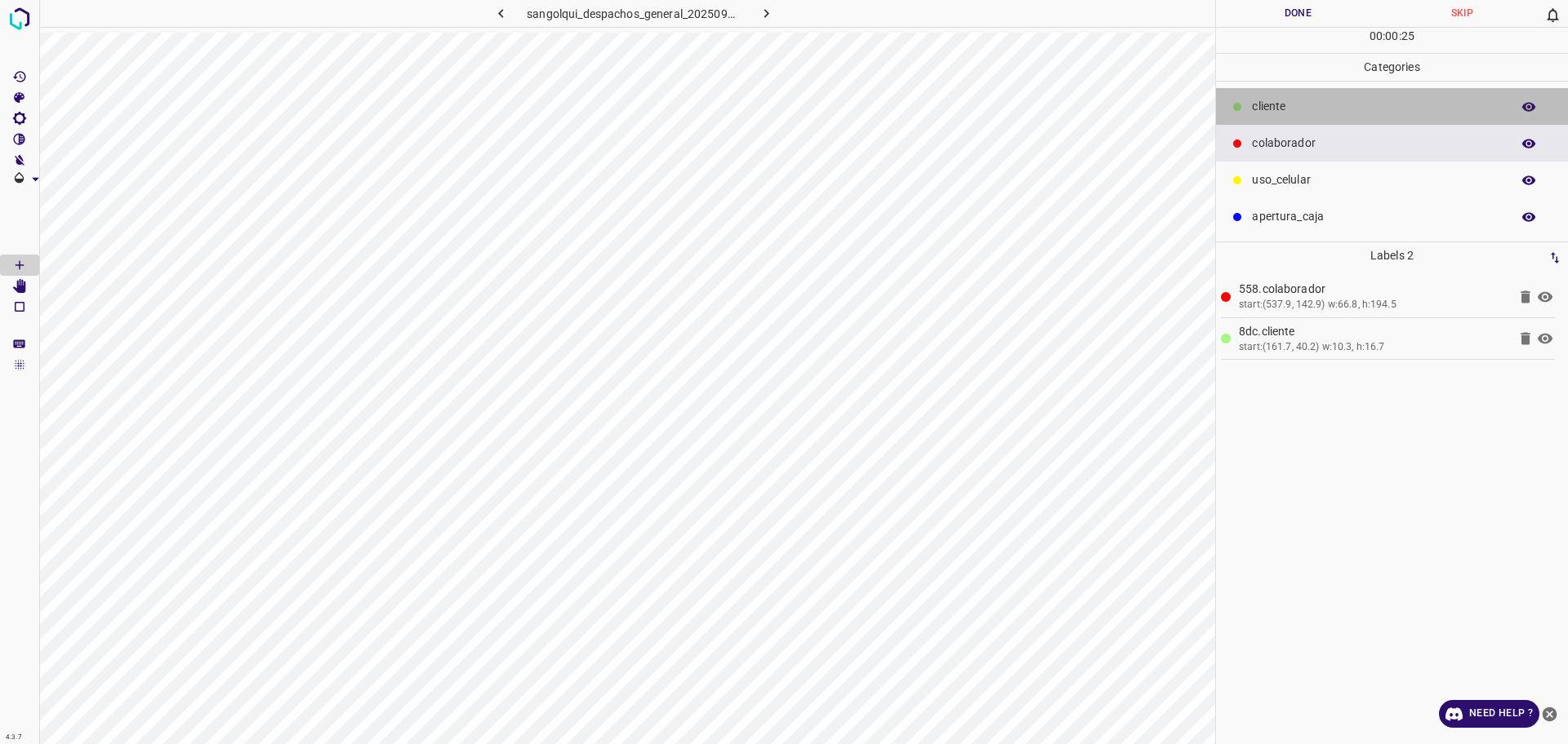
click at [1266, 107] on p "cliente" at bounding box center [1377, 107] width 251 height 17
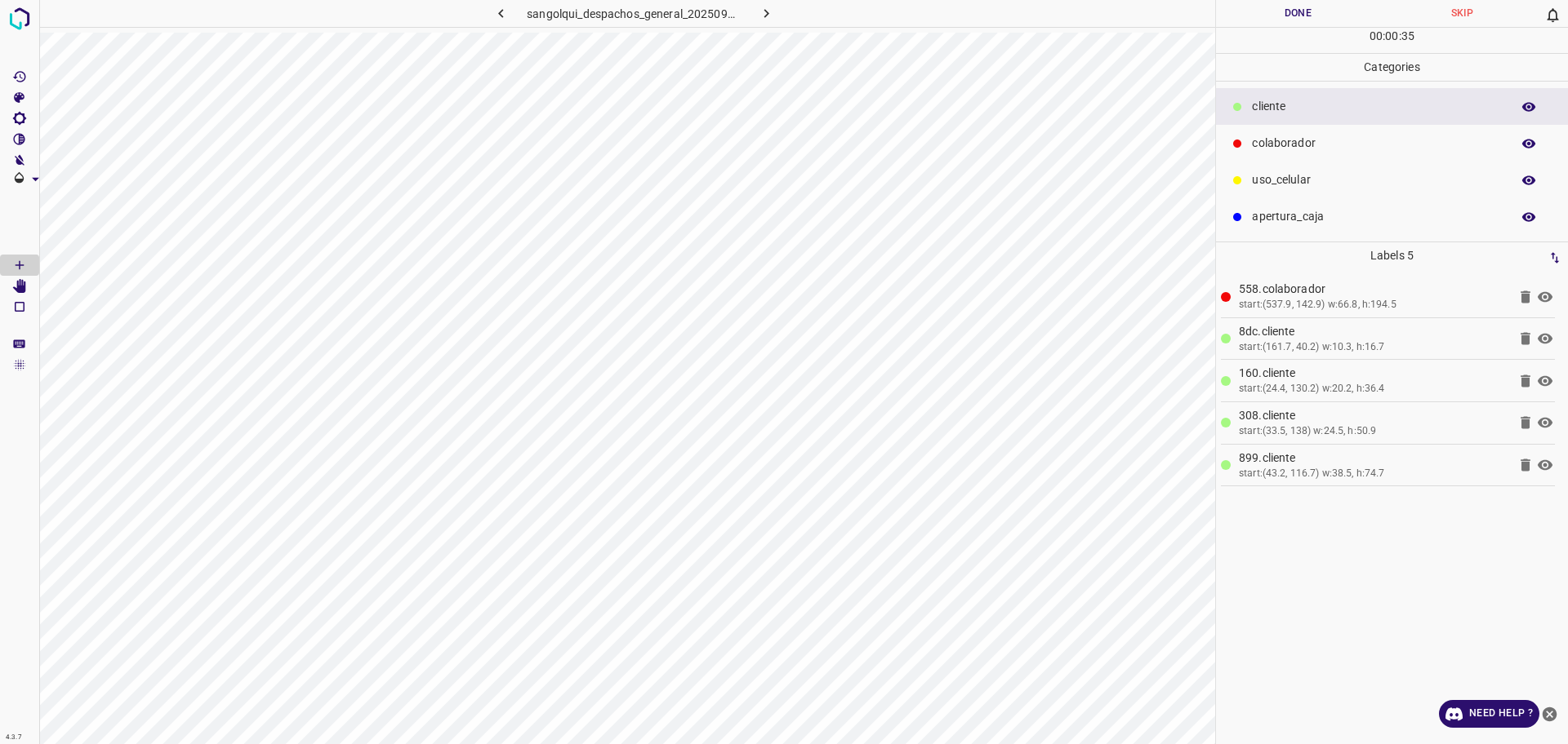
click at [1346, 175] on p "uso_celular" at bounding box center [1377, 180] width 251 height 17
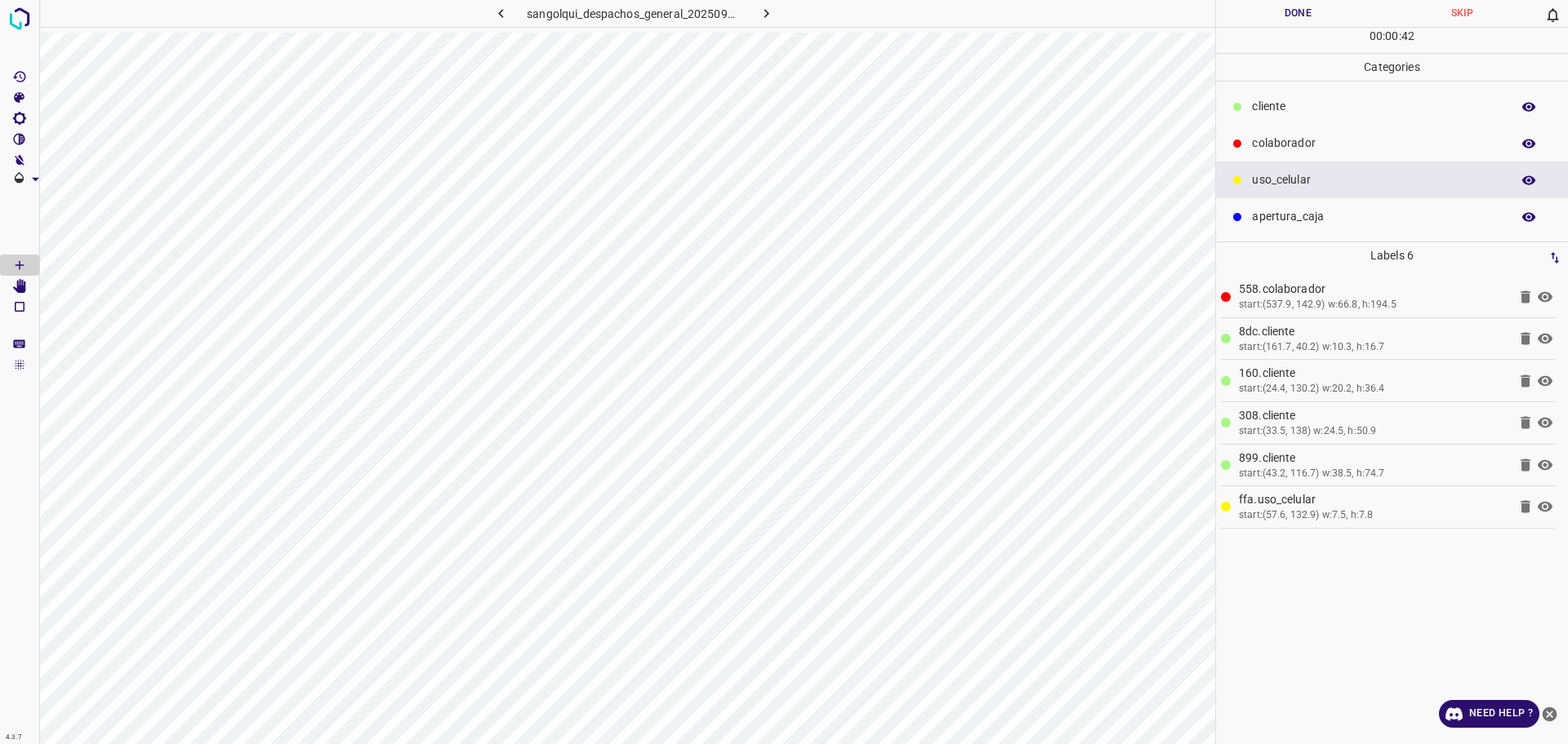
drag, startPoint x: 1302, startPoint y: 105, endPoint x: 1295, endPoint y: 113, distance: 10.6
click at [1302, 104] on p "cliente" at bounding box center [1377, 107] width 251 height 17
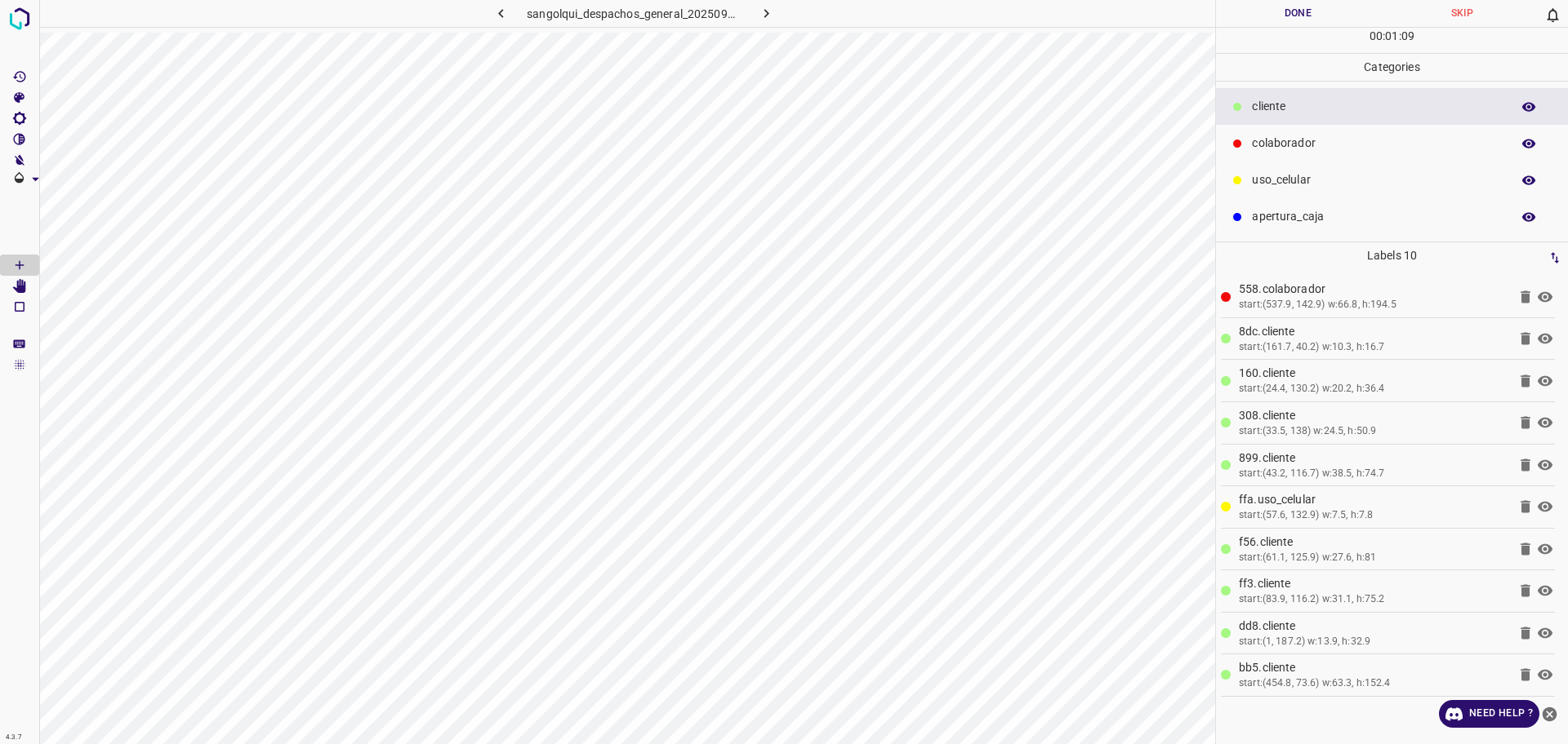
click at [1257, 0] on button "Done" at bounding box center [1298, 13] width 164 height 27
click at [1264, 10] on button "Done" at bounding box center [1298, 13] width 164 height 27
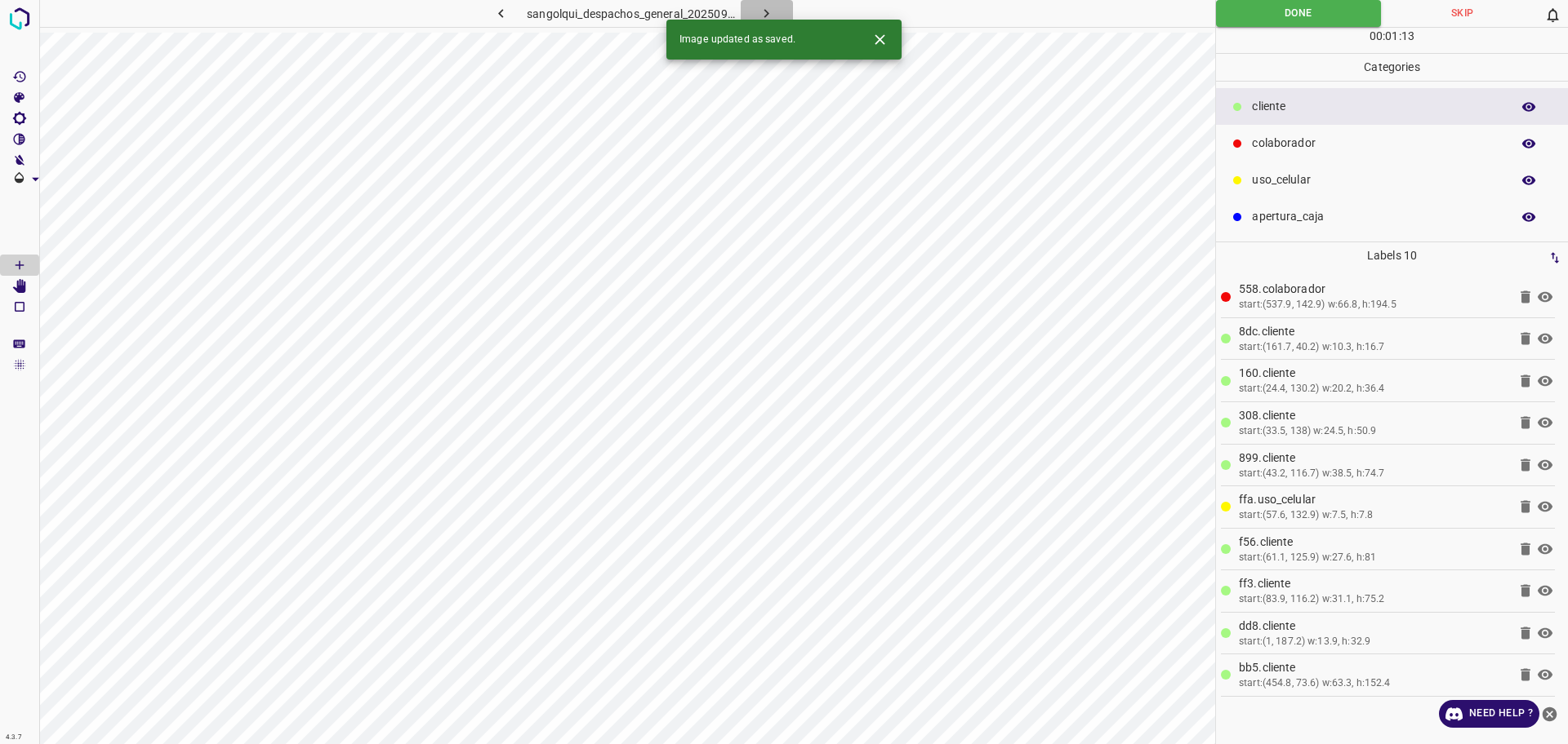
click at [772, 11] on icon "button" at bounding box center [767, 14] width 17 height 17
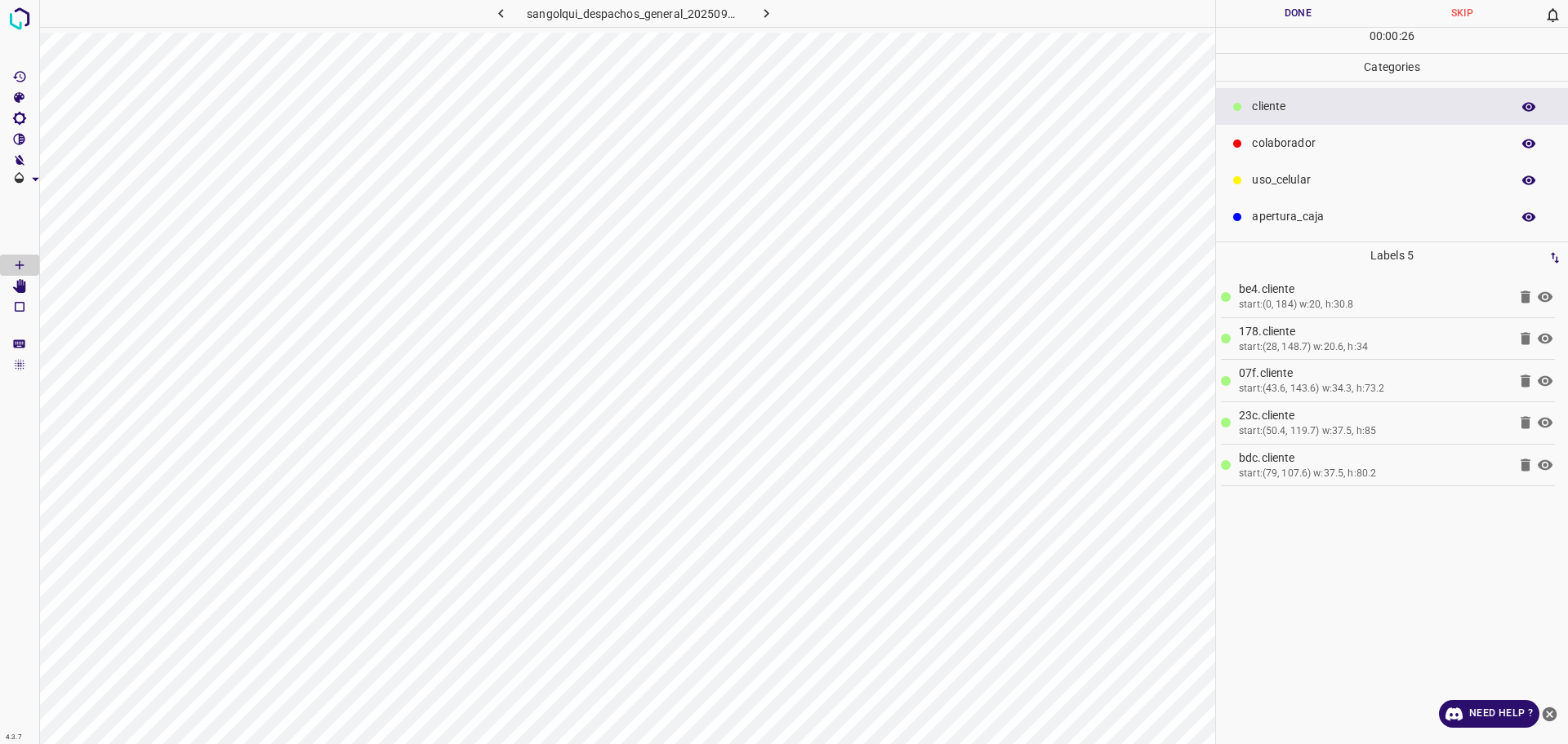
click at [1267, 20] on button "Done" at bounding box center [1298, 13] width 164 height 27
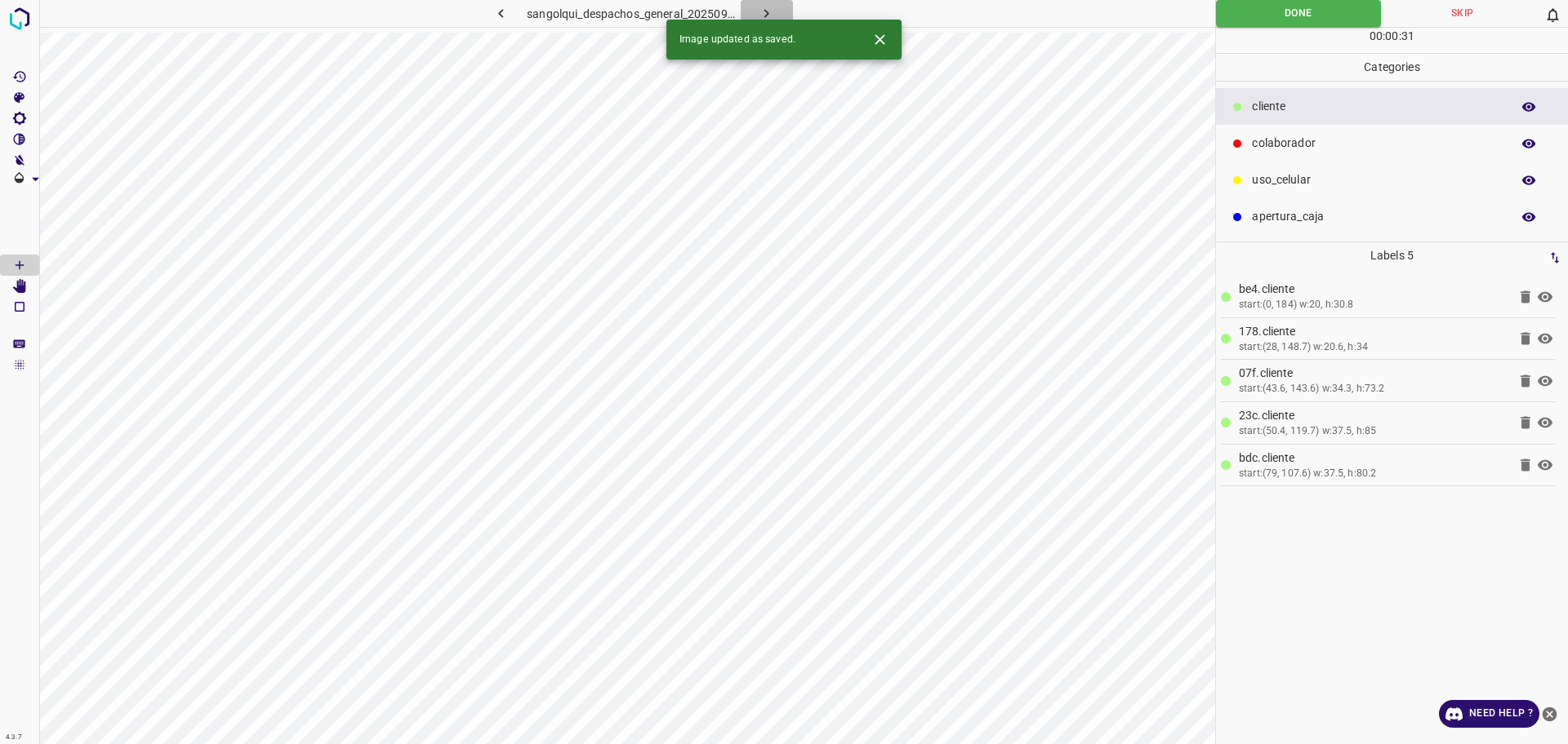
click at [766, 14] on icon "button" at bounding box center [767, 14] width 17 height 17
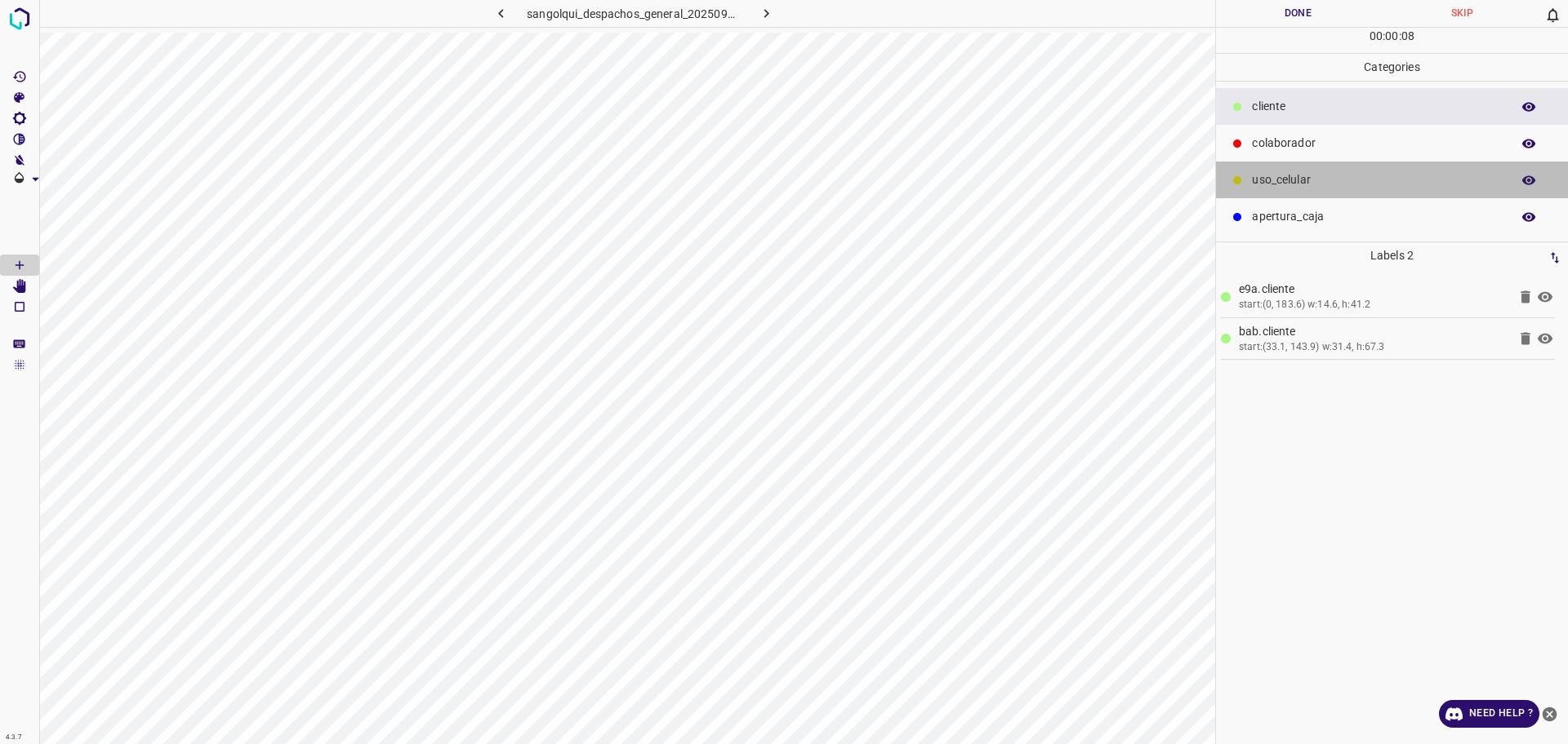
click at [1285, 175] on p "uso_celular" at bounding box center [1377, 180] width 251 height 17
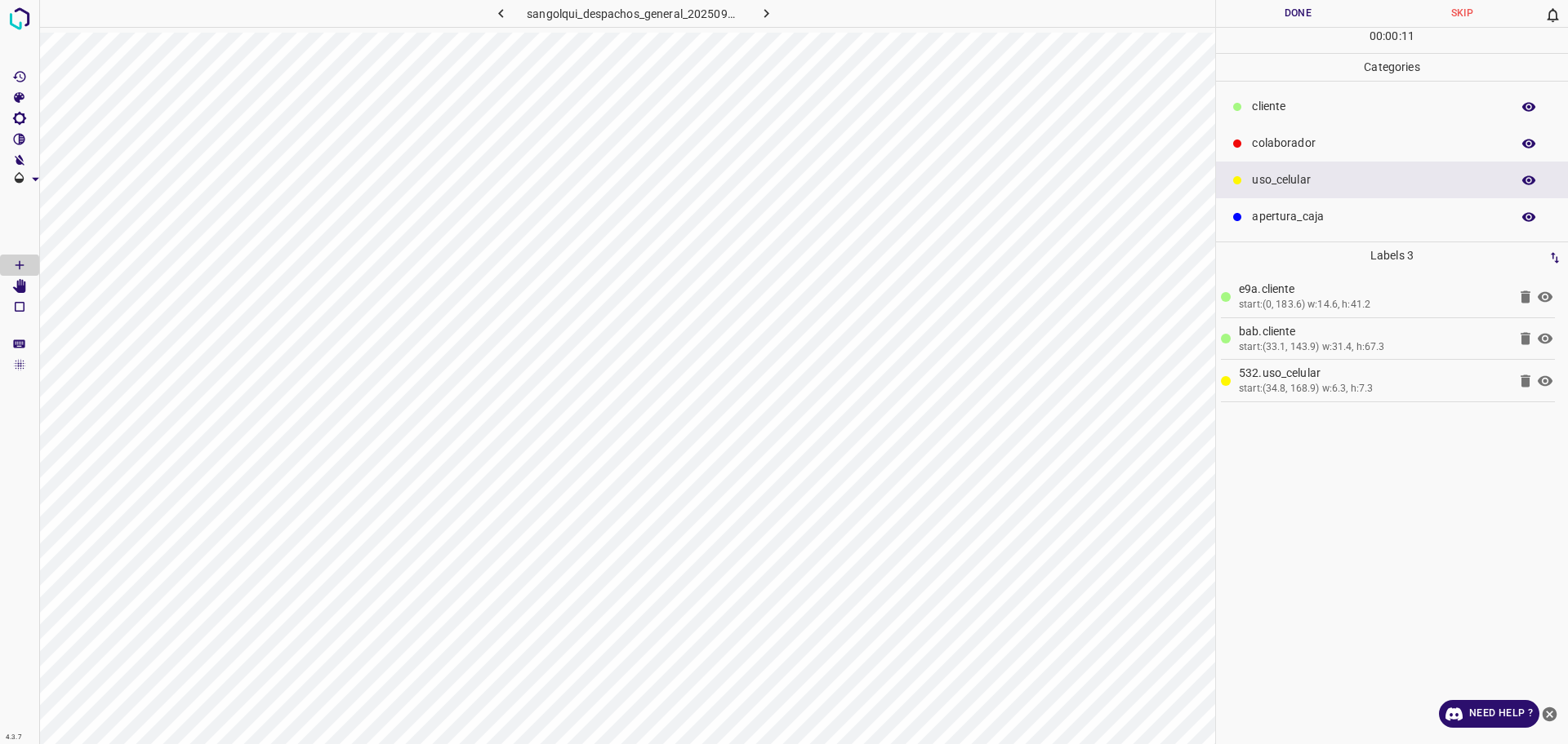
click at [1345, 103] on p "cliente" at bounding box center [1377, 107] width 251 height 17
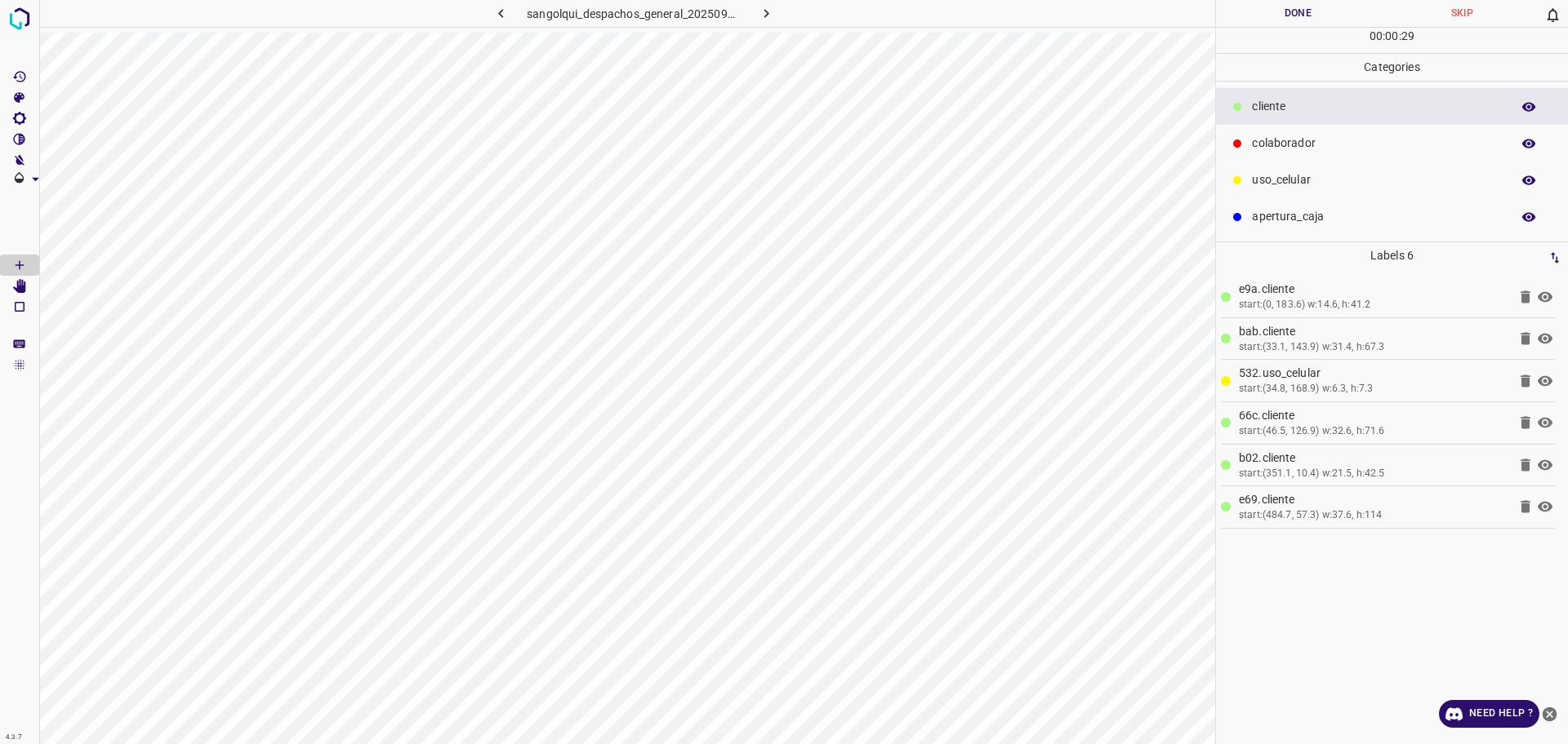
click at [1284, 186] on p "uso_celular" at bounding box center [1377, 180] width 251 height 17
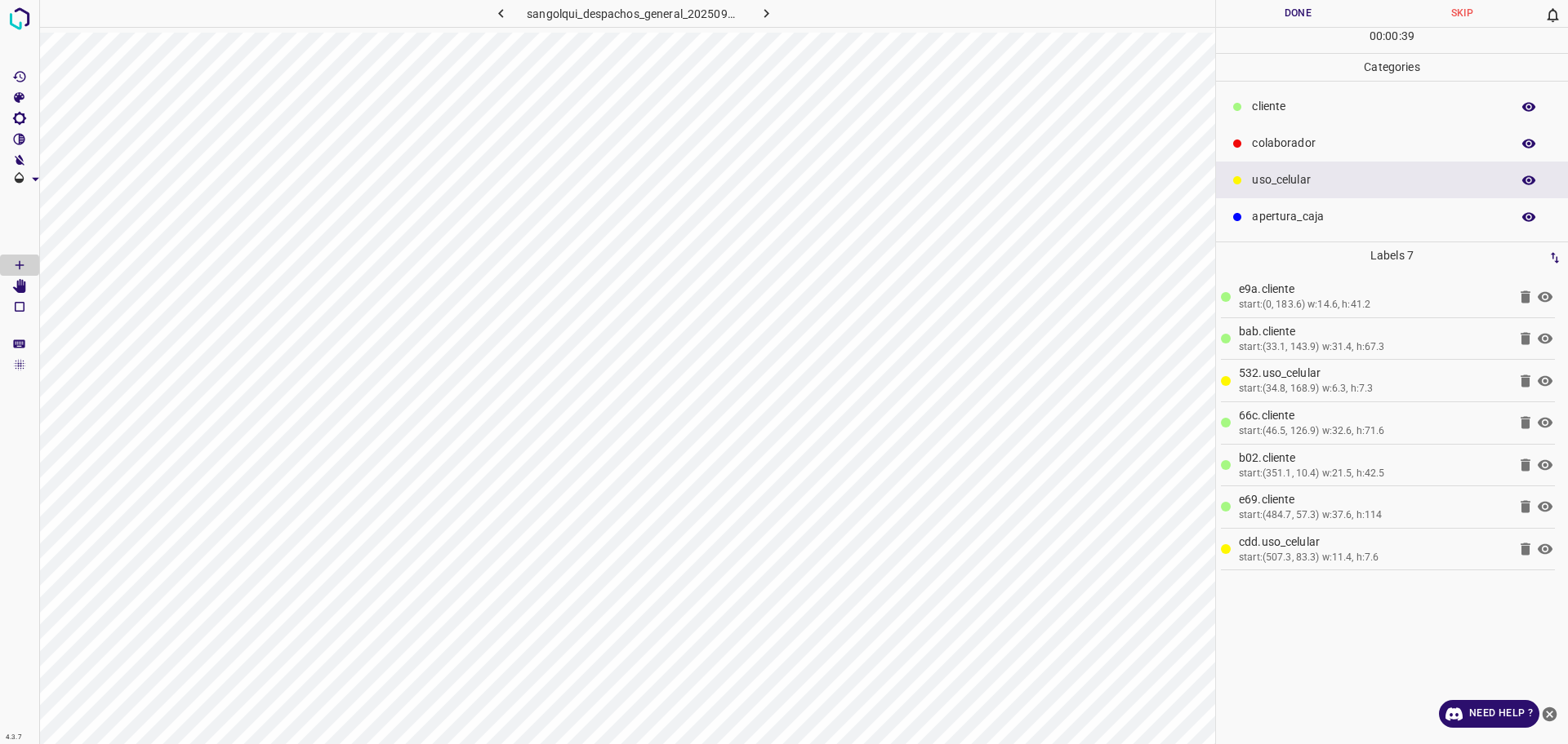
click at [1267, 20] on button "Done" at bounding box center [1298, 13] width 164 height 27
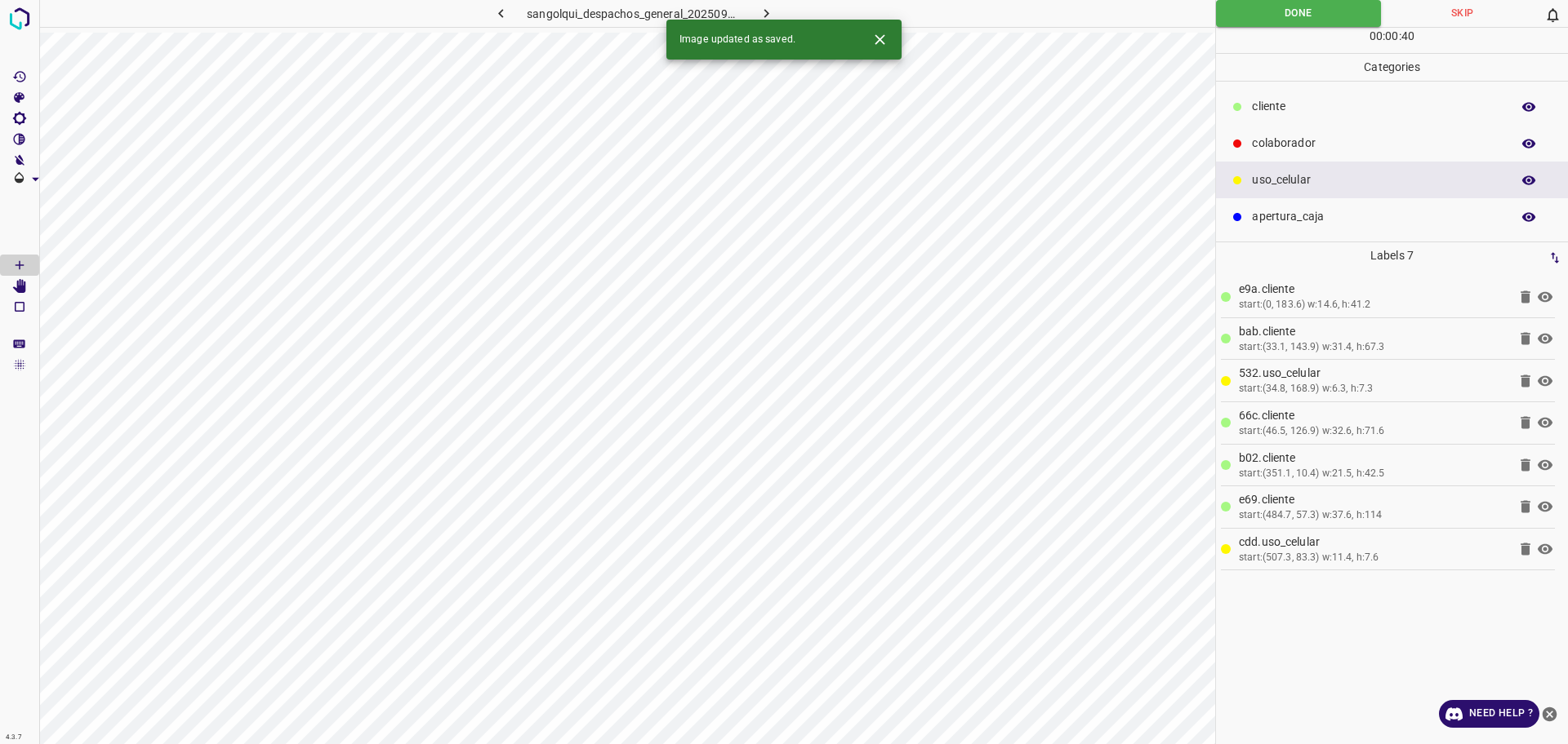
click at [769, 6] on icon "button" at bounding box center [767, 14] width 17 height 17
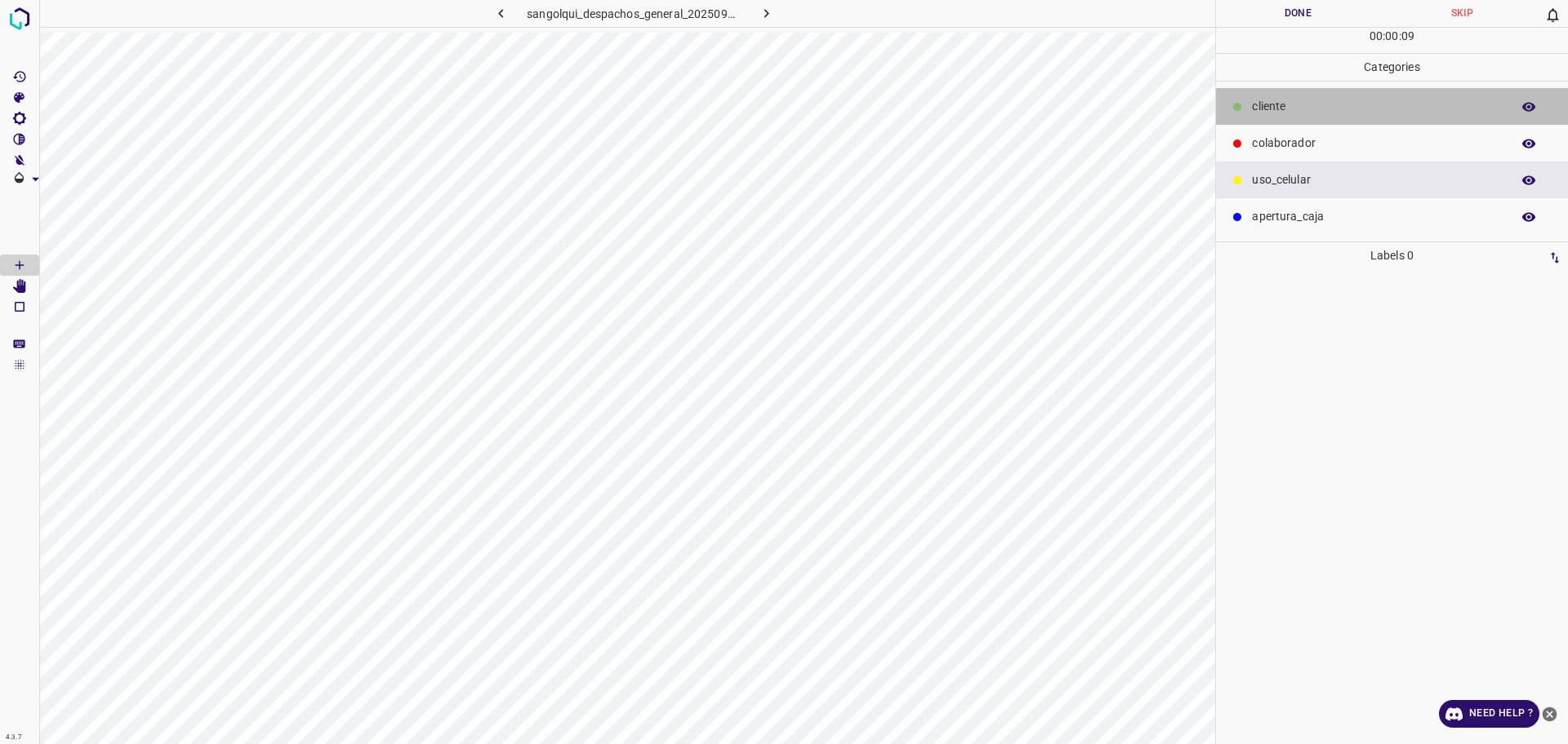
click at [1300, 103] on p "cliente" at bounding box center [1377, 107] width 251 height 17
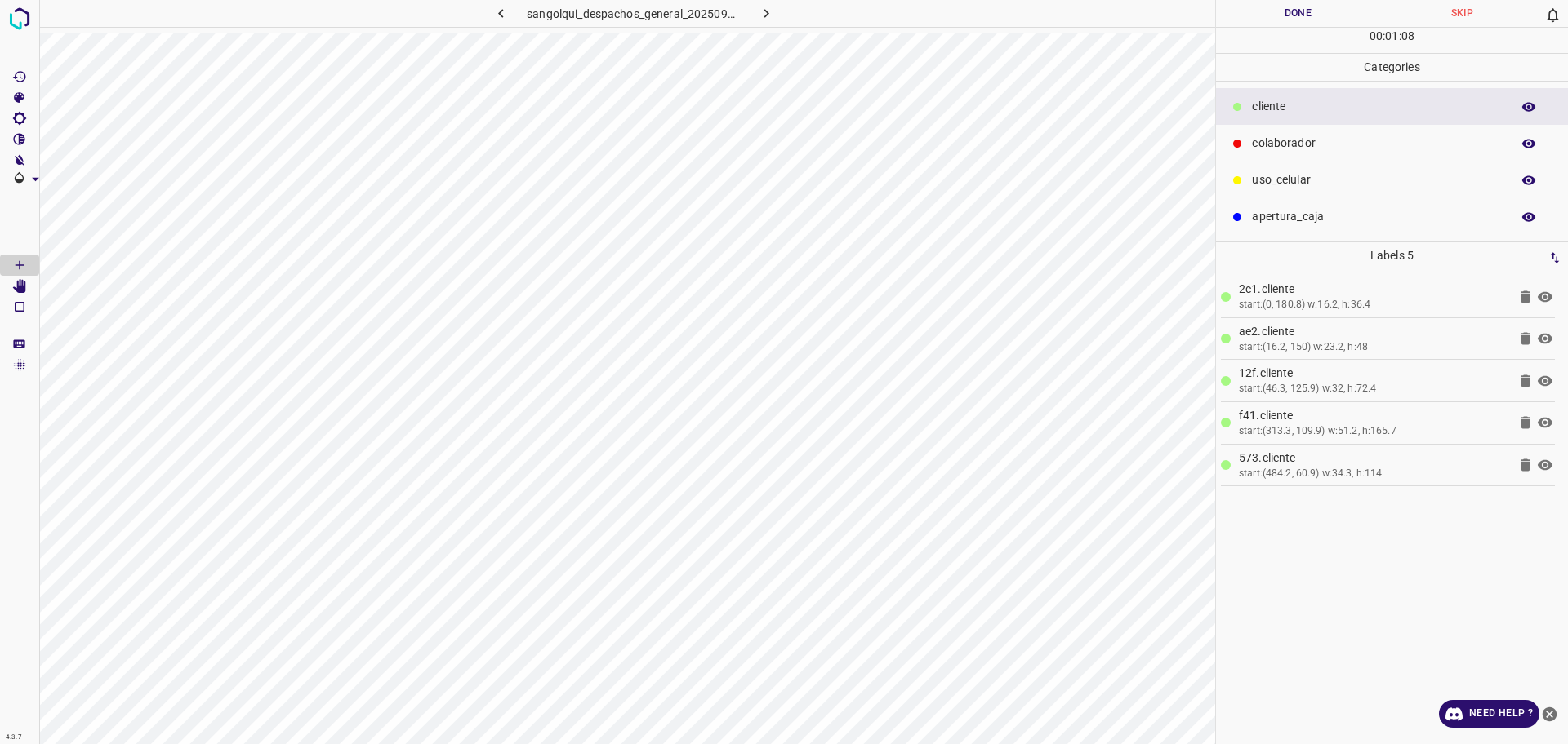
click at [1403, 143] on p "colaborador" at bounding box center [1377, 143] width 251 height 17
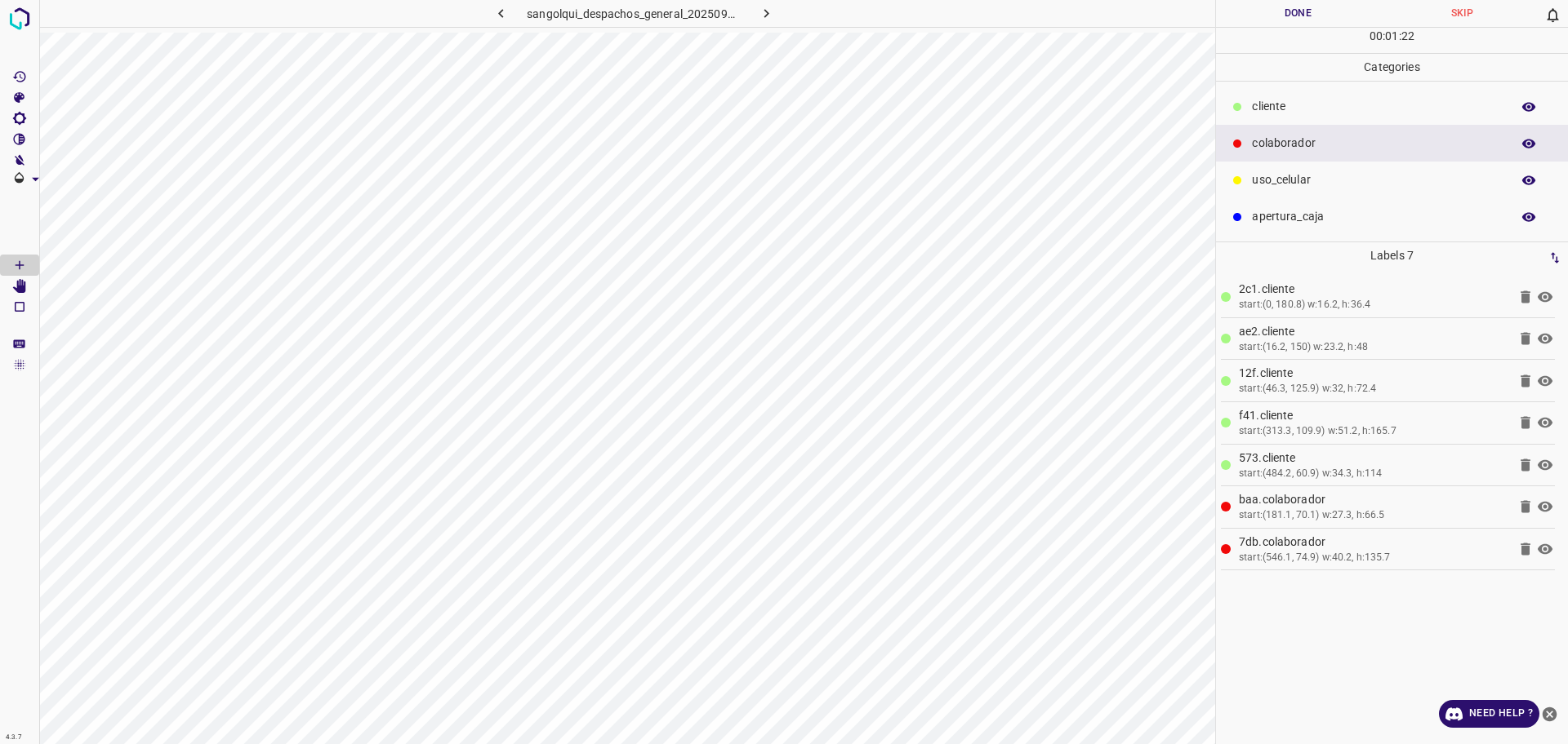
click at [1324, 23] on button "Done" at bounding box center [1298, 13] width 164 height 27
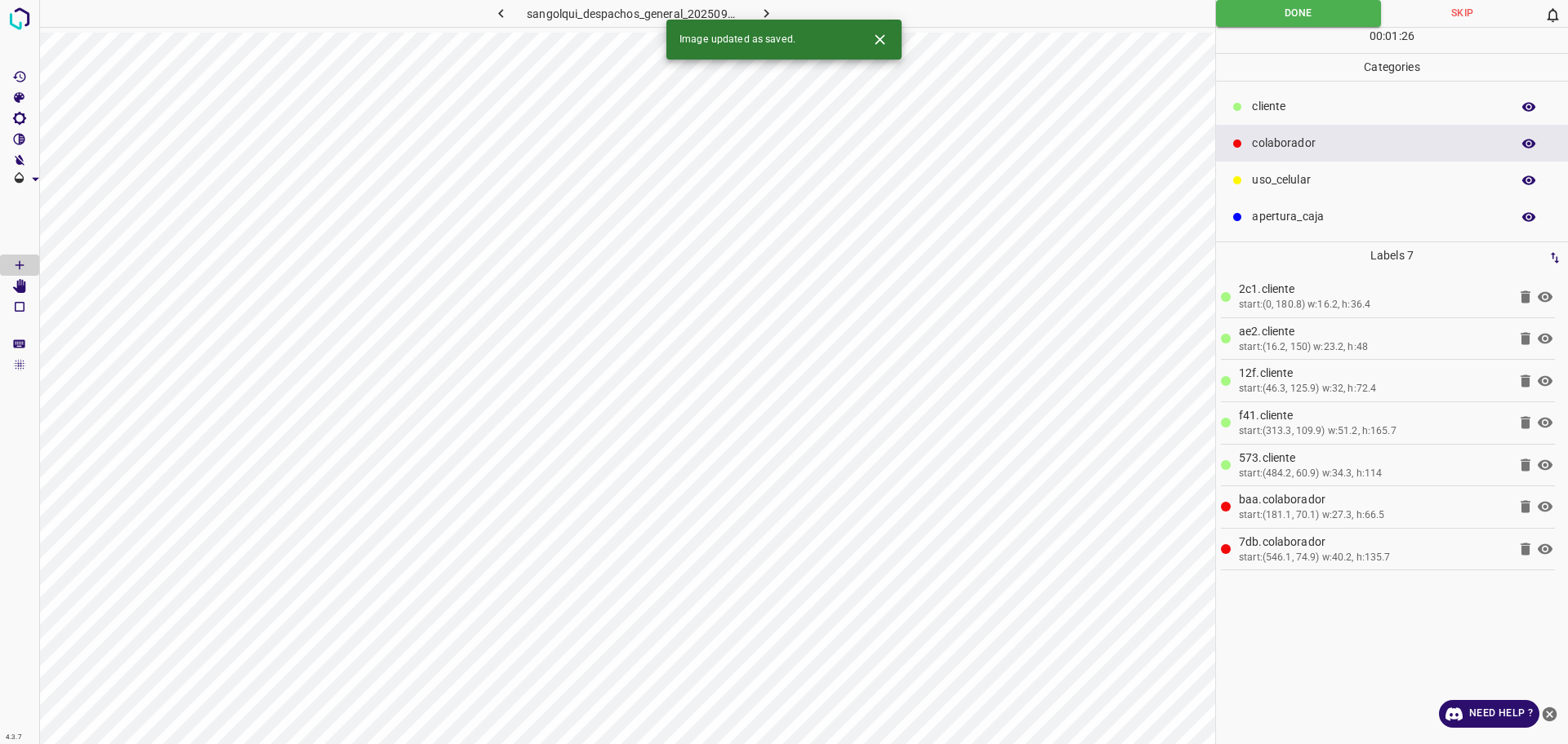
click at [764, 14] on icon "button" at bounding box center [767, 14] width 17 height 17
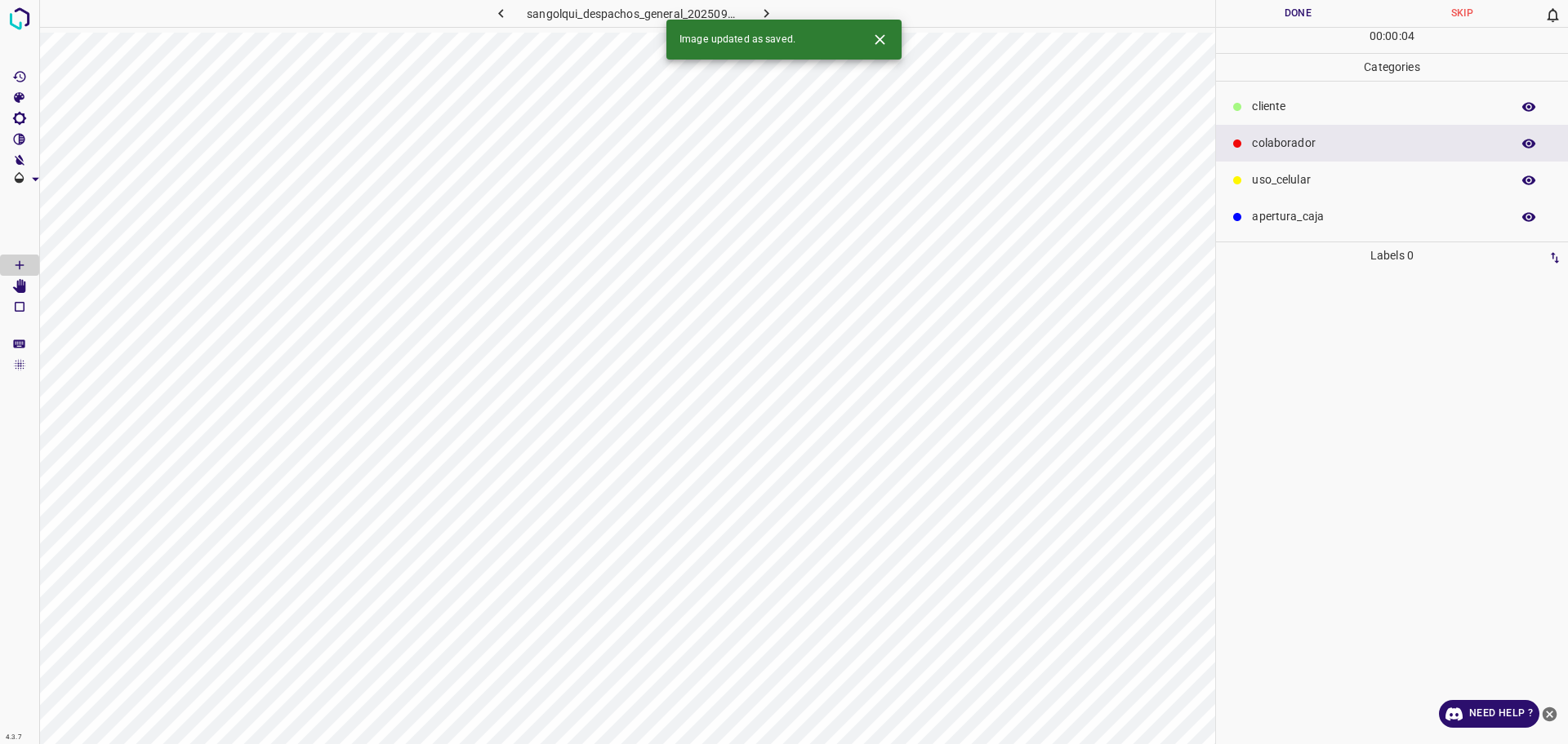
click at [1381, 115] on p "cliente" at bounding box center [1377, 107] width 251 height 17
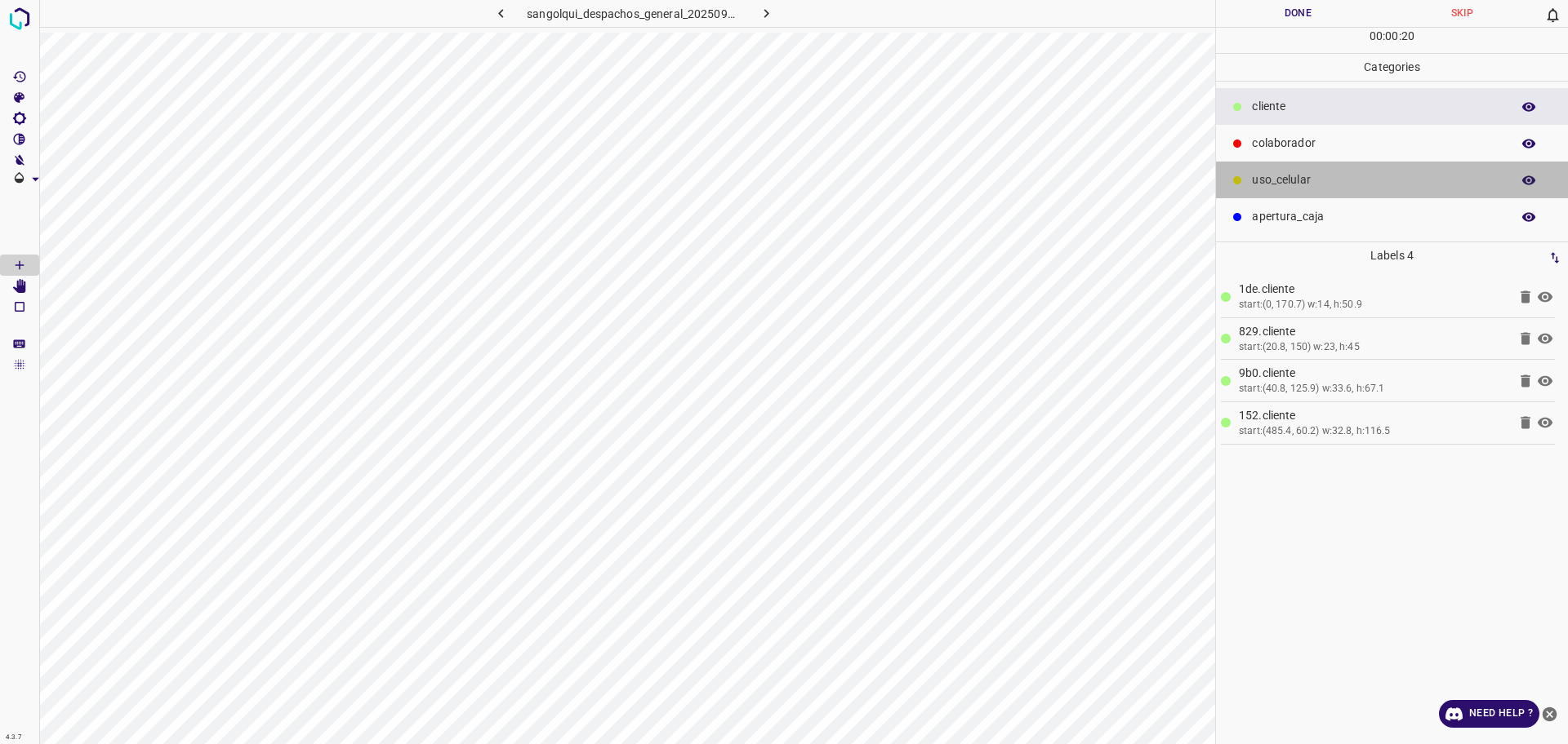
click at [1329, 186] on p "uso_celular" at bounding box center [1377, 180] width 251 height 17
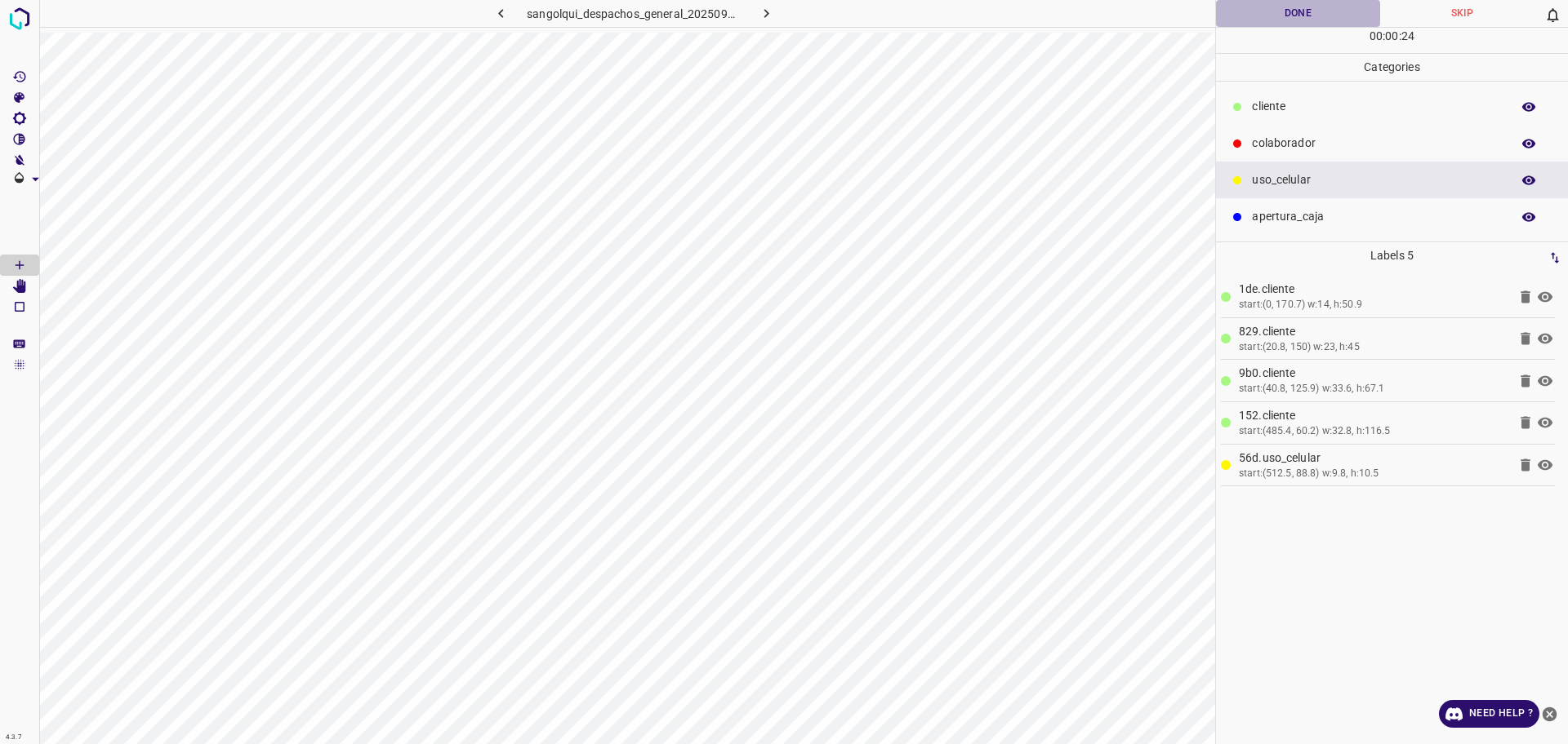
click at [1301, 14] on button "Done" at bounding box center [1298, 13] width 164 height 27
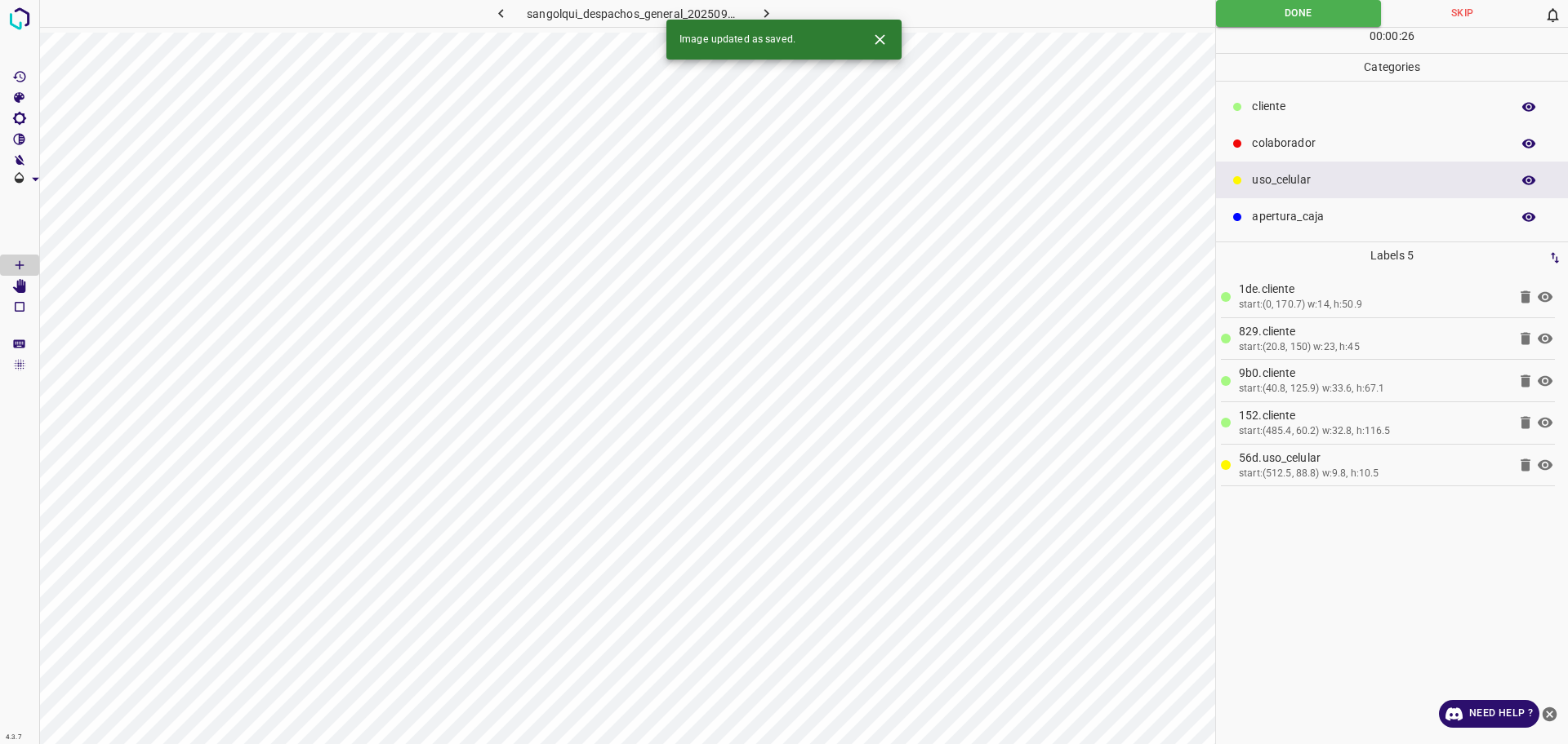
click at [783, 9] on button "button" at bounding box center [767, 13] width 52 height 27
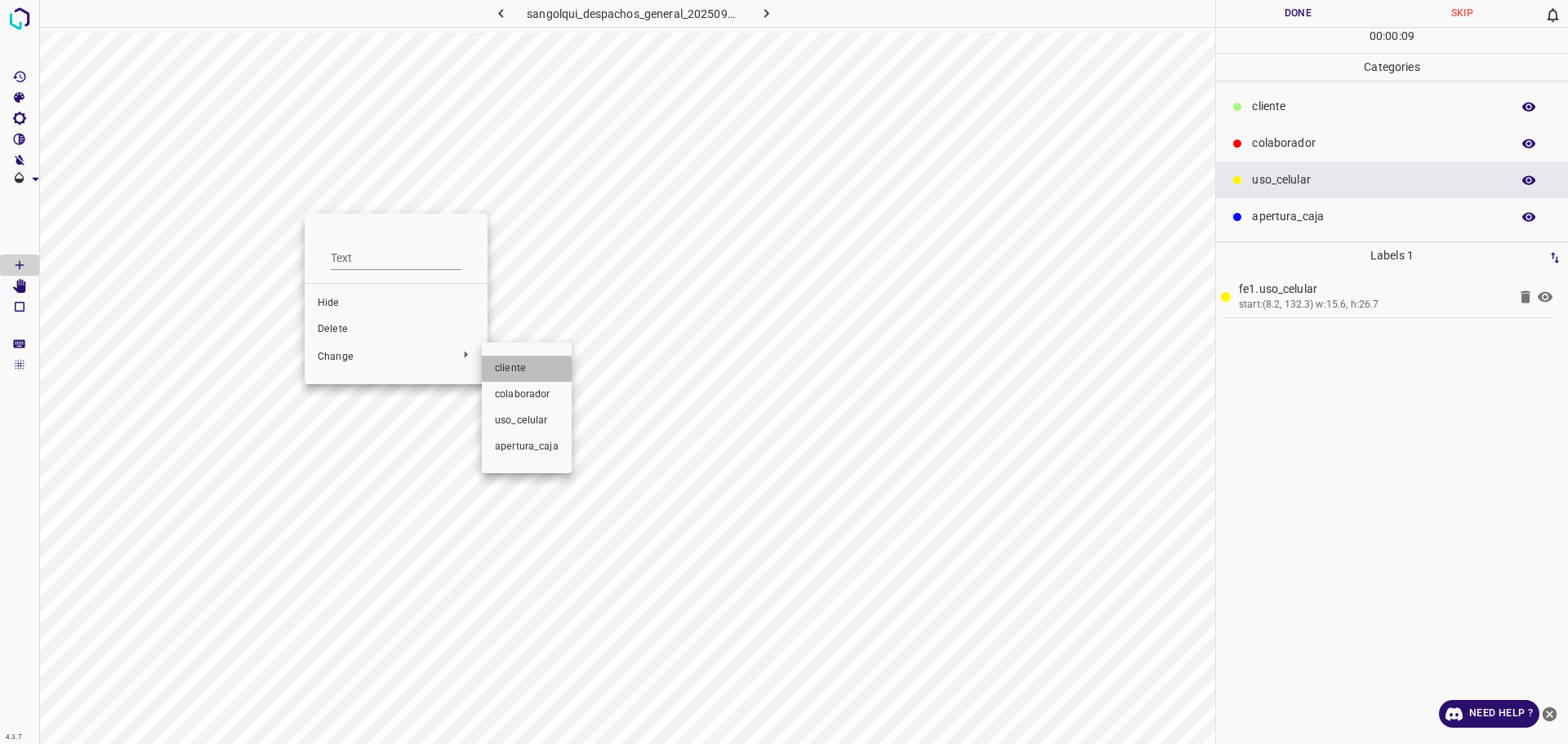
click at [523, 371] on span "cliente" at bounding box center [527, 369] width 64 height 15
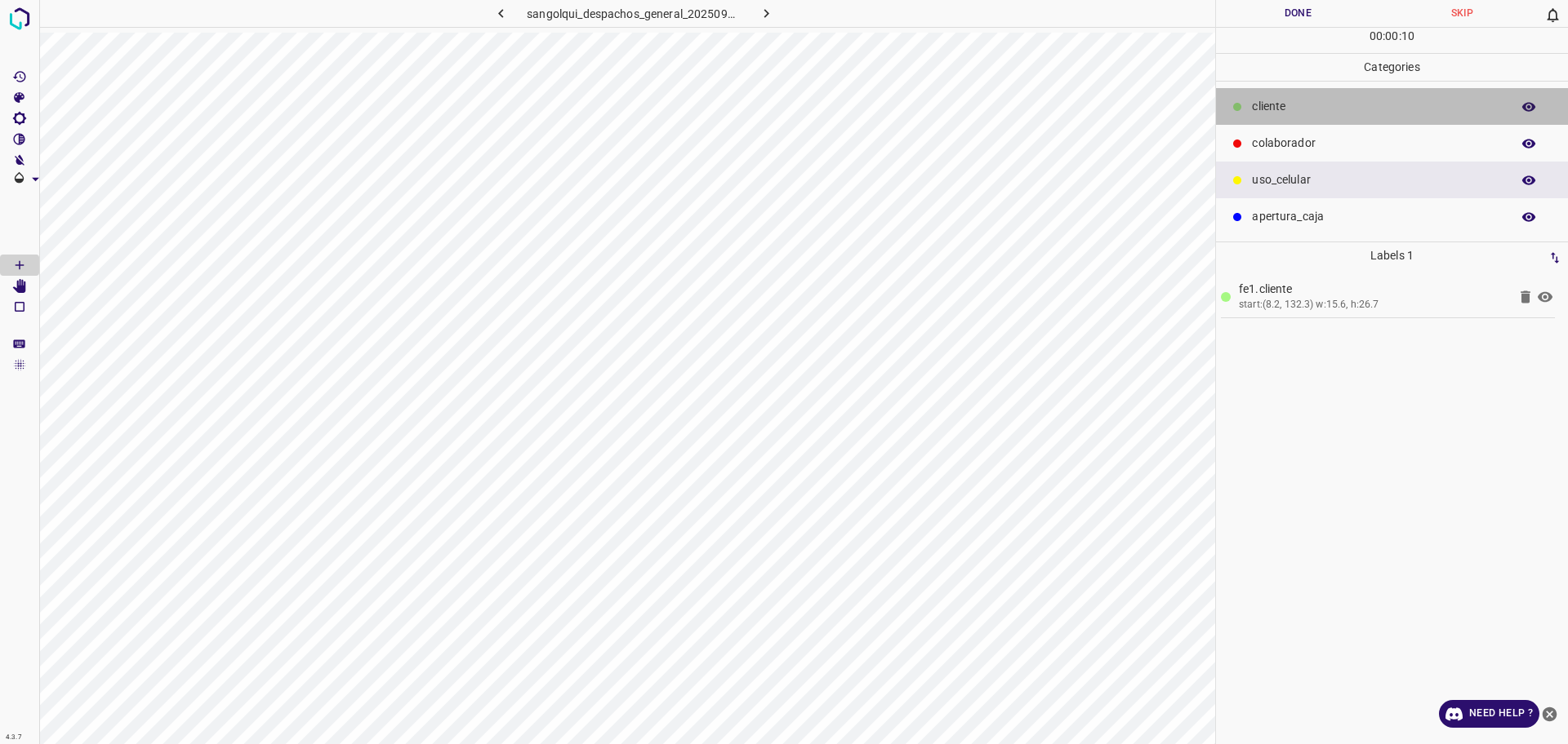
click at [1400, 107] on p "cliente" at bounding box center [1377, 107] width 251 height 17
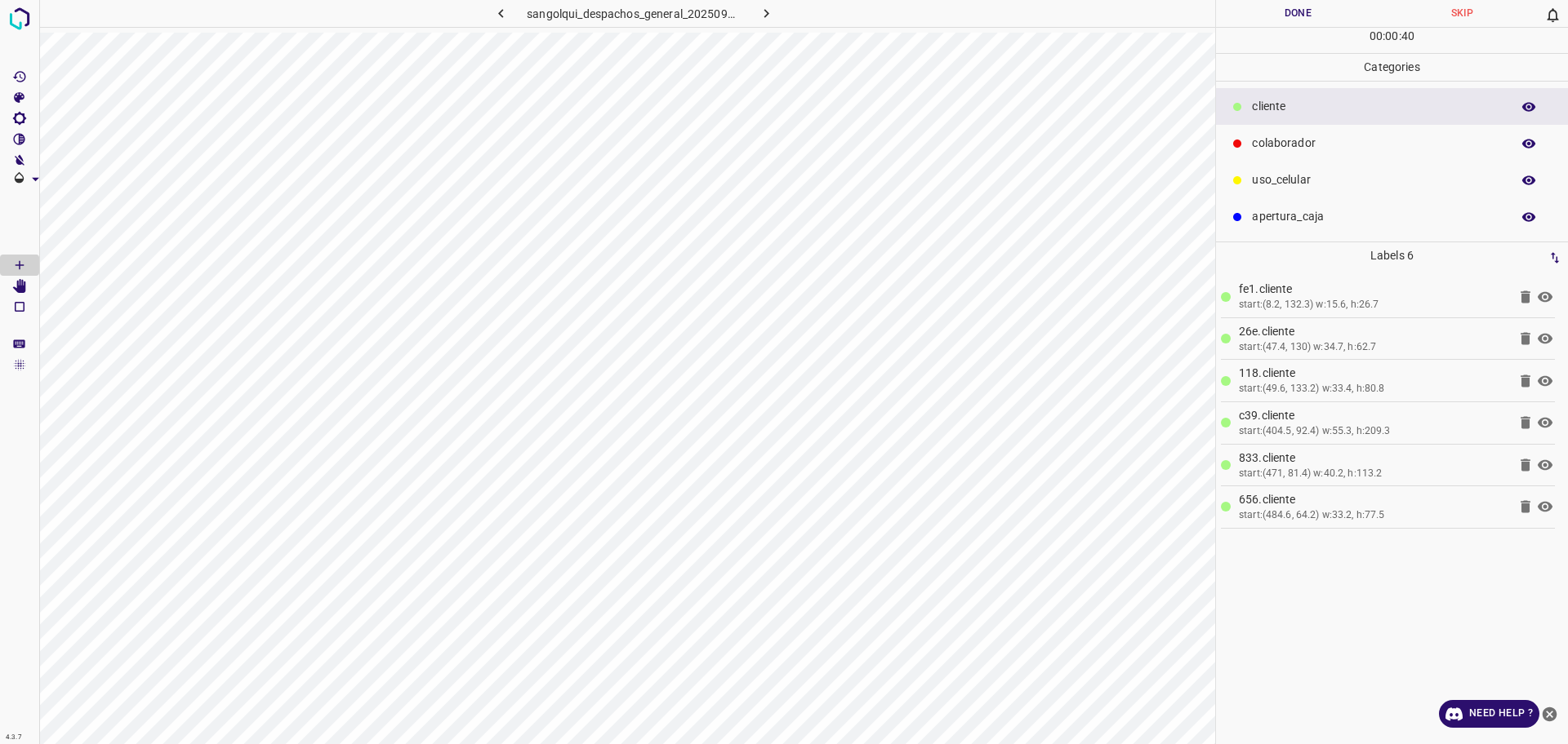
click at [1257, 170] on div "uso_celular" at bounding box center [1392, 180] width 352 height 37
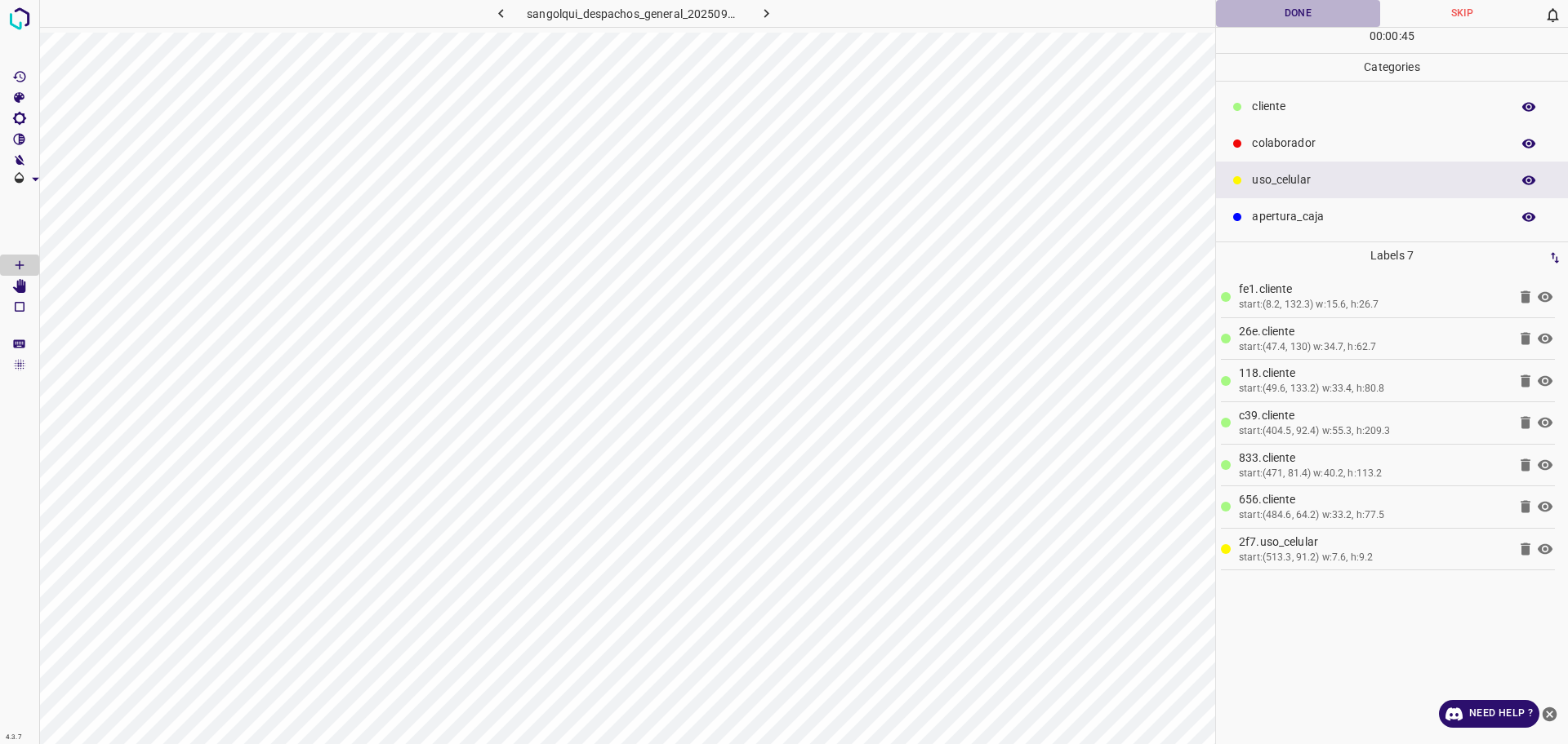
click at [1336, 20] on button "Done" at bounding box center [1298, 13] width 164 height 27
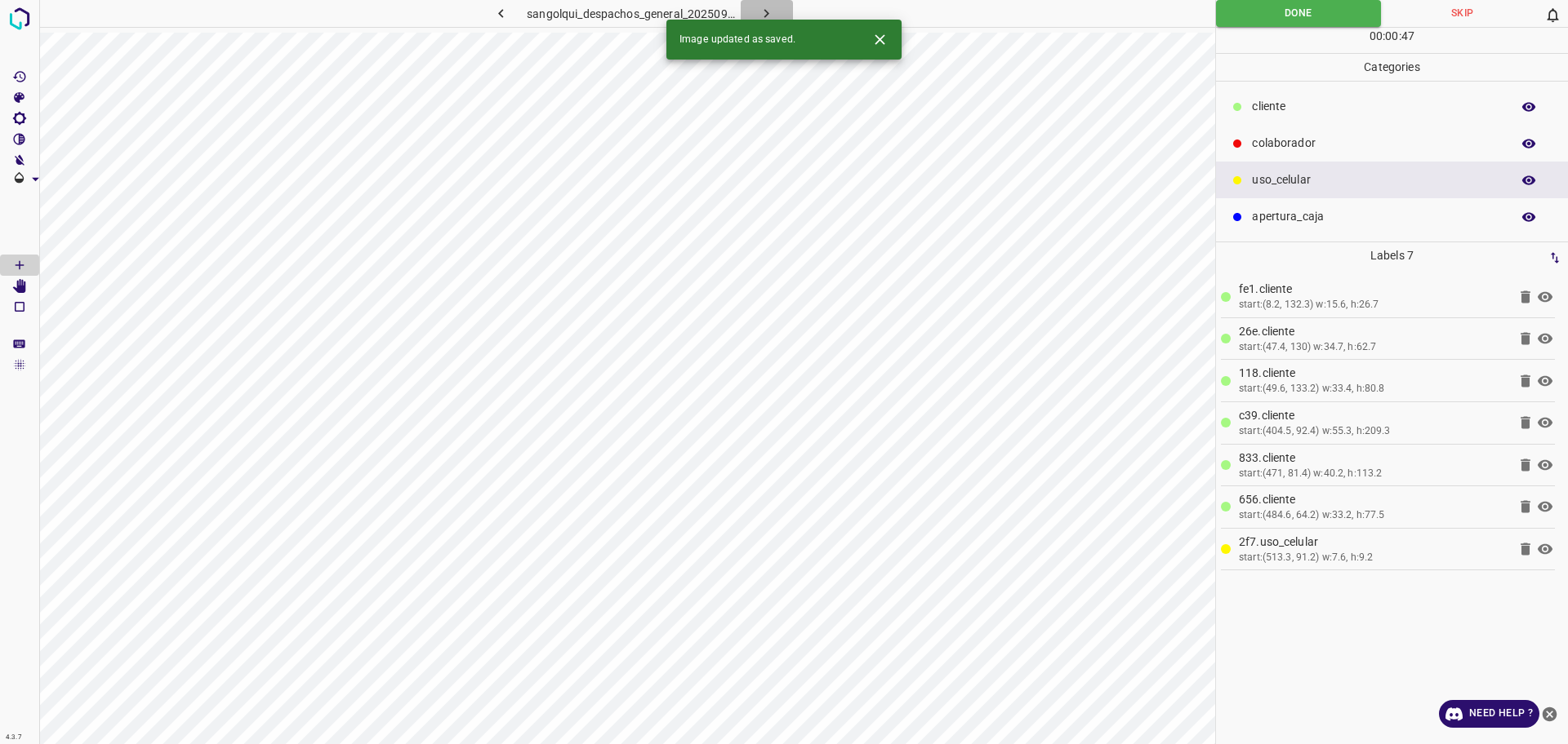
click at [779, 5] on button "button" at bounding box center [767, 13] width 52 height 27
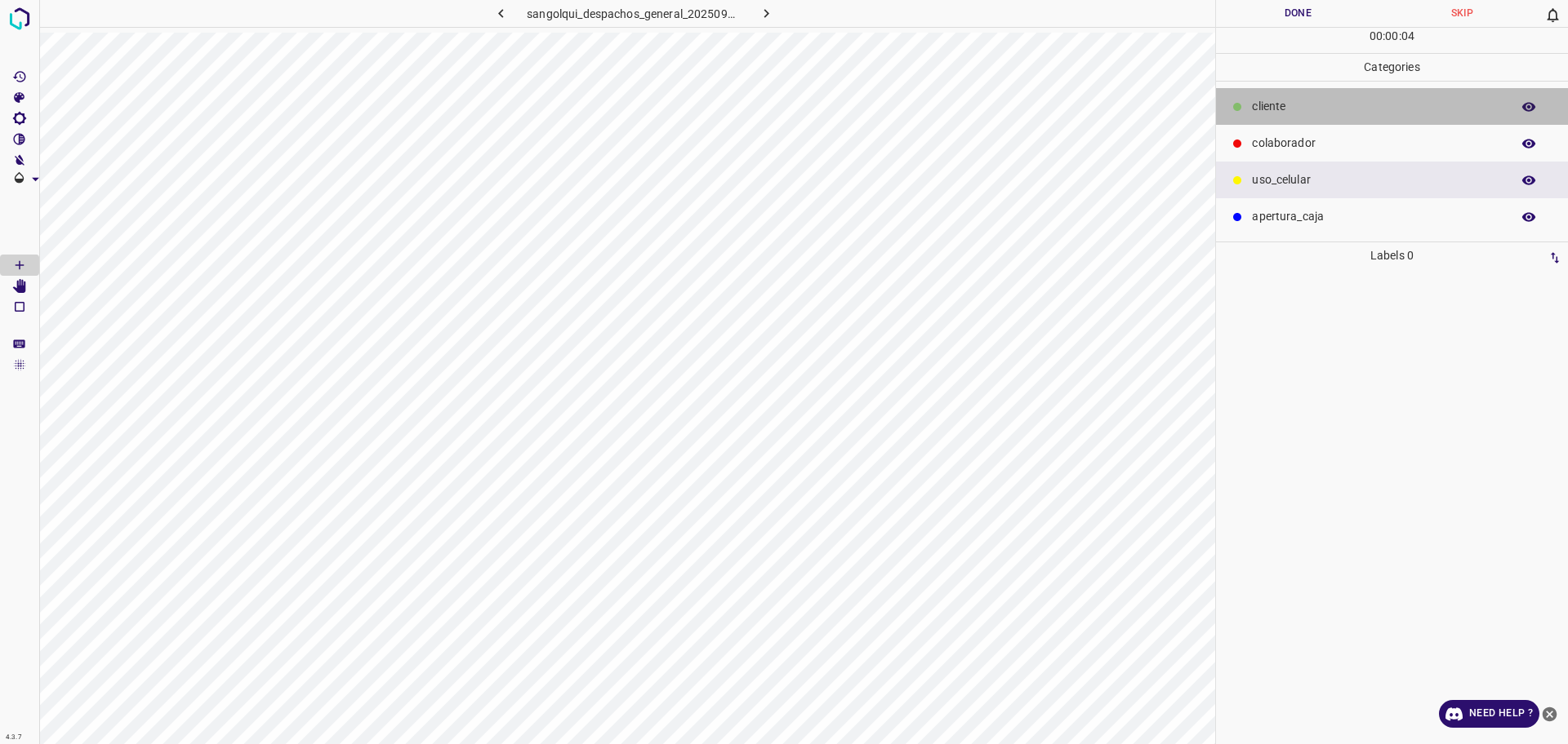
drag, startPoint x: 1310, startPoint y: 111, endPoint x: 1268, endPoint y: 132, distance: 47.0
click at [1311, 111] on p "cliente" at bounding box center [1377, 107] width 251 height 17
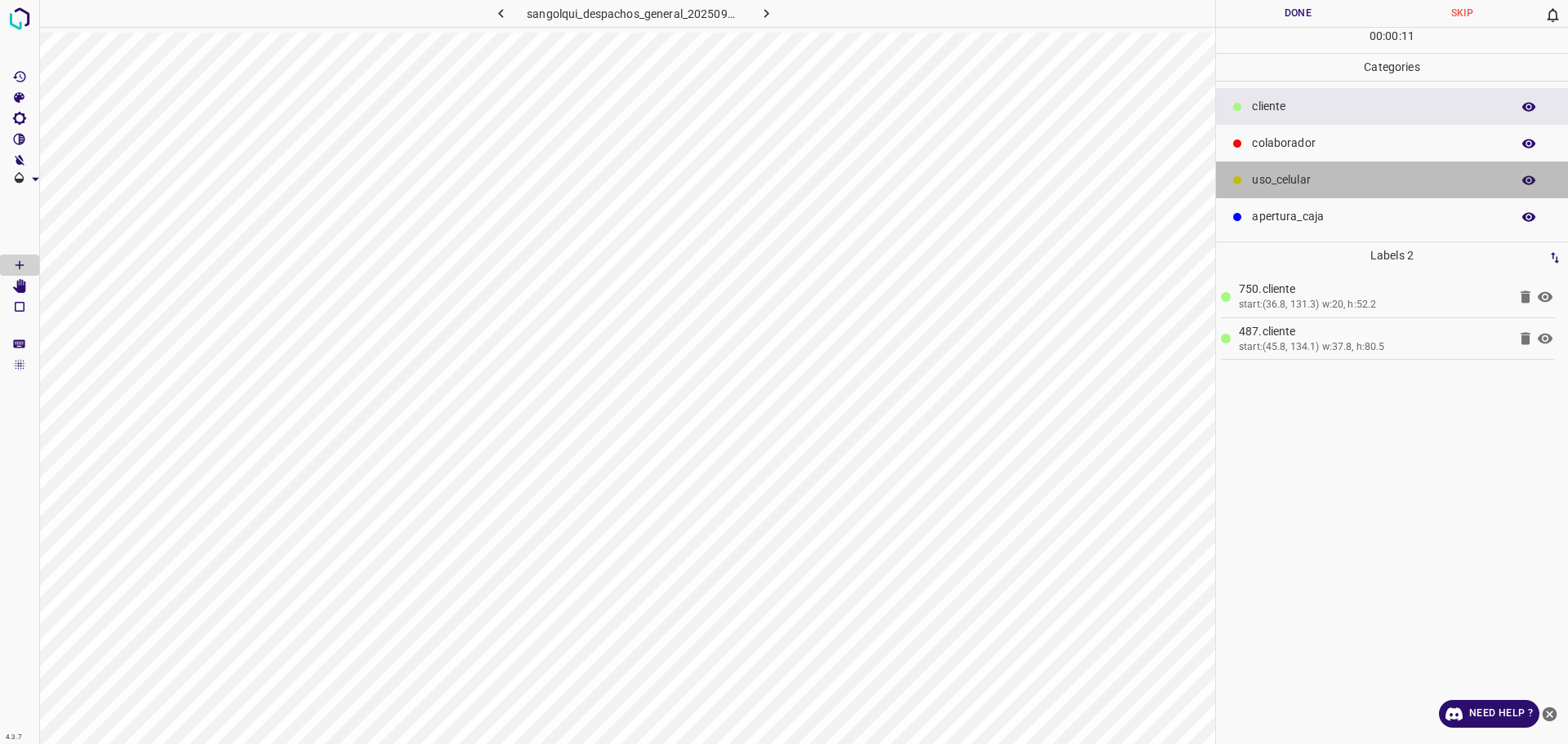
click at [1400, 186] on p "uso_celular" at bounding box center [1377, 180] width 251 height 17
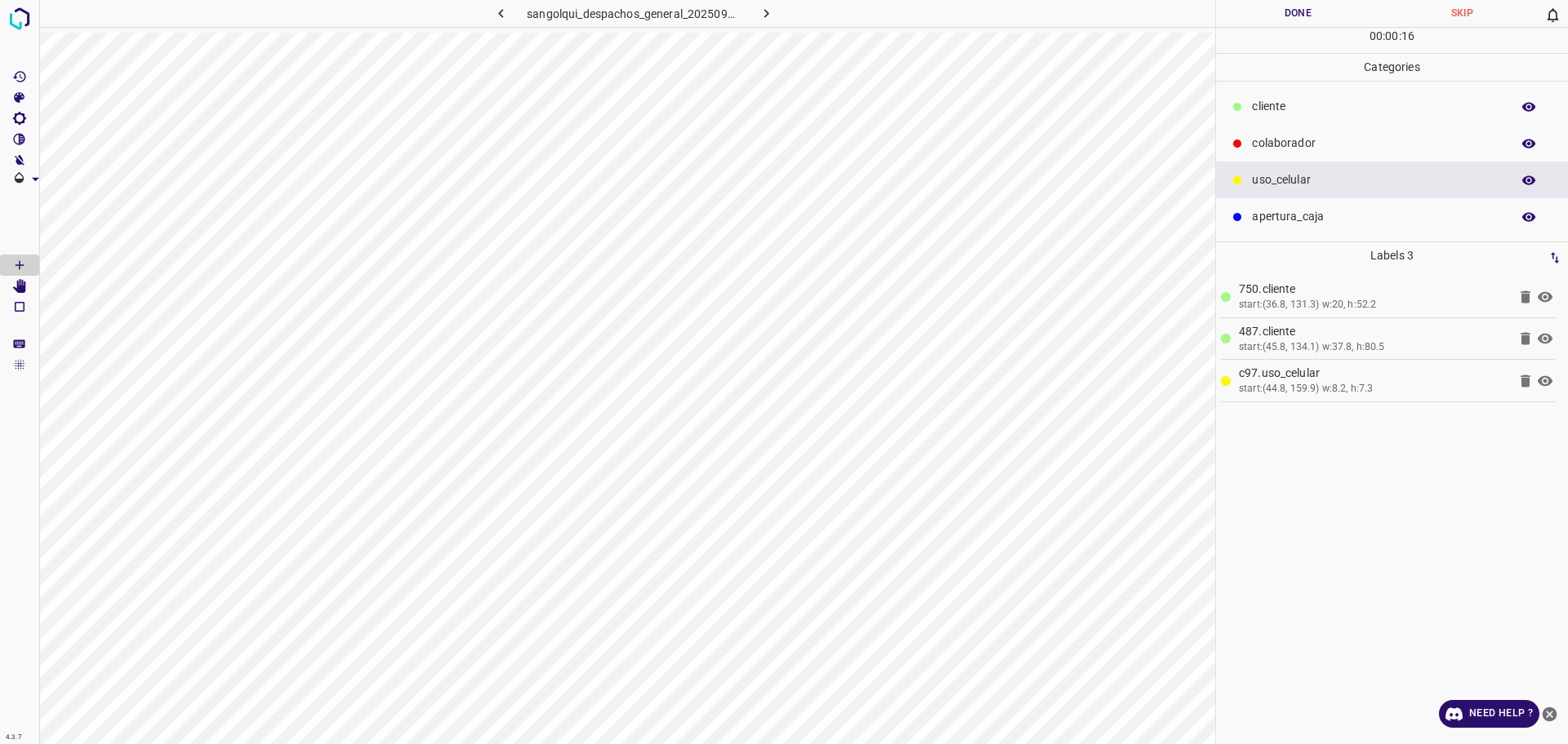
click at [1298, 108] on p "cliente" at bounding box center [1377, 107] width 251 height 17
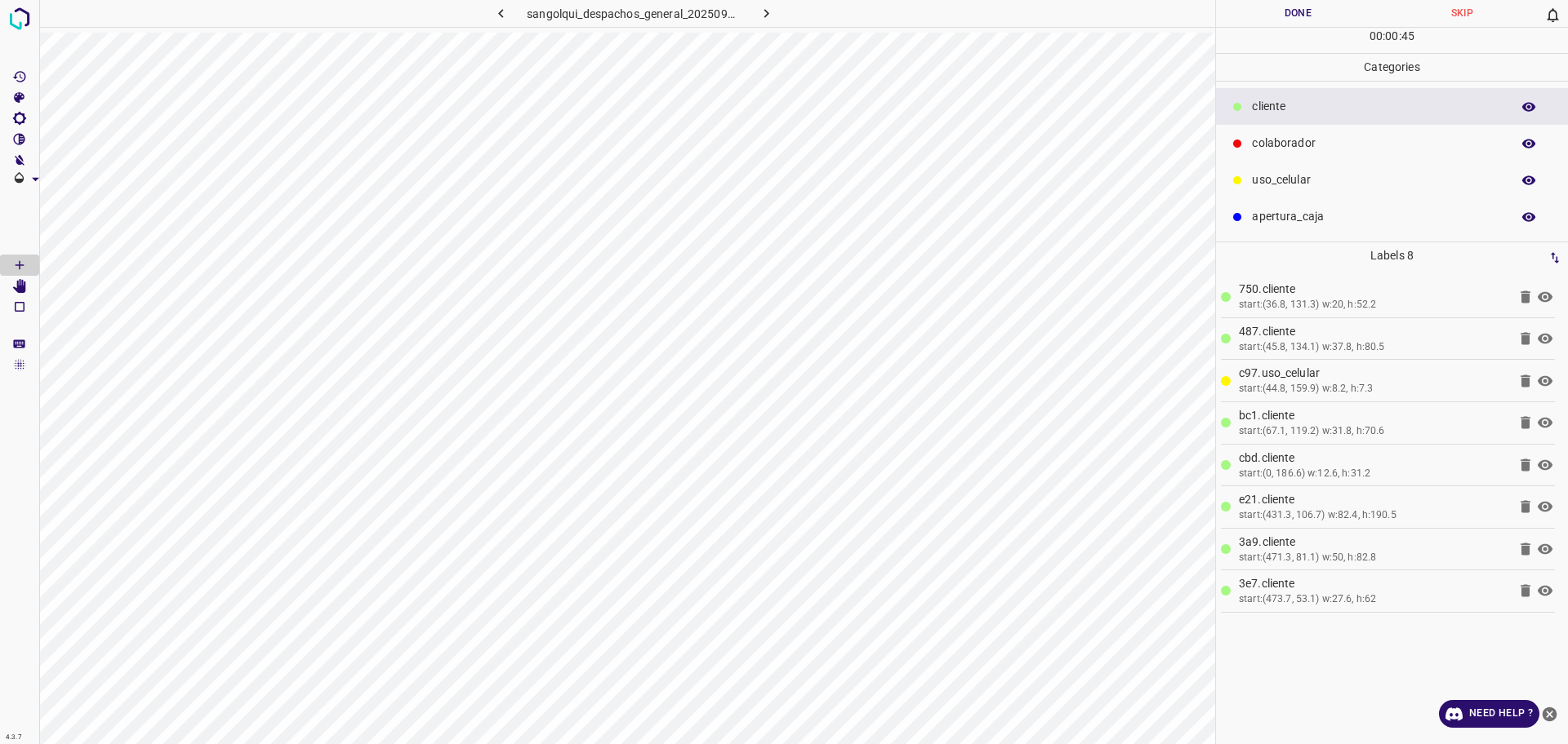
click at [1285, 4] on button "Done" at bounding box center [1298, 13] width 164 height 27
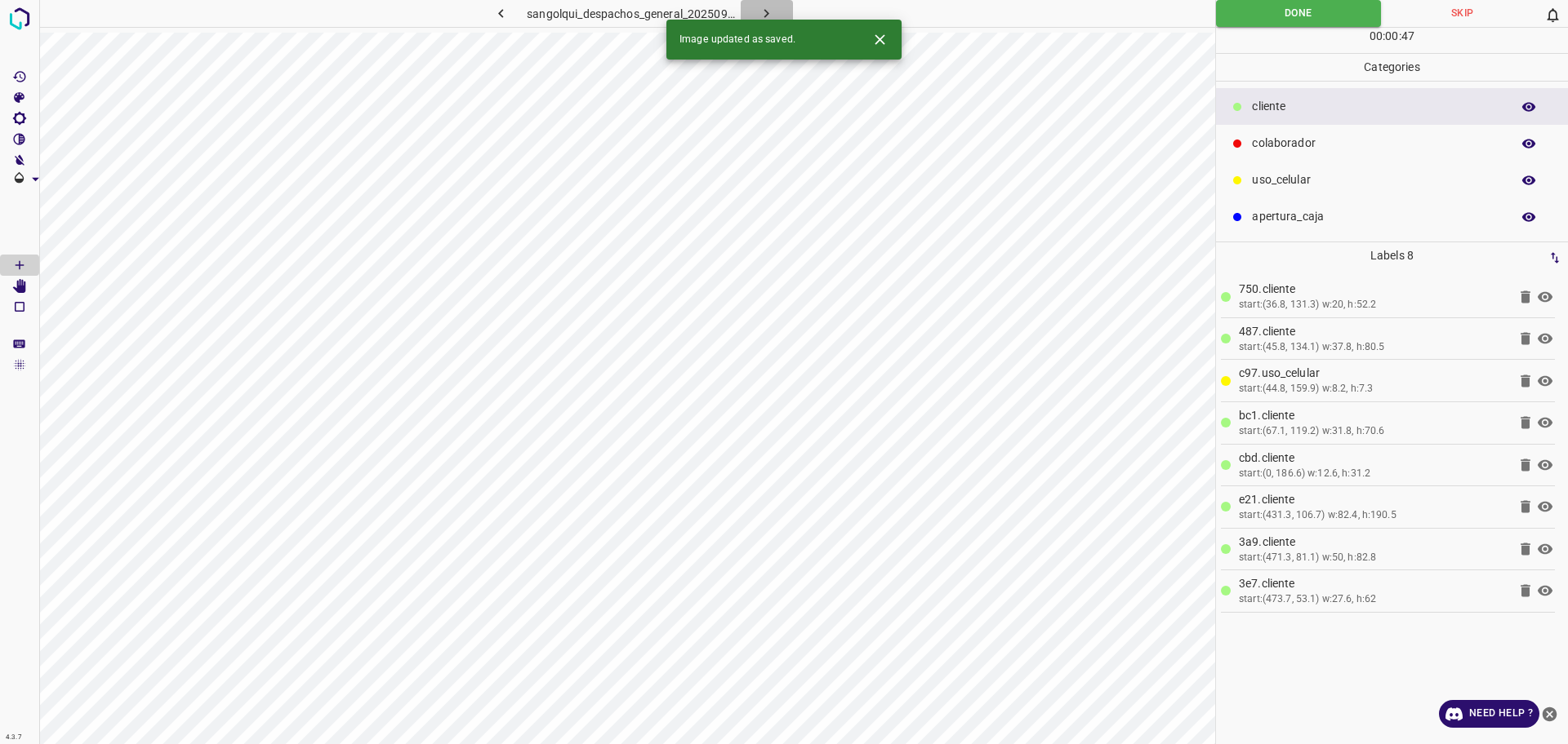
click at [765, 16] on icon "button" at bounding box center [767, 13] width 5 height 9
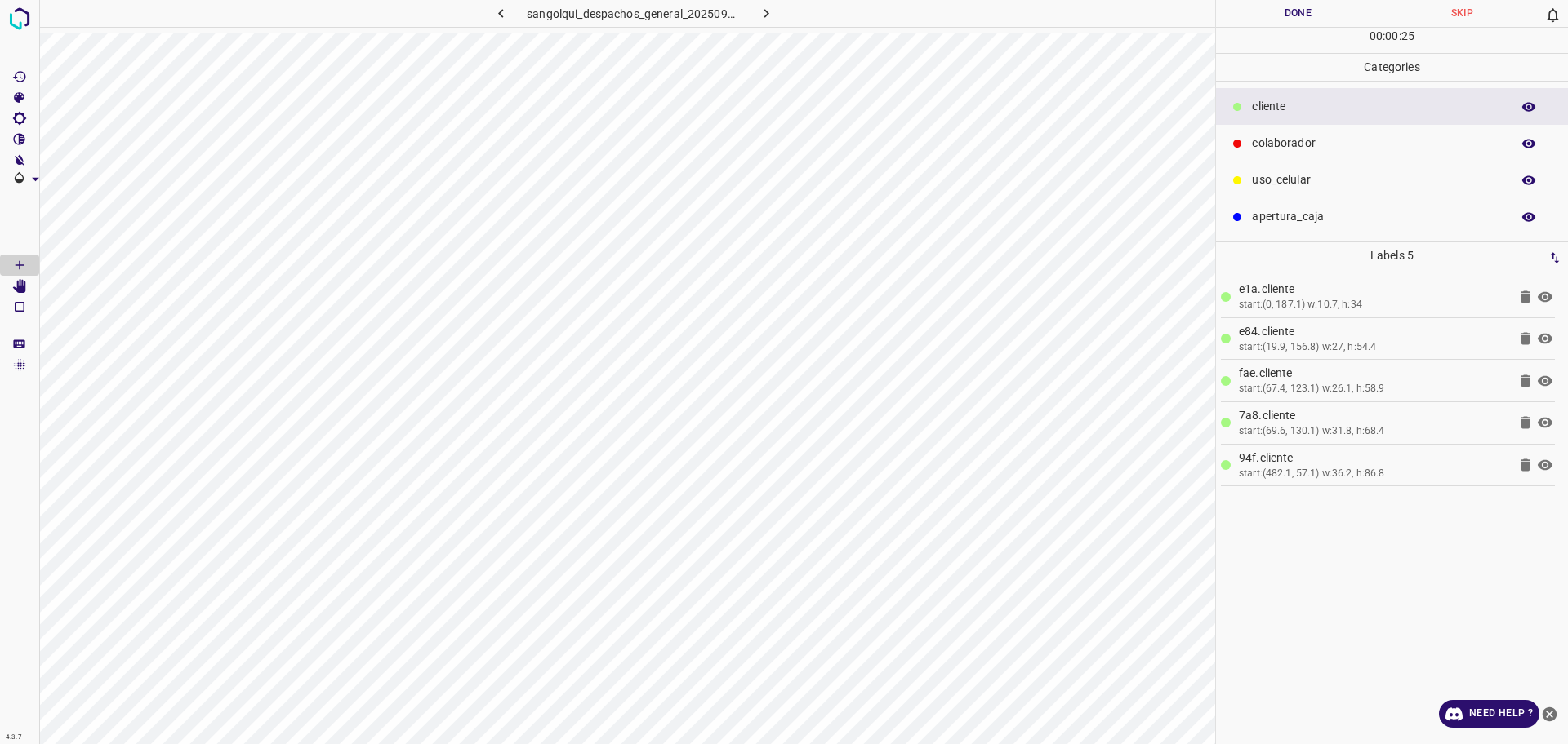
click at [1344, 186] on p "uso_celular" at bounding box center [1377, 180] width 251 height 17
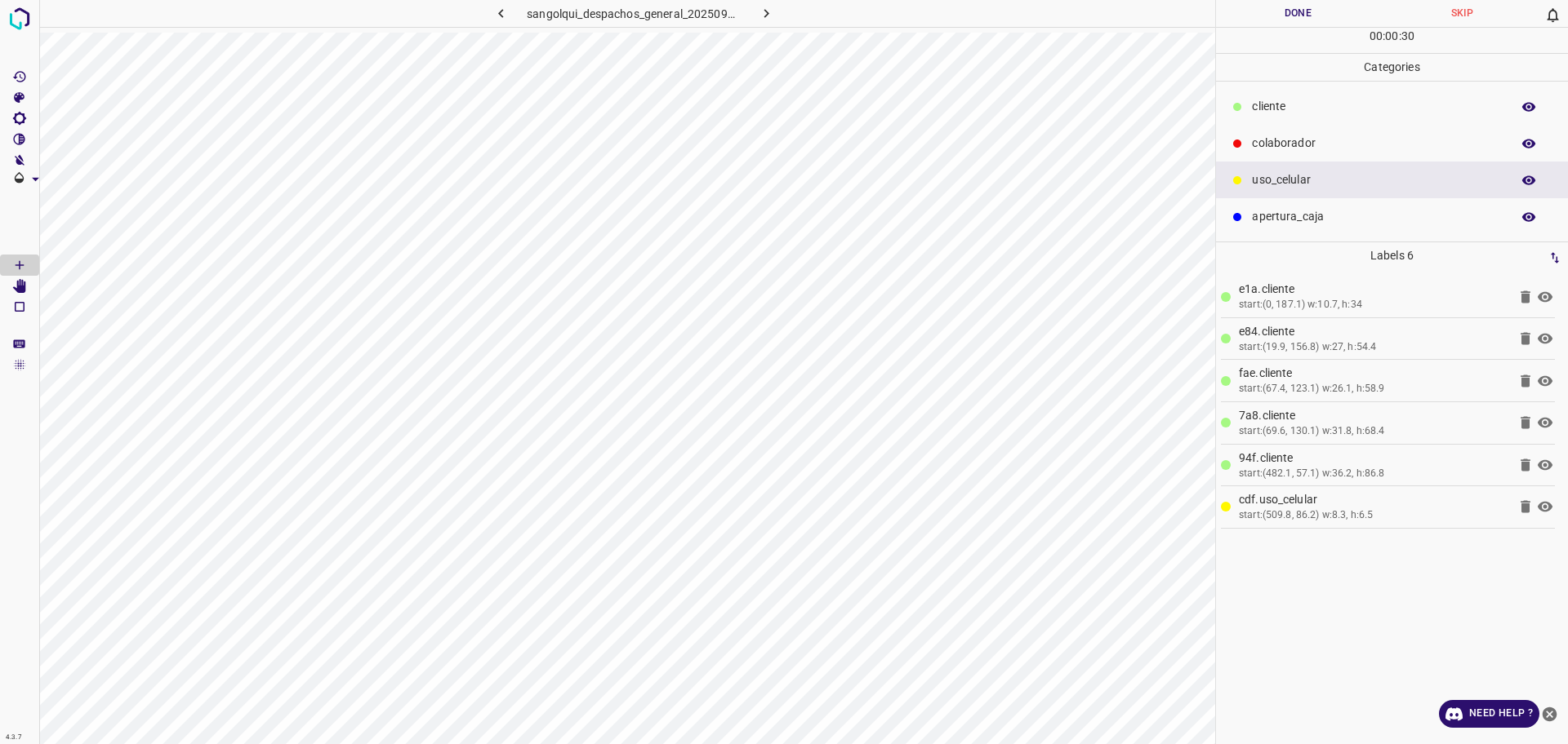
click at [1298, 160] on div "colaborador" at bounding box center [1392, 143] width 352 height 37
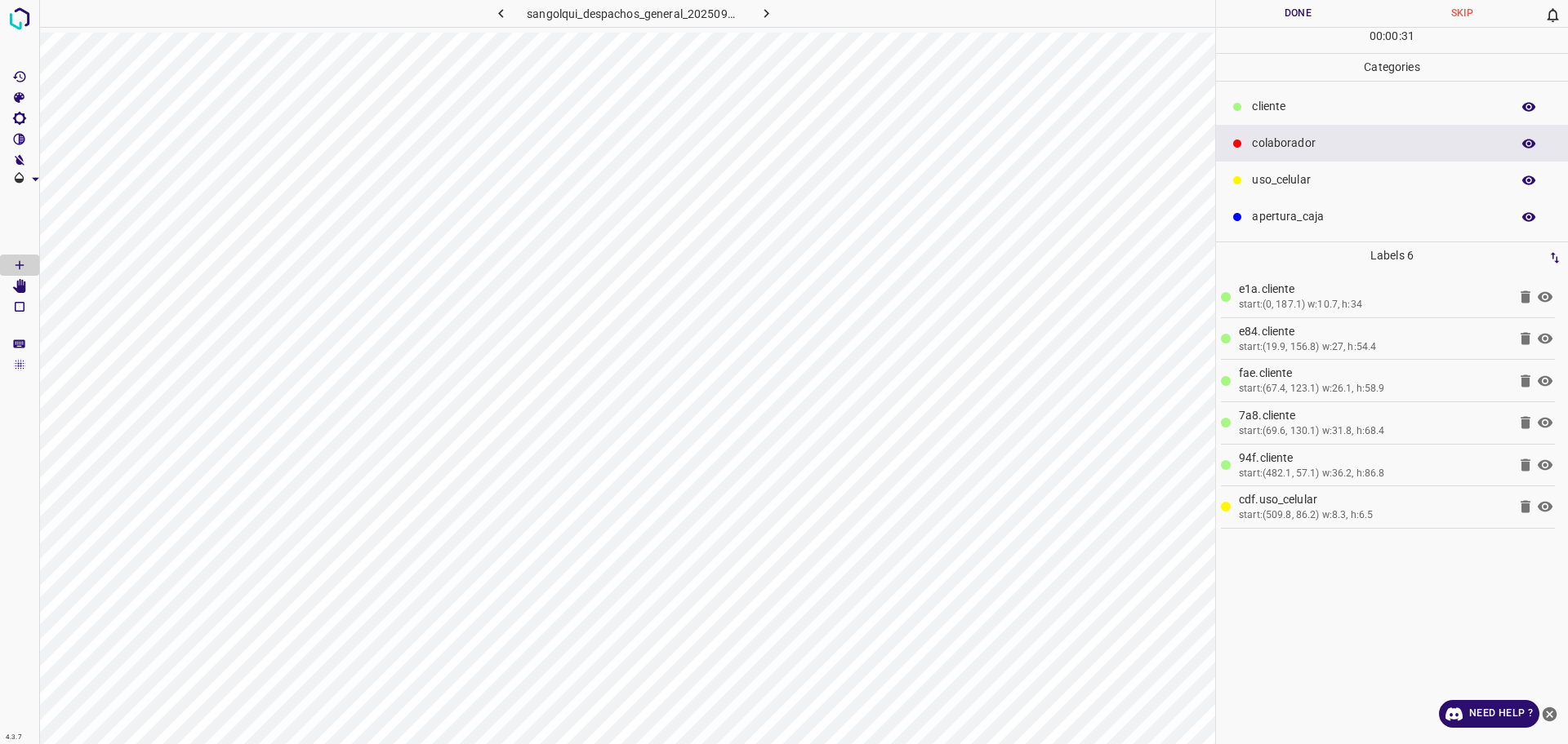
click at [1283, 180] on p "uso_celular" at bounding box center [1377, 180] width 251 height 17
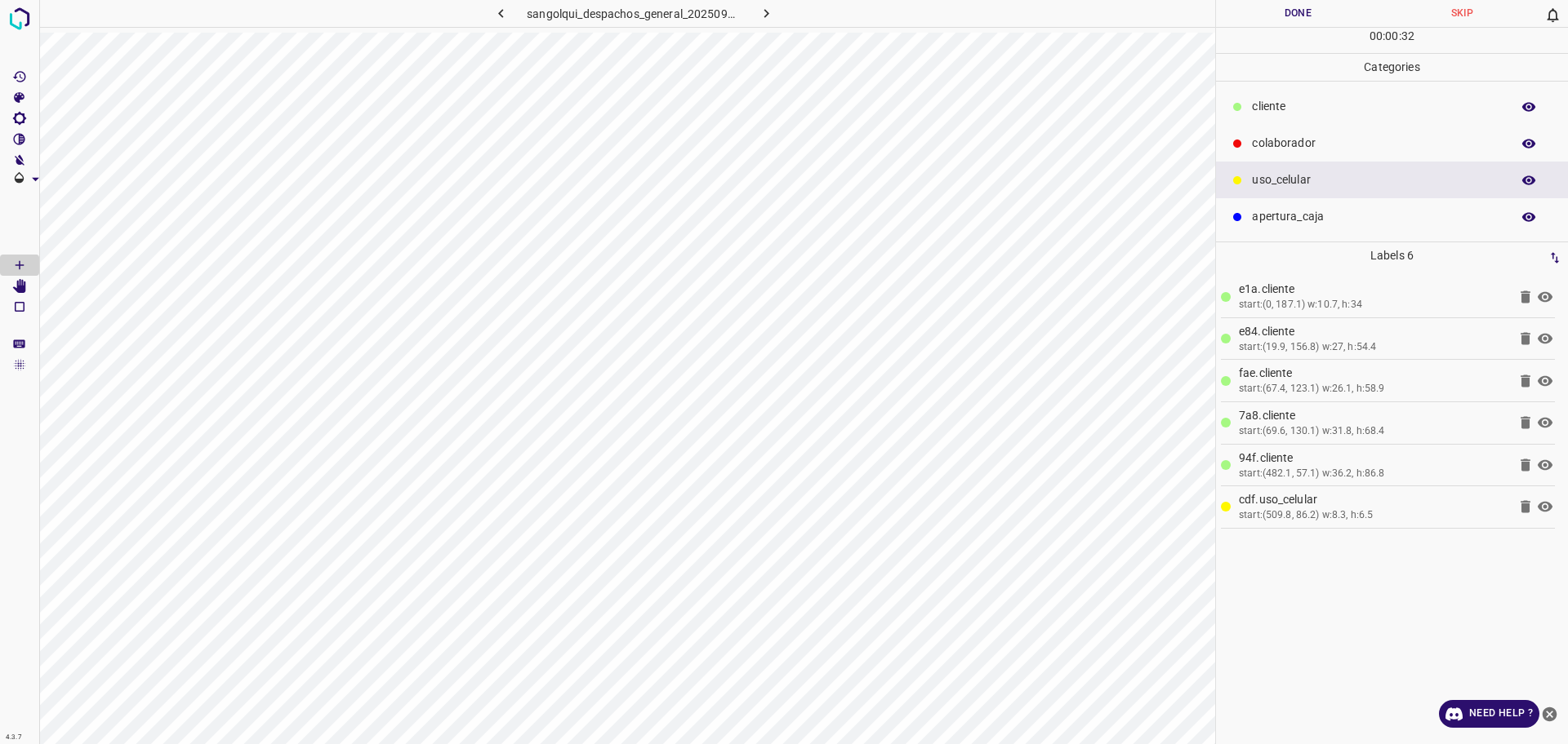
click at [1313, 100] on p "cliente" at bounding box center [1377, 107] width 251 height 17
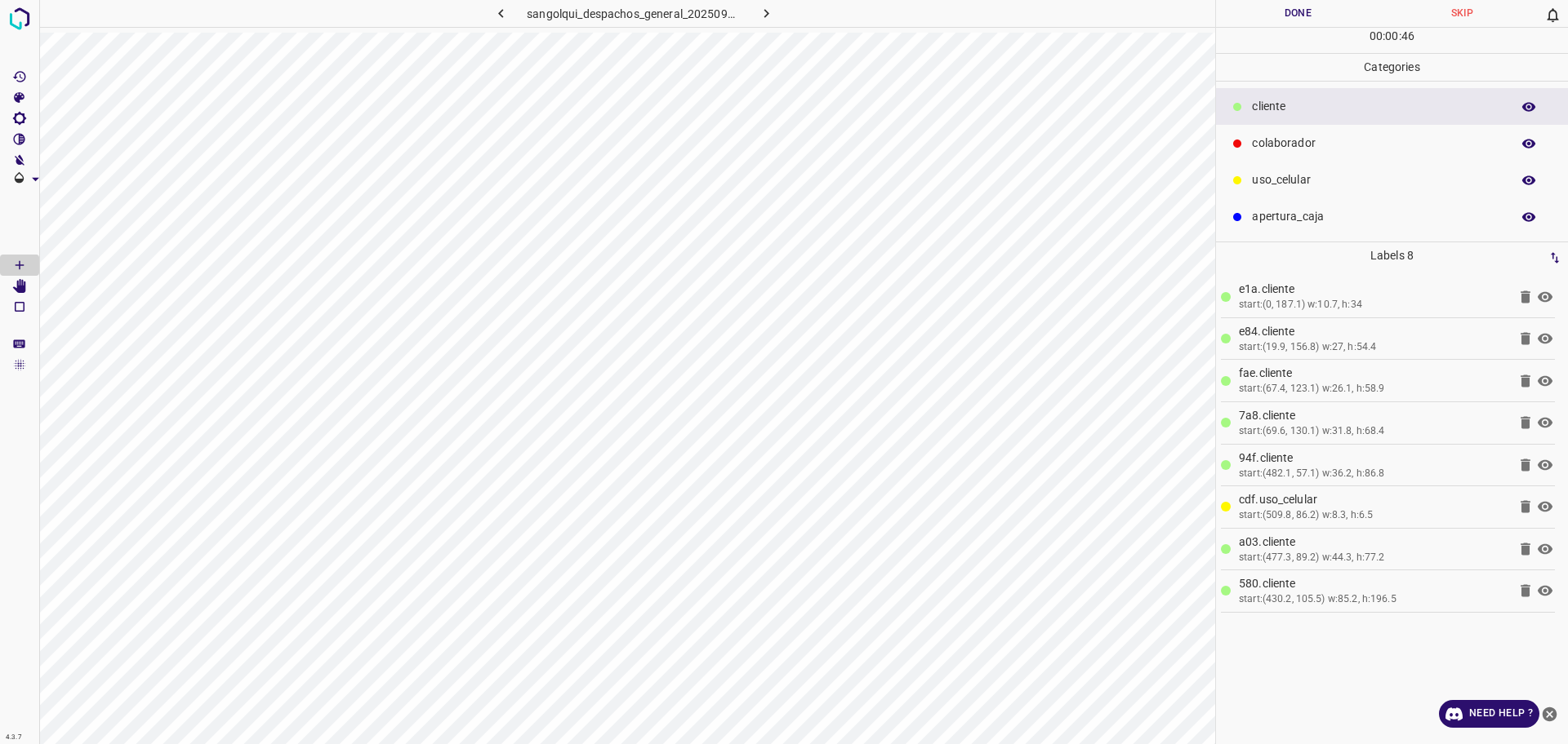
click at [1291, 13] on button "Done" at bounding box center [1298, 13] width 164 height 27
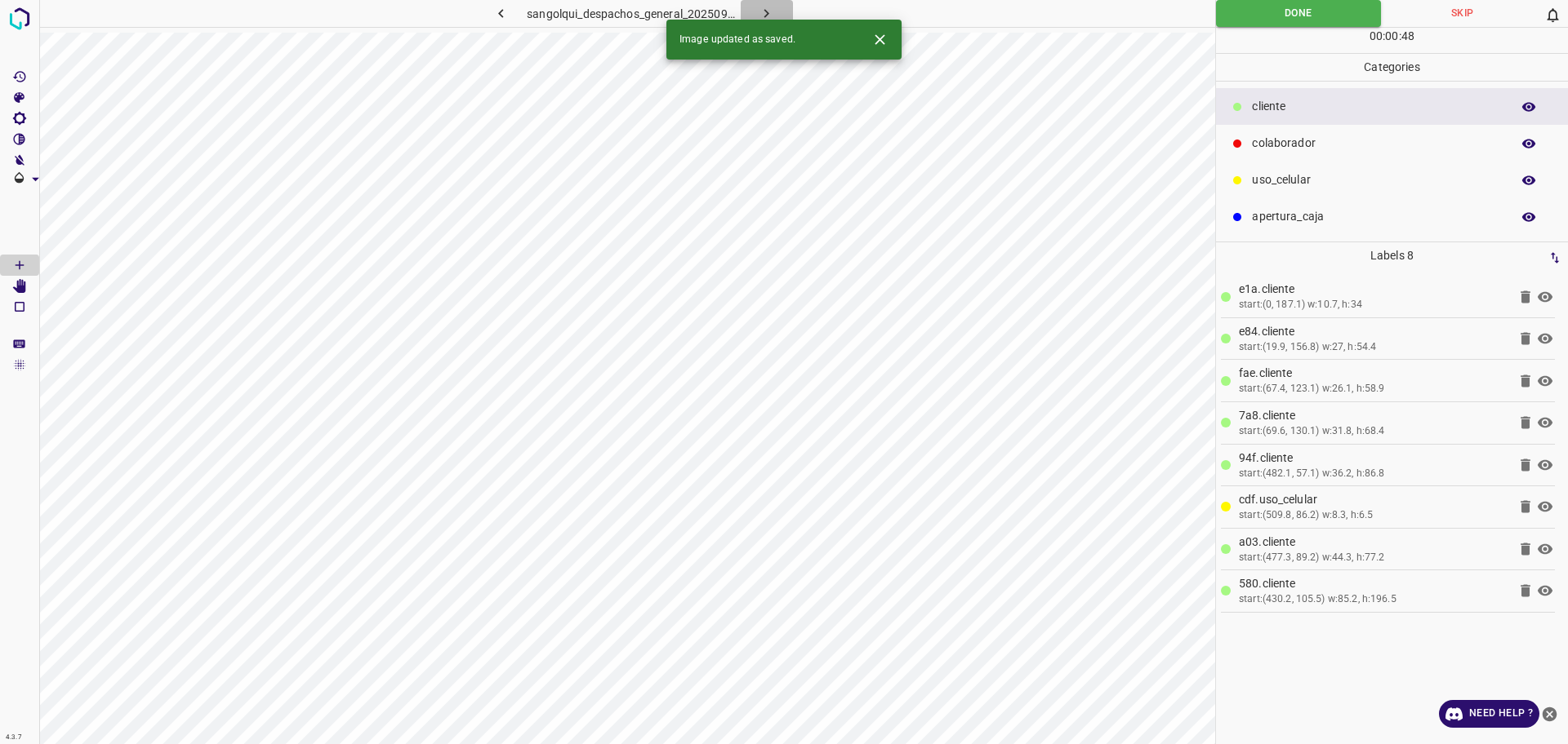
click at [759, 9] on icon "button" at bounding box center [767, 14] width 17 height 17
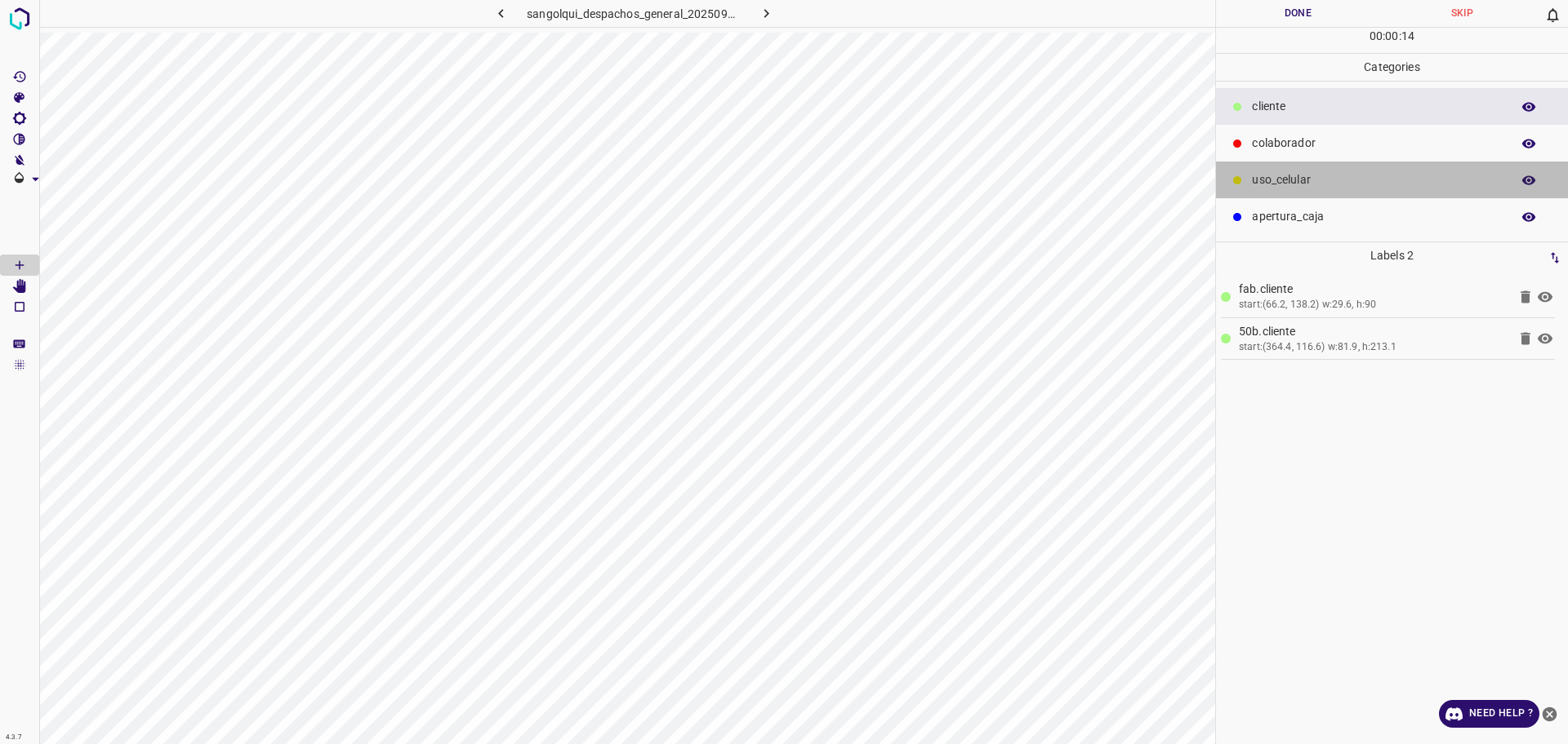
click at [1311, 177] on p "uso_celular" at bounding box center [1377, 180] width 251 height 17
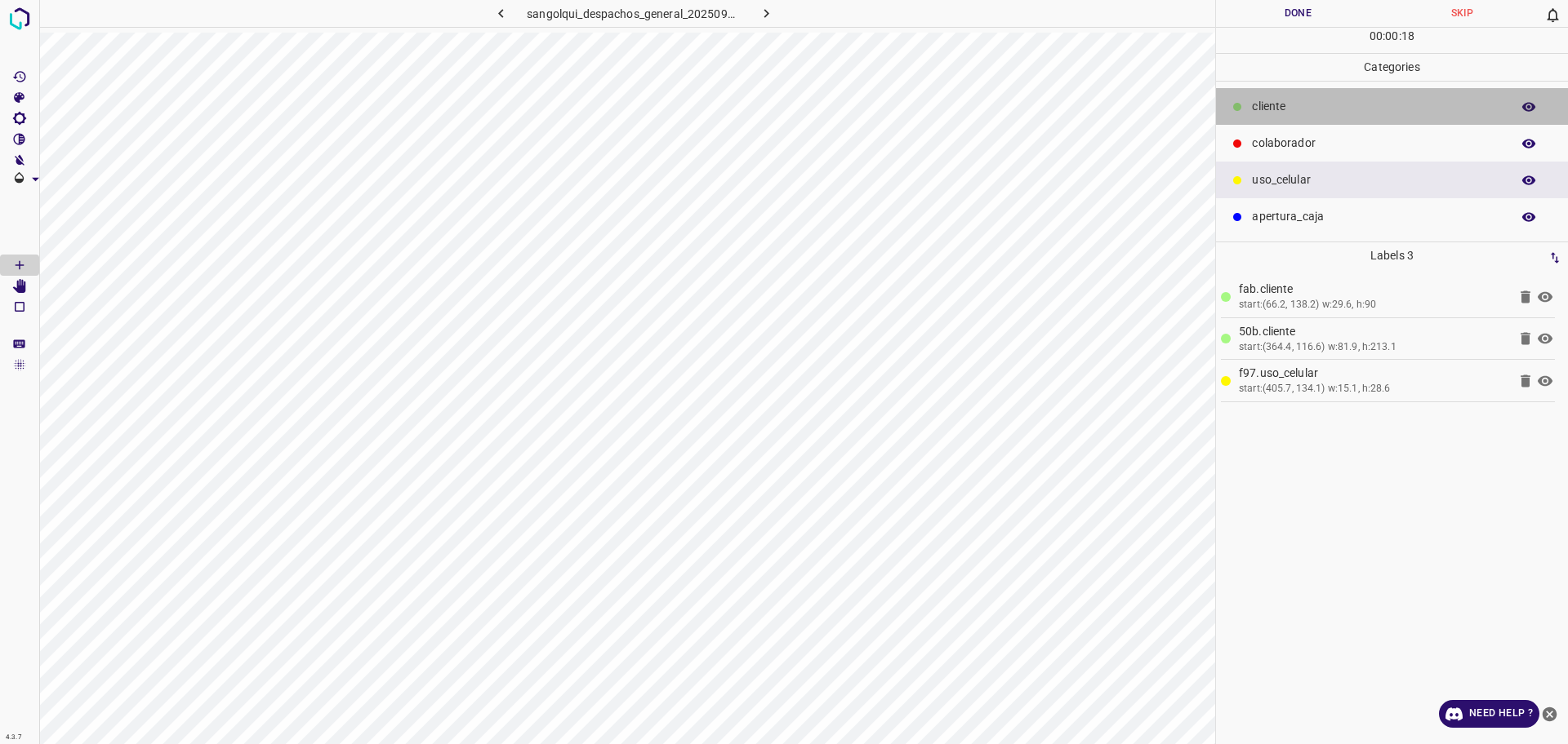
click at [1301, 108] on p "cliente" at bounding box center [1377, 107] width 251 height 17
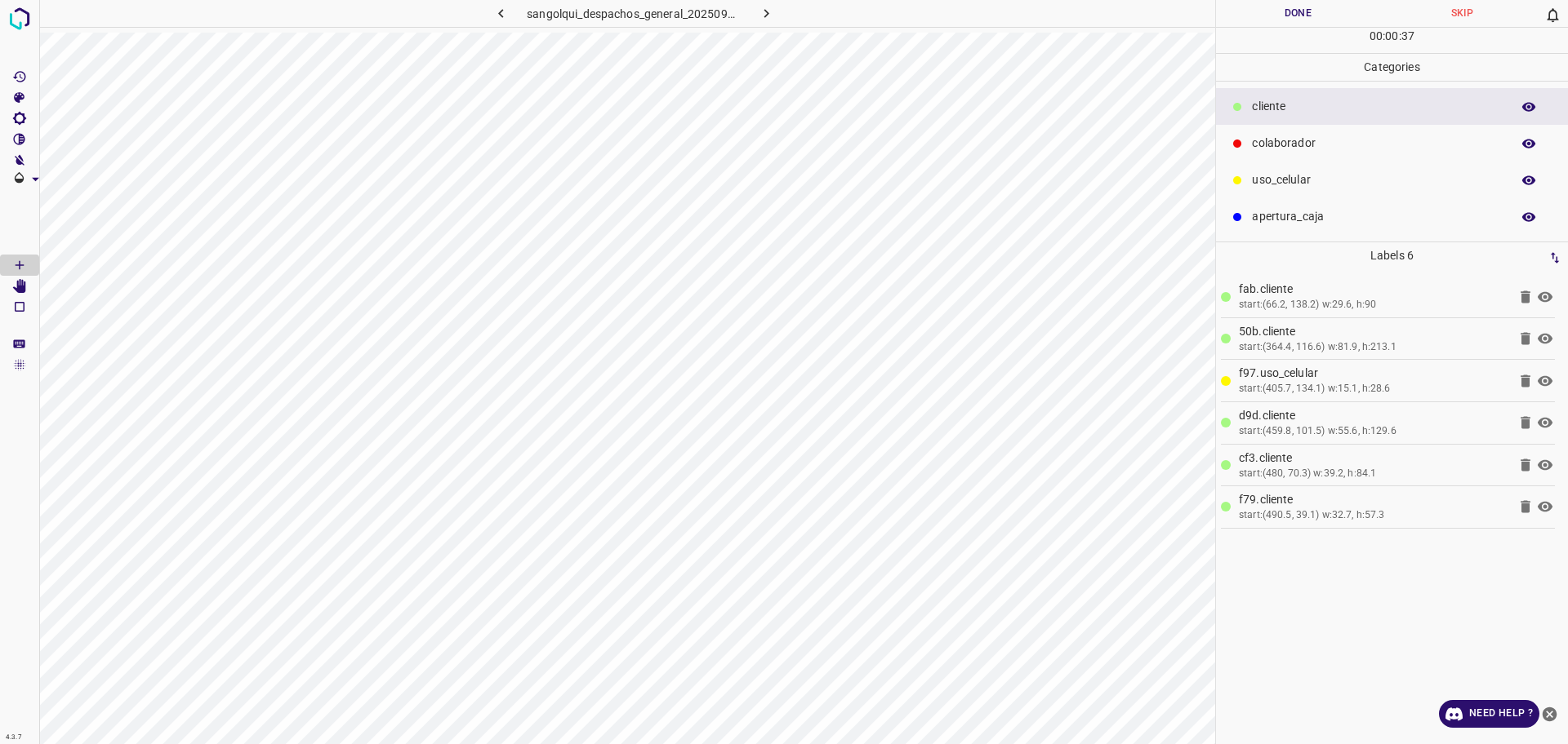
click at [1275, 133] on div "colaborador" at bounding box center [1392, 143] width 352 height 37
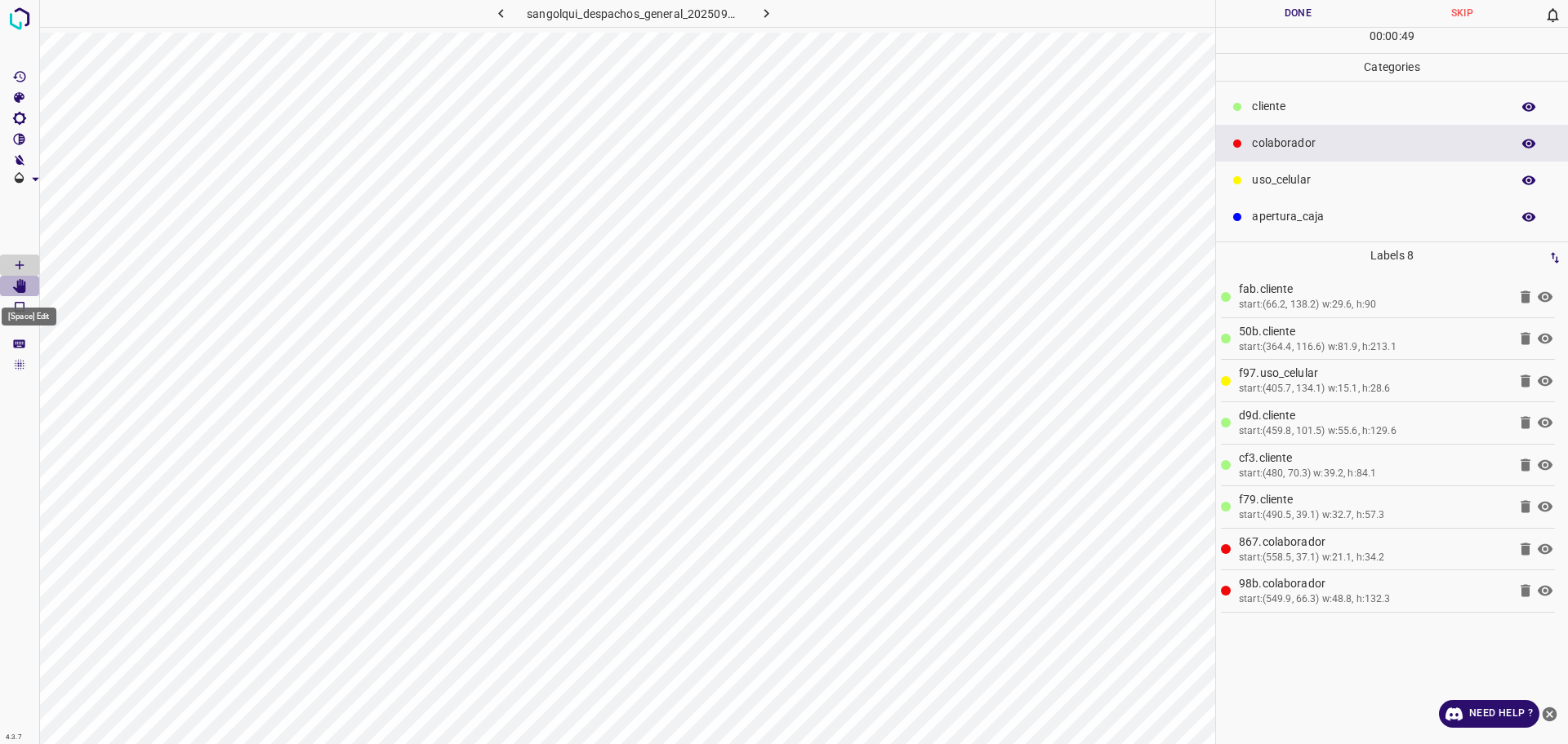
click at [22, 283] on icon "[Space] Edit" at bounding box center [19, 286] width 13 height 15
click at [28, 261] on Draw"] "[Space] Draw" at bounding box center [20, 265] width 40 height 21
click at [1284, 17] on button "Done" at bounding box center [1298, 13] width 164 height 27
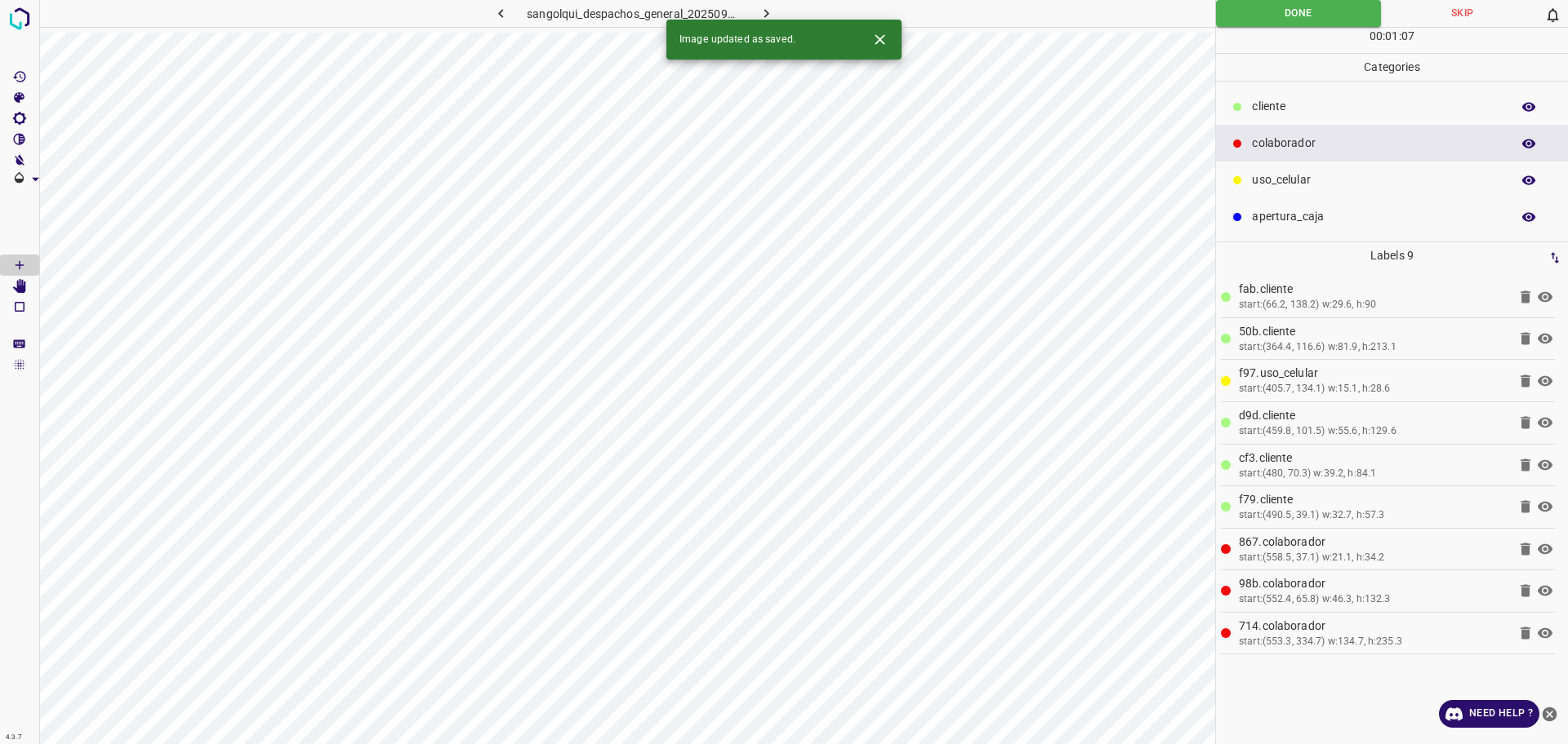
click at [774, 9] on icon "button" at bounding box center [767, 14] width 17 height 17
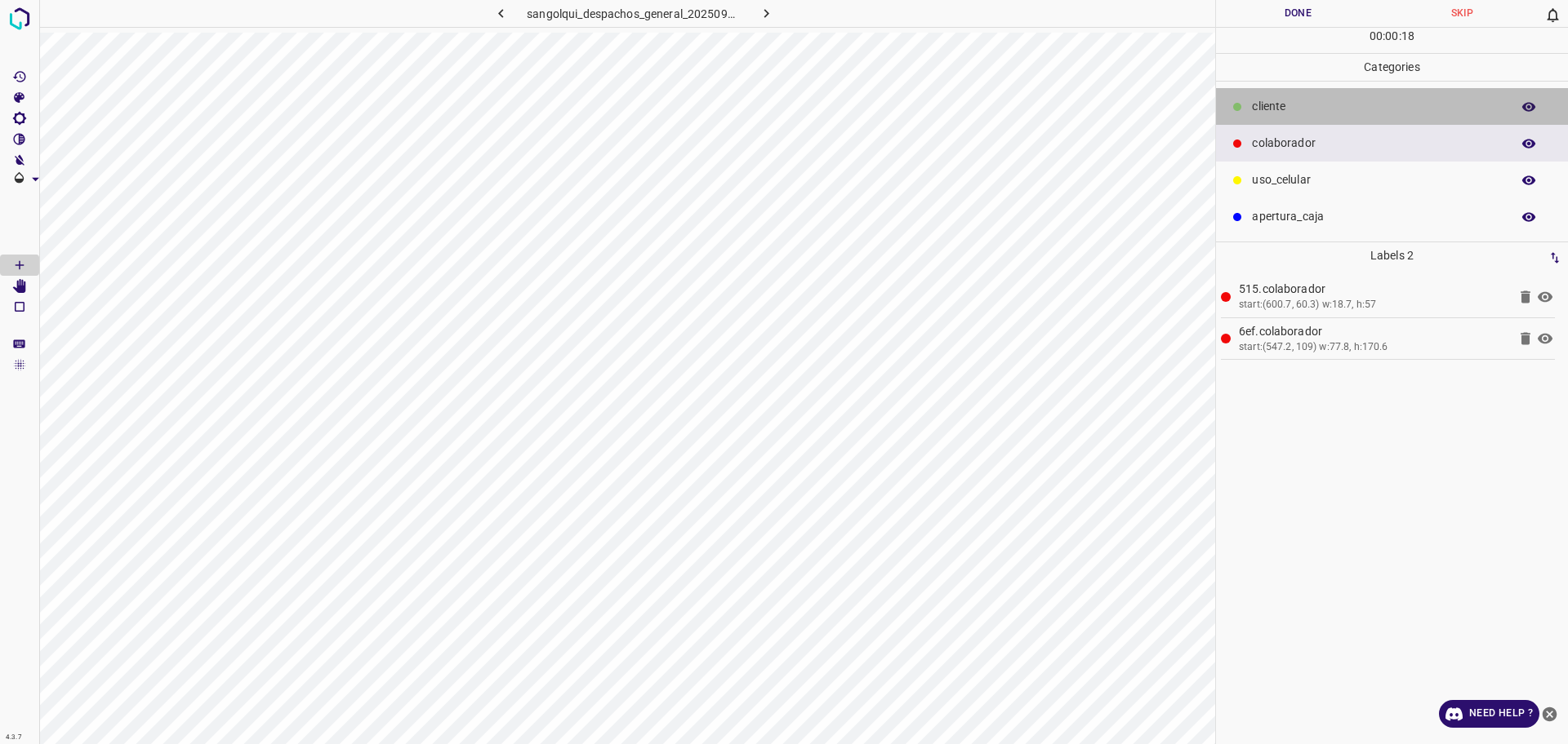
click at [1262, 115] on p "cliente" at bounding box center [1377, 107] width 251 height 17
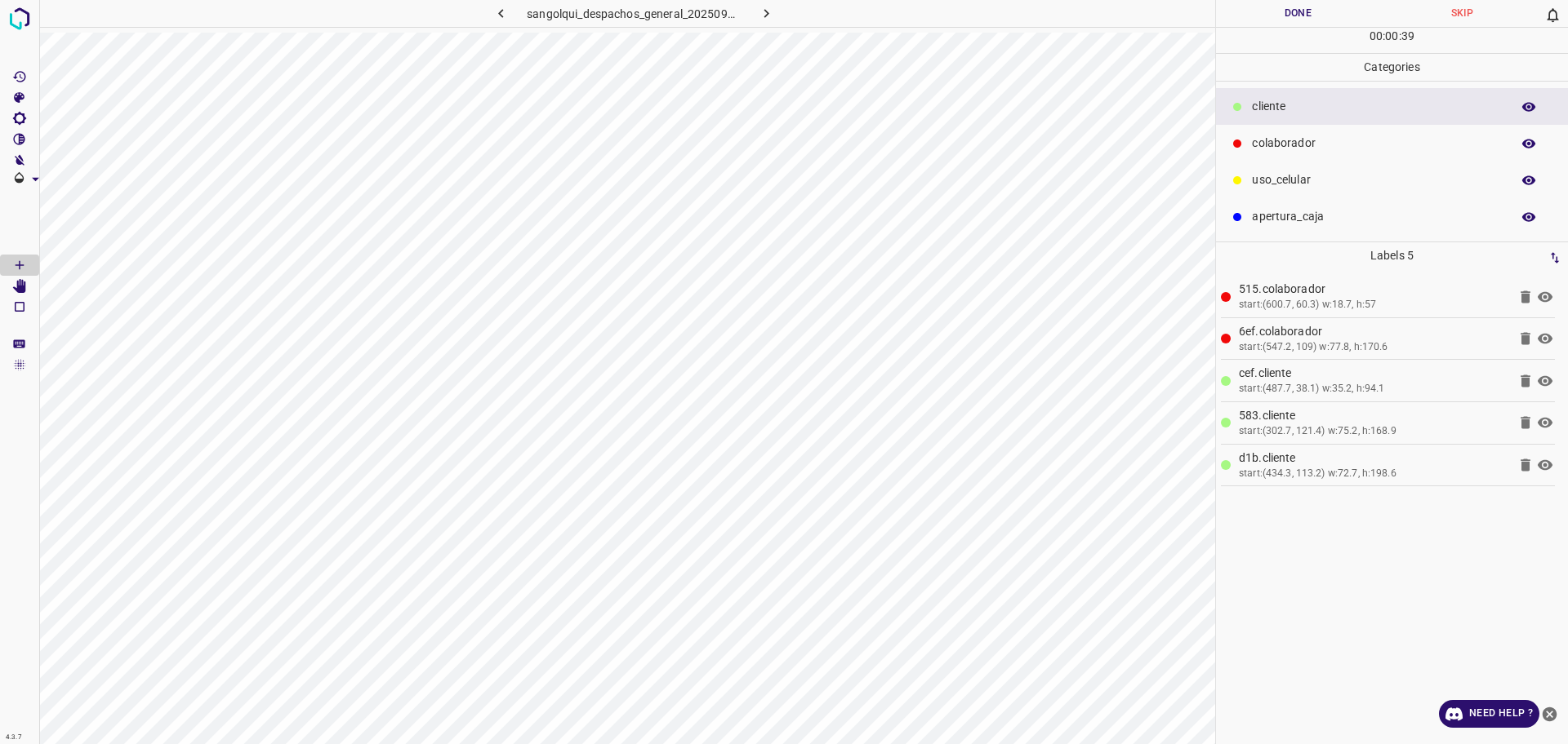
click at [1314, 178] on p "uso_celular" at bounding box center [1377, 180] width 251 height 17
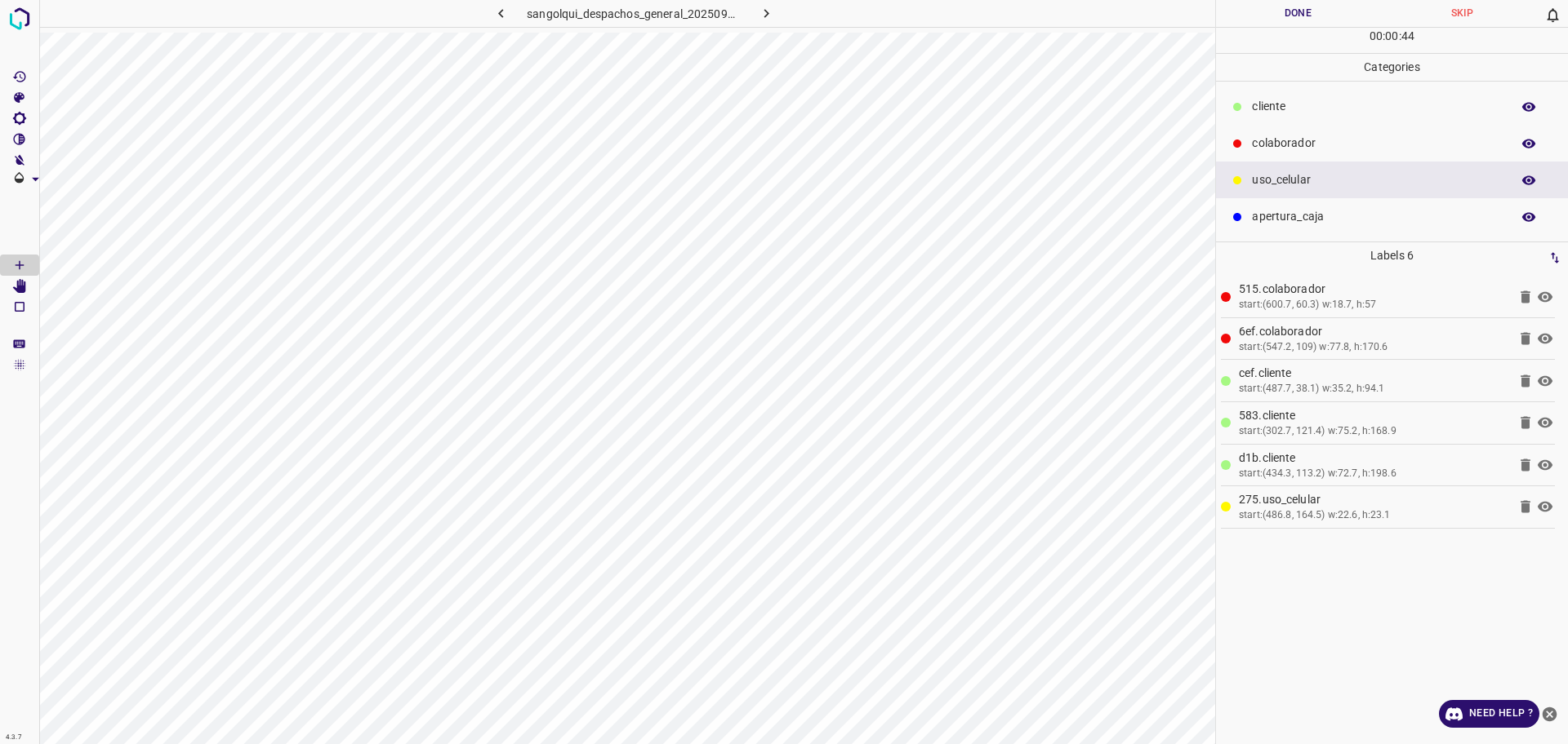
click at [1307, 90] on div "cliente" at bounding box center [1392, 107] width 352 height 37
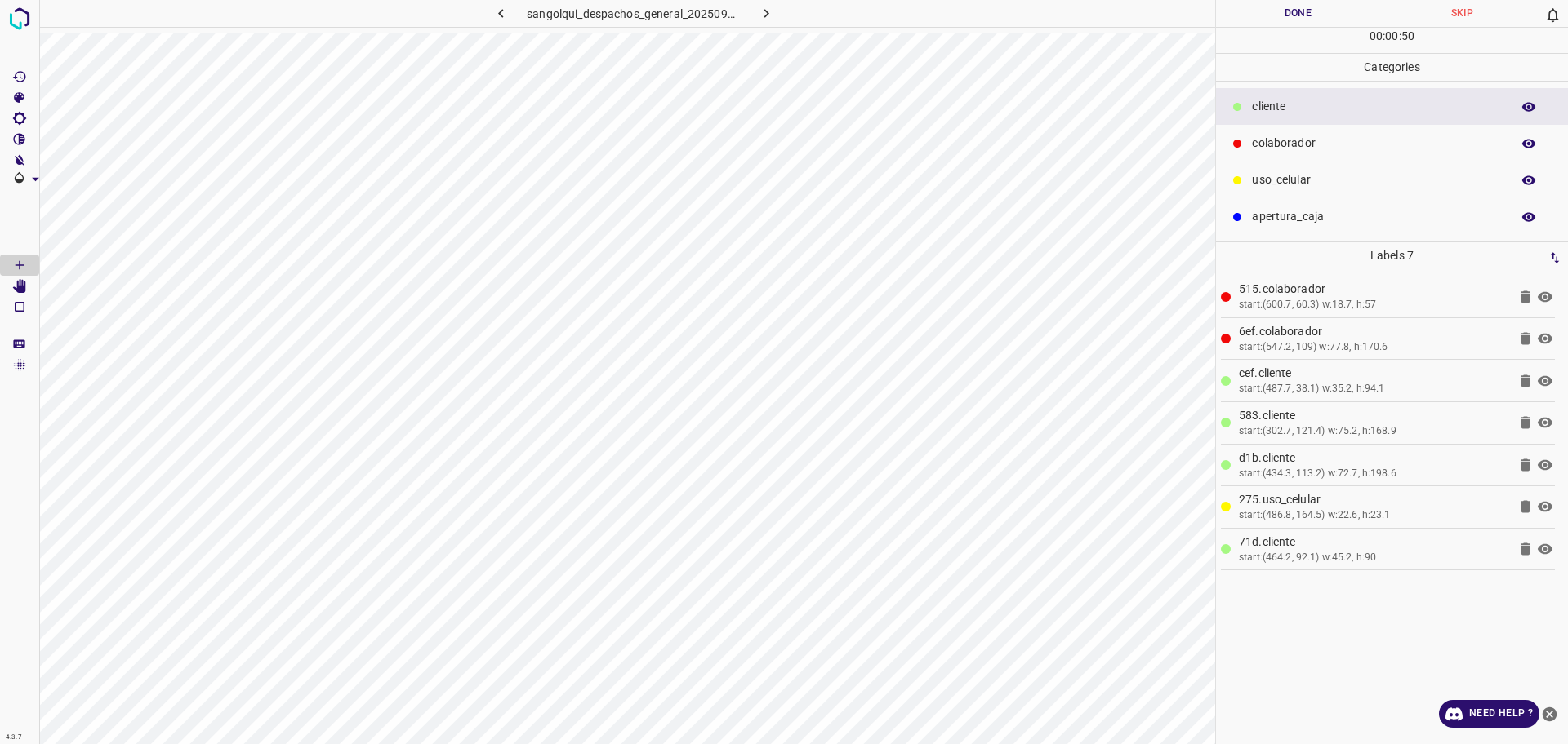
click at [1283, 13] on button "Done" at bounding box center [1298, 13] width 164 height 27
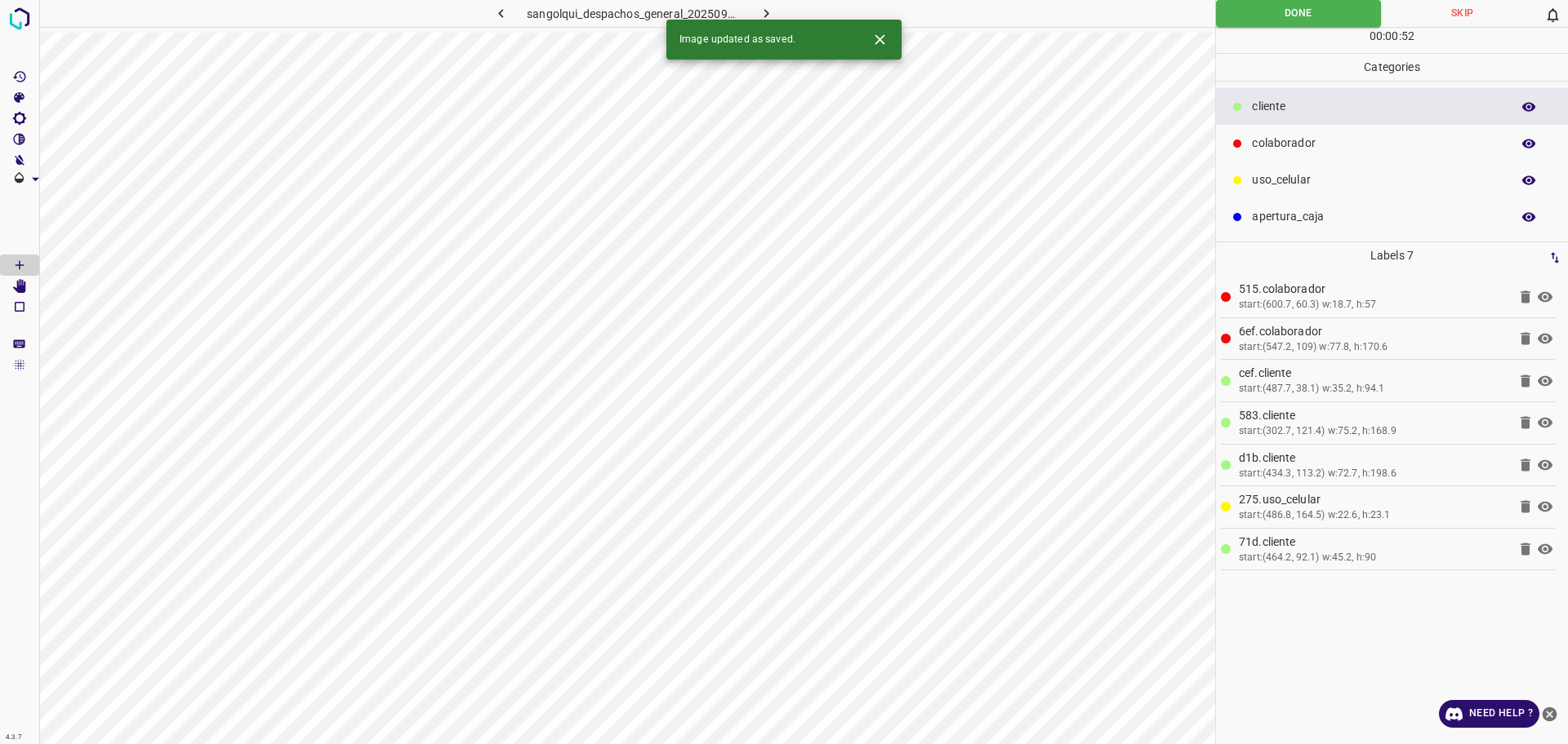
click at [760, 10] on icon "button" at bounding box center [767, 14] width 17 height 17
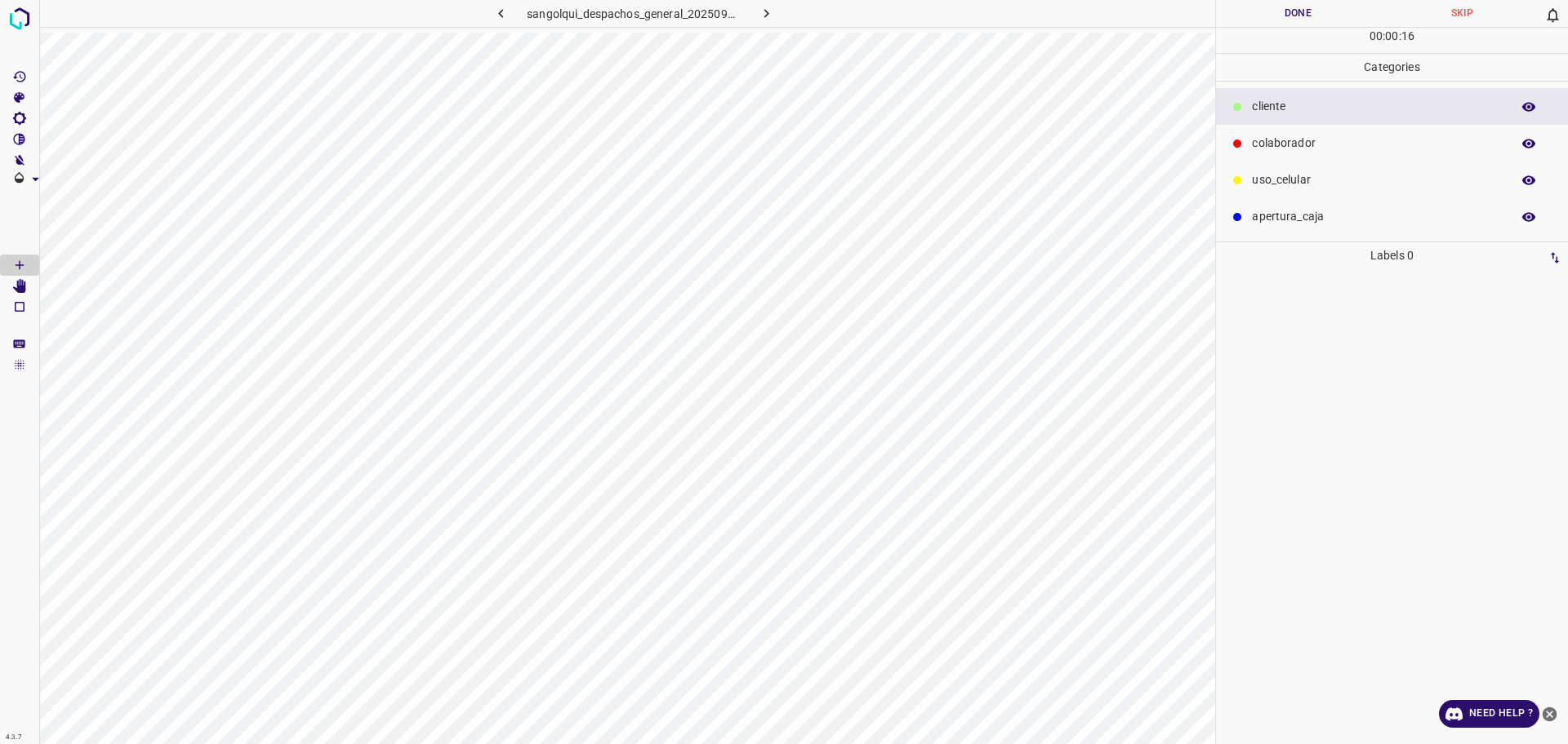
click at [1338, 146] on p "colaborador" at bounding box center [1377, 143] width 251 height 17
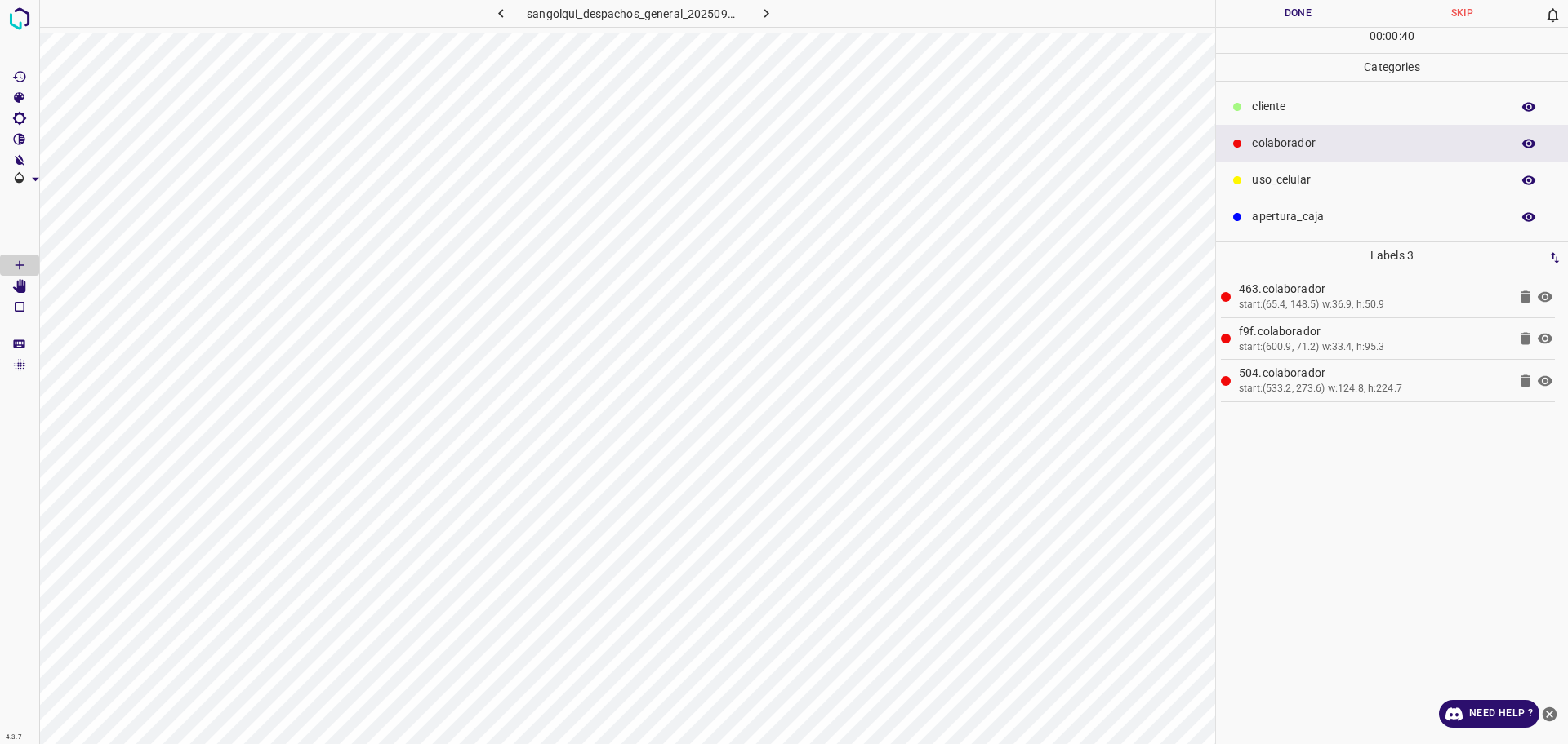
click at [1272, 175] on p "uso_celular" at bounding box center [1377, 180] width 251 height 17
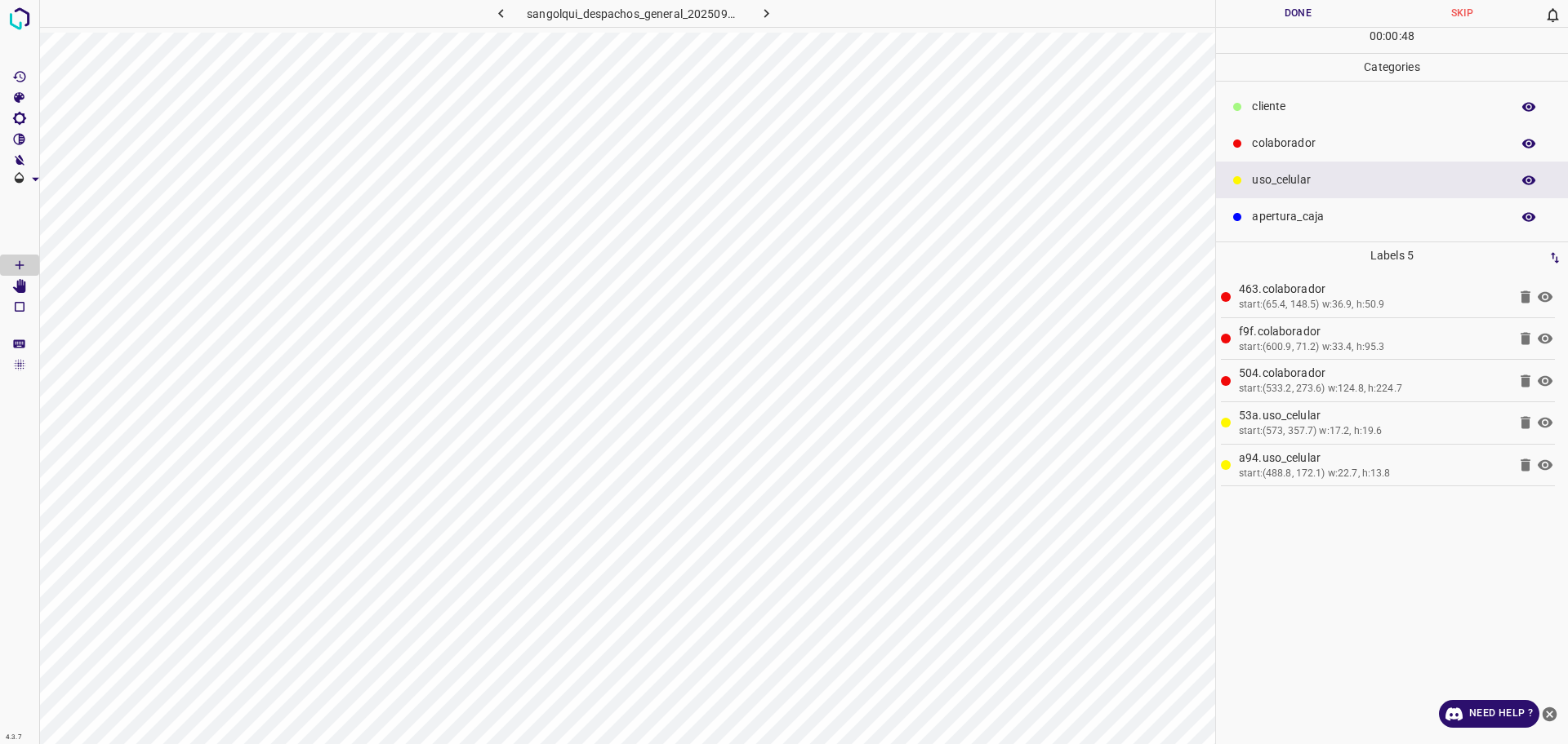
click at [1274, 104] on p "cliente" at bounding box center [1377, 107] width 251 height 17
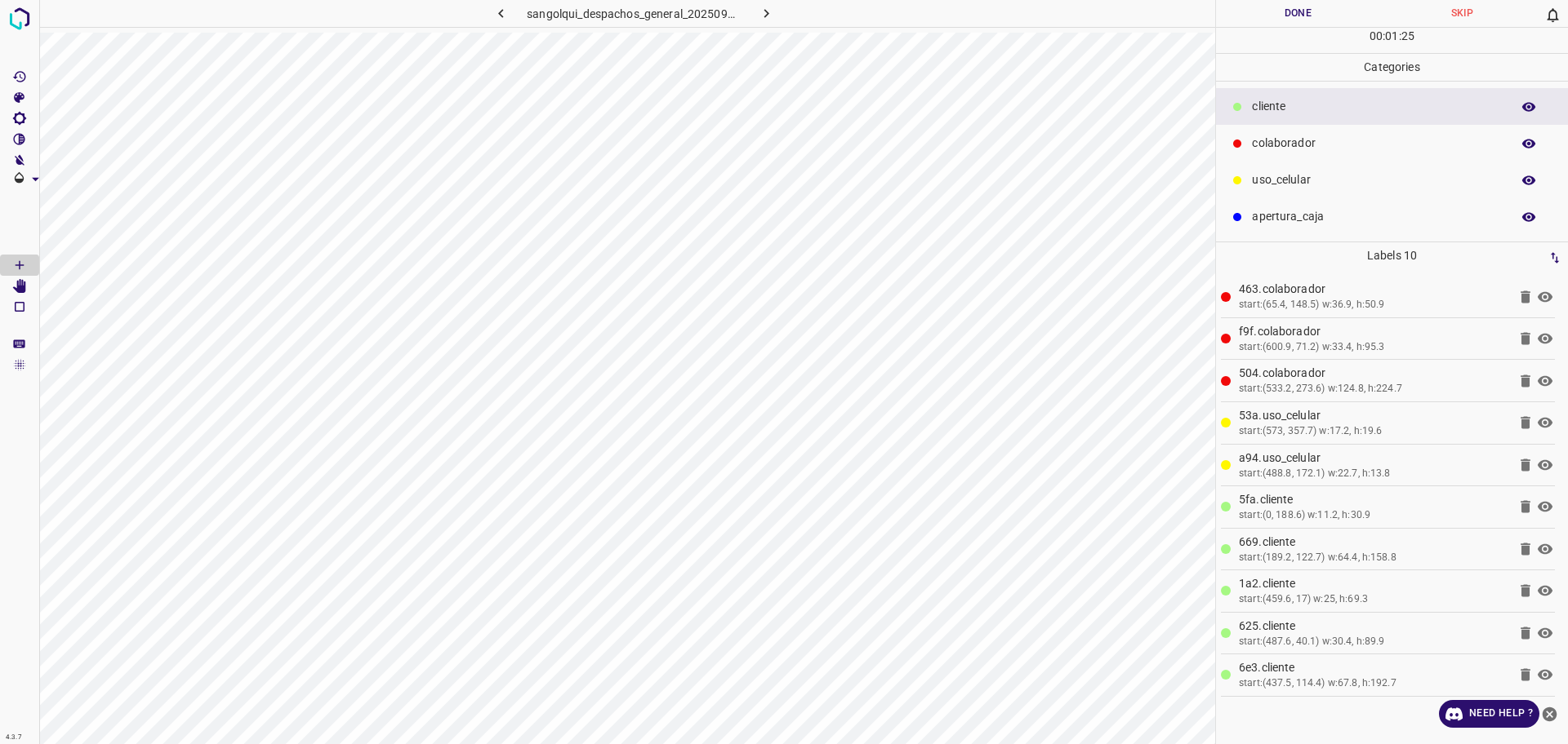
click at [1274, 19] on button "Done" at bounding box center [1298, 13] width 164 height 27
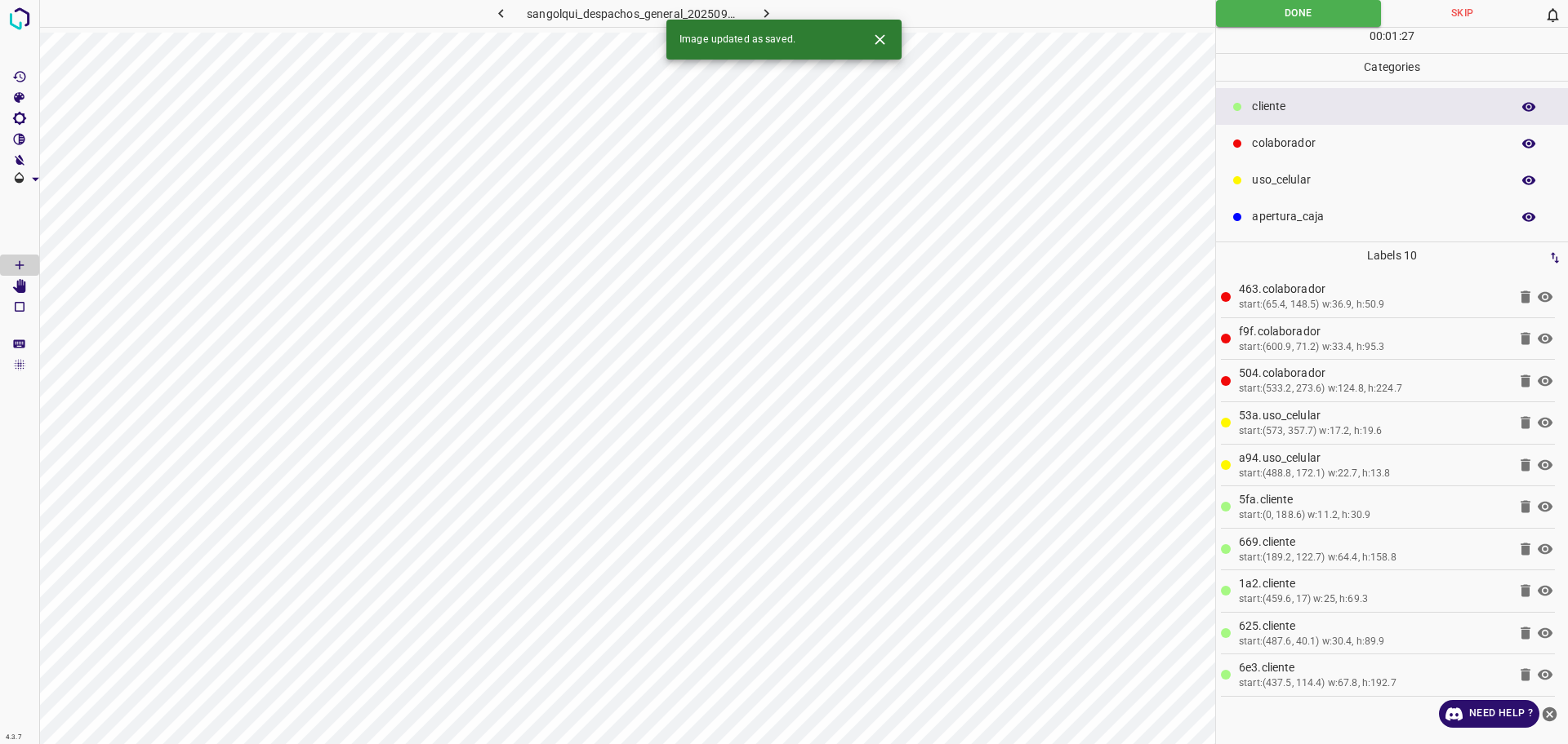
click at [760, 9] on icon "button" at bounding box center [767, 14] width 17 height 17
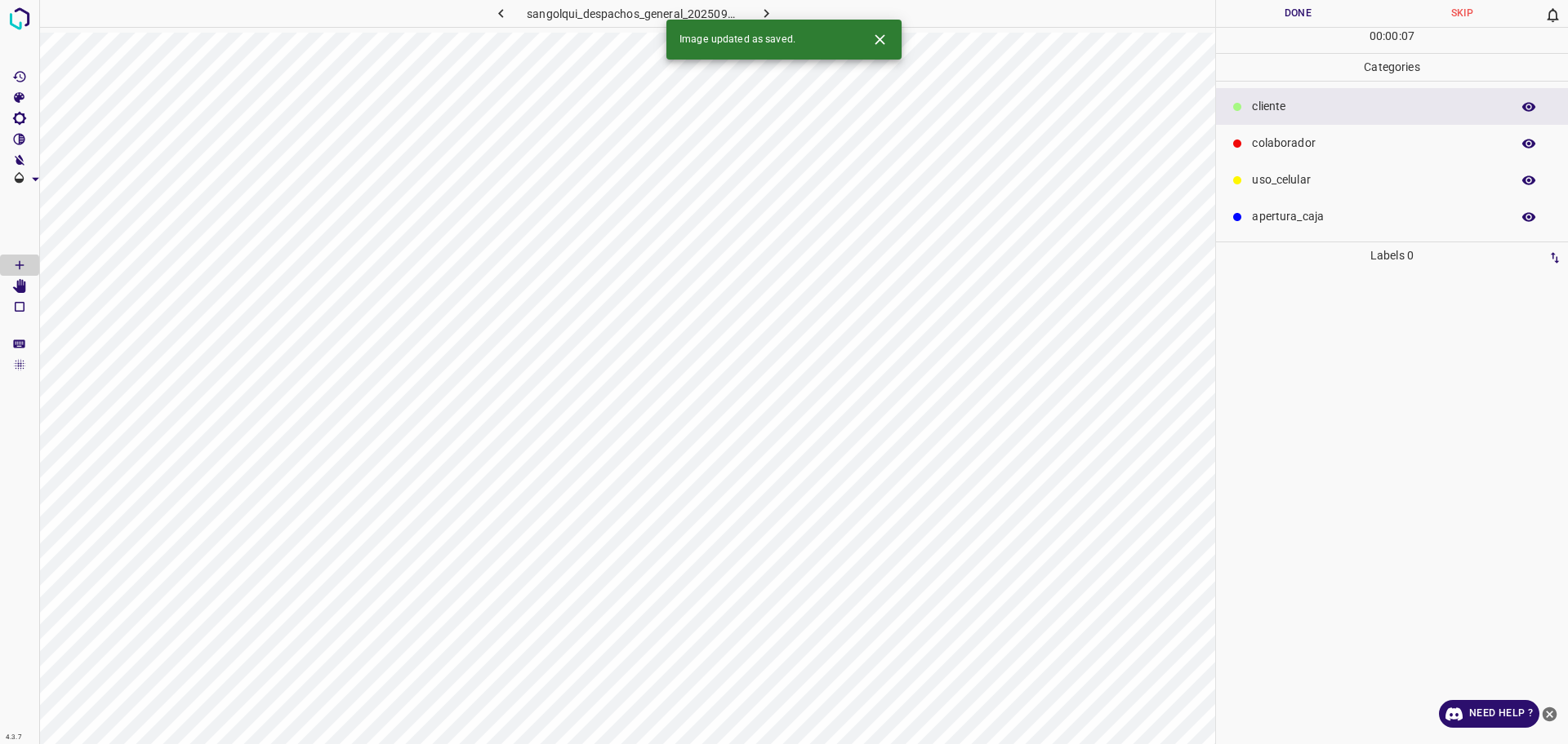
click at [1259, 177] on p "uso_celular" at bounding box center [1377, 180] width 251 height 17
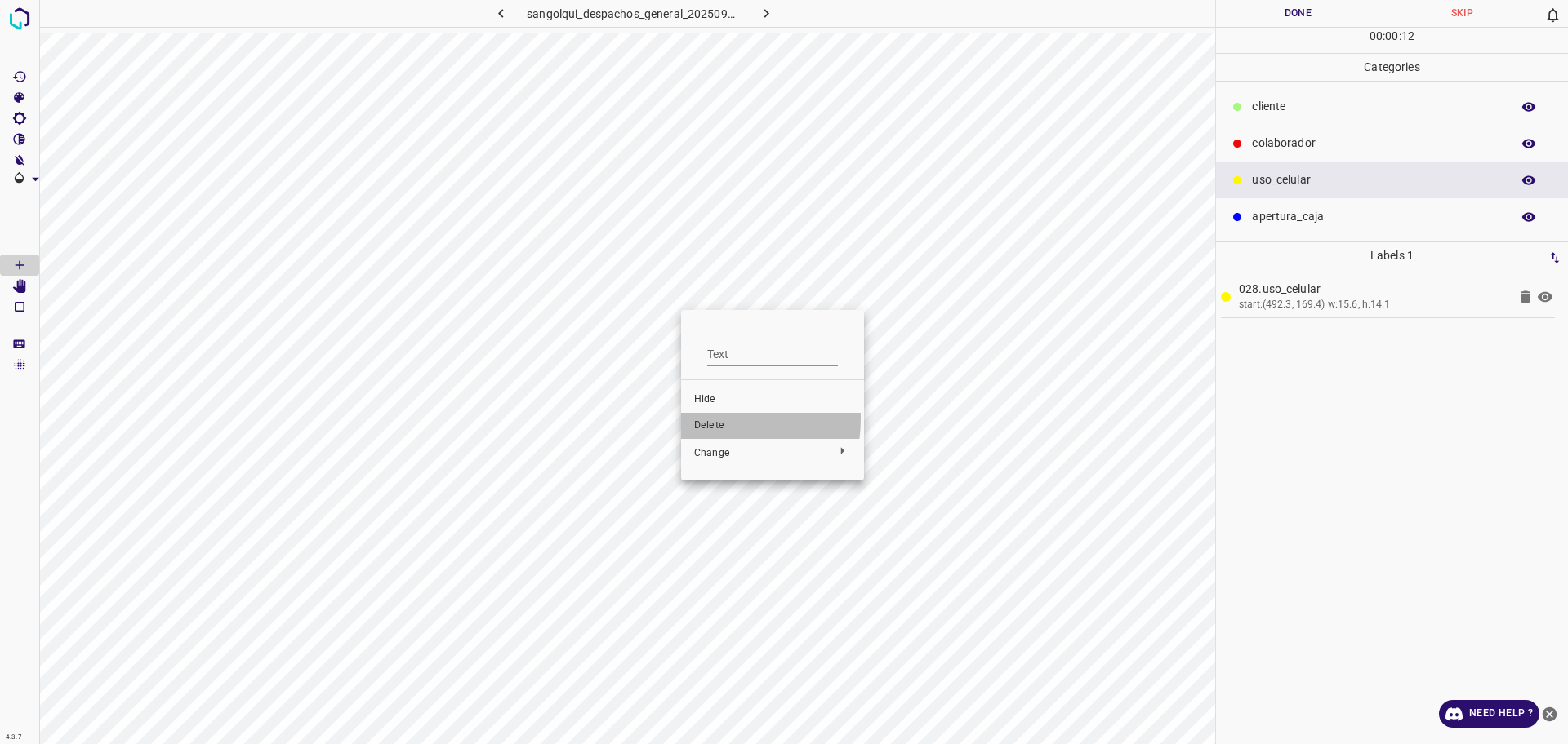
click at [702, 418] on span "Delete" at bounding box center [773, 425] width 156 height 15
click at [1294, 101] on p "cliente" at bounding box center [1377, 107] width 251 height 17
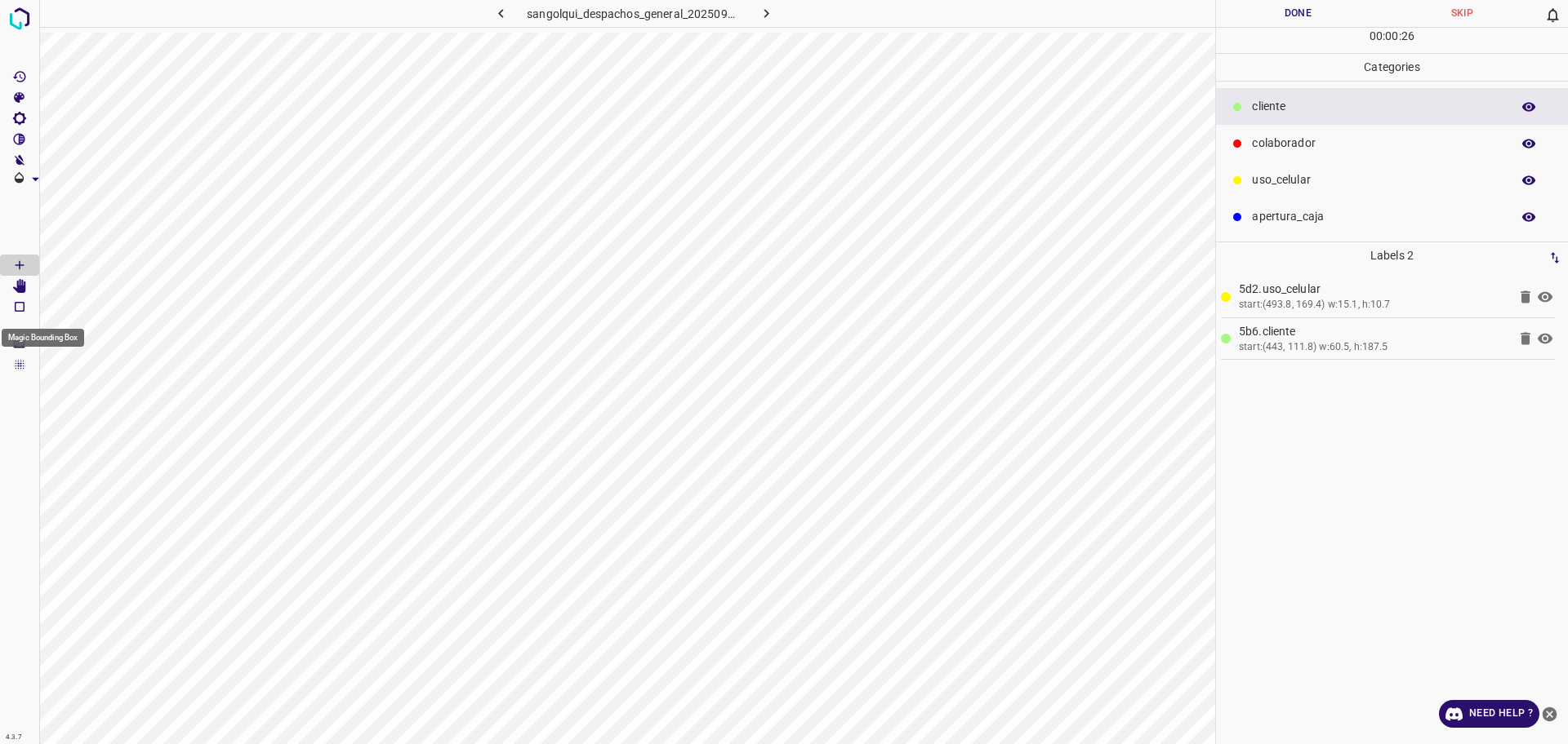
click at [15, 300] on icon "Magic Bounding Box" at bounding box center [19, 307] width 15 height 15
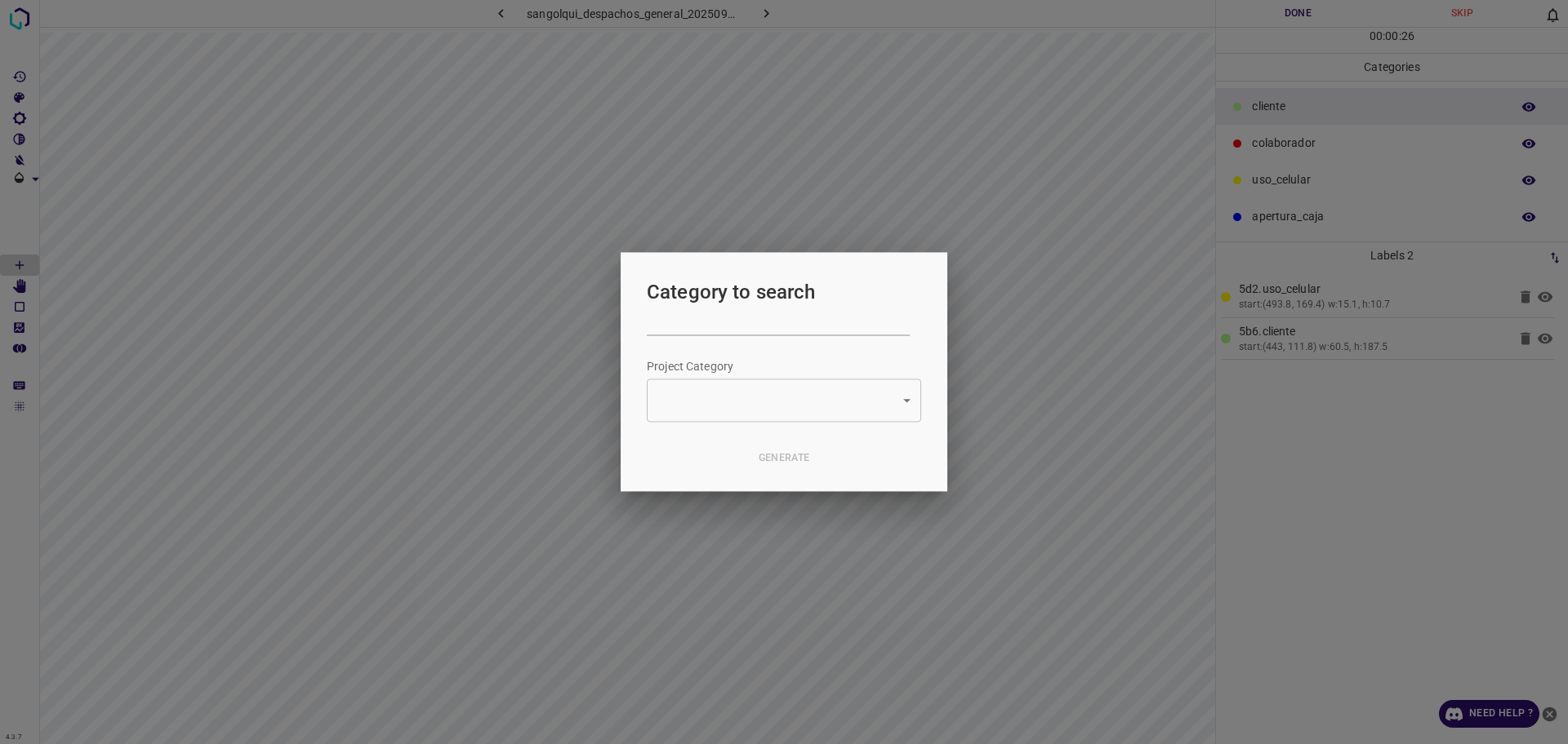
click at [22, 288] on div at bounding box center [784, 372] width 1568 height 744
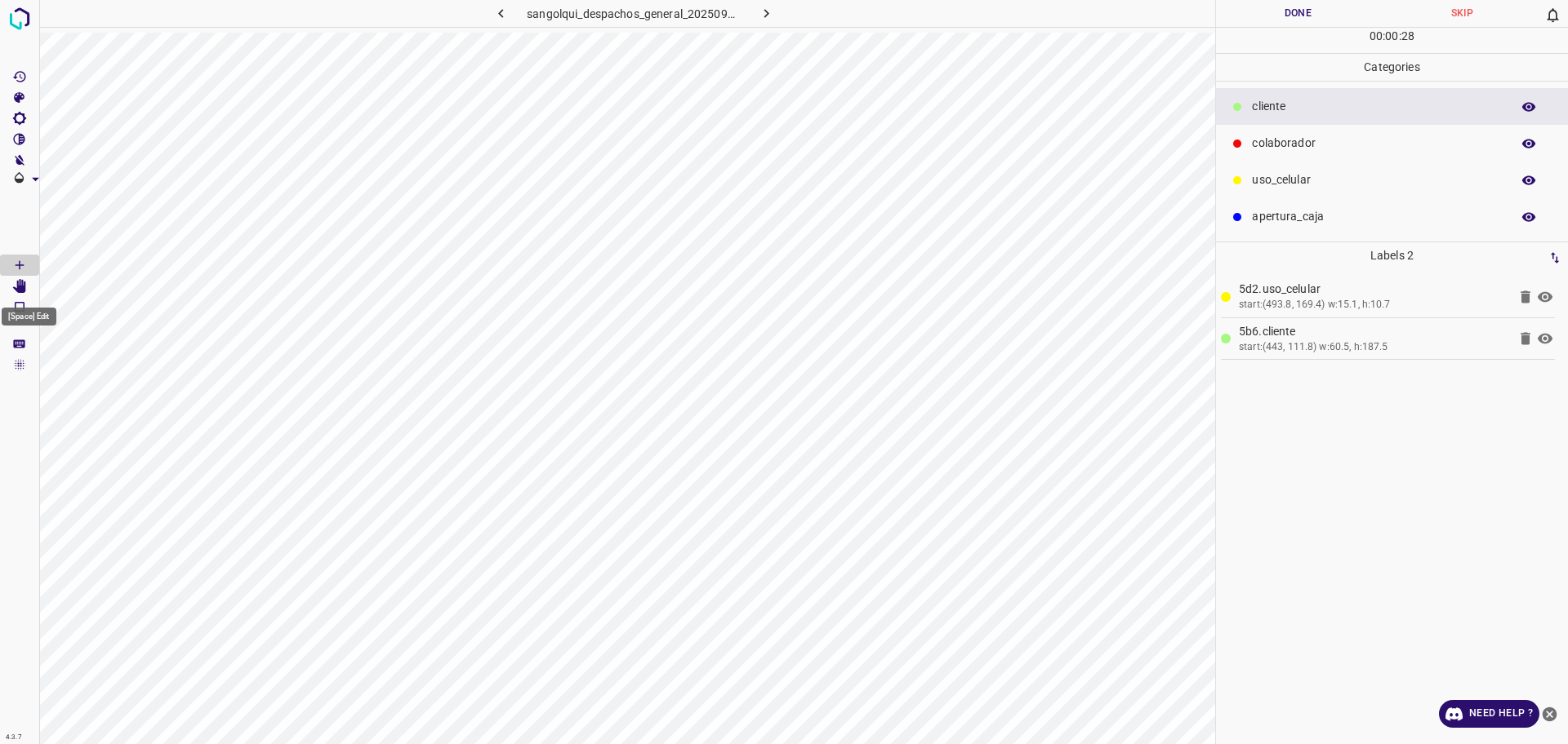
click at [17, 292] on Edit"] "[Space] Edit" at bounding box center [20, 286] width 40 height 21
click at [12, 270] on icon "[Space] Draw" at bounding box center [19, 265] width 15 height 15
click at [1283, 144] on p "colaborador" at bounding box center [1377, 143] width 251 height 17
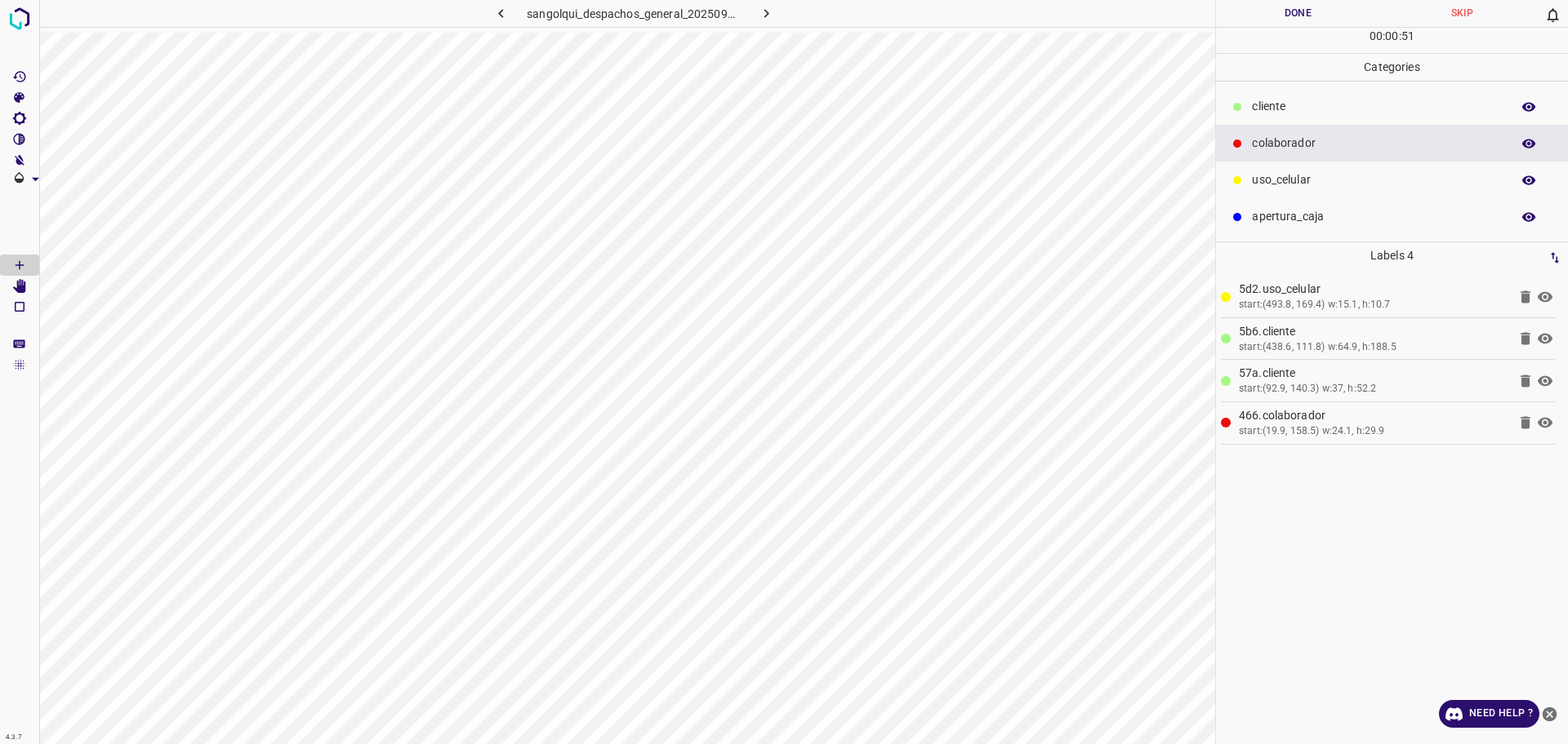
click at [1261, 14] on button "Done" at bounding box center [1298, 13] width 164 height 27
click at [1261, 13] on button "Done" at bounding box center [1298, 13] width 164 height 27
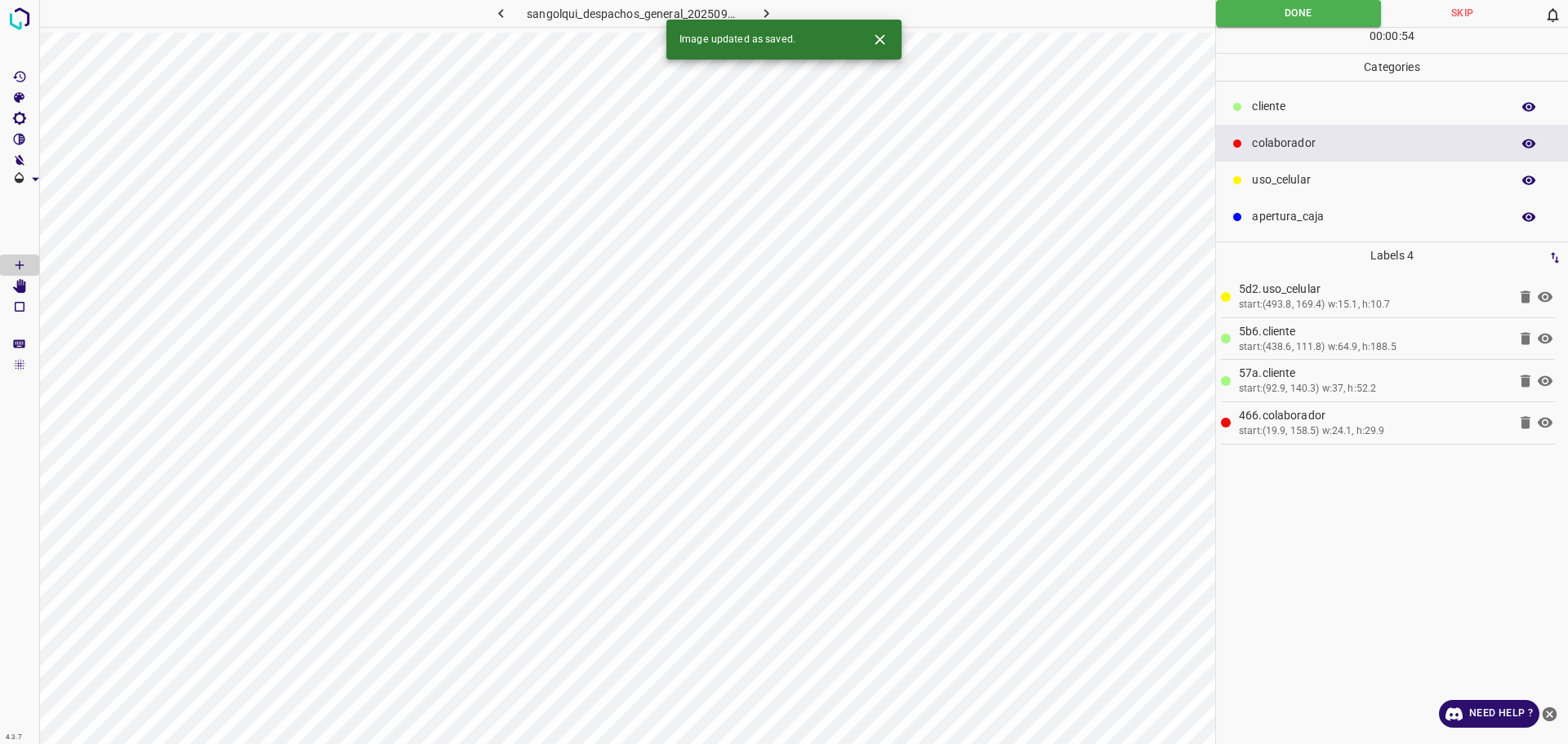
click at [765, 9] on icon "button" at bounding box center [767, 14] width 17 height 17
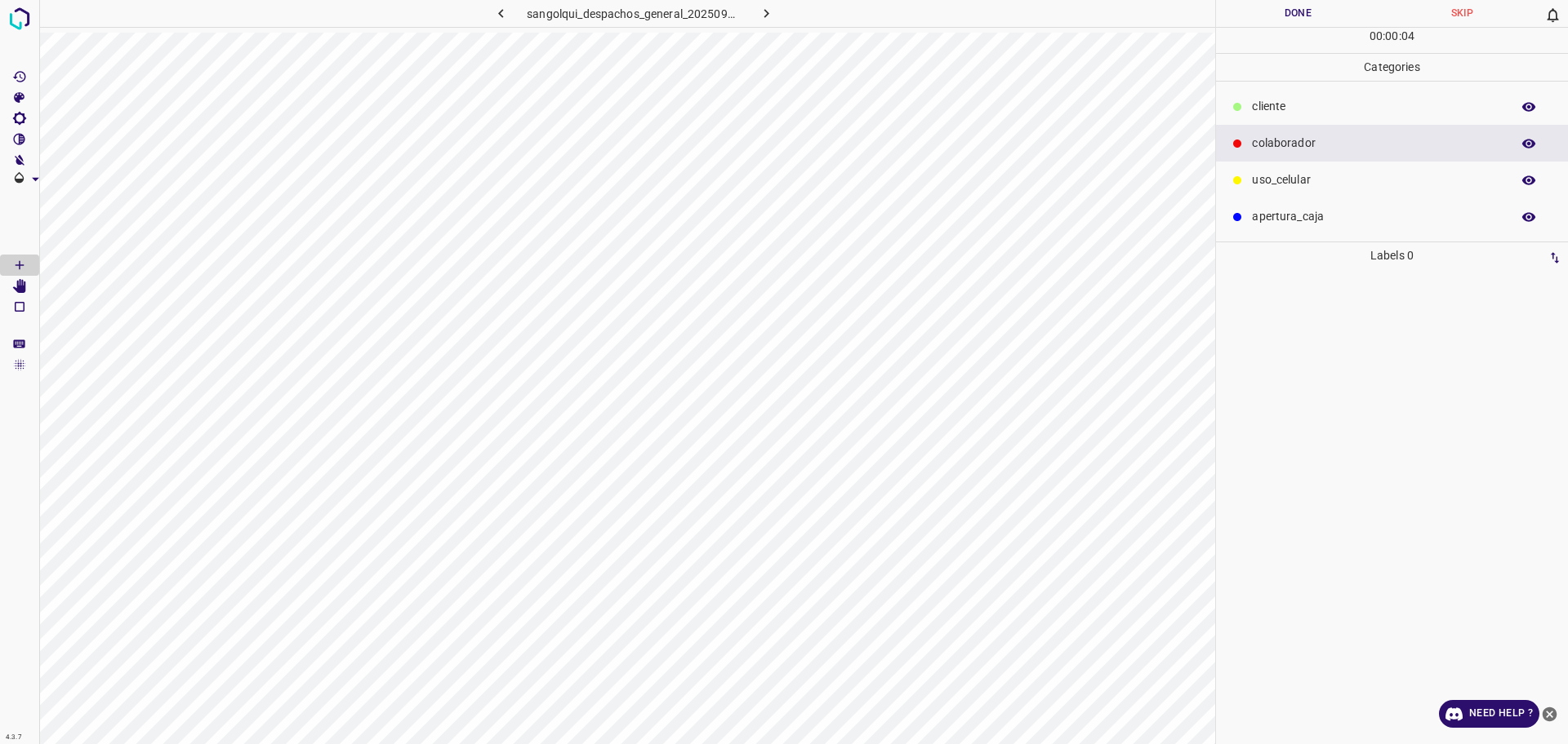
click at [1295, 110] on p "cliente" at bounding box center [1377, 107] width 251 height 17
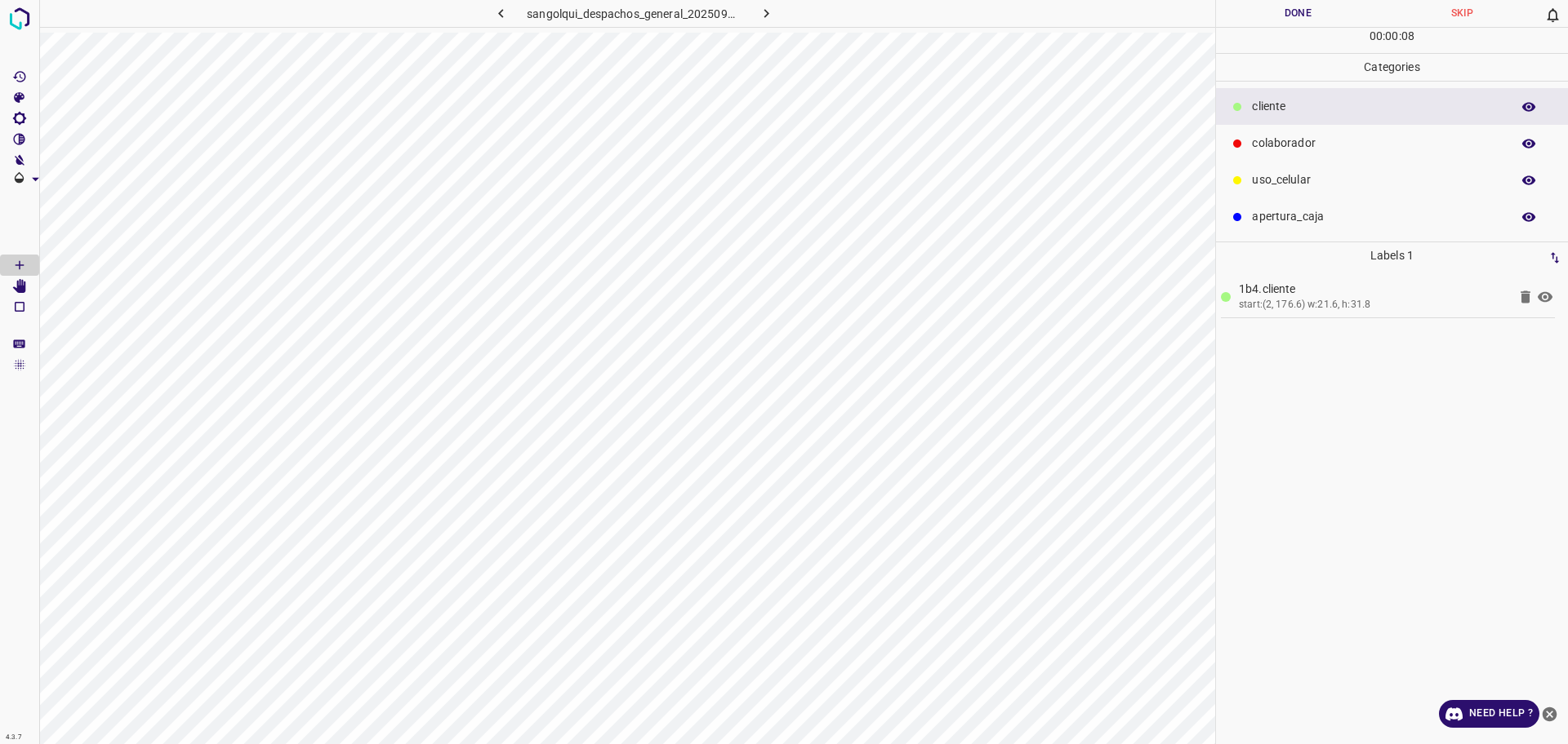
click at [1259, 140] on p "colaborador" at bounding box center [1377, 143] width 251 height 17
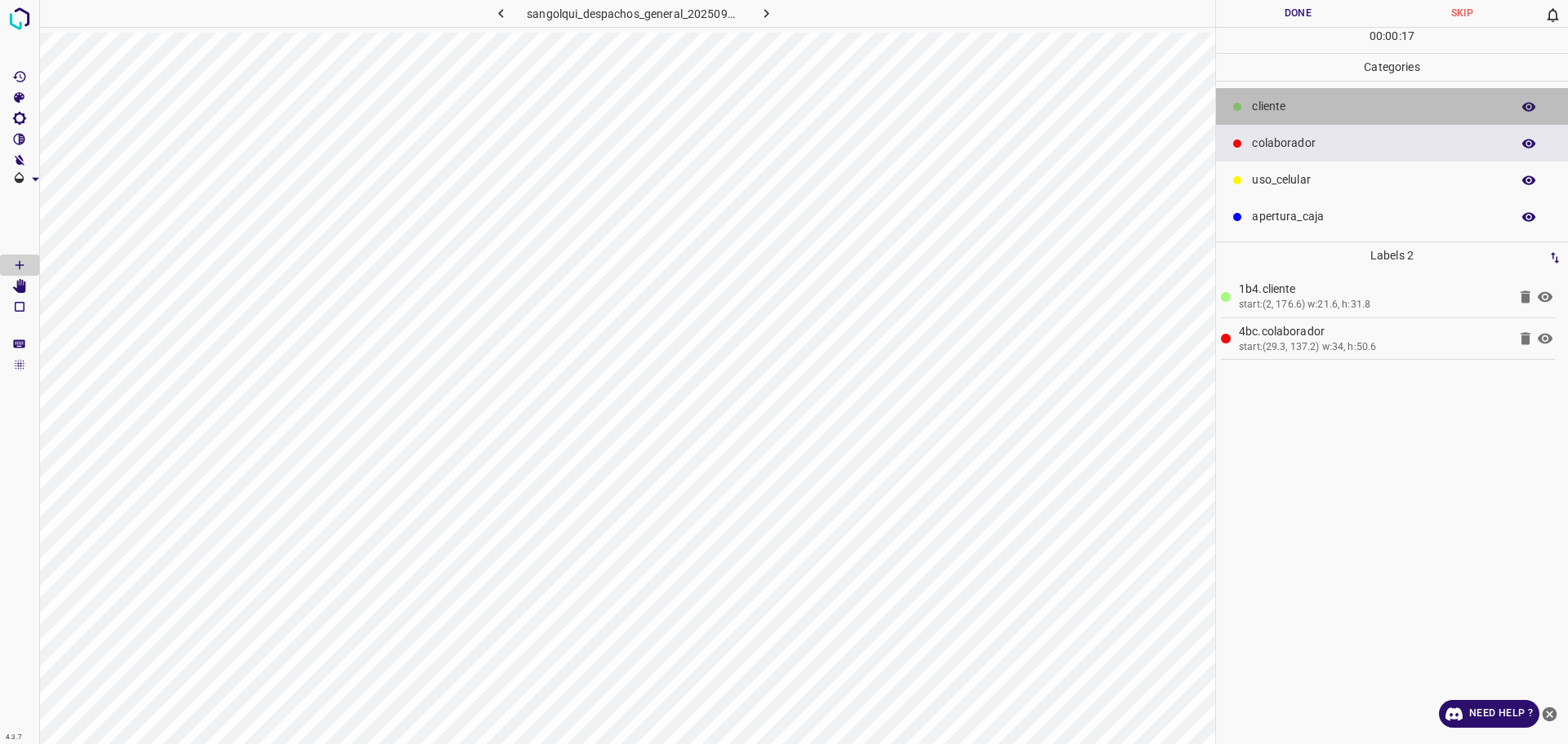
click at [1257, 95] on div "cliente" at bounding box center [1392, 107] width 352 height 37
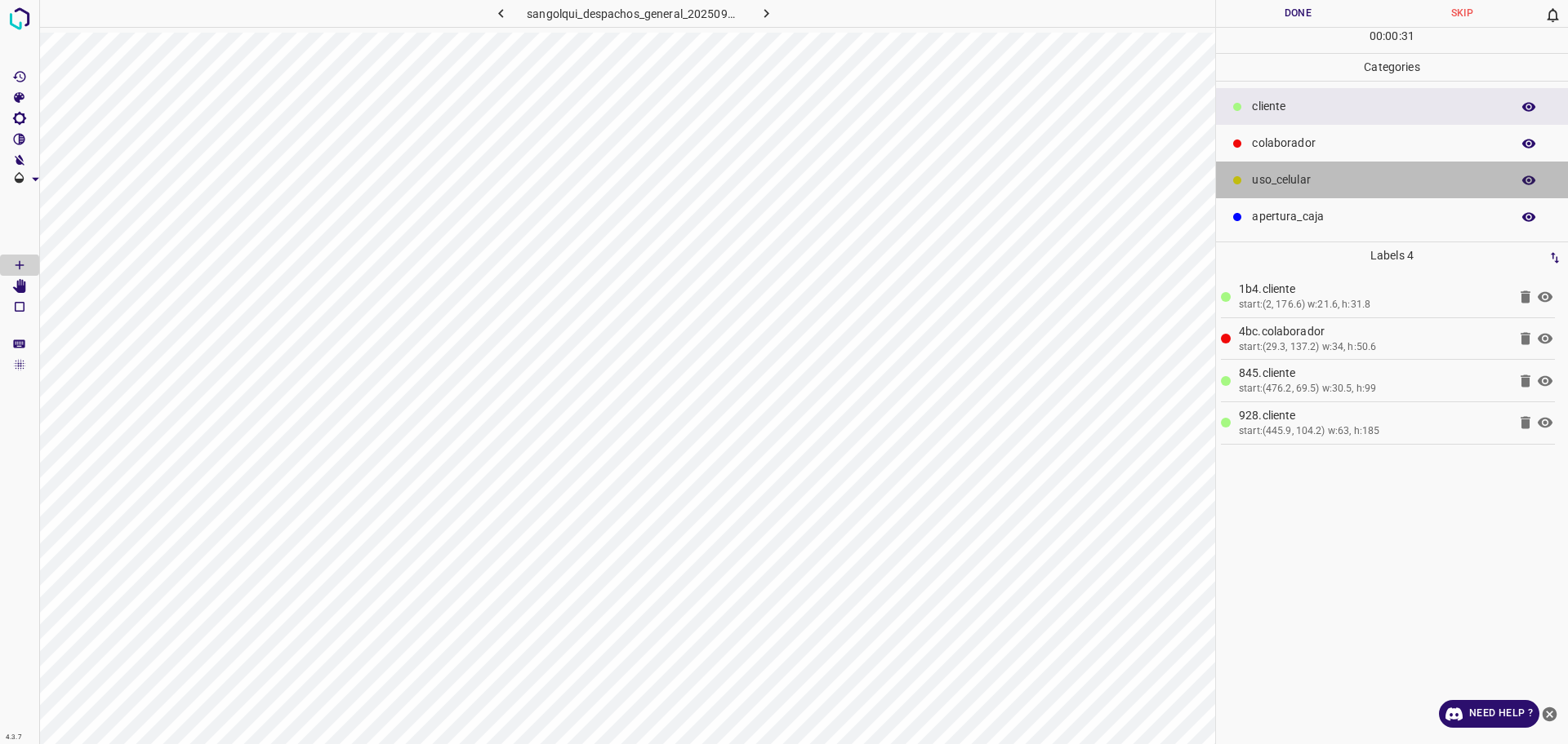
click at [1323, 188] on p "uso_celular" at bounding box center [1377, 180] width 251 height 17
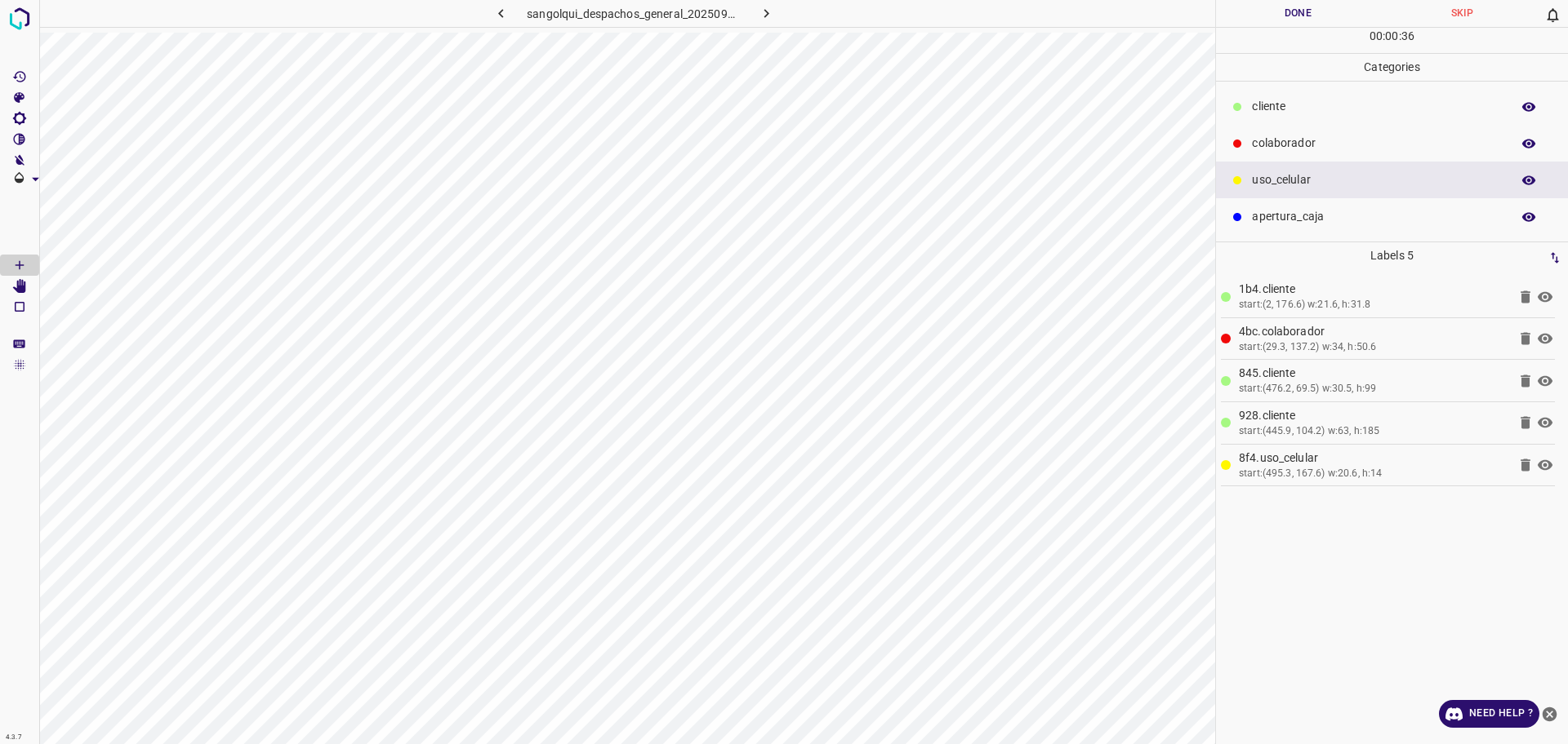
click at [1282, 15] on button "Done" at bounding box center [1298, 13] width 164 height 27
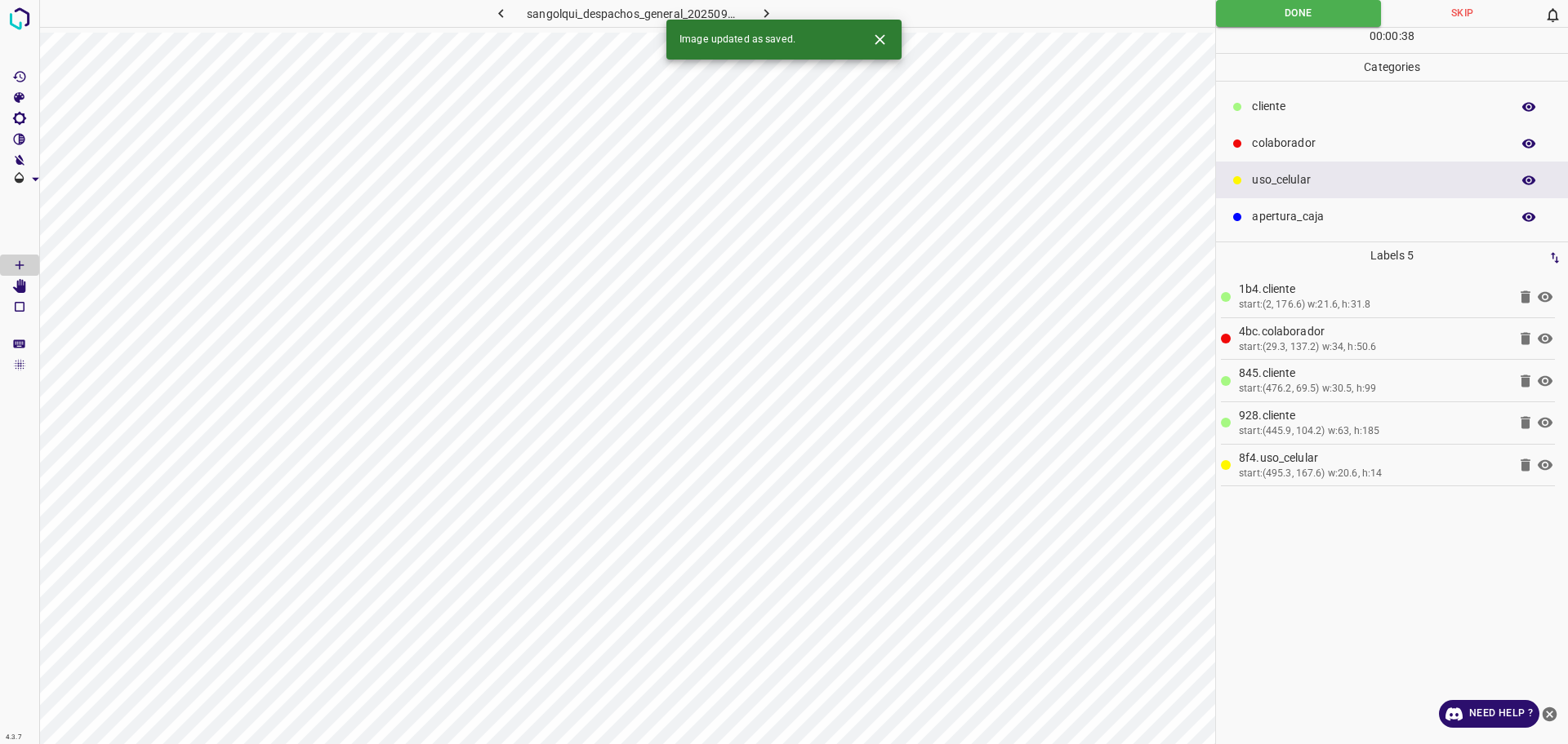
click at [756, 13] on button "button" at bounding box center [767, 13] width 52 height 27
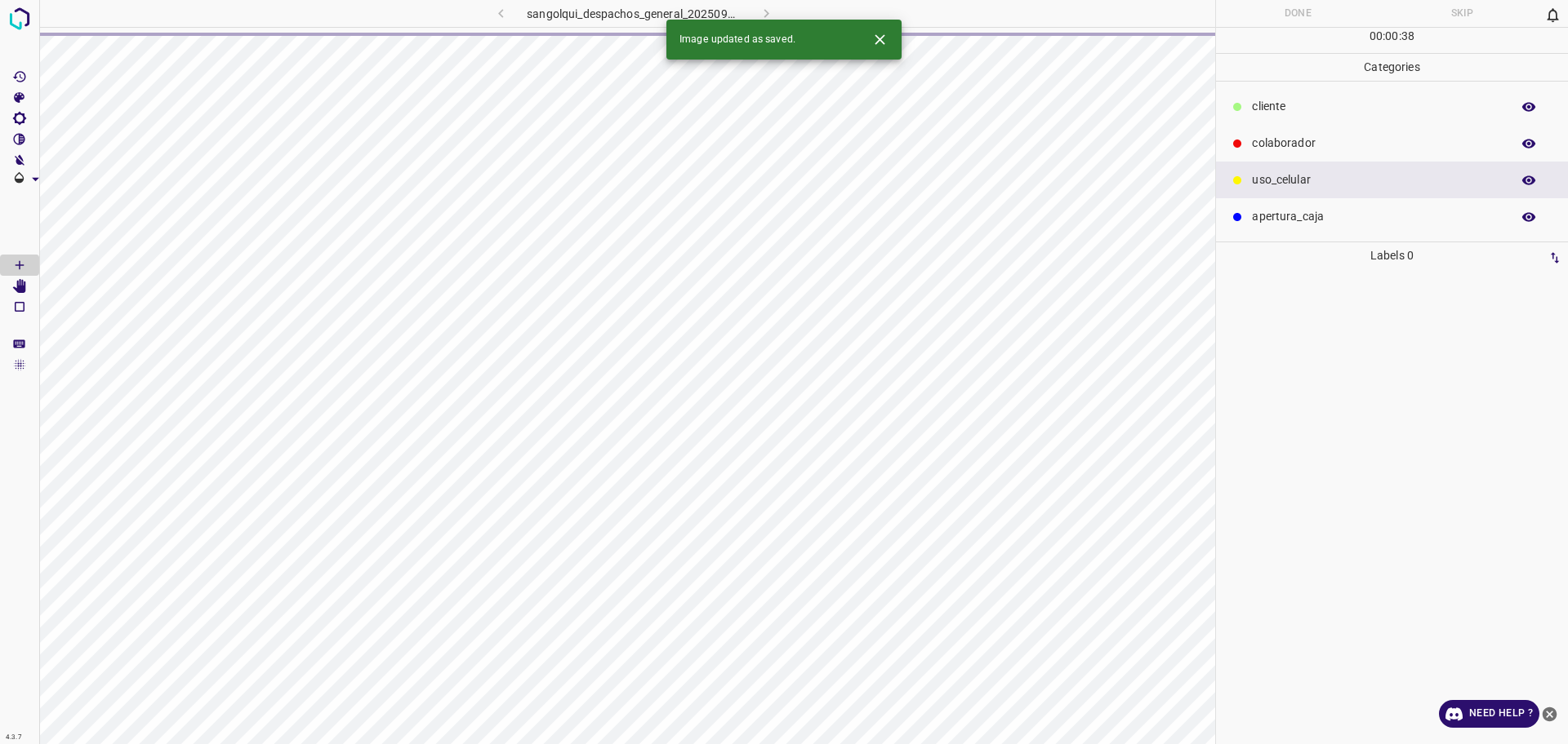
click at [21, 34] on span at bounding box center [20, 50] width 40 height 33
click at [17, 26] on img at bounding box center [20, 19] width 29 height 29
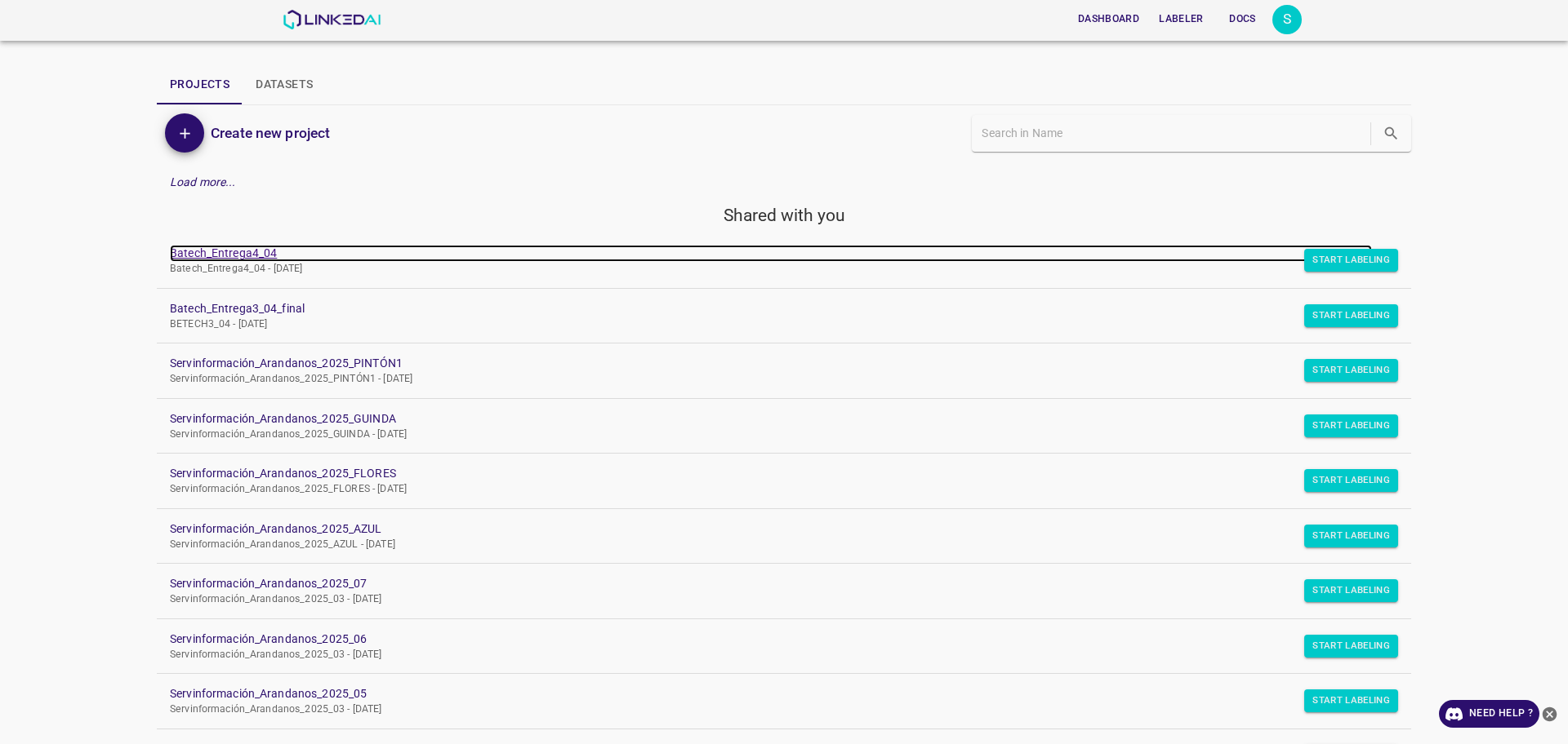
click at [238, 254] on link "Batech_Entrega4_04" at bounding box center [771, 253] width 1203 height 17
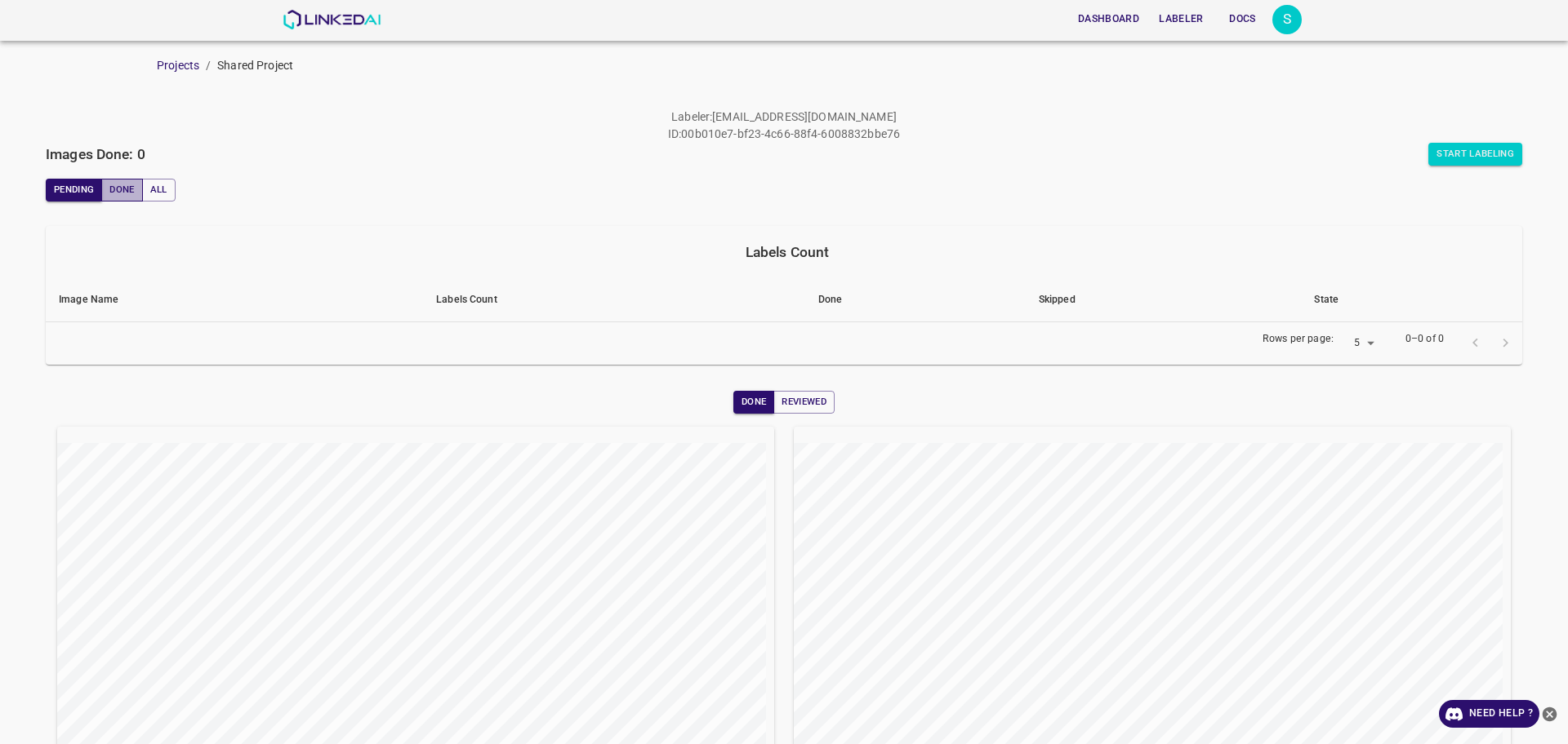
click at [105, 192] on button "Done" at bounding box center [122, 190] width 41 height 23
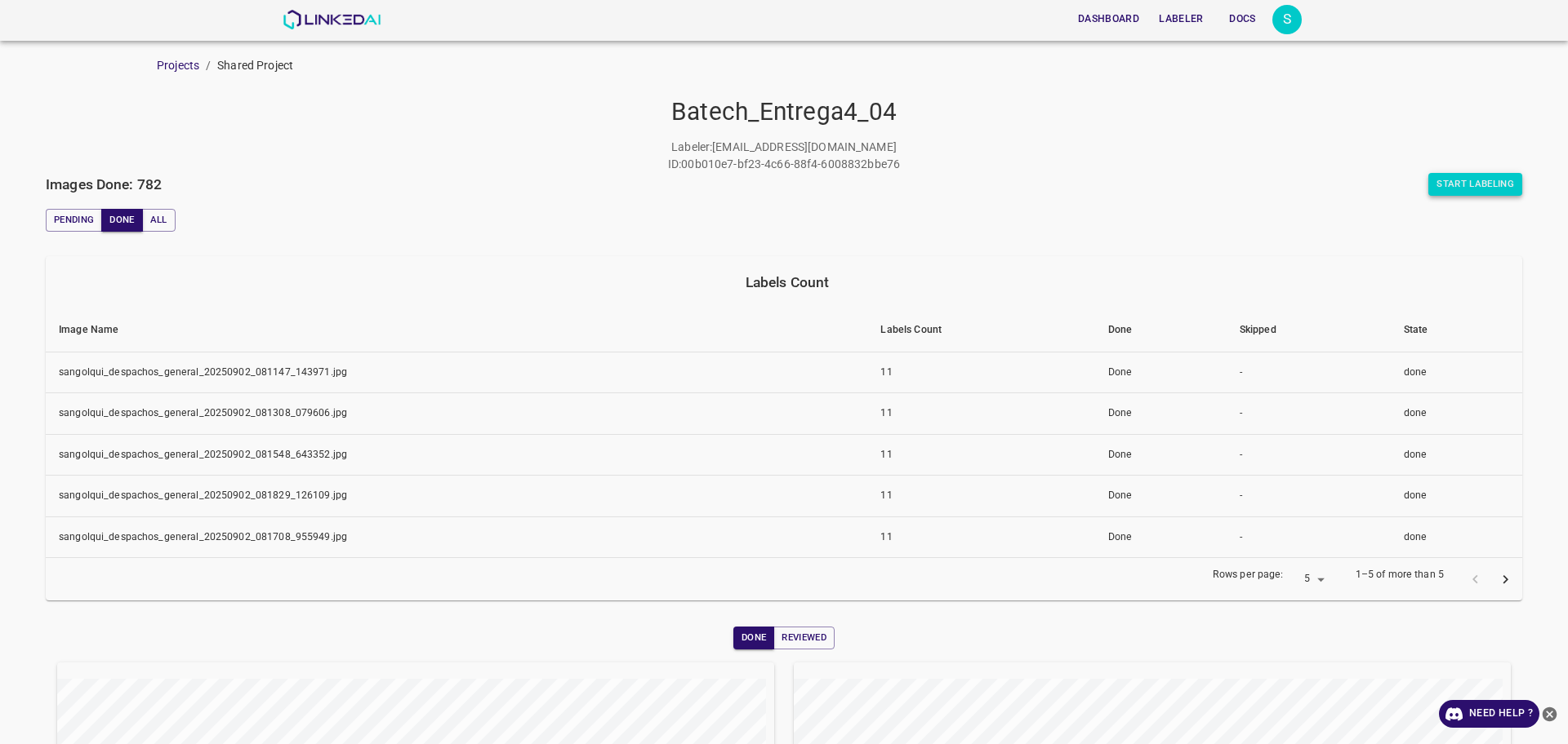
click at [1467, 179] on button "Start Labeling" at bounding box center [1475, 184] width 94 height 23
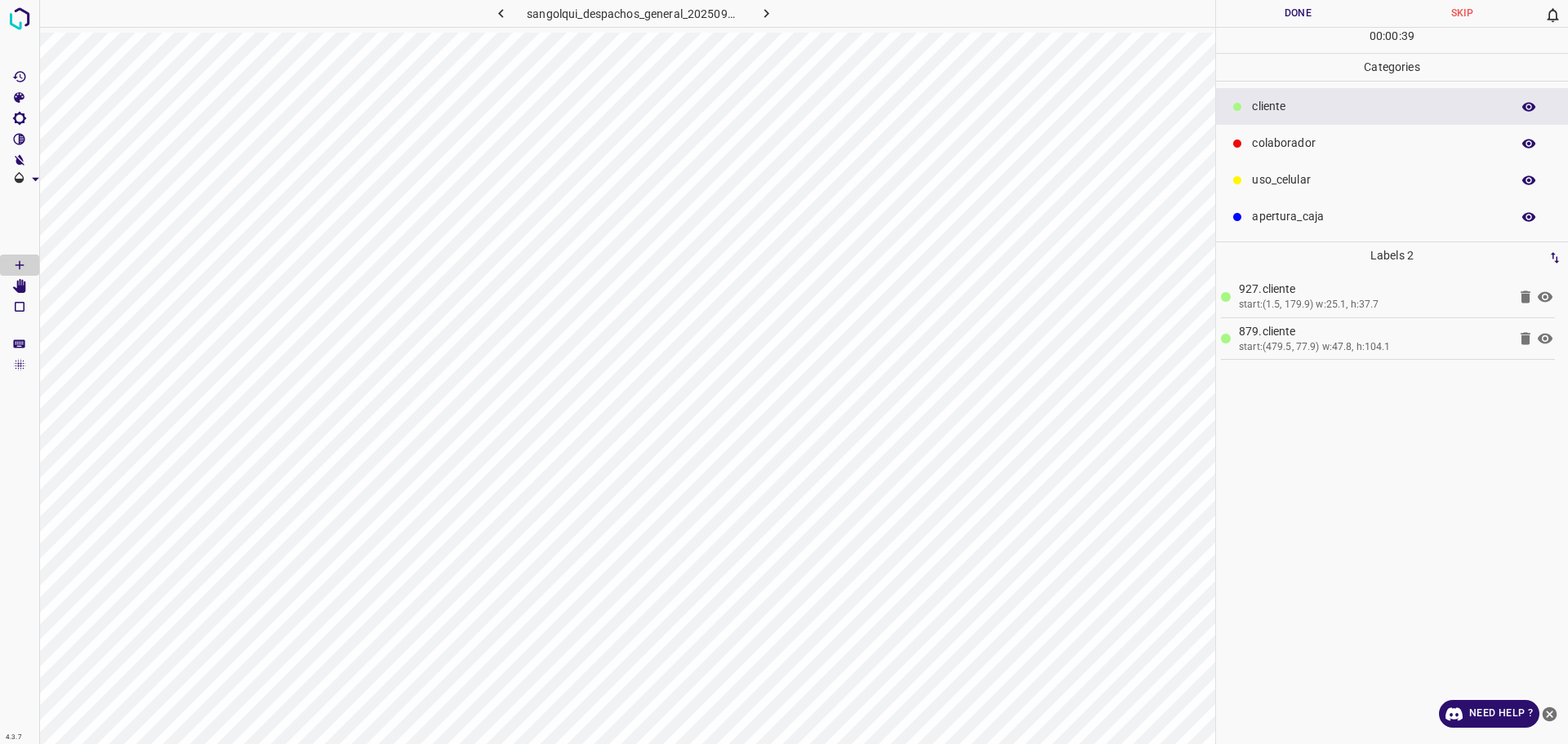
click at [1293, 139] on p "colaborador" at bounding box center [1377, 143] width 251 height 17
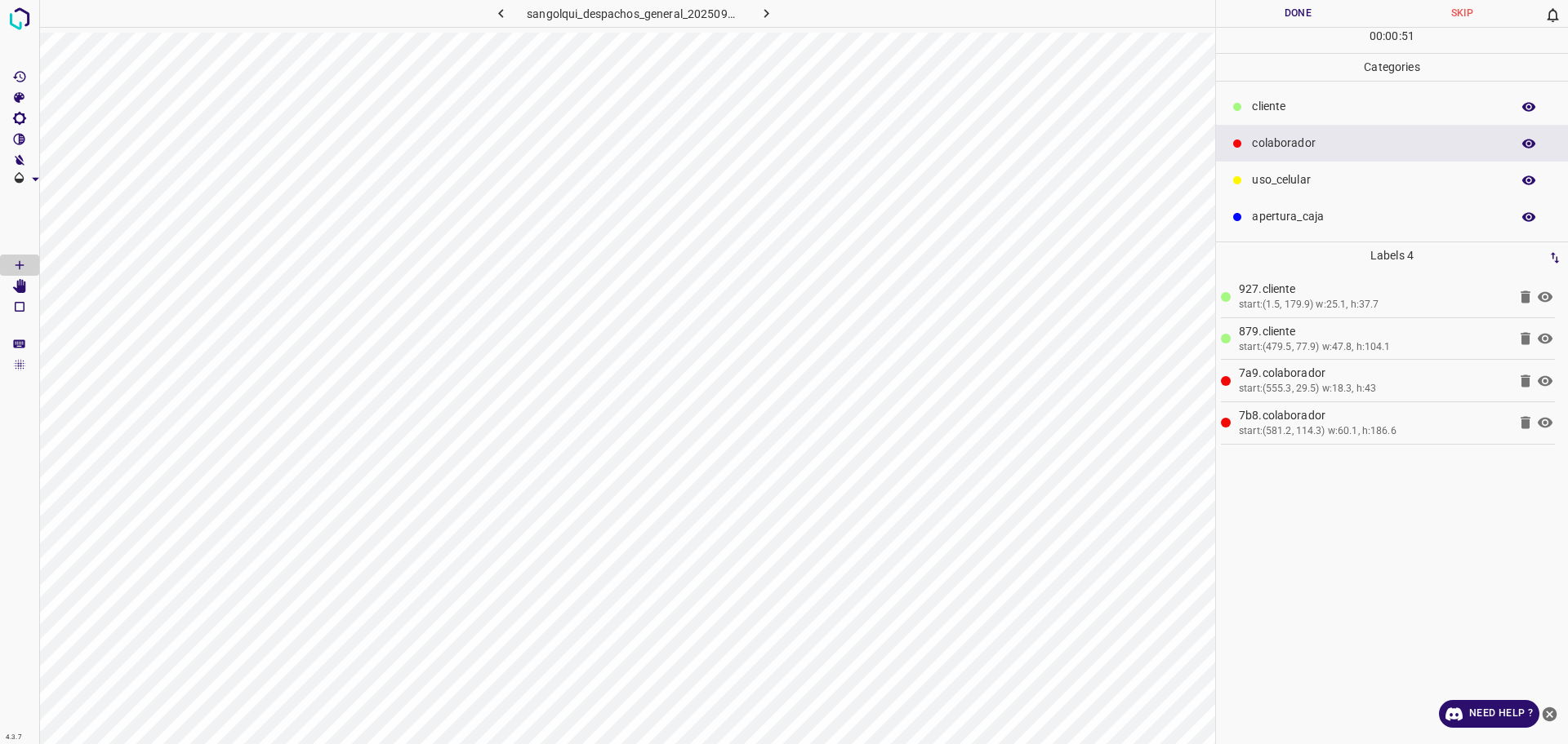
click at [1300, 18] on button "Done" at bounding box center [1298, 13] width 164 height 27
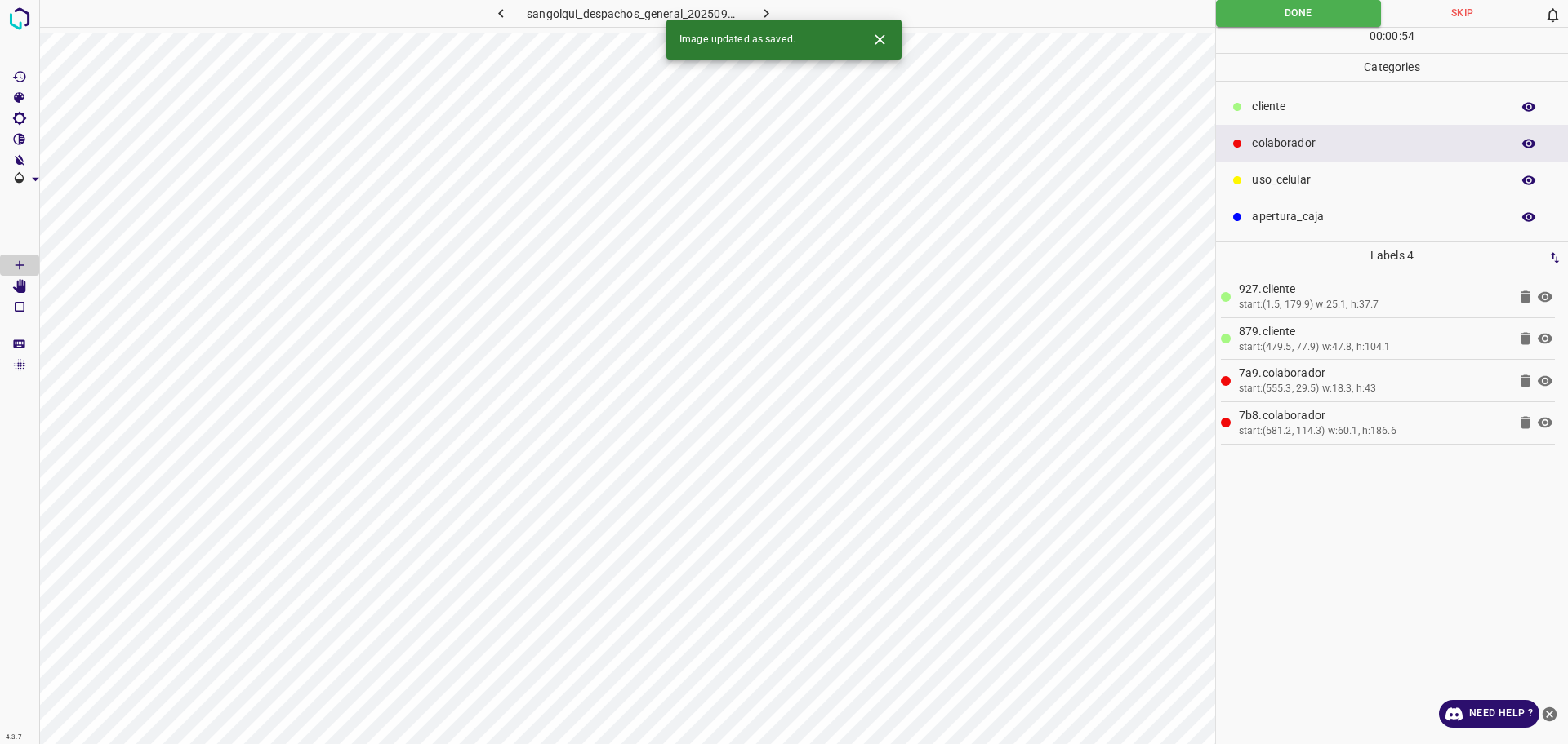
click at [772, 15] on icon "button" at bounding box center [767, 14] width 17 height 17
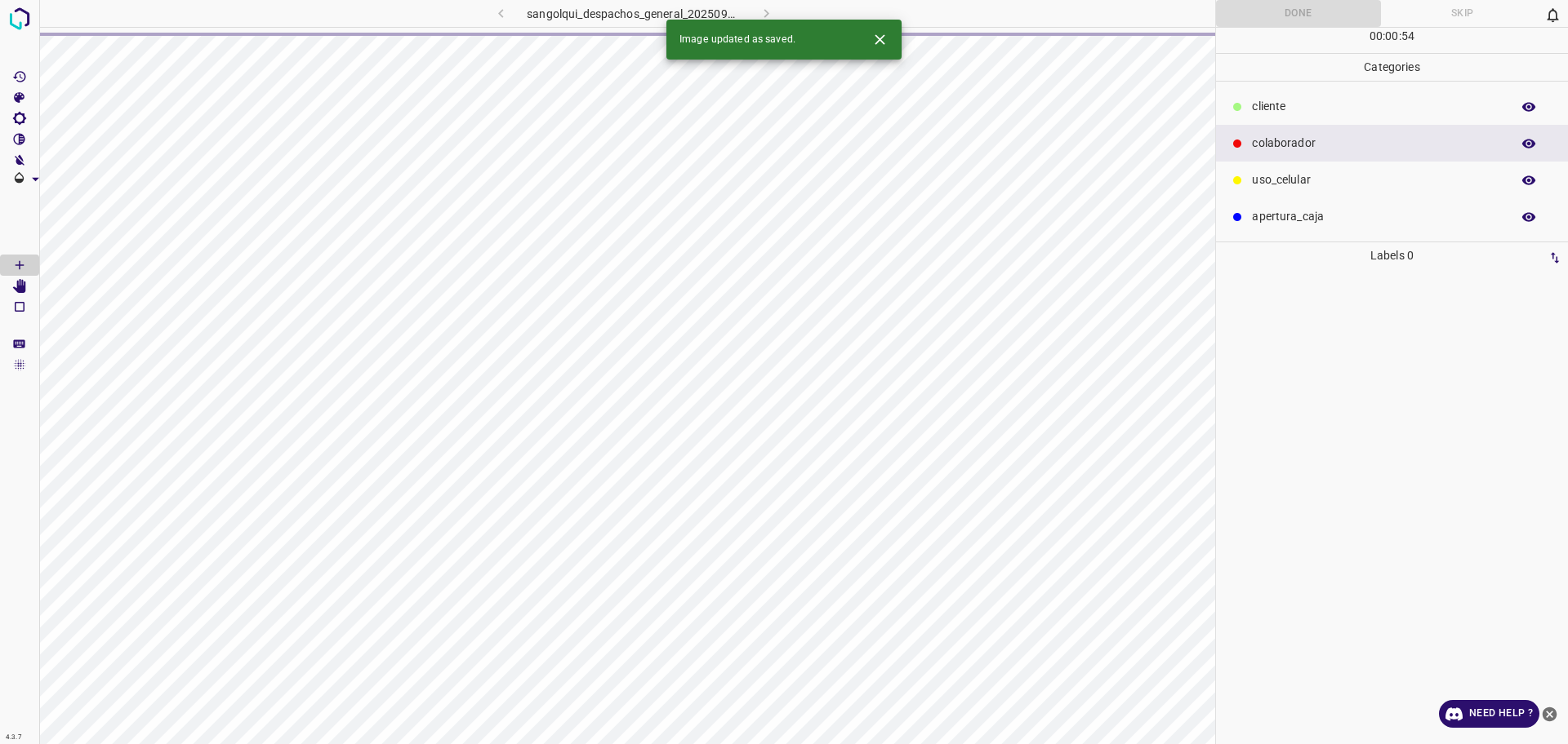
click at [22, 34] on span at bounding box center [20, 50] width 40 height 33
click at [17, 17] on img at bounding box center [20, 19] width 29 height 29
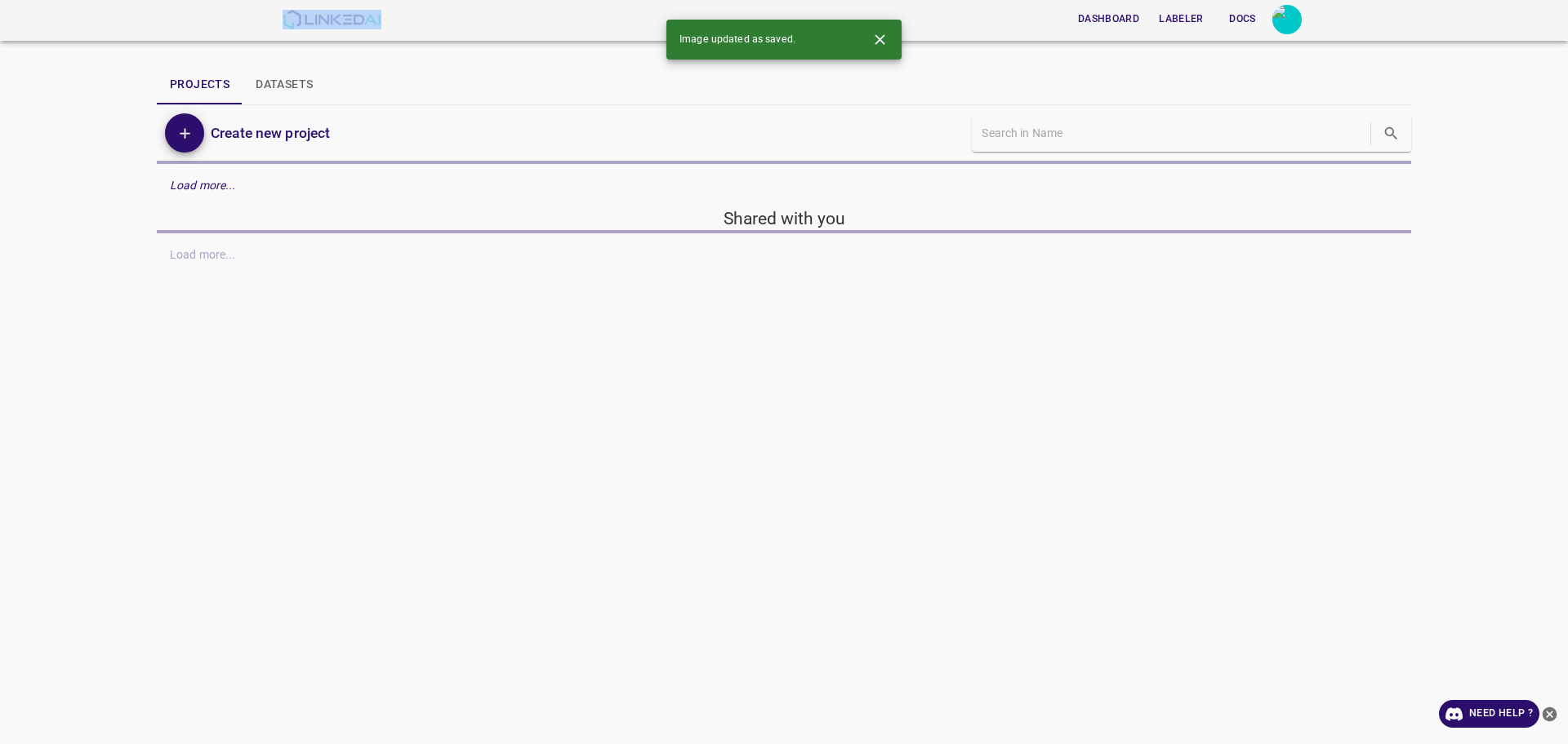
click at [17, 17] on header "Dashboard Labeler Docs" at bounding box center [784, 21] width 1568 height 41
